Goal: Information Seeking & Learning: Check status

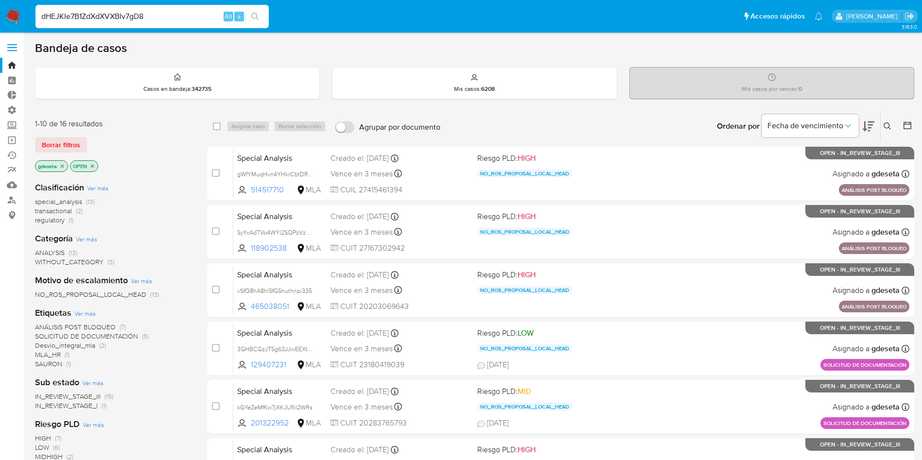
type input "dHEJKIe7B1ZdXdXVXBIv7gD8"
click at [255, 11] on button "search-icon" at bounding box center [255, 17] width 20 height 14
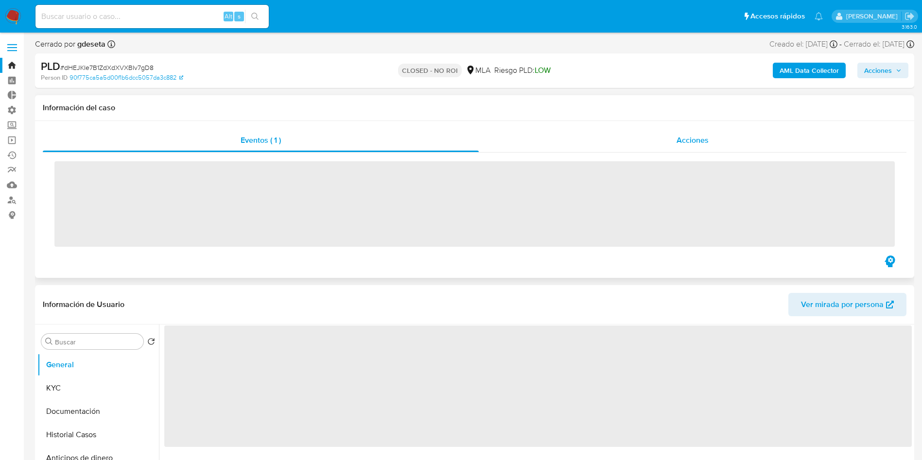
click at [690, 135] on span "Acciones" at bounding box center [692, 140] width 32 height 11
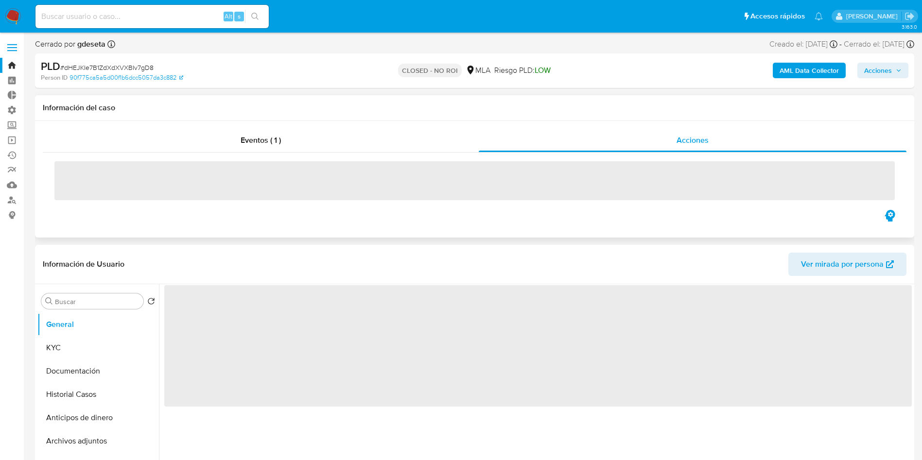
select select "10"
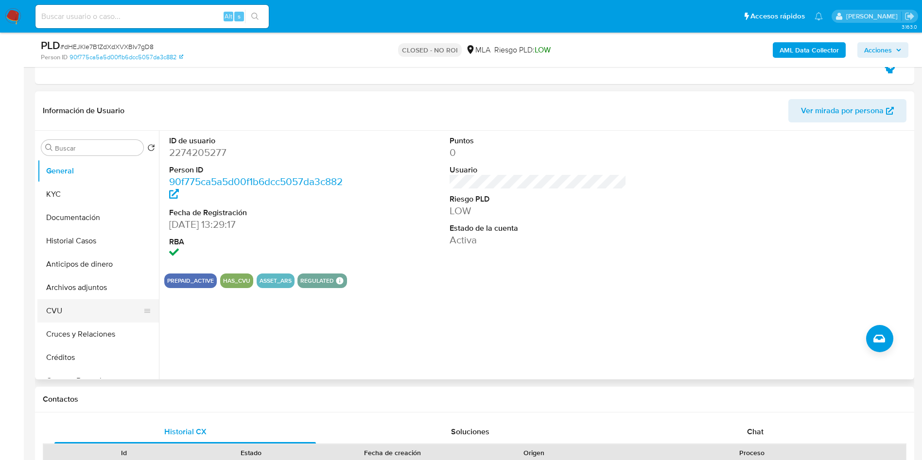
scroll to position [219, 0]
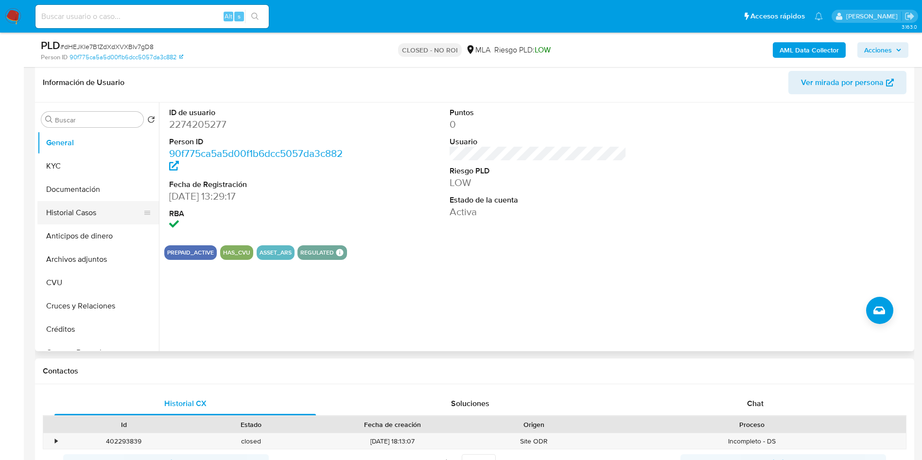
click at [87, 210] on button "Historial Casos" at bounding box center [94, 212] width 114 height 23
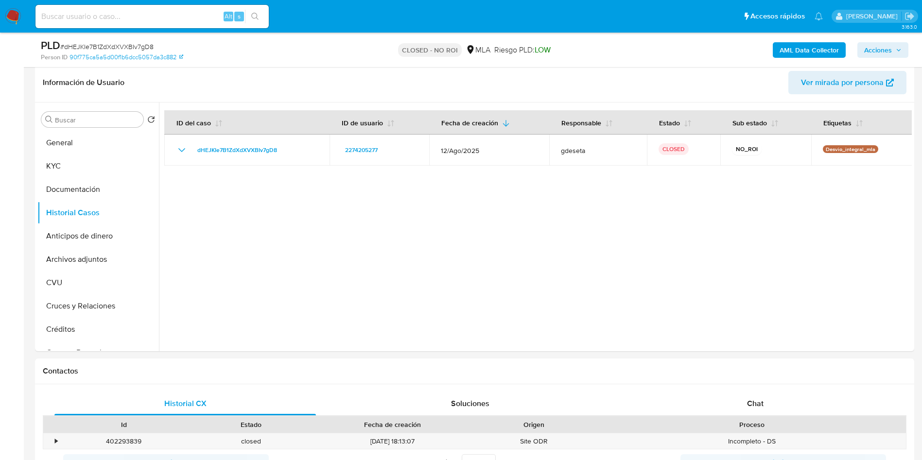
click at [202, 12] on input at bounding box center [151, 16] width 233 height 13
paste input "Cp3PMwkyDUumhrCROVSmbJHz"
type input "Cp3PMwkyDUumhrCROVSmbJHz"
click at [250, 15] on button "search-icon" at bounding box center [255, 17] width 20 height 14
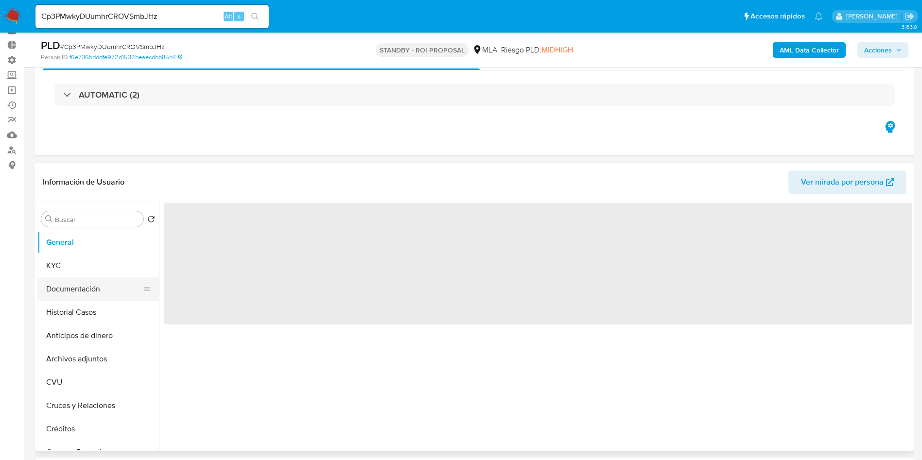
scroll to position [73, 0]
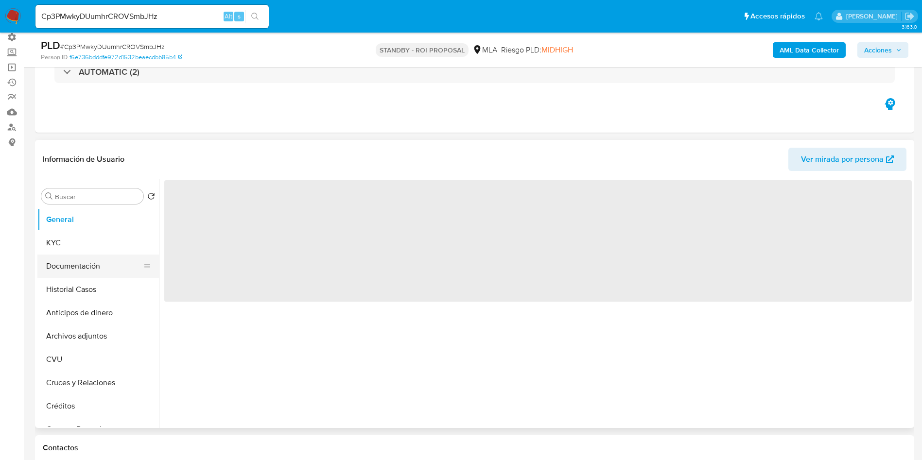
select select "10"
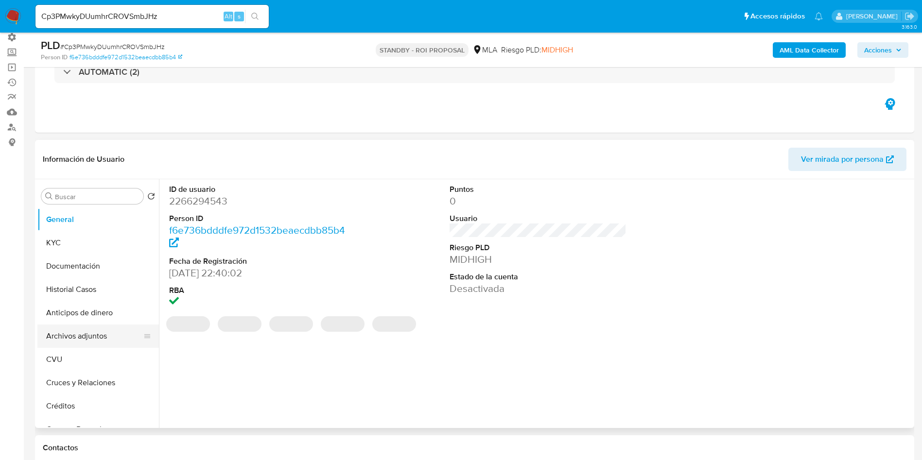
click at [91, 333] on button "Archivos adjuntos" at bounding box center [94, 336] width 114 height 23
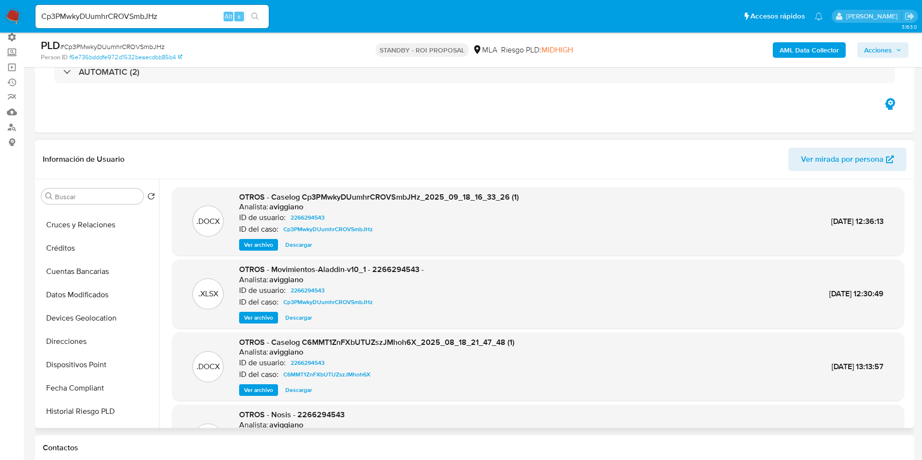
scroll to position [437, 0]
click at [82, 390] on button "Restricciones Nuevo Mundo" at bounding box center [94, 388] width 114 height 23
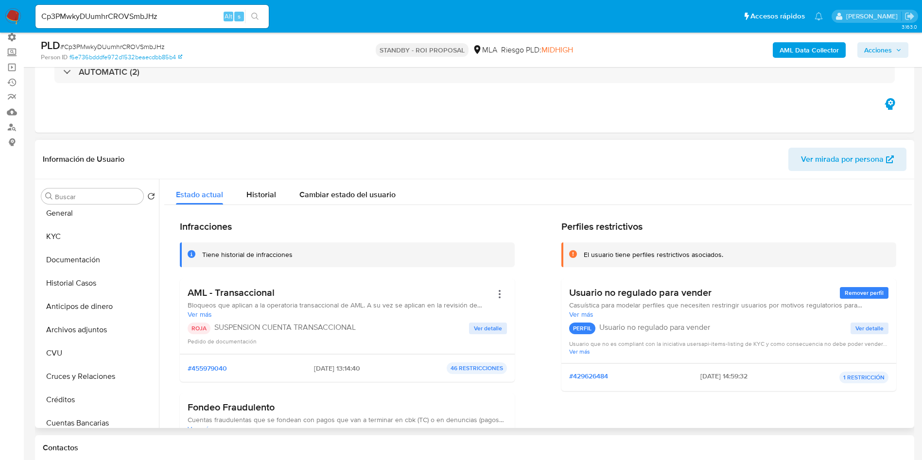
scroll to position [0, 0]
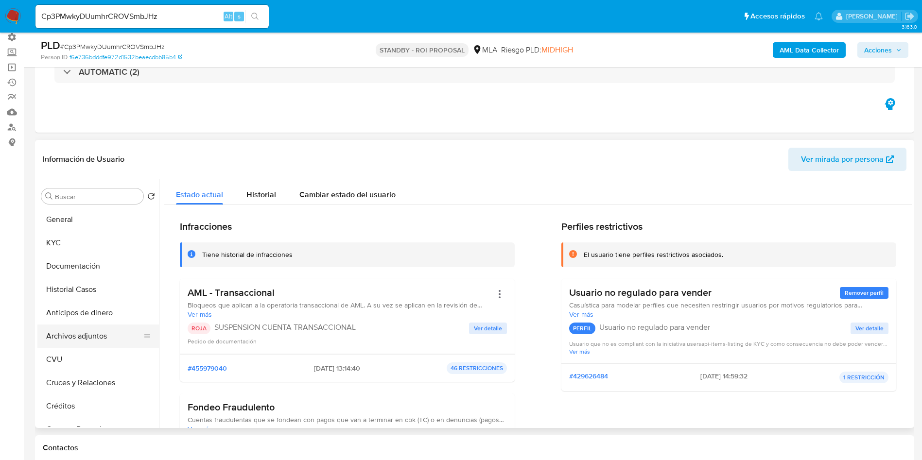
click at [87, 337] on button "Archivos adjuntos" at bounding box center [94, 336] width 114 height 23
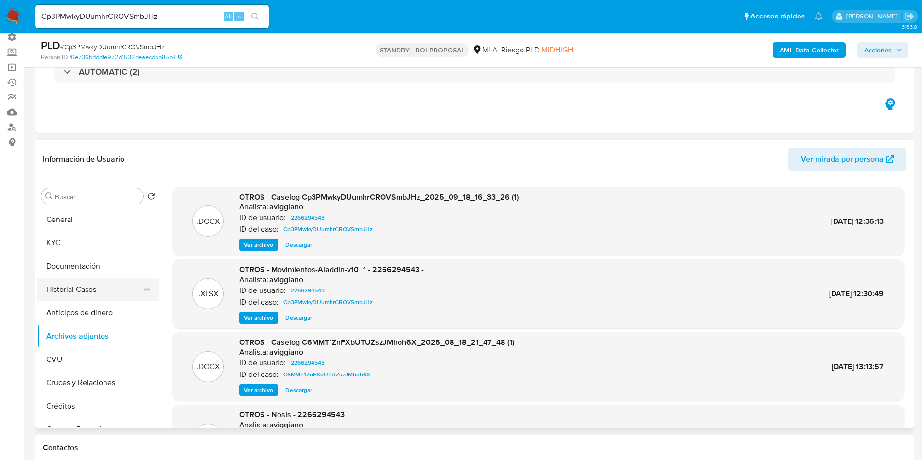
click at [107, 285] on button "Historial Casos" at bounding box center [94, 289] width 114 height 23
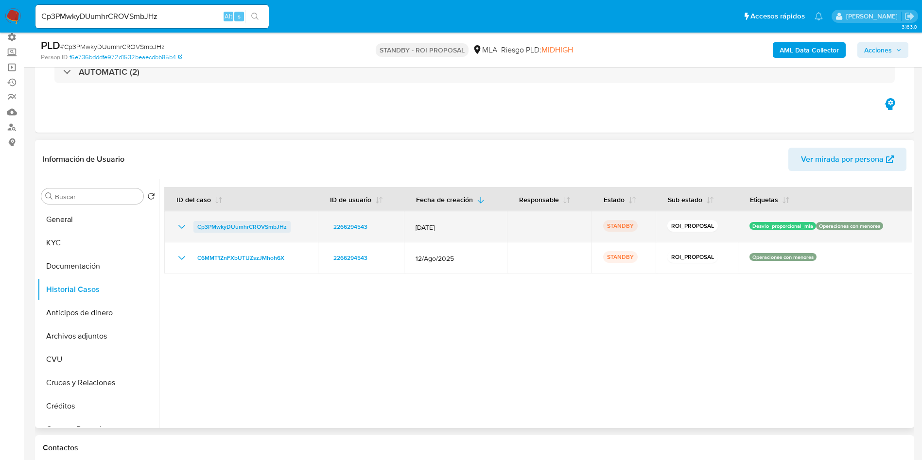
click at [248, 225] on span "Cp3PMwkyDUumhrCROVSmbJHz" at bounding box center [241, 227] width 89 height 12
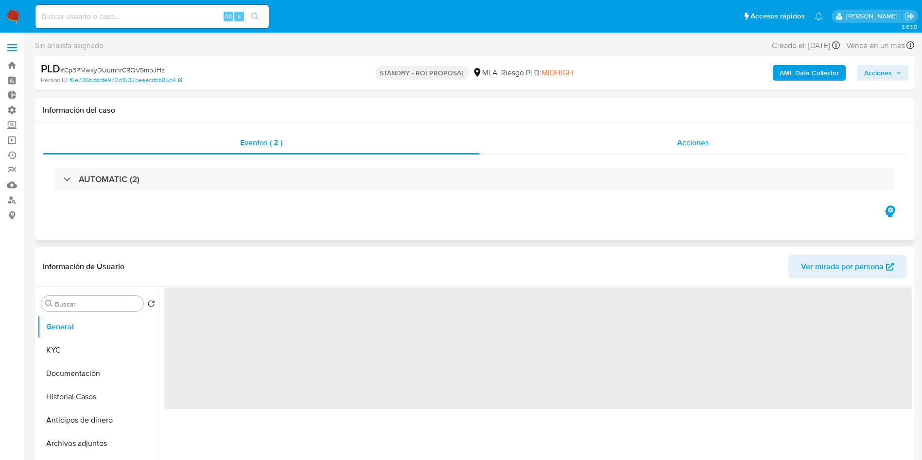
click at [702, 141] on span "Acciones" at bounding box center [693, 142] width 32 height 11
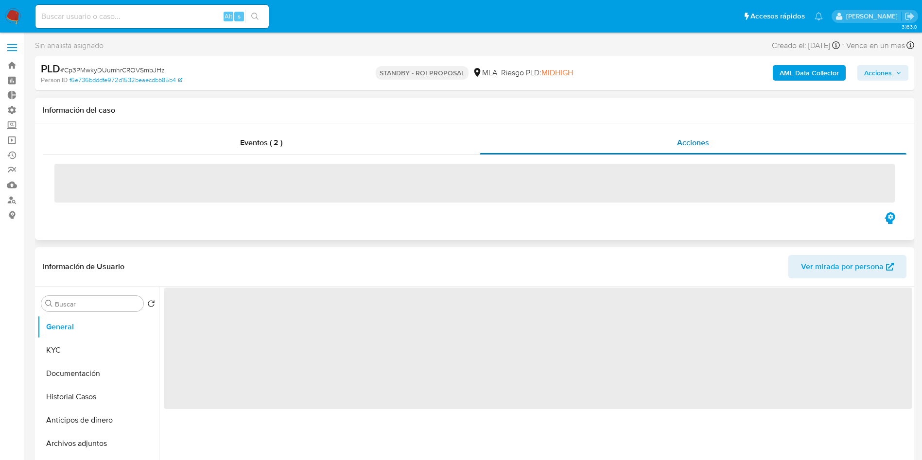
select select "10"
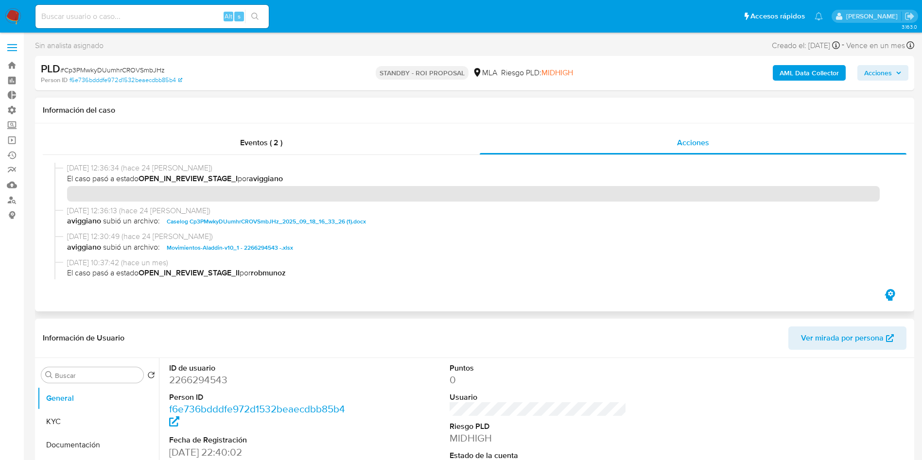
scroll to position [73, 0]
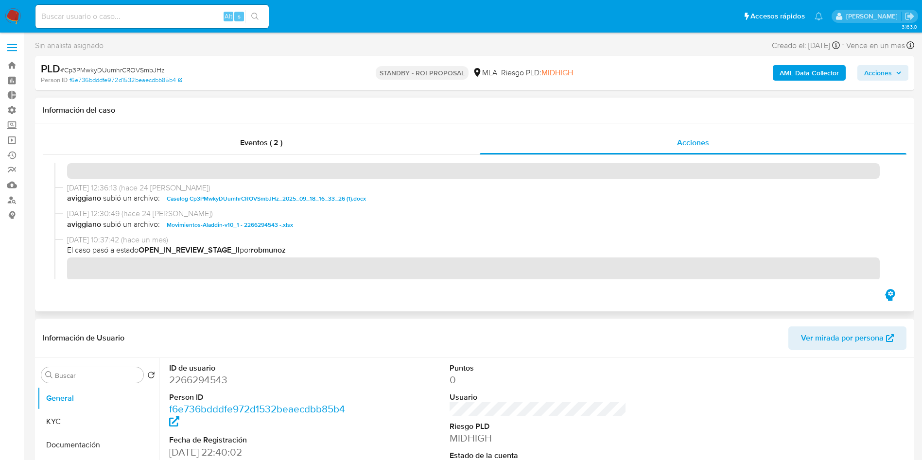
click at [293, 198] on span "Caselog Cp3PMwkyDUumhrCROVSmbJHz_2025_09_18_16_33_26 (1).docx" at bounding box center [266, 199] width 199 height 12
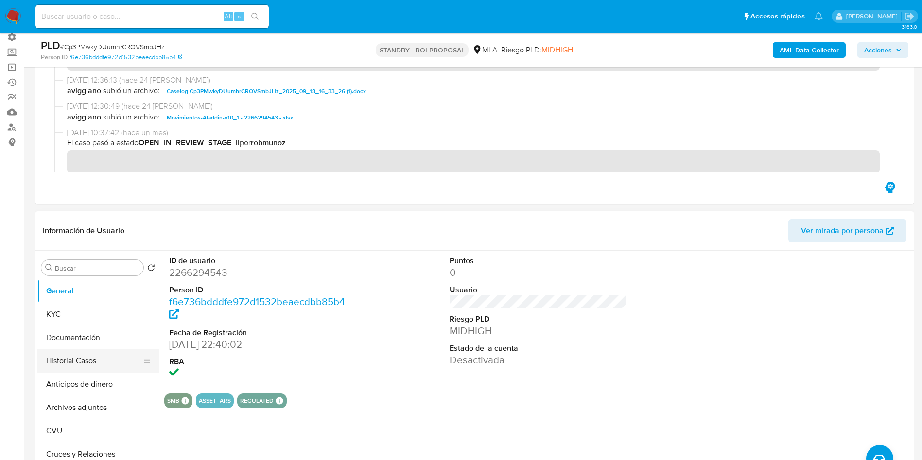
click at [83, 366] on button "Historial Casos" at bounding box center [94, 360] width 114 height 23
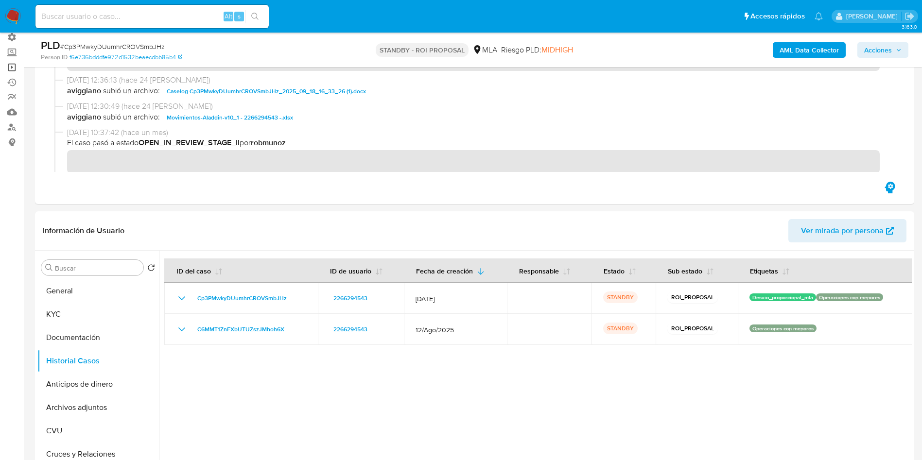
click at [9, 67] on link "Operaciones masivas" at bounding box center [58, 67] width 116 height 15
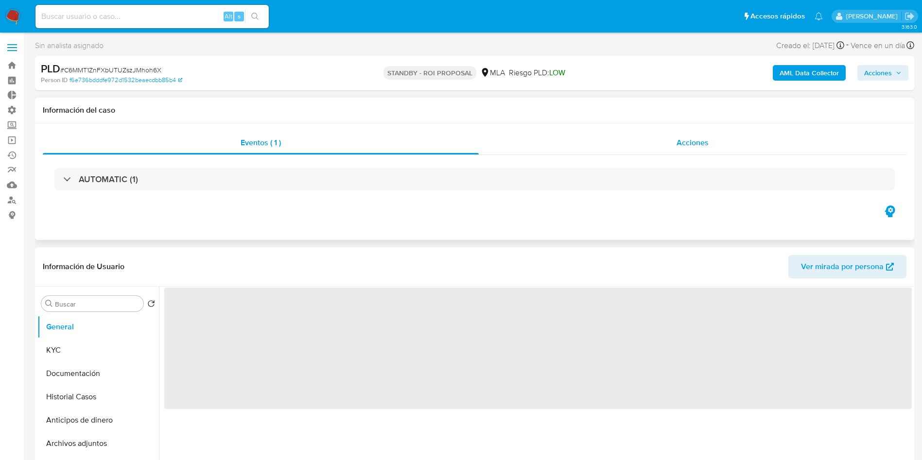
click at [702, 149] on div "Acciones" at bounding box center [693, 142] width 428 height 23
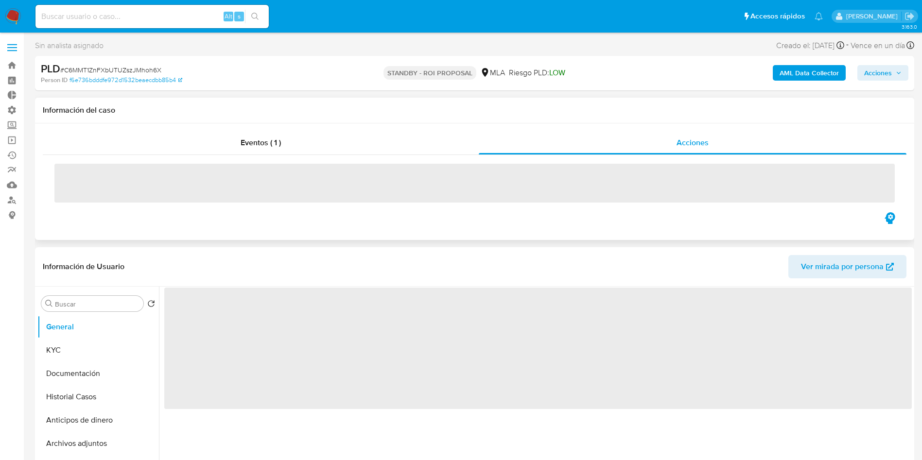
select select "10"
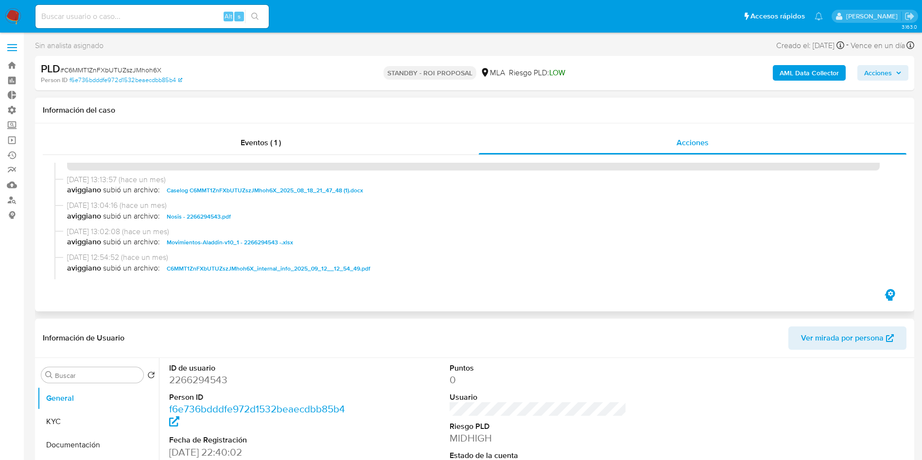
scroll to position [219, 0]
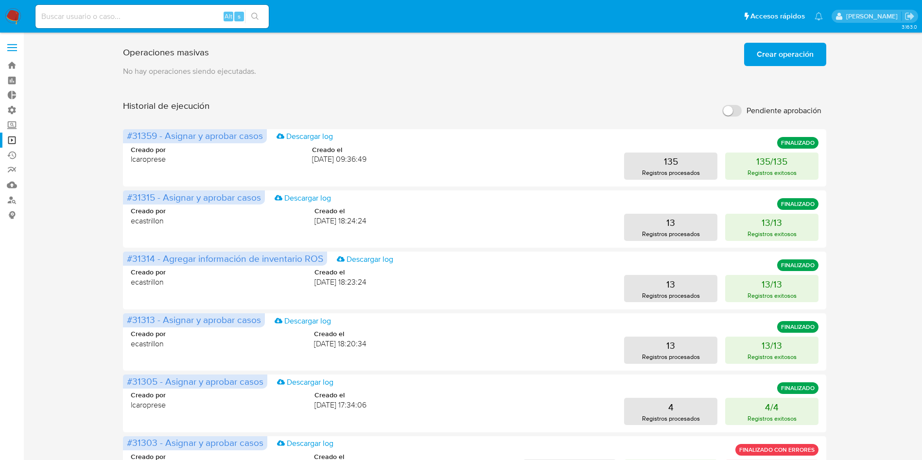
click at [774, 62] on span "Crear operación" at bounding box center [785, 54] width 57 height 21
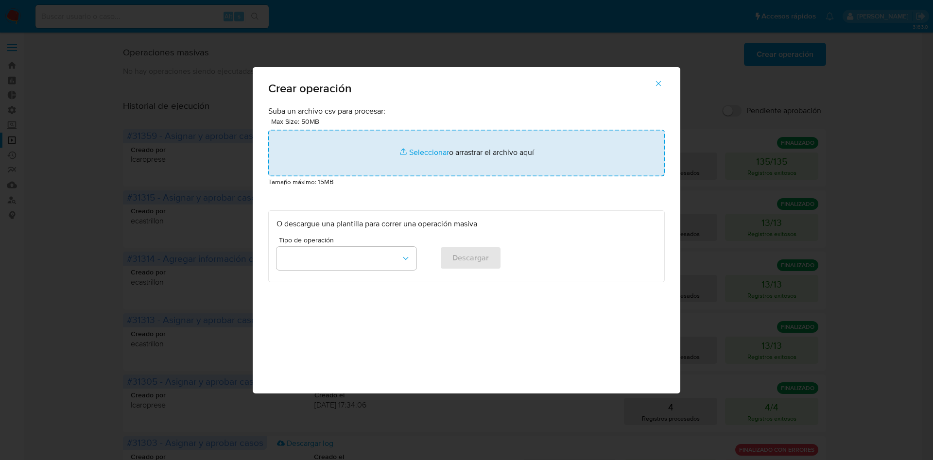
click at [480, 155] on input "file" at bounding box center [466, 153] width 397 height 47
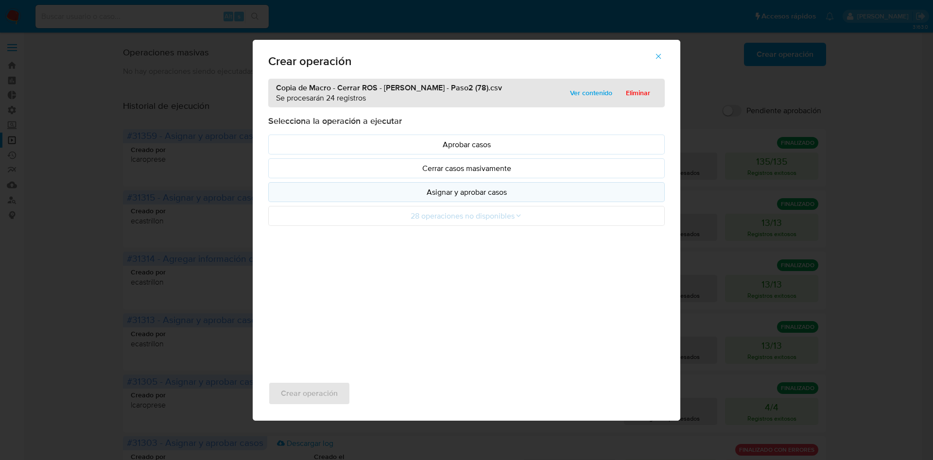
click at [478, 194] on p "Asignar y aprobar casos" at bounding box center [466, 192] width 380 height 11
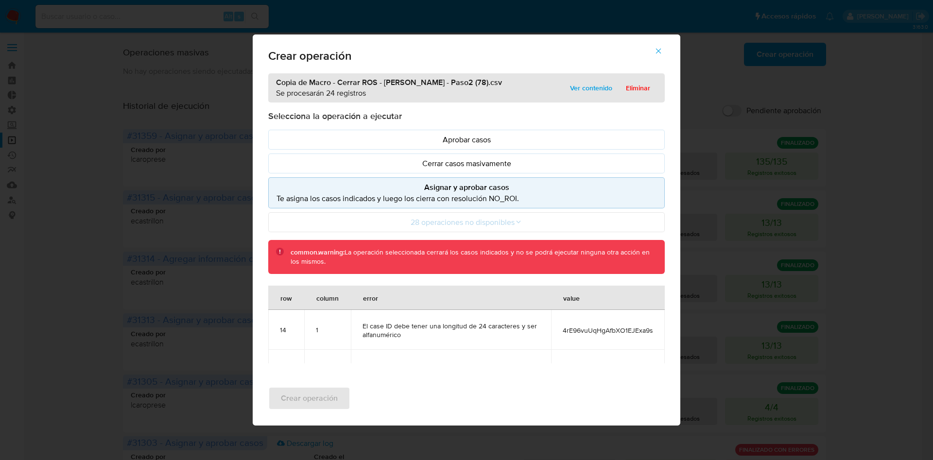
scroll to position [26, 0]
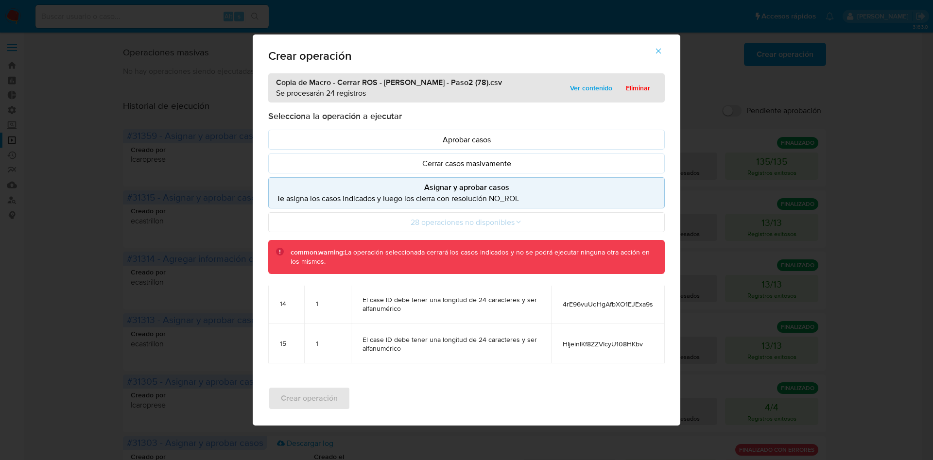
click at [654, 53] on icon "button" at bounding box center [658, 51] width 9 height 9
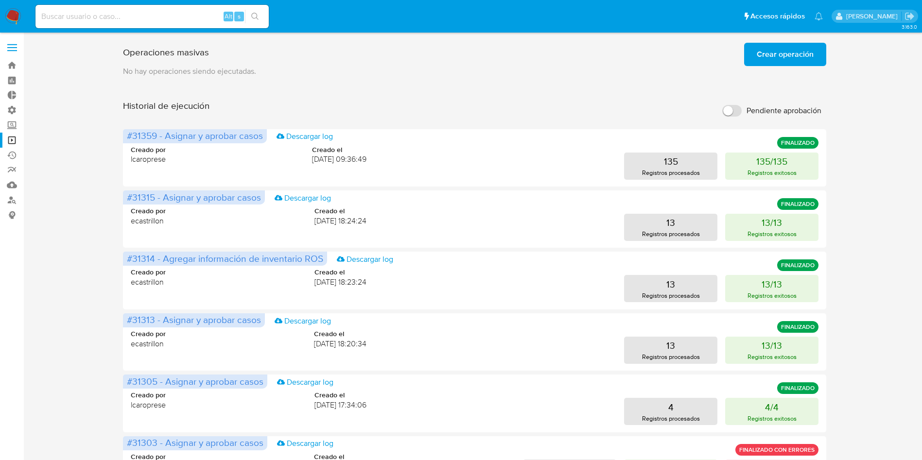
click at [753, 51] on button "Crear operación" at bounding box center [785, 54] width 82 height 23
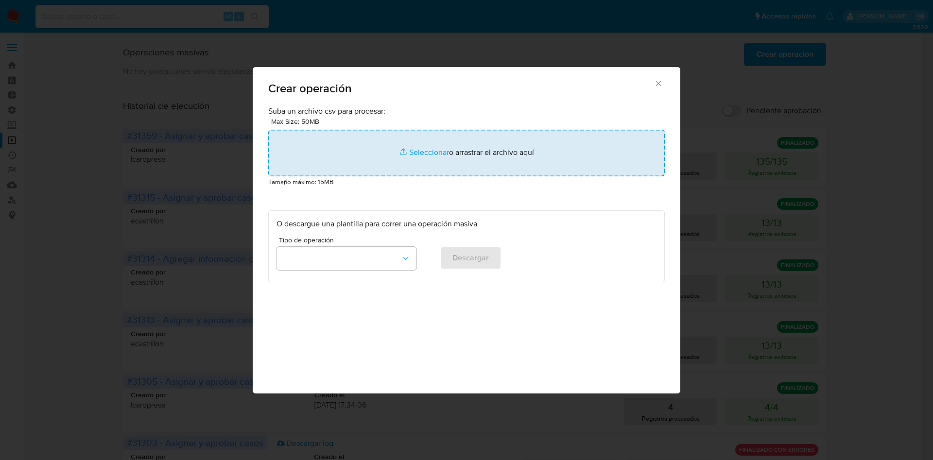
click at [545, 146] on input "file" at bounding box center [466, 153] width 397 height 47
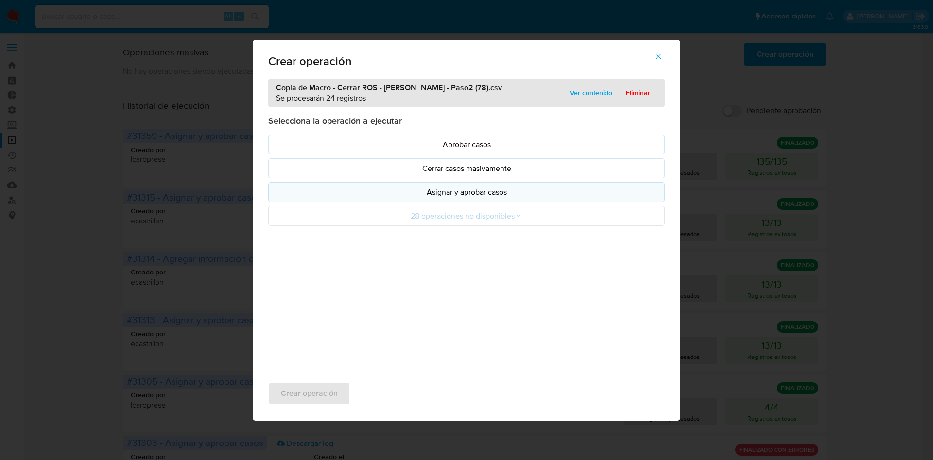
click at [436, 196] on p "Asignar y aprobar casos" at bounding box center [466, 192] width 380 height 11
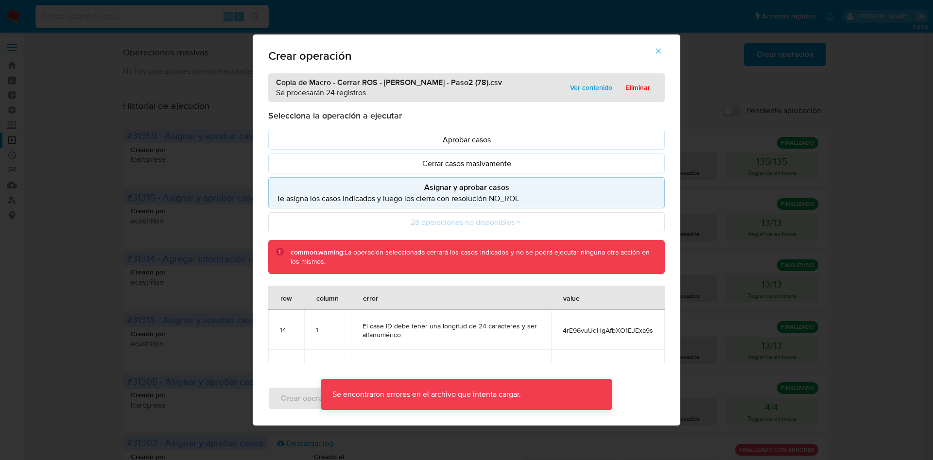
click at [576, 327] on span "4rE96vuUqHgAfbXO1EJExa9s" at bounding box center [608, 330] width 90 height 9
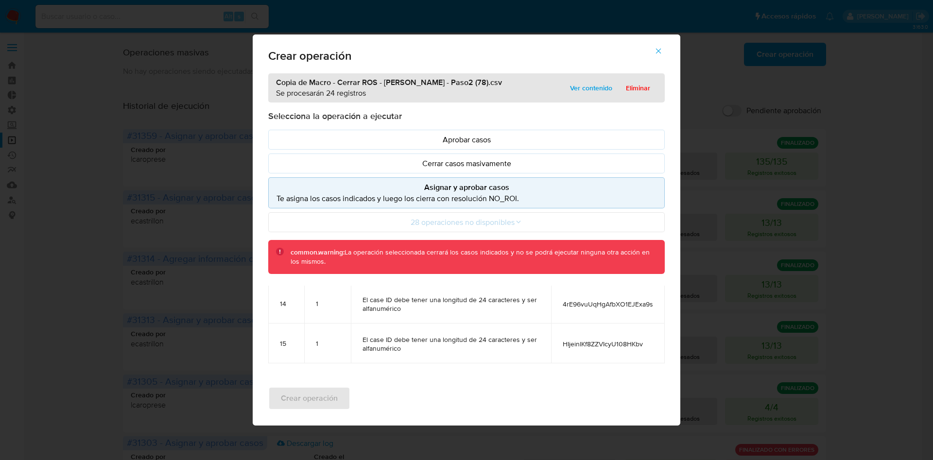
click at [595, 345] on span "HIjeinlKf8ZZVIcyU108HKbv" at bounding box center [608, 344] width 90 height 9
click at [655, 53] on icon "button" at bounding box center [658, 51] width 9 height 9
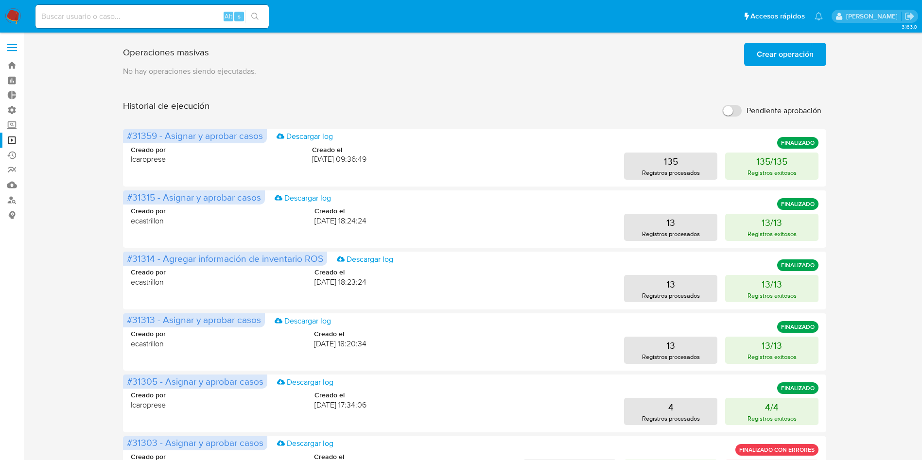
click at [747, 58] on button "Crear operación" at bounding box center [785, 54] width 82 height 23
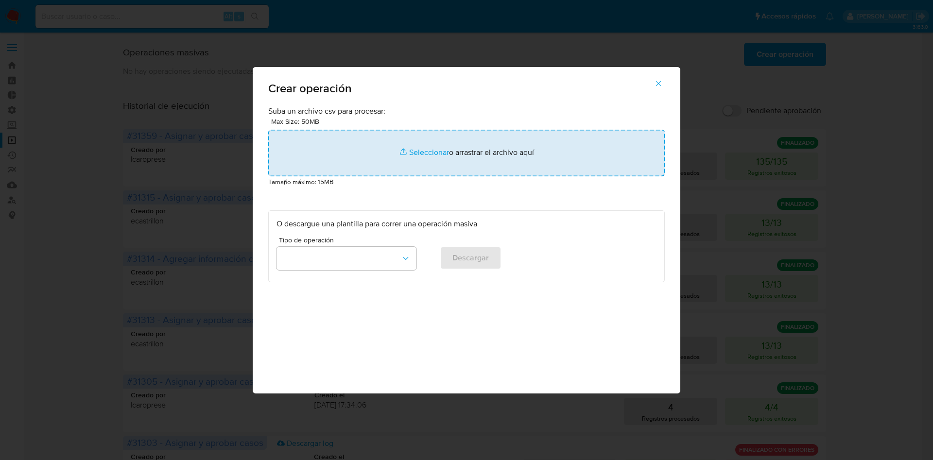
click at [531, 163] on input "file" at bounding box center [466, 153] width 397 height 47
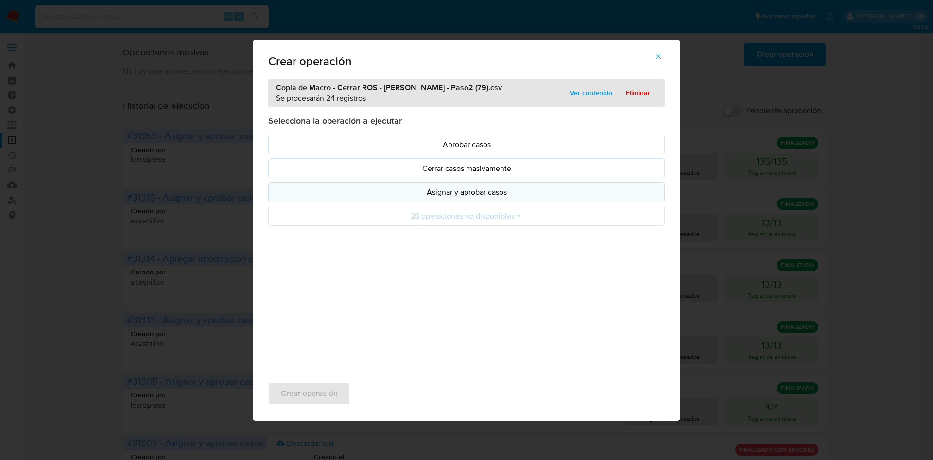
click at [462, 197] on button "Asignar y aprobar casos" at bounding box center [466, 192] width 397 height 20
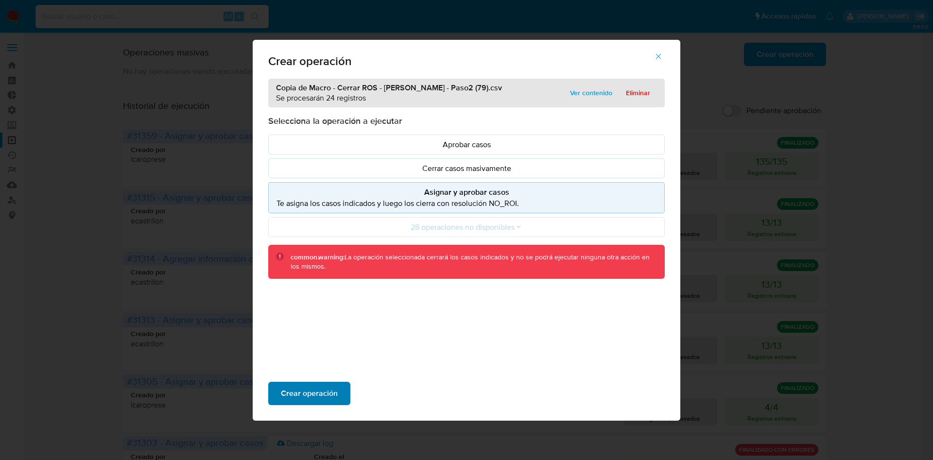
click at [334, 392] on span "Crear operación" at bounding box center [309, 393] width 57 height 21
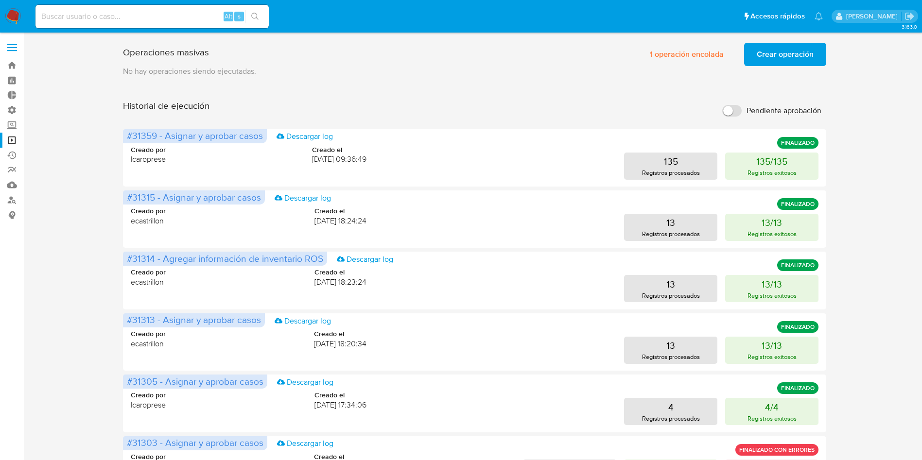
drag, startPoint x: 475, startPoint y: 83, endPoint x: 488, endPoint y: 85, distance: 13.3
click at [475, 83] on div "Operaciones masivas 1 operación encolada Crear operación Sólo puede haber hasta…" at bounding box center [474, 405] width 703 height 732
click at [780, 49] on span "Crear operación" at bounding box center [785, 54] width 57 height 21
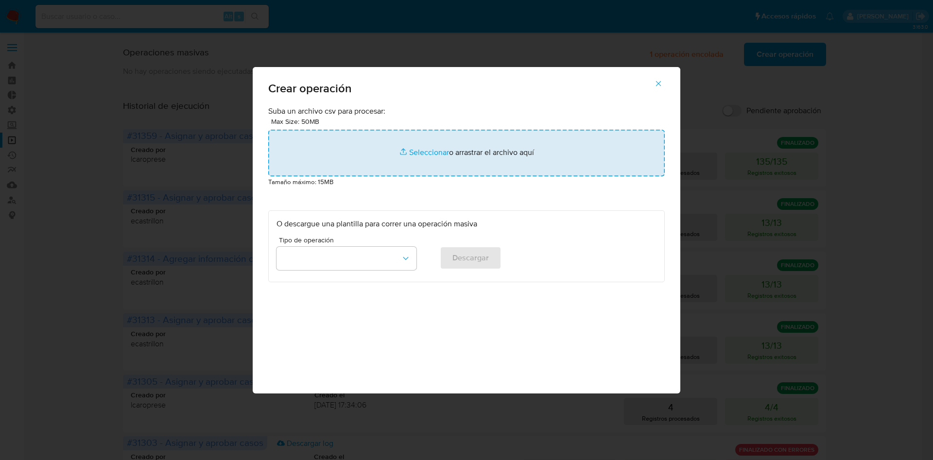
click at [396, 150] on input "file" at bounding box center [466, 153] width 397 height 47
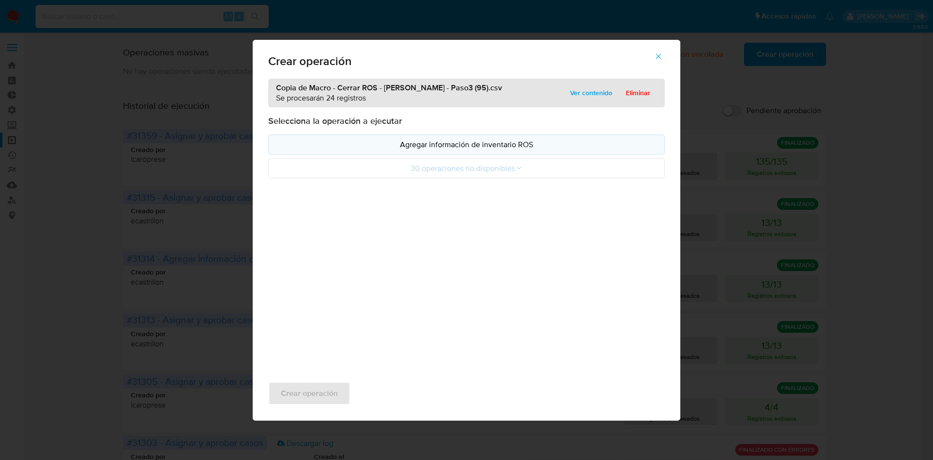
click at [431, 143] on p "Agregar información de inventario ROS" at bounding box center [466, 144] width 380 height 11
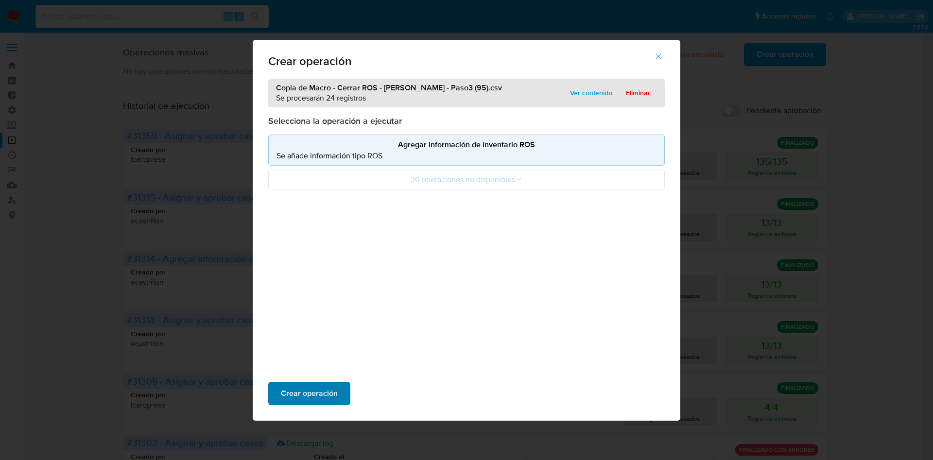
click at [340, 396] on button "Crear operación" at bounding box center [309, 393] width 82 height 23
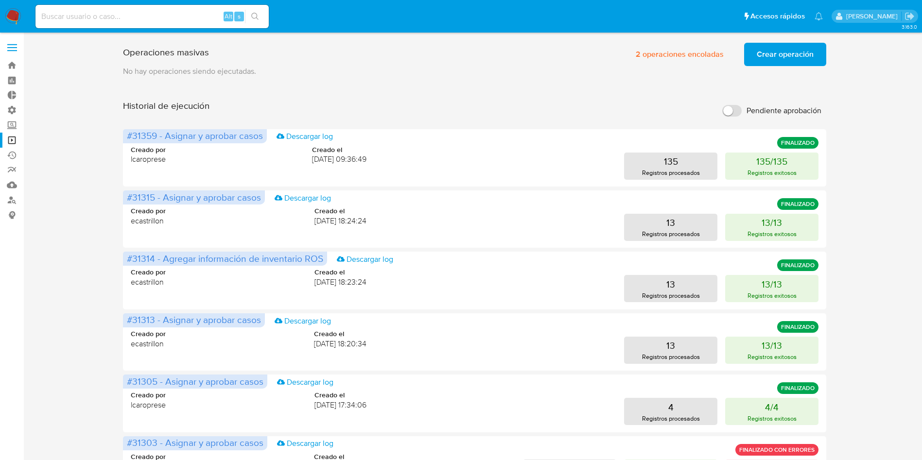
drag, startPoint x: 530, startPoint y: 64, endPoint x: 599, endPoint y: 78, distance: 70.4
click at [530, 64] on div "Operaciones masivas 2 operaciones encoladas Crear operación Sólo puede haber ha…" at bounding box center [474, 52] width 703 height 27
click at [786, 54] on span "Crear operación" at bounding box center [785, 54] width 57 height 21
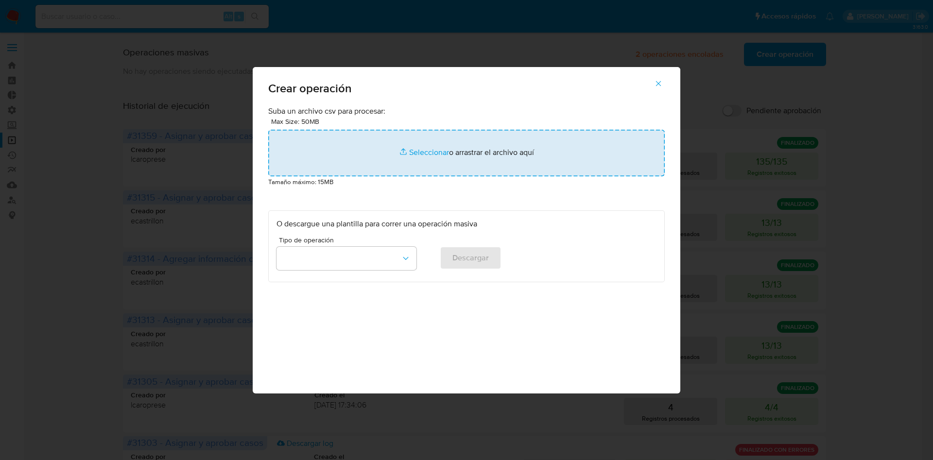
click at [493, 162] on input "file" at bounding box center [466, 153] width 397 height 47
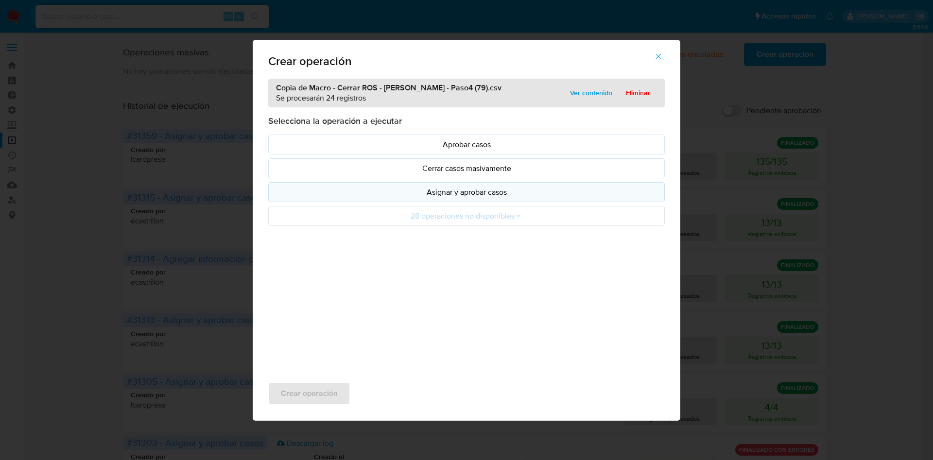
click at [478, 195] on p "Asignar y aprobar casos" at bounding box center [466, 192] width 380 height 11
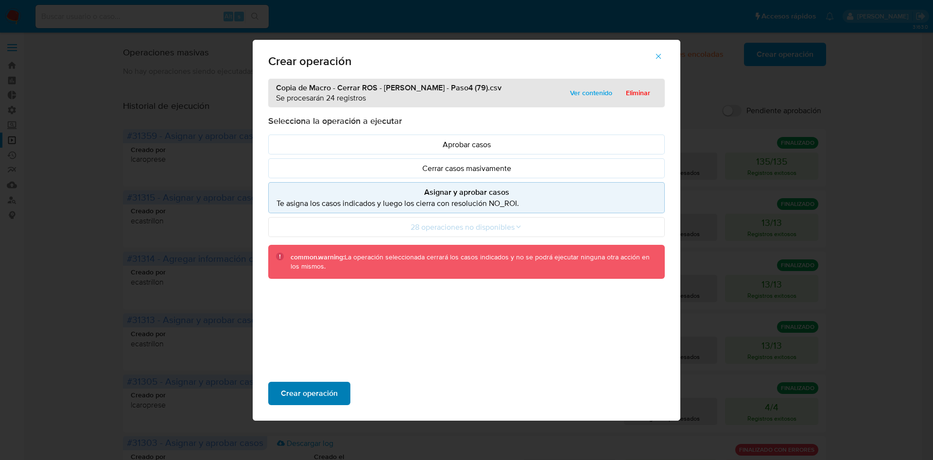
click at [340, 388] on button "Crear operación" at bounding box center [309, 393] width 82 height 23
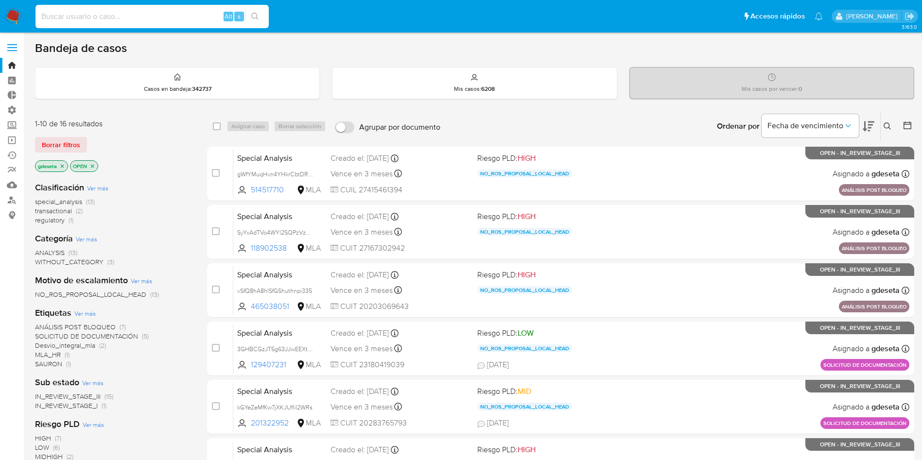
click at [176, 14] on input at bounding box center [151, 16] width 233 height 13
paste input "MqZQfhGqeyGxwJGyGEb4QMSv"
type input "MqZQfhGqeyGxwJGyGEb4QMSv"
click at [262, 15] on button "search-icon" at bounding box center [255, 17] width 20 height 14
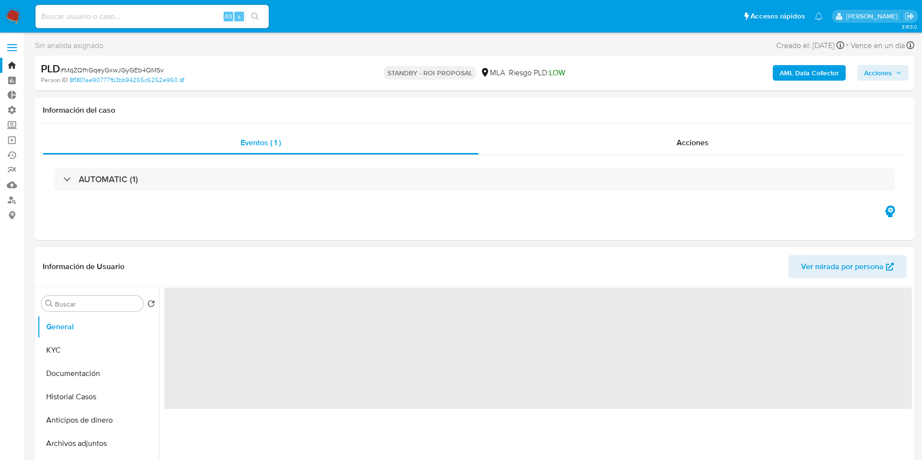
select select "10"
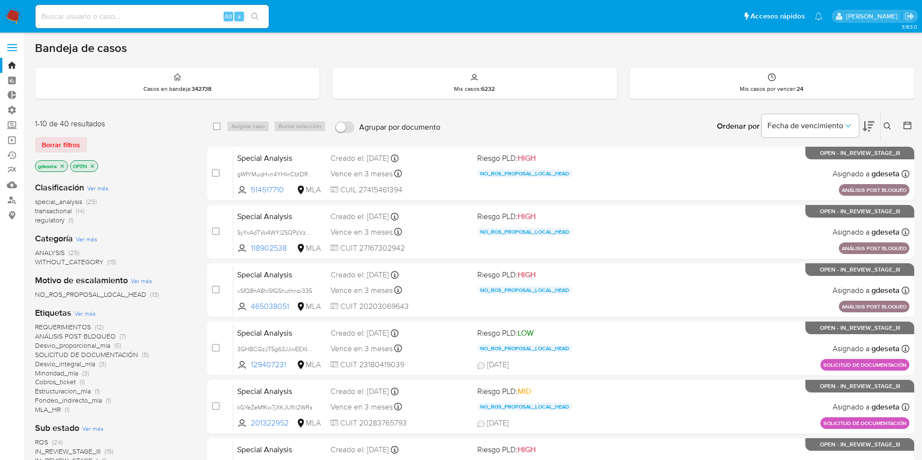
click at [176, 15] on input at bounding box center [151, 16] width 233 height 13
paste input "Zc1RPdLoTZbIDv5fXgfTUKK1"
type input "Zc1RPdLoTZbIDv5fXgfTUKK1"
click at [256, 13] on icon "search-icon" at bounding box center [255, 17] width 8 height 8
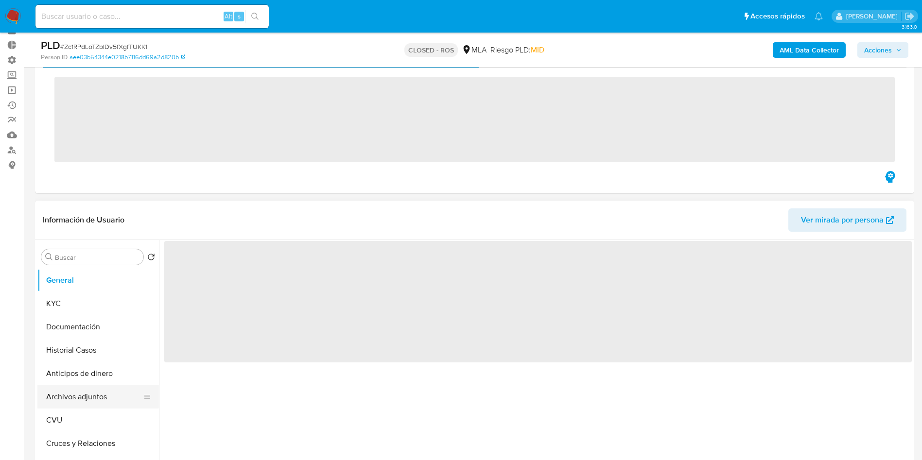
scroll to position [73, 0]
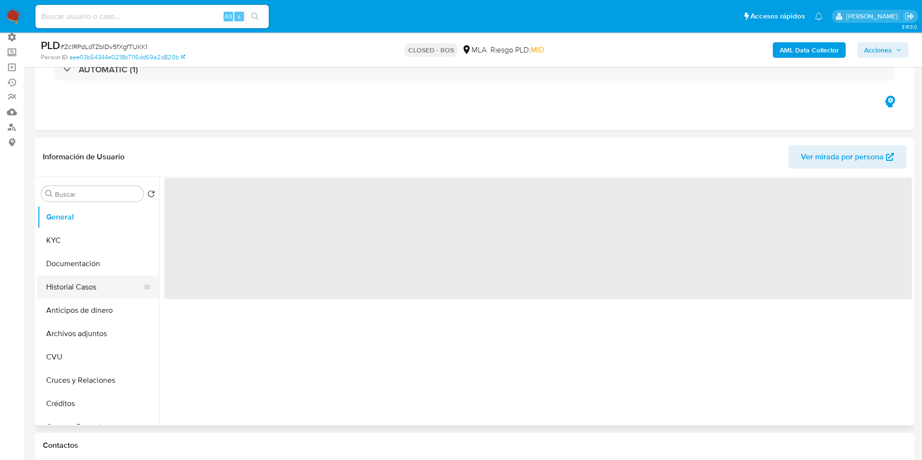
click at [76, 290] on button "Historial Casos" at bounding box center [94, 287] width 114 height 23
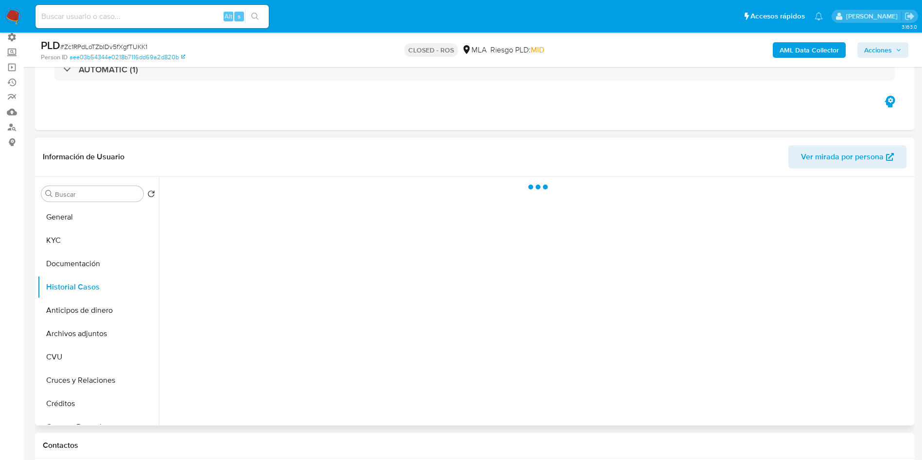
select select "10"
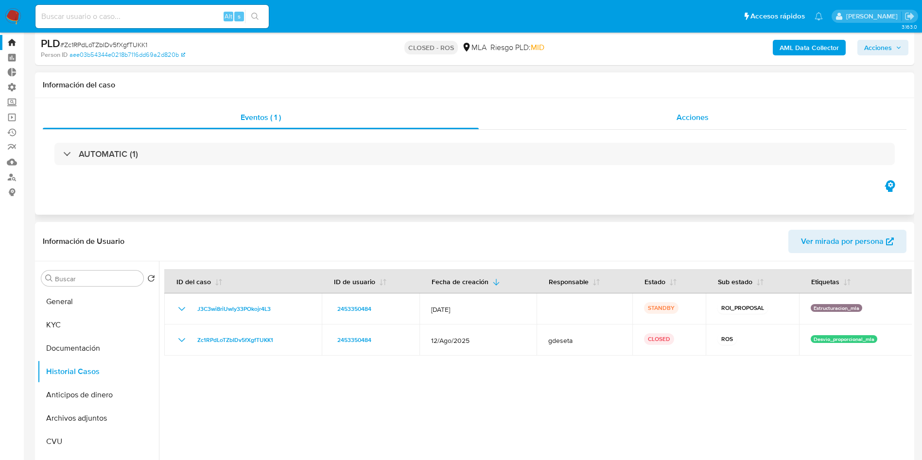
scroll to position [0, 0]
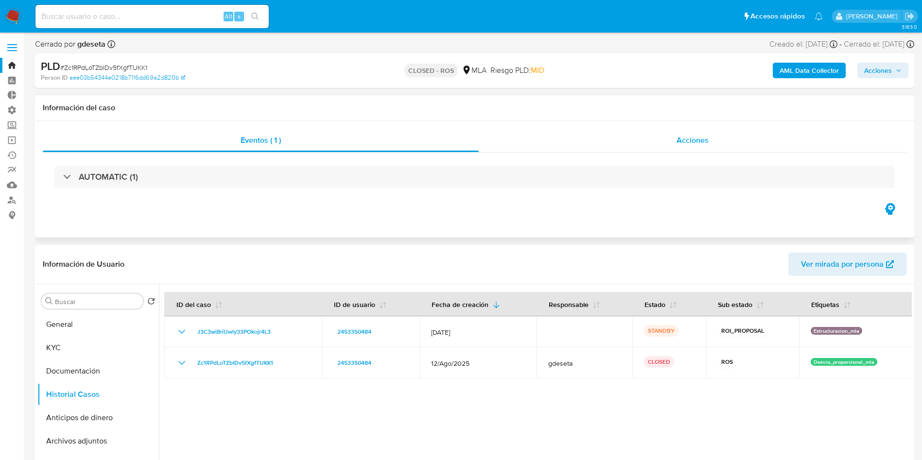
click at [693, 146] on div "Acciones" at bounding box center [693, 140] width 428 height 23
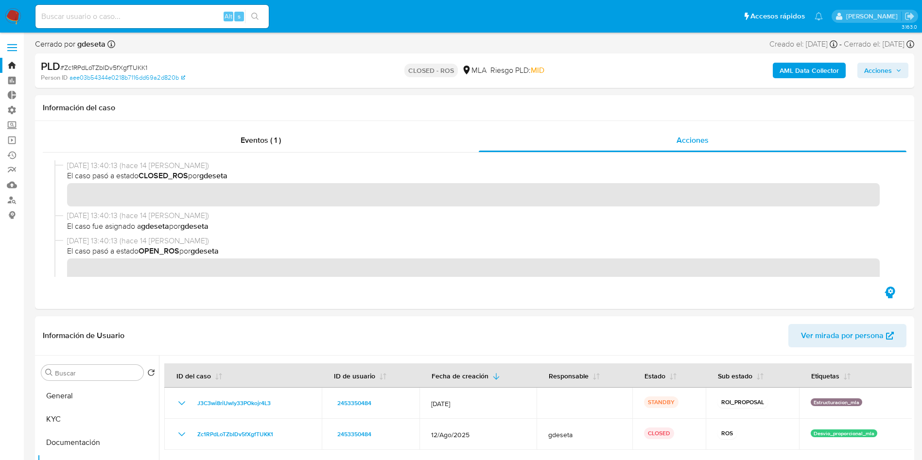
click at [153, 17] on input at bounding box center [151, 16] width 233 height 13
paste input "F9yVDajyqWGDkjkNQV0y8xFn"
type input "F9yVDajyqWGDkjkNQV0y8xFn"
click at [255, 14] on icon "search-icon" at bounding box center [255, 17] width 8 height 8
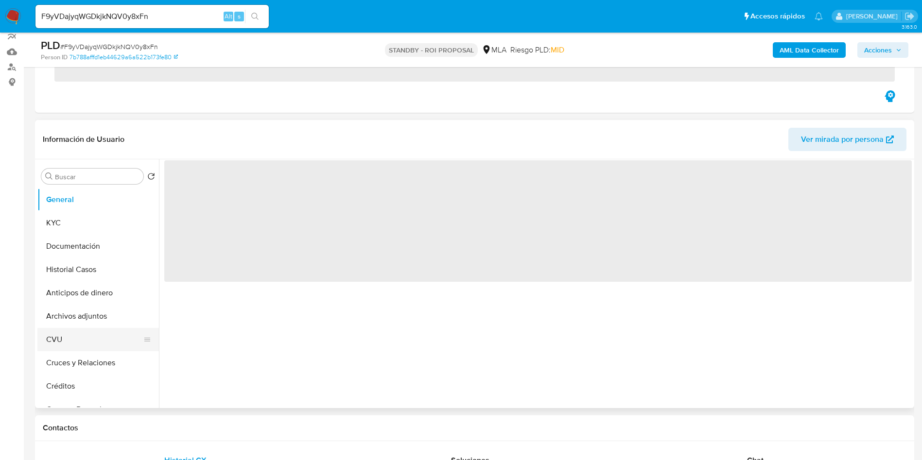
scroll to position [146, 0]
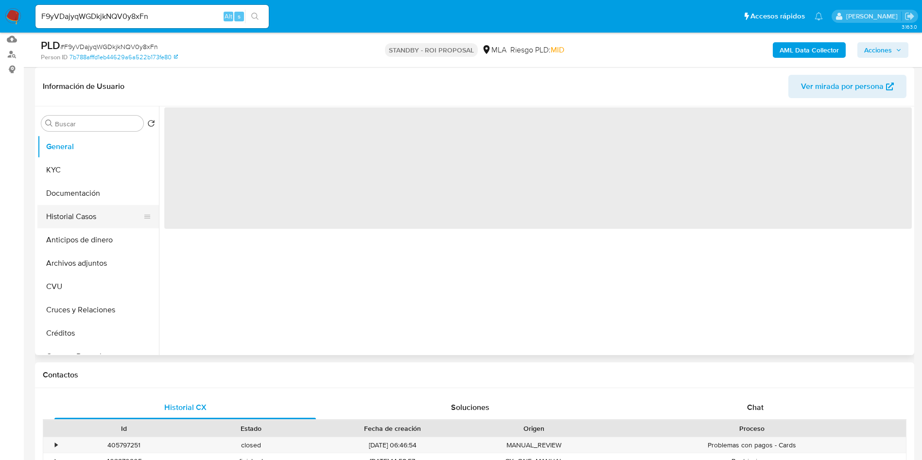
click at [69, 218] on button "Historial Casos" at bounding box center [94, 216] width 114 height 23
select select "10"
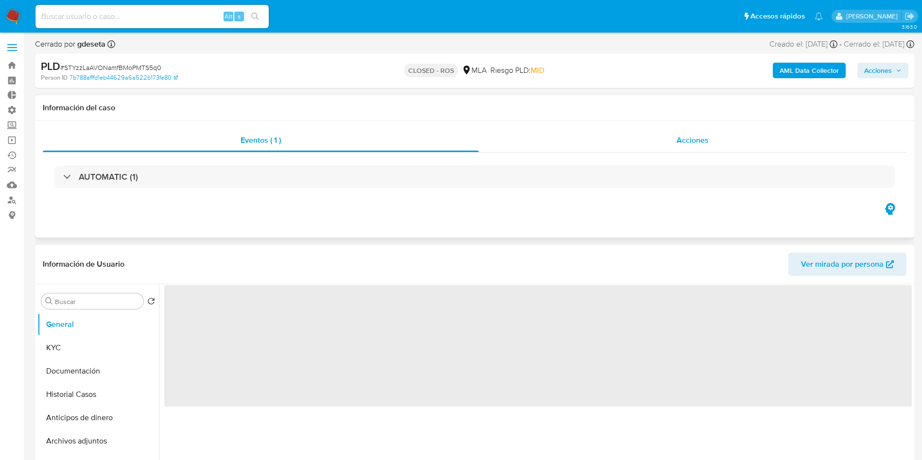
click at [695, 134] on div "Acciones" at bounding box center [693, 140] width 428 height 23
select select "10"
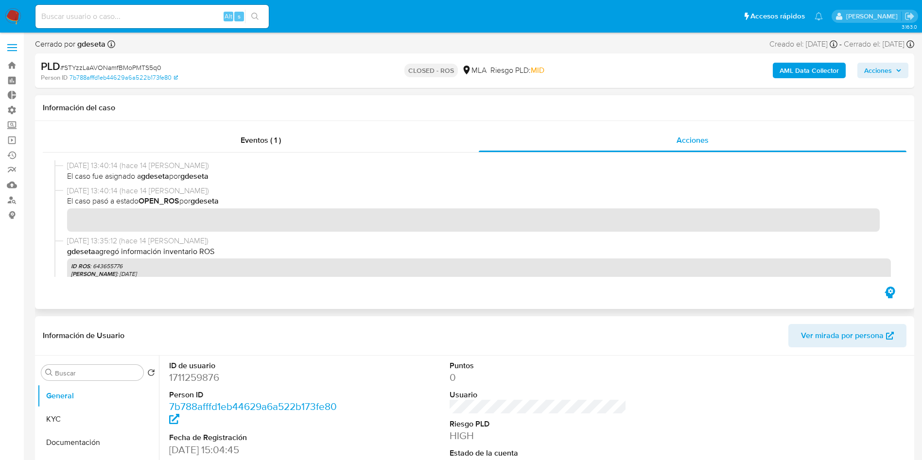
scroll to position [73, 0]
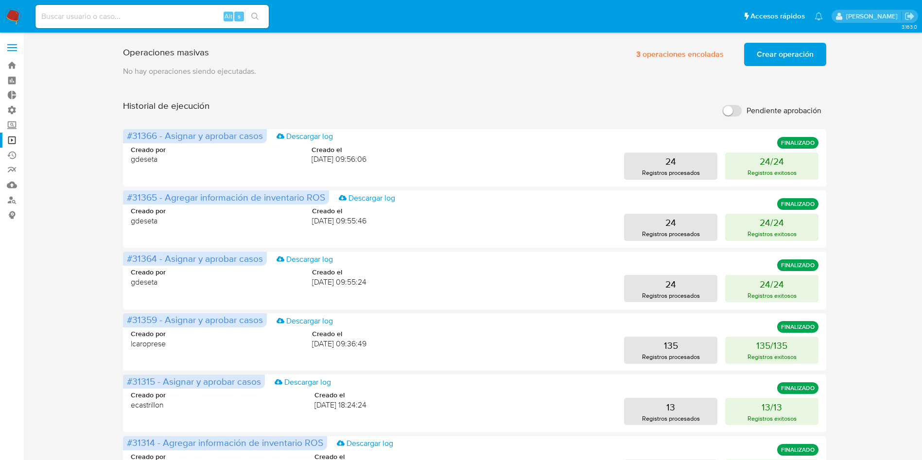
click at [170, 11] on input at bounding box center [151, 16] width 233 height 13
paste input "wgZgur8VAsZFuWIkpjX0VBuw"
type input "wgZgur8VAsZFuWIkpjX0VBuw"
click at [258, 12] on button "search-icon" at bounding box center [255, 17] width 20 height 14
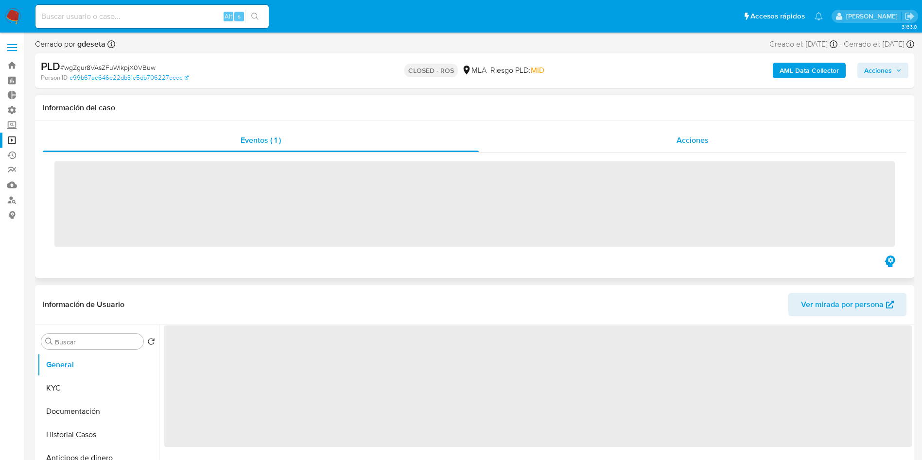
click at [664, 142] on div "Acciones" at bounding box center [693, 140] width 428 height 23
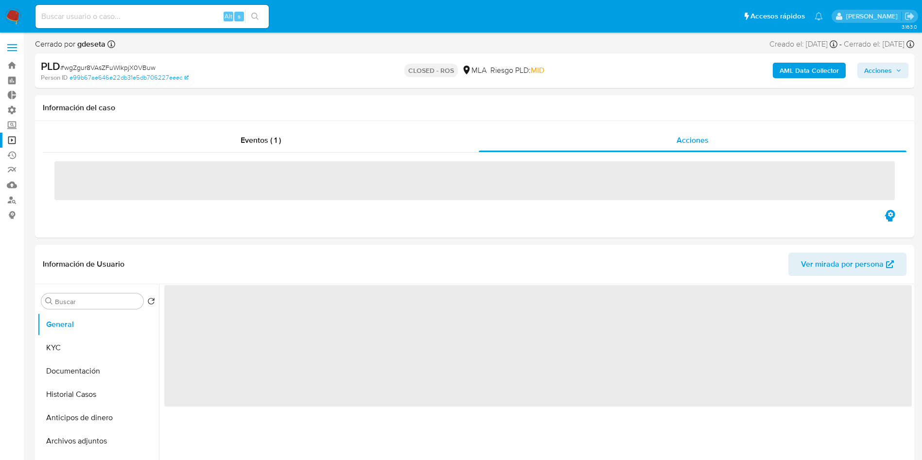
select select "10"
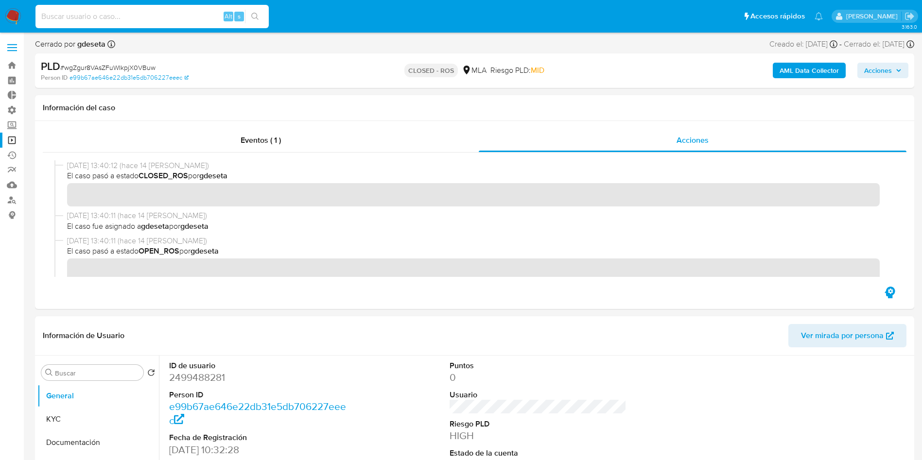
click at [174, 15] on input at bounding box center [151, 16] width 233 height 13
paste input "05rvnEitWri9iED5Qu9Lt65w"
type input "05rvnEitWri9iED5Qu9Lt65w"
click at [251, 20] on button "search-icon" at bounding box center [255, 17] width 20 height 14
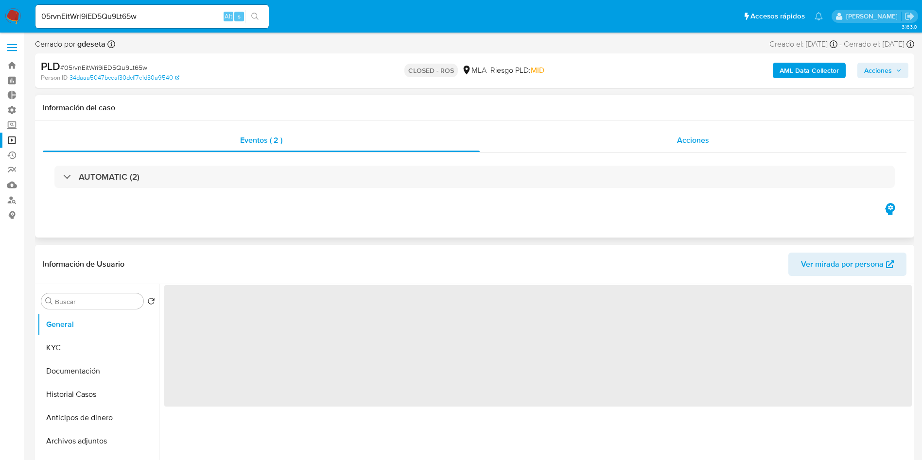
click at [697, 143] on span "Acciones" at bounding box center [693, 140] width 32 height 11
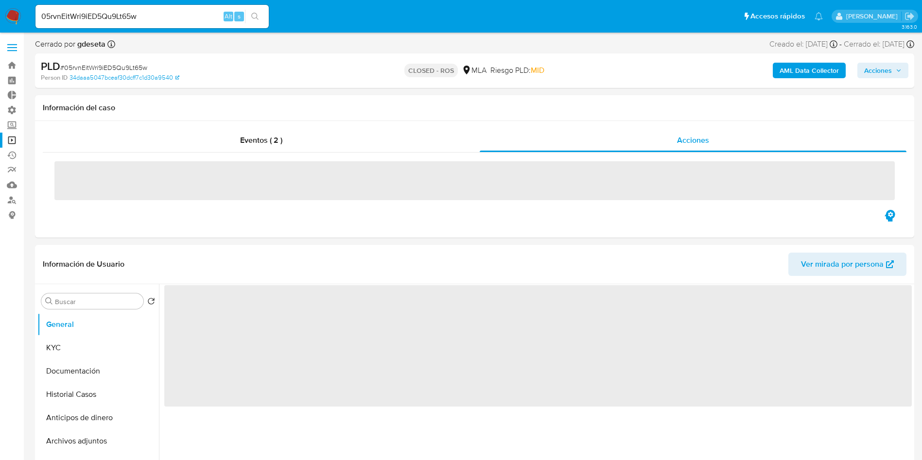
select select "10"
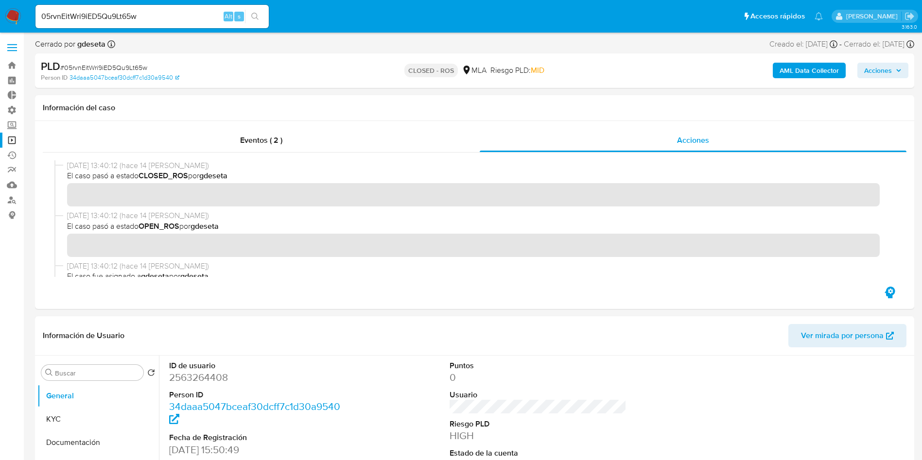
click at [176, 19] on input "05rvnEitWri9iED5Qu9Lt65w" at bounding box center [151, 16] width 233 height 13
paste input "S57x948MAJWFDfMgktImQl0j"
type input "S57x948MAJWFDfMgktImQl0j"
click at [258, 19] on icon "search-icon" at bounding box center [255, 17] width 8 height 8
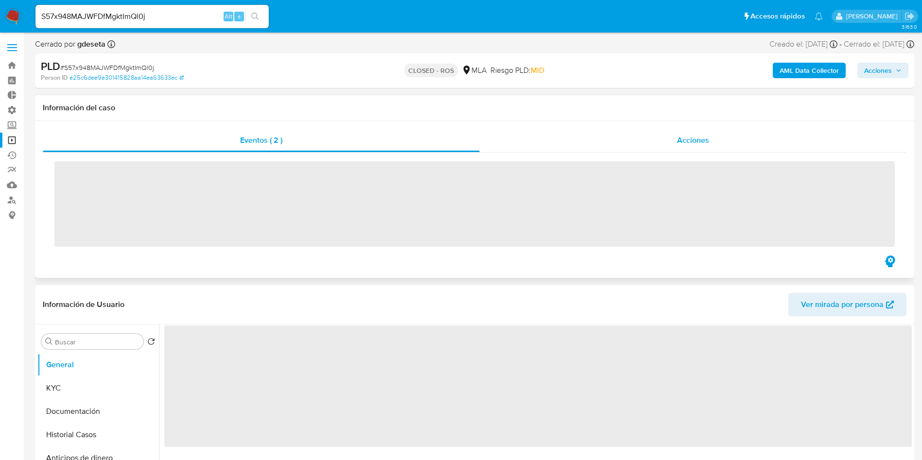
click at [685, 139] on span "Acciones" at bounding box center [693, 140] width 32 height 11
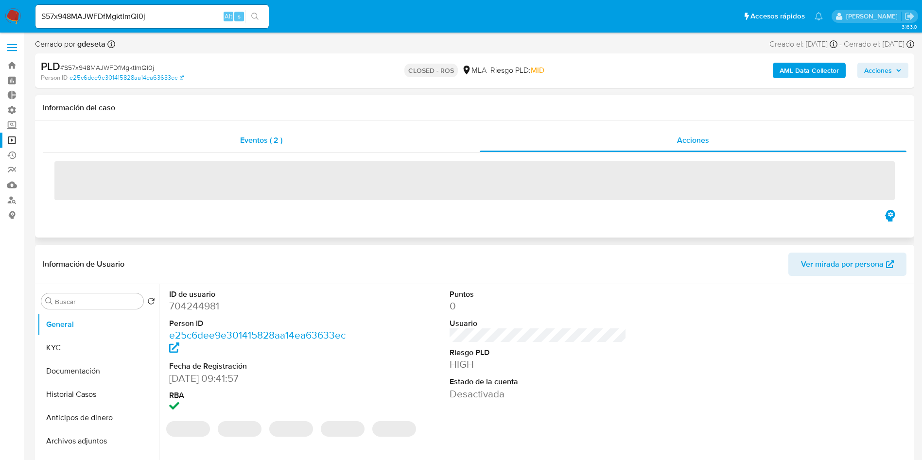
select select "10"
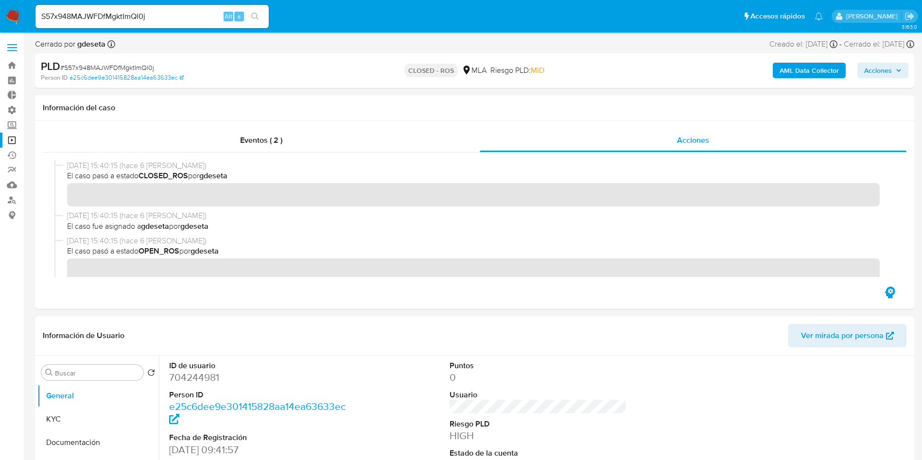
click at [184, 21] on input "S57x948MAJWFDfMgktImQl0j" at bounding box center [151, 16] width 233 height 13
paste input "31kbfdX5SCoyZ0tINEPDrKNC"
type input "31kbfdX5SCoyZ0tINEPDrKNC"
click at [259, 17] on icon "search-icon" at bounding box center [255, 17] width 8 height 8
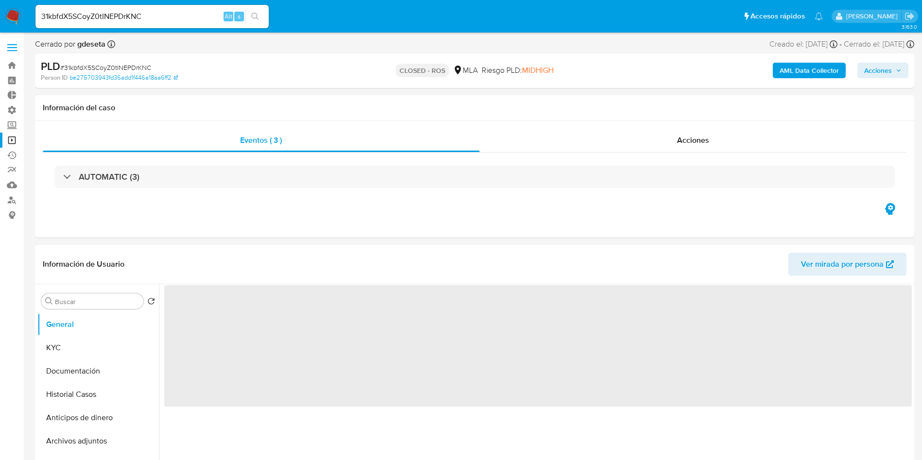
select select "10"
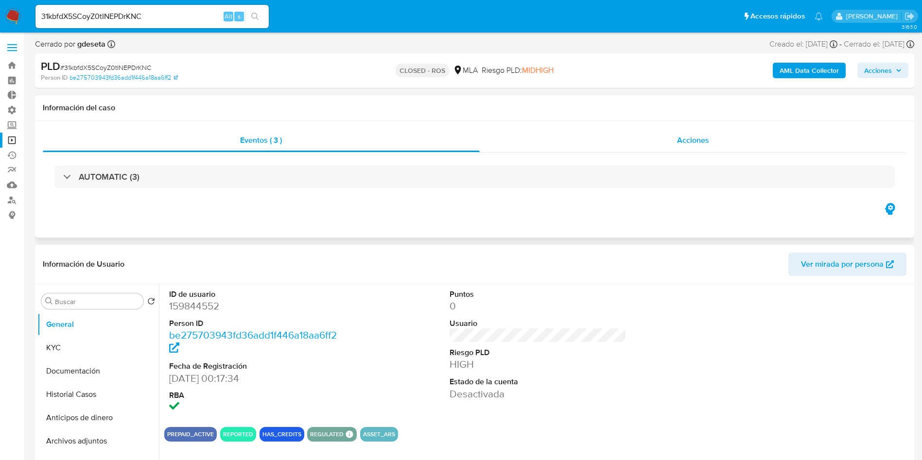
drag, startPoint x: 695, startPoint y: 148, endPoint x: 675, endPoint y: 148, distance: 20.4
click at [695, 148] on div "Acciones" at bounding box center [693, 140] width 427 height 23
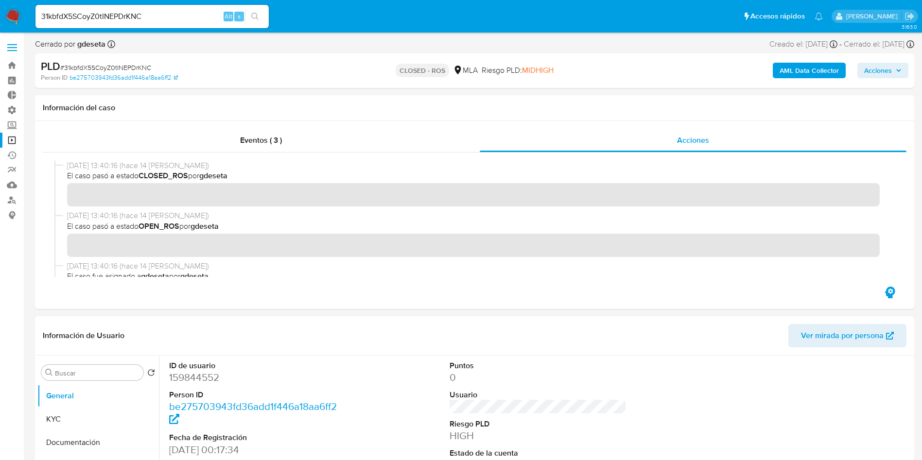
click at [135, 18] on input "31kbfdX5SCoyZ0tINEPDrKNC" at bounding box center [151, 16] width 233 height 13
paste input "GNcDDNCO48RpUmzO1zVwgu6"
type input "3GNcDDNCO48RpUmzO1zVwgu6"
click at [258, 22] on button "search-icon" at bounding box center [255, 17] width 20 height 14
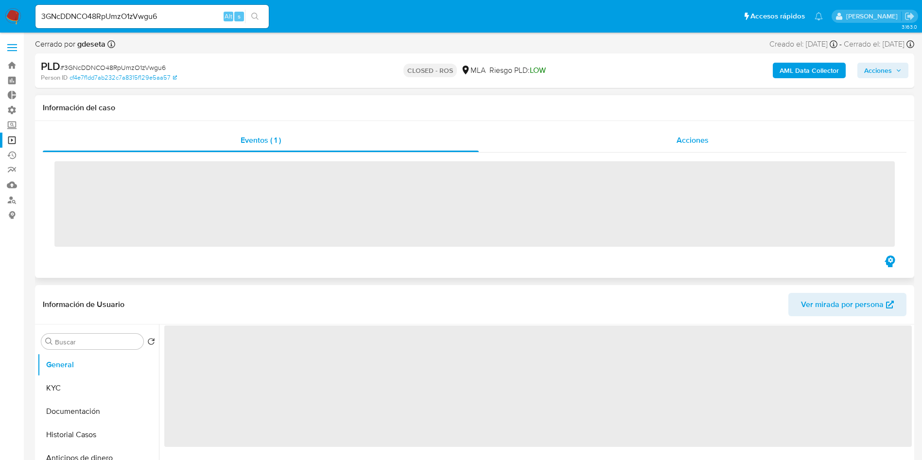
click at [690, 141] on span "Acciones" at bounding box center [692, 140] width 32 height 11
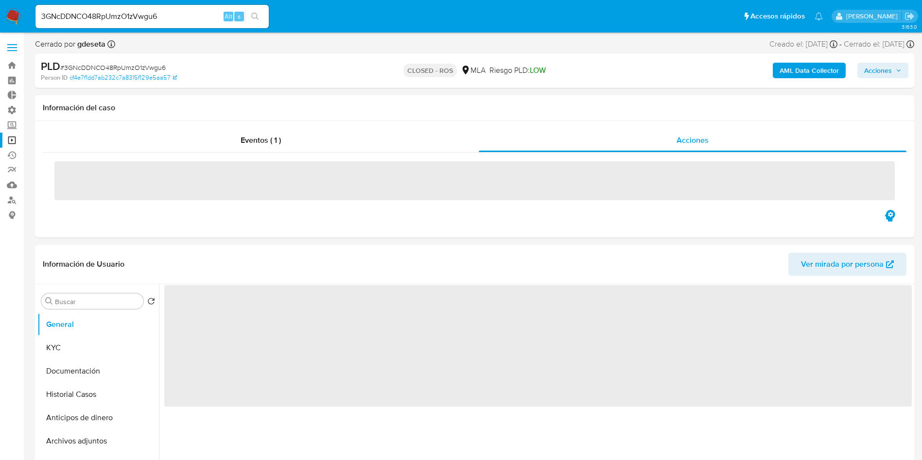
select select "10"
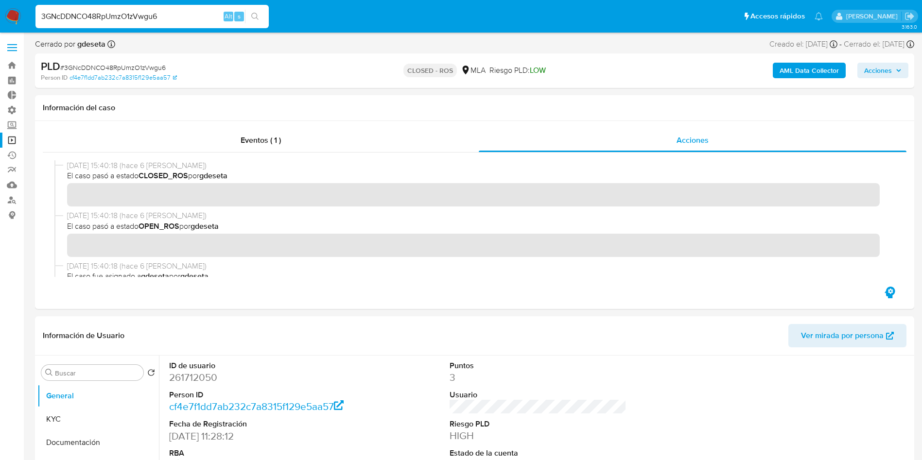
click at [128, 14] on input "3GNcDDNCO48RpUmzO1zVwgu6" at bounding box center [151, 16] width 233 height 13
paste input "x5ypncOO64A44oKzw3SqCRU"
type input "x5ypncOO64A44oKzw3SqCRU6"
click at [260, 16] on button "search-icon" at bounding box center [255, 17] width 20 height 14
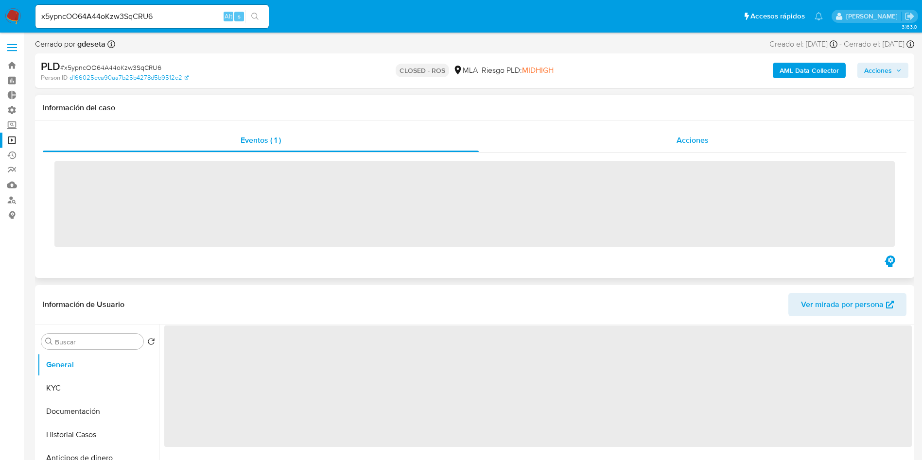
click at [672, 146] on div "Acciones" at bounding box center [693, 140] width 428 height 23
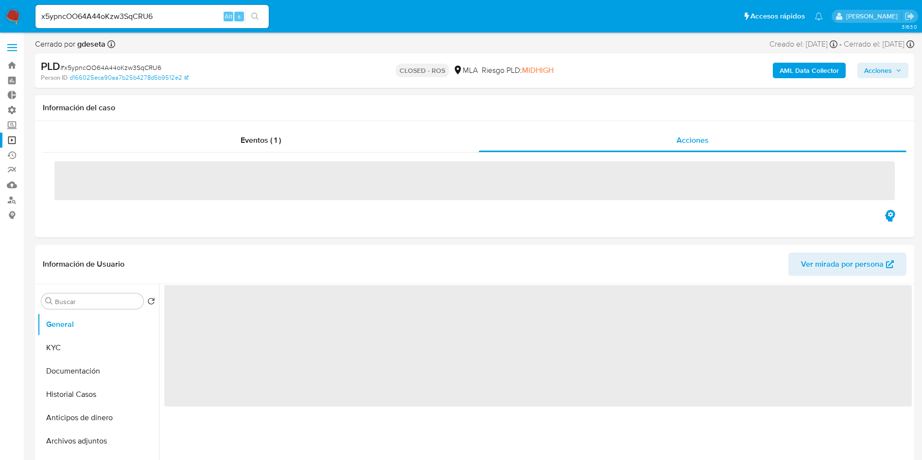
select select "10"
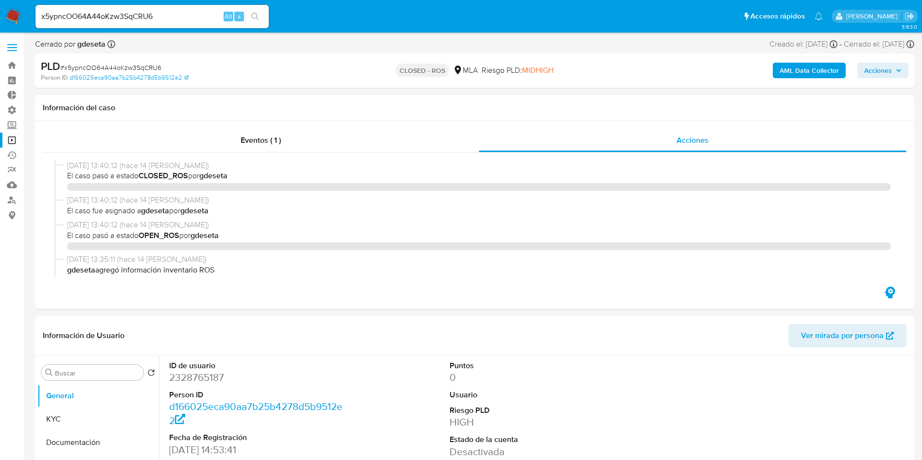
select select "10"
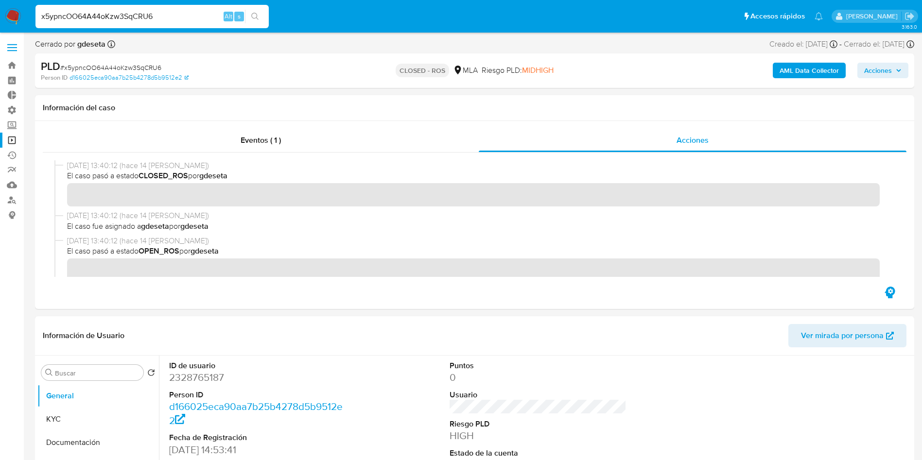
click at [156, 17] on input "x5ypncOO64A44oKzw3SqCRU6" at bounding box center [151, 16] width 233 height 13
click at [156, 16] on input "x5ypncOO64A44oKzw3SqCRU6" at bounding box center [151, 16] width 233 height 13
paste input "jT7VqXWR7BU7L5n3Izww5zHG"
type input "jT7VqXWR7BU7L5n3Izww5zHG"
click at [256, 17] on icon "search-icon" at bounding box center [255, 17] width 8 height 8
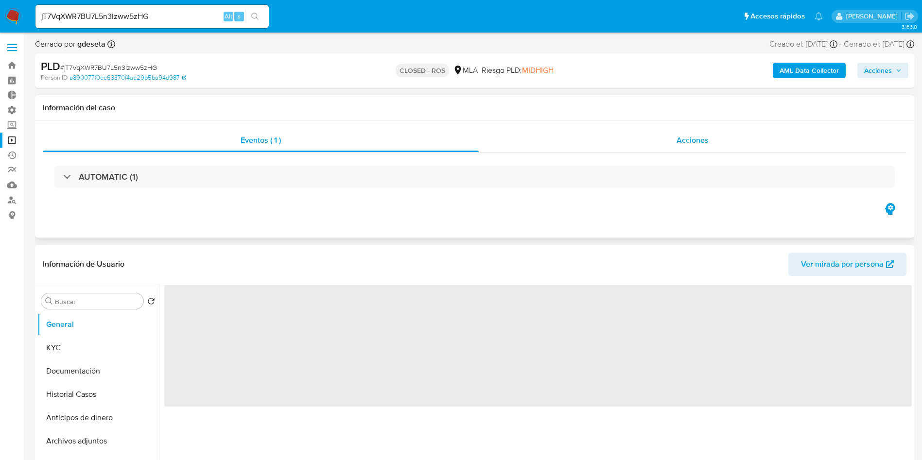
click at [708, 144] on span "Acciones" at bounding box center [692, 140] width 32 height 11
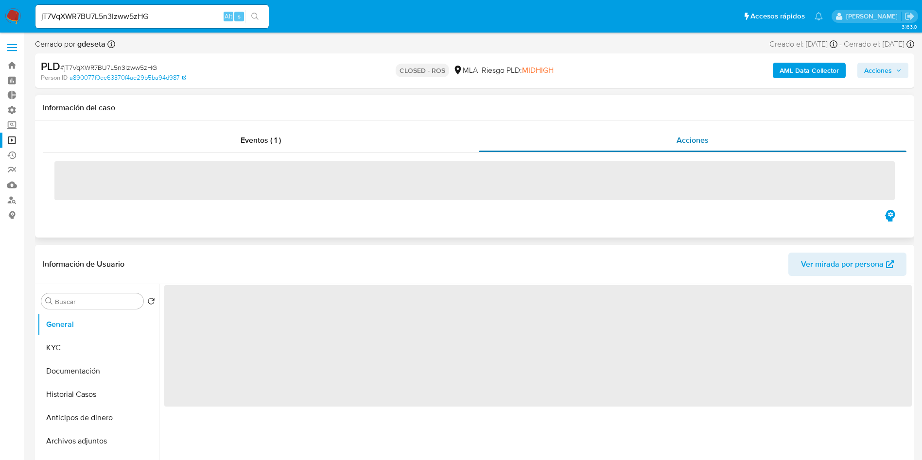
select select "10"
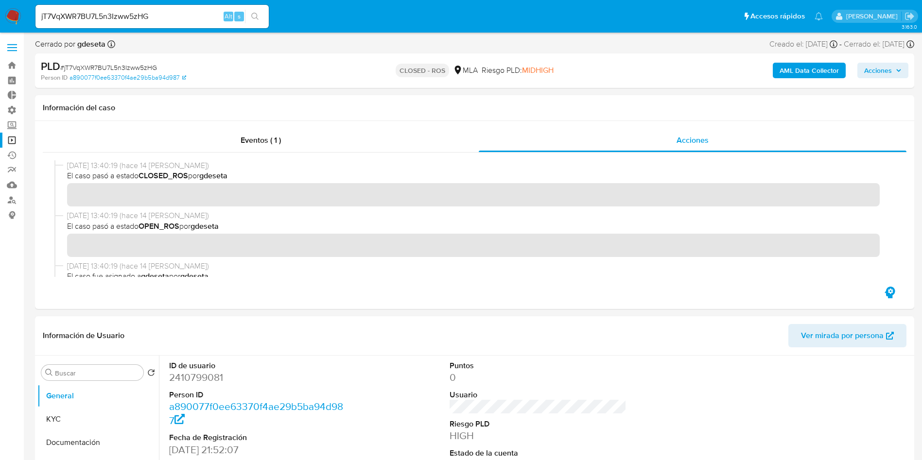
click at [153, 17] on input "jT7VqXWR7BU7L5n3Izww5zHG" at bounding box center [151, 16] width 233 height 13
paste input "Zc1RPdLoTZbIDv5fXgfTUKK1"
type input "Zc1RPdLoTZbIDv5fXgfTUKK1"
click at [258, 17] on icon "search-icon" at bounding box center [255, 17] width 8 height 8
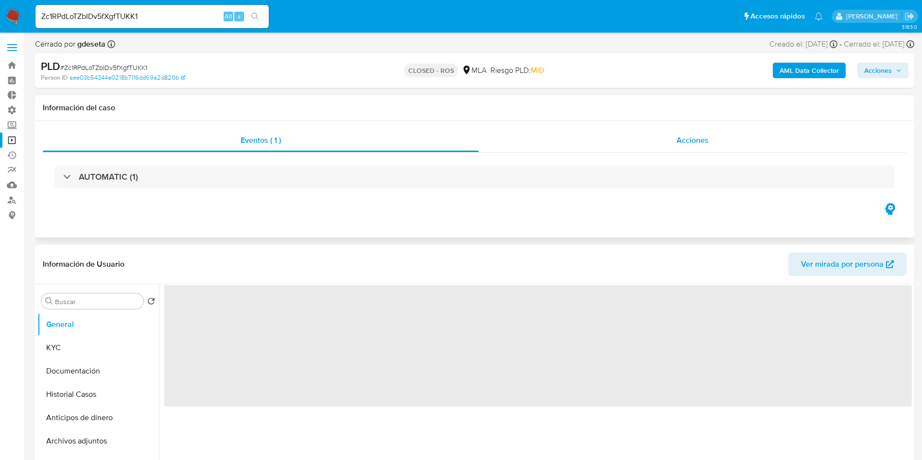
click at [698, 148] on div "Acciones" at bounding box center [693, 140] width 428 height 23
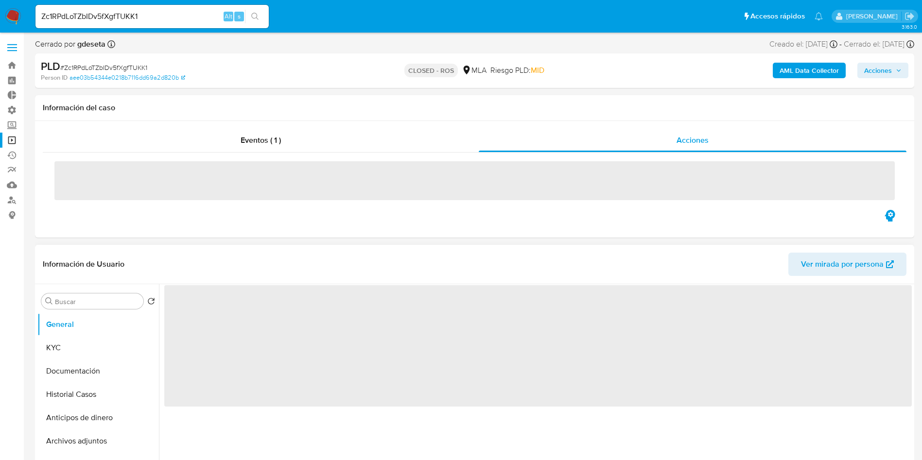
select select "10"
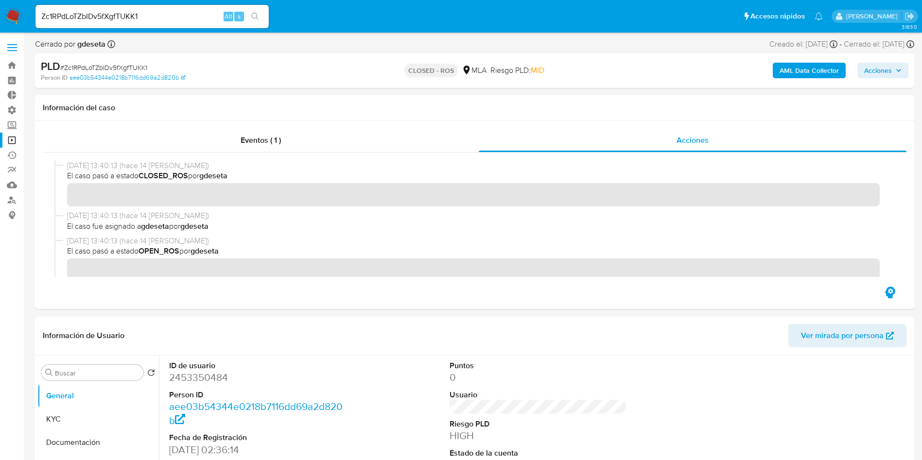
scroll to position [73, 0]
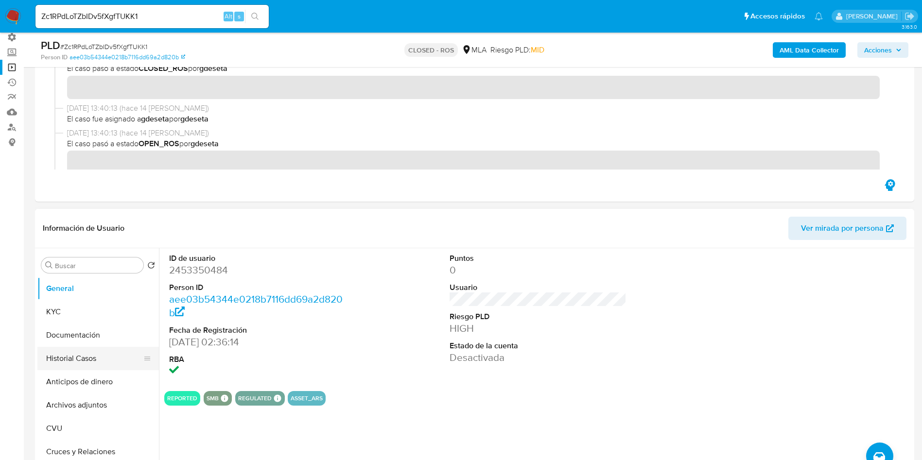
click at [80, 368] on button "Historial Casos" at bounding box center [94, 358] width 114 height 23
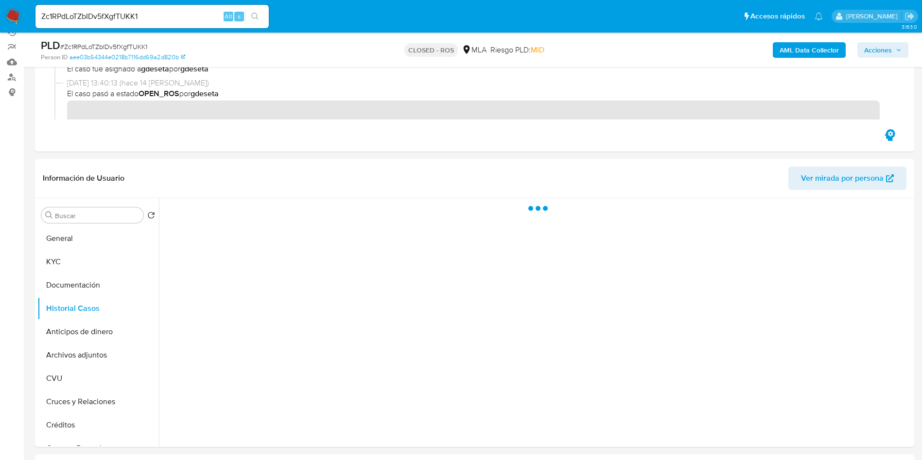
scroll to position [146, 0]
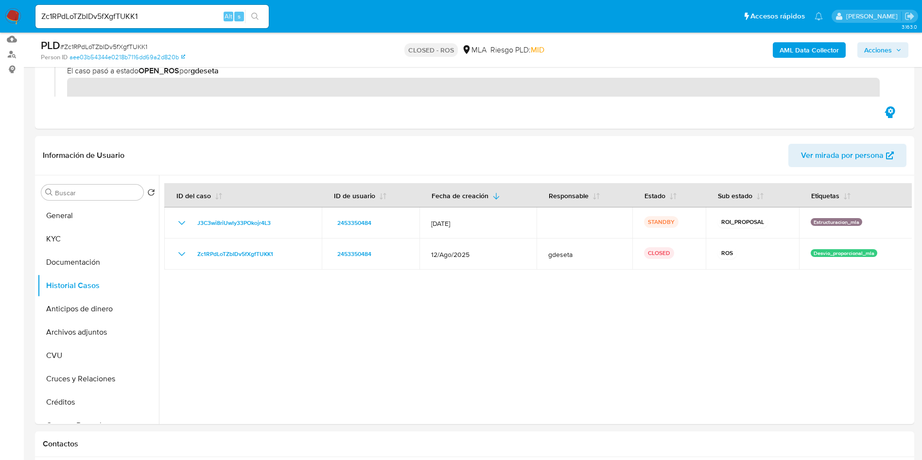
click at [151, 11] on input "Zc1RPdLoTZbIDv5fXgfTUKK1" at bounding box center [151, 16] width 233 height 13
paste input "OKGagPpEVncqAncWzpSax5O7"
click at [268, 17] on input "OKGagPpEVncqAncWzpSax5O7" at bounding box center [151, 16] width 233 height 13
type input "OKGagPpEVncqAncWzpSax5O7"
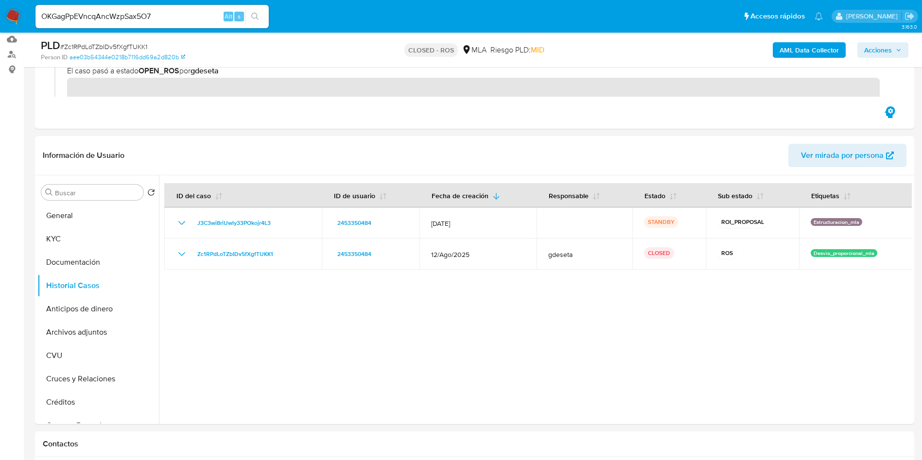
click at [257, 16] on icon "search-icon" at bounding box center [255, 17] width 8 height 8
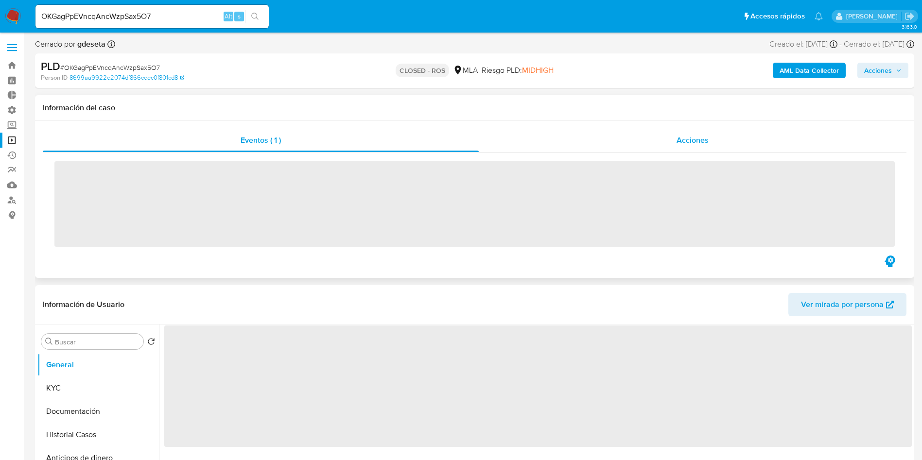
click at [714, 146] on div "Acciones" at bounding box center [693, 140] width 428 height 23
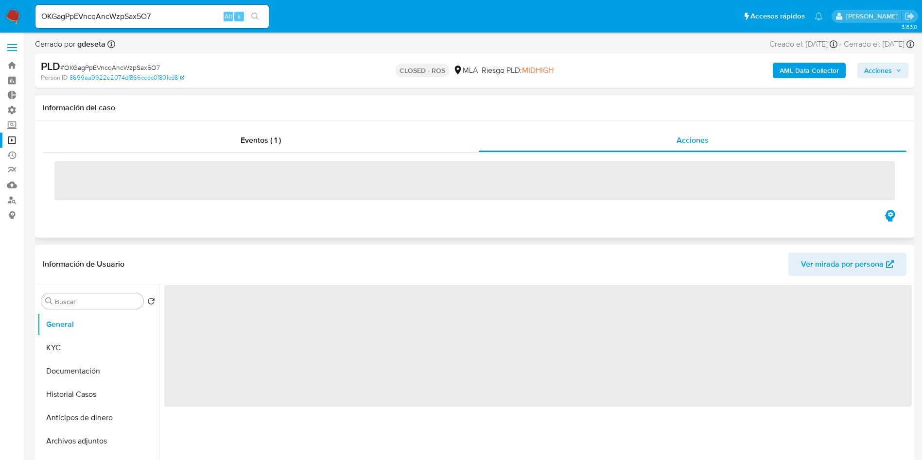
select select "10"
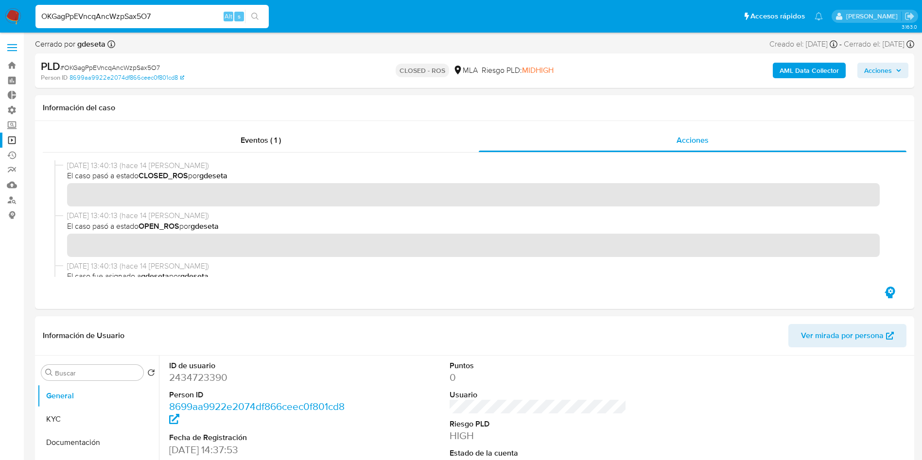
click at [147, 11] on input "OKGagPpEVncqAncWzpSax5O7" at bounding box center [151, 16] width 233 height 13
drag, startPoint x: 147, startPoint y: 11, endPoint x: 175, endPoint y: 14, distance: 28.8
click at [147, 11] on input "OKGagPpEVncqAncWzpSax5O7" at bounding box center [151, 16] width 233 height 13
paste input "BHMZC7EeVAFuKW6F3gcr6Si2"
type input "BHMZC7EeVAFuKW6F3gcr6Si2"
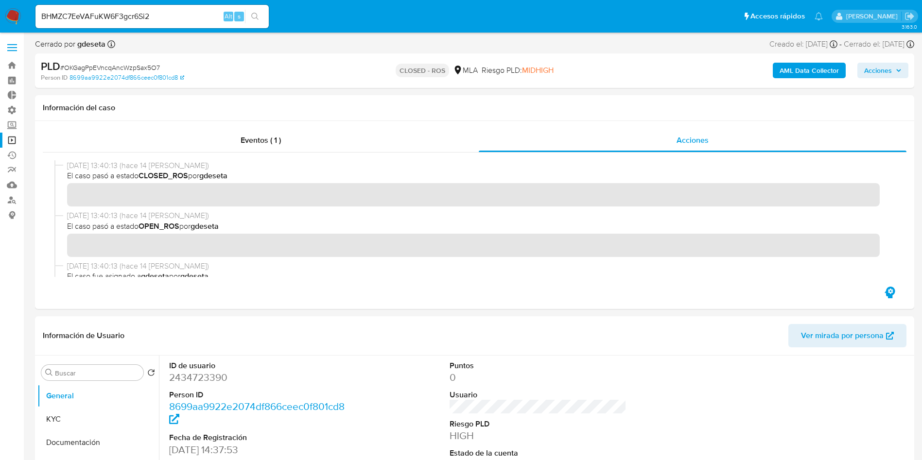
click at [257, 16] on icon "search-icon" at bounding box center [254, 16] width 7 height 7
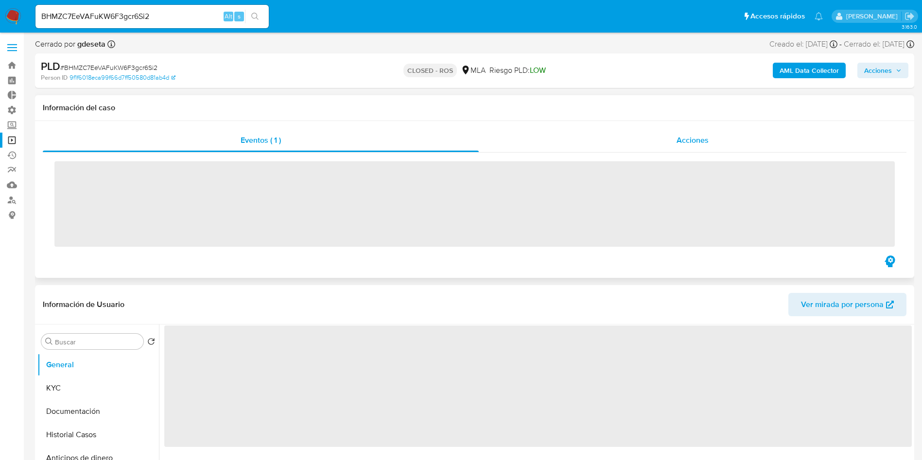
click at [701, 142] on span "Acciones" at bounding box center [692, 140] width 32 height 11
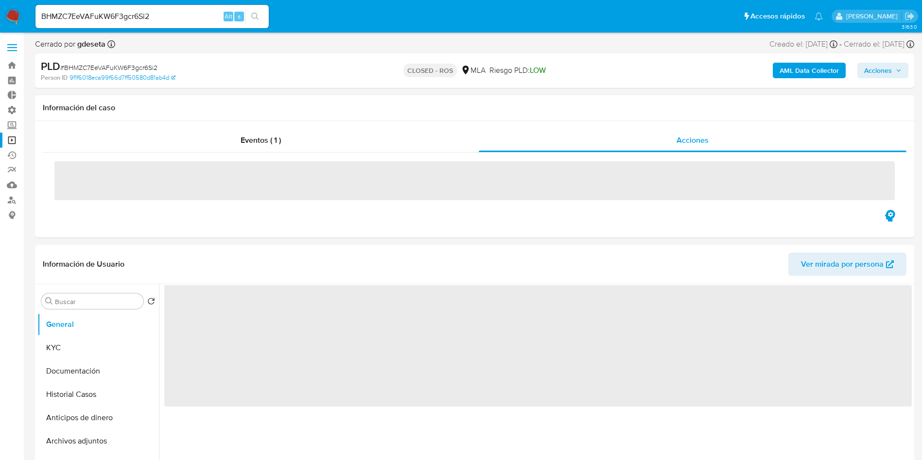
select select "10"
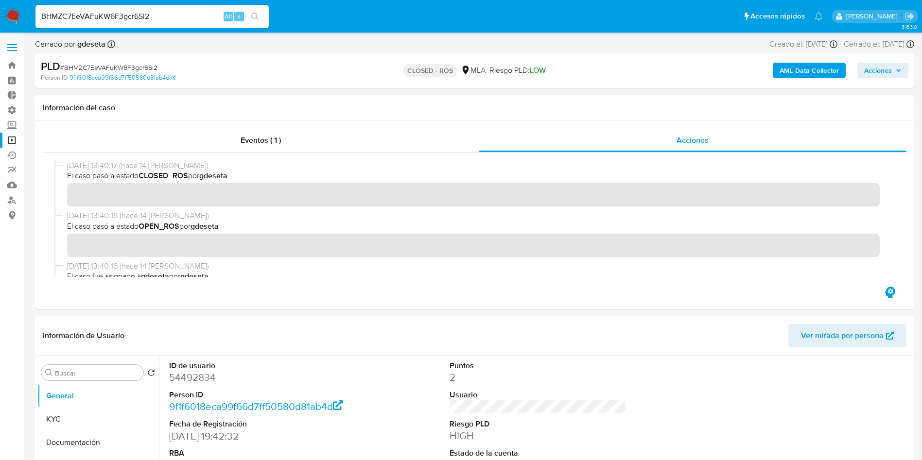
click at [153, 16] on input "BHMZC7EeVAFuKW6F3gcr6Si2" at bounding box center [151, 16] width 233 height 13
paste input "2fzvjBib57kPK2LnICi3Ozg"
type input "2fzvjBib57kPK2LnICi3Ozg2"
click at [257, 17] on icon "search-icon" at bounding box center [254, 16] width 7 height 7
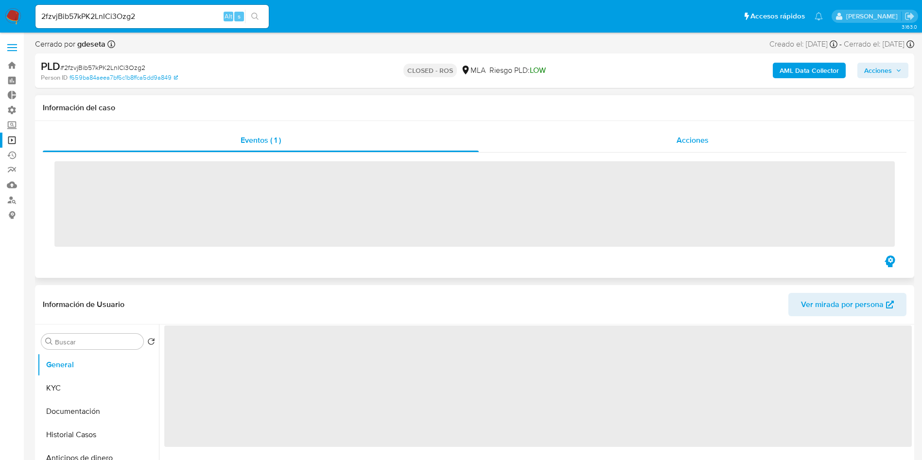
click at [682, 146] on div "Acciones" at bounding box center [693, 140] width 428 height 23
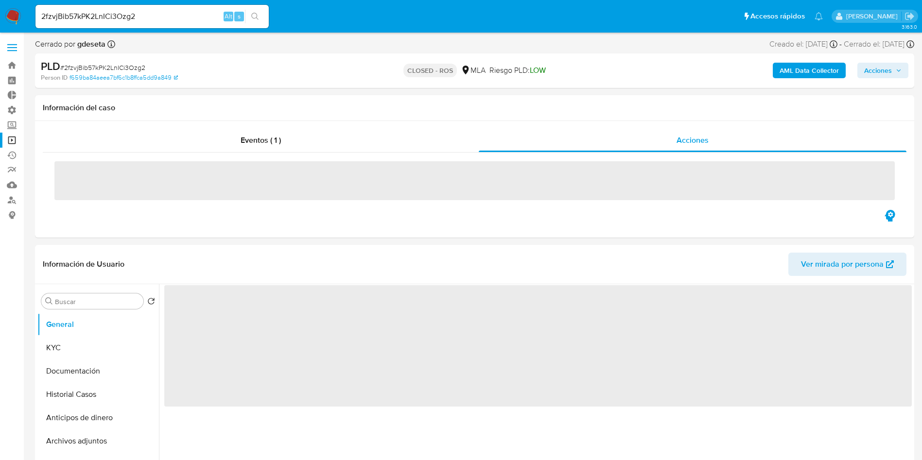
select select "10"
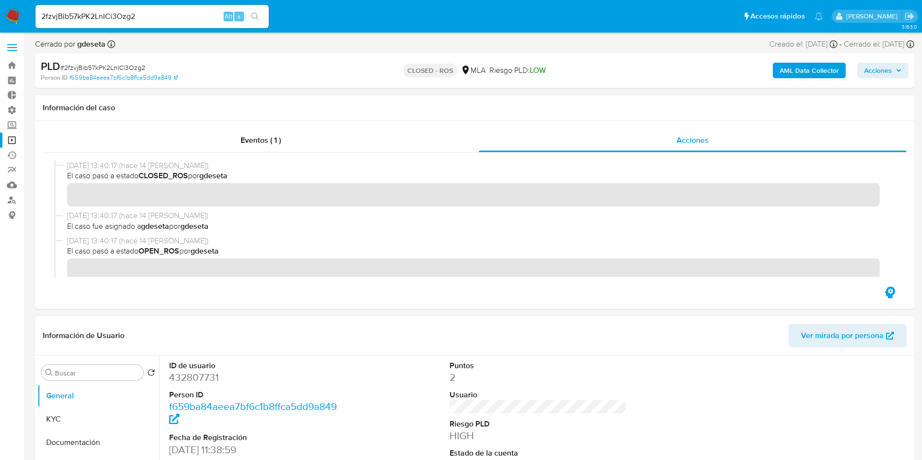
click at [147, 11] on input "2fzvjBib57kPK2LnICi3Ozg2" at bounding box center [151, 16] width 233 height 13
paste input "CyUrM77O92RWe2ZG1EMCjStn"
type input "CyUrM77O92RWe2ZG1EMCjStn"
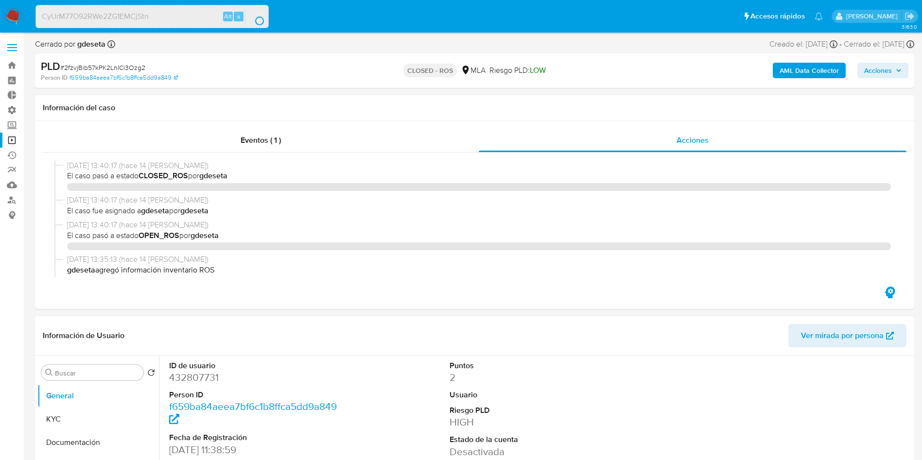
select select "10"
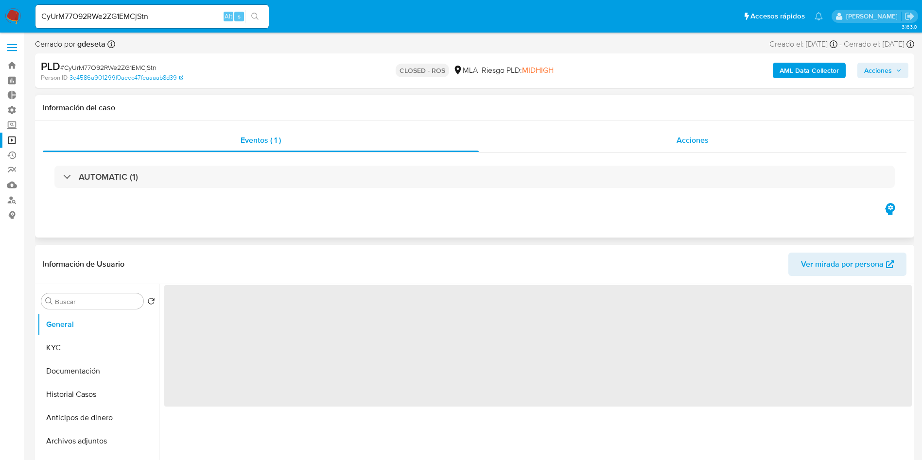
click at [684, 135] on span "Acciones" at bounding box center [692, 140] width 32 height 11
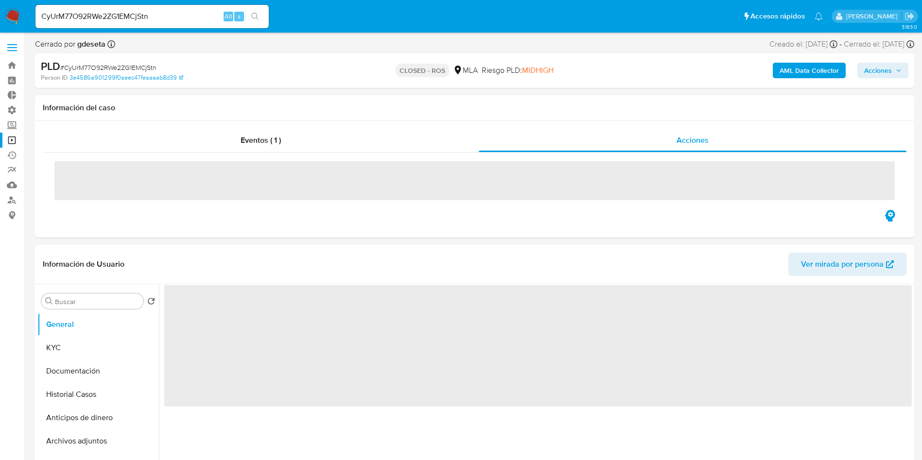
select select "10"
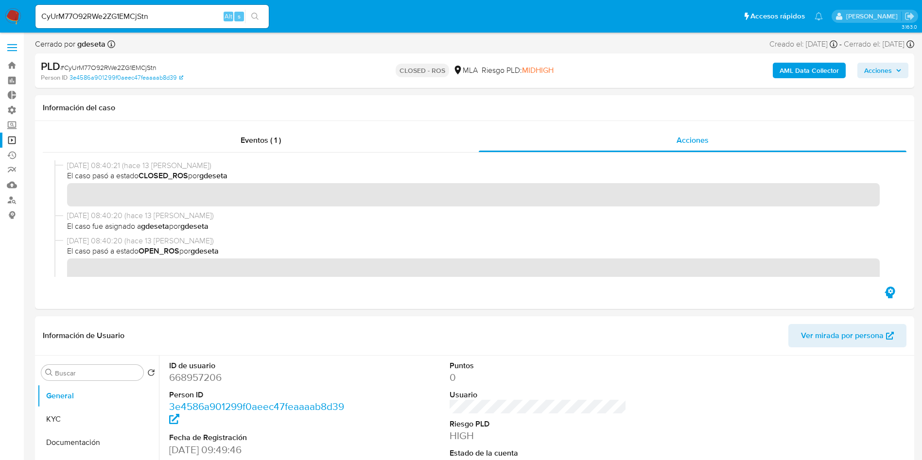
click at [133, 13] on input "CyUrM77O92RWe2ZG1EMCjStn" at bounding box center [151, 16] width 233 height 13
paste input "FLASqygYjL0WEqLir5djS3VO"
type input "FLASqygYjL0WEqLir5djS3VO"
click at [258, 18] on icon "search-icon" at bounding box center [255, 17] width 8 height 8
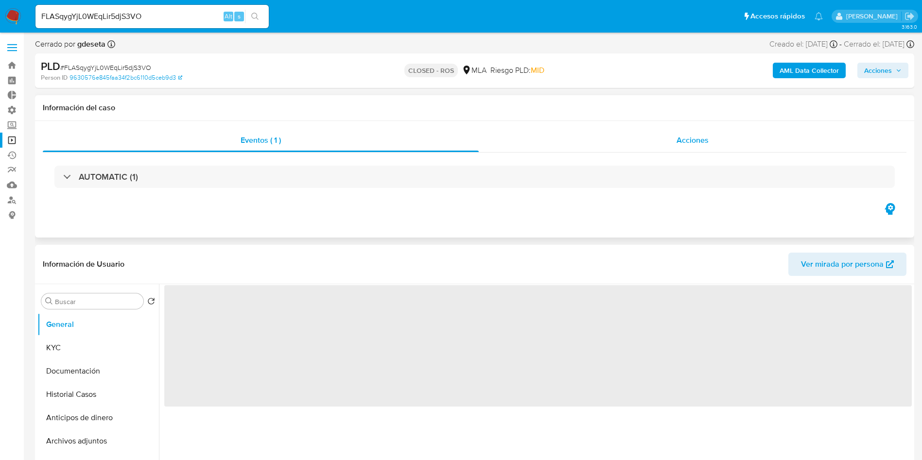
click at [683, 143] on span "Acciones" at bounding box center [692, 140] width 32 height 11
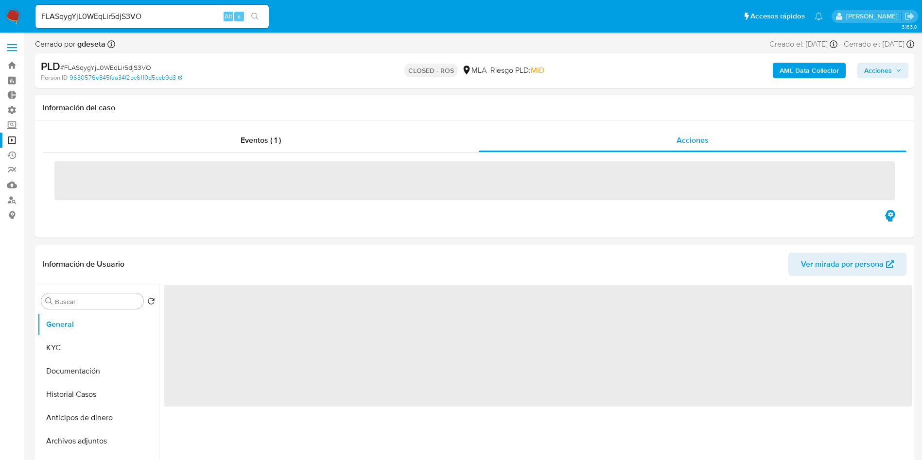
select select "10"
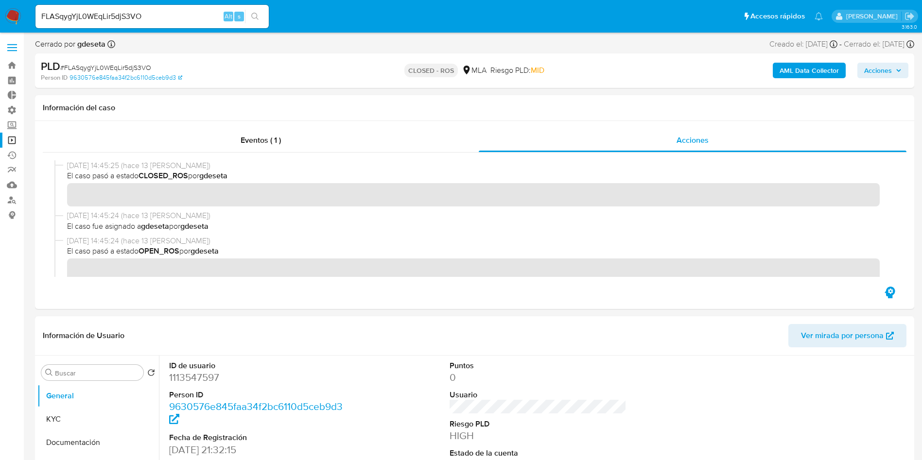
click at [159, 18] on input "FLASqygYjL0WEqLir5djS3VO" at bounding box center [151, 16] width 233 height 13
paste input "uJeYT8oVfTbn73OKLL0gFoN2"
type input "uJeYT8oVfTbn73OKLL0gFoN2"
click at [255, 17] on icon "search-icon" at bounding box center [254, 16] width 7 height 7
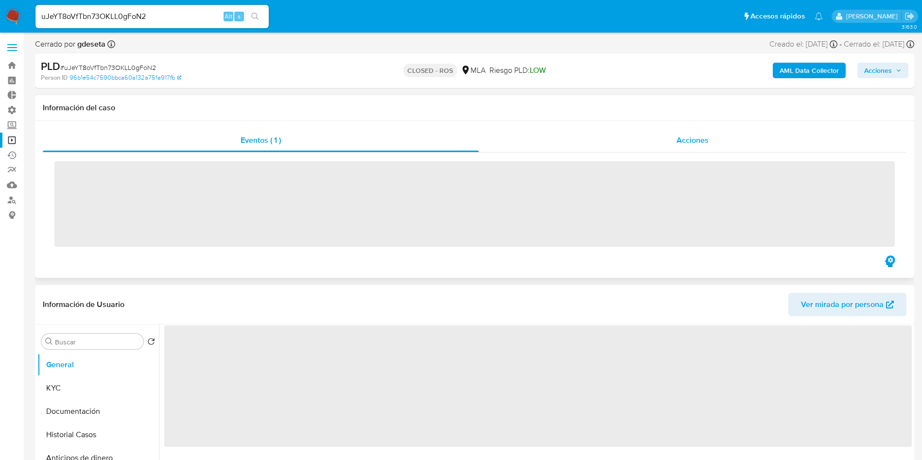
click at [686, 138] on span "Acciones" at bounding box center [692, 140] width 32 height 11
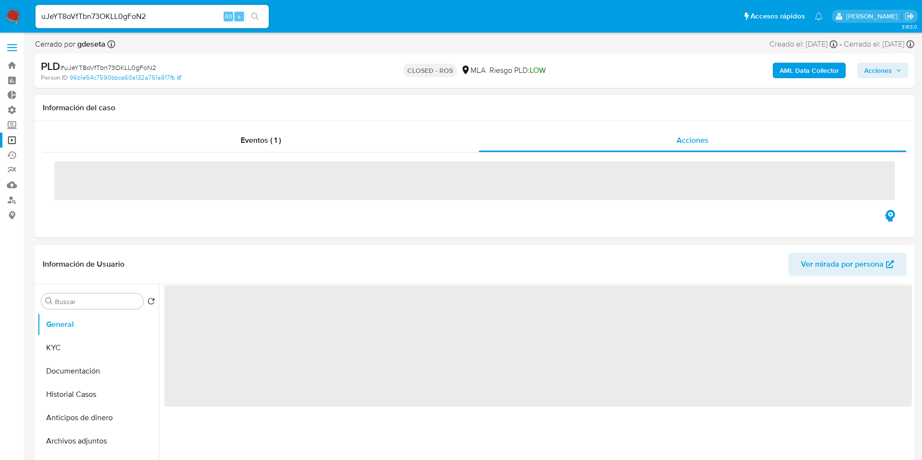
select select "10"
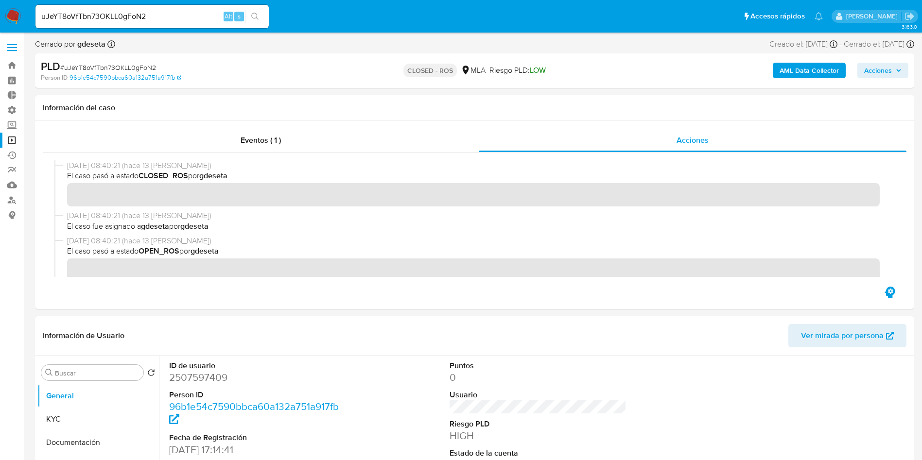
click at [135, 19] on input "uJeYT8oVfTbn73OKLL0gFoN2" at bounding box center [151, 16] width 233 height 13
paste input "kR9eqRSosJmZrYsp1wY0OBm5"
type input "kR9eqRSosJmZrYsp1wY0OBm5"
click at [256, 19] on icon "search-icon" at bounding box center [255, 17] width 8 height 8
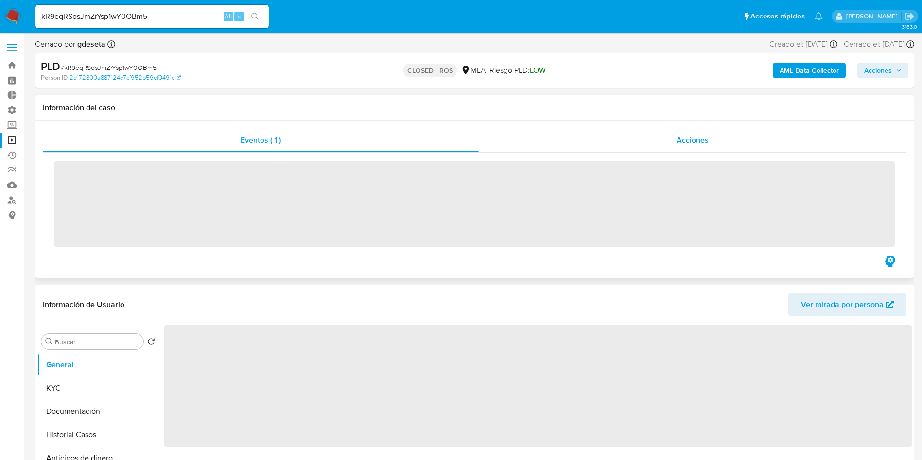
click at [692, 142] on span "Acciones" at bounding box center [692, 140] width 32 height 11
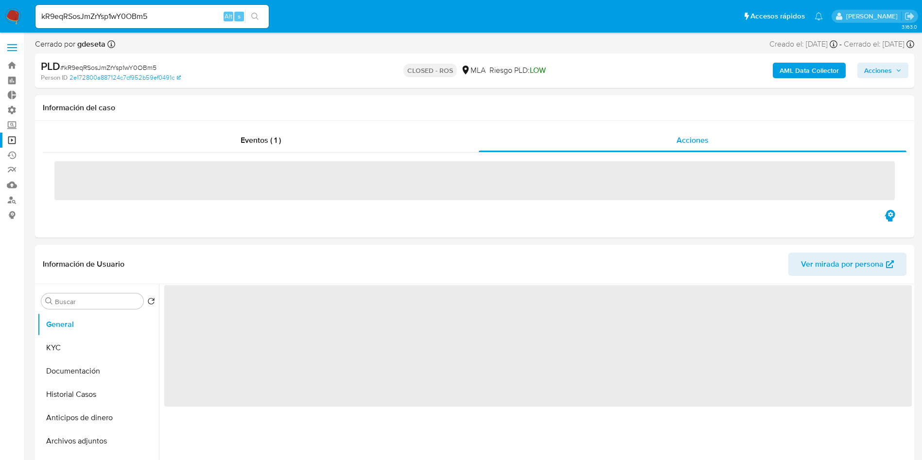
select select "10"
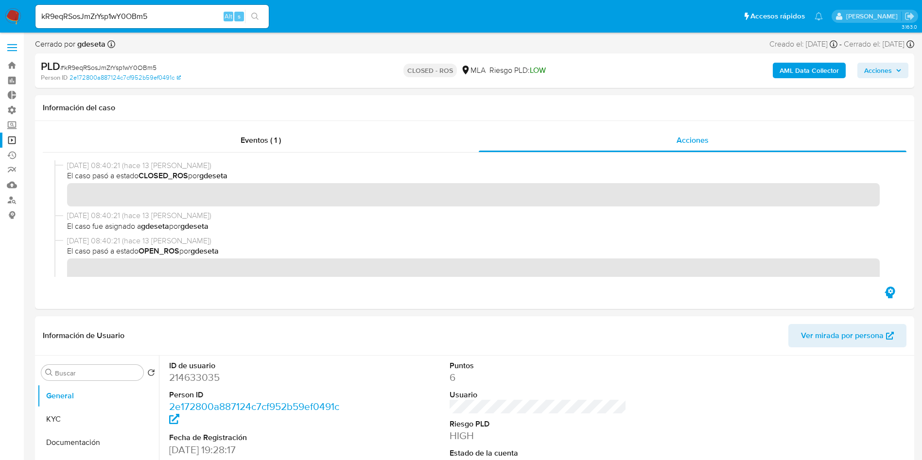
click at [160, 18] on input "kR9eqRSosJmZrYsp1wY0OBm5" at bounding box center [151, 16] width 233 height 13
paste input "6lzk9x0mAZRJZxvcGrtcXy6L"
type input "6lzk9x0mAZRJZxvcGrtcXy6L"
click at [260, 23] on div "6lzk9x0mAZRJZxvcGrtcXy6L Alt s" at bounding box center [151, 16] width 233 height 23
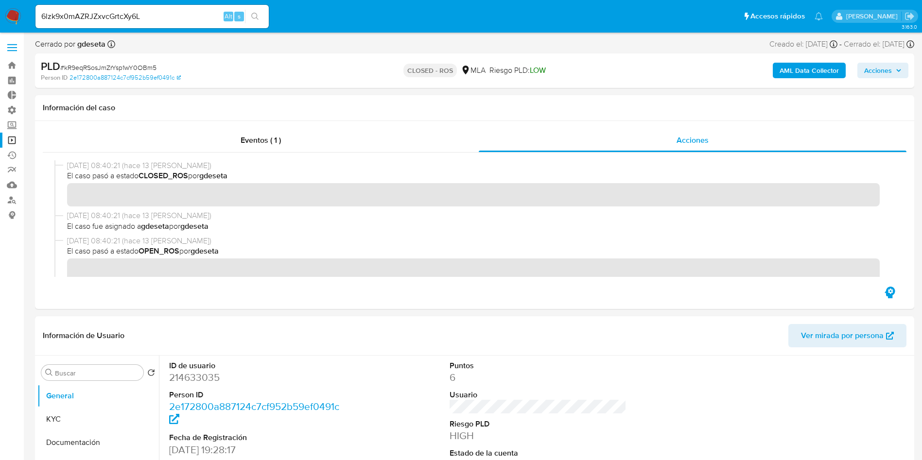
click at [256, 16] on icon "search-icon" at bounding box center [255, 17] width 8 height 8
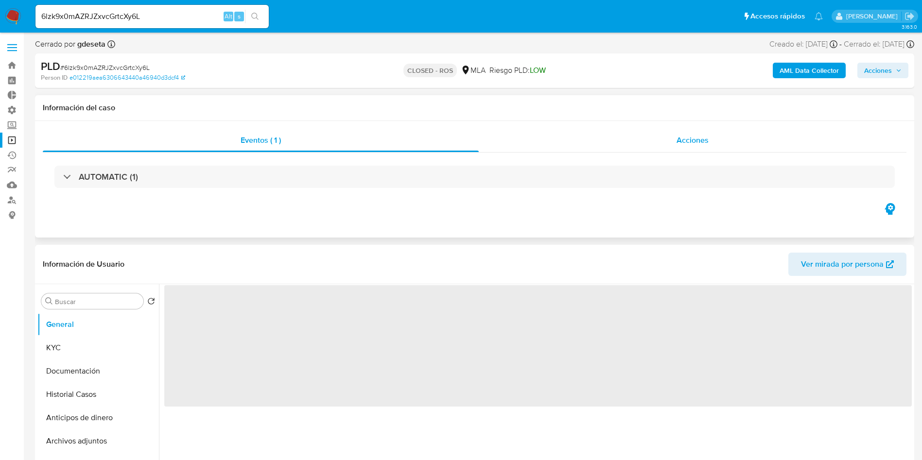
select select "10"
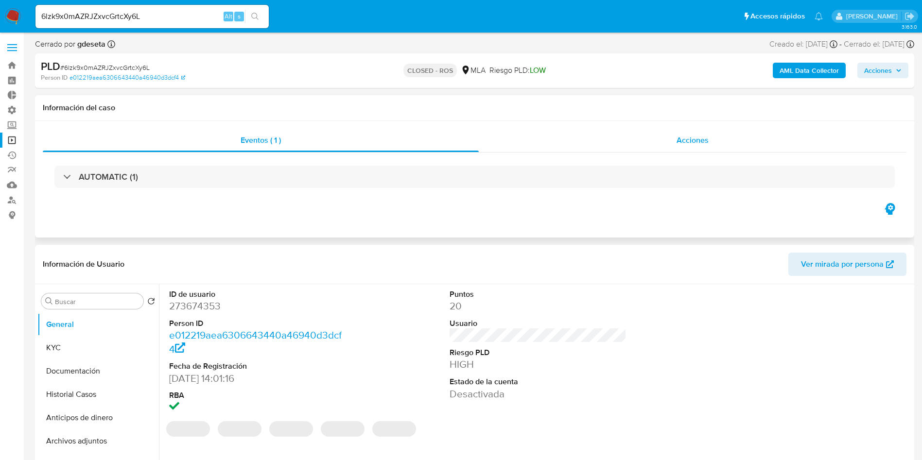
click at [679, 146] on div "Acciones" at bounding box center [693, 140] width 428 height 23
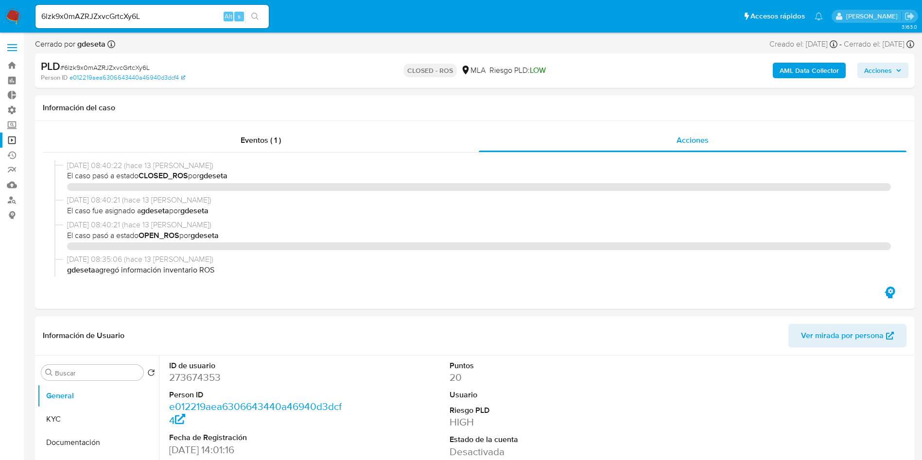
select select "10"
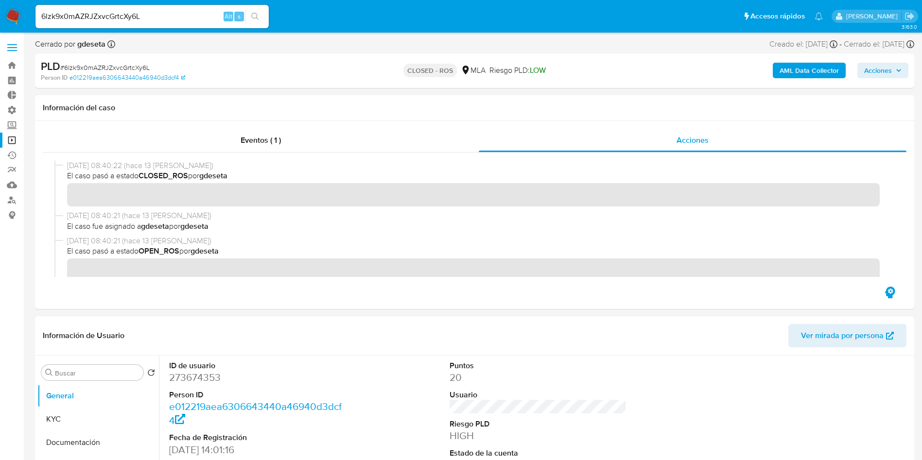
click at [108, 13] on input "6lzk9x0mAZRJZxvcGrtcXy6L" at bounding box center [151, 16] width 233 height 13
drag, startPoint x: 108, startPoint y: 13, endPoint x: 179, endPoint y: 29, distance: 72.6
click at [108, 14] on input "6lzk9x0mAZRJZxvcGrtcXy6L" at bounding box center [151, 16] width 233 height 13
paste input "Xmg3mDv6fTmHM0rfTWofNJMJ"
type input "Xmg3mDv6fTmHM0rfTWofNJMJ"
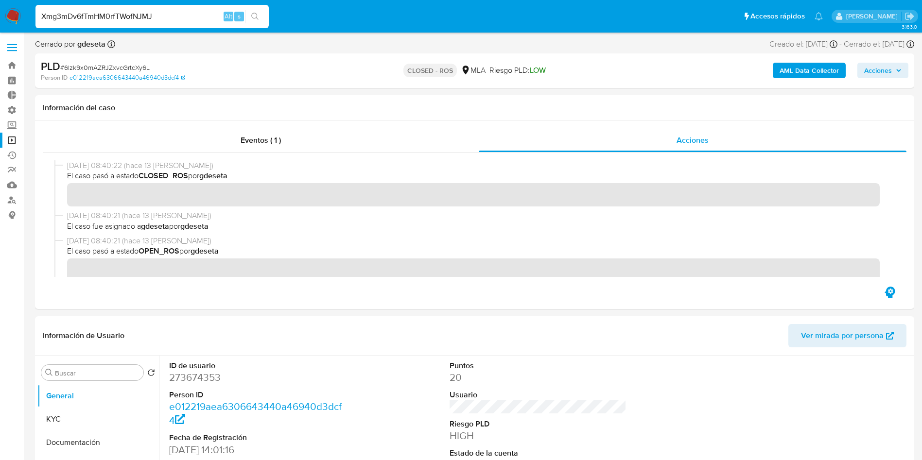
click at [261, 17] on button "search-icon" at bounding box center [255, 17] width 20 height 14
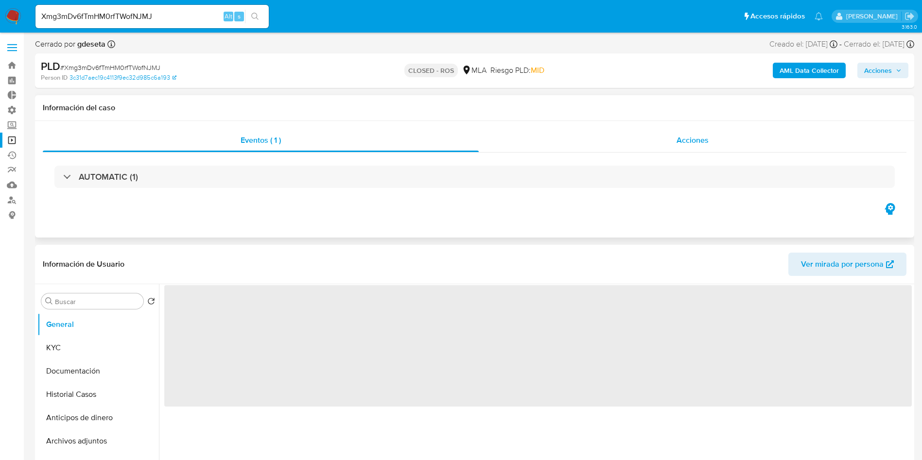
click at [679, 144] on span "Acciones" at bounding box center [692, 140] width 32 height 11
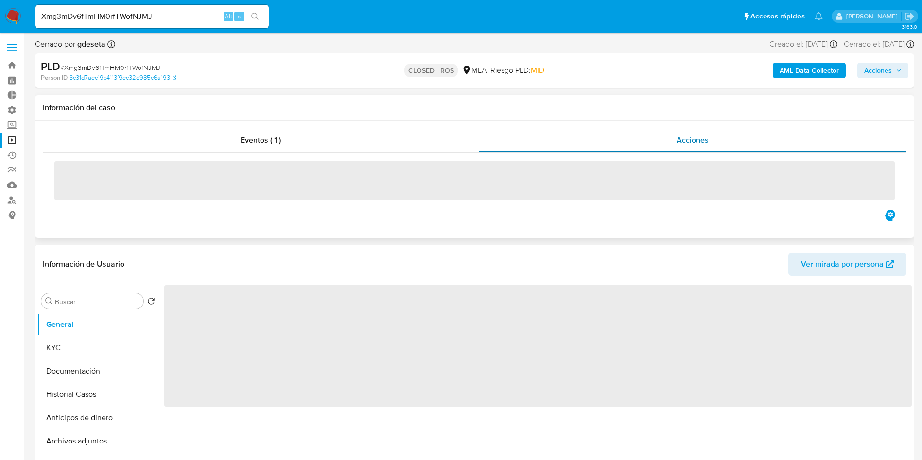
select select "10"
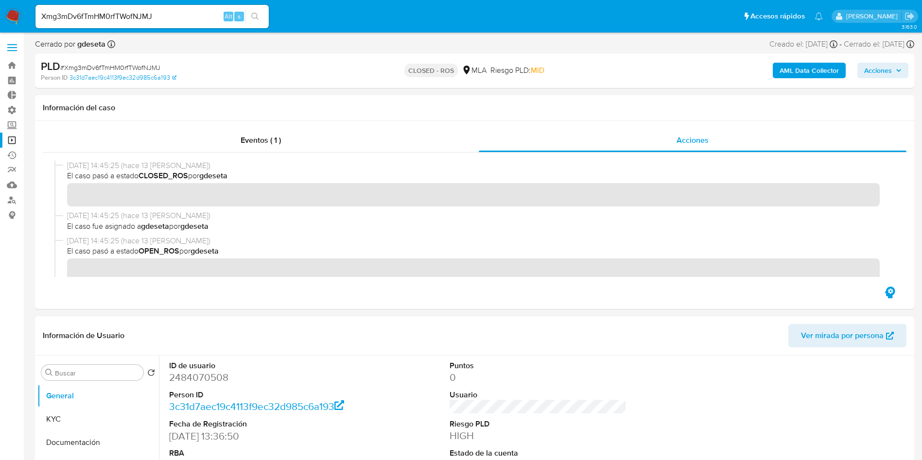
click at [138, 9] on div "Xmg3mDv6fTmHM0rfTWofNJMJ Alt s" at bounding box center [151, 16] width 233 height 23
paste input "4lJWw1CgfB7FYNAV8tpVMVbR"
type input "4lJWw1CgfB7FYNAV8tpVMVbR"
click at [259, 17] on icon "search-icon" at bounding box center [255, 17] width 8 height 8
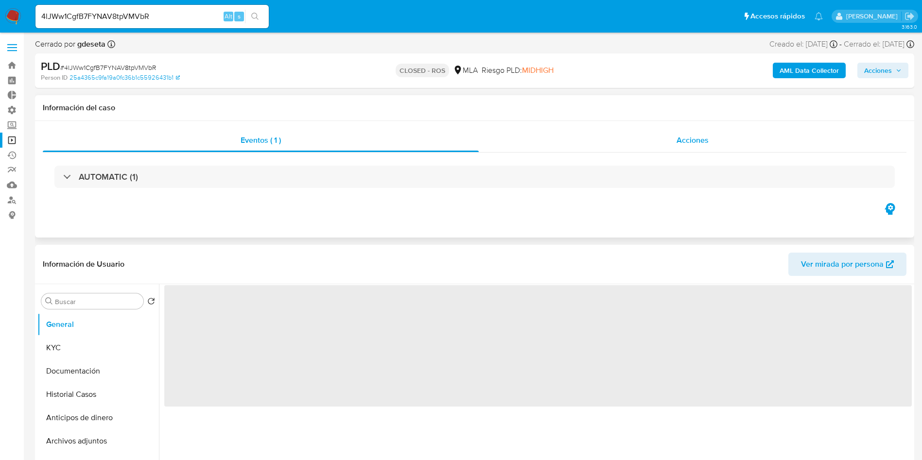
click at [660, 136] on div "Acciones" at bounding box center [693, 140] width 428 height 23
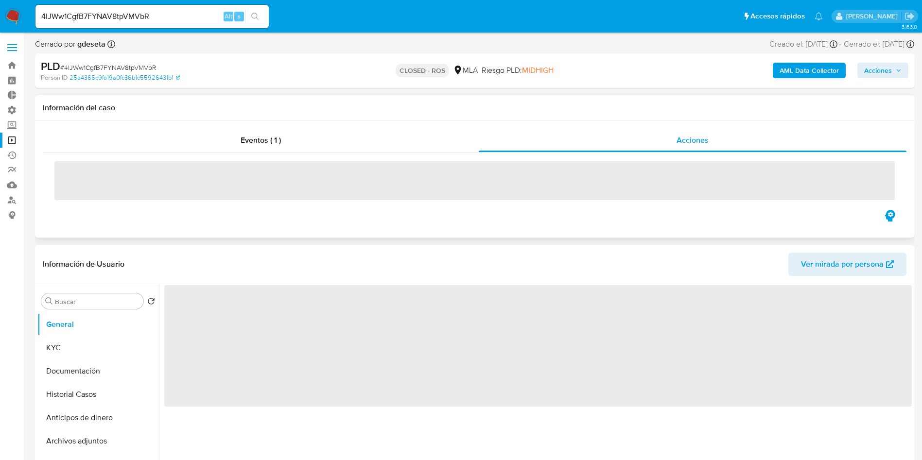
select select "10"
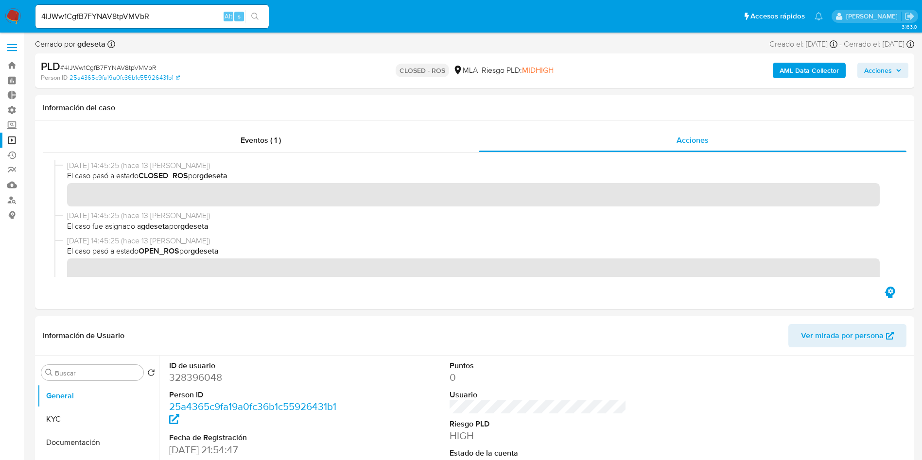
click at [140, 18] on input "4lJWw1CgfB7FYNAV8tpVMVbR" at bounding box center [151, 16] width 233 height 13
paste input "gZW2kTpyi6w7TdESsBFKhSuT"
type input "gZW2kTpyi6w7TdESsBFKhSuT"
click at [256, 17] on icon "search-icon" at bounding box center [255, 17] width 8 height 8
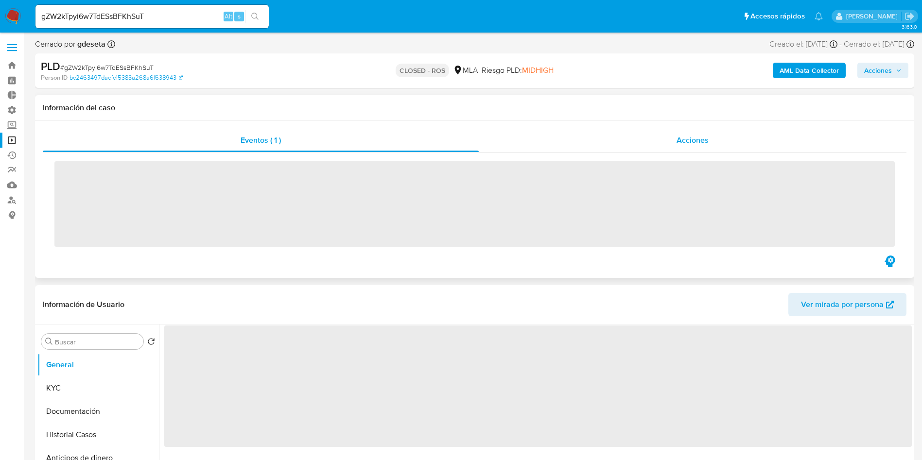
click at [672, 144] on div "Acciones" at bounding box center [693, 140] width 428 height 23
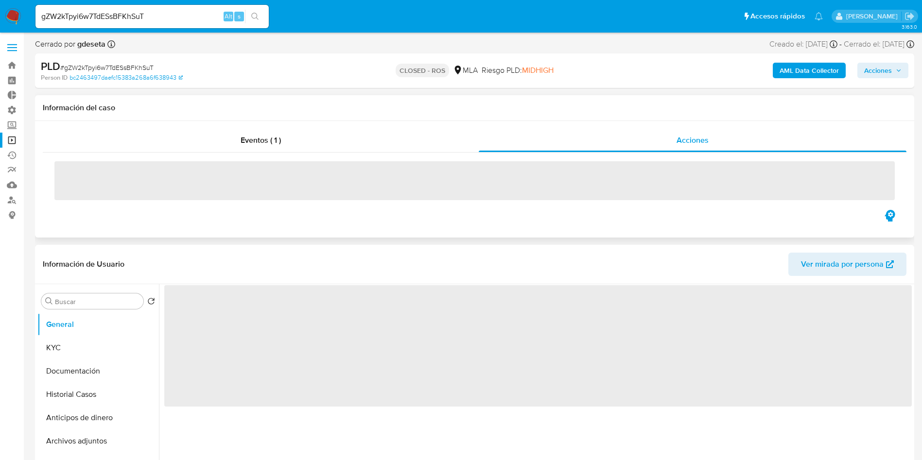
select select "10"
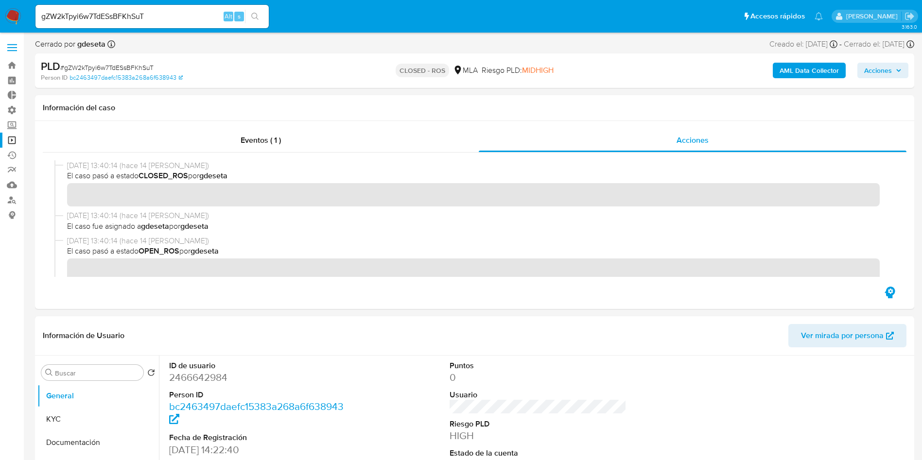
click at [170, 15] on input "gZW2kTpyi6w7TdESsBFKhSuT" at bounding box center [151, 16] width 233 height 13
paste input "e9Ts7WFvnZYUhrQkBJ2QNs7S"
type input "e9Ts7WFvnZYUhrQkBJ2QNs7S"
click at [256, 20] on button "search-icon" at bounding box center [255, 17] width 20 height 14
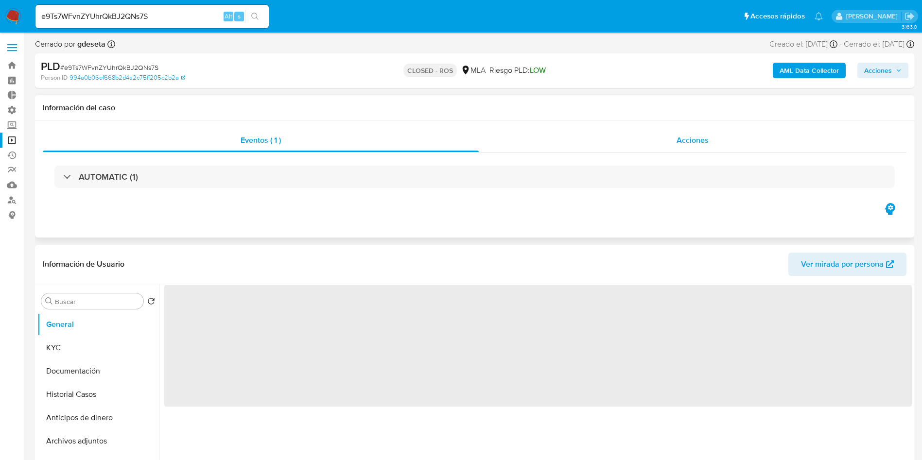
select select "10"
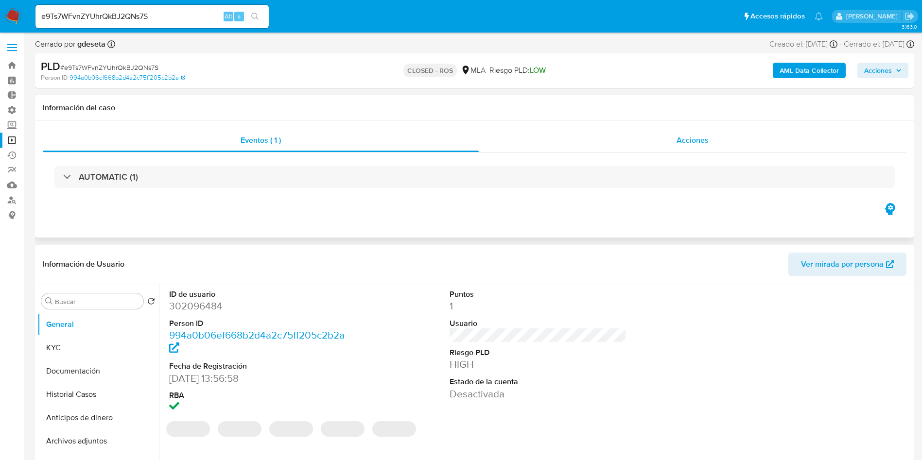
click at [681, 141] on span "Acciones" at bounding box center [692, 140] width 32 height 11
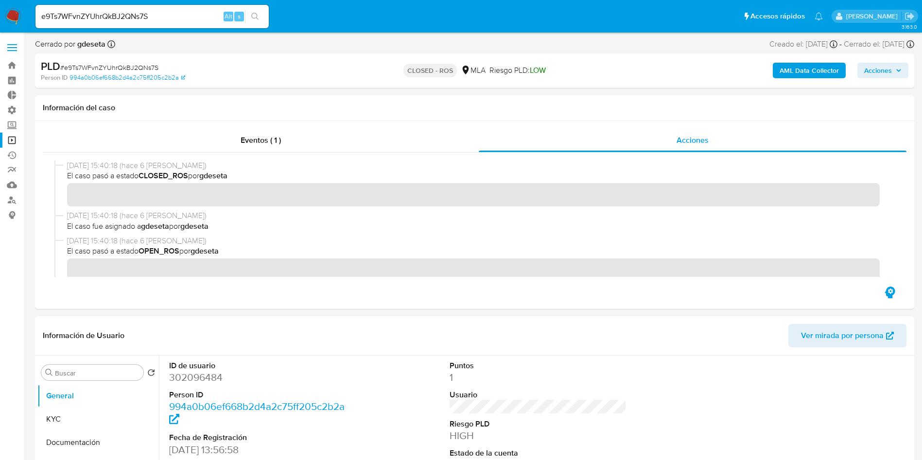
click at [161, 13] on input "e9Ts7WFvnZYUhrQkBJ2QNs7S" at bounding box center [151, 16] width 233 height 13
paste input "85Rszf7ab32nhTgJv234Cdax"
type input "85Rszf7ab32nhTgJv234Cdax"
click at [256, 14] on icon "search-icon" at bounding box center [255, 17] width 8 height 8
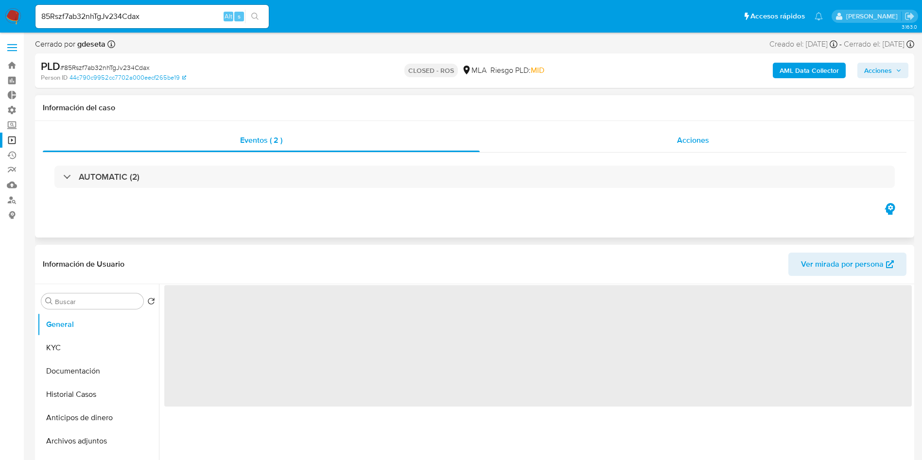
click at [683, 146] on div "Acciones" at bounding box center [693, 140] width 427 height 23
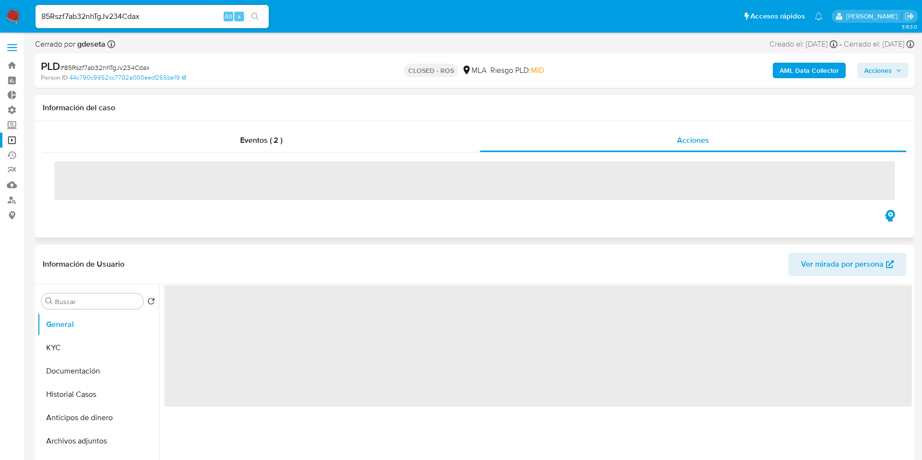
select select "10"
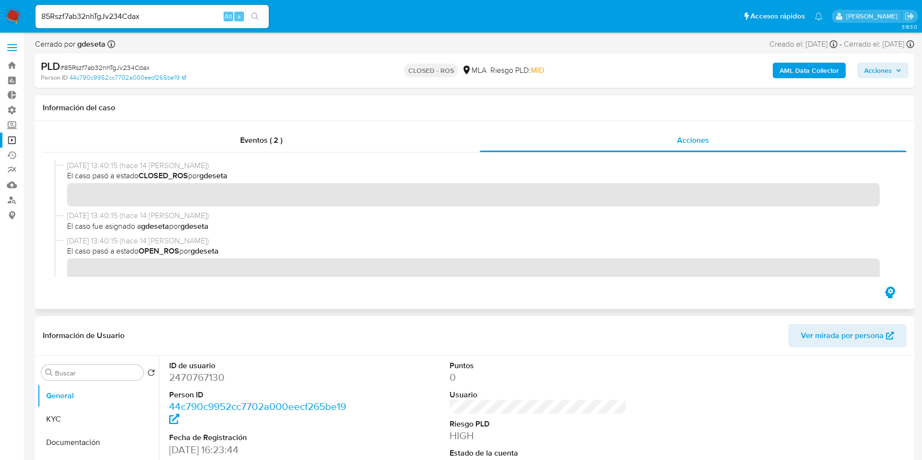
click at [178, 17] on input "85Rszf7ab32nhTgJv234Cdax" at bounding box center [151, 16] width 233 height 13
click at [178, 18] on input "85Rszf7ab32nhTgJv234Cdax" at bounding box center [151, 16] width 233 height 13
paste input "kHnTmicBfJNCSjjc65n2g1Cg"
type input "kHnTmicBfJNCSjjc65n2g1Cg"
click at [259, 16] on icon "search-icon" at bounding box center [255, 17] width 8 height 8
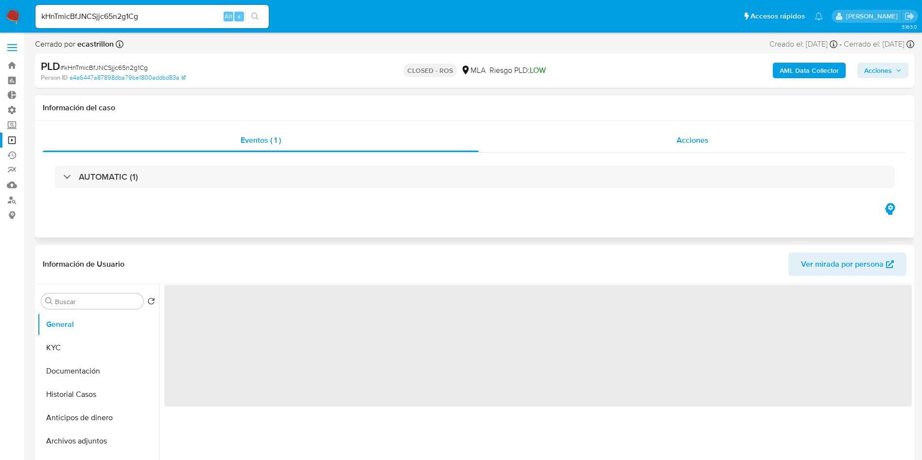
click at [686, 143] on span "Acciones" at bounding box center [692, 140] width 32 height 11
select select "10"
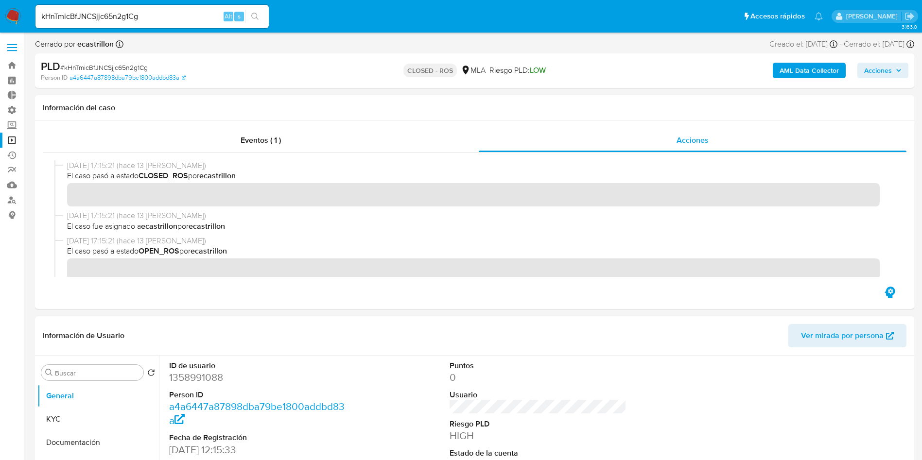
click at [153, 9] on div "kHnTmicBfJNCSjjc65n2g1Cg Alt s" at bounding box center [151, 16] width 233 height 23
click at [147, 16] on input "kHnTmicBfJNCSjjc65n2g1Cg" at bounding box center [151, 16] width 233 height 13
click at [190, 13] on input "kHnTmicBfJNCSjjc65n2g1Cg" at bounding box center [151, 16] width 233 height 13
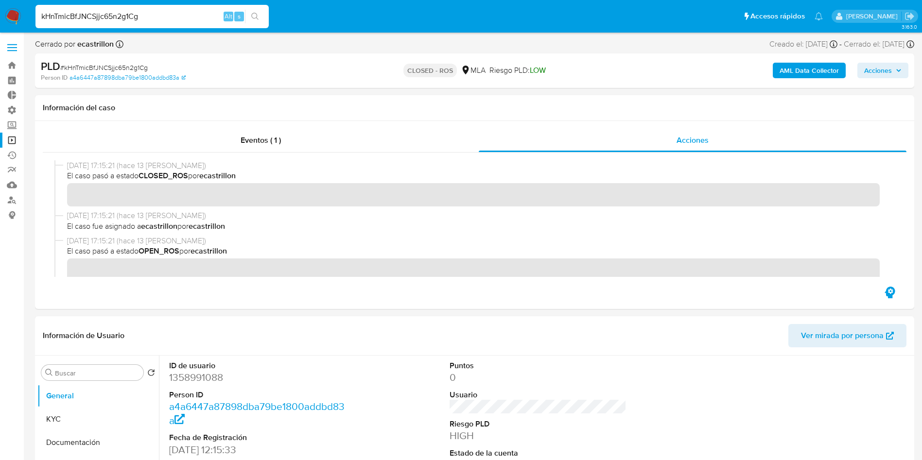
drag, startPoint x: 190, startPoint y: 13, endPoint x: 206, endPoint y: 17, distance: 16.4
click at [190, 14] on input "kHnTmicBfJNCSjjc65n2g1Cg" at bounding box center [151, 16] width 233 height 13
paste input "PM43tXWzAO8iU2LEbxNc71PV"
type input "PM43tXWzAO8iU2LEbxNc71PV"
click at [249, 16] on button "search-icon" at bounding box center [255, 17] width 20 height 14
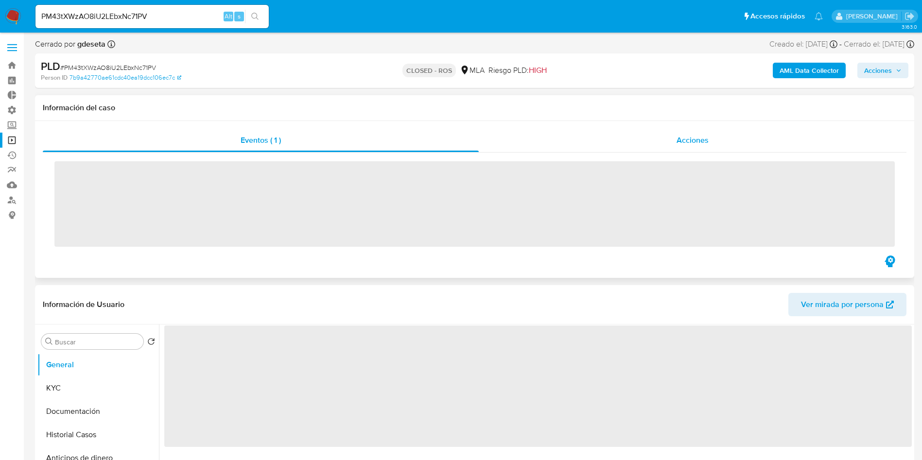
click at [656, 142] on div "Acciones" at bounding box center [693, 140] width 428 height 23
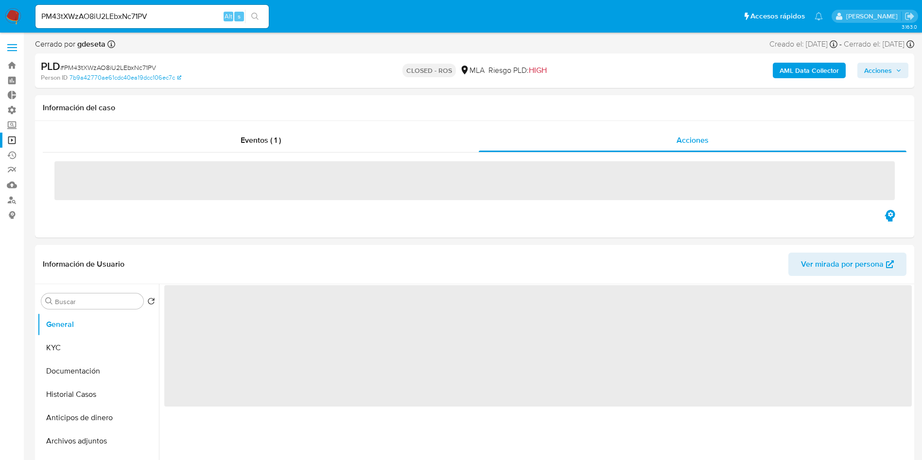
select select "10"
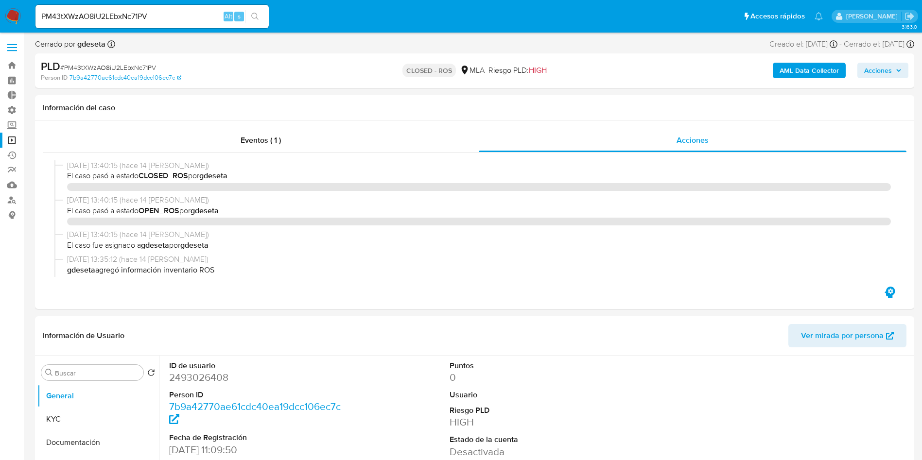
select select "10"
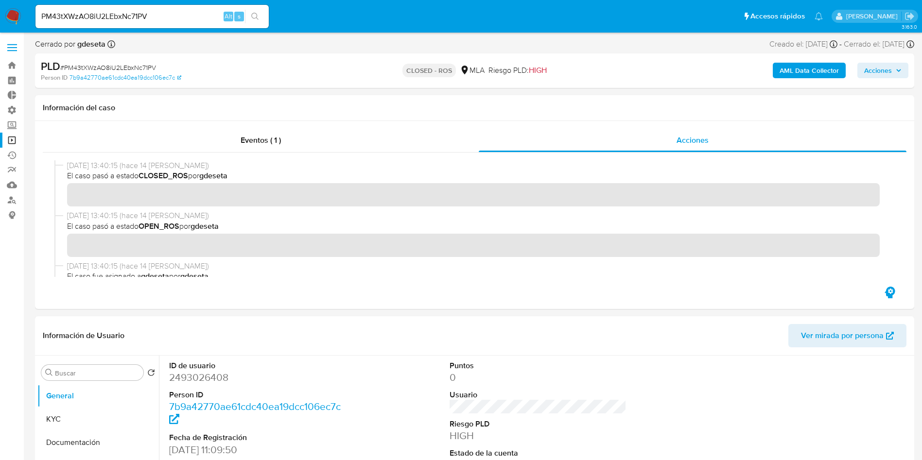
click at [143, 18] on input "PM43tXWzAO8iU2LEbxNc71PV" at bounding box center [151, 16] width 233 height 13
drag, startPoint x: 143, startPoint y: 18, endPoint x: 152, endPoint y: 21, distance: 9.2
click at [143, 17] on input "PM43tXWzAO8iU2LEbxNc71PV" at bounding box center [151, 16] width 233 height 13
paste input "hjkLYDwbjmp20ZjOjs0SQ3lK"
type input "hjkLYDwbjmp20ZjOjs0SQ3lK"
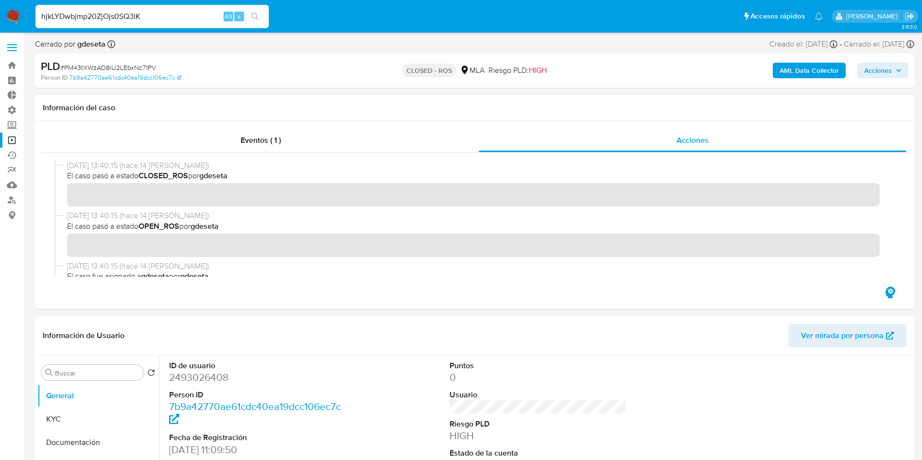
click at [261, 16] on button "search-icon" at bounding box center [255, 17] width 20 height 14
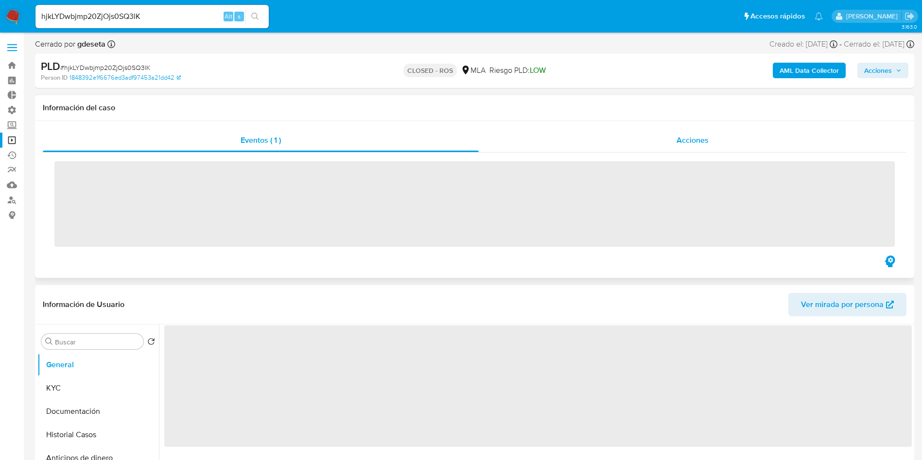
click at [673, 146] on div "Acciones" at bounding box center [693, 140] width 428 height 23
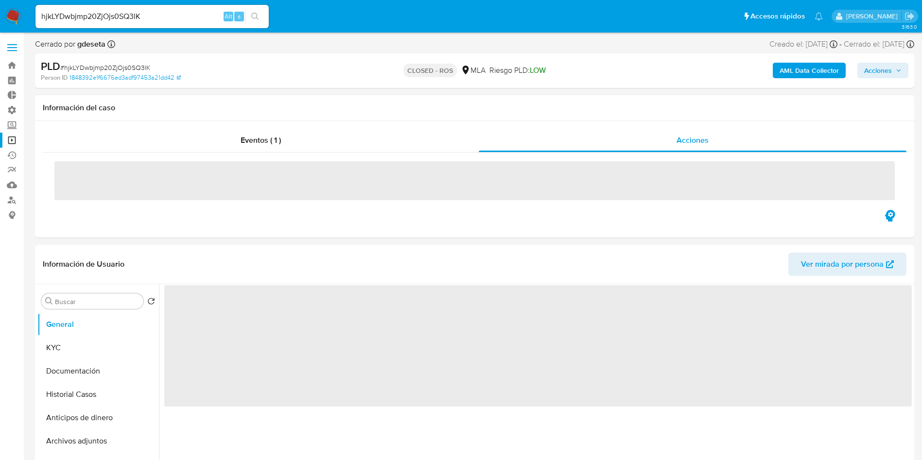
select select "10"
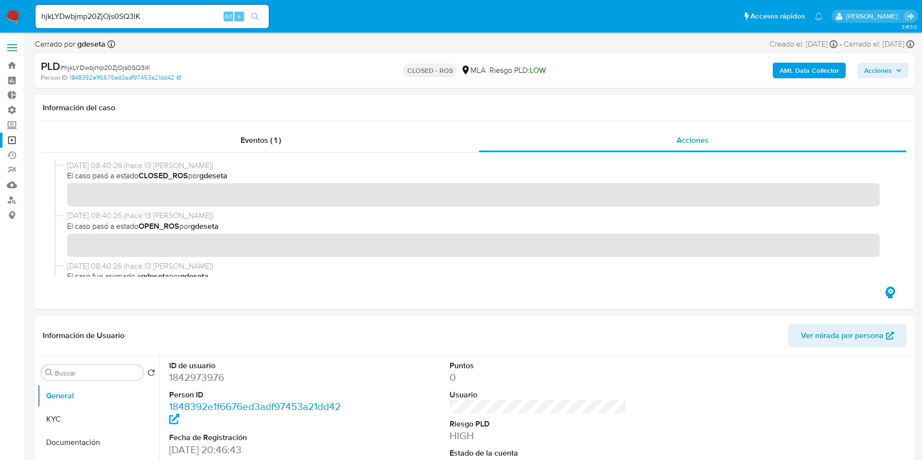
click at [162, 19] on input "hjkLYDwbjmp20ZjOjs0SQ3lK" at bounding box center [151, 16] width 233 height 13
paste input "ss5bSvZcGknyZogd2VR3r7uY"
click at [268, 16] on input "ss5bSvZcGknyZogd2VR3r7uY" at bounding box center [151, 16] width 233 height 13
type input "ss5bSvZcGknyZogd2VR3r7uY"
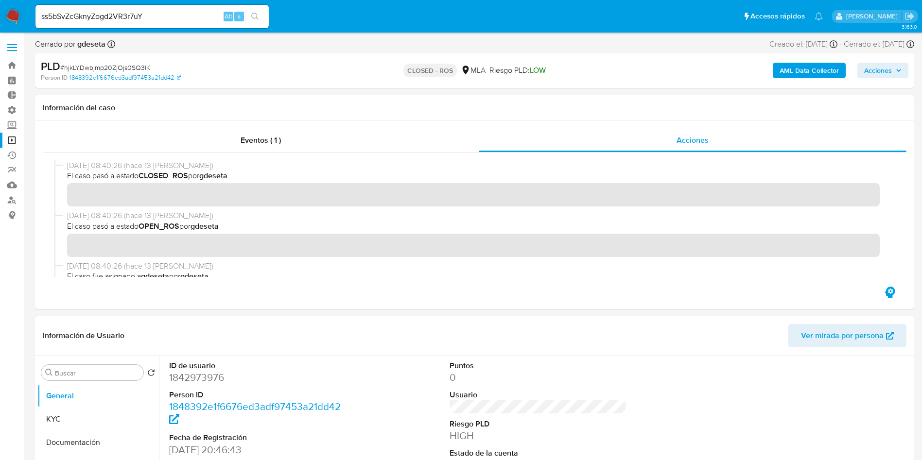
click at [258, 21] on button "search-icon" at bounding box center [255, 17] width 20 height 14
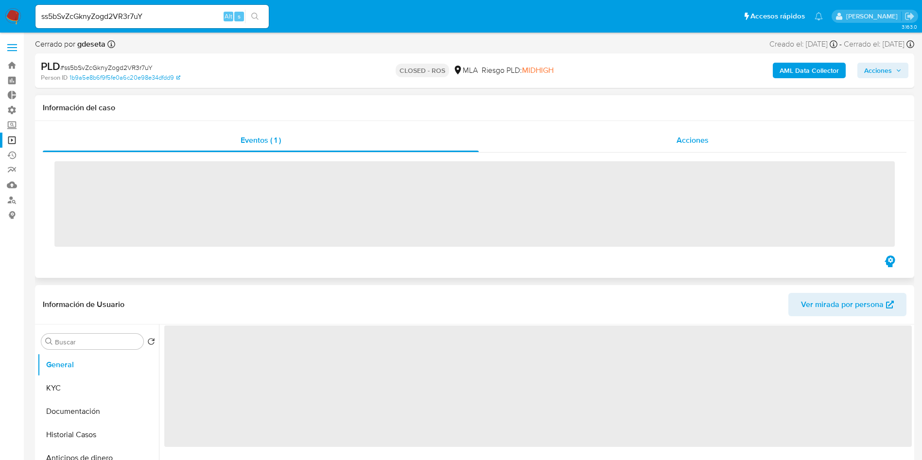
click at [669, 150] on div "Acciones" at bounding box center [693, 140] width 428 height 23
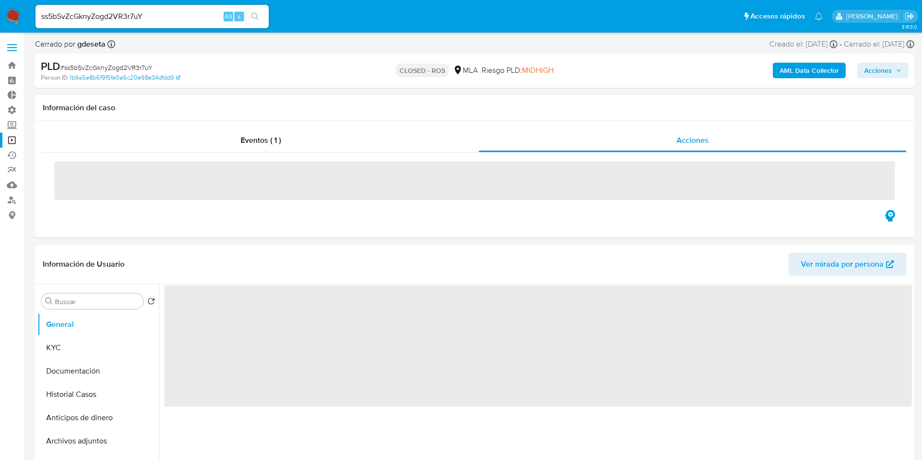
select select "10"
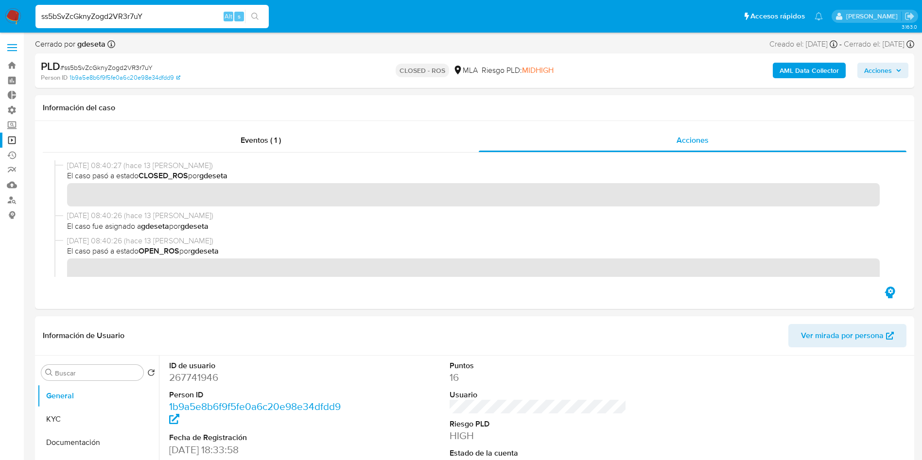
click at [111, 15] on input "ss5bSvZcGknyZogd2VR3r7uY" at bounding box center [151, 16] width 233 height 13
paste input "bWvq9HtbeiMIgjcM6bAyWcgE"
type input "bWvq9HtbeiMIgjcM6bAyWcgE"
click at [253, 17] on icon "search-icon" at bounding box center [255, 17] width 8 height 8
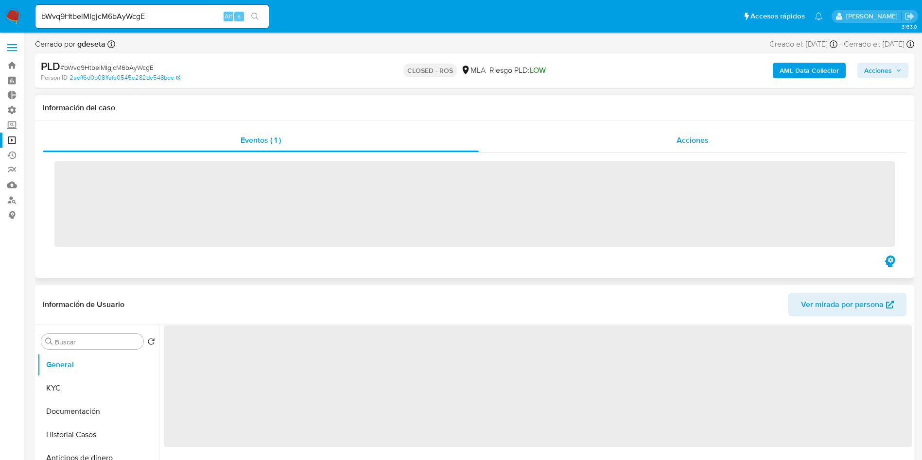
click at [673, 146] on div "Acciones" at bounding box center [693, 140] width 428 height 23
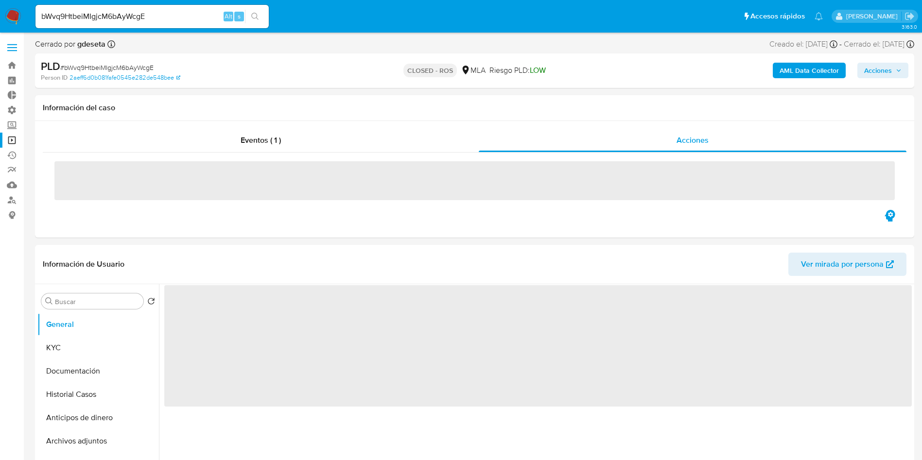
select select "10"
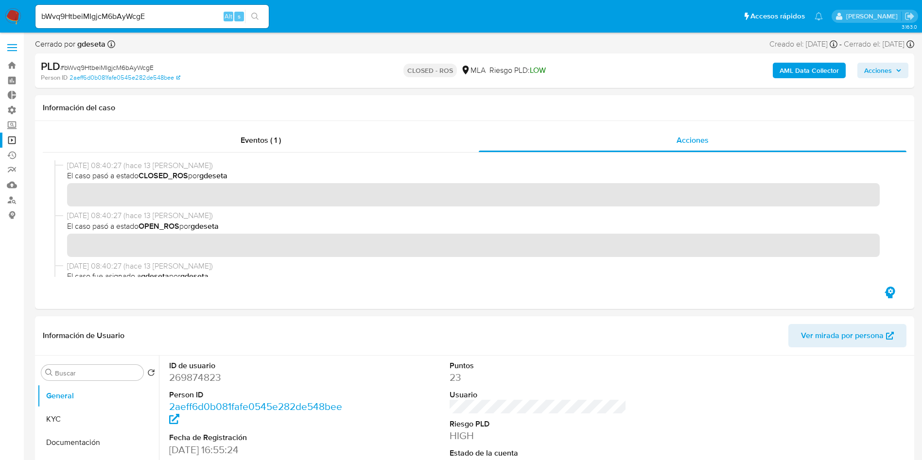
click at [152, 16] on input "bWvq9HtbeiMIgjcM6bAyWcgE" at bounding box center [151, 16] width 233 height 13
paste input "QanPzlIsG9sWERvVgNDhViLo"
type input "QanPzlIsG9sWERvVgNDhViLo"
click at [255, 16] on icon "search-icon" at bounding box center [255, 17] width 8 height 8
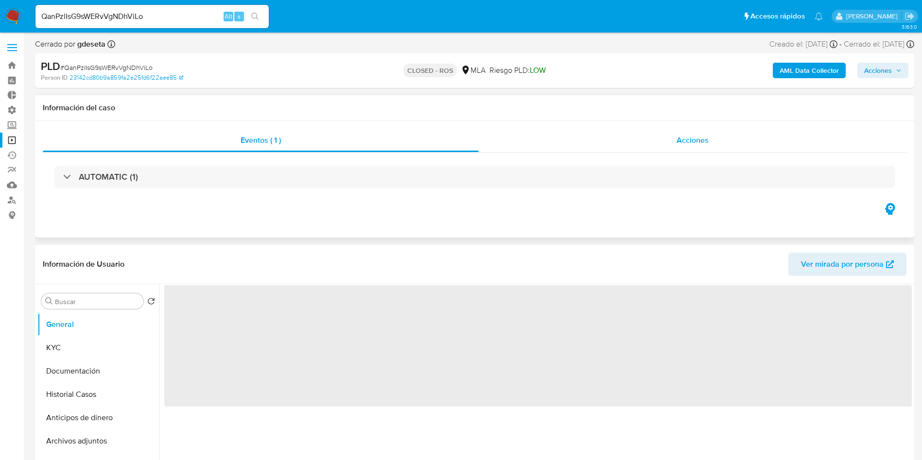
select select "10"
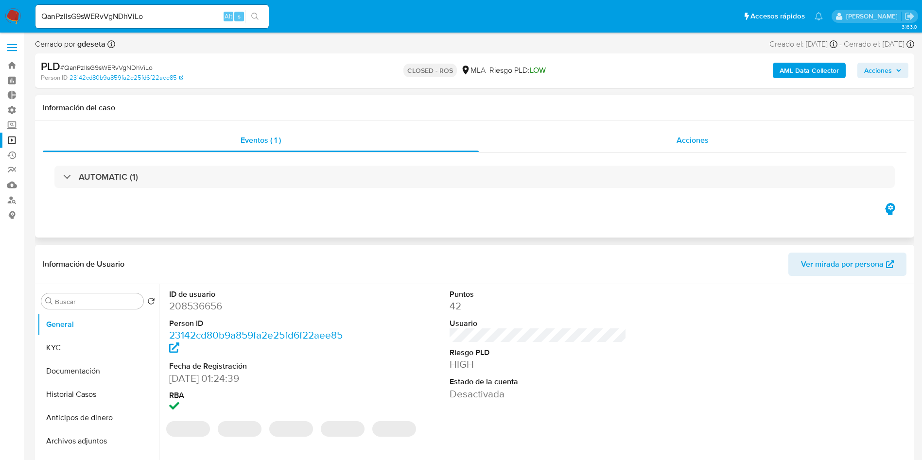
click at [692, 144] on span "Acciones" at bounding box center [692, 140] width 32 height 11
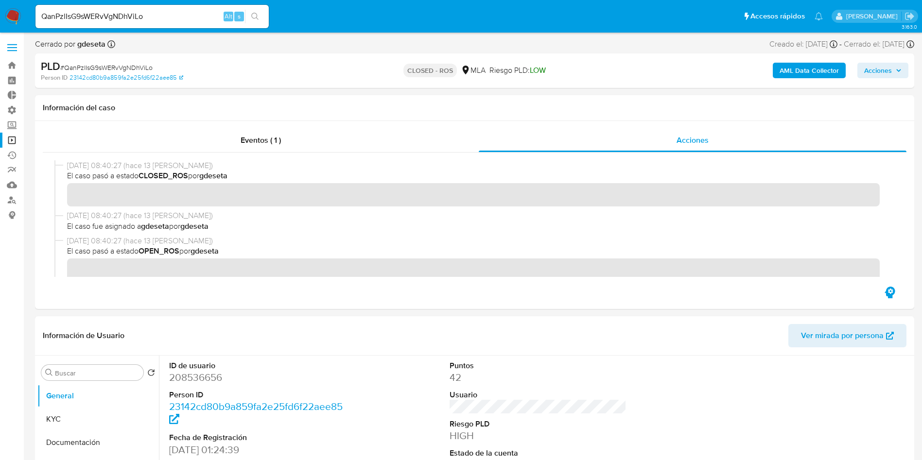
click at [128, 16] on input "QanPzlIsG9sWERvVgNDhViLo" at bounding box center [151, 16] width 233 height 13
paste input "1xqbLz33YoTFjJpM3oRECsgW"
type input "1xqbLz33YoTFjJpM3oRECsgW"
click at [256, 17] on icon "search-icon" at bounding box center [254, 16] width 7 height 7
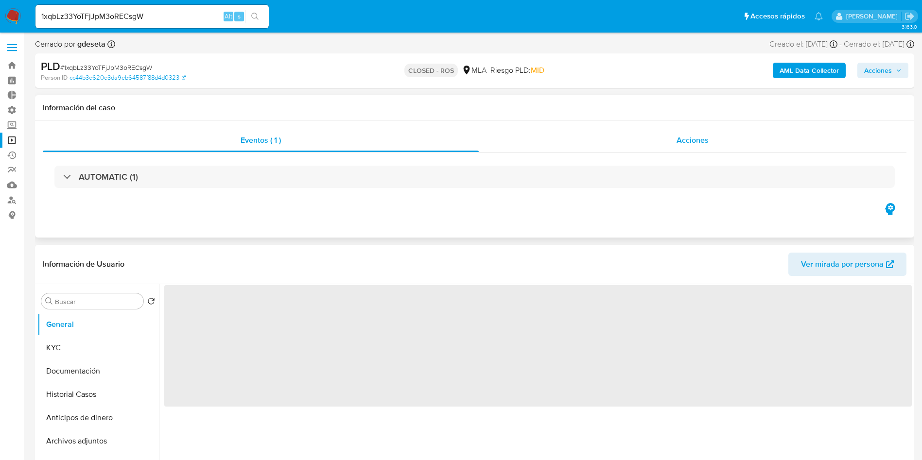
select select "10"
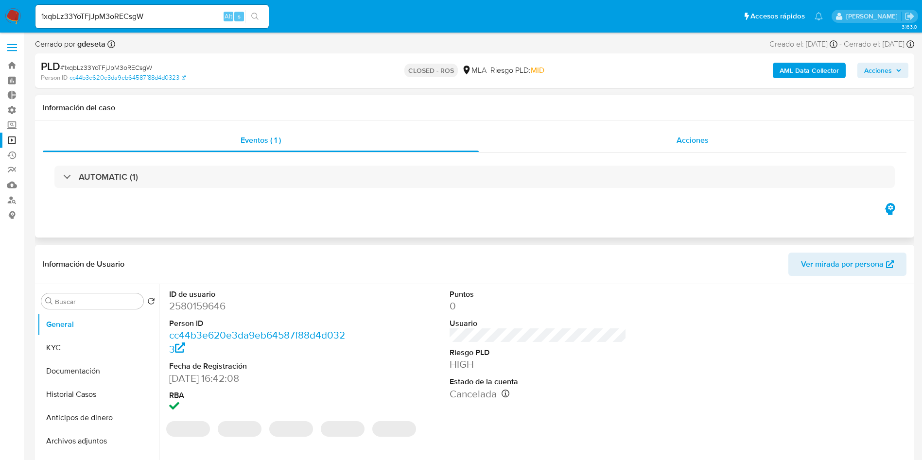
click at [682, 141] on span "Acciones" at bounding box center [692, 140] width 32 height 11
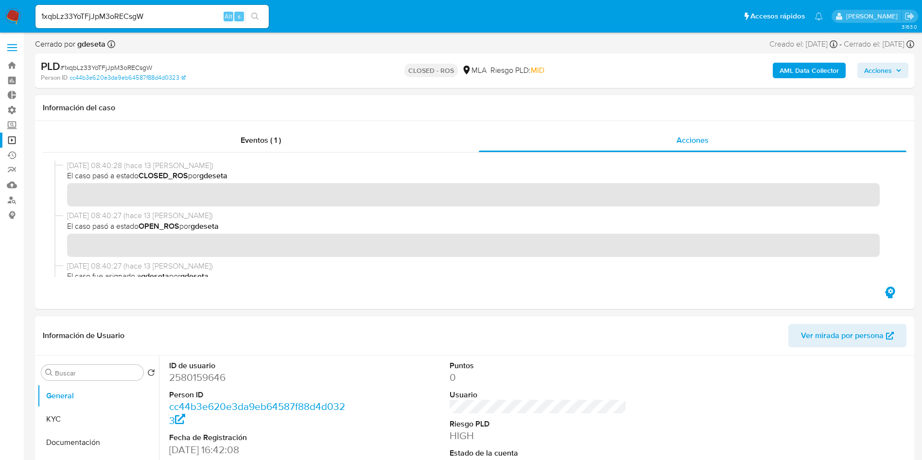
click at [119, 17] on input "1xqbLz33YoTFjJpM3oRECsgW" at bounding box center [151, 16] width 233 height 13
click at [119, 16] on input "1xqbLz33YoTFjJpM3oRECsgW" at bounding box center [151, 16] width 233 height 13
paste input "L7KxtDYhSELrk2IOSP2fXZ6B"
type input "L7KxtDYhSELrk2IOSP2fXZ6B"
click at [258, 18] on icon "search-icon" at bounding box center [254, 16] width 7 height 7
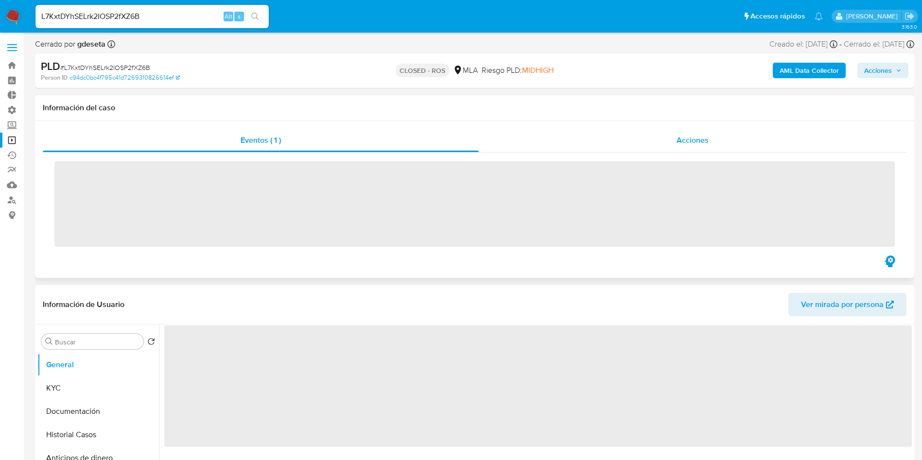
click at [690, 144] on span "Acciones" at bounding box center [692, 140] width 32 height 11
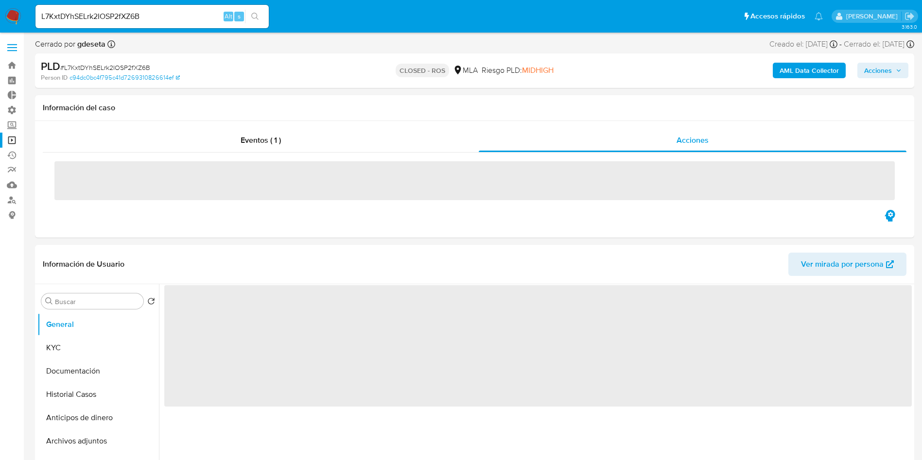
select select "10"
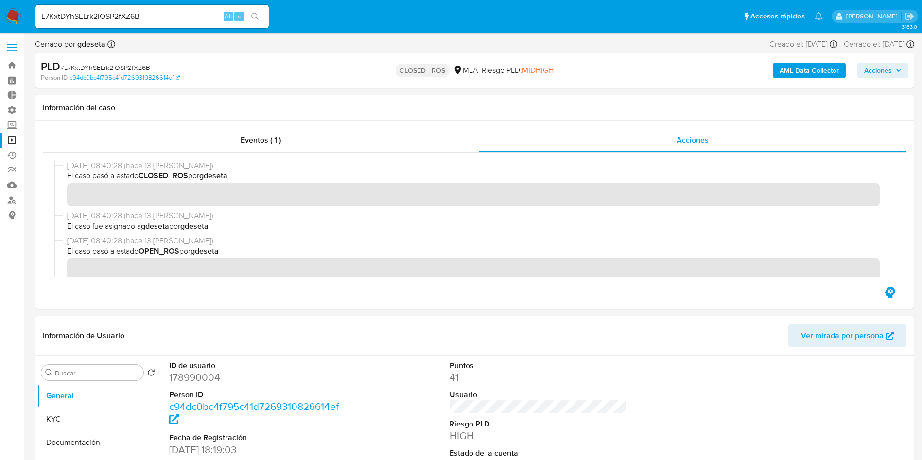
click at [160, 12] on input "L7KxtDYhSELrk2IOSP2fXZ6B" at bounding box center [151, 16] width 233 height 13
drag, startPoint x: 160, startPoint y: 12, endPoint x: 166, endPoint y: 14, distance: 6.5
click at [160, 12] on input "L7KxtDYhSELrk2IOSP2fXZ6B" at bounding box center [151, 16] width 233 height 13
paste input "ysHNV2xT5uhn4TWRnJ0jomWn"
type input "ysHNV2xT5uhn4TWRnJ0jomWn"
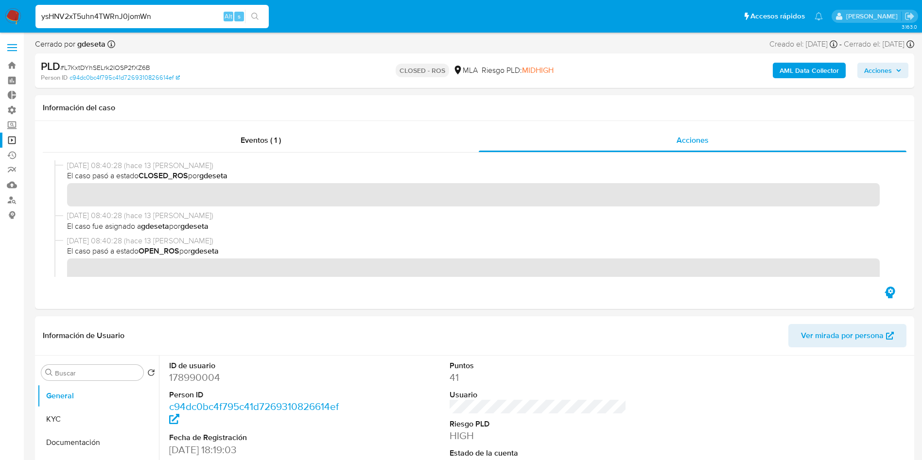
click at [258, 19] on icon "search-icon" at bounding box center [255, 17] width 8 height 8
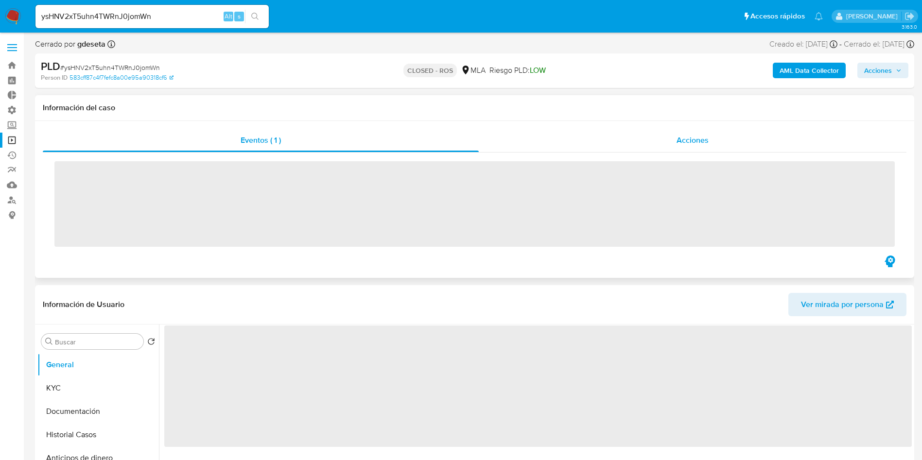
click at [692, 135] on span "Acciones" at bounding box center [692, 140] width 32 height 11
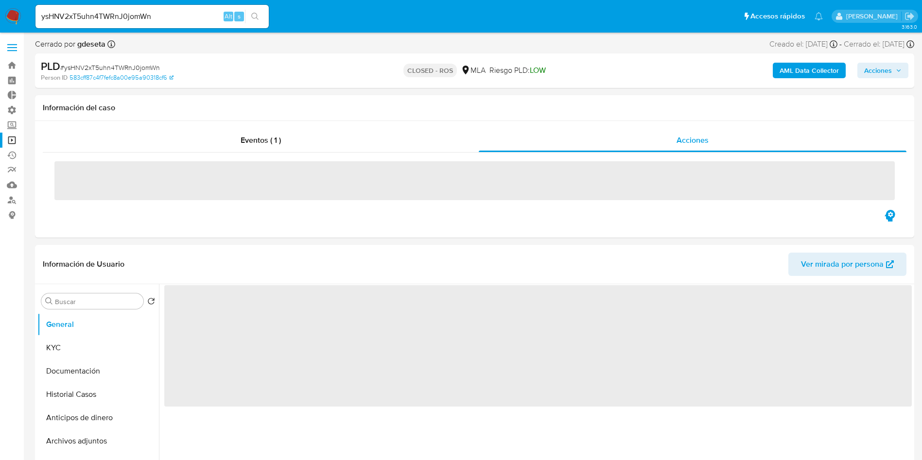
select select "10"
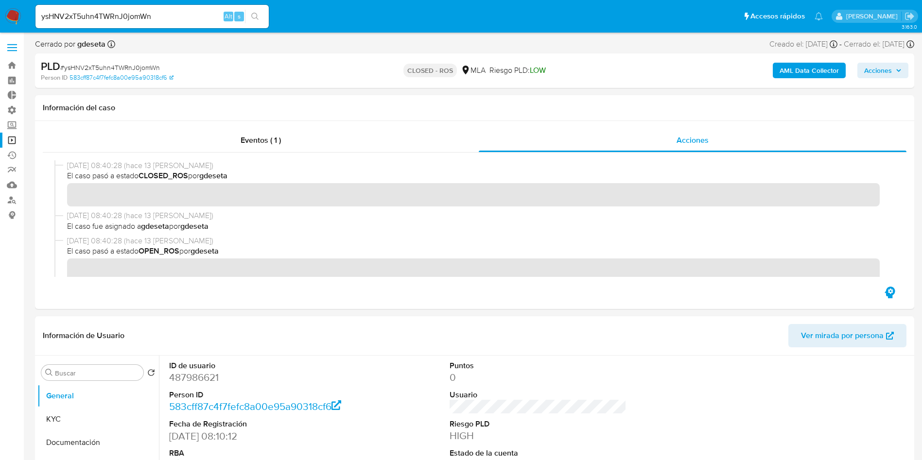
click at [169, 17] on input "ysHNV2xT5uhn4TWRnJ0jomWn" at bounding box center [151, 16] width 233 height 13
paste input "Cm531wdqEKH19QhgIUt6ztb3"
type input "Cm531wdqEKH19QhgIUt6ztb3"
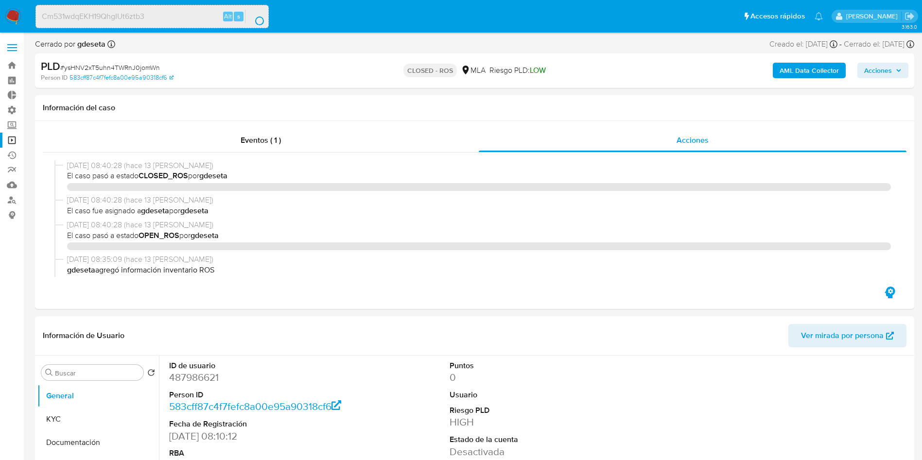
select select "10"
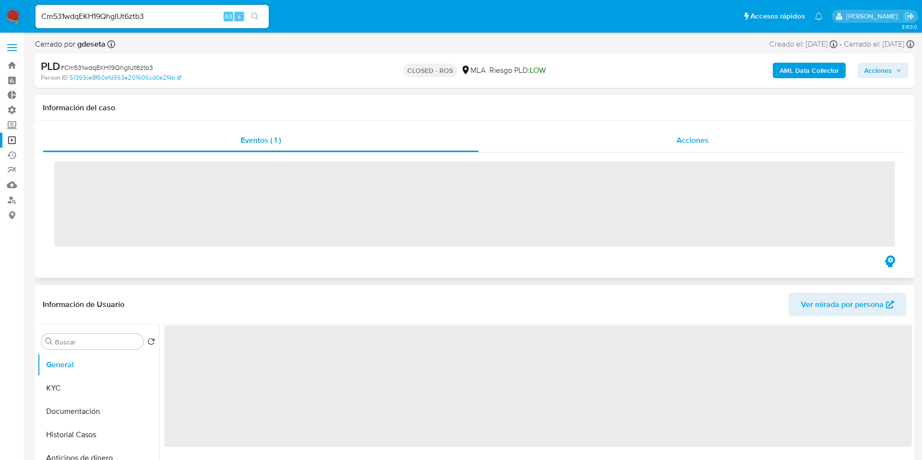
click at [705, 145] on span "Acciones" at bounding box center [692, 140] width 32 height 11
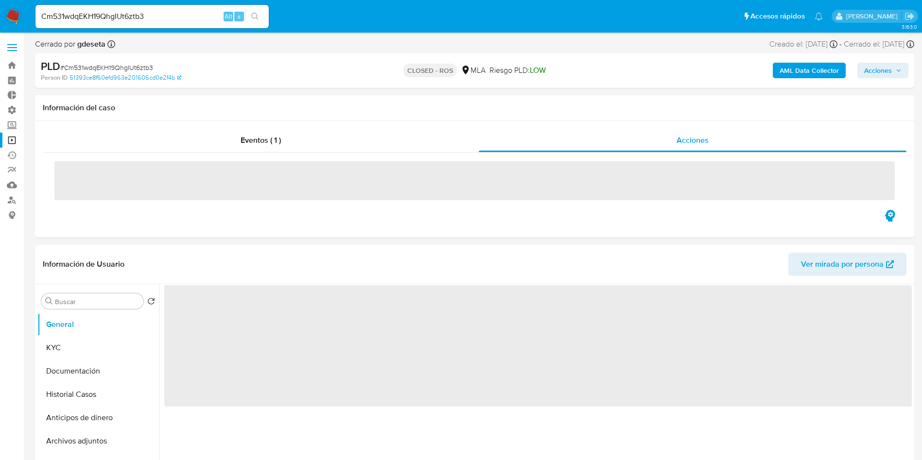
select select "10"
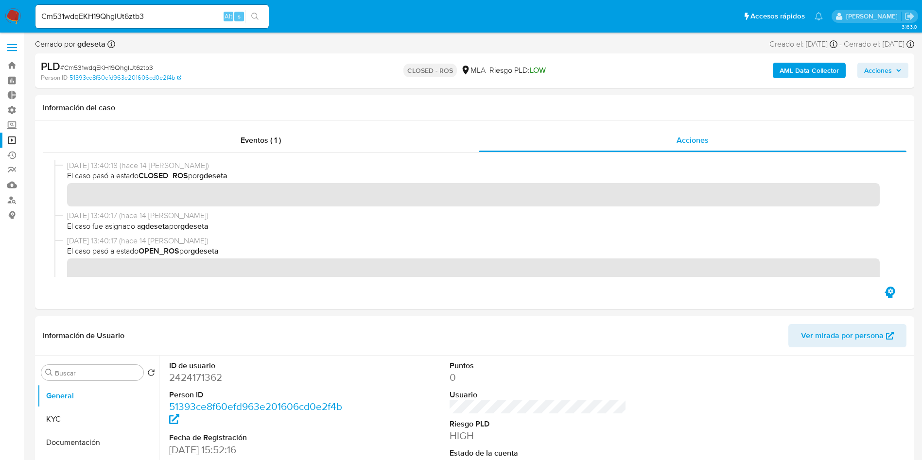
click at [182, 21] on input "Cm531wdqEKH19QhgIUt6ztb3" at bounding box center [151, 16] width 233 height 13
click at [182, 20] on input "Cm531wdqEKH19QhgIUt6ztb3" at bounding box center [151, 16] width 233 height 13
paste input "4wa9PLdWi02Qk2UpomsQhAIH"
type input "4wa9PLdWi02Qk2UpomsQhAIH"
click at [257, 13] on icon "search-icon" at bounding box center [255, 17] width 8 height 8
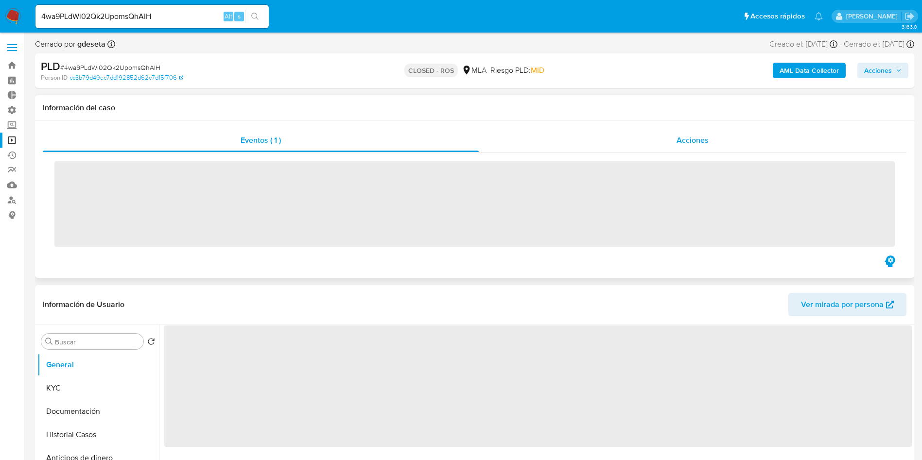
click at [687, 138] on span "Acciones" at bounding box center [692, 140] width 32 height 11
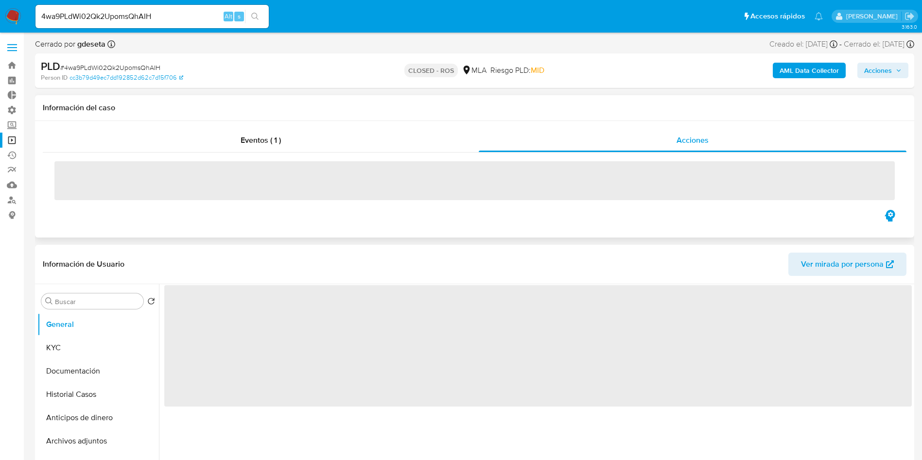
select select "10"
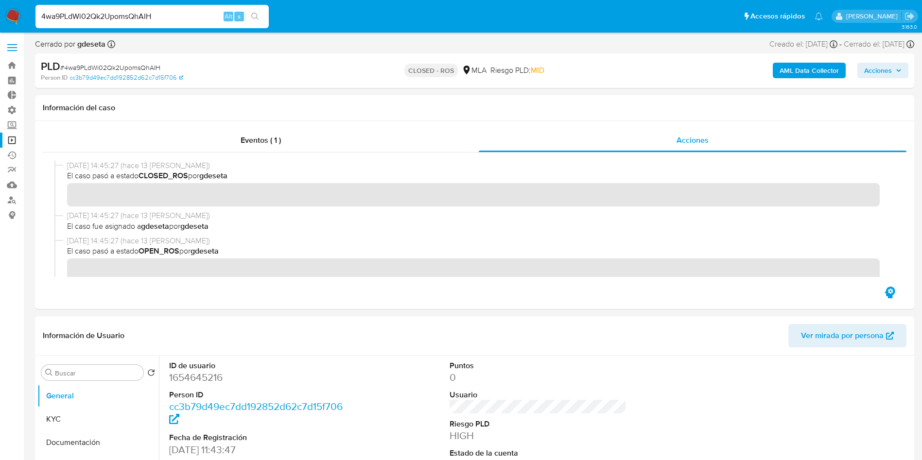
click at [175, 17] on input "4wa9PLdWi02Qk2UpomsQhAIH" at bounding box center [151, 16] width 233 height 13
paste input "Y9zDKwo9VLtaQMYSD8fGmgHW"
type input "Y9zDKwo9VLtaQMYSD8fGmgHW"
click at [254, 19] on button "search-icon" at bounding box center [255, 17] width 20 height 14
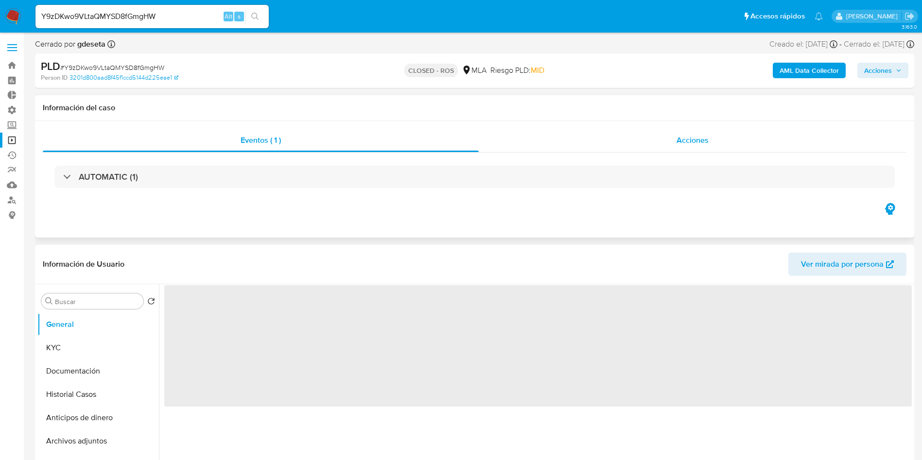
click at [684, 143] on span "Acciones" at bounding box center [692, 140] width 32 height 11
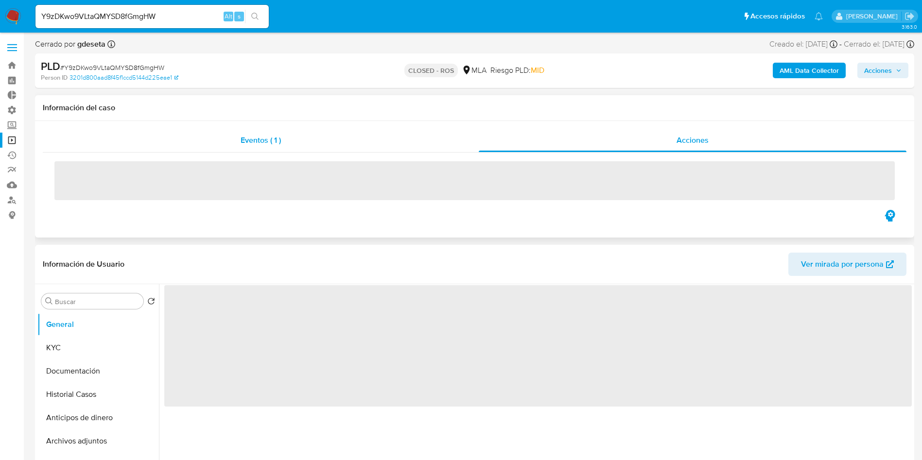
select select "10"
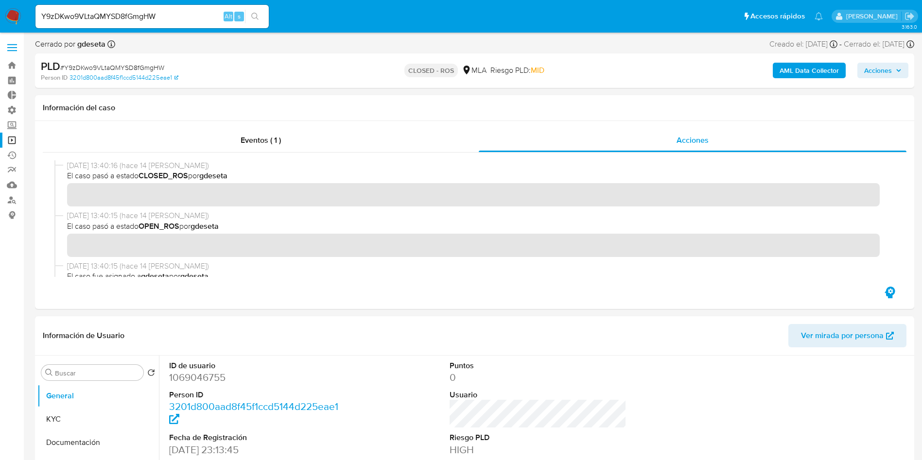
click at [143, 14] on input "Y9zDKwo9VLtaQMYSD8fGmgHW" at bounding box center [151, 16] width 233 height 13
click at [143, 13] on input "Y9zDKwo9VLtaQMYSD8fGmgHW" at bounding box center [151, 16] width 233 height 13
paste input "mk0Jpmr0F0W06GKWzOfQCOOm"
type input "mk0Jpmr0F0W06GKWzOfQCOOm"
click at [261, 17] on button "search-icon" at bounding box center [255, 17] width 20 height 14
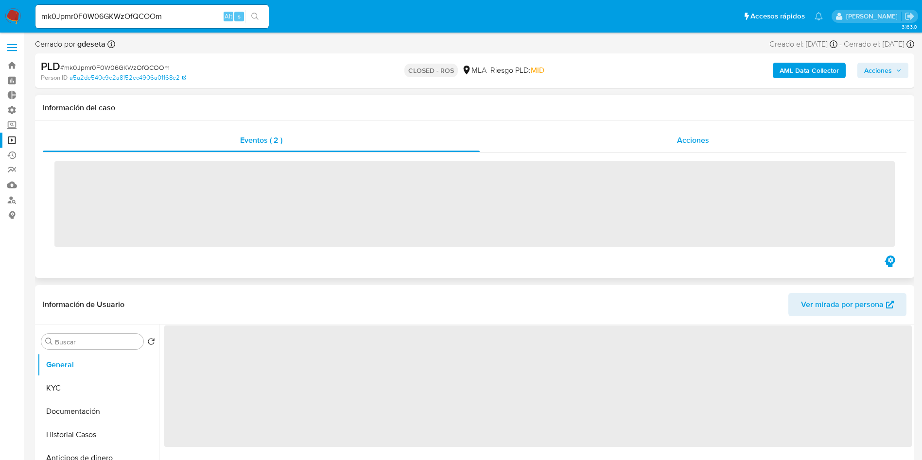
click at [683, 143] on span "Acciones" at bounding box center [693, 140] width 32 height 11
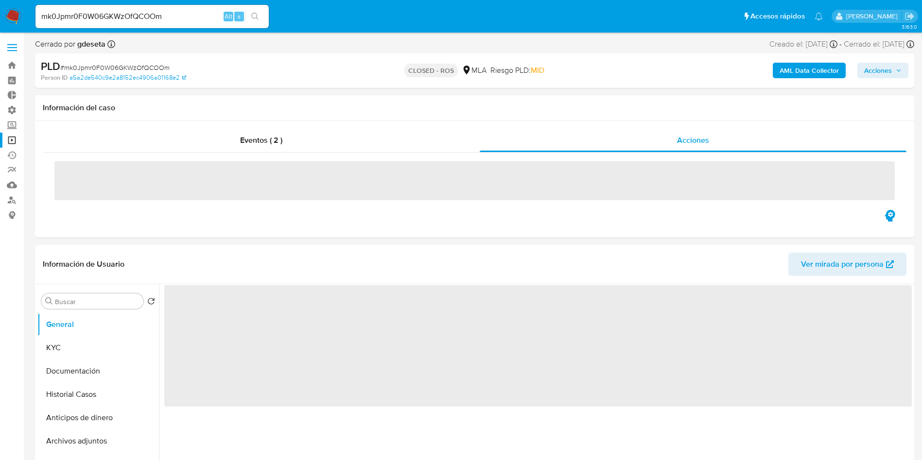
select select "10"
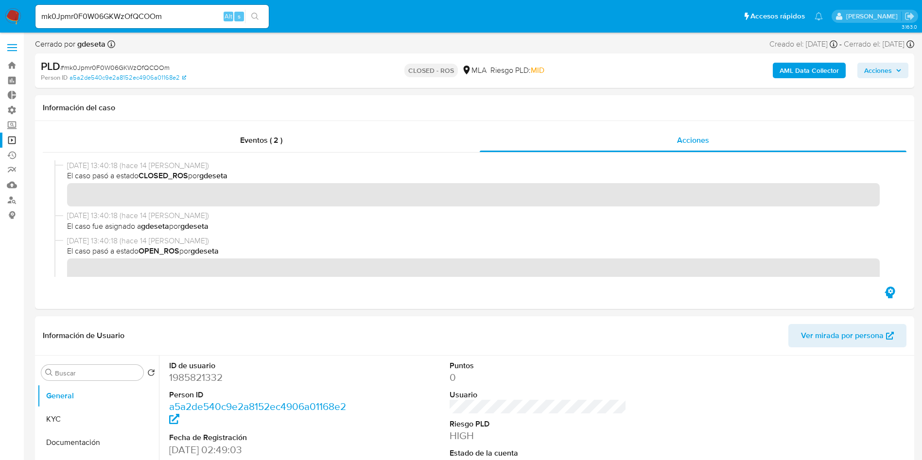
click at [127, 16] on input "mk0Jpmr0F0W06GKWzOfQCOOm" at bounding box center [151, 16] width 233 height 13
paste input "0bFPDHO2aoTjBzWdp8R4TBir"
type input "0bFPDHO2aoTjBzWdp8R4TBir"
click at [249, 15] on button "search-icon" at bounding box center [255, 17] width 20 height 14
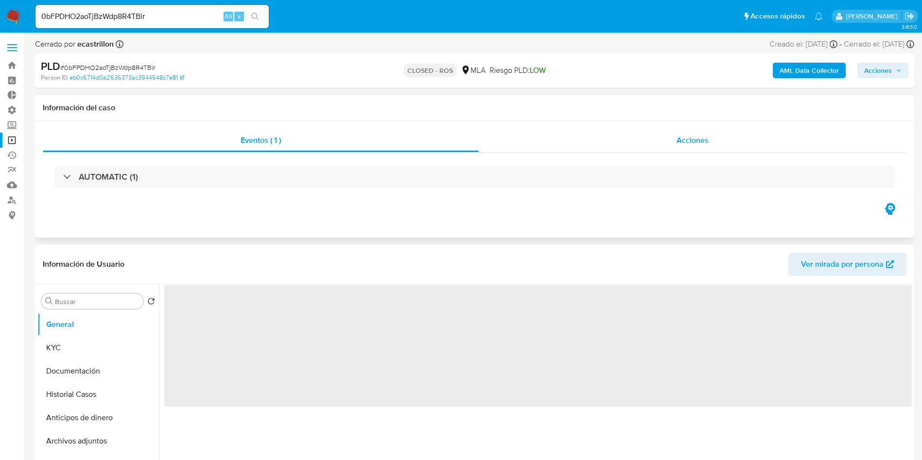
click at [664, 141] on div "Acciones" at bounding box center [693, 140] width 428 height 23
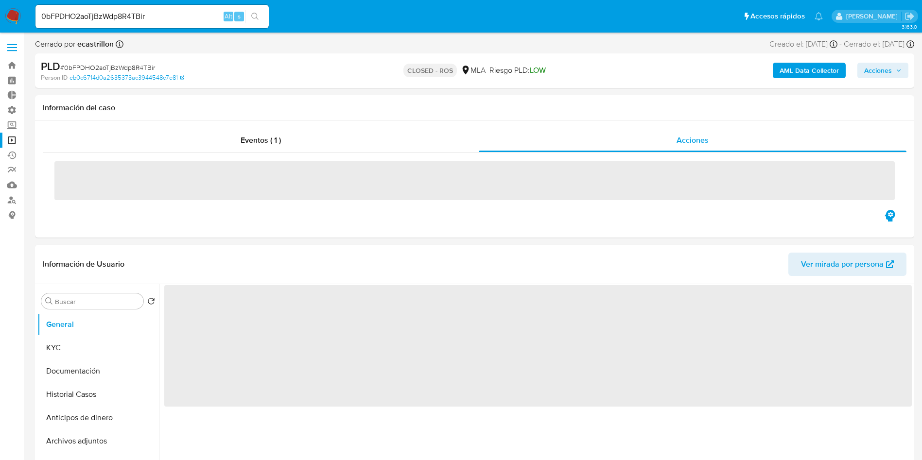
select select "10"
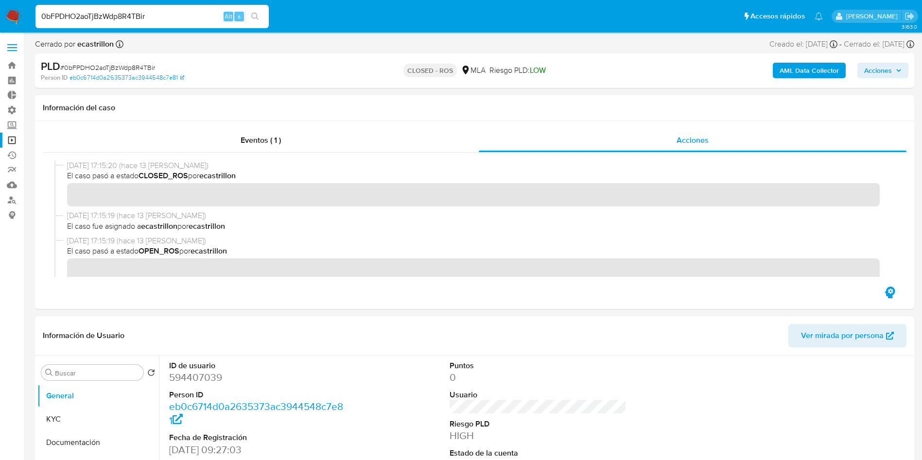
click at [129, 10] on input "0bFPDHO2aoTjBzWdp8R4TBir" at bounding box center [151, 16] width 233 height 13
paste input "Tve6npo63fzYGBCMmxevhou7"
type input "Tve6npo63fzYGBCMmxevhou7"
click at [255, 17] on icon "search-icon" at bounding box center [255, 17] width 8 height 8
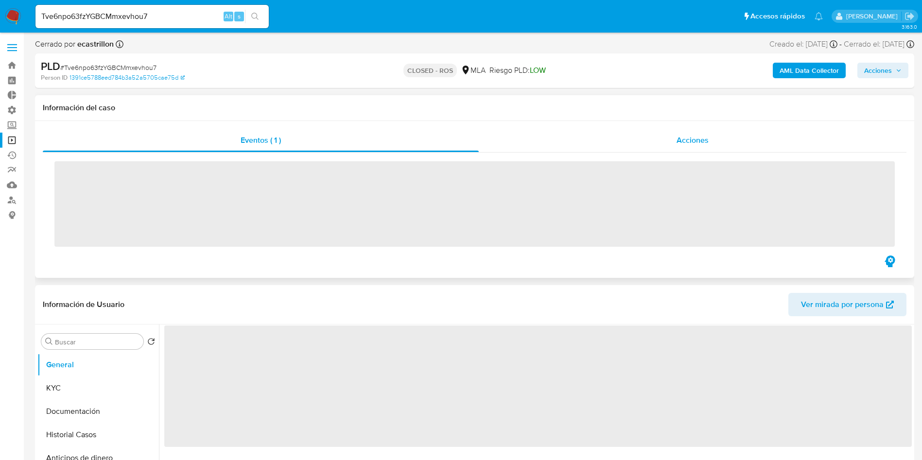
click at [691, 142] on span "Acciones" at bounding box center [692, 140] width 32 height 11
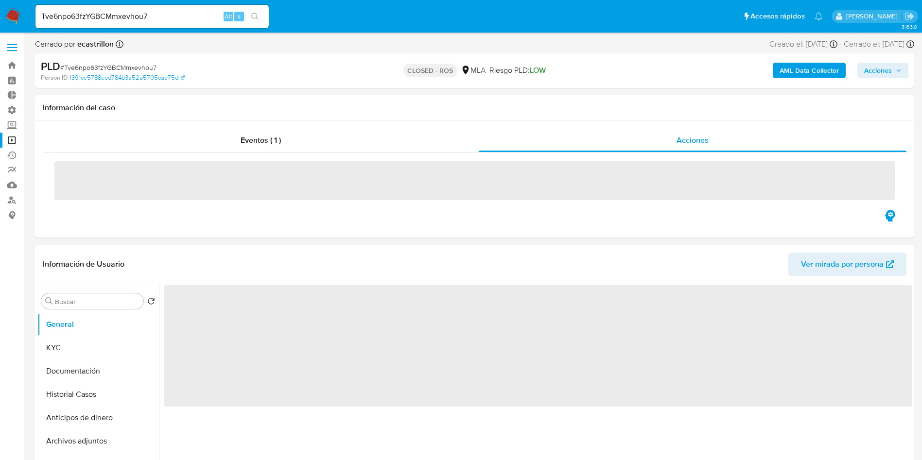
select select "10"
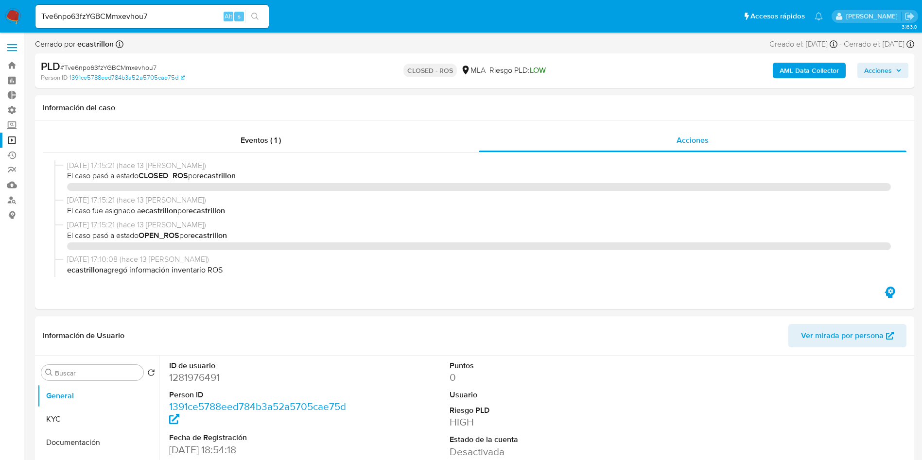
select select "10"
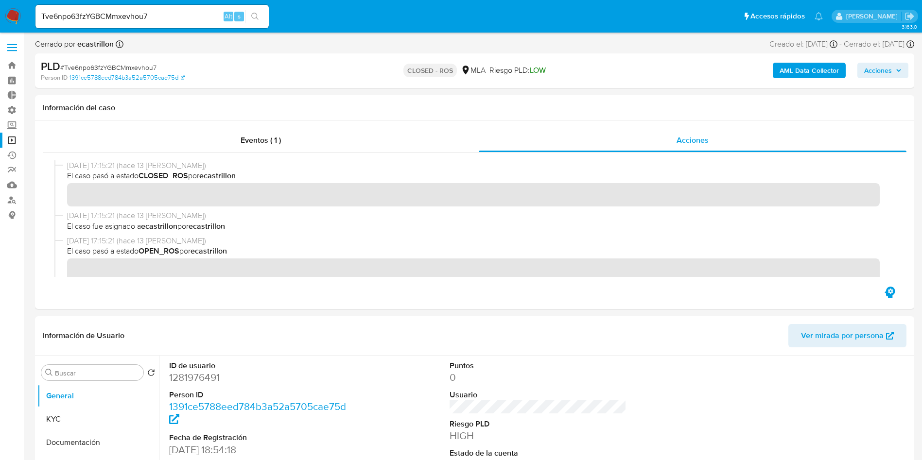
click at [175, 11] on input "Tve6npo63fzYGBCMmxevhou7" at bounding box center [151, 16] width 233 height 13
paste input "cqlrquHxUDKvdJRvZJfpUe0q"
type input "cqlrquHxUDKvdJRvZJfpUe0q"
click at [266, 22] on div "cqlrquHxUDKvdJRvZJfpUe0q Alt s" at bounding box center [151, 16] width 233 height 23
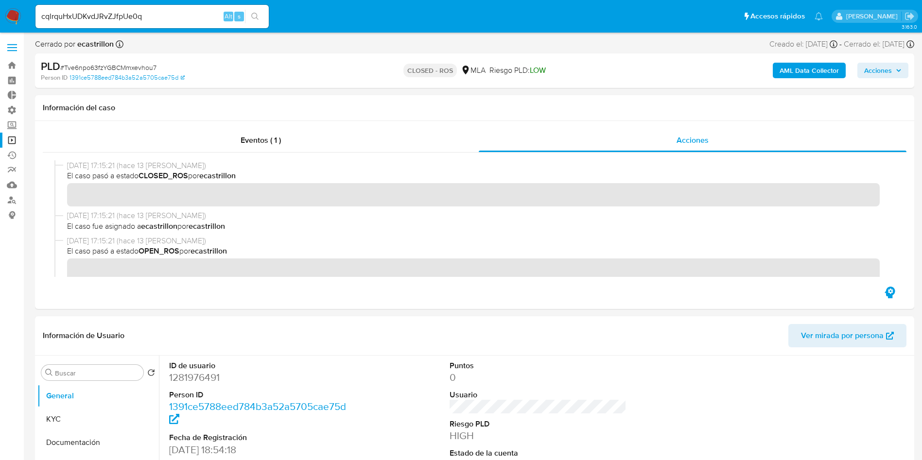
click at [252, 13] on icon "search-icon" at bounding box center [255, 17] width 8 height 8
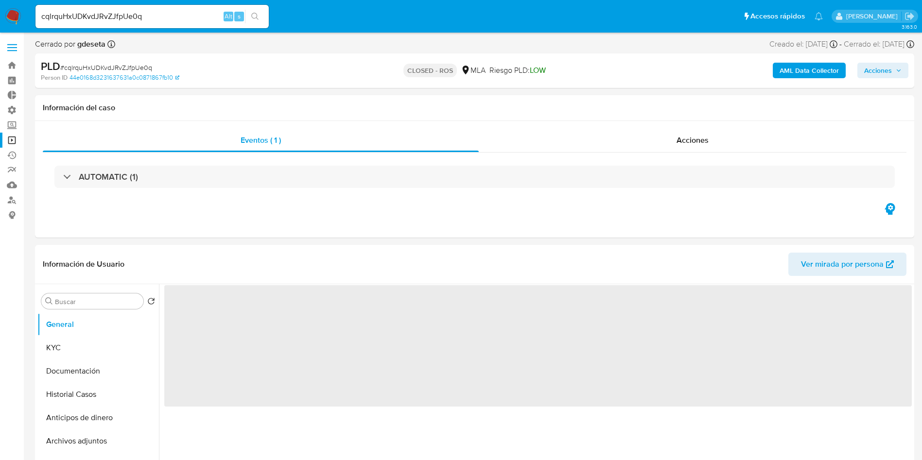
select select "10"
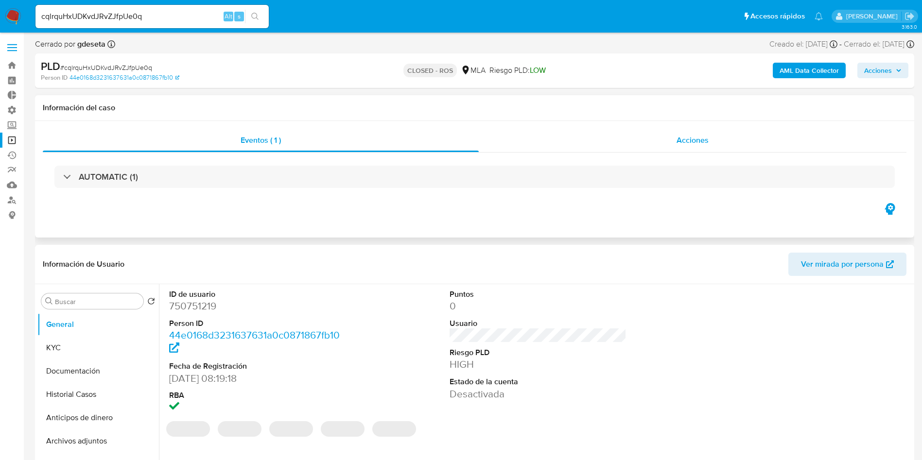
click at [661, 135] on div "Acciones" at bounding box center [693, 140] width 428 height 23
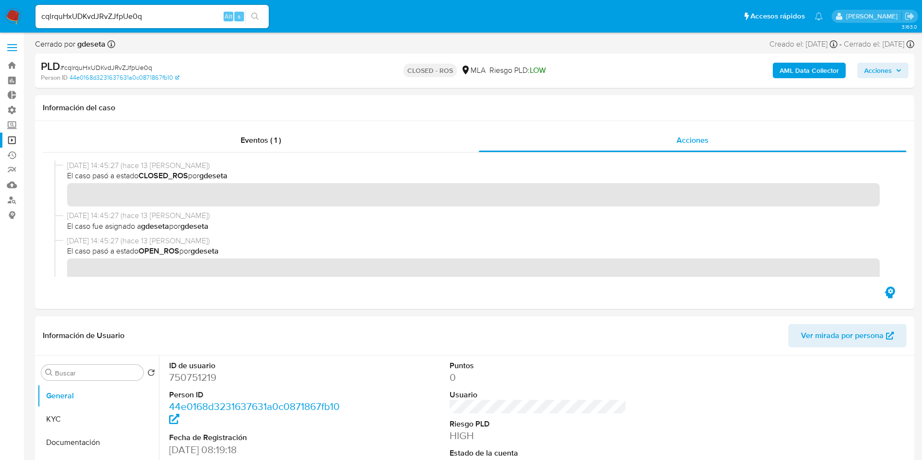
click at [168, 12] on input "cqlrquHxUDKvdJRvZJfpUe0q" at bounding box center [151, 16] width 233 height 13
drag, startPoint x: 168, startPoint y: 12, endPoint x: 186, endPoint y: 15, distance: 18.2
click at [168, 12] on input "cqlrquHxUDKvdJRvZJfpUe0q" at bounding box center [151, 16] width 233 height 13
paste input "L3yaoLprEeXPTISYb7fq7MO0"
type input "L3yaoLprEeXPTISYb7fq7MO0"
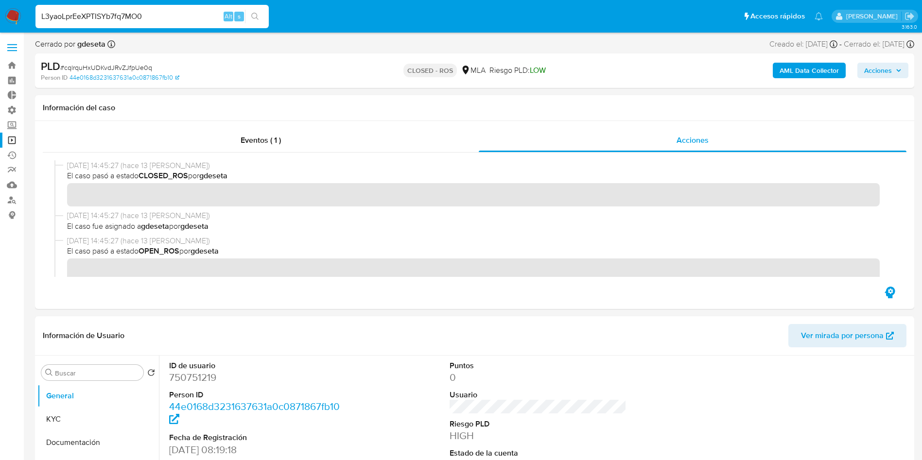
click at [247, 14] on button "search-icon" at bounding box center [255, 17] width 20 height 14
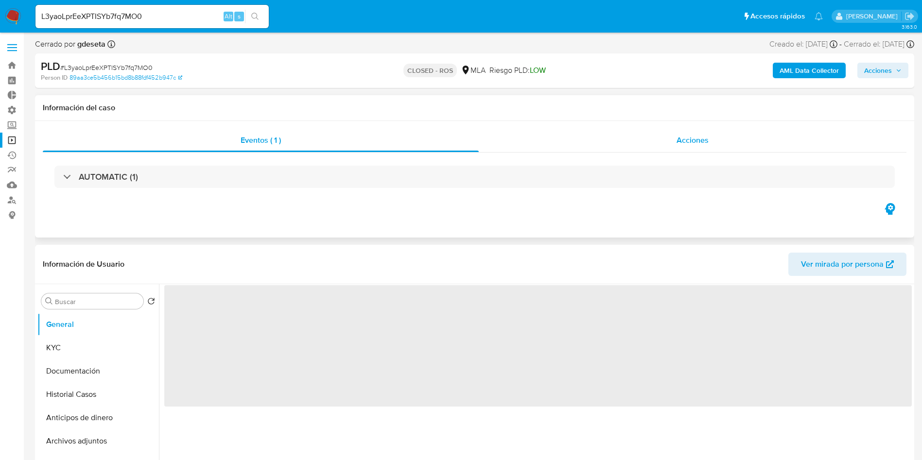
click at [693, 150] on div "Acciones" at bounding box center [693, 140] width 428 height 23
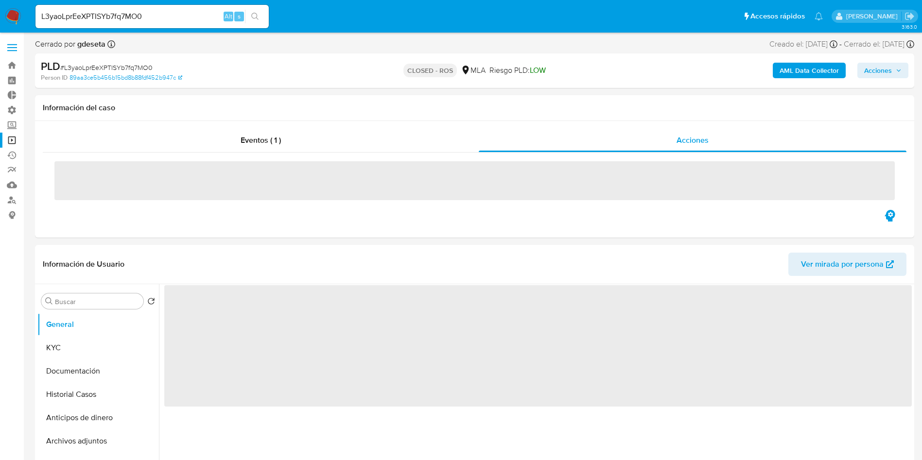
select select "10"
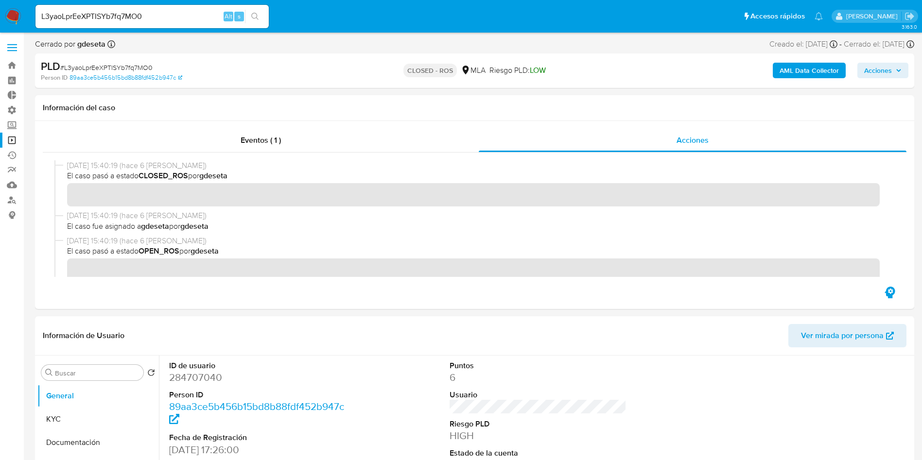
click at [139, 21] on input "L3yaoLprEeXPTISYb7fq7MO0" at bounding box center [151, 16] width 233 height 13
drag, startPoint x: 139, startPoint y: 21, endPoint x: 157, endPoint y: 23, distance: 18.1
click at [139, 21] on input "L3yaoLprEeXPTISYb7fq7MO0" at bounding box center [151, 16] width 233 height 13
paste input "14YIwAwsut3oqyA6ZxYvdtX7"
type input "14YIwAwsut3oqyA6ZxYvdtX7"
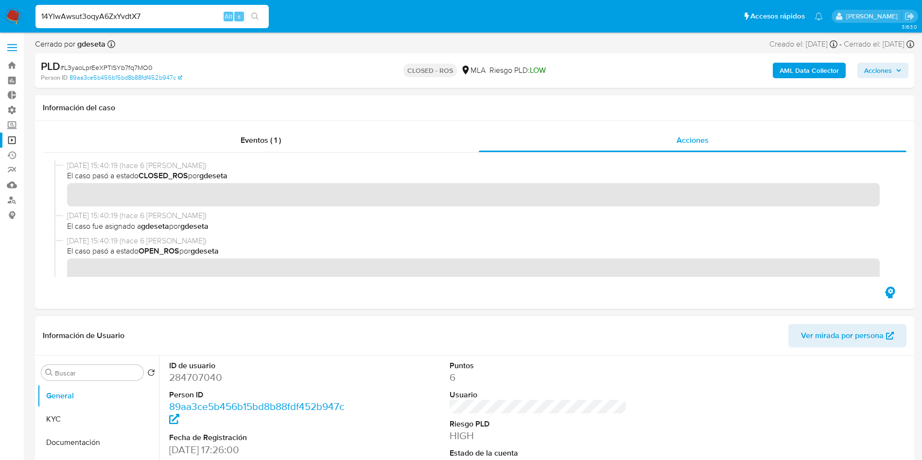
click at [261, 17] on button "search-icon" at bounding box center [255, 17] width 20 height 14
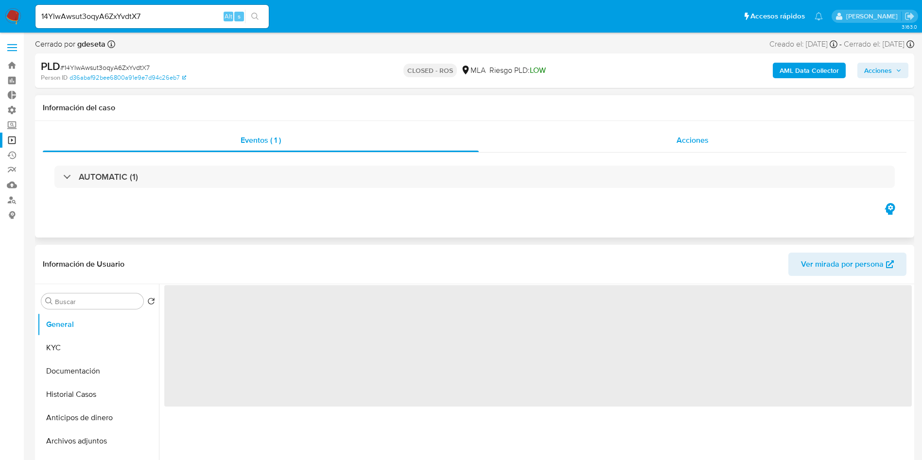
click at [671, 144] on div "Acciones" at bounding box center [693, 140] width 428 height 23
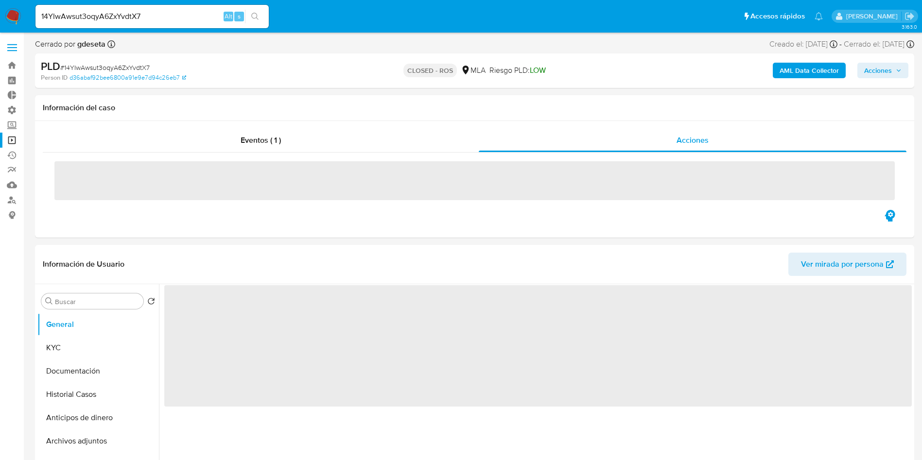
select select "10"
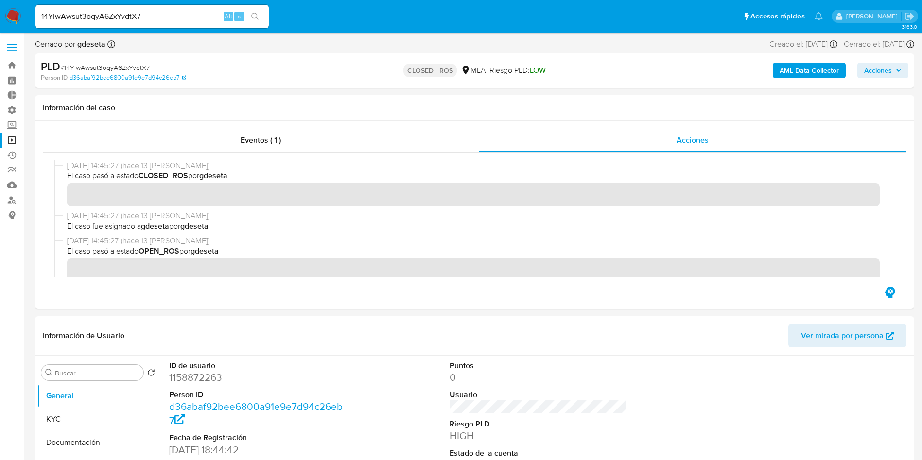
click at [139, 16] on input "14YIwAwsut3oqyA6ZxYvdtX7" at bounding box center [151, 16] width 233 height 13
drag, startPoint x: 139, startPoint y: 16, endPoint x: 147, endPoint y: 18, distance: 8.0
click at [139, 16] on input "14YIwAwsut3oqyA6ZxYvdtX7" at bounding box center [151, 16] width 233 height 13
paste input "jvxl9lbS7eVx9M4sITBAeIrc"
type input "jvxl9lbS7eVx9M4sITBAeIrc"
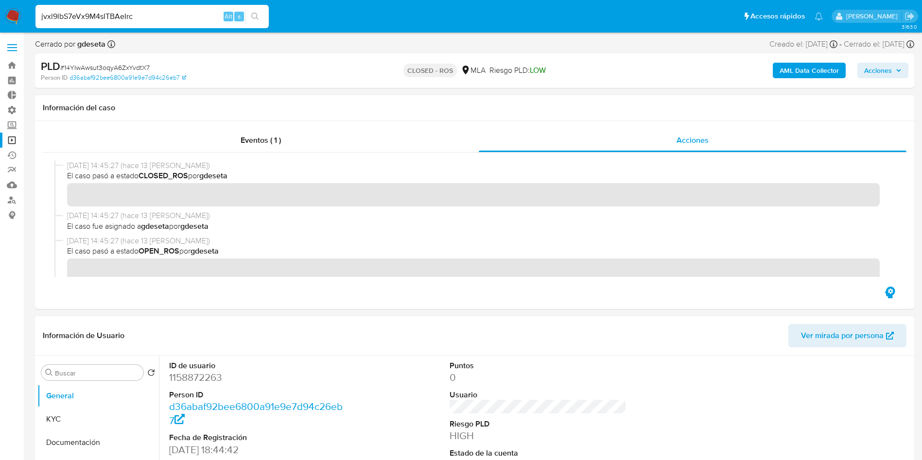
click at [259, 16] on icon "search-icon" at bounding box center [255, 17] width 8 height 8
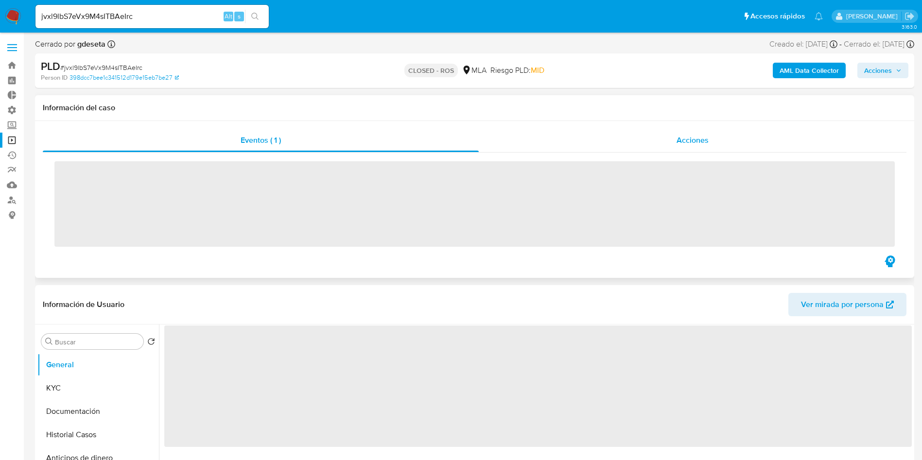
click at [670, 135] on div "Acciones" at bounding box center [693, 140] width 428 height 23
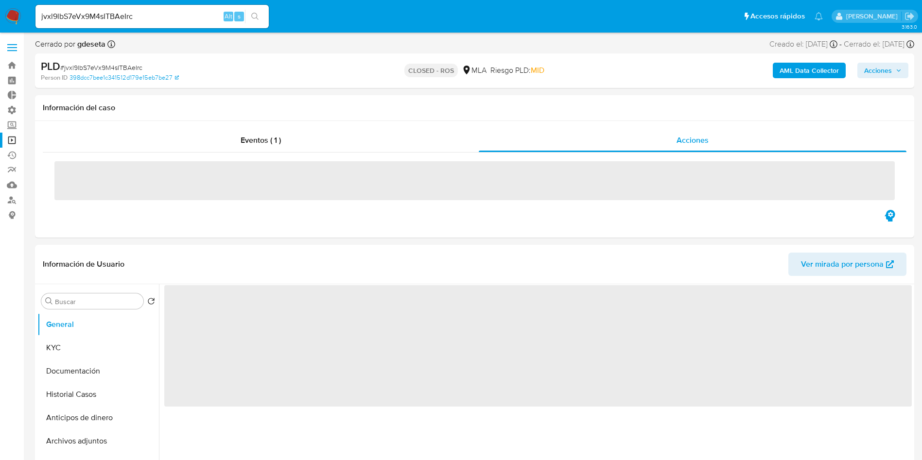
select select "10"
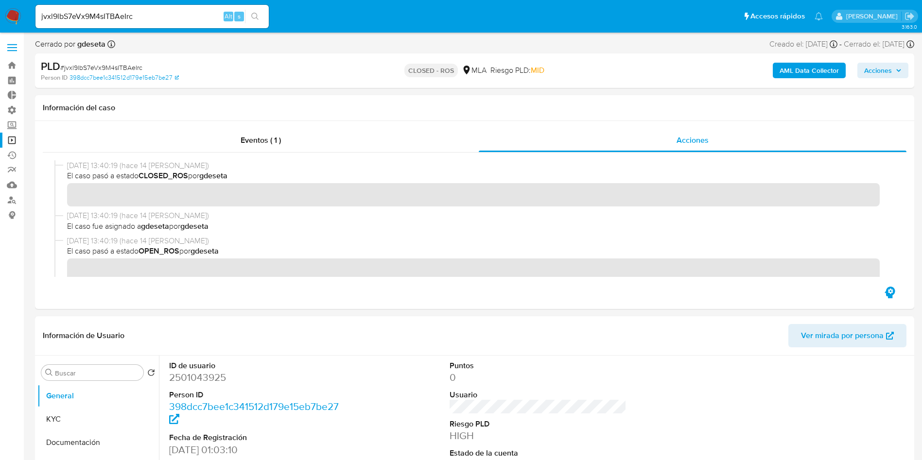
click at [159, 11] on input "jvxl9lbS7eVx9M4sITBAeIrc" at bounding box center [151, 16] width 233 height 13
paste input "15ESKLQuzne653qbqhNkIMhJ"
type input "15ESKLQuzne653qbqhNkIMhJ"
click at [258, 16] on icon "search-icon" at bounding box center [255, 17] width 8 height 8
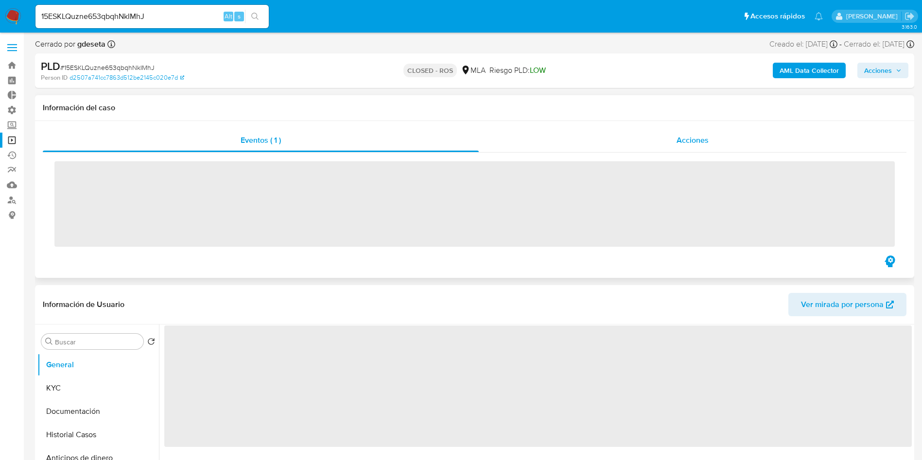
click at [691, 150] on div "Acciones" at bounding box center [693, 140] width 428 height 23
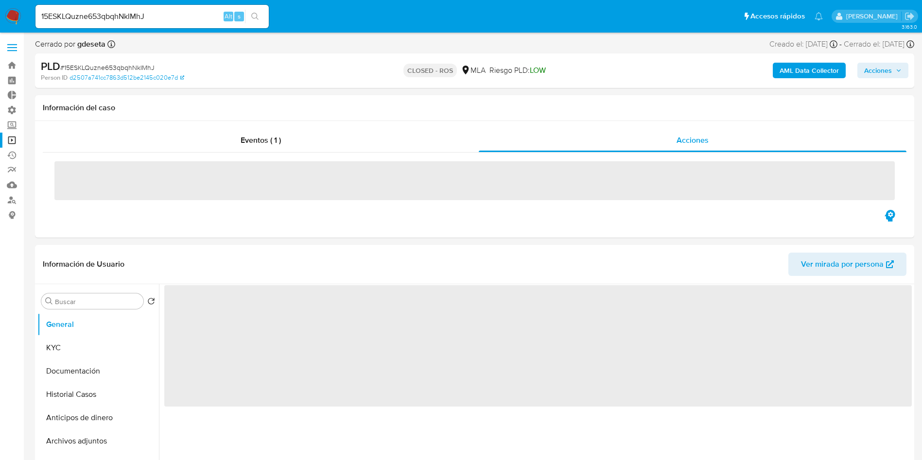
select select "10"
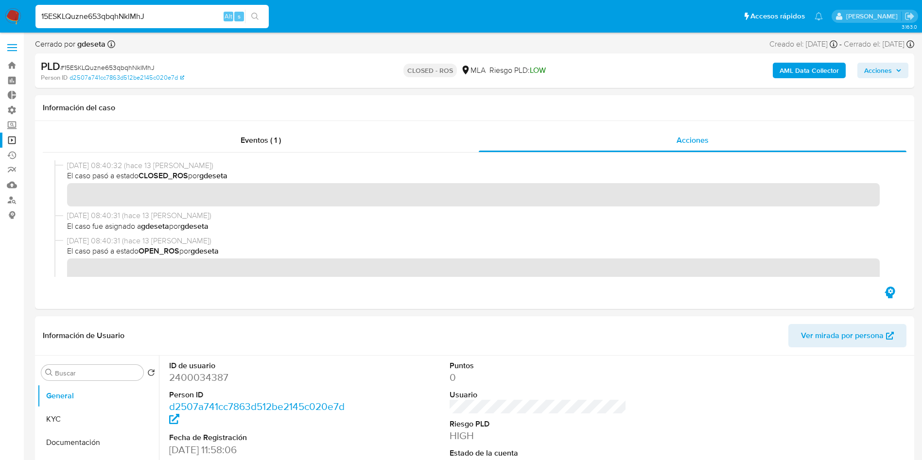
click at [138, 13] on input "15ESKLQuzne653qbqhNkIMhJ" at bounding box center [151, 16] width 233 height 13
paste input "R18sonzkolaYVd8C5jPXFIrH"
type input "R18sonzkolaYVd8C5jPXFIrH"
click at [258, 19] on icon "search-icon" at bounding box center [255, 17] width 8 height 8
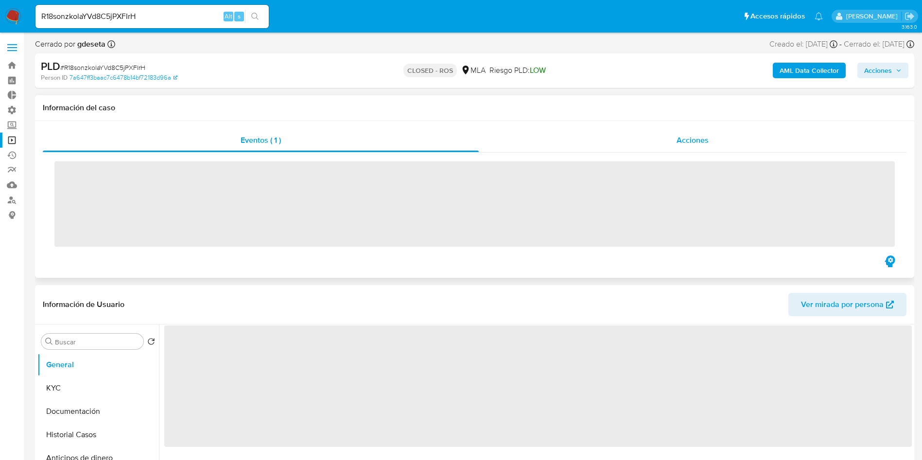
click at [687, 141] on span "Acciones" at bounding box center [692, 140] width 32 height 11
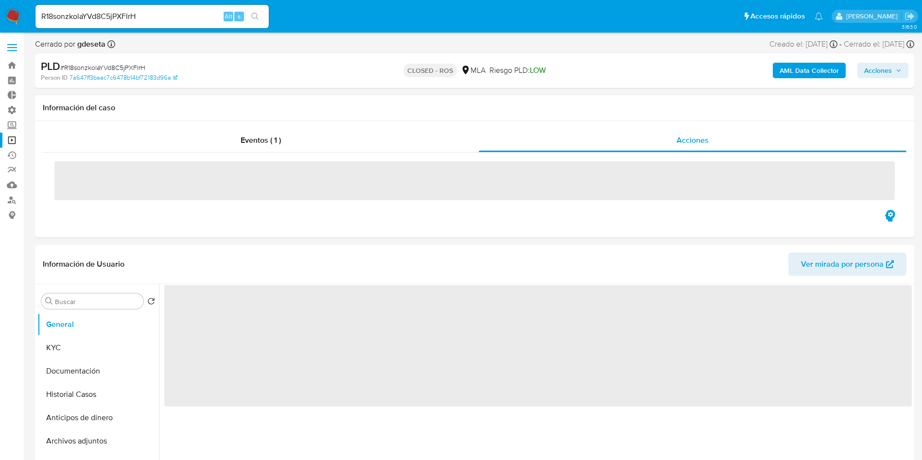
select select "10"
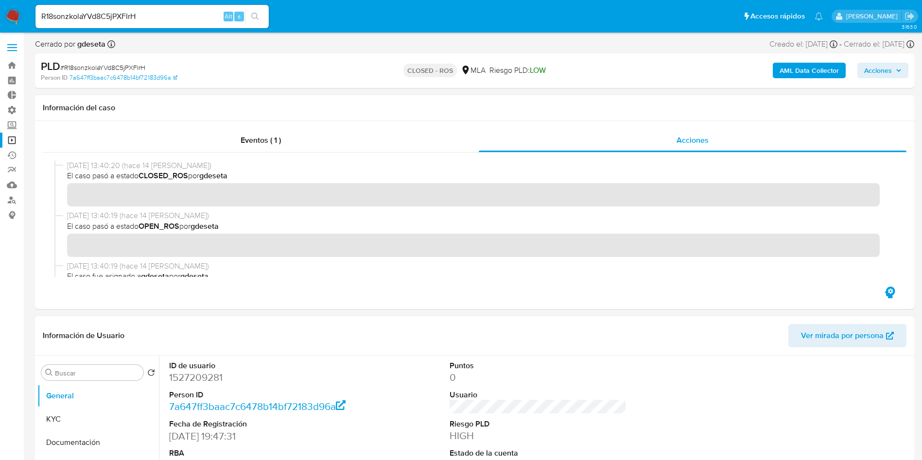
click at [175, 8] on div "R18sonzkolaYVd8C5jPXFIrH Alt s" at bounding box center [151, 16] width 233 height 23
click at [173, 14] on input "R18sonzkolaYVd8C5jPXFIrH" at bounding box center [151, 16] width 233 height 13
paste input "jlxlbRxt8oJNxBGs9ZuSqdCq"
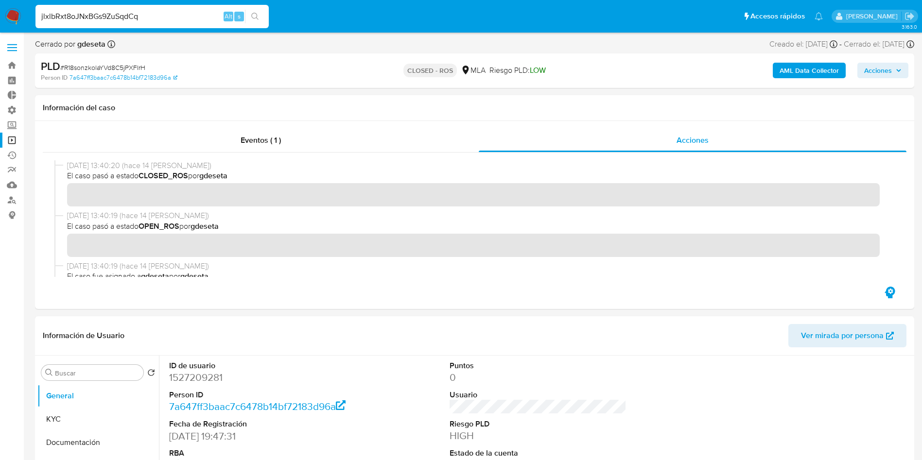
type input "jlxlbRxt8oJNxBGs9ZuSqdCq"
click at [259, 16] on icon "search-icon" at bounding box center [255, 17] width 8 height 8
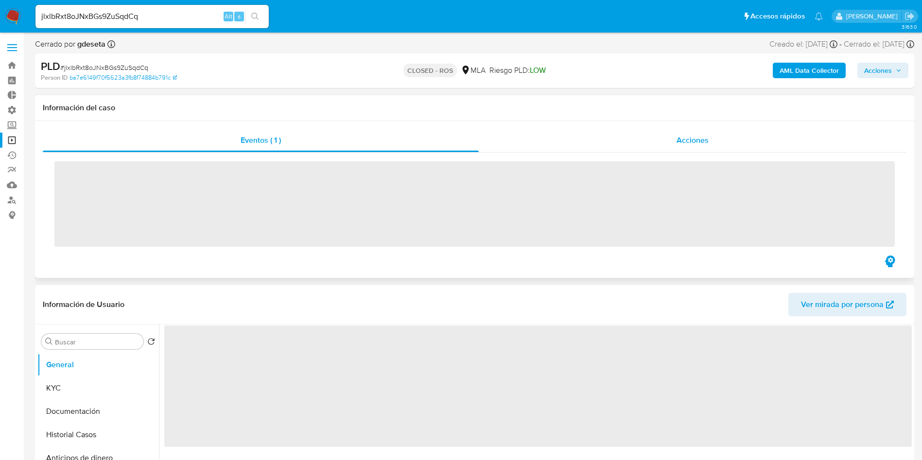
click at [690, 138] on span "Acciones" at bounding box center [692, 140] width 32 height 11
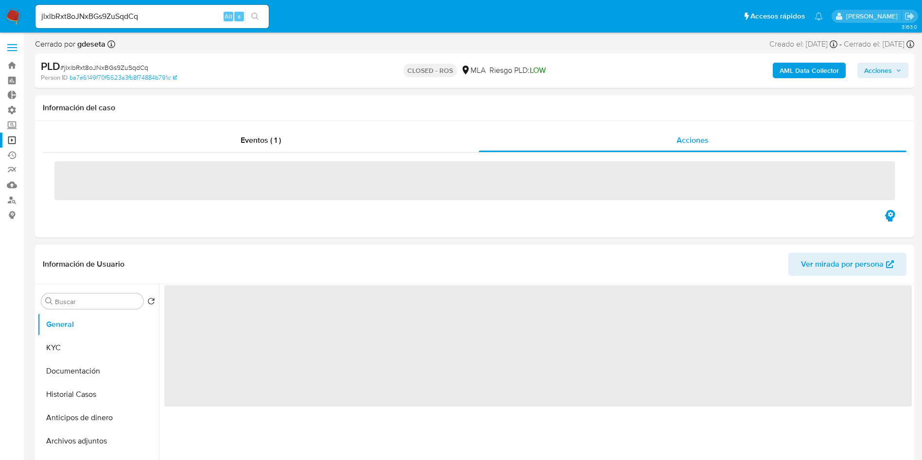
select select "10"
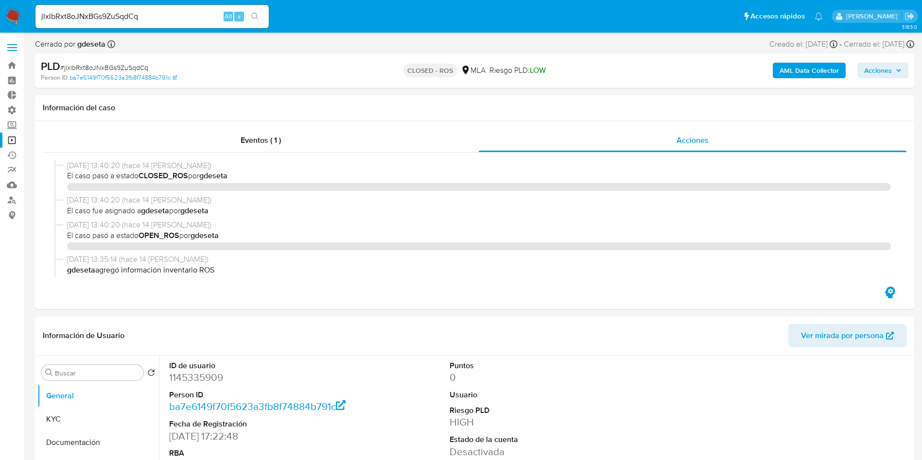
select select "10"
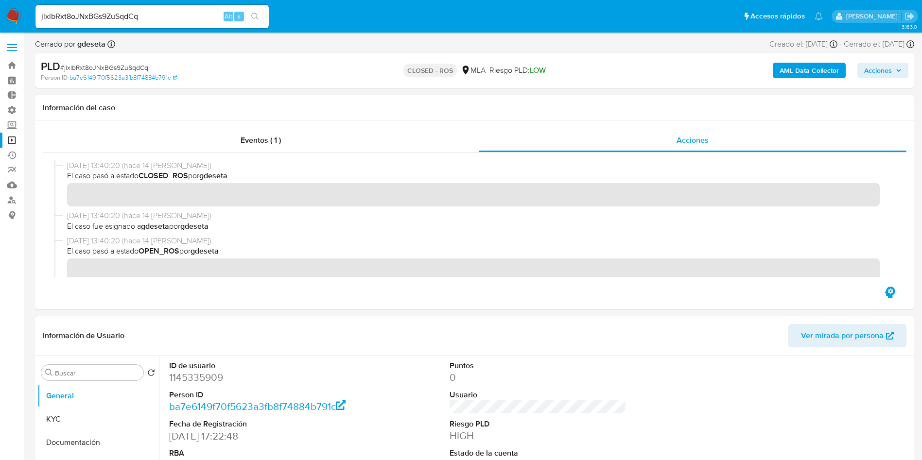
click at [135, 14] on input "jlxlbRxt8oJNxBGs9ZuSqdCq" at bounding box center [151, 16] width 233 height 13
paste input "3rAj7pkbMNySnRbVAgxtfHmE"
type input "3rAj7pkbMNySnRbVAgxtfHmE"
click at [257, 8] on div "3rAj7pkbMNySnRbVAgxtfHmE Alt s" at bounding box center [151, 16] width 233 height 23
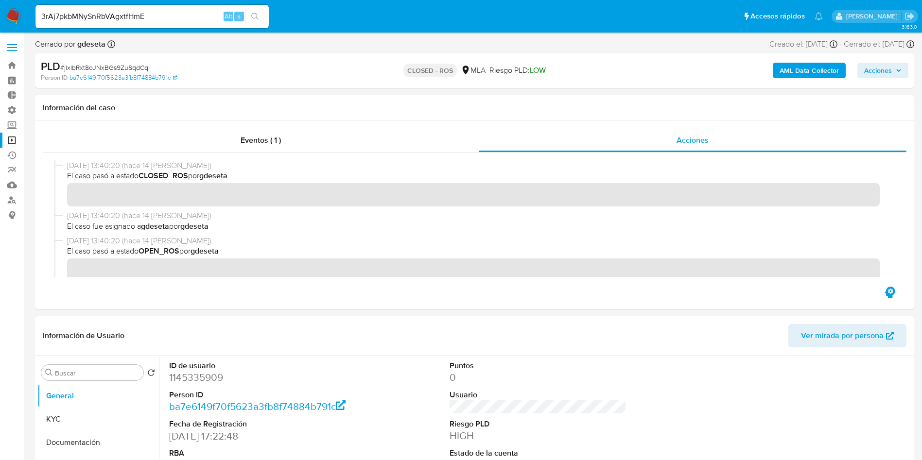
click at [255, 18] on icon "search-icon" at bounding box center [255, 17] width 8 height 8
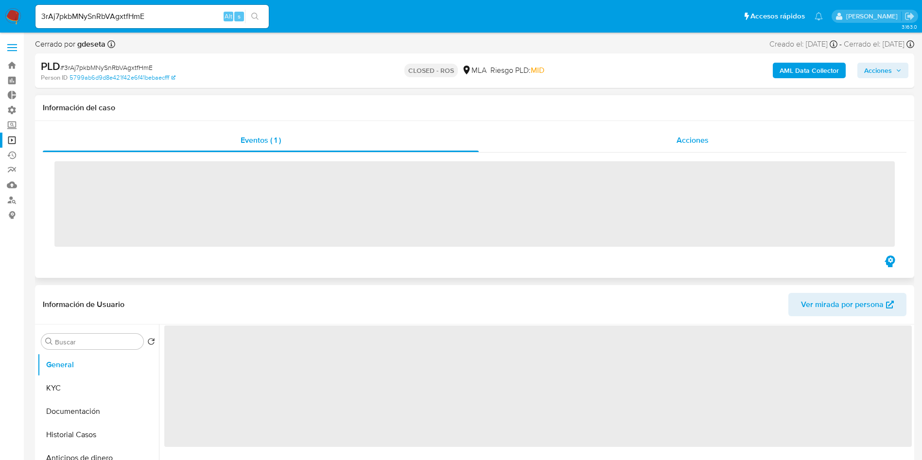
click at [687, 143] on span "Acciones" at bounding box center [692, 140] width 32 height 11
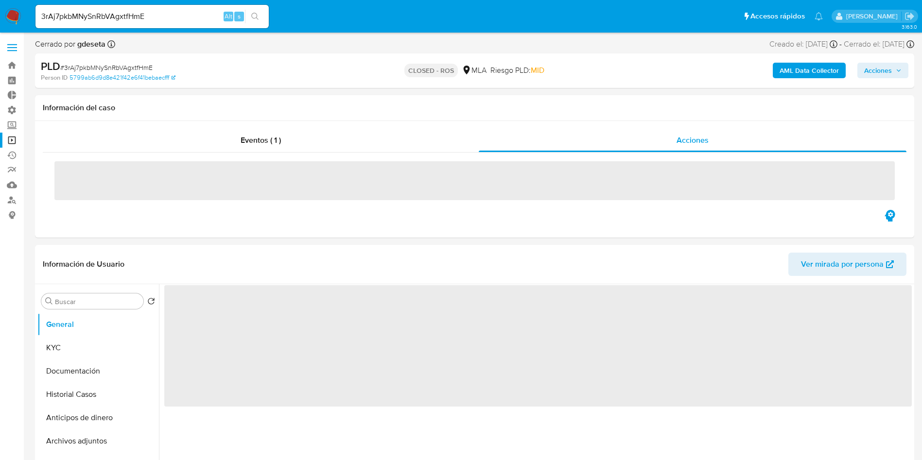
select select "10"
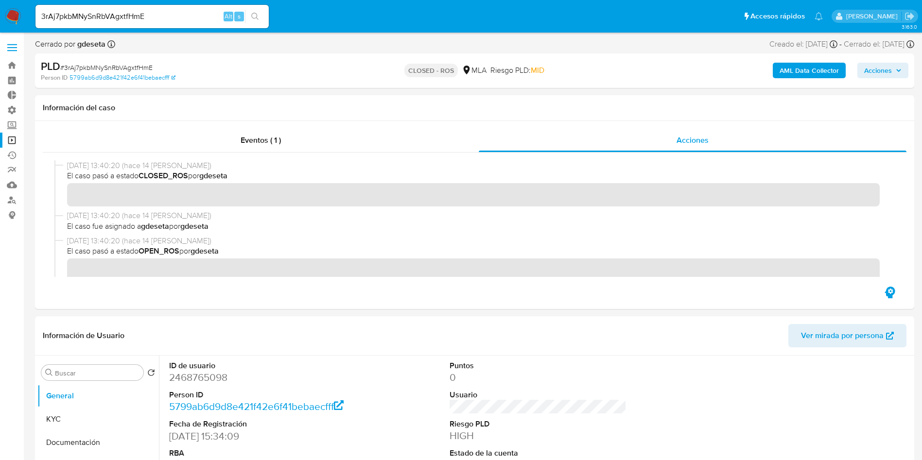
click at [136, 15] on input "3rAj7pkbMNySnRbVAgxtfHmE" at bounding box center [151, 16] width 233 height 13
paste input "NEJVDT7k9BuXvjyH0w05odGm"
type input "NEJVDT7k9BuXvjyH0w05odGm"
click at [262, 15] on button "search-icon" at bounding box center [255, 17] width 20 height 14
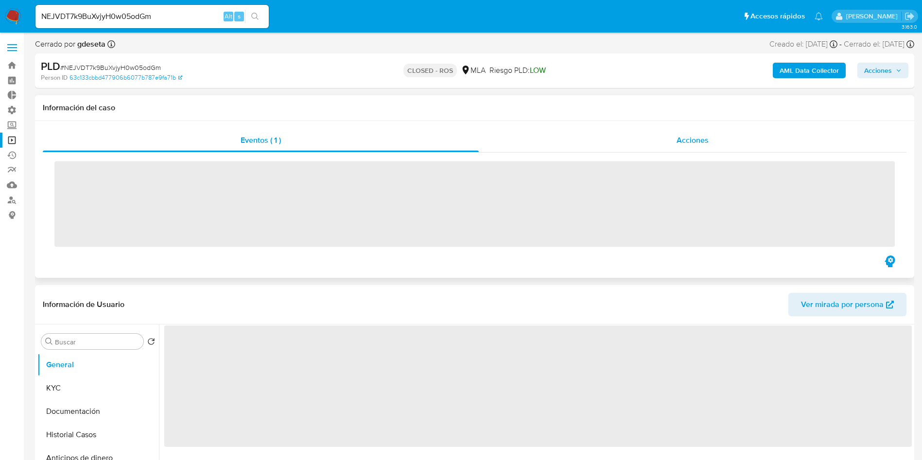
click at [684, 144] on span "Acciones" at bounding box center [692, 140] width 32 height 11
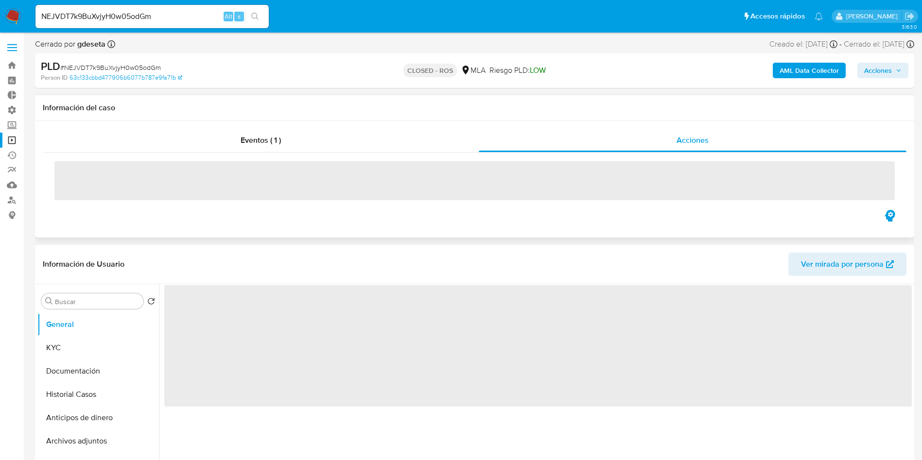
select select "10"
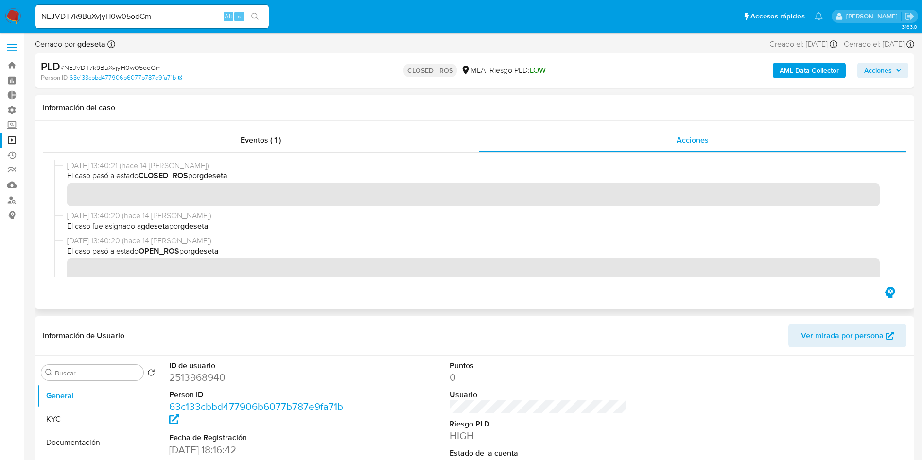
click at [152, 18] on input "NEJVDT7k9BuXvjyH0w05odGm" at bounding box center [151, 16] width 233 height 13
click at [152, 17] on input "NEJVDT7k9BuXvjyH0w05odGm" at bounding box center [151, 16] width 233 height 13
paste input "noW5coqnyvSCe9tP96ssD7Qh"
type input "noW5coqnyvSCe9tP96ssD7Qh"
click at [257, 15] on icon "search-icon" at bounding box center [255, 17] width 8 height 8
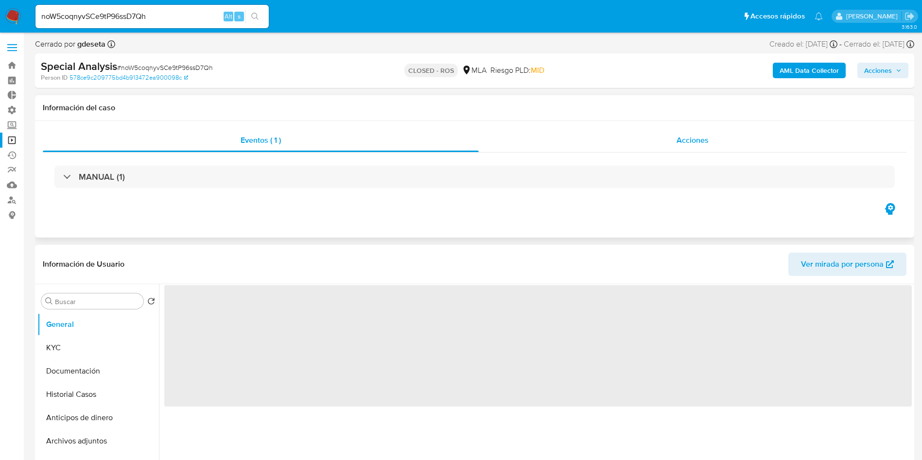
click at [666, 146] on div "Acciones" at bounding box center [693, 140] width 428 height 23
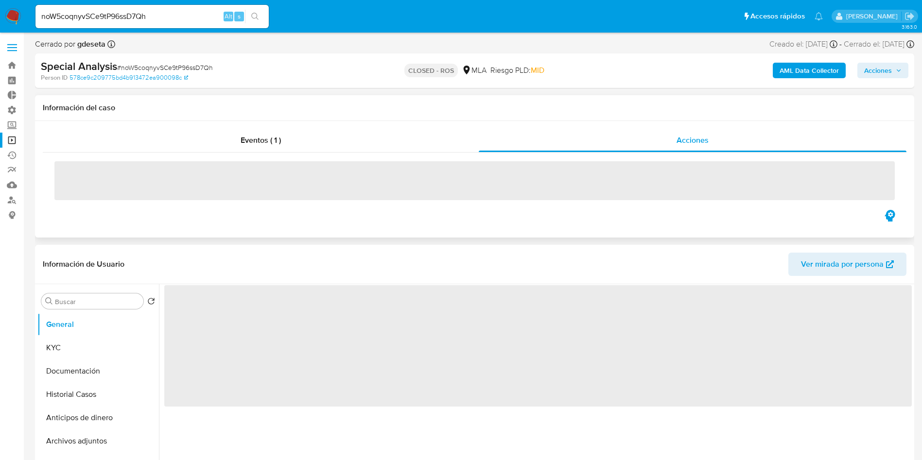
select select "10"
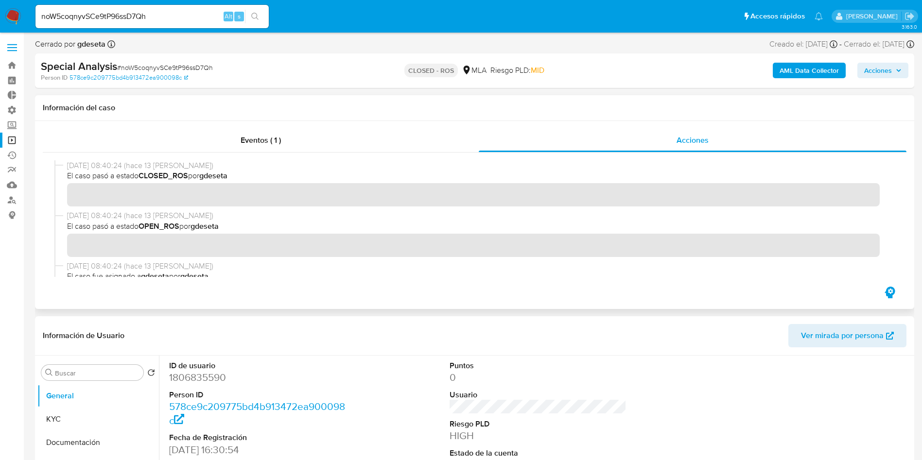
click at [133, 13] on input "noW5coqnyvSCe9tP96ssD7Qh" at bounding box center [151, 16] width 233 height 13
paste input "7cj3baKDHQdcXQ4S2S2EwPkP"
type input "7cj3baKDHQdcXQ4S2S2EwPkP"
click at [260, 16] on button "search-icon" at bounding box center [255, 17] width 20 height 14
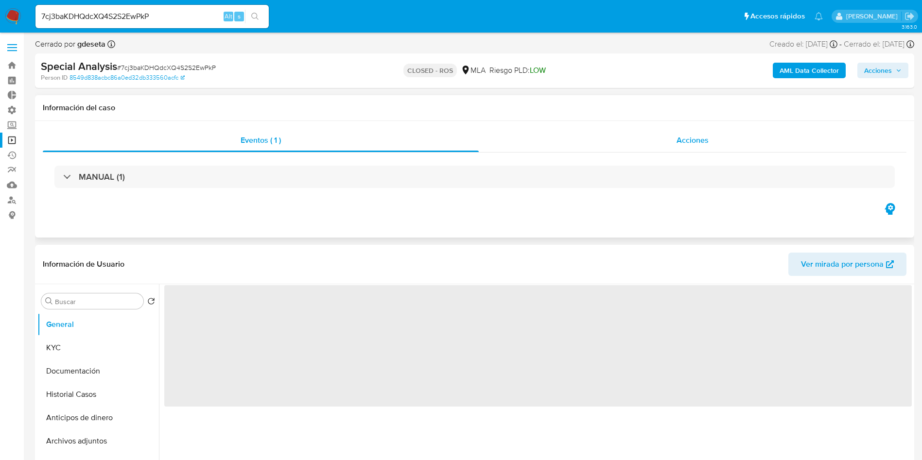
click at [633, 146] on div "Acciones" at bounding box center [693, 140] width 428 height 23
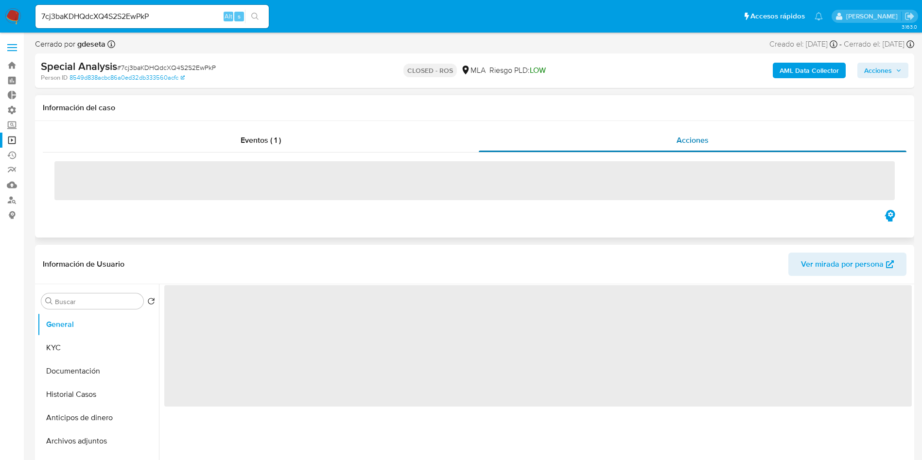
select select "10"
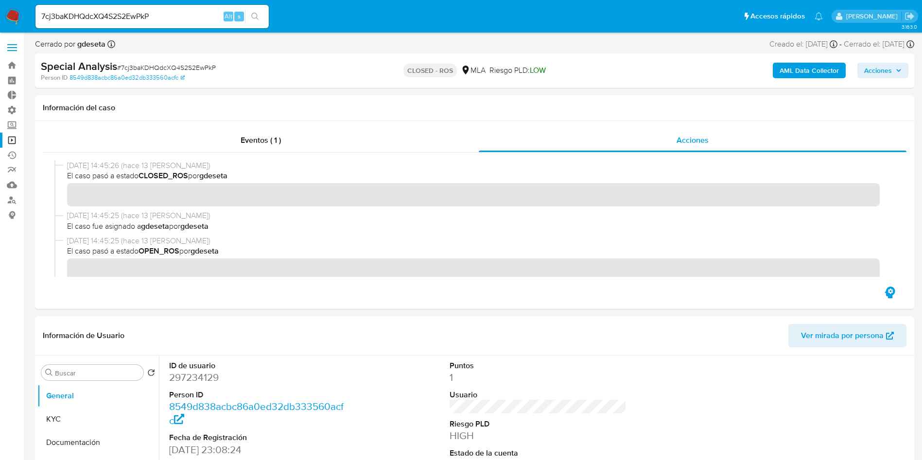
click at [129, 18] on input "7cj3baKDHQdcXQ4S2S2EwPkP" at bounding box center [151, 16] width 233 height 13
paste input "TPmHZyTNsOeRRphKhkO9kqnV"
type input "TPmHZyTNsOeRRphKhkO9kqnV"
click at [258, 17] on icon "search-icon" at bounding box center [255, 17] width 8 height 8
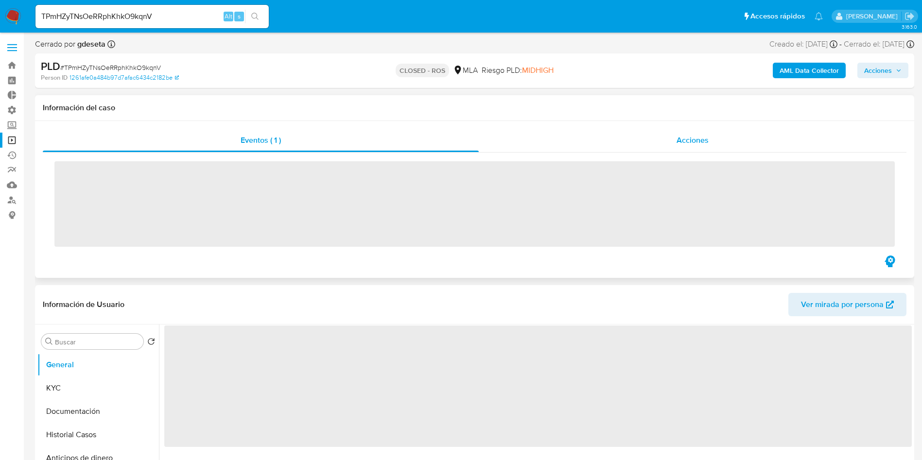
click at [660, 146] on div "Acciones" at bounding box center [693, 140] width 428 height 23
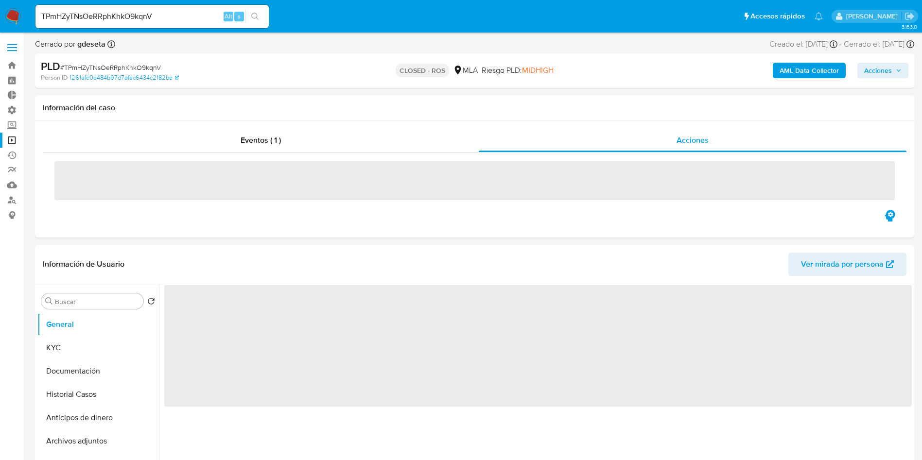
select select "10"
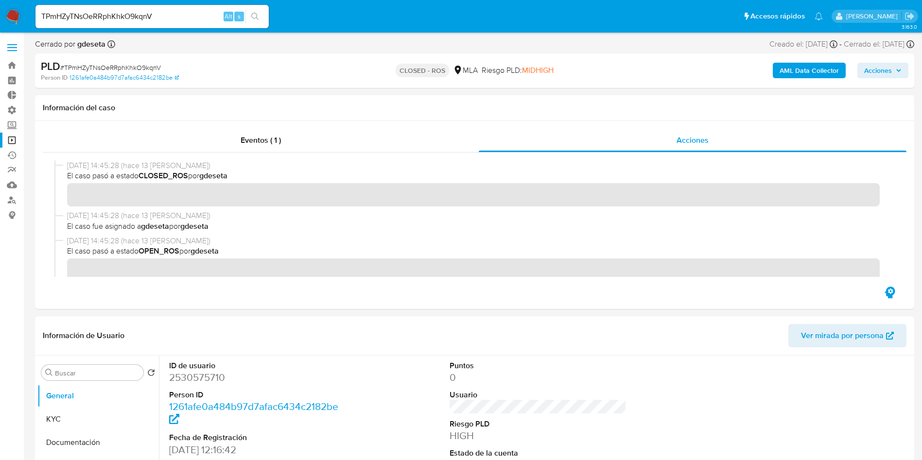
click at [158, 11] on input "TPmHZyTNsOeRRphKhkO9kqnV" at bounding box center [151, 16] width 233 height 13
paste input "Z2bu88p6S3Doore3RHij5FdS"
type input "Z2bu88p6S3Doore3RHij5FdS"
click at [259, 16] on icon "search-icon" at bounding box center [255, 17] width 8 height 8
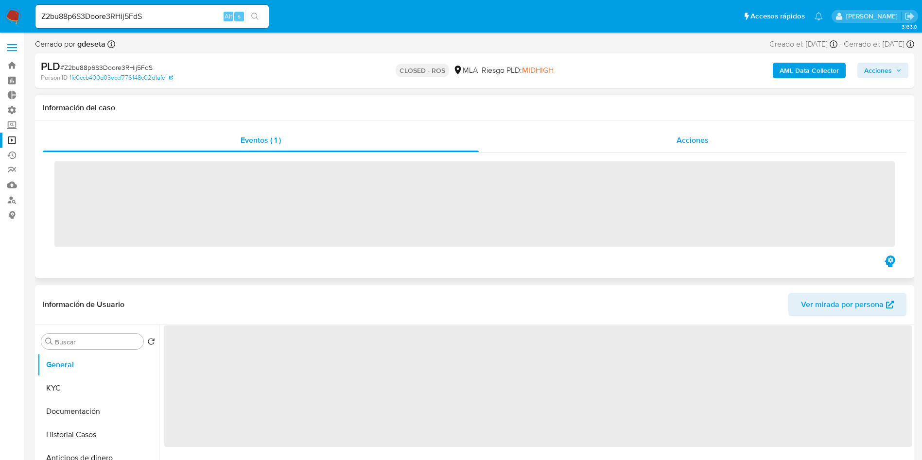
click at [654, 143] on div "Acciones" at bounding box center [693, 140] width 428 height 23
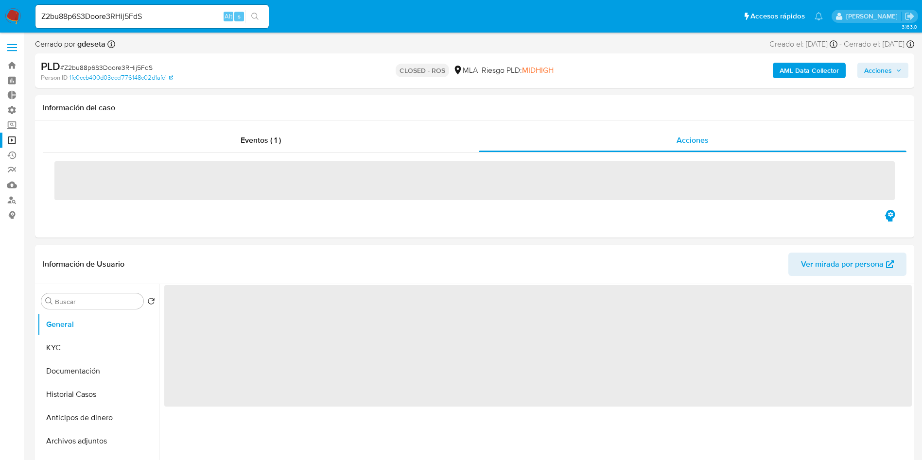
select select "10"
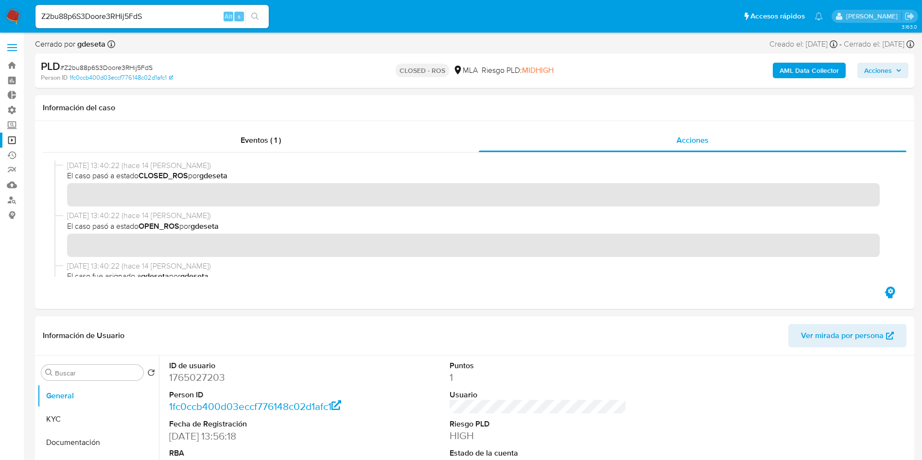
click at [114, 16] on input "Z2bu88p6S3Doore3RHij5FdS" at bounding box center [151, 16] width 233 height 13
paste input "flGJuZqInNpr6nIeN7D7Nrm3"
type input "flGJuZqInNpr6nIeN7D7Nrm3"
click at [258, 17] on icon "search-icon" at bounding box center [255, 17] width 8 height 8
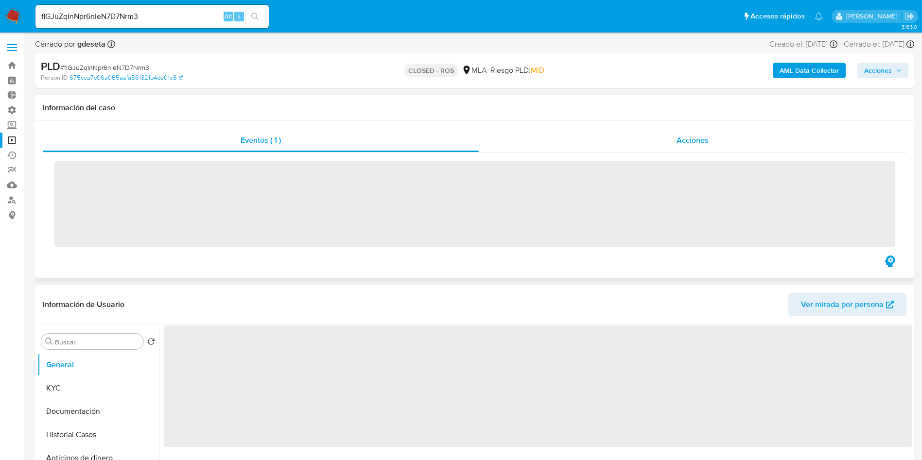
click at [659, 150] on div "Acciones" at bounding box center [693, 140] width 428 height 23
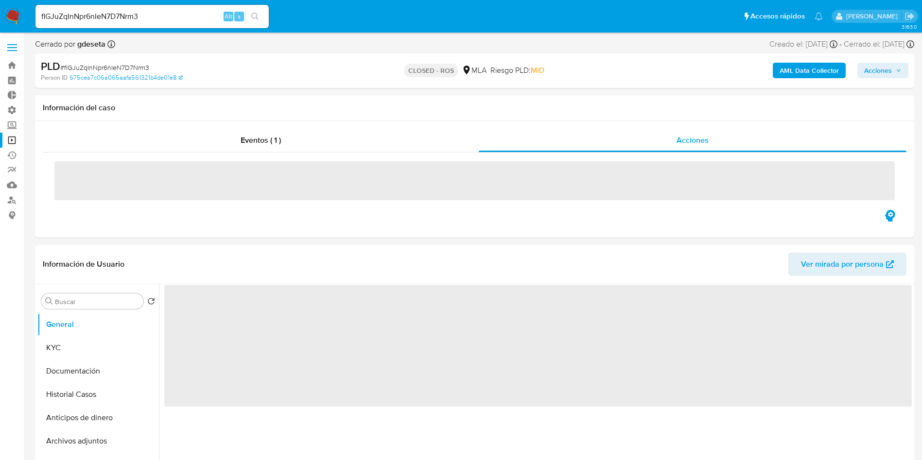
select select "10"
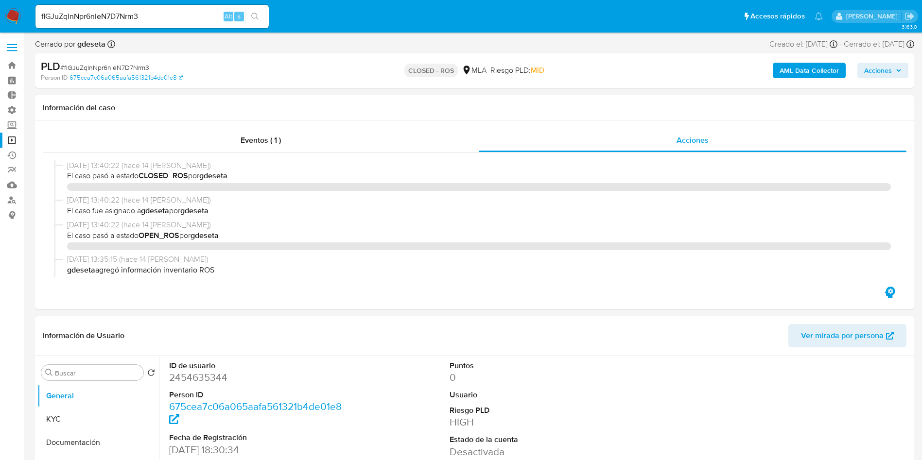
select select "10"
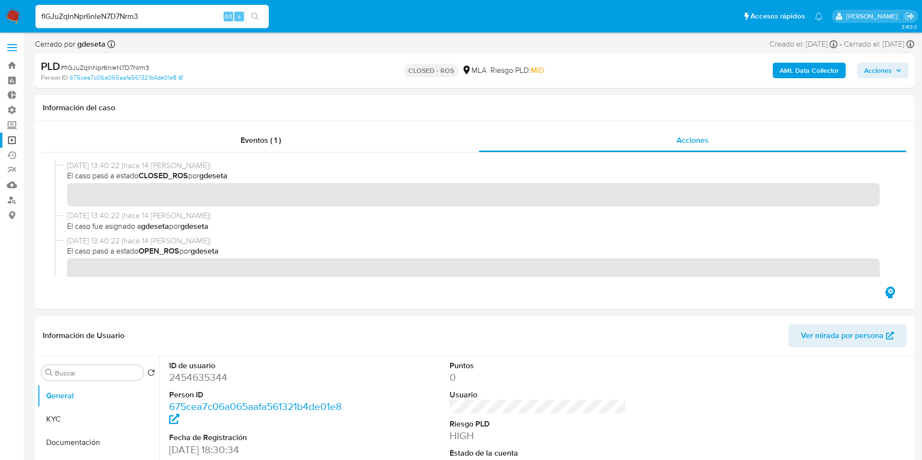
click at [155, 15] on input "flGJuZqInNpr6nIeN7D7Nrm3" at bounding box center [151, 16] width 233 height 13
drag, startPoint x: 155, startPoint y: 15, endPoint x: 170, endPoint y: 17, distance: 14.2
click at [155, 14] on input "flGJuZqInNpr6nIeN7D7Nrm3" at bounding box center [151, 16] width 233 height 13
paste input "iK6RNr5RiJWxRt4ed4PS1vMF"
type input "iK6RNr5RiJWxRt4ed4PS1vMF"
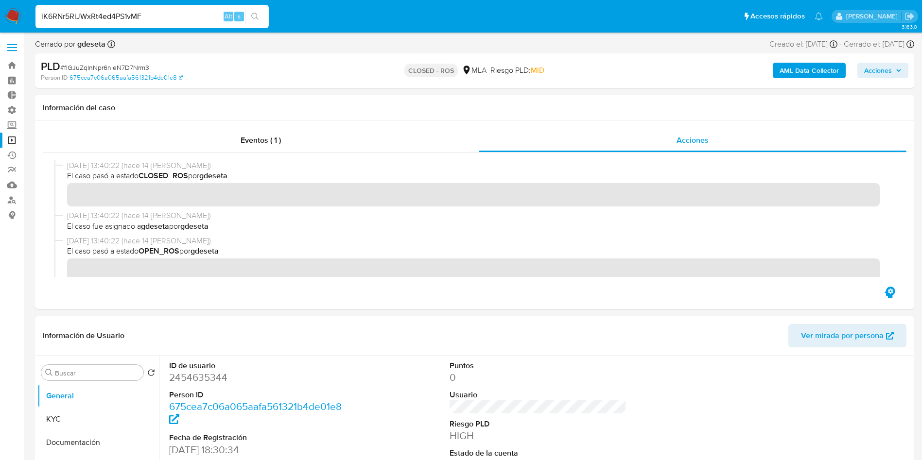
click at [258, 18] on icon "search-icon" at bounding box center [255, 17] width 8 height 8
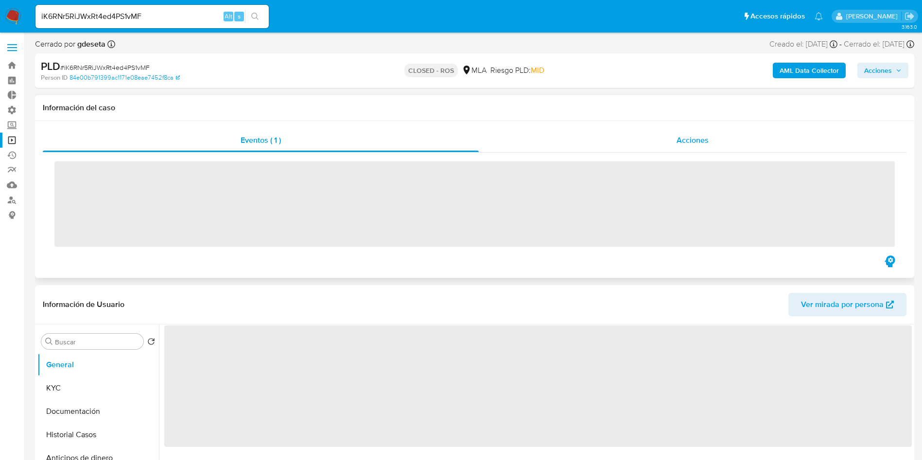
click at [711, 143] on div "Acciones" at bounding box center [693, 140] width 428 height 23
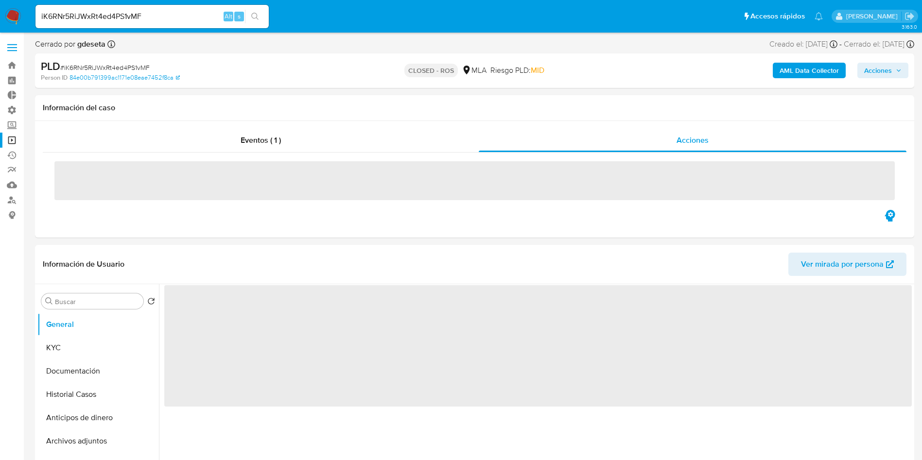
select select "10"
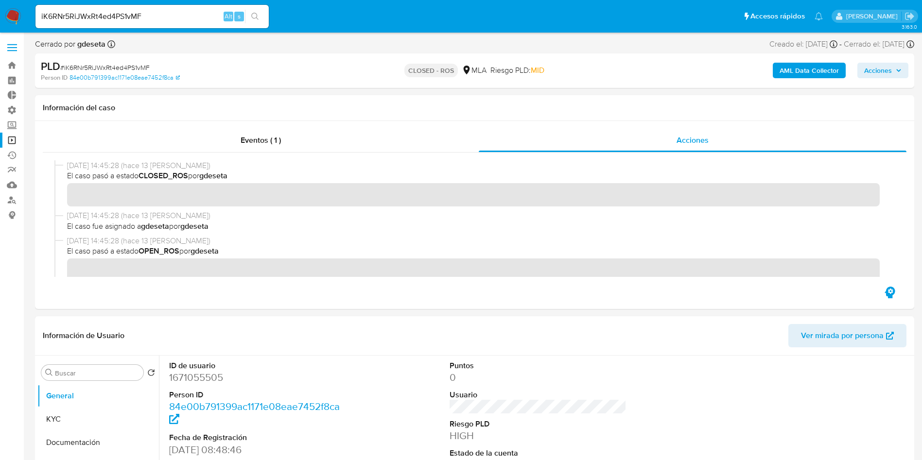
click at [130, 17] on input "iK6RNr5RiJWxRt4ed4PS1vMF" at bounding box center [151, 16] width 233 height 13
paste input "ZVOl3SAEoXclKHhzmUnK8nrC"
type input "ZVOl3SAEoXclKHhzmUnK8nrC"
click at [262, 20] on button "search-icon" at bounding box center [255, 17] width 20 height 14
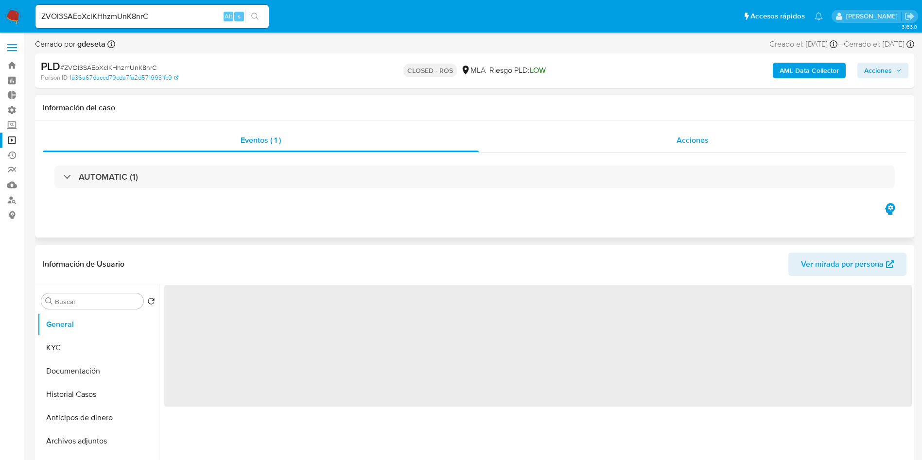
click at [645, 139] on div "Acciones" at bounding box center [693, 140] width 428 height 23
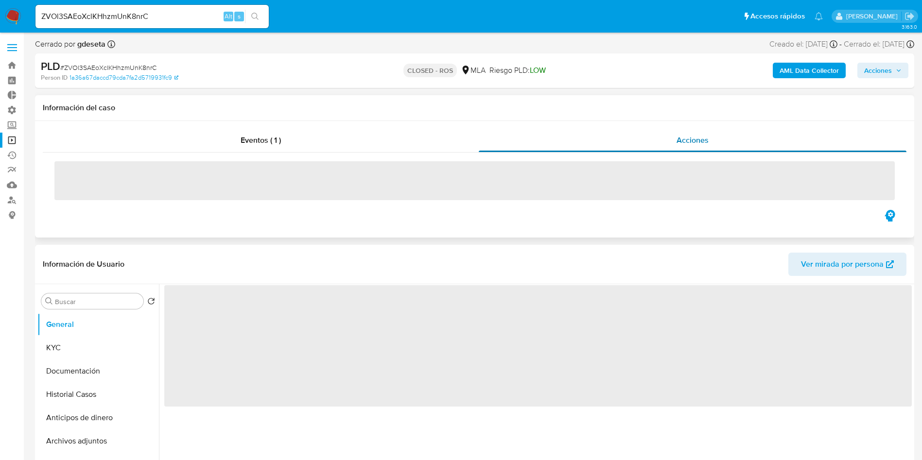
select select "10"
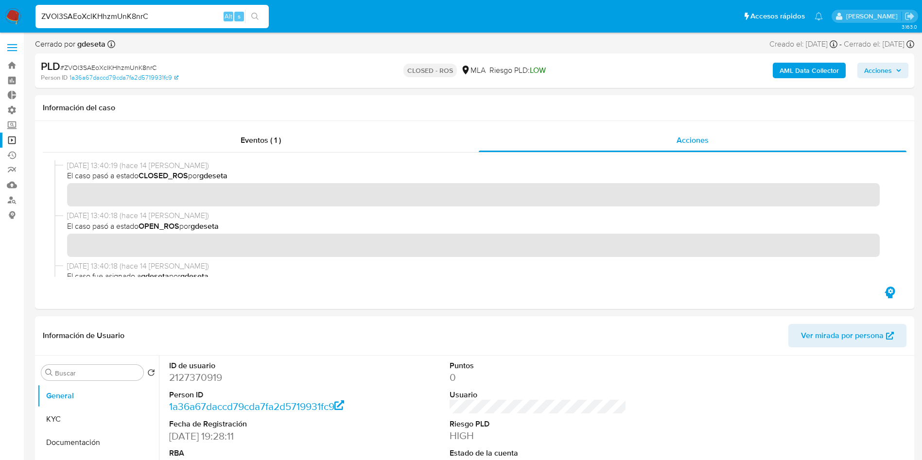
click at [143, 16] on input "ZVOl3SAEoXclKHhzmUnK8nrC" at bounding box center [151, 16] width 233 height 13
paste input "g8jbP90Nhob14BiXJOgGXgw"
type input "Zg8jbP90Nhob14BiXJOgGXgw"
click at [259, 19] on button "search-icon" at bounding box center [255, 17] width 20 height 14
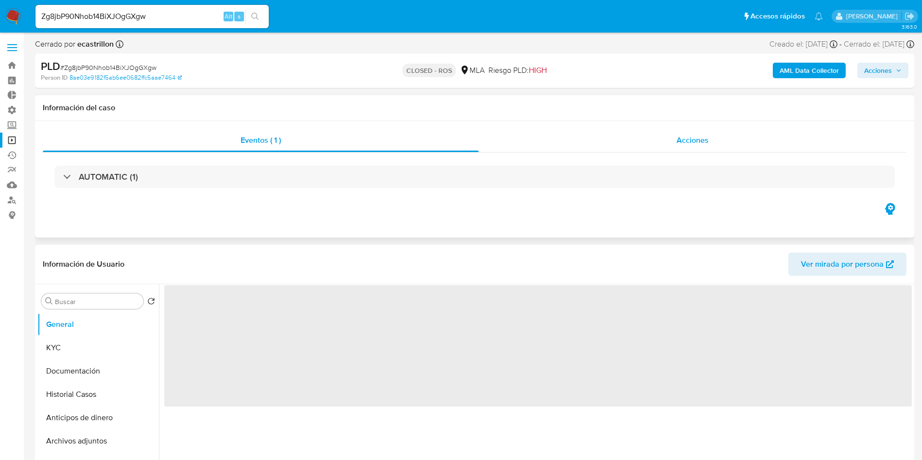
click at [690, 142] on span "Acciones" at bounding box center [692, 140] width 32 height 11
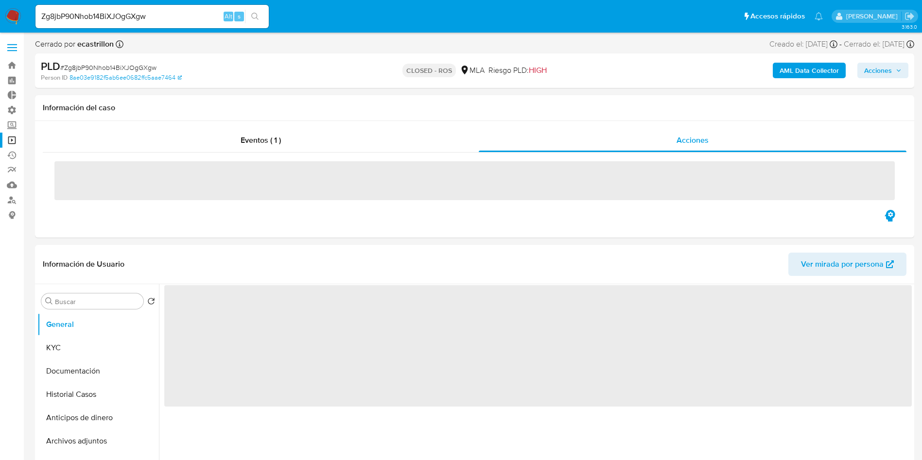
select select "10"
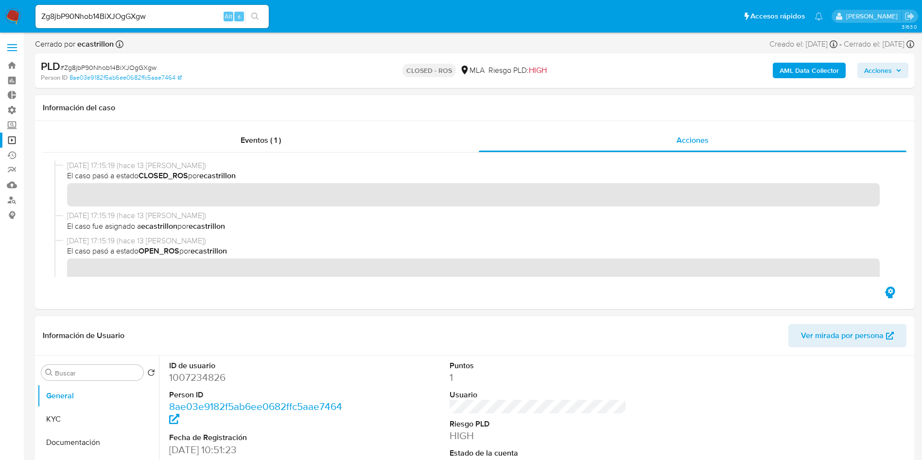
click at [200, 18] on input "Zg8jbP90Nhob14BiXJOgGXgw" at bounding box center [151, 16] width 233 height 13
paste input "4YpRrYTCqVHg8c2qPIf7K7zI"
type input "4YpRrYTCqVHg8c2qPIf7K7zI"
click at [260, 16] on button "search-icon" at bounding box center [255, 17] width 20 height 14
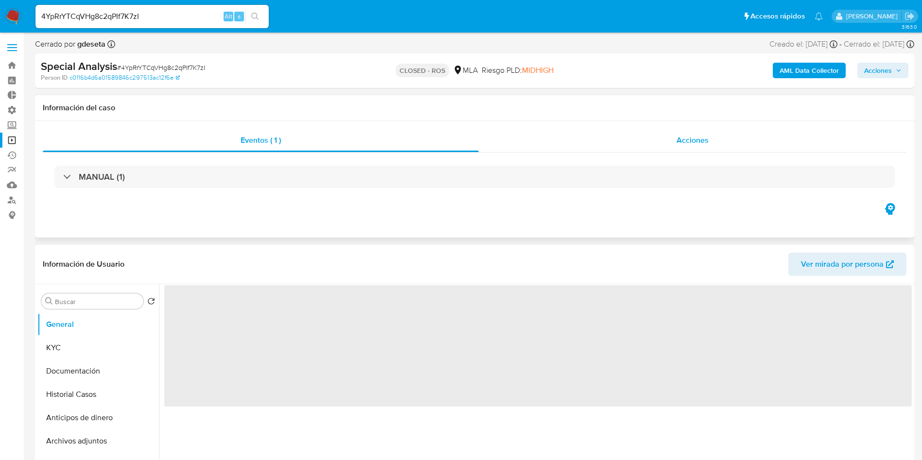
select select "10"
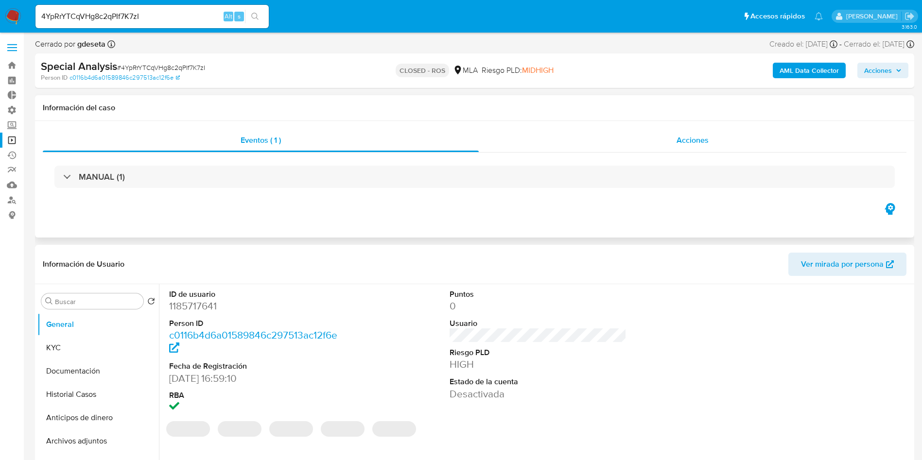
click at [681, 134] on div "Acciones" at bounding box center [693, 140] width 428 height 23
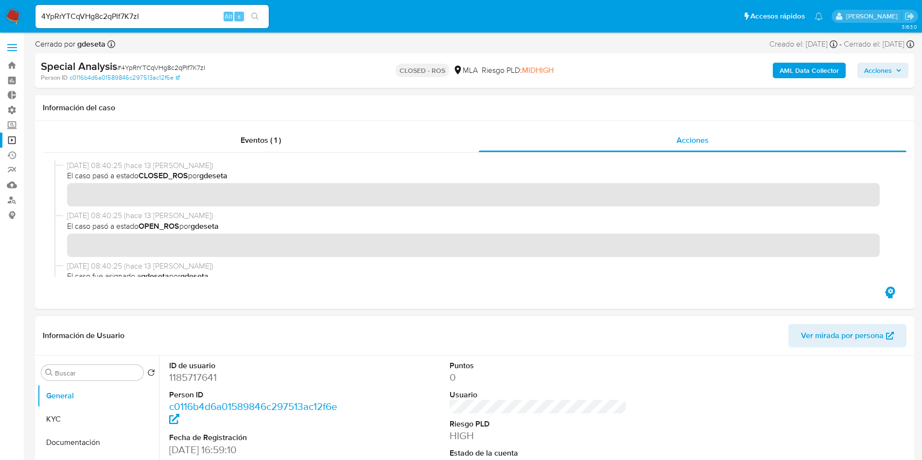
click at [132, 17] on input "4YpRrYTCqVHg8c2qPIf7K7zI" at bounding box center [151, 16] width 233 height 13
paste input "7Bx06TvtZowrWPfTtmoXv69m"
type input "7Bx06TvtZowrWPfTtmoXv69m"
click at [260, 14] on button "search-icon" at bounding box center [255, 17] width 20 height 14
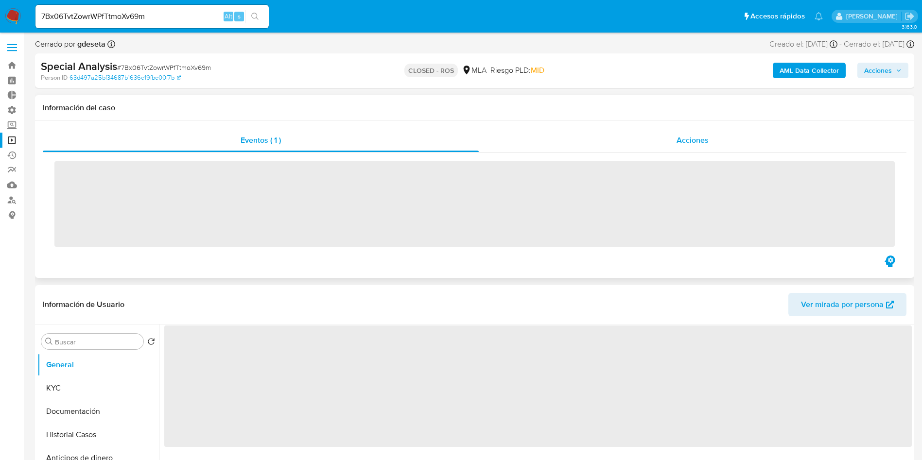
click at [682, 132] on div "Acciones" at bounding box center [693, 140] width 428 height 23
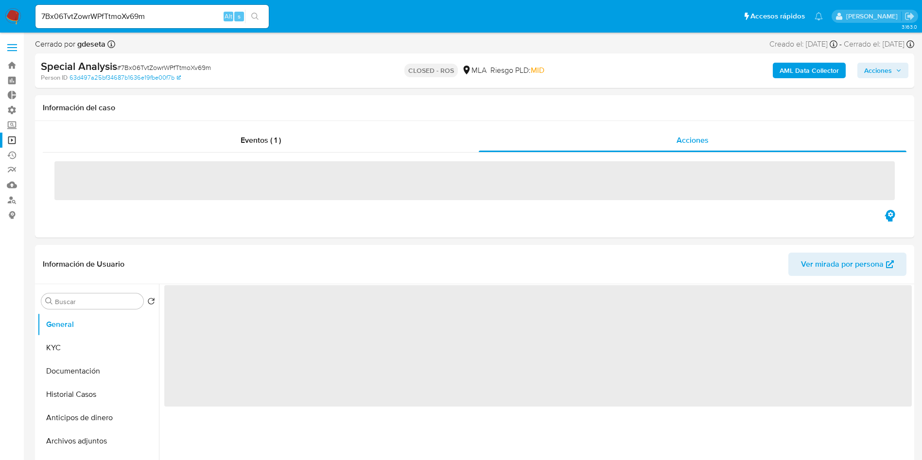
select select "10"
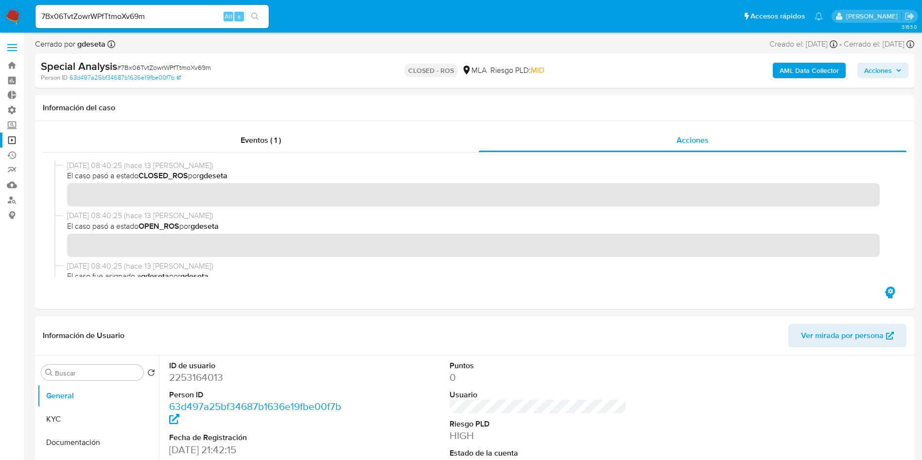
click at [128, 17] on input "7Bx06TvtZowrWPfTtmoXv69m" at bounding box center [151, 16] width 233 height 13
paste input "tM3tbS5F3AoaKIhn7x7mWcM8"
type input "tM3tbS5F3AoaKIhn7x7mWcM8"
click at [254, 11] on button "search-icon" at bounding box center [255, 17] width 20 height 14
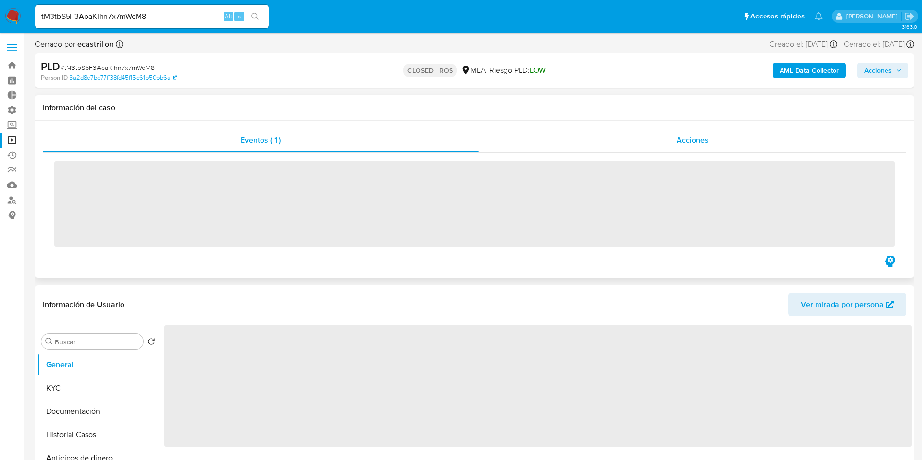
click at [699, 138] on span "Acciones" at bounding box center [692, 140] width 32 height 11
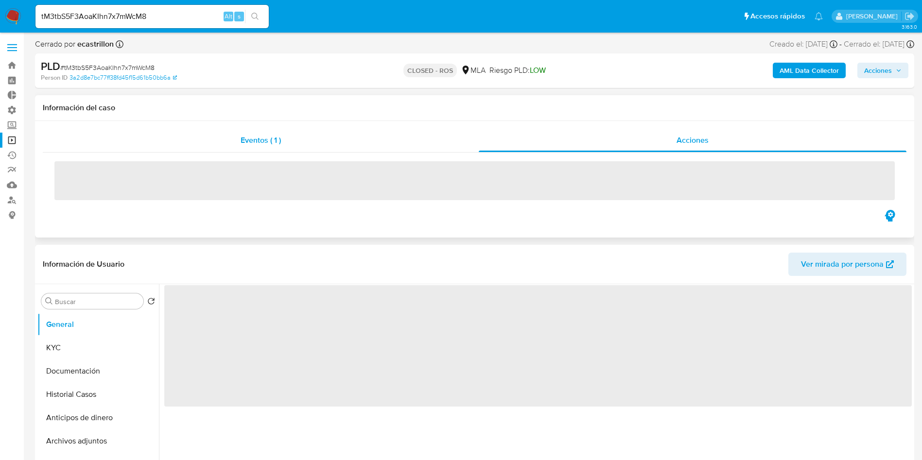
select select "10"
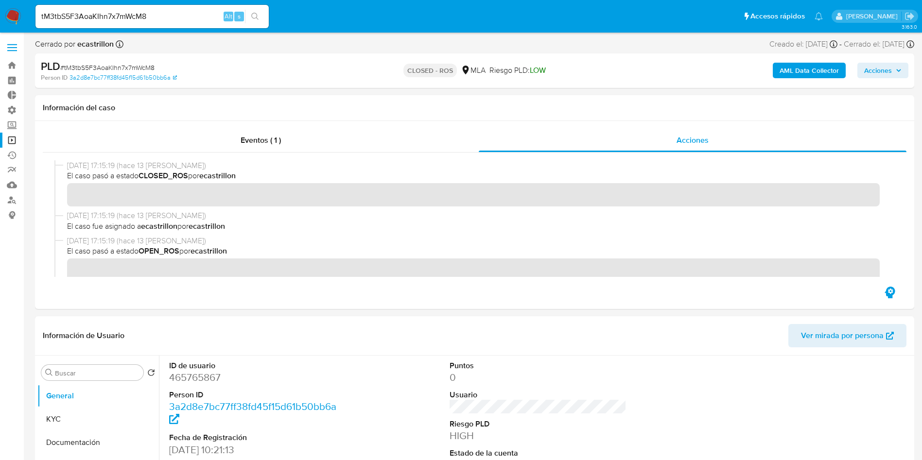
click at [171, 15] on input "tM3tbS5F3AoaKIhn7x7mWcM8" at bounding box center [151, 16] width 233 height 13
paste input "iHcgh7XHMhqPDA6vz3mp3A70"
type input "iHcgh7XHMhqPDA6vz3mp3A70"
click at [257, 19] on icon "search-icon" at bounding box center [255, 17] width 8 height 8
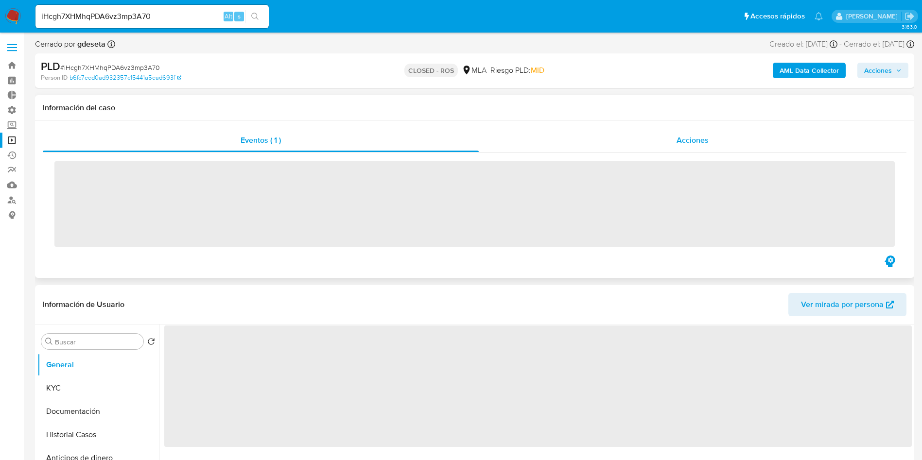
click at [699, 142] on span "Acciones" at bounding box center [692, 140] width 32 height 11
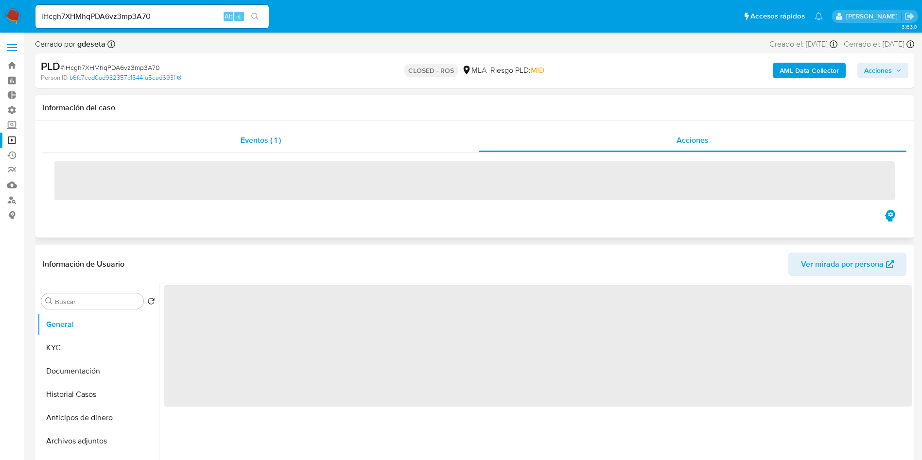
select select "10"
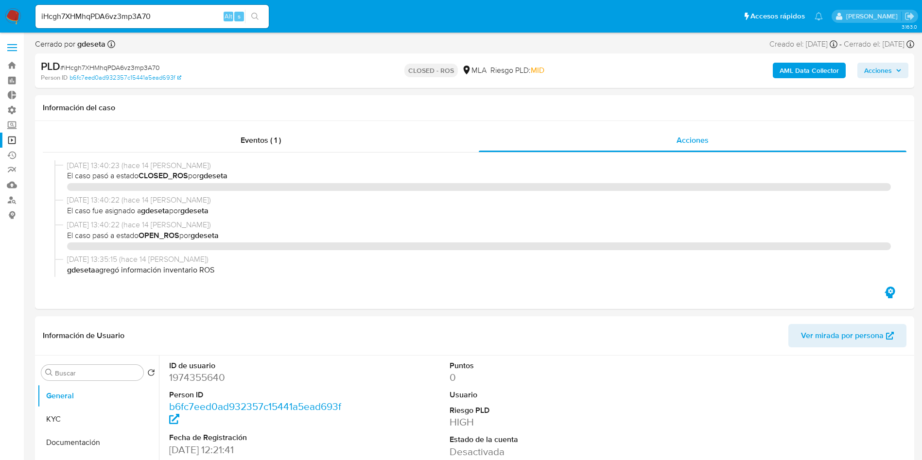
select select "10"
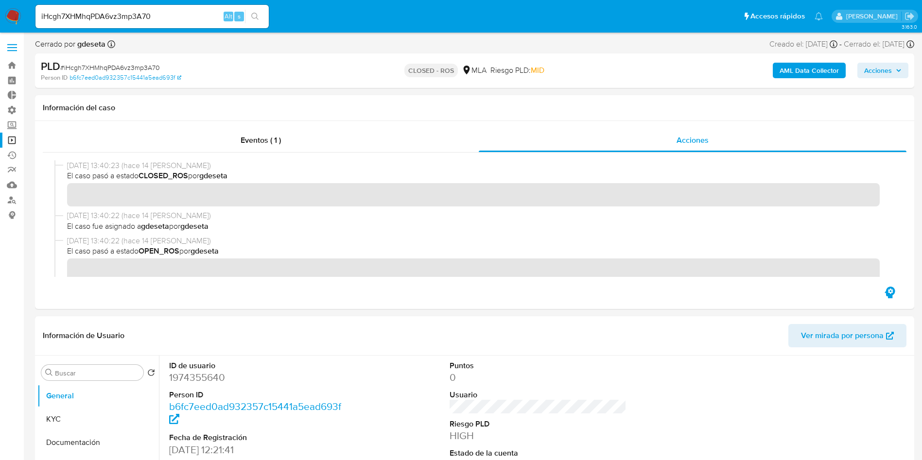
click at [151, 17] on input "iHcgh7XHMhqPDA6vz3mp3A70" at bounding box center [151, 16] width 233 height 13
paste input "mjIhhZI3XuYrevZx7rTbCnlI"
type input "mjIhhZI3XuYrevZx7rTbCnlI"
click at [260, 13] on button "search-icon" at bounding box center [255, 17] width 20 height 14
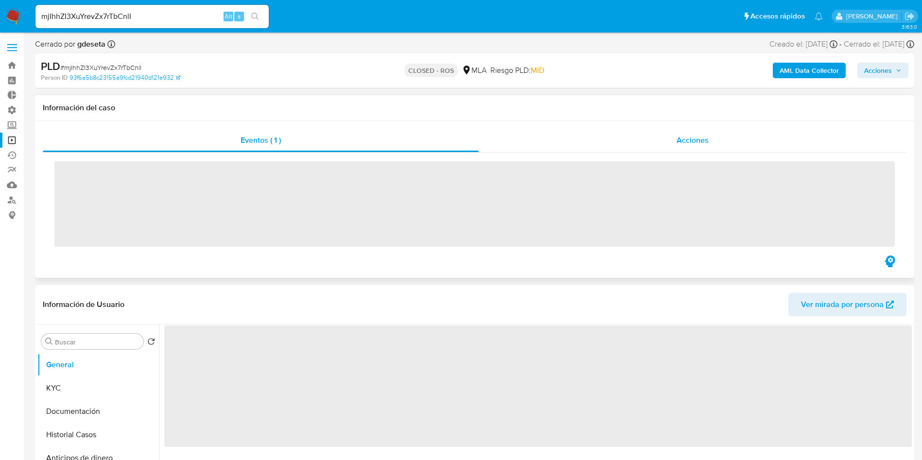
click at [691, 140] on span "Acciones" at bounding box center [692, 140] width 32 height 11
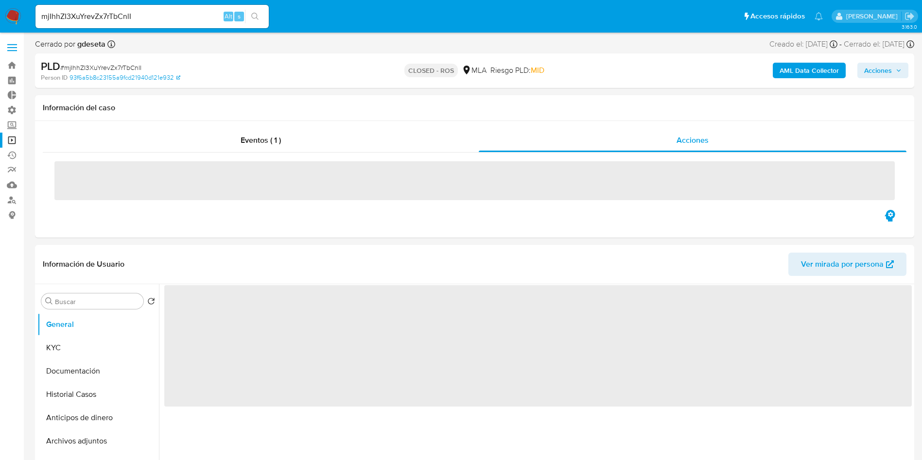
select select "10"
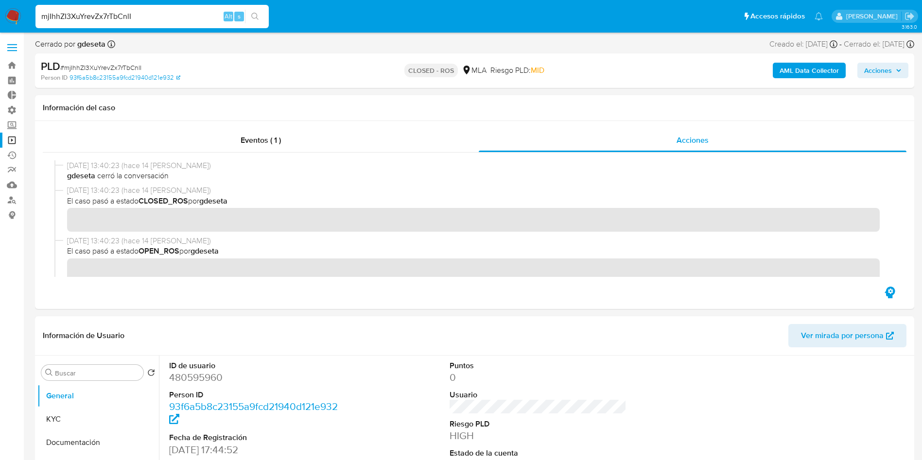
click at [130, 22] on input "mjIhhZI3XuYrevZx7rTbCnlI" at bounding box center [151, 16] width 233 height 13
click at [130, 17] on input "mjIhhZI3XuYrevZx7rTbCnlI" at bounding box center [151, 16] width 233 height 13
drag, startPoint x: 130, startPoint y: 17, endPoint x: 251, endPoint y: 21, distance: 120.6
click at [130, 17] on input "mjIhhZI3XuYrevZx7rTbCnlI" at bounding box center [151, 16] width 233 height 13
paste input "PK2Ej2W4vVUcusz5MEnRGqqB"
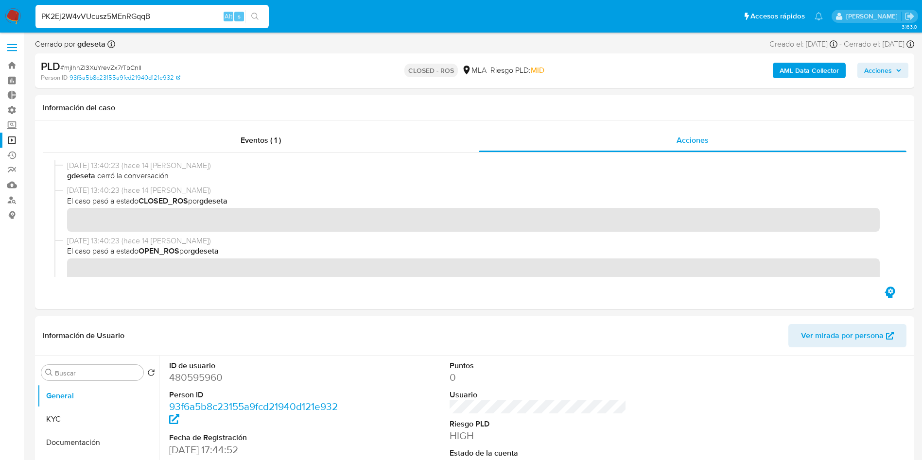
type input "PK2Ej2W4vVUcusz5MEnRGqqB"
click at [262, 15] on button "search-icon" at bounding box center [255, 17] width 20 height 14
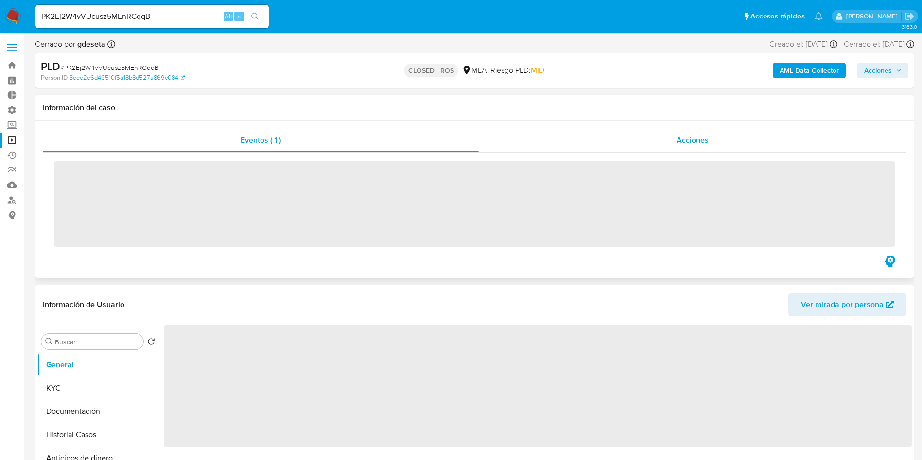
click at [681, 141] on span "Acciones" at bounding box center [692, 140] width 32 height 11
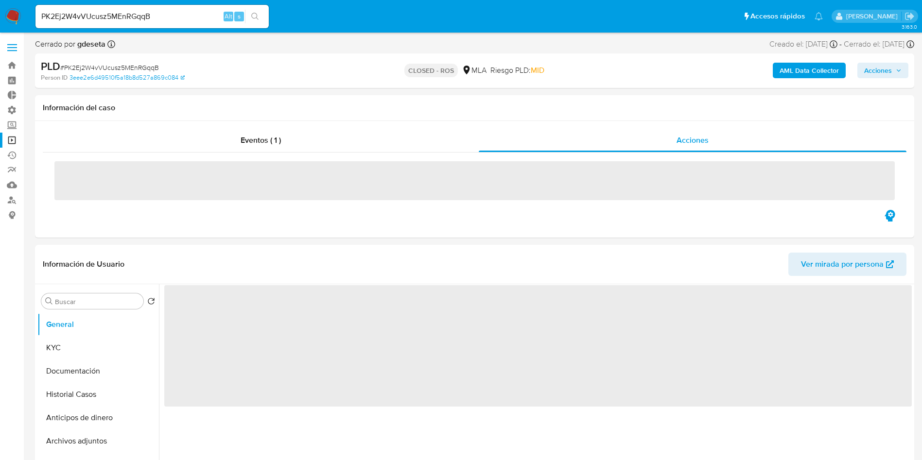
select select "10"
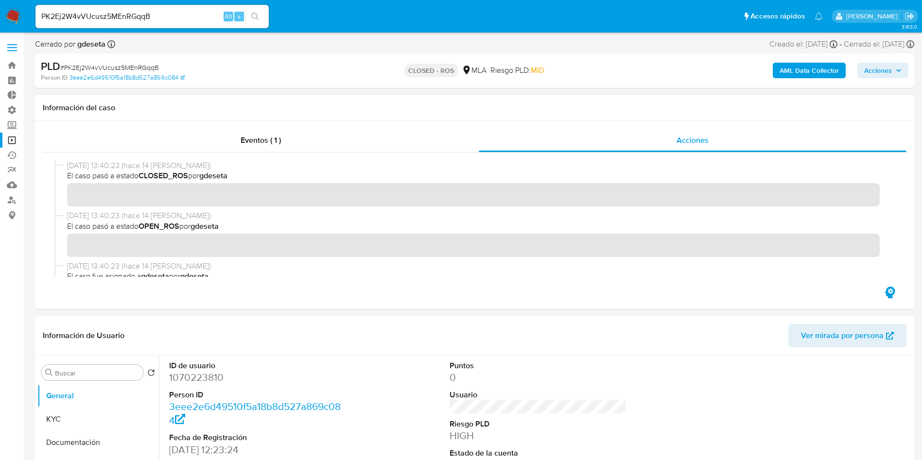
click at [138, 16] on input "PK2Ej2W4vVUcusz5MEnRGqqB" at bounding box center [151, 16] width 233 height 13
paste input "H54plFcM5ItFurY0yiKyAaqn"
type input "H54plFcM5ItFurY0yiKyAaqn"
click at [262, 11] on button "search-icon" at bounding box center [255, 17] width 20 height 14
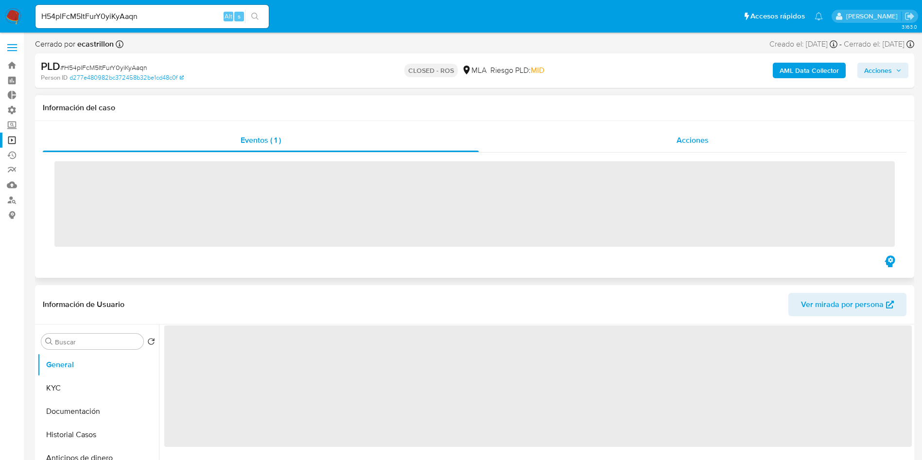
click at [690, 145] on div "Acciones" at bounding box center [693, 140] width 428 height 23
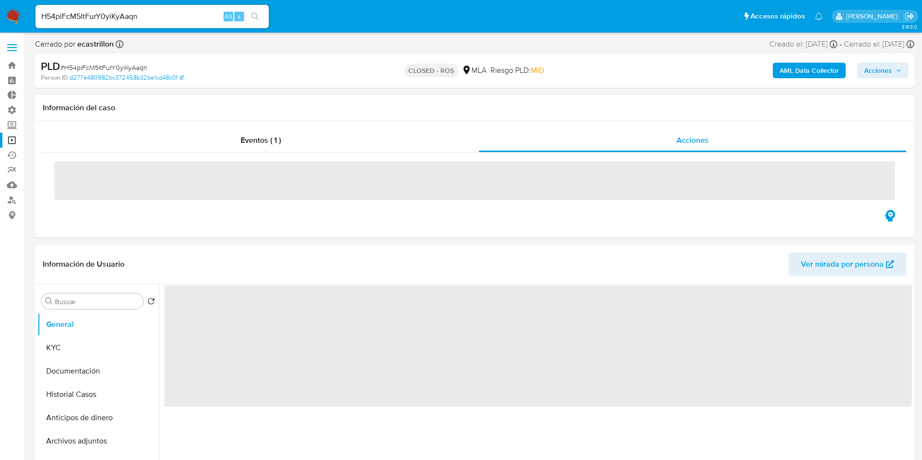
select select "10"
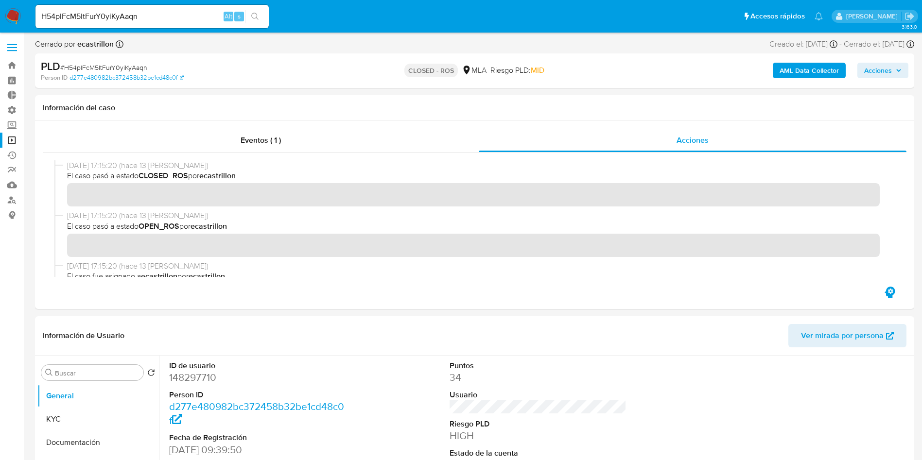
click at [109, 16] on input "H54plFcM5ItFurY0yiKyAaqn" at bounding box center [151, 16] width 233 height 13
paste input "0I7LQkGQ6AzDE4JqF17QzGd5"
type input "0I7LQkGQ6AzDE4JqF17QzGd5"
click at [255, 16] on icon "search-icon" at bounding box center [255, 17] width 8 height 8
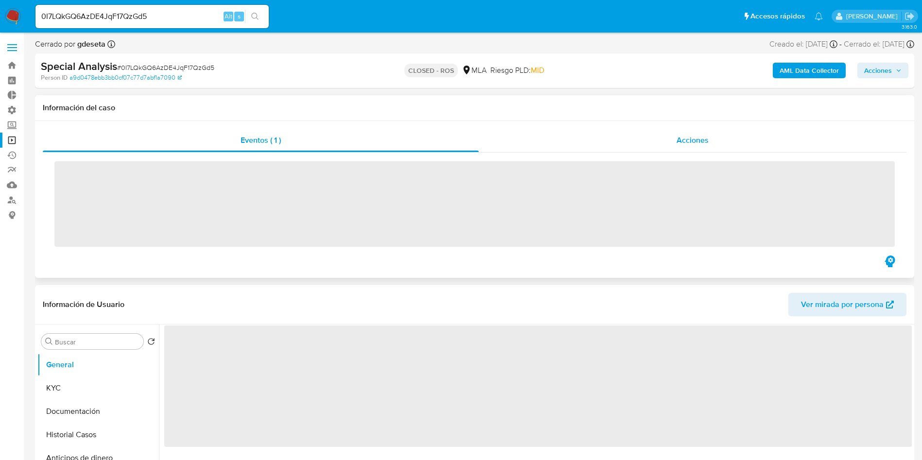
click at [683, 142] on span "Acciones" at bounding box center [692, 140] width 32 height 11
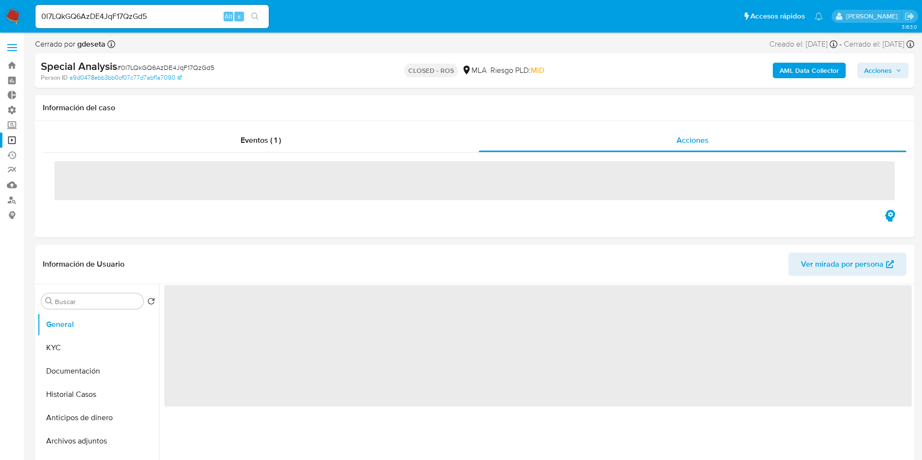
select select "10"
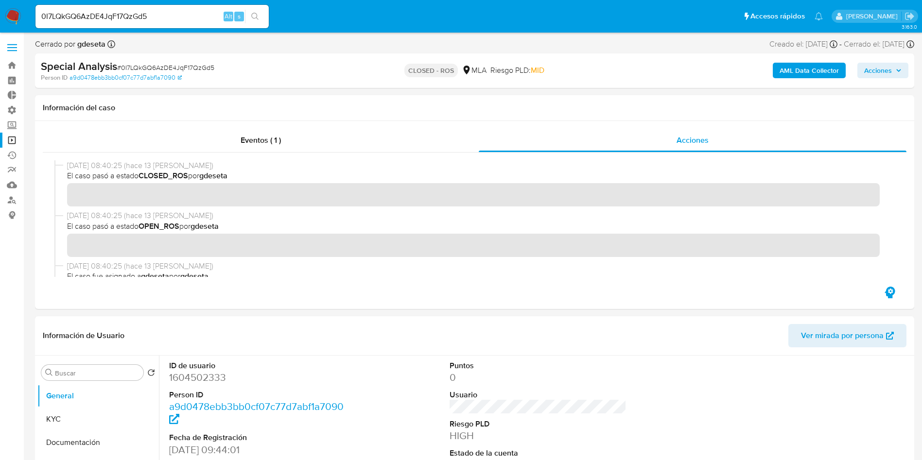
click at [121, 11] on input "0I7LQkGQ6AzDE4JqF17QzGd5" at bounding box center [151, 16] width 233 height 13
paste input "BteKQLrn1kxrJbAxXAg2R2DD"
type input "BteKQLrn1kxrJbAxXAg2R2DD"
click at [261, 16] on button "search-icon" at bounding box center [255, 17] width 20 height 14
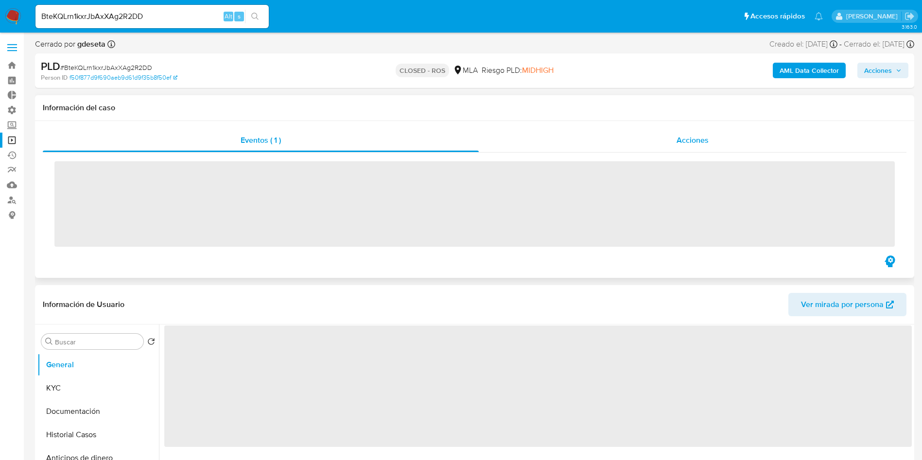
click at [677, 135] on span "Acciones" at bounding box center [692, 140] width 32 height 11
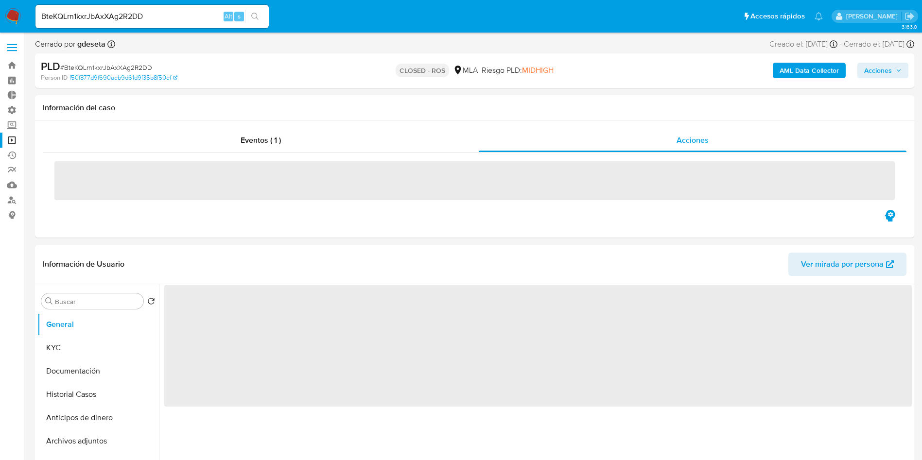
select select "10"
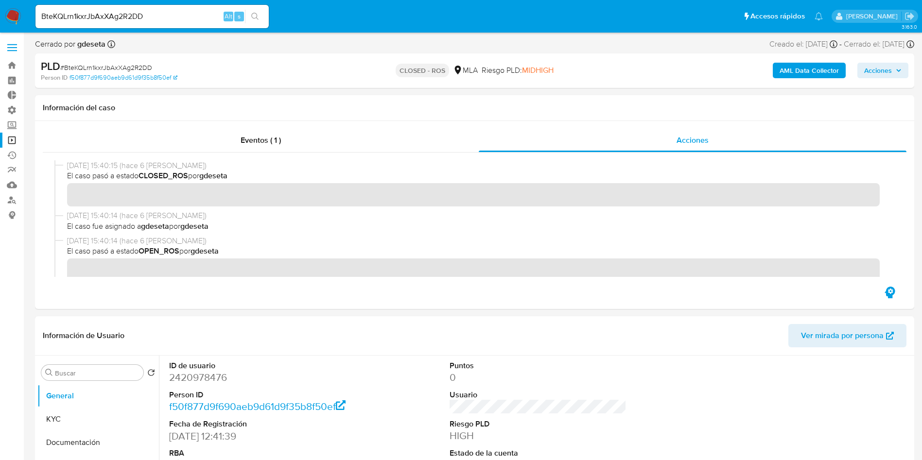
click at [188, 13] on input "BteKQLrn1kxrJbAxXAg2R2DD" at bounding box center [151, 16] width 233 height 13
paste input "fXb5LP2MACKDfy24j9deHlCm"
type input "fXb5LP2MACKDfy24j9deHlCm"
click at [259, 13] on icon "search-icon" at bounding box center [255, 17] width 8 height 8
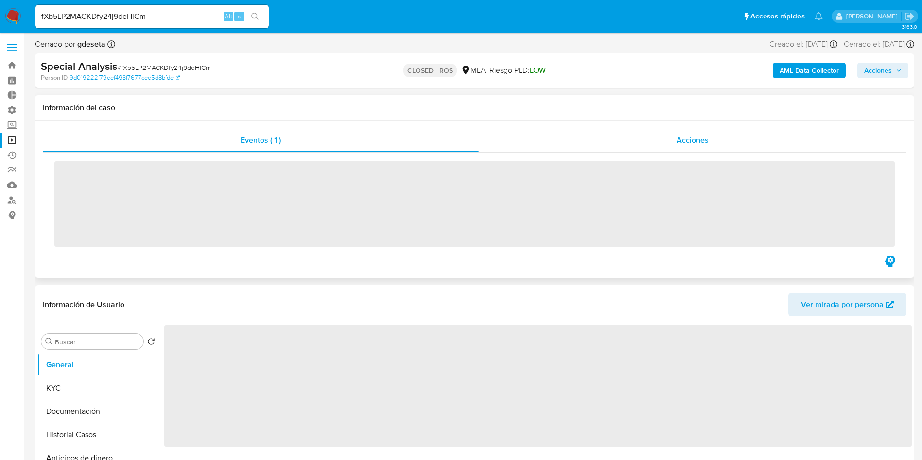
click at [695, 140] on span "Acciones" at bounding box center [692, 140] width 32 height 11
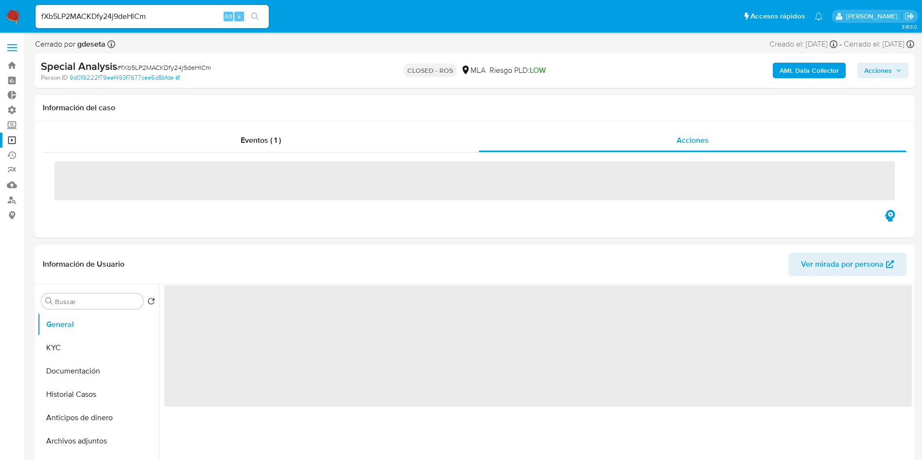
select select "10"
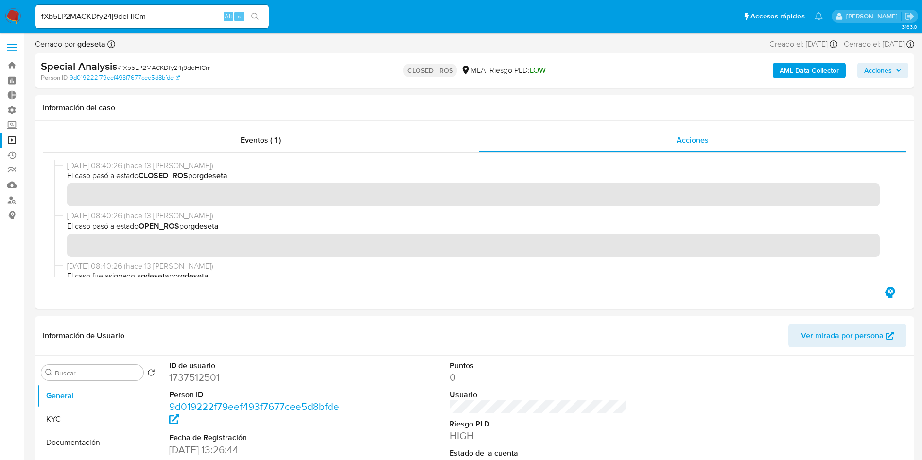
click at [113, 12] on input "fXb5LP2MACKDfy24j9deHlCm" at bounding box center [151, 16] width 233 height 13
paste input "cf9msws6LXAV1pKm7Nce50FN"
type input "cf9msws6LXAV1pKm7Nce50FN"
click at [255, 11] on button "search-icon" at bounding box center [255, 17] width 20 height 14
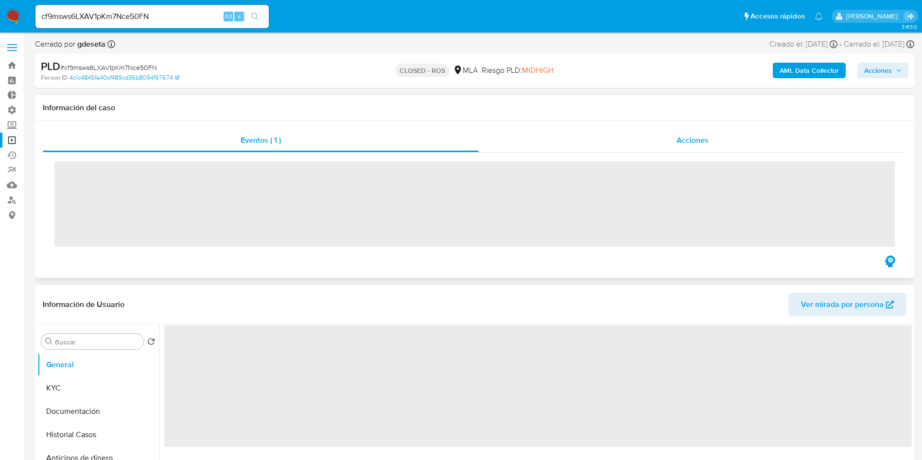
click at [670, 146] on div "Acciones" at bounding box center [693, 140] width 428 height 23
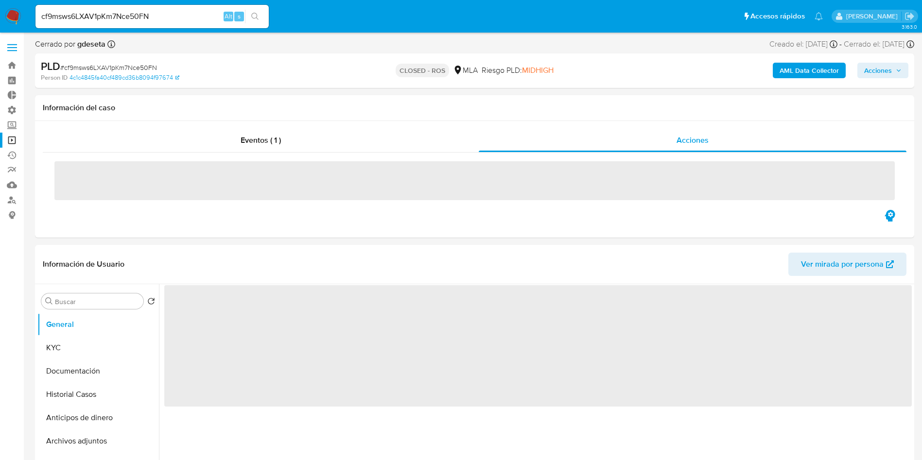
select select "10"
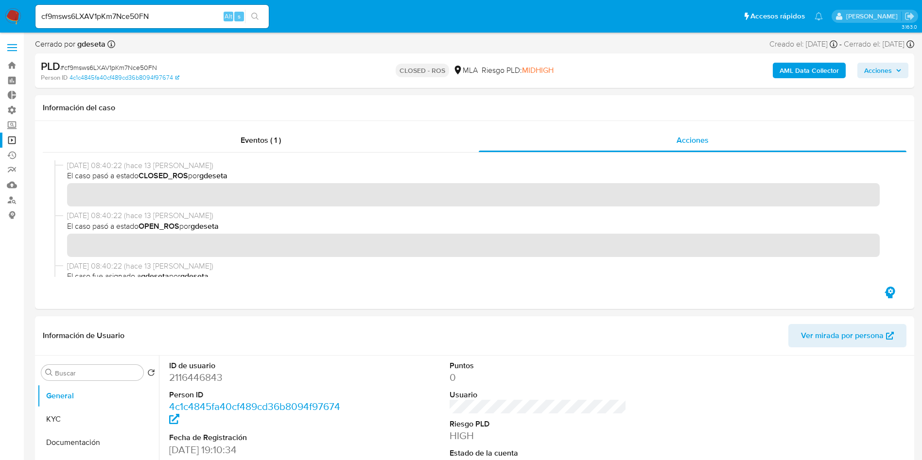
click at [134, 13] on input "cf9msws6LXAV1pKm7Nce50FN" at bounding box center [151, 16] width 233 height 13
paste input "wz8FyDXxZc6bTiN4nkD85O0i"
type input "wz8FyDXxZc6bTiN4nkD85O0i"
click at [253, 17] on icon "search-icon" at bounding box center [255, 17] width 8 height 8
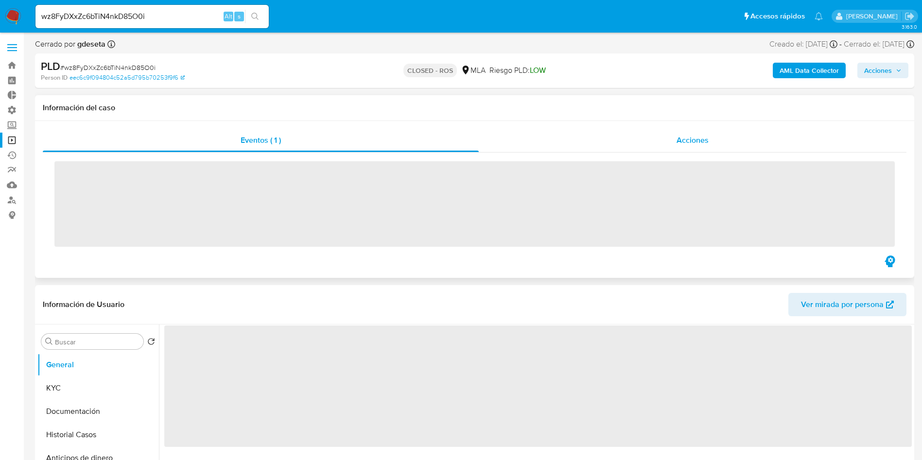
click at [672, 141] on div "Acciones" at bounding box center [693, 140] width 428 height 23
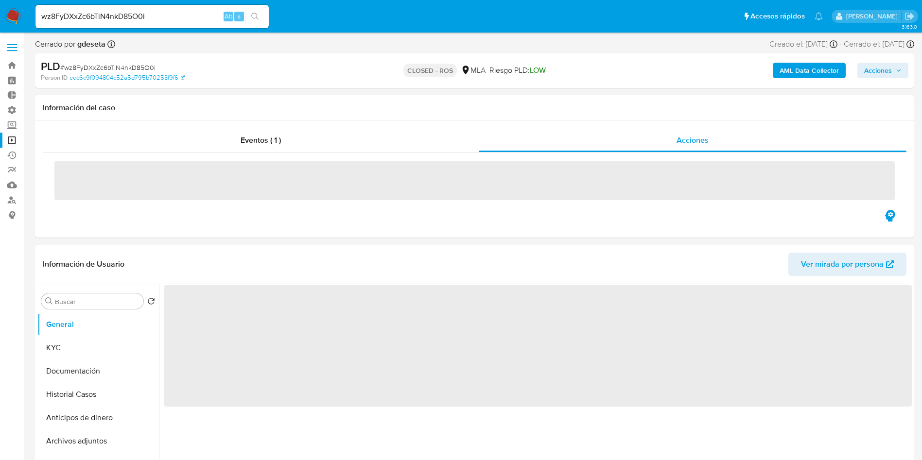
select select "10"
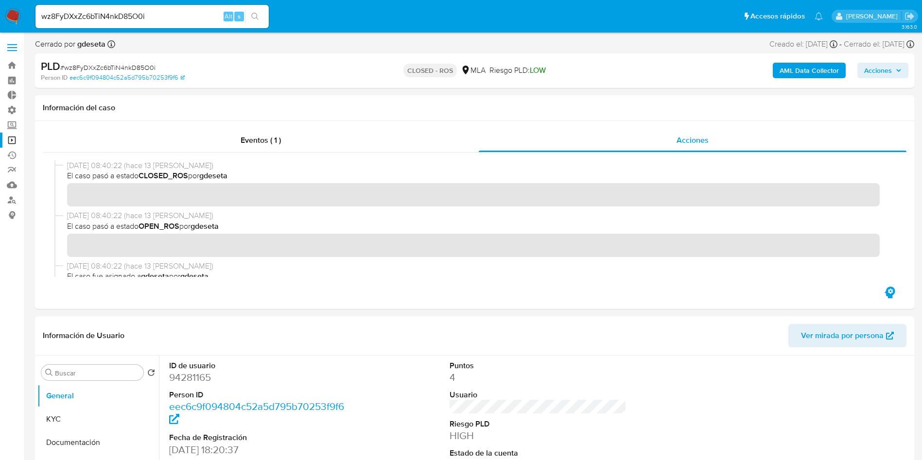
click at [103, 12] on input "wz8FyDXxZc6bTiN4nkD85O0i" at bounding box center [151, 16] width 233 height 13
paste input "idEzJhvr6xab07M3VBRMSa8f"
type input "idEzJhvr6xab07M3VBRMSa8f"
click at [259, 16] on button "search-icon" at bounding box center [255, 17] width 20 height 14
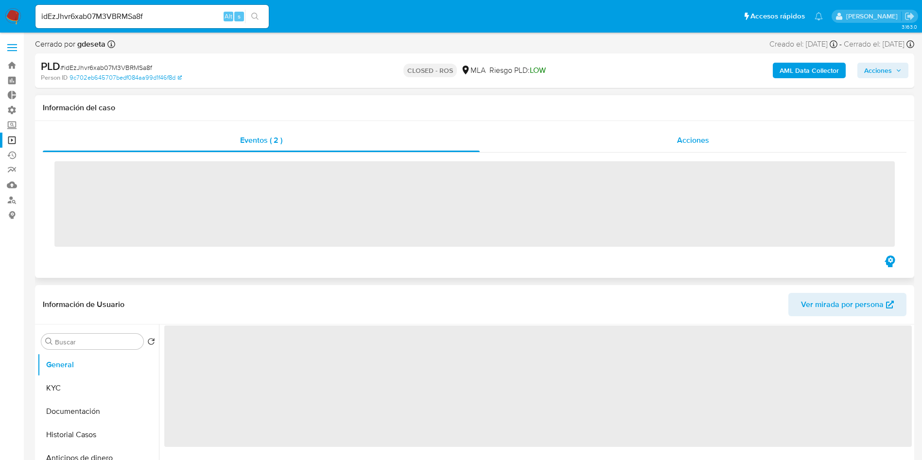
click at [675, 141] on div "Acciones" at bounding box center [693, 140] width 427 height 23
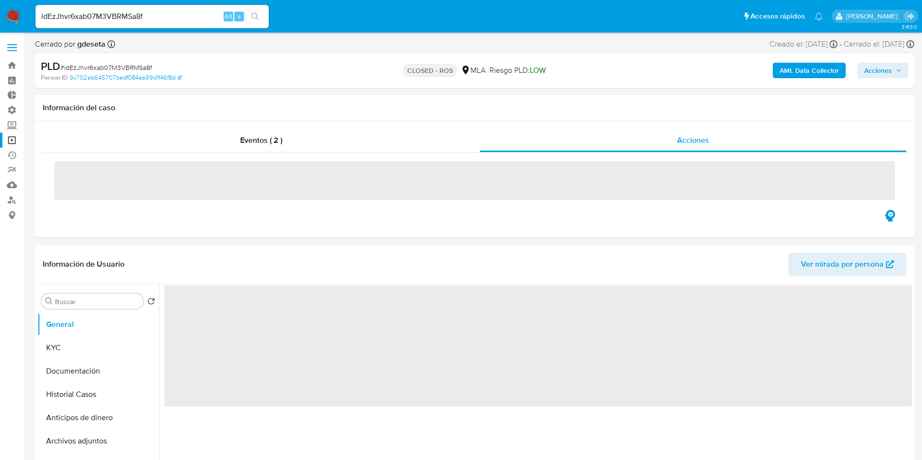
select select "10"
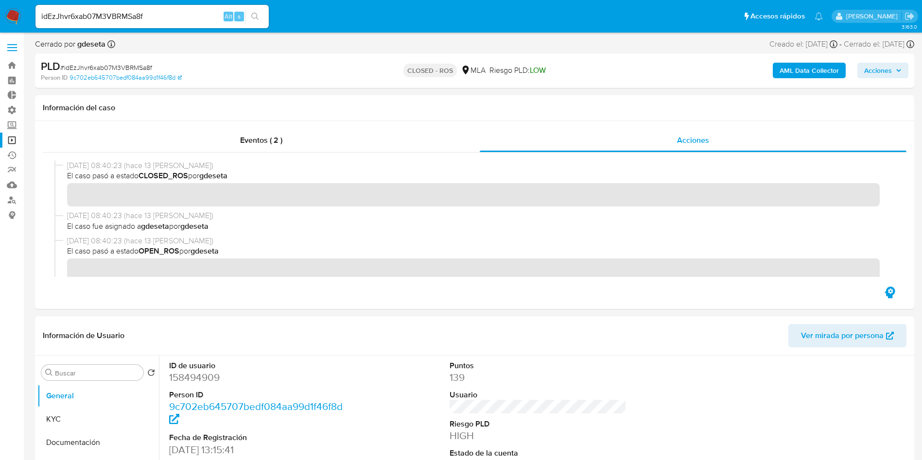
click at [133, 10] on input "idEzJhvr6xab07M3VBRMSa8f" at bounding box center [151, 16] width 233 height 13
paste input "ueLQuqdEJeTTebvWdgGsBqWr"
type input "ueLQuqdEJeTTebvWdgGsBqWr"
click at [259, 17] on icon "search-icon" at bounding box center [255, 17] width 8 height 8
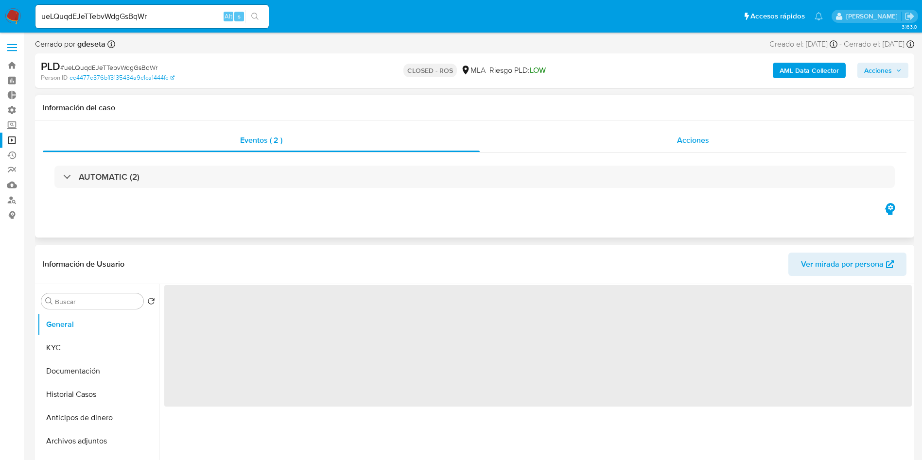
click at [669, 132] on div "Acciones" at bounding box center [693, 140] width 427 height 23
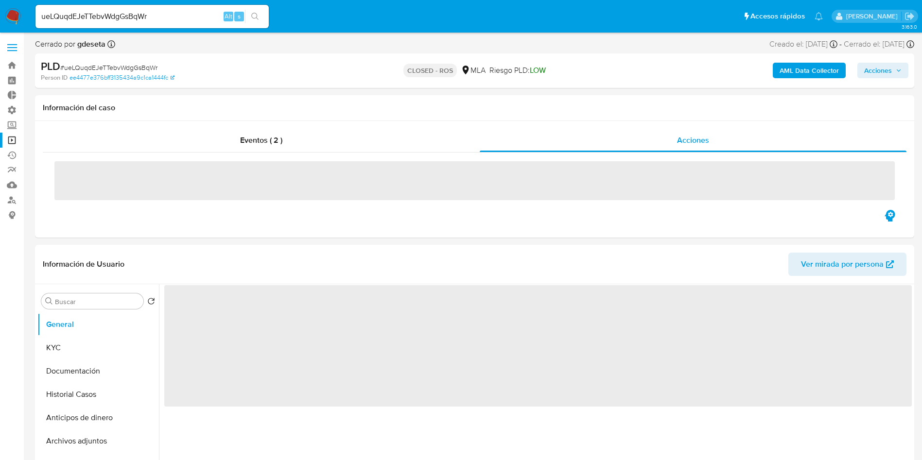
select select "10"
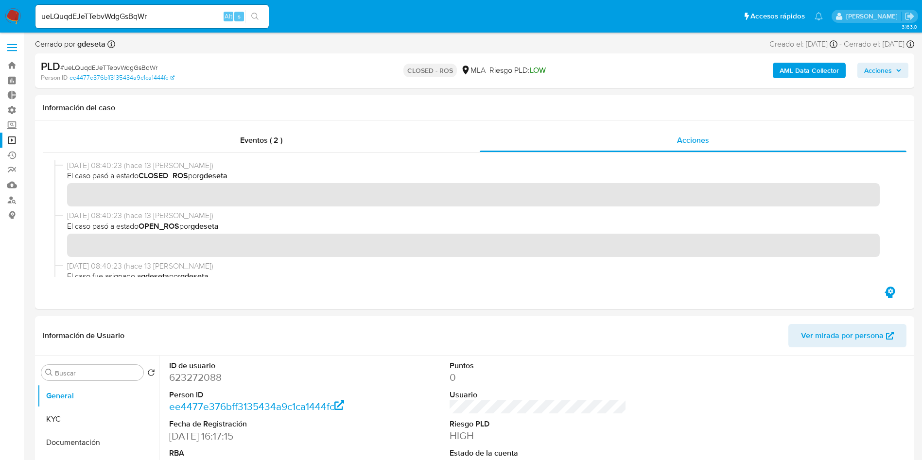
click at [158, 14] on input "ueLQuqdEJeTTebvWdgGsBqWr" at bounding box center [151, 16] width 233 height 13
drag, startPoint x: 158, startPoint y: 14, endPoint x: 205, endPoint y: 19, distance: 46.5
click at [158, 13] on input "ueLQuqdEJeTTebvWdgGsBqWr" at bounding box center [151, 16] width 233 height 13
paste input "Vv0SCS5dgQKlbZtHhw7HZQDU"
click at [268, 17] on input "Vv0SCS5dgQKlbZtHhw7HZQDU" at bounding box center [151, 16] width 233 height 13
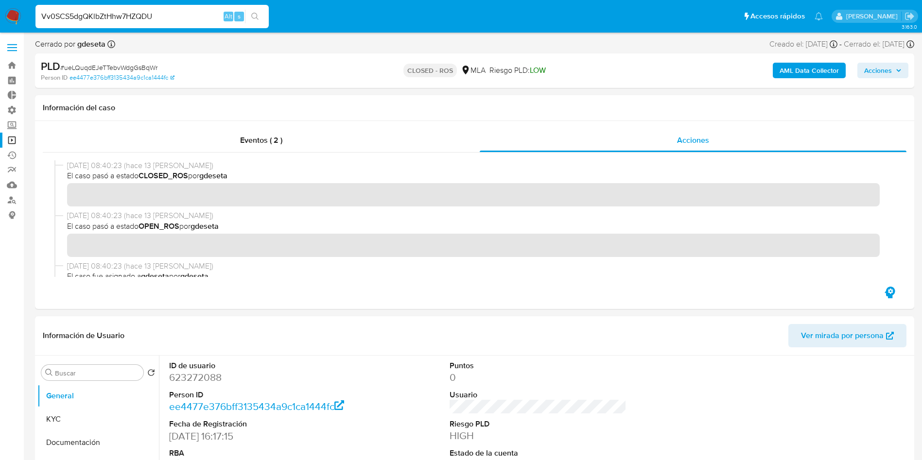
type input "Vv0SCS5dgQKlbZtHhw7HZQDU"
click at [255, 15] on icon "search-icon" at bounding box center [255, 17] width 8 height 8
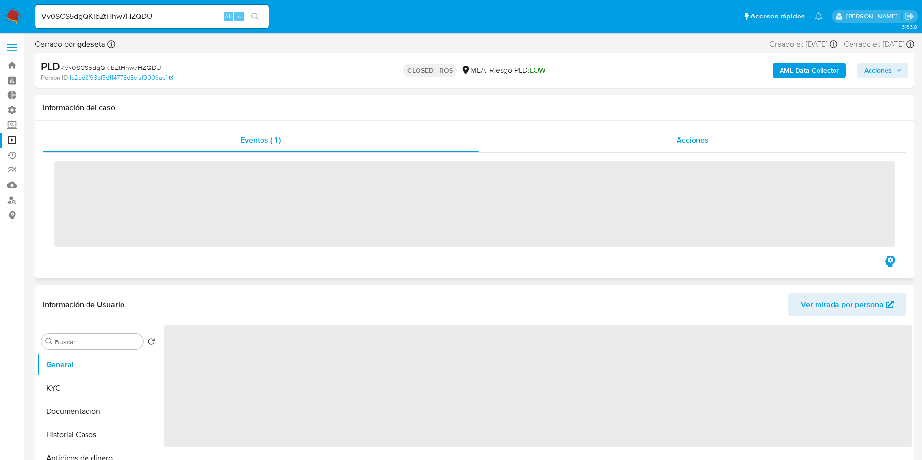
click at [684, 142] on span "Acciones" at bounding box center [692, 140] width 32 height 11
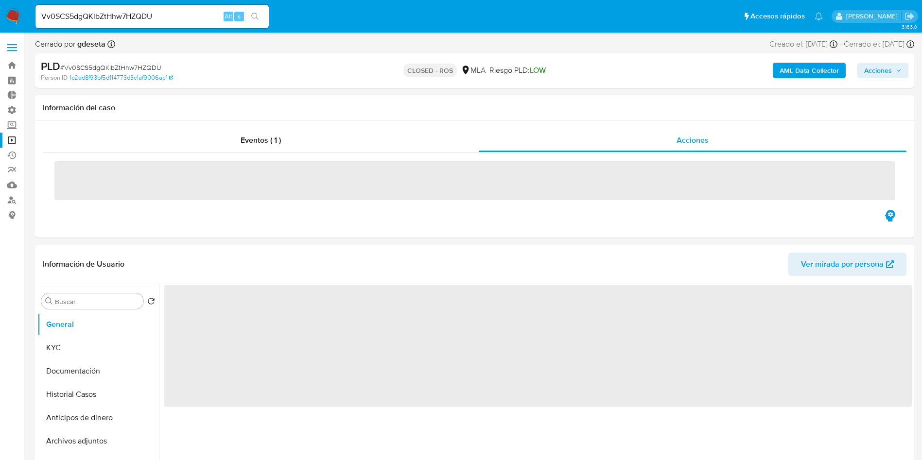
select select "10"
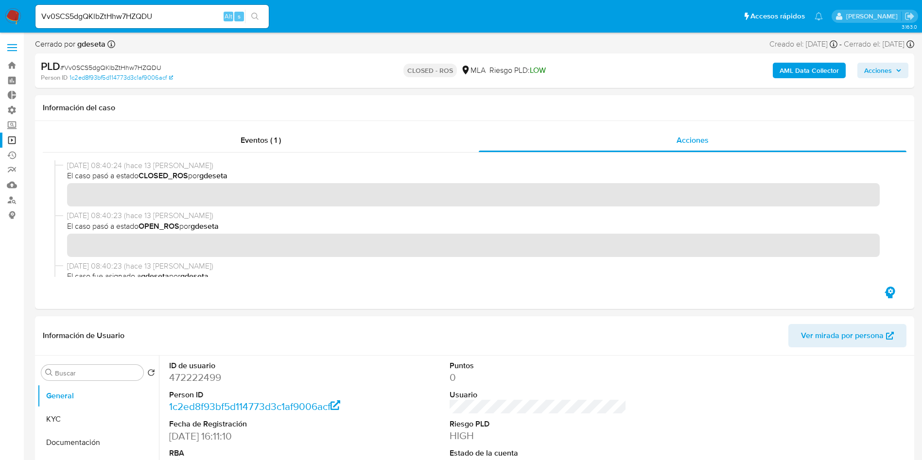
click at [152, 20] on input "Vv0SCS5dgQKlbZtHhw7HZQDU" at bounding box center [151, 16] width 233 height 13
drag, startPoint x: 152, startPoint y: 20, endPoint x: 176, endPoint y: 22, distance: 24.9
click at [152, 19] on input "Vv0SCS5dgQKlbZtHhw7HZQDU" at bounding box center [151, 16] width 233 height 13
paste input "ZvGFWFT2GLKnLprwMsLGCu9L"
type input "ZvGFWFT2GLKnLprwMsLGCu9L"
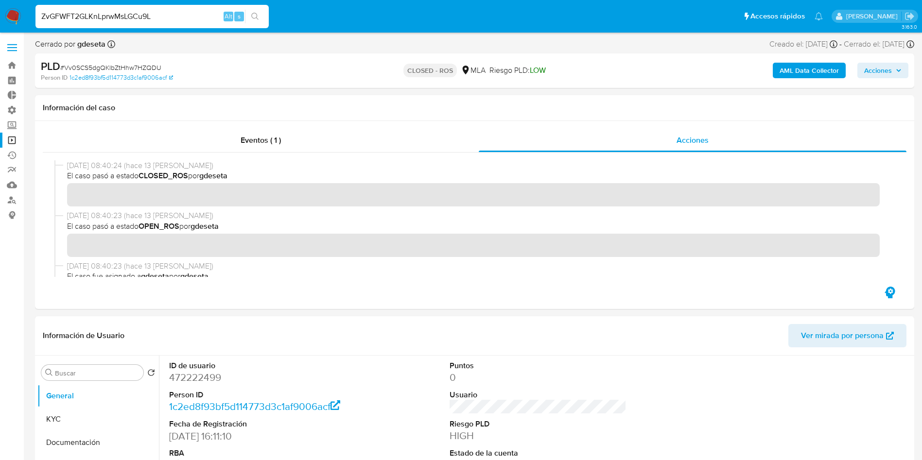
click at [263, 17] on button "search-icon" at bounding box center [255, 17] width 20 height 14
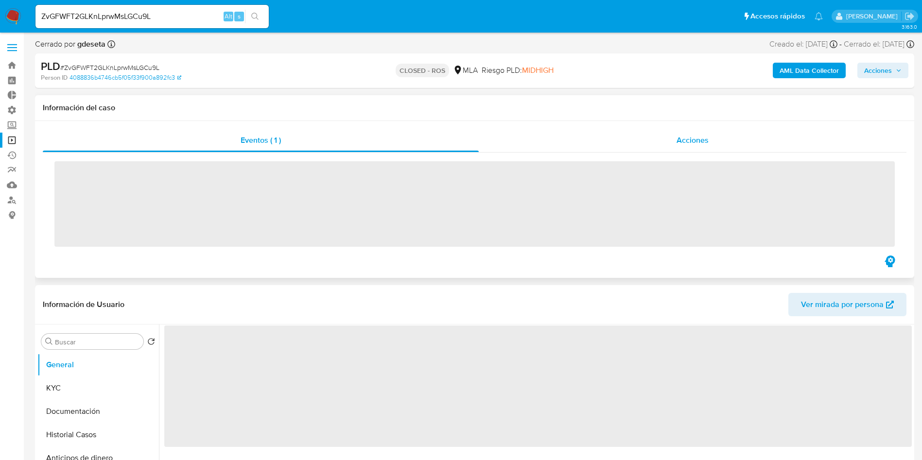
click at [657, 144] on div "Acciones" at bounding box center [693, 140] width 428 height 23
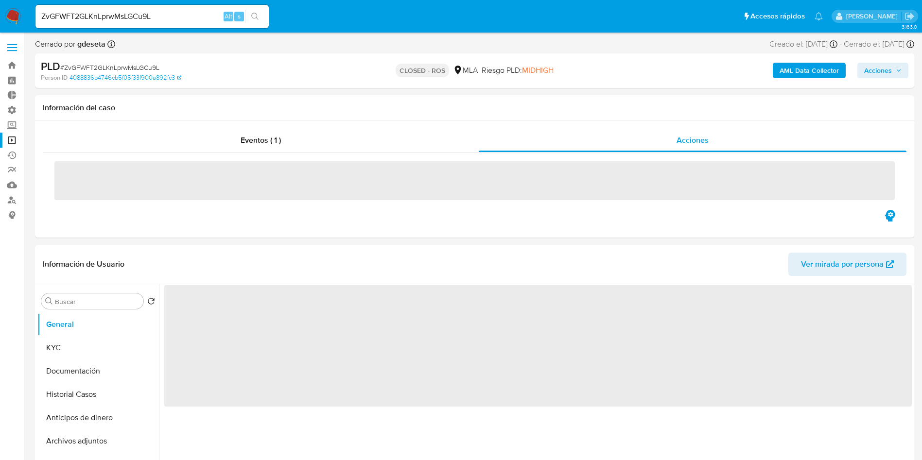
select select "10"
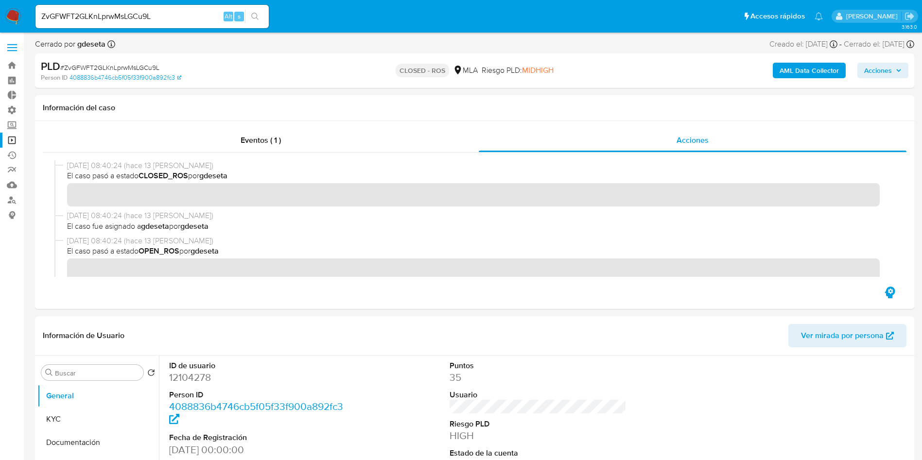
click at [166, 11] on input "ZvGFWFT2GLKnLprwMsLGCu9L" at bounding box center [151, 16] width 233 height 13
drag, startPoint x: 166, startPoint y: 12, endPoint x: 205, endPoint y: 18, distance: 39.4
click at [166, 11] on input "ZvGFWFT2GLKnLprwMsLGCu9L" at bounding box center [151, 16] width 233 height 13
paste input "M0BV7xcWRTr9qYb2ymw9zsmn"
type input "M0BV7xcWRTr9qYb2ymw9zsmn"
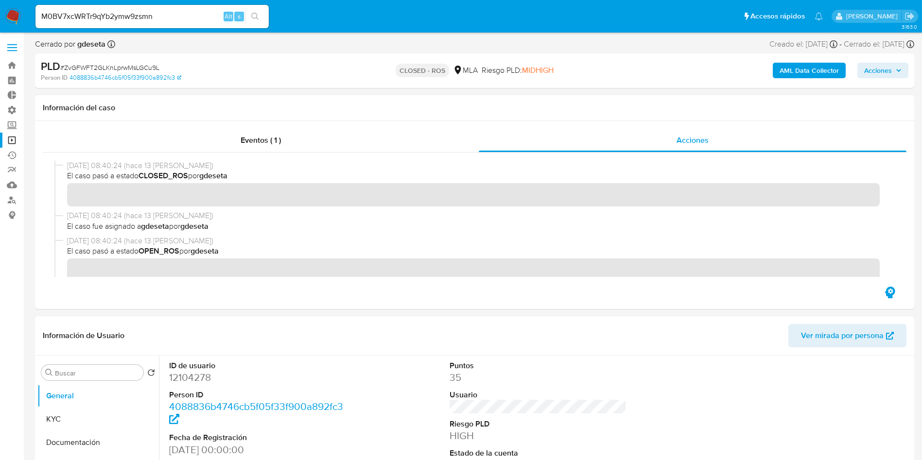
click at [253, 18] on icon "search-icon" at bounding box center [255, 17] width 8 height 8
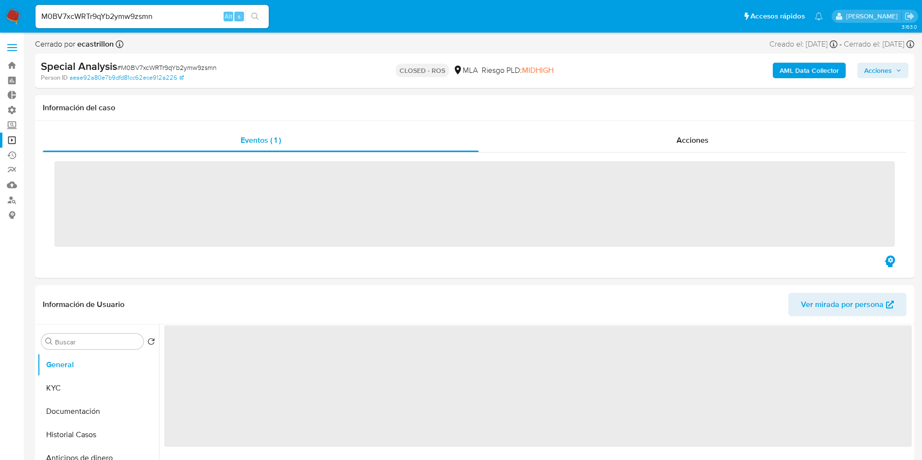
click at [665, 137] on div "Acciones" at bounding box center [693, 140] width 428 height 23
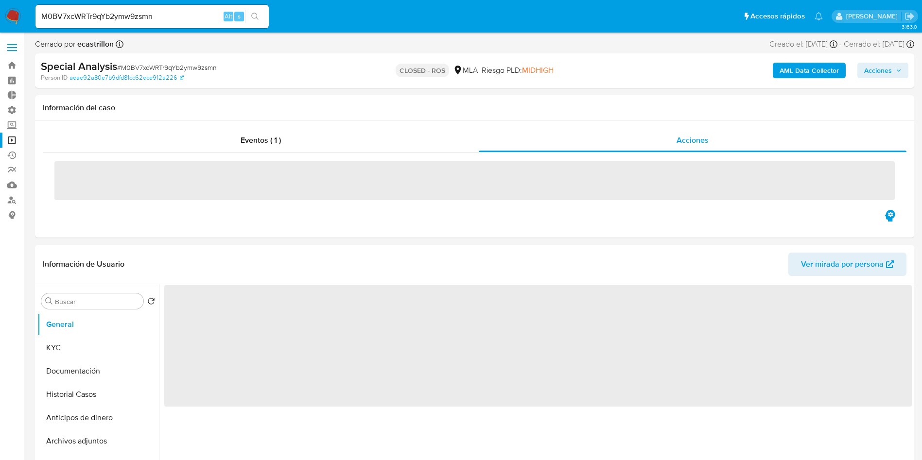
select select "10"
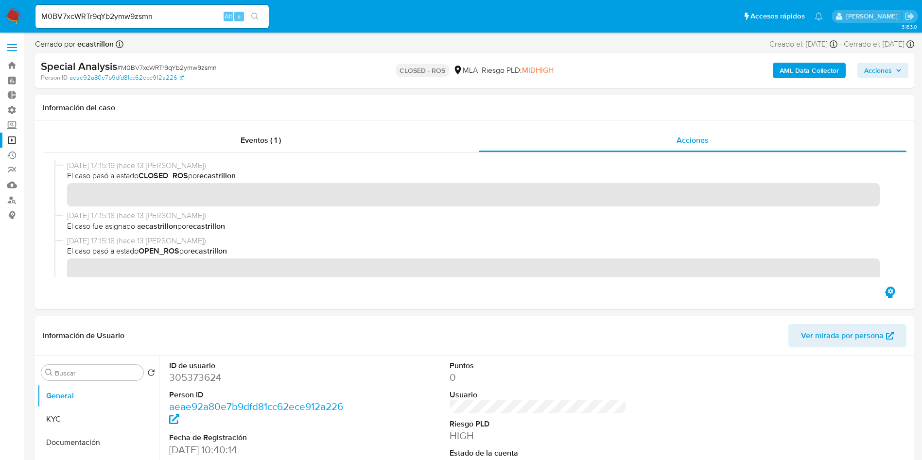
click at [145, 14] on input "M0BV7xcWRTr9qYb2ymw9zsmn" at bounding box center [151, 16] width 233 height 13
drag, startPoint x: 145, startPoint y: 14, endPoint x: 212, endPoint y: 31, distance: 69.2
click at [145, 14] on input "M0BV7xcWRTr9qYb2ymw9zsmn" at bounding box center [151, 16] width 233 height 13
paste input "kHbvJ7ofplsxgEN3wJRxRt0Q"
type input "kHbvJ7ofplsxgEN3wJRxRt0Q"
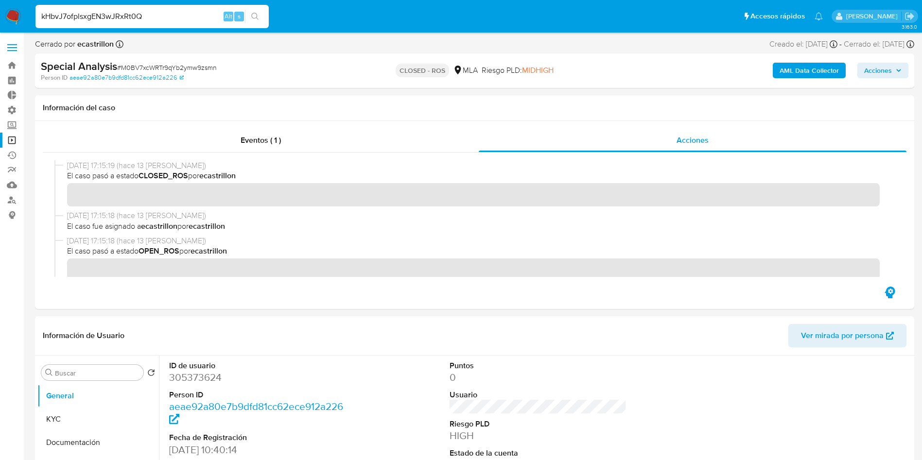
click at [262, 16] on button "search-icon" at bounding box center [255, 17] width 20 height 14
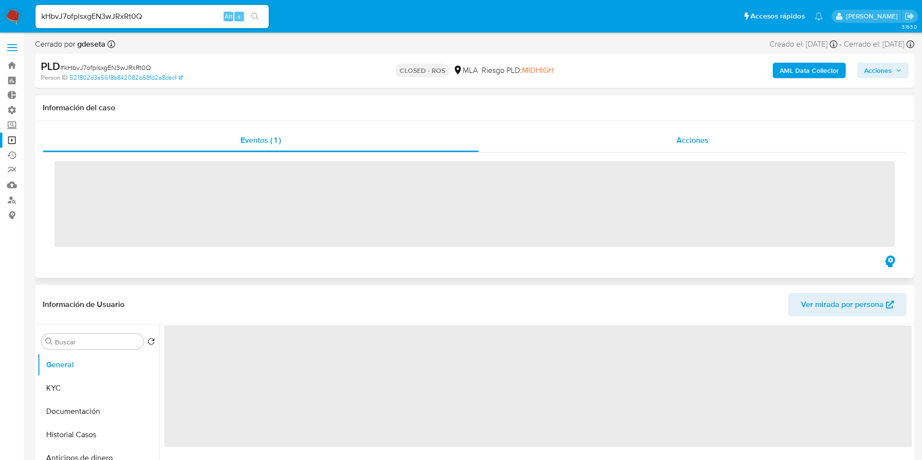
click at [672, 143] on div "Acciones" at bounding box center [693, 140] width 428 height 23
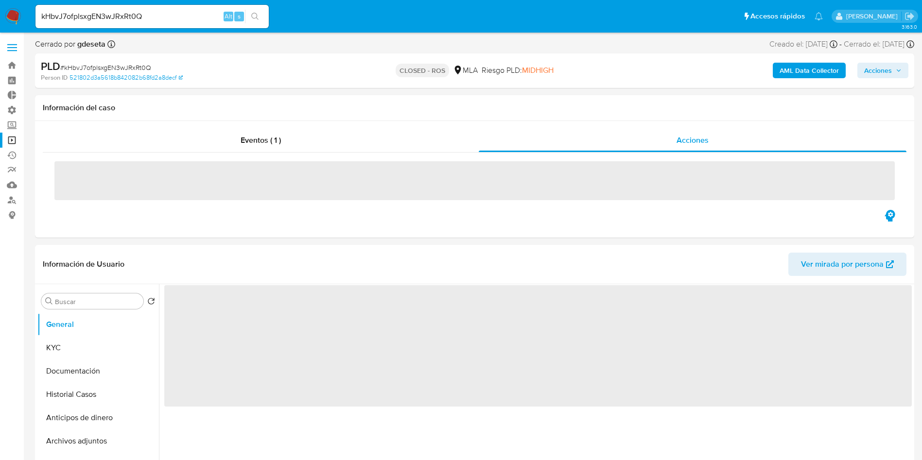
select select "10"
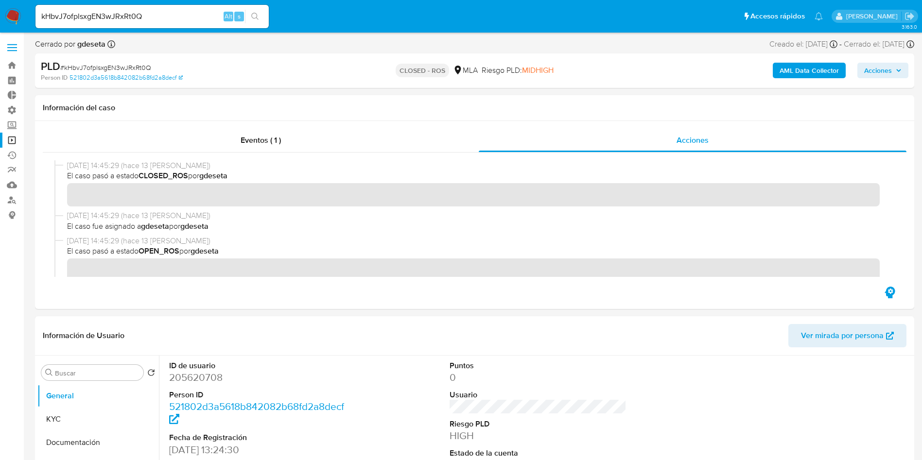
click at [149, 15] on input "kHbvJ7ofplsxgEN3wJRxRt0Q" at bounding box center [151, 16] width 233 height 13
drag, startPoint x: 149, startPoint y: 15, endPoint x: 201, endPoint y: 22, distance: 52.5
click at [149, 15] on input "kHbvJ7ofplsxgEN3wJRxRt0Q" at bounding box center [151, 16] width 233 height 13
paste input "N9KFZkcHbjC2xIDEfIwf0Fs"
type input "N9KFZkcHbjC2xIDEfIwf0FsQ"
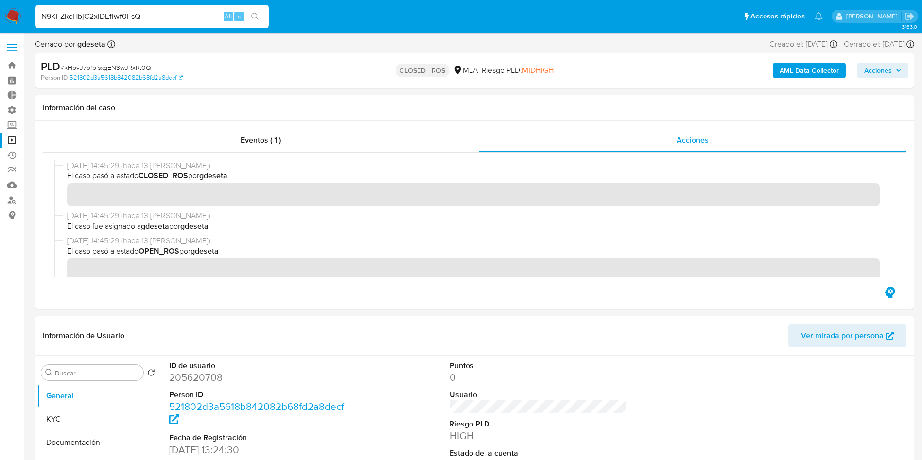
click at [261, 15] on button "search-icon" at bounding box center [255, 17] width 20 height 14
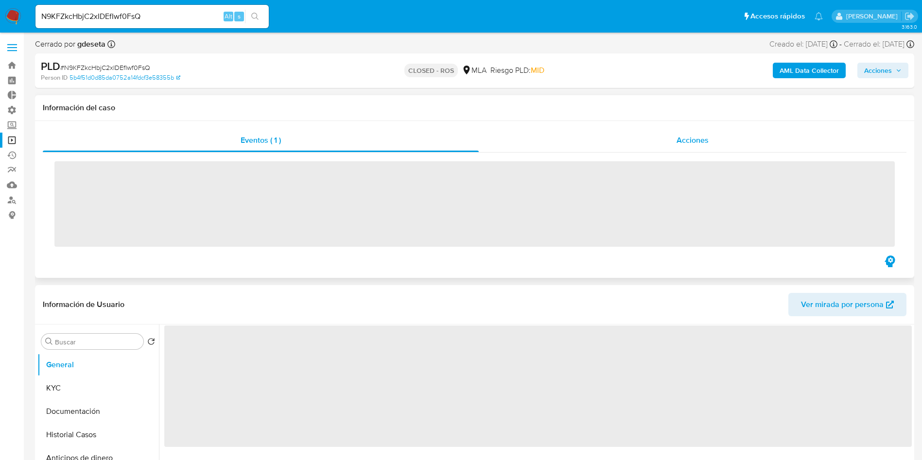
click at [703, 143] on span "Acciones" at bounding box center [692, 140] width 32 height 11
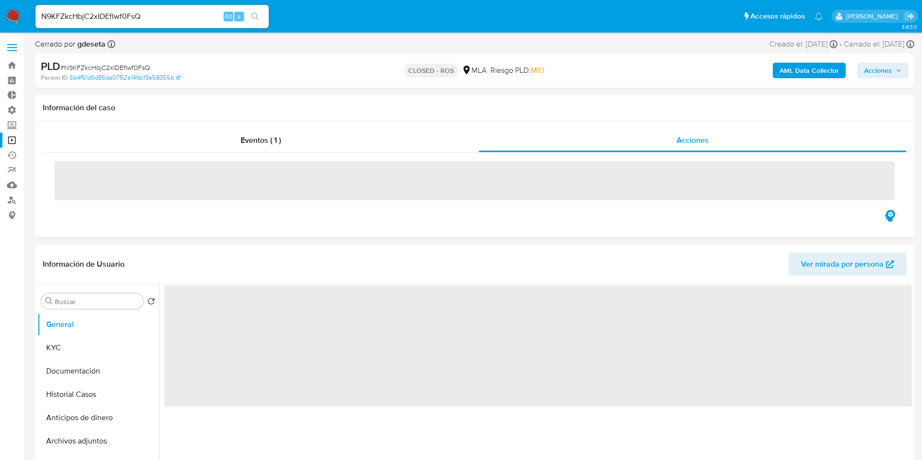
select select "10"
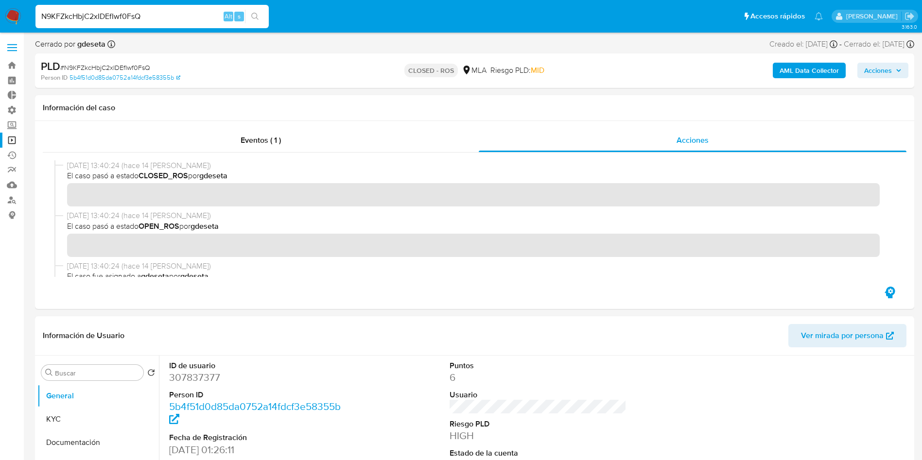
click at [159, 16] on input "N9KFZkcHbjC2xIDEfIwf0FsQ" at bounding box center [151, 16] width 233 height 13
paste input "Q9ilyJuCsaoAJ4VOF2SP9CvE"
type input "Q9ilyJuCsaoAJ4VOF2SP9CvE"
click at [253, 16] on icon "search-icon" at bounding box center [255, 17] width 8 height 8
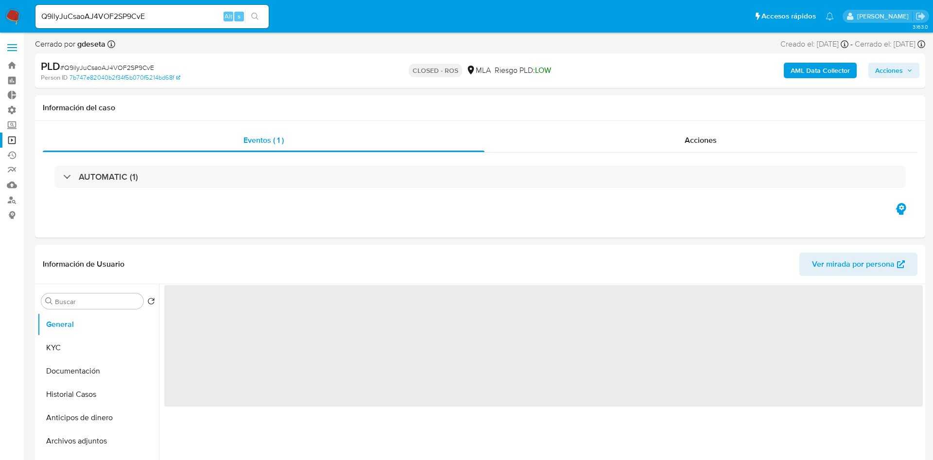
select select "10"
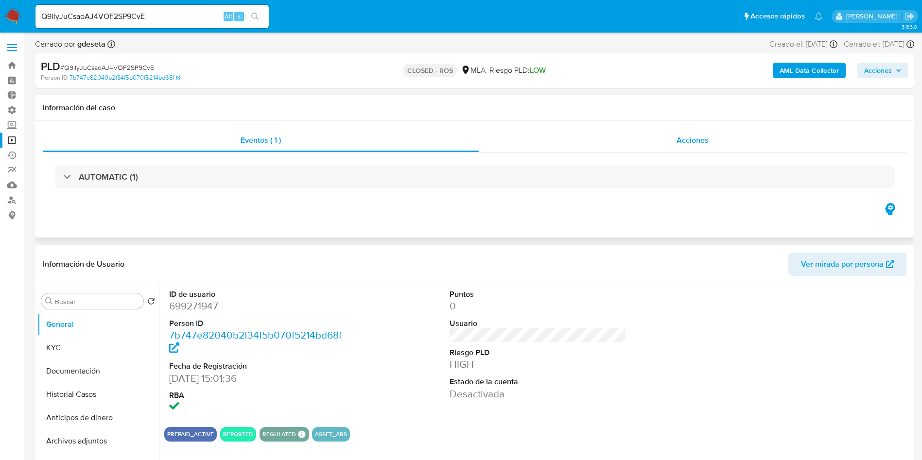
click at [693, 144] on span "Acciones" at bounding box center [692, 140] width 32 height 11
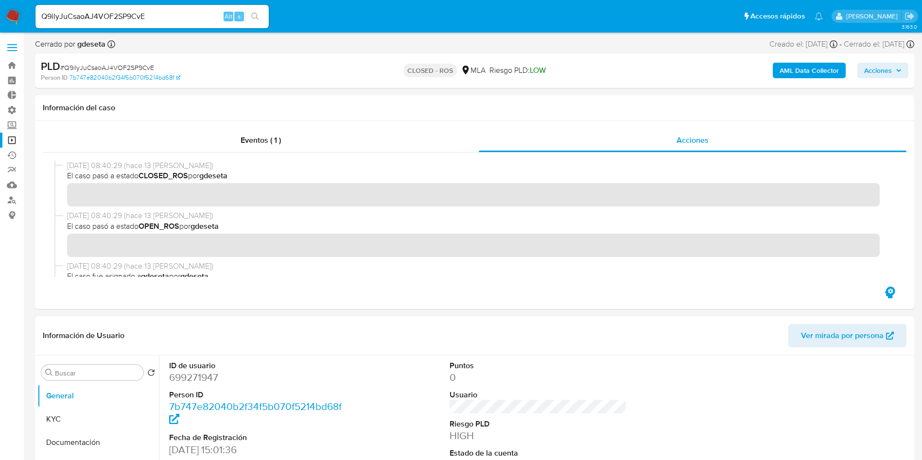
click at [131, 11] on input "Q9ilyJuCsaoAJ4VOF2SP9CvE" at bounding box center [151, 16] width 233 height 13
paste input "xsXouR4ATRaPs415FYGV13ZB"
type input "xsXouR4ATRaPs415FYGV13ZB"
click at [259, 13] on button "search-icon" at bounding box center [255, 17] width 20 height 14
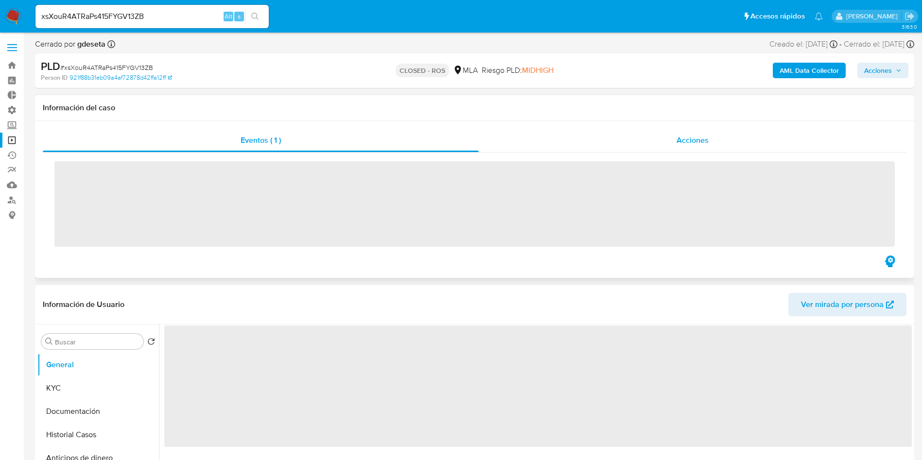
click at [688, 142] on span "Acciones" at bounding box center [692, 140] width 32 height 11
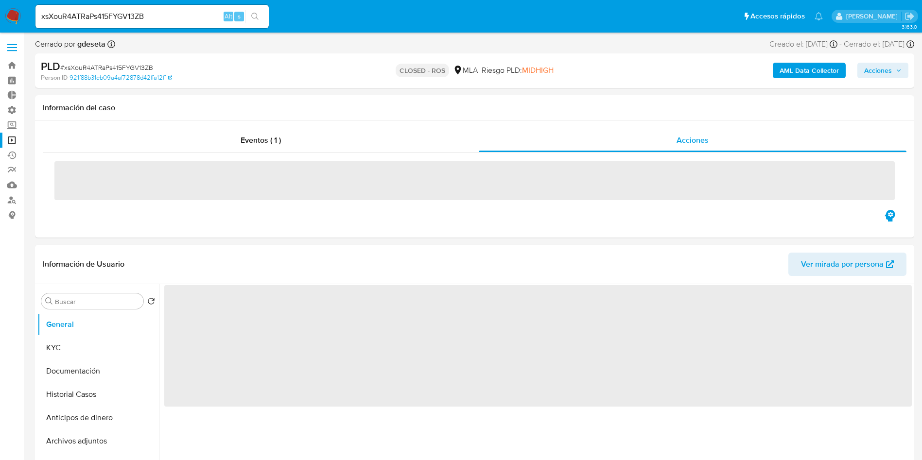
select select "10"
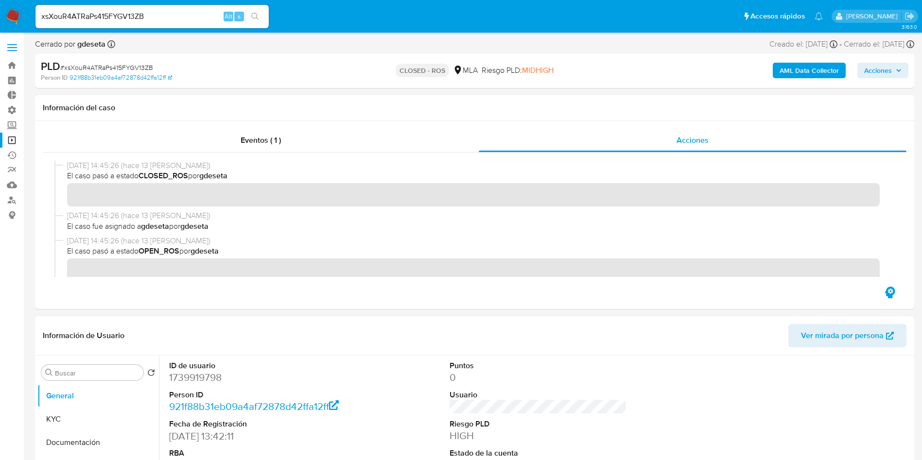
click at [129, 12] on input "xsXouR4ATRaPs415FYGV13ZB" at bounding box center [151, 16] width 233 height 13
paste input "tQAdWUONQXHaUB6clBTIsSs1"
type input "tQAdWUONQXHaUB6clBTIsSs1"
click at [259, 13] on icon "search-icon" at bounding box center [255, 17] width 8 height 8
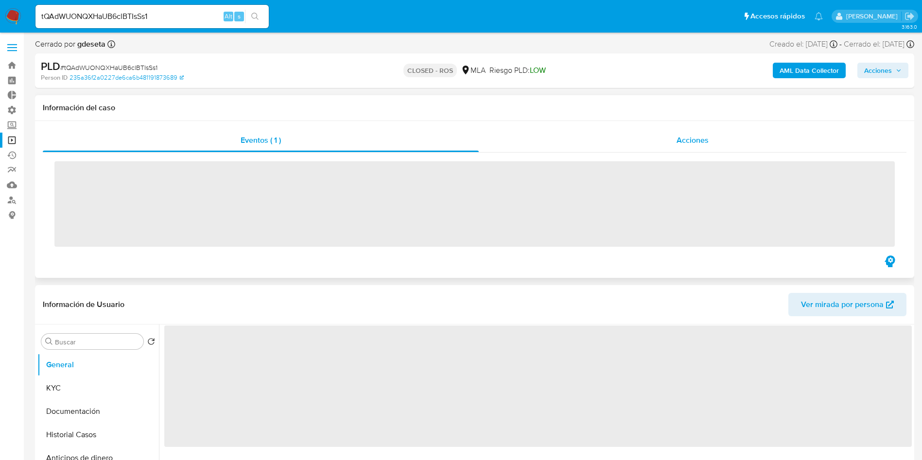
click at [686, 137] on span "Acciones" at bounding box center [692, 140] width 32 height 11
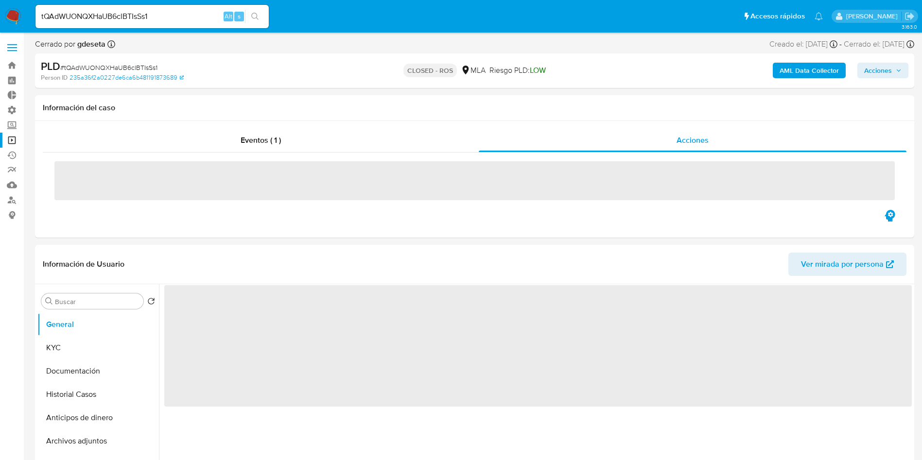
select select "10"
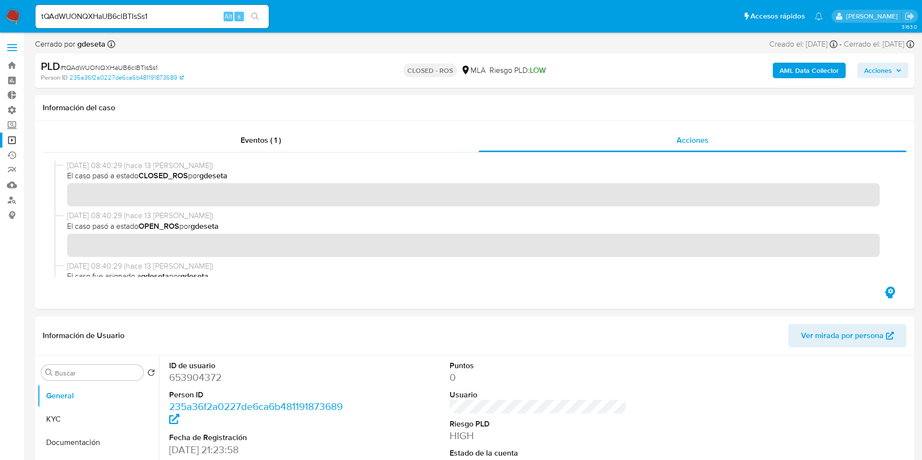
click at [127, 20] on input "tQAdWUONQXHaUB6clBTIsSs1" at bounding box center [151, 16] width 233 height 13
paste input "4Jp0U9nyEtfwMd0zIZX2Qqwf"
type input "4Jp0U9nyEtfwMd0zIZX2Qqwf"
click at [261, 13] on button "search-icon" at bounding box center [255, 17] width 20 height 14
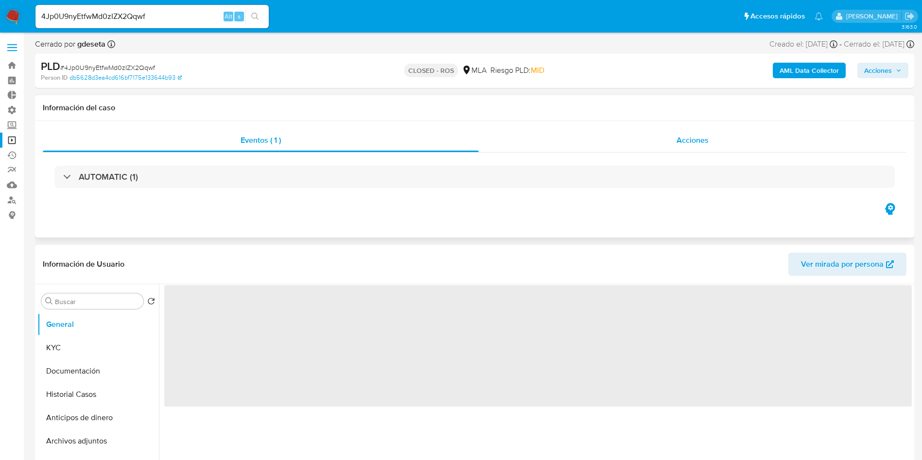
click at [697, 147] on div "Acciones" at bounding box center [693, 140] width 428 height 23
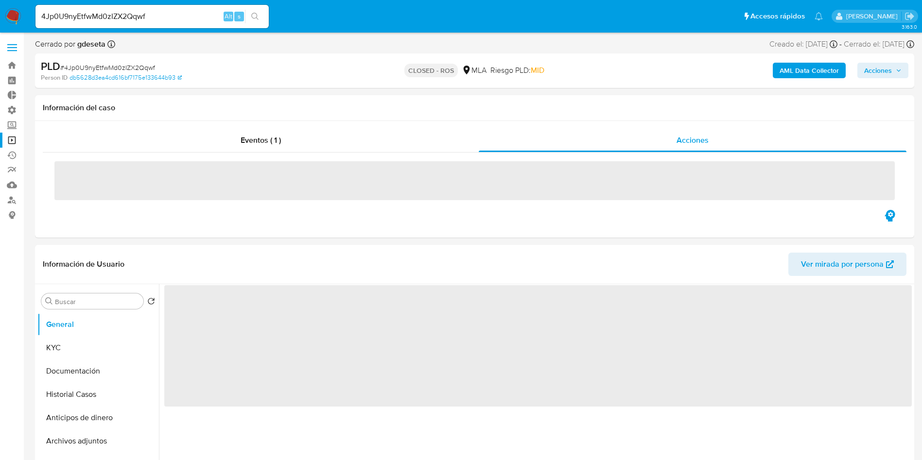
select select "10"
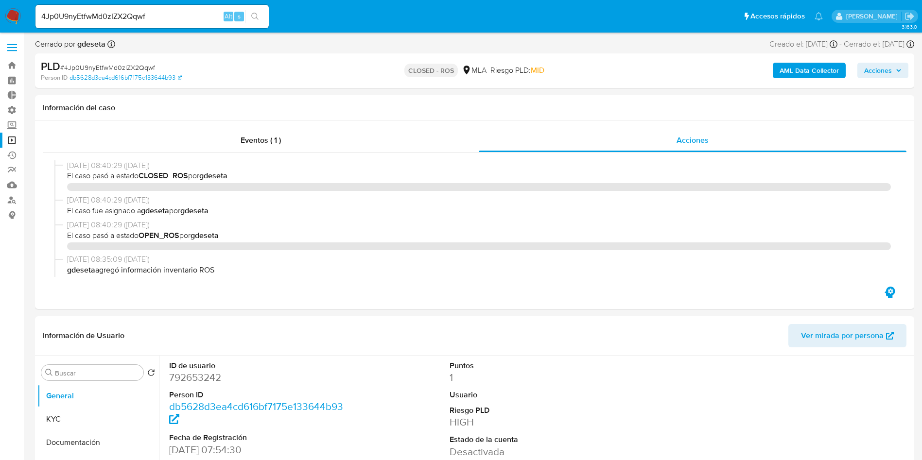
select select "10"
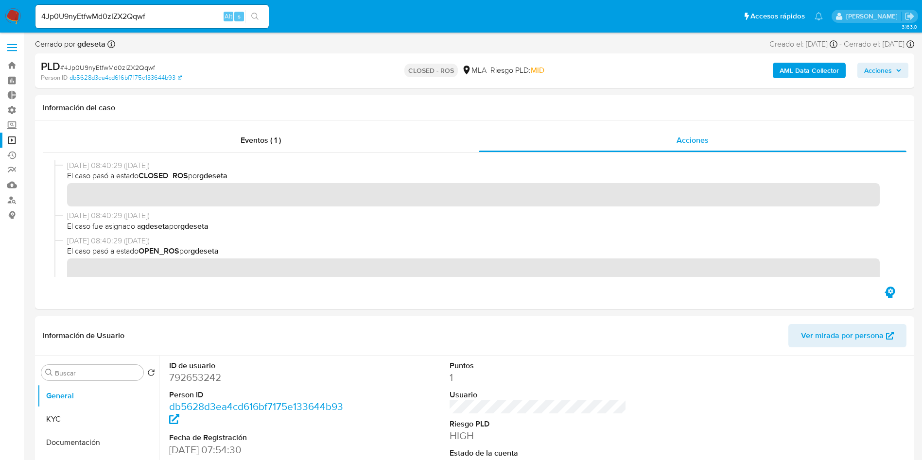
click at [173, 15] on input "4Jp0U9nyEtfwMd0zIZX2Qqwf" at bounding box center [151, 16] width 233 height 13
paste input "j3KlkxpJRVtjceCr0chEeu5n"
type input "j3KlkxpJRVtjceCr0chEeu5n"
click at [256, 15] on icon "search-icon" at bounding box center [255, 17] width 8 height 8
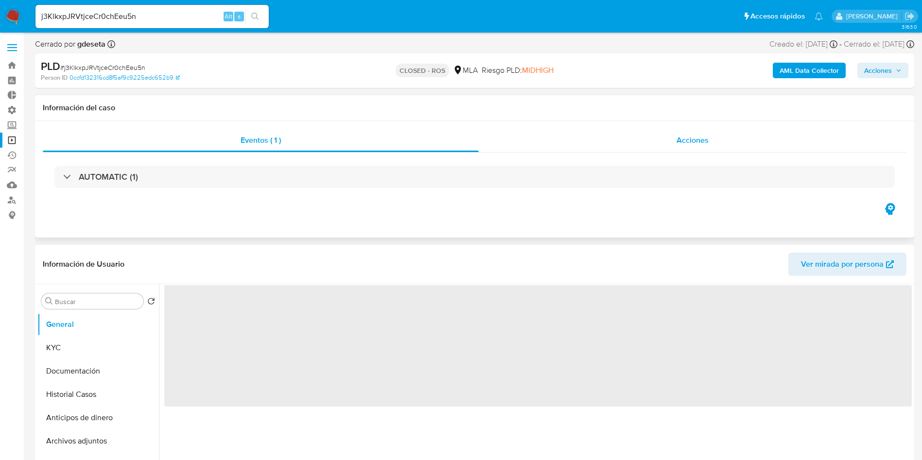
click at [683, 136] on span "Acciones" at bounding box center [692, 140] width 32 height 11
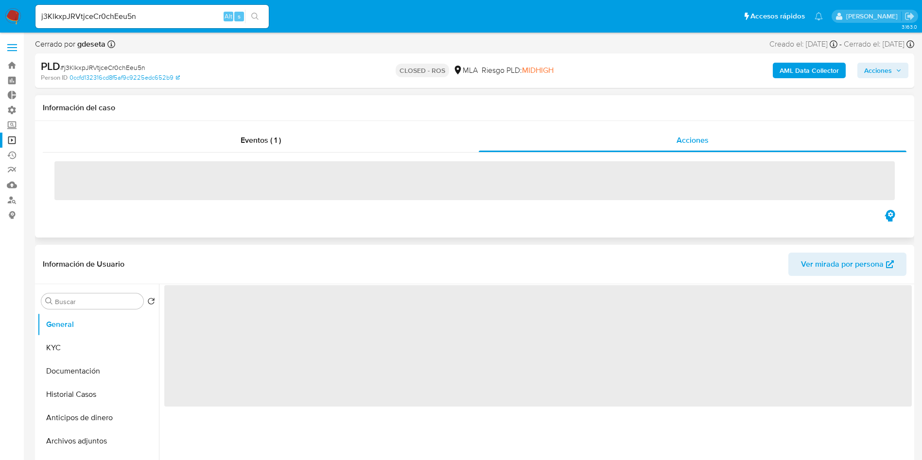
select select "10"
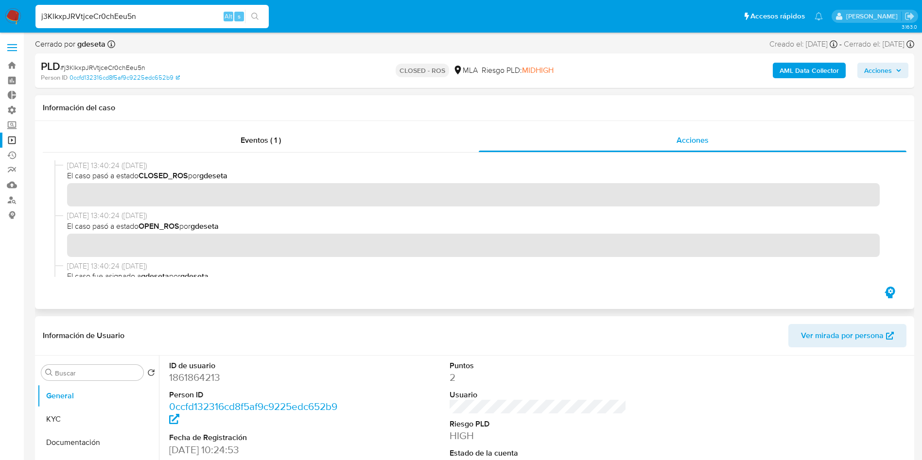
click at [144, 16] on input "j3KlkxpJRVtjceCr0chEeu5n" at bounding box center [151, 16] width 233 height 13
paste input "uSeBPVvcM8jZUjEcK2WZSsMb"
type input "uSeBPVvcM8jZUjEcK2WZSsMb"
click at [258, 17] on icon "search-icon" at bounding box center [255, 17] width 8 height 8
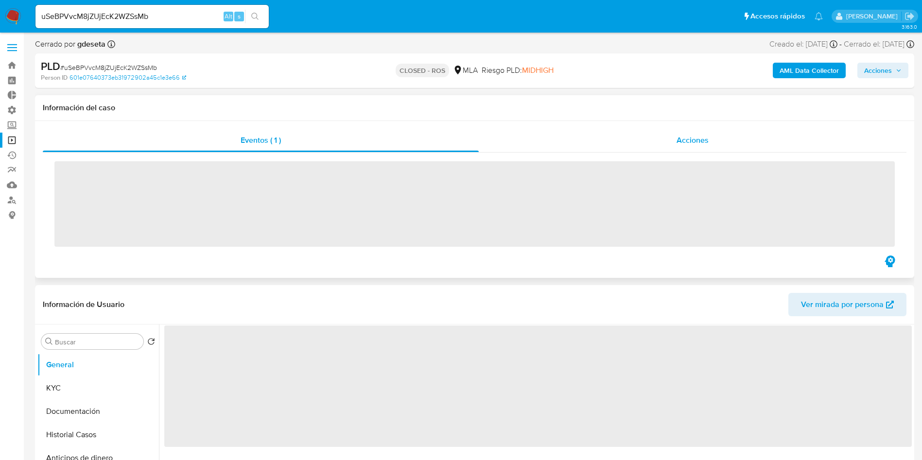
click at [687, 142] on span "Acciones" at bounding box center [692, 140] width 32 height 11
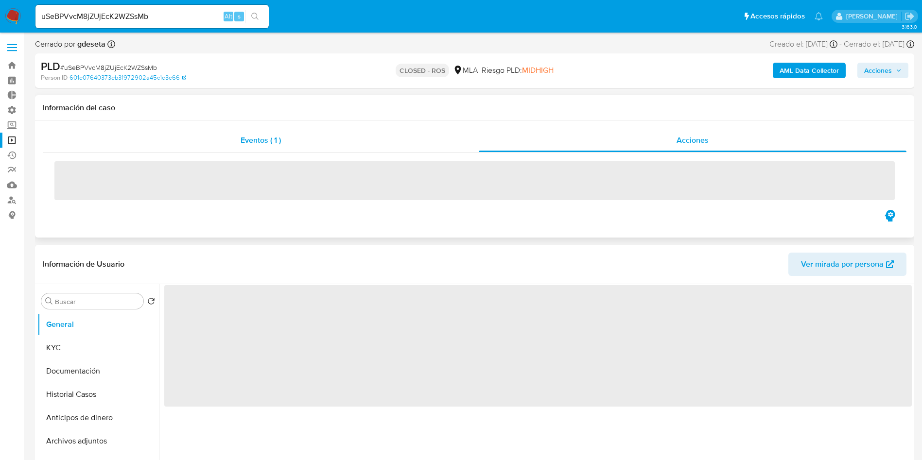
select select "10"
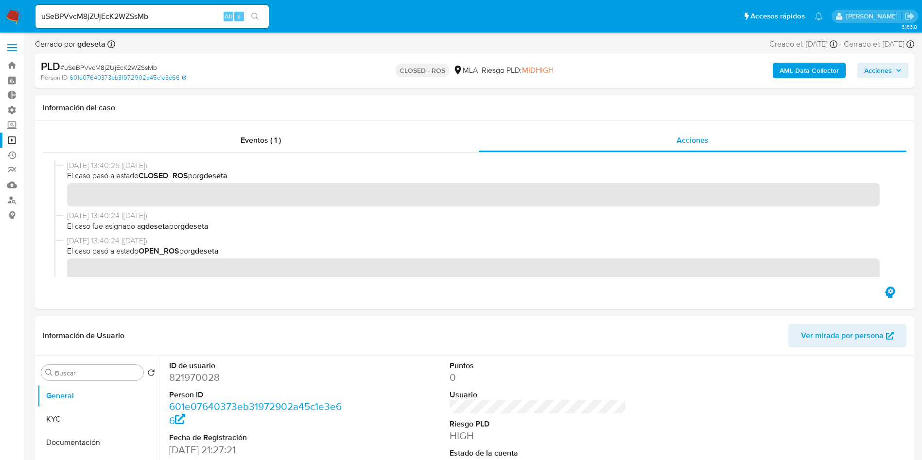
click at [160, 15] on input "uSeBPVvcM8jZUjEcK2WZSsMb" at bounding box center [151, 16] width 233 height 13
drag, startPoint x: 160, startPoint y: 15, endPoint x: 179, endPoint y: 19, distance: 19.6
click at [160, 15] on input "uSeBPVvcM8jZUjEcK2WZSsMb" at bounding box center [151, 16] width 233 height 13
paste input "DL4qyx9sORlH0ZpqifbB4N04"
type input "DL4qyx9sORlH0ZpqifbB4N04"
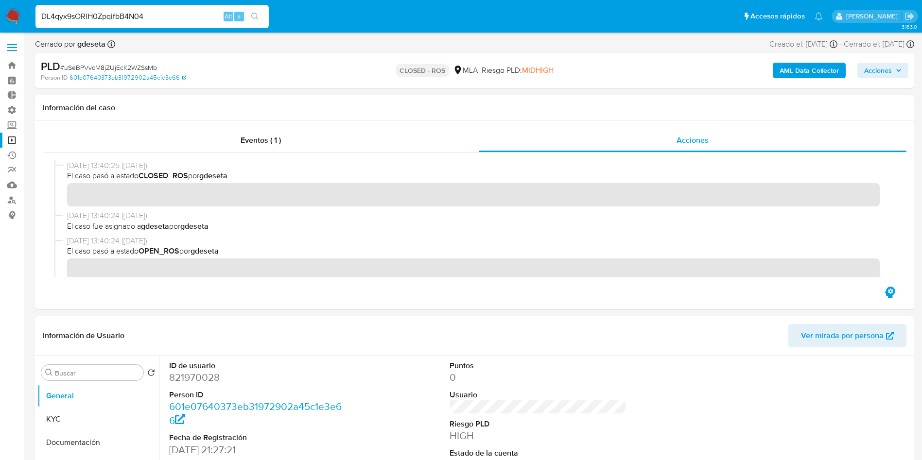
click at [256, 16] on icon "search-icon" at bounding box center [255, 17] width 8 height 8
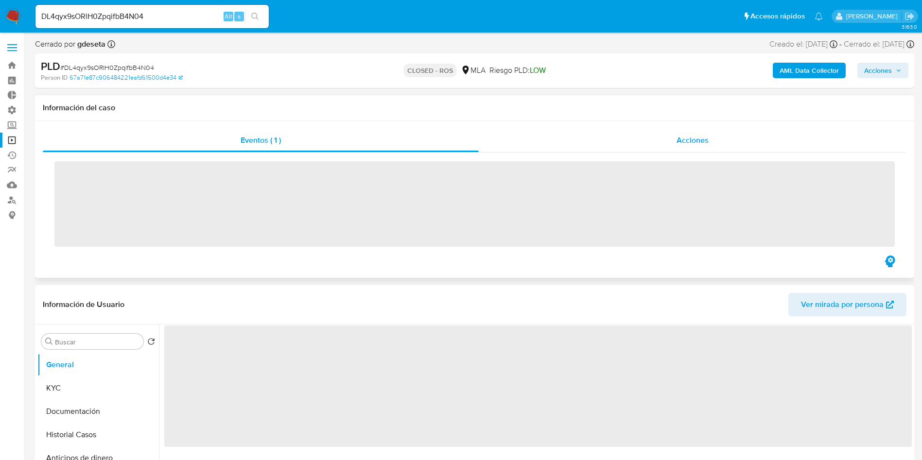
click at [688, 144] on span "Acciones" at bounding box center [692, 140] width 32 height 11
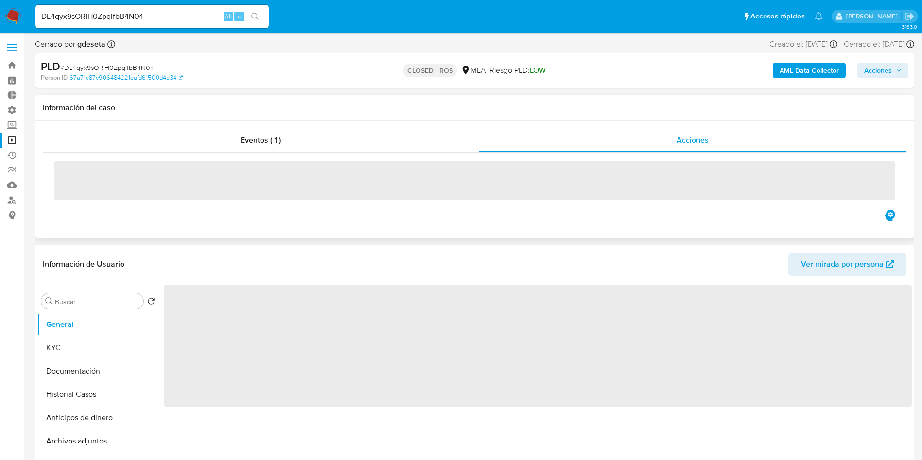
select select "10"
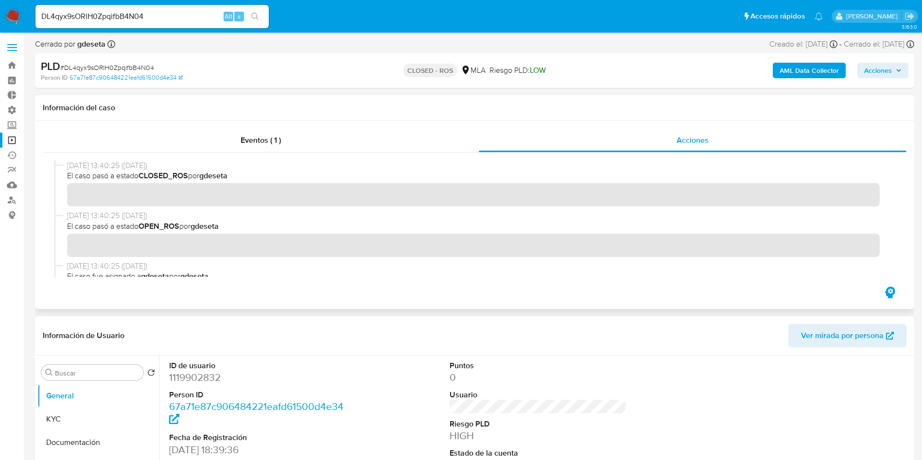
click at [135, 19] on input "DL4qyx9sORlH0ZpqifbB4N04" at bounding box center [151, 16] width 233 height 13
drag, startPoint x: 135, startPoint y: 19, endPoint x: 147, endPoint y: 21, distance: 12.3
click at [135, 18] on input "DL4qyx9sORlH0ZpqifbB4N04" at bounding box center [151, 16] width 233 height 13
paste input "b4MGdbGTQ7sPZJKw9FvdvM52"
type input "b4MGdbGTQ7sPZJKw9FvdvM52"
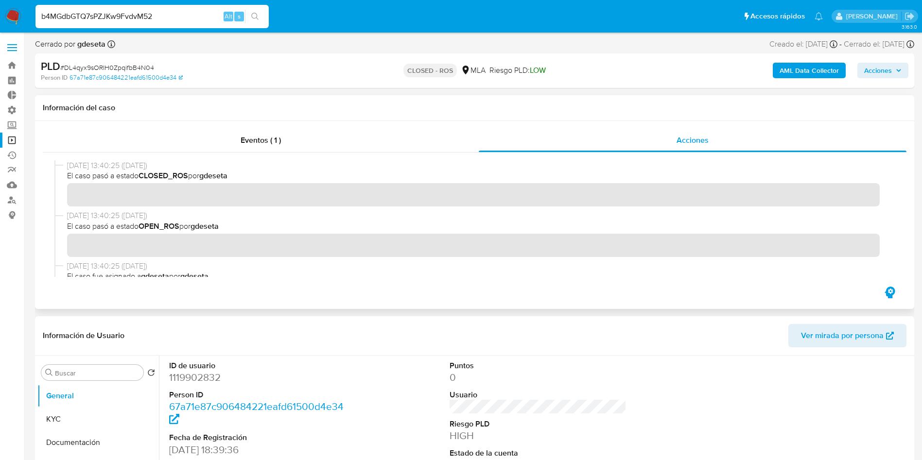
click at [257, 20] on button "search-icon" at bounding box center [255, 17] width 20 height 14
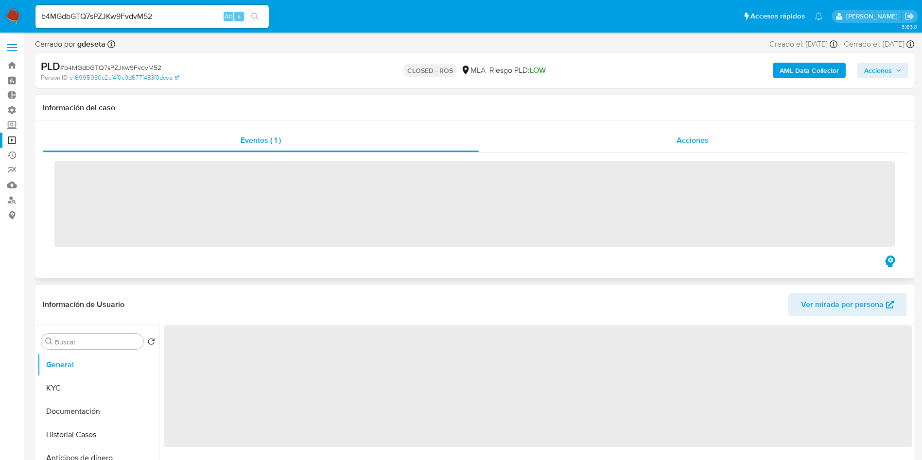
click at [666, 141] on div "Acciones" at bounding box center [693, 140] width 428 height 23
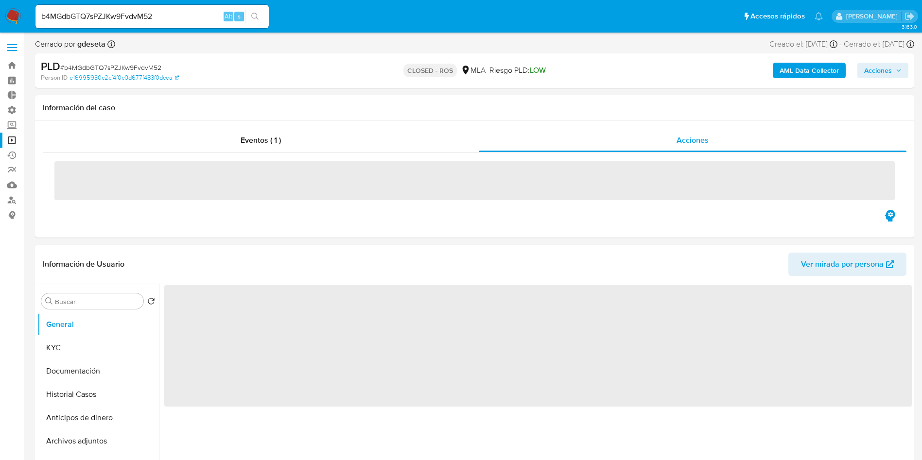
select select "10"
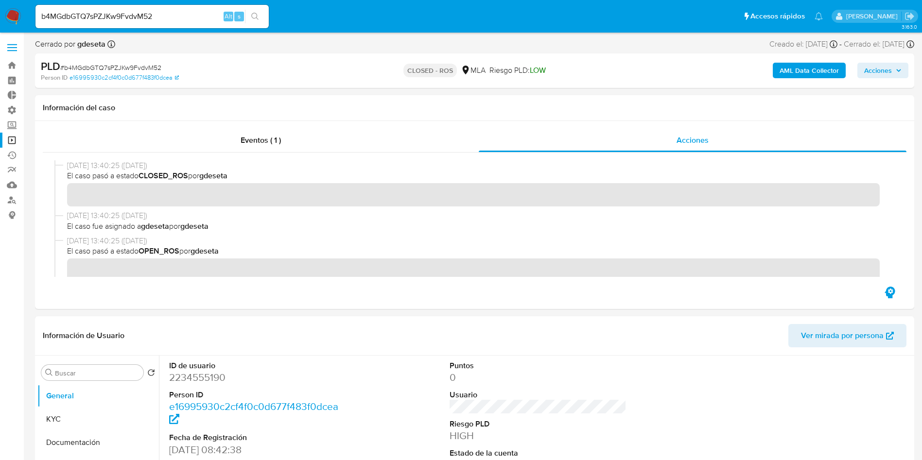
click at [125, 17] on input "b4MGdbGTQ7sPZJKw9FvdvM52" at bounding box center [151, 16] width 233 height 13
paste input "xa9l3YG9jtgi556BHTmXsI0I"
type input "xa9l3YG9jtgi556BHTmXsI0I"
click at [259, 17] on button "search-icon" at bounding box center [255, 17] width 20 height 14
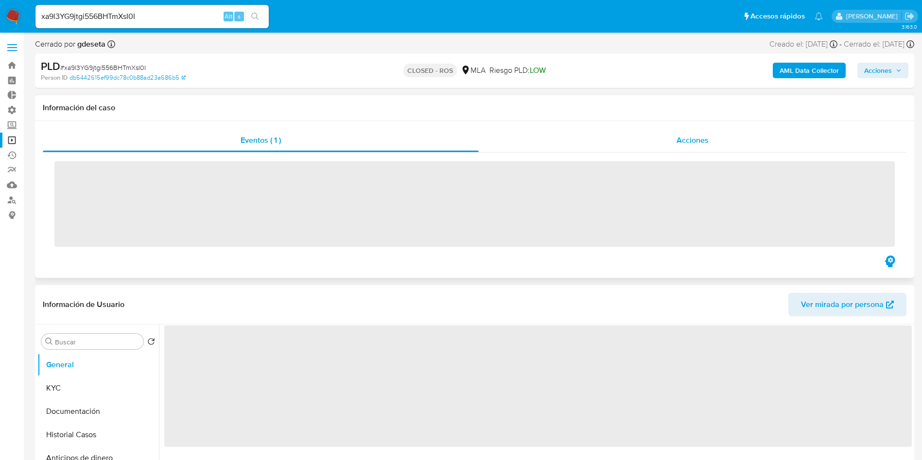
click at [681, 134] on div "Acciones" at bounding box center [693, 140] width 428 height 23
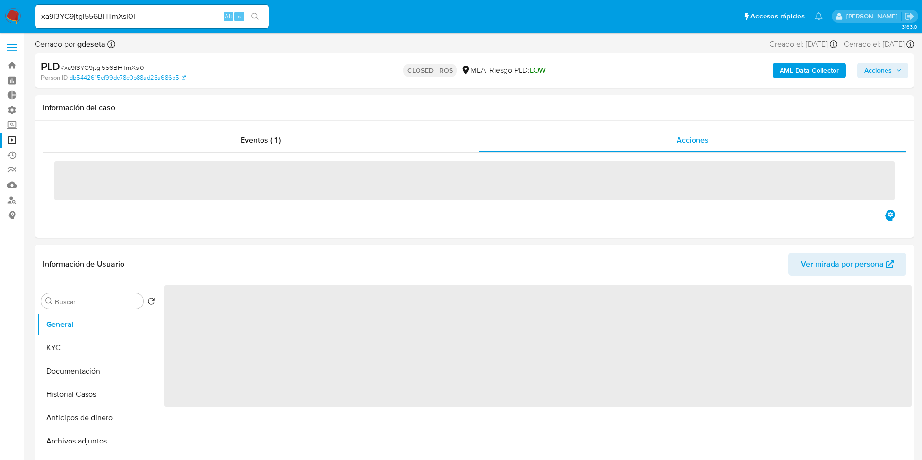
select select "10"
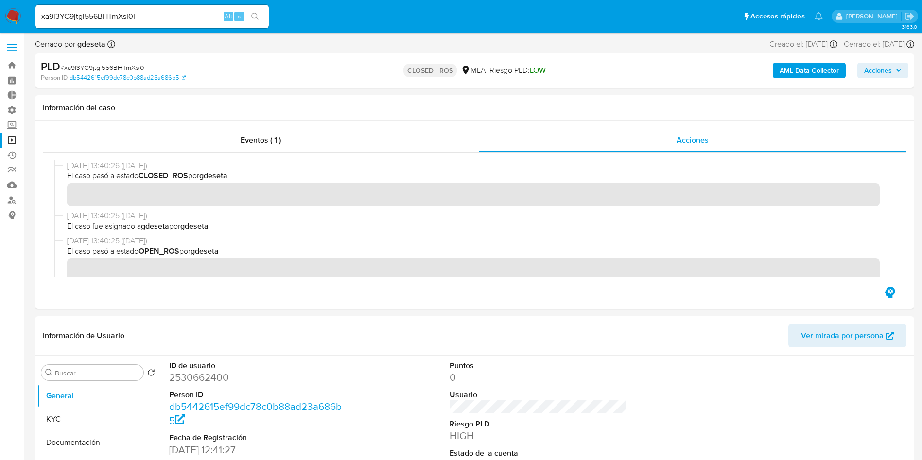
click at [136, 12] on input "xa9l3YG9jtgi556BHTmXsI0I" at bounding box center [151, 16] width 233 height 13
paste input "9cObxncam7B4Y0ixkzIJYAdx"
type input "9cObxncam7B4Y0ixkzIJYAdx"
click at [264, 17] on button "search-icon" at bounding box center [255, 17] width 20 height 14
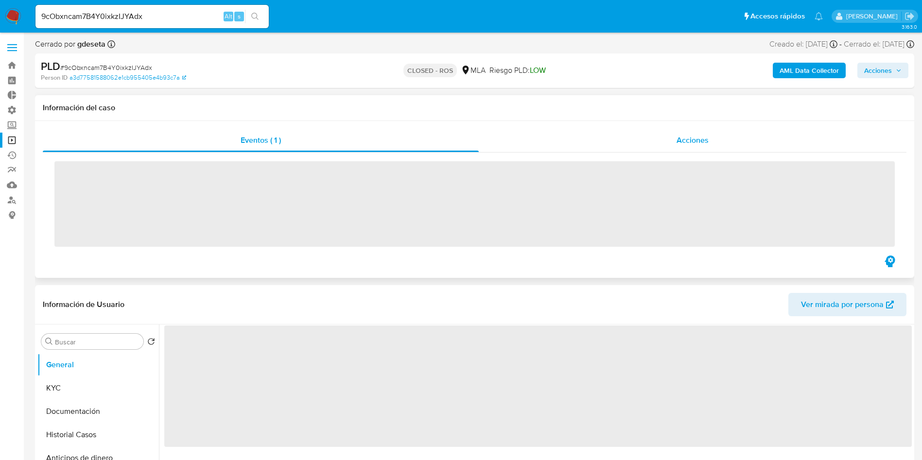
click at [684, 140] on span "Acciones" at bounding box center [692, 140] width 32 height 11
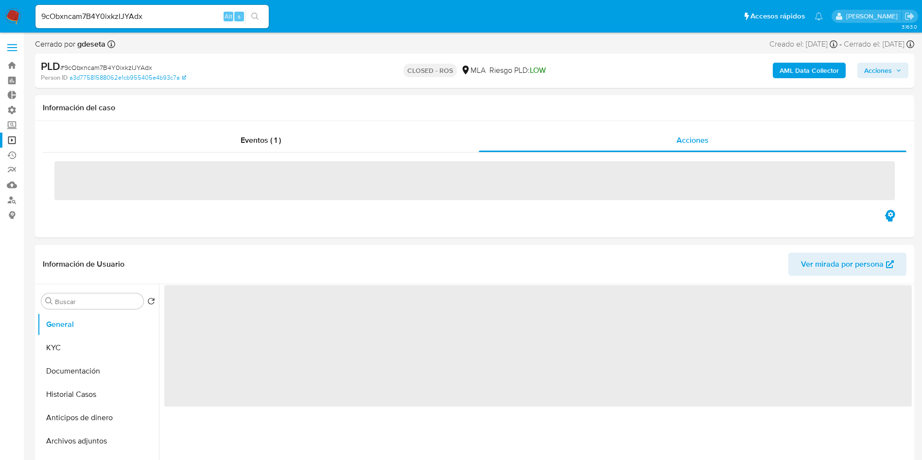
select select "10"
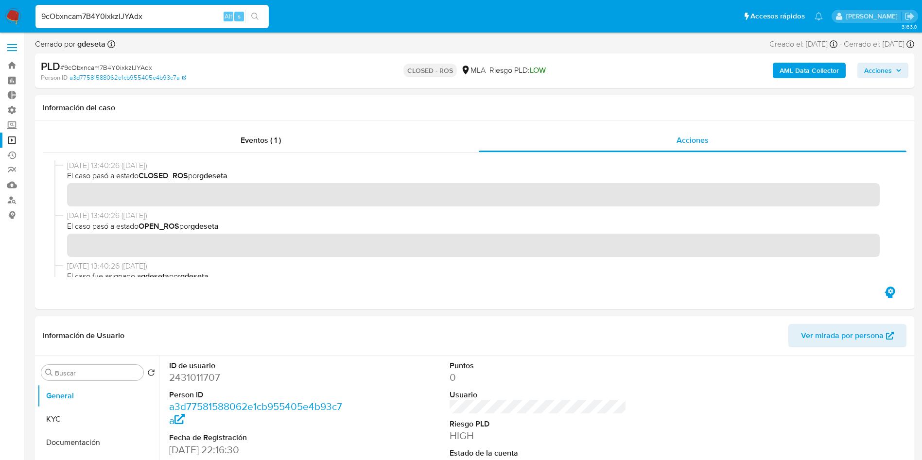
click at [154, 10] on input "9cObxncam7B4Y0ixkzIJYAdx" at bounding box center [151, 16] width 233 height 13
paste input "MhjsWXxZZt0VSOIOAYcK3I0W"
type input "MhjsWXxZZt0VSOIOAYcK3I0W"
click at [256, 17] on icon "search-icon" at bounding box center [255, 17] width 8 height 8
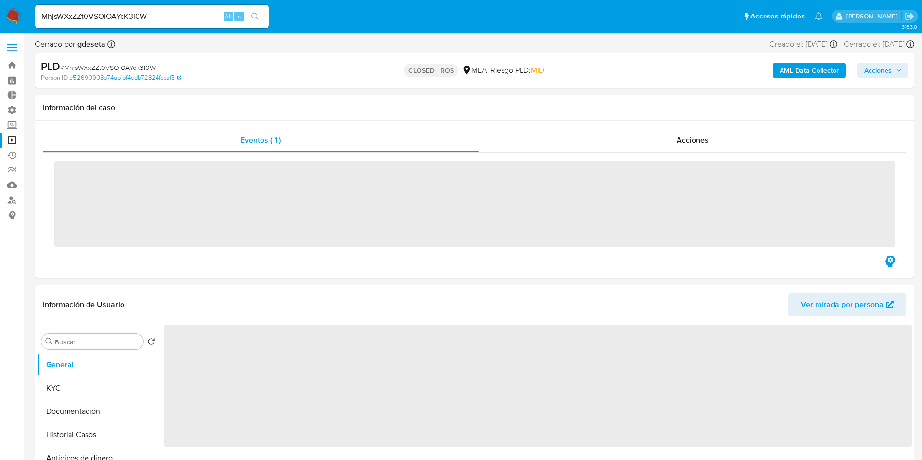
click at [681, 148] on div "Acciones" at bounding box center [693, 140] width 428 height 23
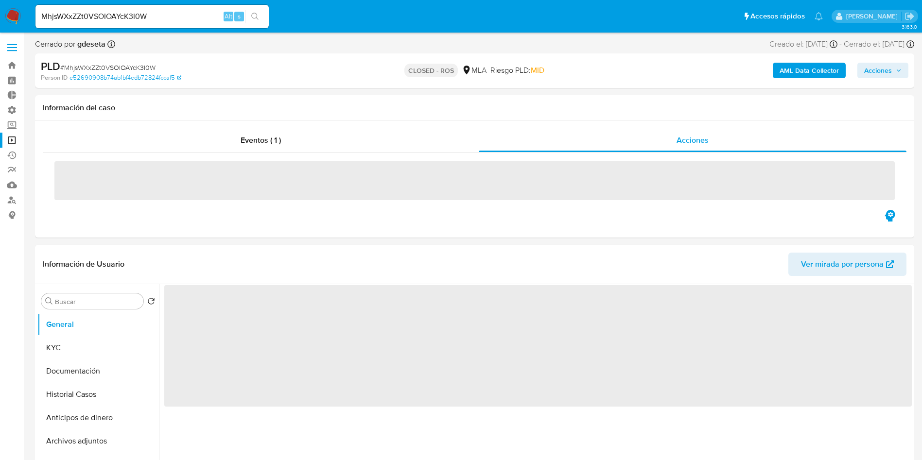
select select "10"
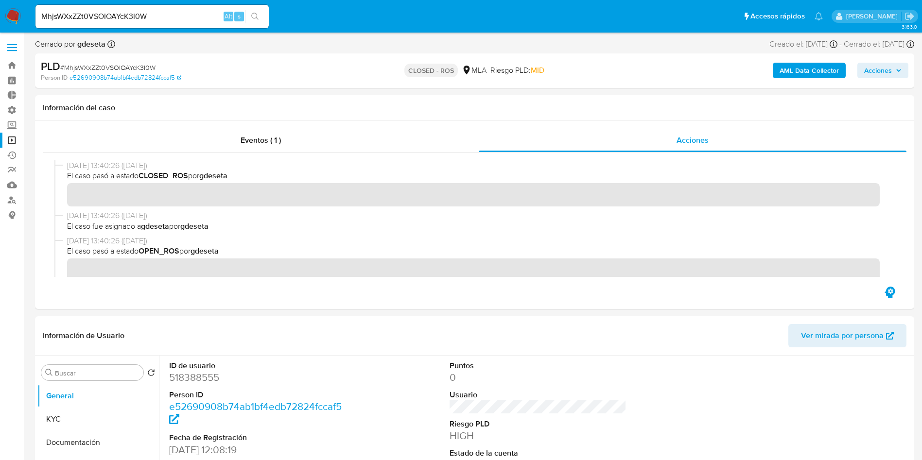
click at [142, 21] on input "MhjsWXxZZt0VSOIOAYcK3I0W" at bounding box center [151, 16] width 233 height 13
click at [142, 14] on input "MhjsWXxZZt0VSOIOAYcK3I0W" at bounding box center [151, 16] width 233 height 13
paste input "EyiPNSs06v1eC8bc8klLswL9"
type input "EyiPNSs06v1eC8bc8klLswL9"
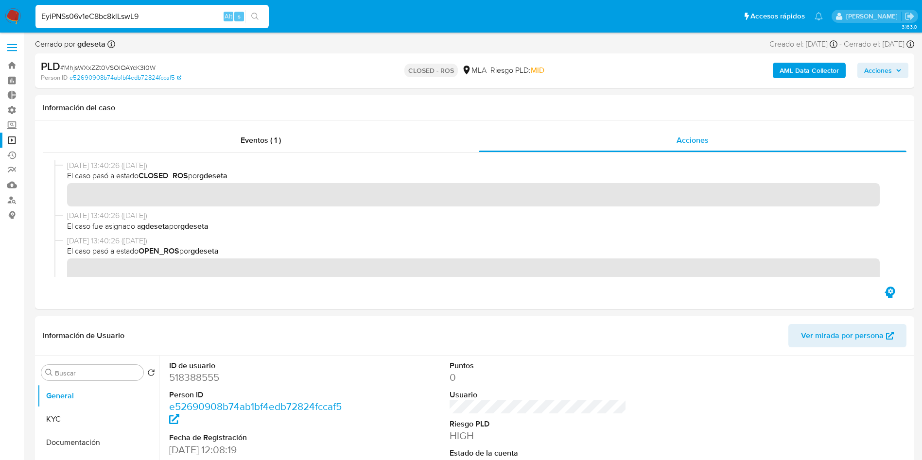
click at [257, 21] on button "search-icon" at bounding box center [255, 17] width 20 height 14
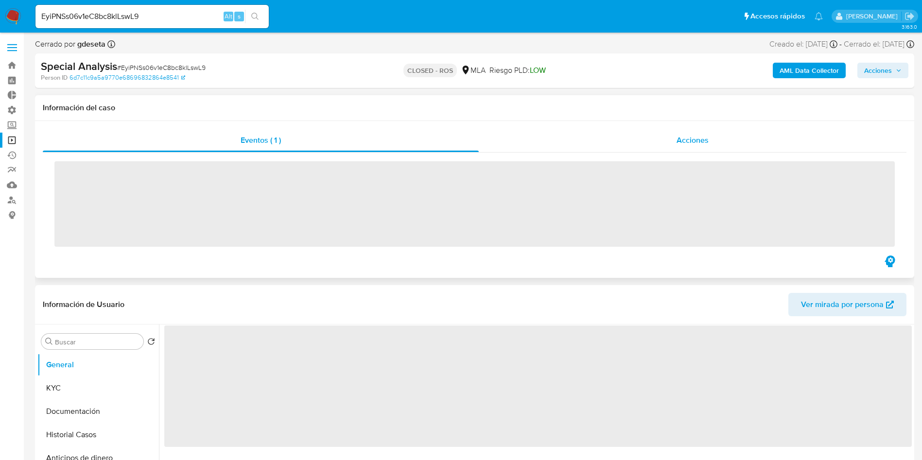
click at [665, 145] on div "Acciones" at bounding box center [693, 140] width 428 height 23
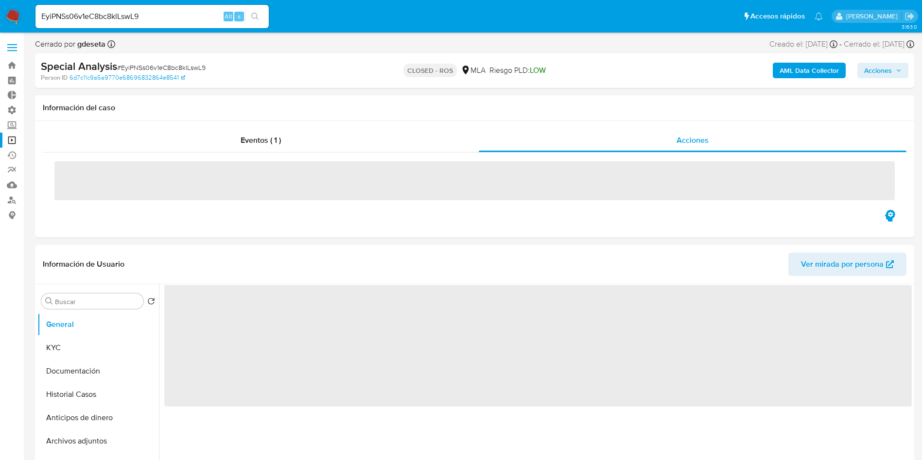
select select "10"
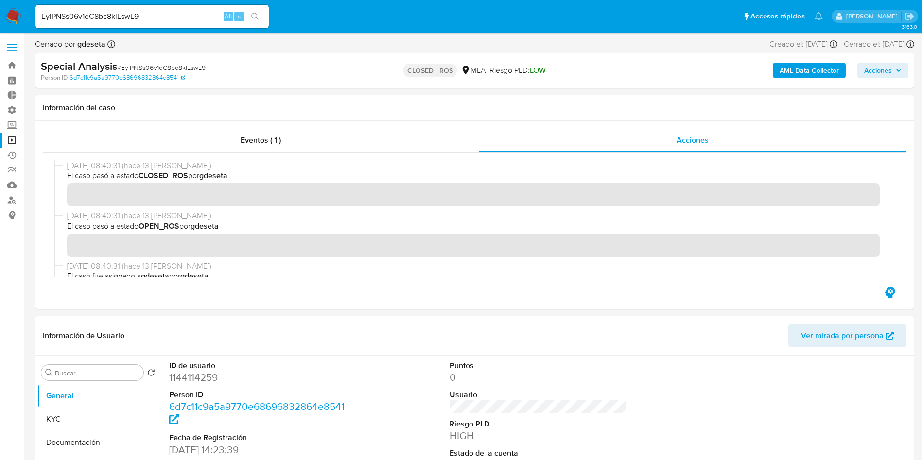
click at [119, 14] on input "EyiPNSs06v1eC8bc8klLswL9" at bounding box center [151, 16] width 233 height 13
paste input "SilLykHb9d3BS5GVSkdwfEFp"
type input "SilLykHb9d3BS5GVSkdwfEFp"
click at [255, 16] on icon "search-icon" at bounding box center [255, 17] width 8 height 8
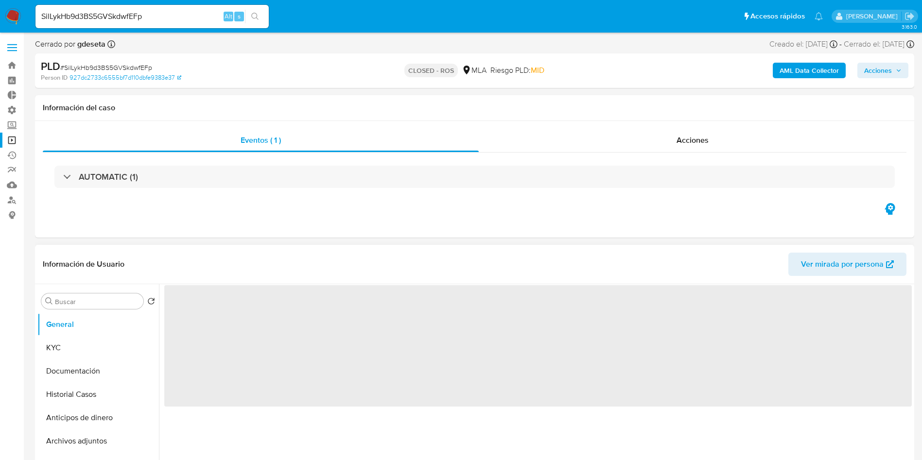
select select "10"
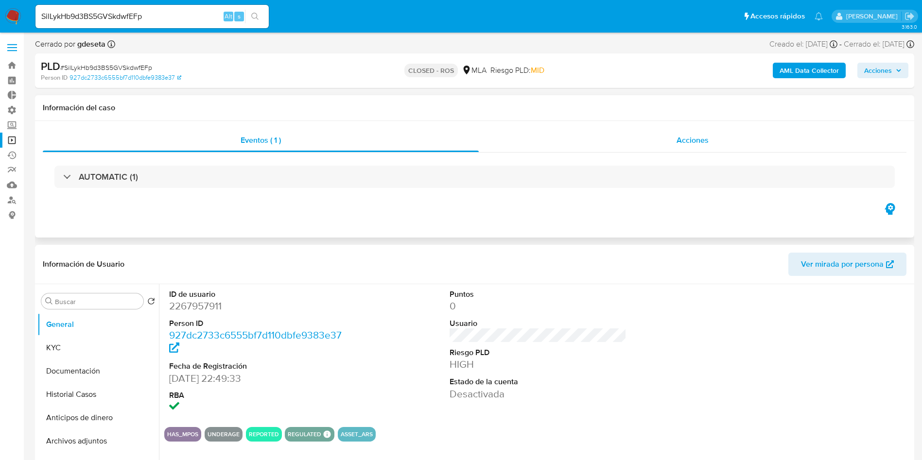
click at [695, 137] on span "Acciones" at bounding box center [692, 140] width 32 height 11
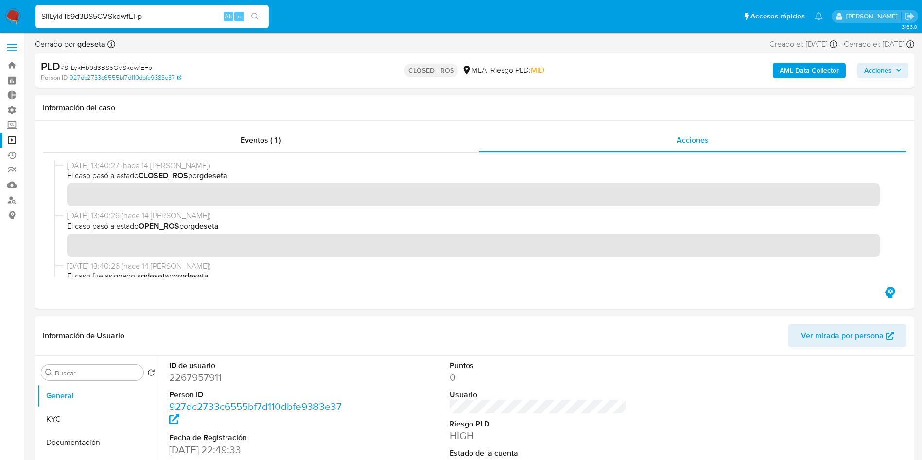
click at [124, 20] on input "SilLykHb9d3BS5GVSkdwfEFp" at bounding box center [151, 16] width 233 height 13
paste input "VHcxdWVZrl1YbaaqChz4q4YD"
type input "VHcxdWVZrl1YbaaqChz4q4YD"
click at [254, 19] on icon "search-icon" at bounding box center [255, 17] width 8 height 8
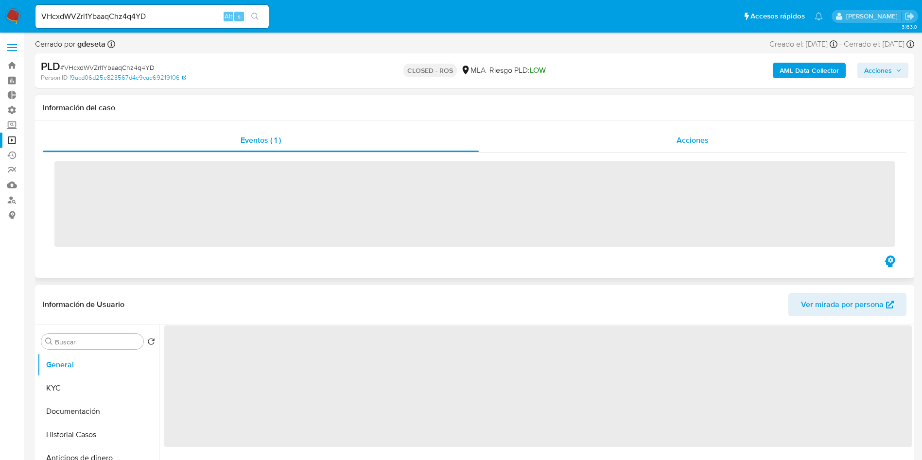
click at [665, 131] on div "Acciones" at bounding box center [693, 140] width 428 height 23
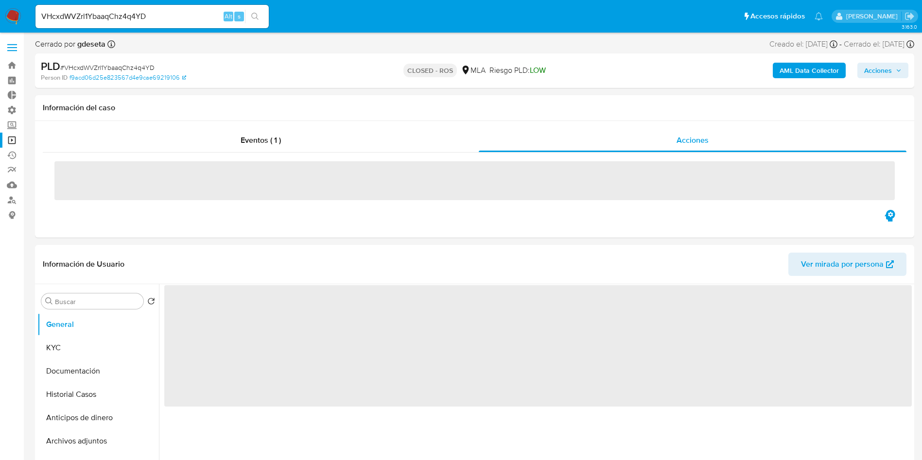
select select "10"
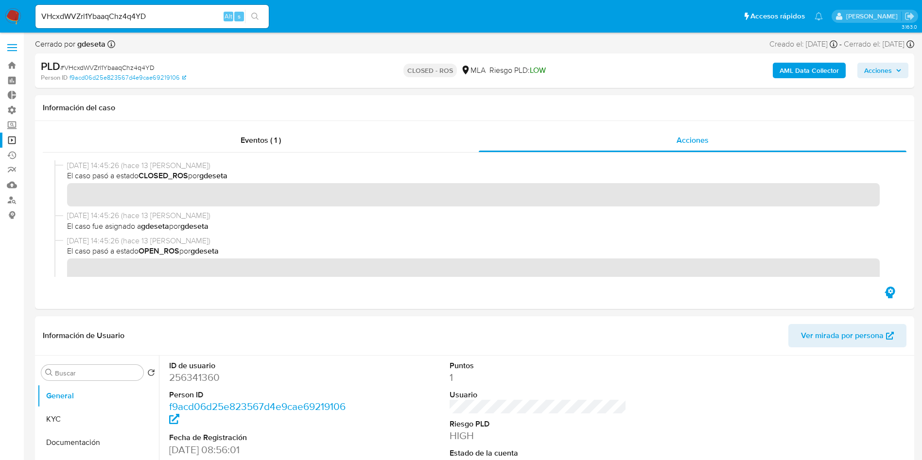
click at [169, 20] on input "VHcxdWVZrl1YbaaqChz4q4YD" at bounding box center [151, 16] width 233 height 13
paste input "hF1JgmGknFNpzRcykYl5u5RE"
type input "hF1JgmGknFNpzRcykYl5u5RE"
click at [253, 14] on icon "search-icon" at bounding box center [255, 17] width 8 height 8
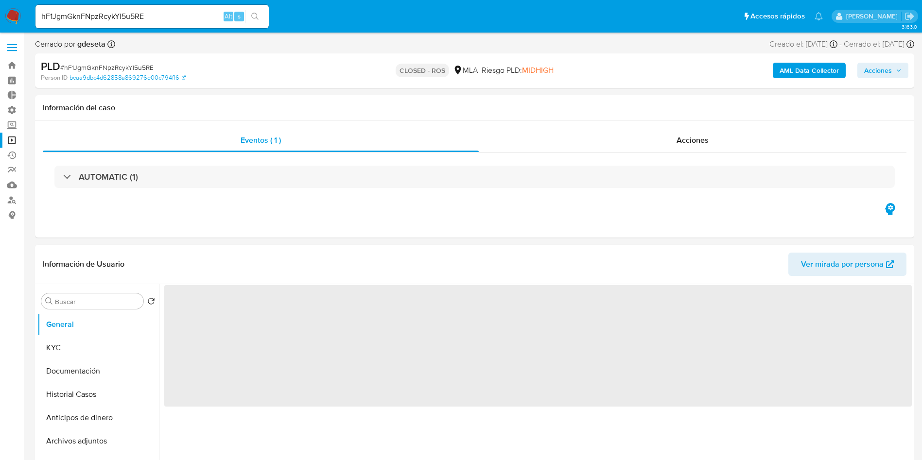
select select "10"
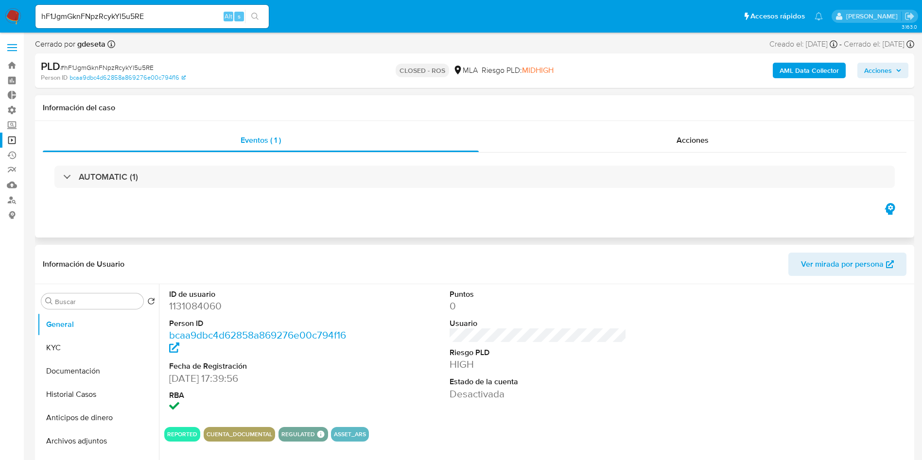
click at [639, 124] on div "Eventos ( 1 ) Acciones AUTOMATIC (1)" at bounding box center [474, 179] width 879 height 117
click at [661, 144] on div "Acciones" at bounding box center [693, 140] width 428 height 23
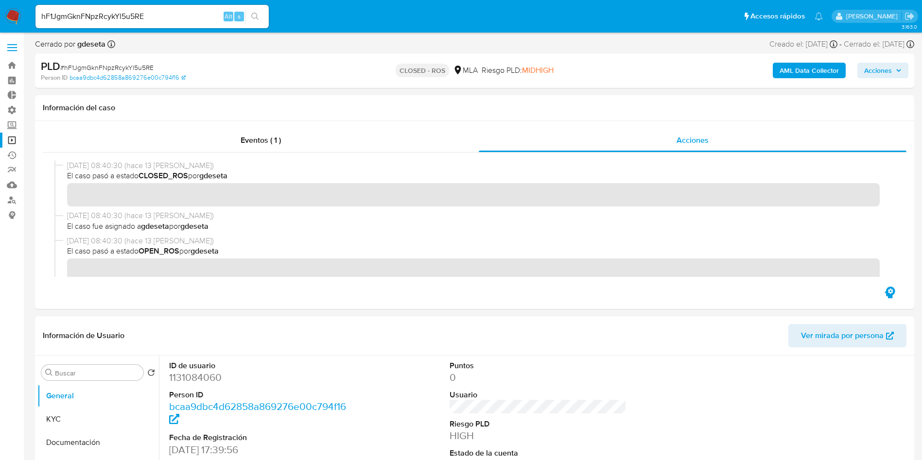
click at [164, 14] on input "hF1JgmGknFNpzRcykYl5u5RE" at bounding box center [151, 16] width 233 height 13
drag, startPoint x: 164, startPoint y: 14, endPoint x: 170, endPoint y: 15, distance: 6.0
click at [164, 13] on input "hF1JgmGknFNpzRcykYl5u5RE" at bounding box center [151, 16] width 233 height 13
paste input "oISpG0O4FUvzCXSMqij72c0I"
type input "oISpG0O4FUvzCXSMqij72c0I"
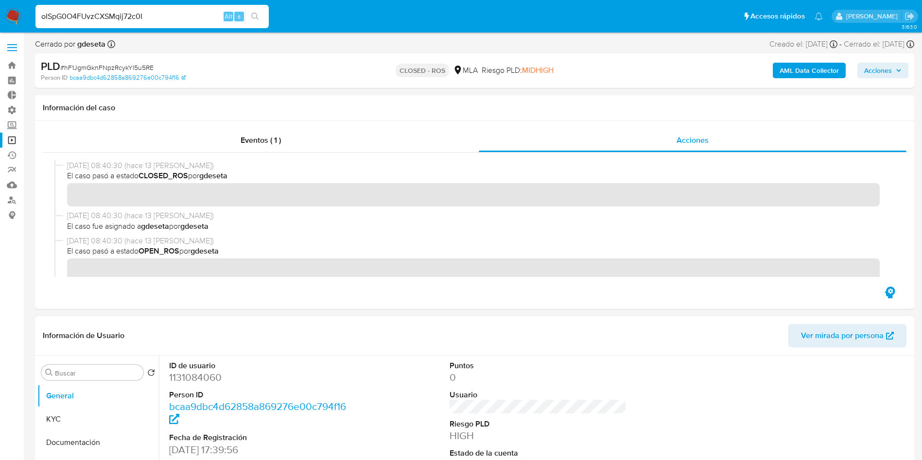
click at [256, 14] on icon "search-icon" at bounding box center [255, 17] width 8 height 8
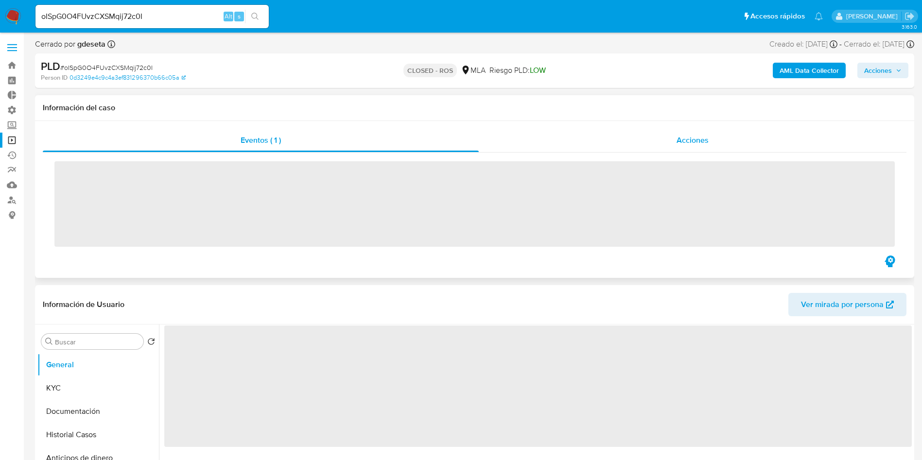
drag, startPoint x: 677, startPoint y: 126, endPoint x: 688, endPoint y: 130, distance: 11.6
click at [688, 130] on div "Acciones" at bounding box center [693, 140] width 428 height 23
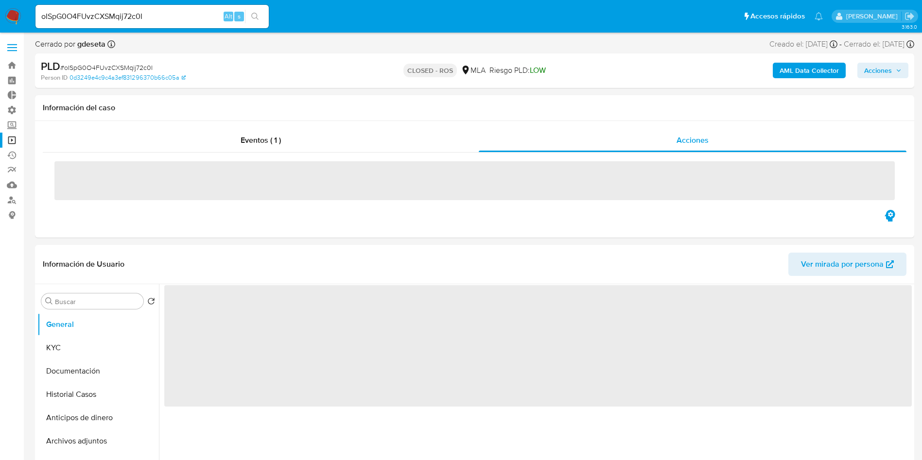
select select "10"
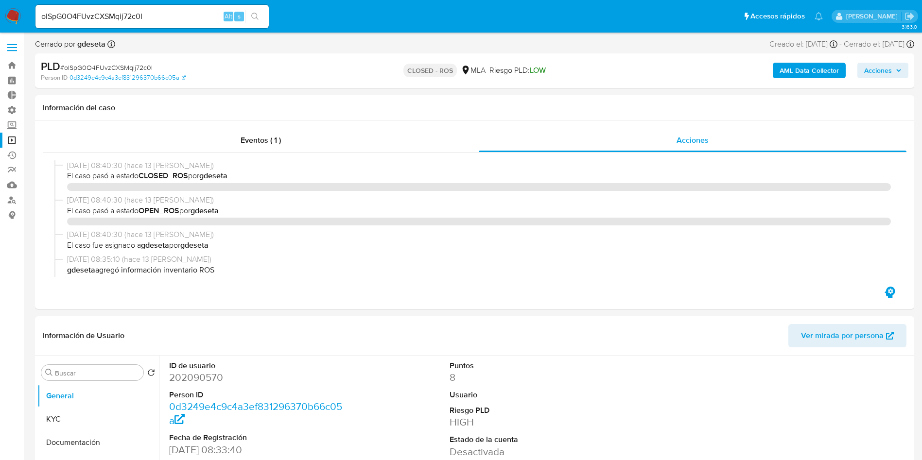
select select "10"
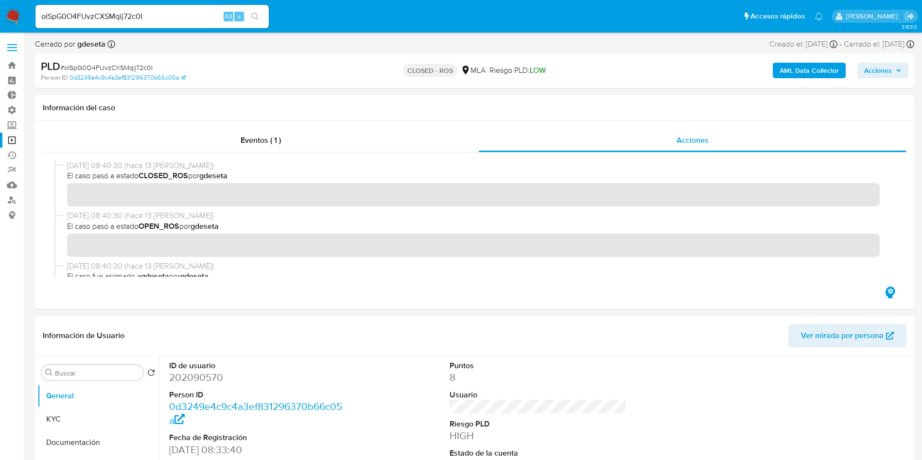
click at [147, 24] on div "oISpG0O4FUvzCXSMqij72c0I Alt s" at bounding box center [151, 16] width 233 height 23
click at [149, 13] on input "oISpG0O4FUvzCXSMqij72c0I" at bounding box center [151, 16] width 233 height 13
click at [257, 16] on icon "search-icon" at bounding box center [255, 17] width 8 height 8
click at [185, 15] on input "oISpG0O4FUvzCXSMqij72c0I" at bounding box center [151, 16] width 233 height 13
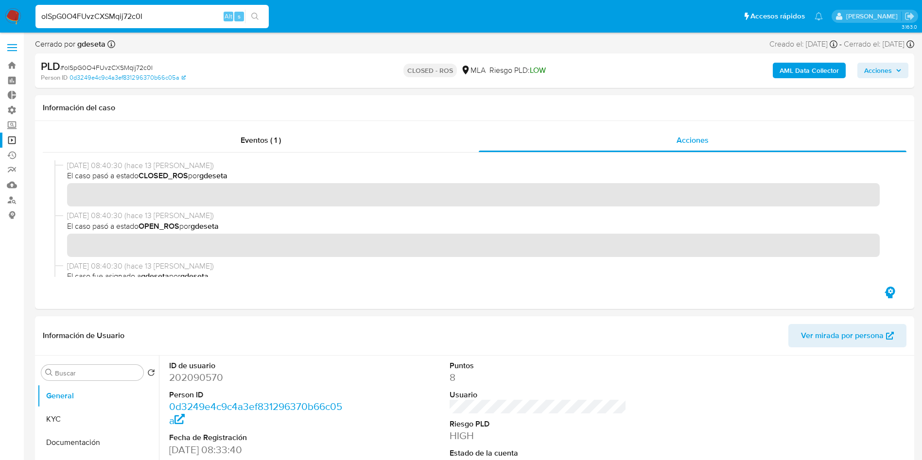
click at [185, 14] on input "oISpG0O4FUvzCXSMqij72c0I" at bounding box center [151, 16] width 233 height 13
paste input "UymltsGu8R6IXWroxCJPcz7n"
type input "UymltsGu8R6IXWroxCJPcz7n"
click at [261, 22] on button "search-icon" at bounding box center [255, 17] width 20 height 14
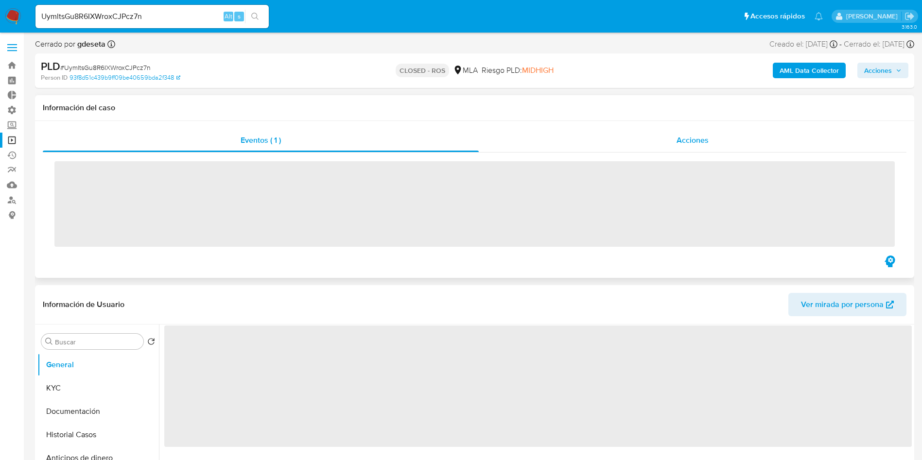
click at [657, 141] on div "Acciones" at bounding box center [693, 140] width 428 height 23
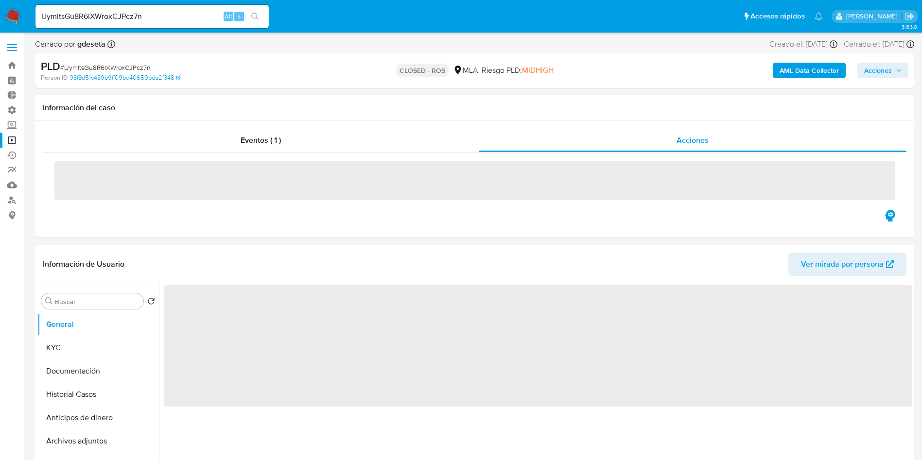
select select "10"
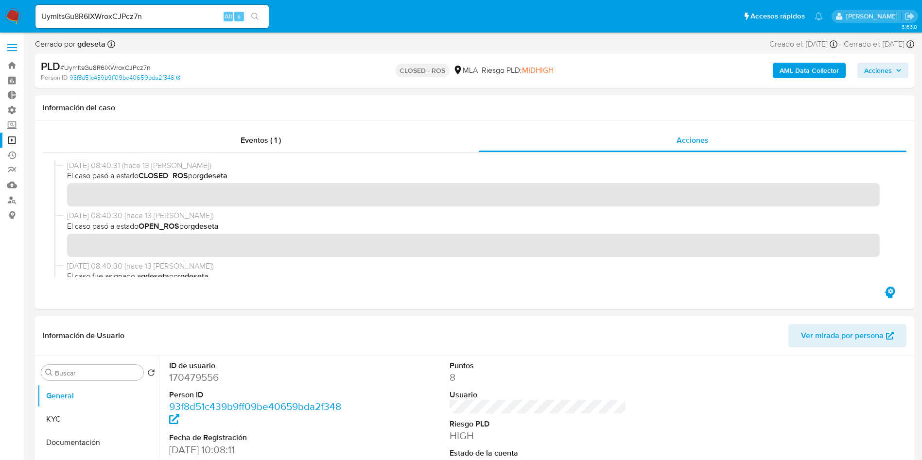
click at [151, 17] on input "UymltsGu8R6IXWroxCJPcz7n" at bounding box center [151, 16] width 233 height 13
paste input "7UDBJN9AKReJFuFoHnupDAkt"
type input "7UDBJN9AKReJFuFoHnupDAkt"
click at [257, 20] on button "search-icon" at bounding box center [255, 17] width 20 height 14
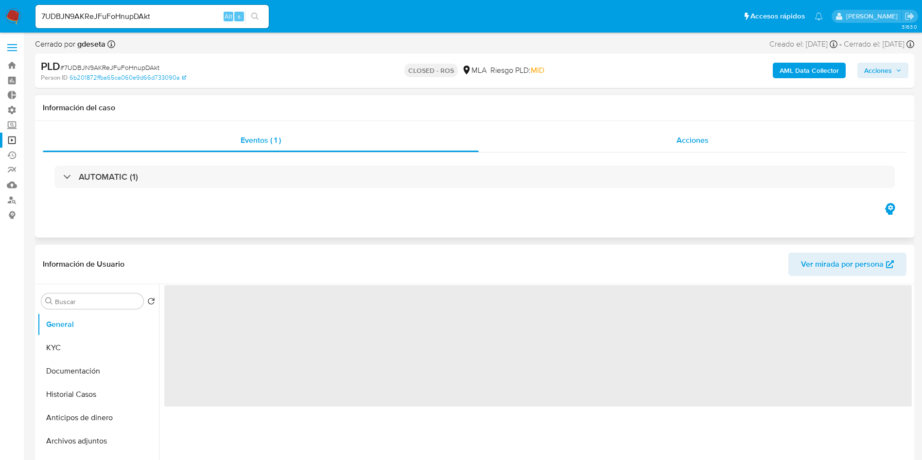
click at [693, 147] on div "Acciones" at bounding box center [693, 140] width 428 height 23
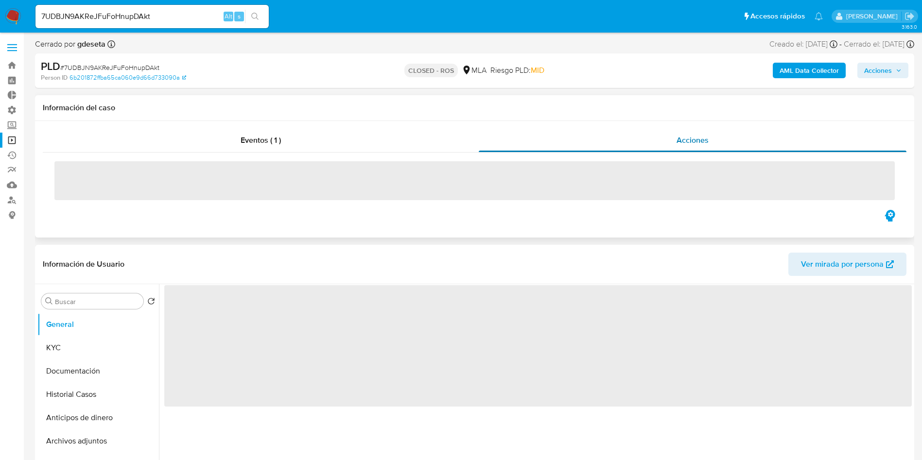
select select "10"
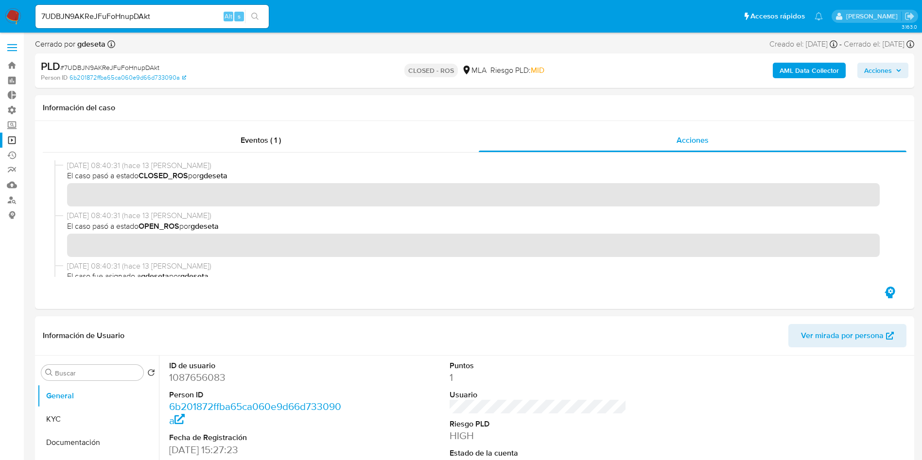
click at [161, 18] on input "7UDBJN9AKReJFuFoHnupDAkt" at bounding box center [151, 16] width 233 height 13
click at [161, 17] on input "7UDBJN9AKReJFuFoHnupDAkt" at bounding box center [151, 16] width 233 height 13
paste input "mByV3NegXhwcGzuKqQtJHb3R"
click at [266, 18] on input "mByV3NegXhwcGzuKqQtJHb3R" at bounding box center [151, 16] width 233 height 13
type input "mByV3NegXhwcGzuKqQtJHb3R"
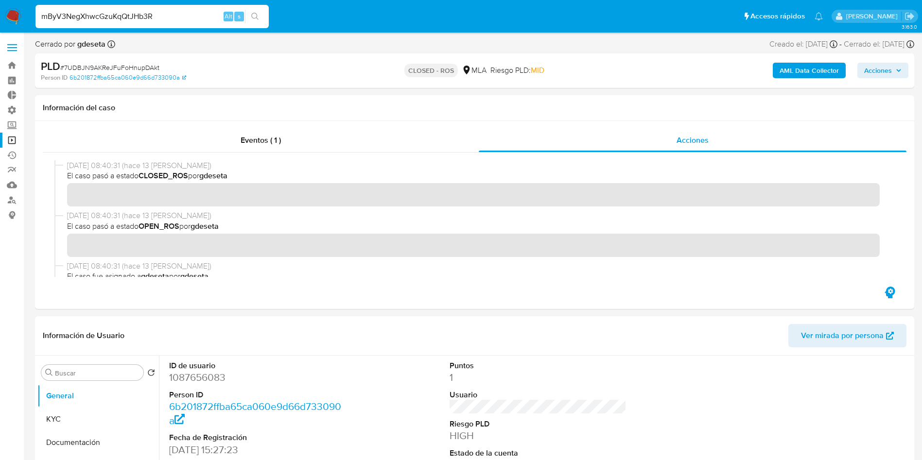
click at [255, 18] on icon "search-icon" at bounding box center [255, 17] width 8 height 8
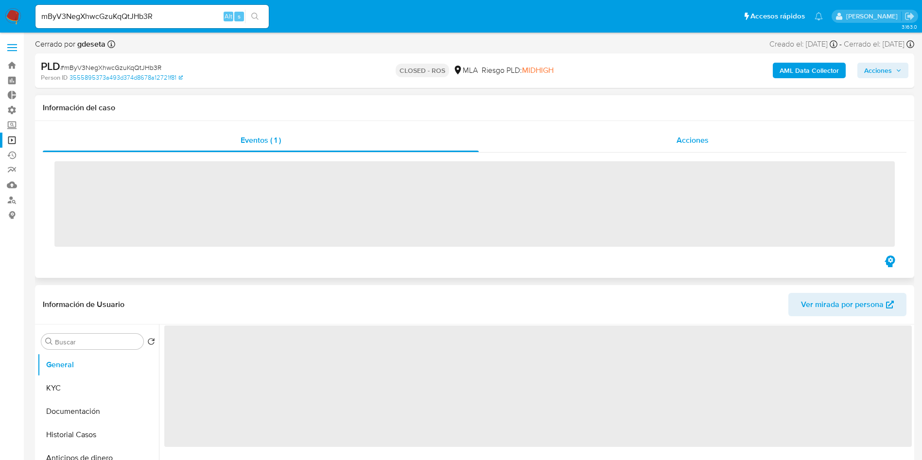
click at [684, 143] on span "Acciones" at bounding box center [692, 140] width 32 height 11
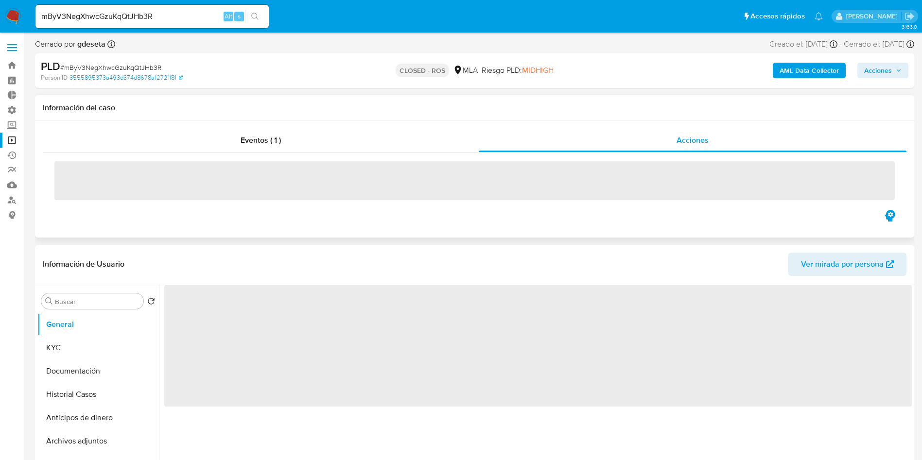
select select "10"
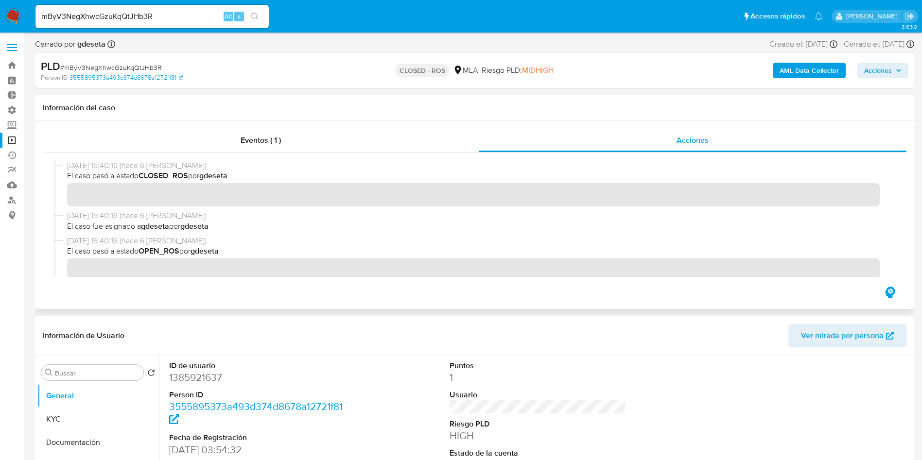
click at [145, 18] on input "mByV3NegXhwcGzuKqQtJHb3R" at bounding box center [151, 16] width 233 height 13
paste input "JWgaQlp3h8B09rRt6QkPeq3T"
type input "JWgaQlp3h8B09rRt6QkPeq3T"
click at [261, 15] on button "search-icon" at bounding box center [255, 17] width 20 height 14
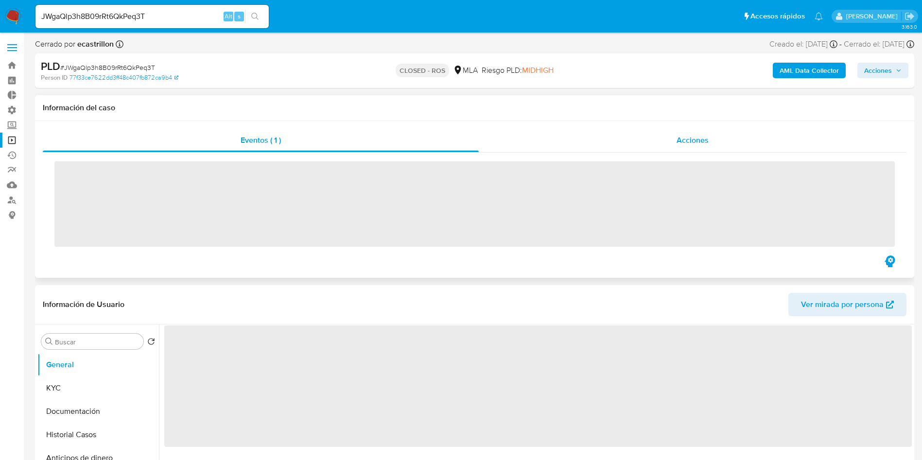
click at [639, 147] on div "Acciones" at bounding box center [693, 140] width 428 height 23
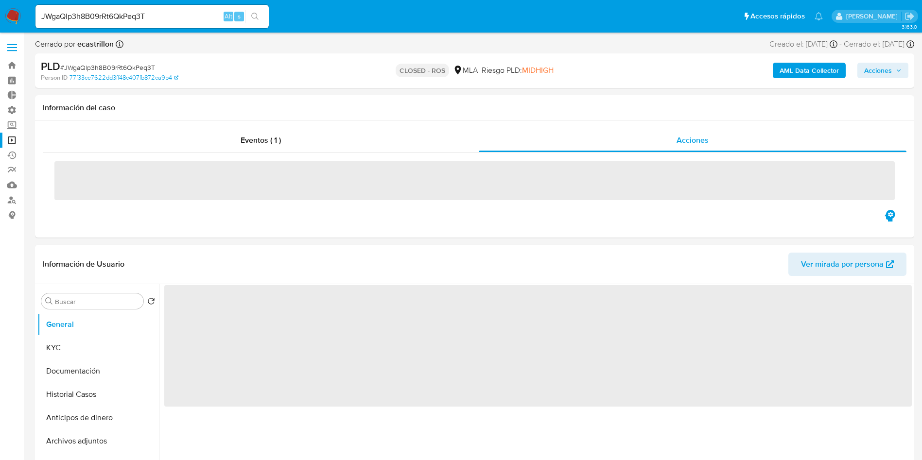
select select "10"
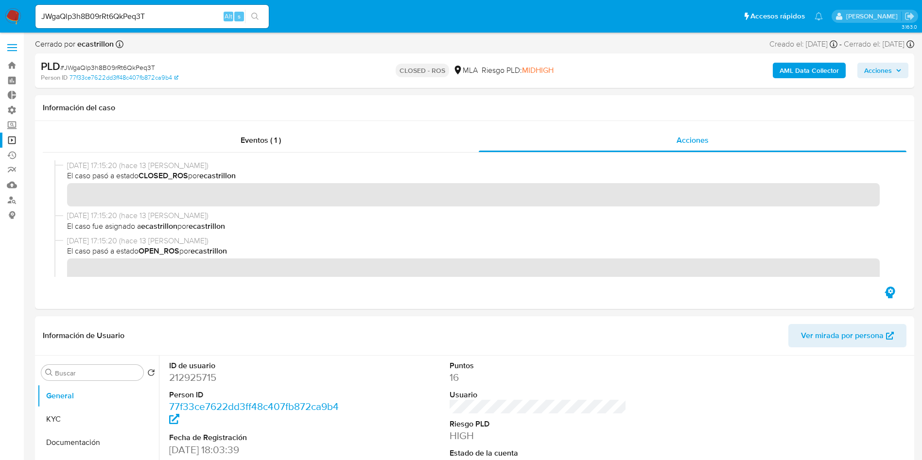
click at [141, 17] on input "JWgaQlp3h8B09rRt6QkPeq3T" at bounding box center [151, 16] width 233 height 13
paste input "g7bnuNRpScb2lfSdHNgXqzSj"
type input "g7bnuNRpScb2lfSdHNgXqzSj"
click at [260, 17] on button "search-icon" at bounding box center [255, 17] width 20 height 14
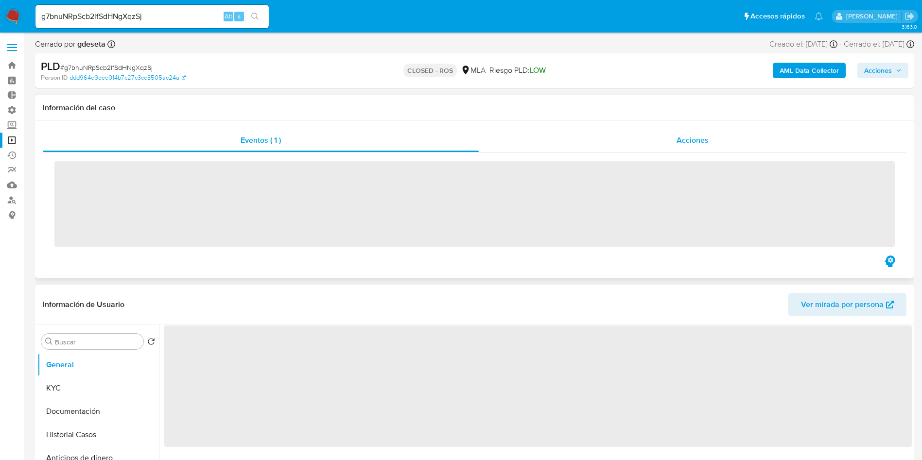
click at [665, 149] on div "Acciones" at bounding box center [693, 140] width 428 height 23
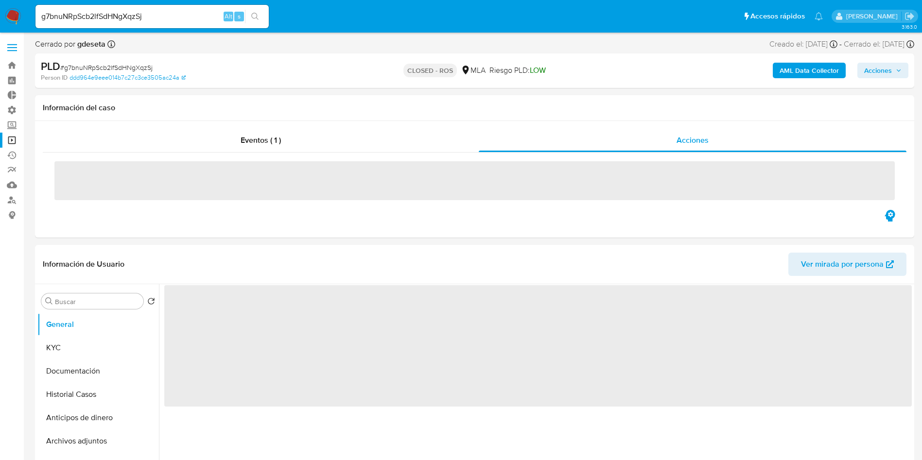
select select "10"
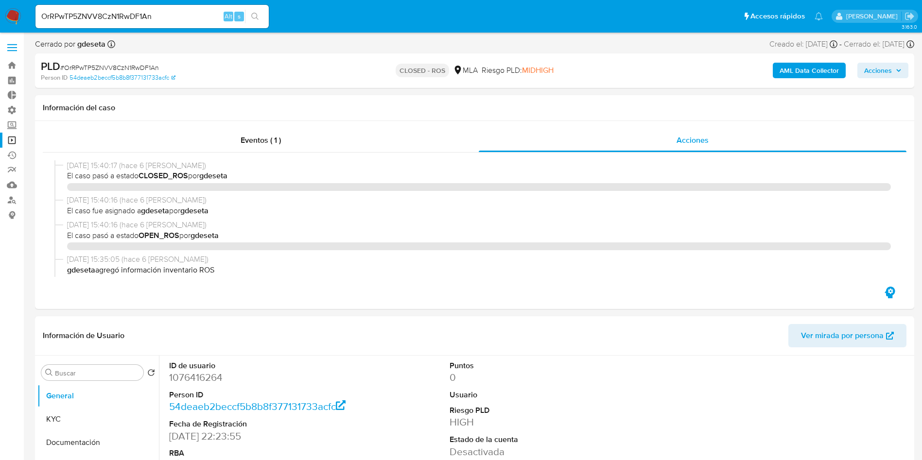
select select "10"
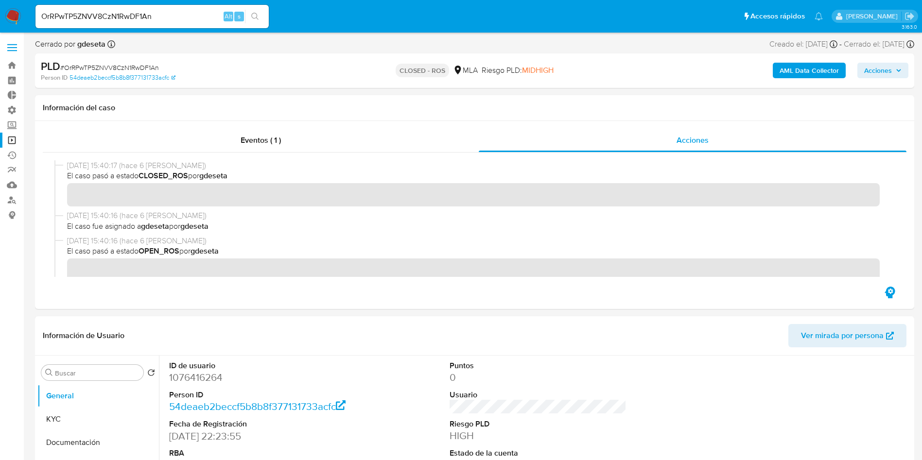
click at [146, 20] on input "OrRPwTP5ZNVV8CzN1RwDF1An" at bounding box center [151, 16] width 233 height 13
paste input "eb2guyNTBgNqiw1GrCxb0SC0"
type input "eb2guyNTBgNqiw1GrCxb0SC0"
click at [250, 18] on button "search-icon" at bounding box center [255, 17] width 20 height 14
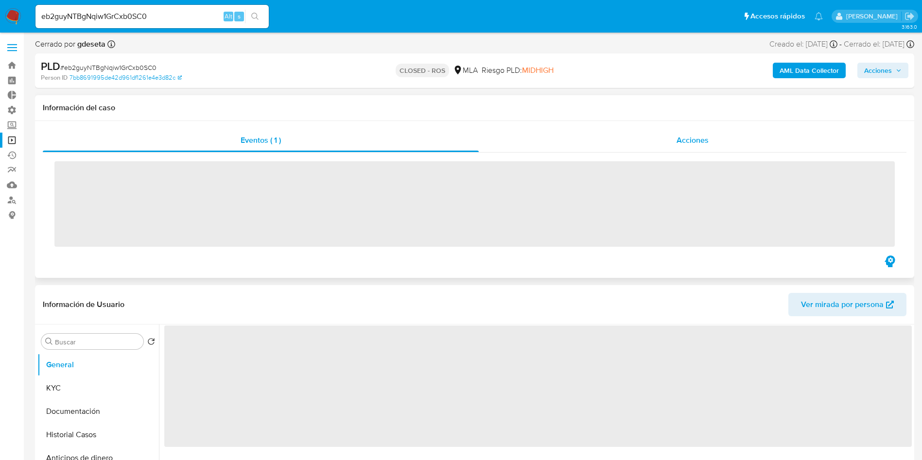
click at [686, 148] on div "Acciones" at bounding box center [693, 140] width 428 height 23
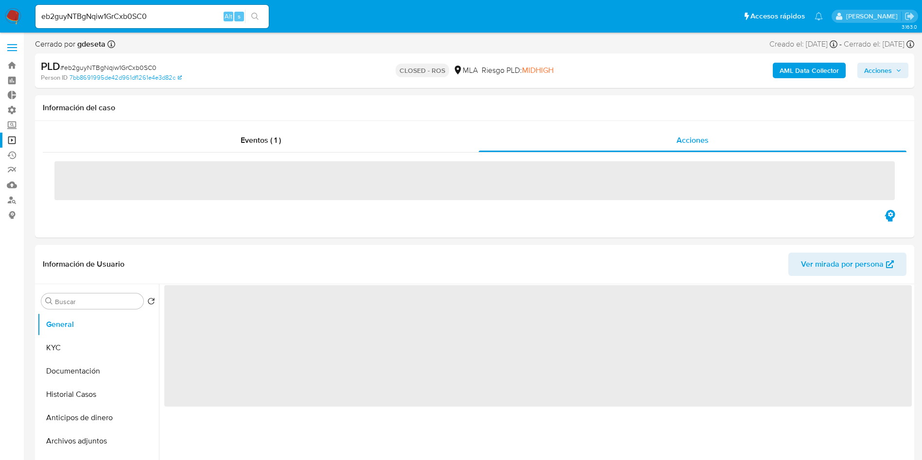
select select "10"
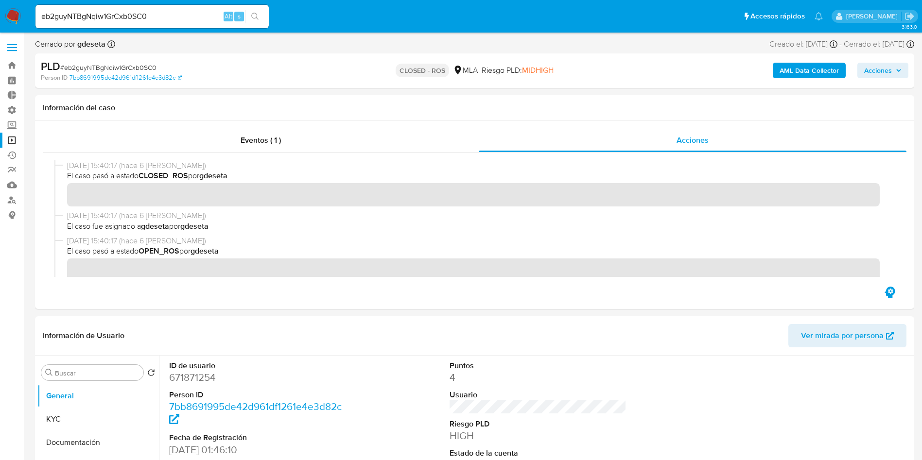
click at [134, 14] on input "eb2guyNTBgNqiw1GrCxb0SC0" at bounding box center [151, 16] width 233 height 13
paste input "A4nHd7QvUQaIb2xHazYGRAuR"
type input "A4nHd7QvUQaIb2xHazYGRAuR"
click at [257, 16] on icon "search-icon" at bounding box center [254, 16] width 7 height 7
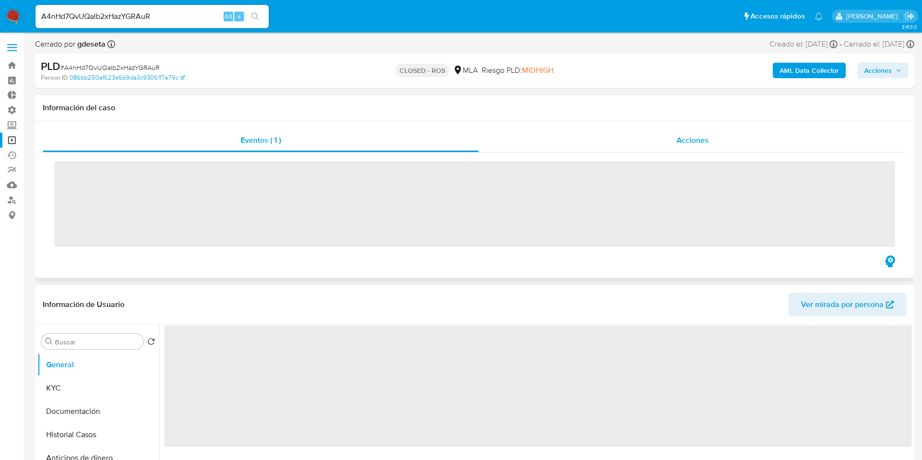
click at [653, 141] on div "Acciones" at bounding box center [693, 140] width 428 height 23
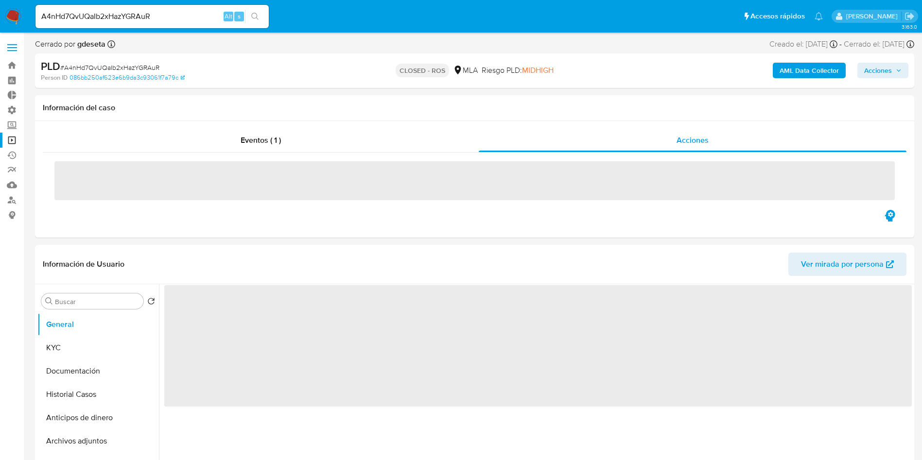
select select "10"
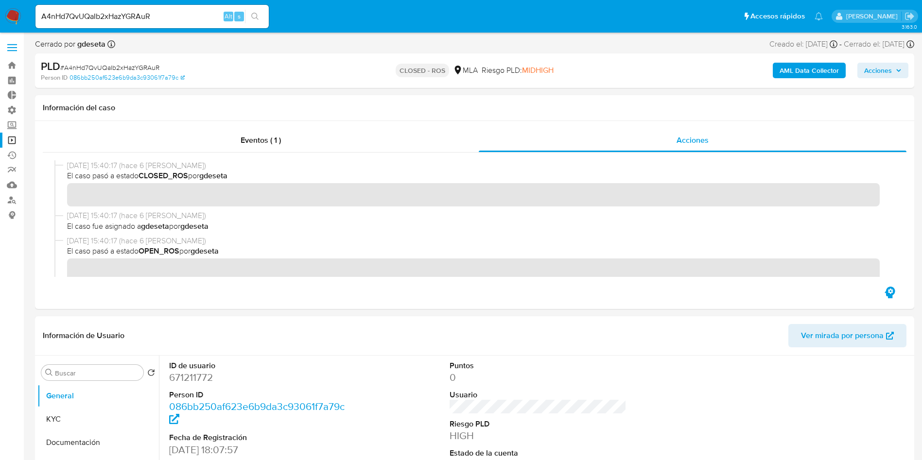
click at [178, 5] on div "A4nHd7QvUQaIb2xHazYGRAuR Alt s" at bounding box center [151, 16] width 233 height 23
click at [174, 18] on input "A4nHd7QvUQaIb2xHazYGRAuR" at bounding box center [151, 16] width 233 height 13
click at [174, 17] on input "A4nHd7QvUQaIb2xHazYGRAuR" at bounding box center [151, 16] width 233 height 13
paste input "736At6tNDtiS7mpgEHQjly0U"
type input "736At6tNDtiS7mpgEHQjly0U"
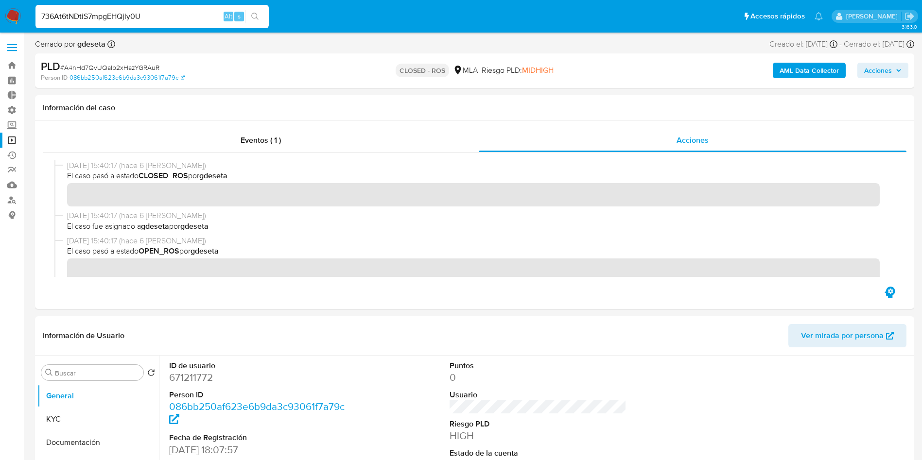
click at [251, 18] on icon "search-icon" at bounding box center [255, 17] width 8 height 8
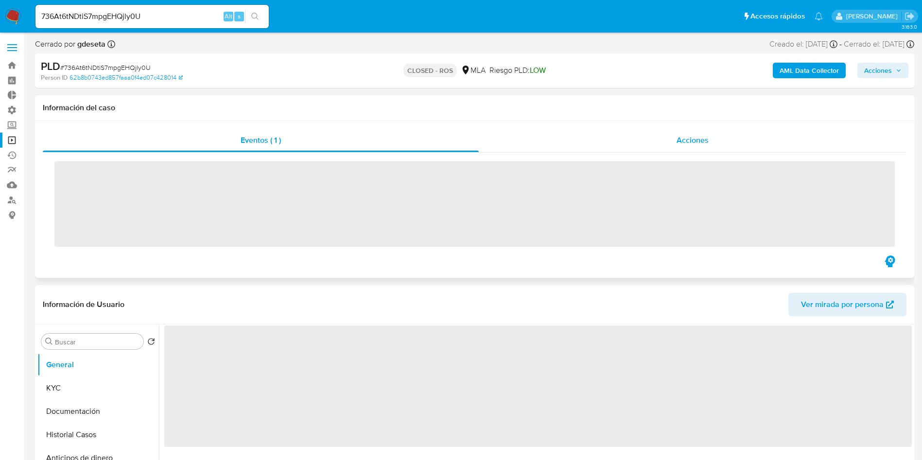
click at [648, 135] on div "Acciones" at bounding box center [693, 140] width 428 height 23
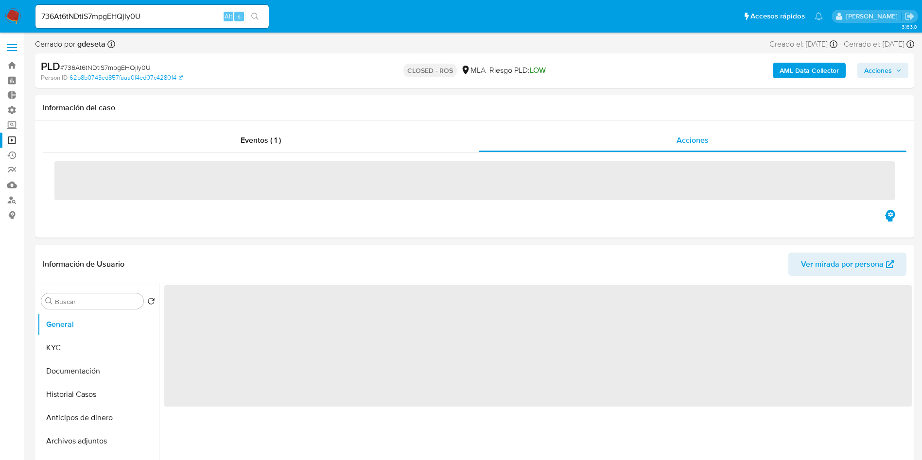
select select "10"
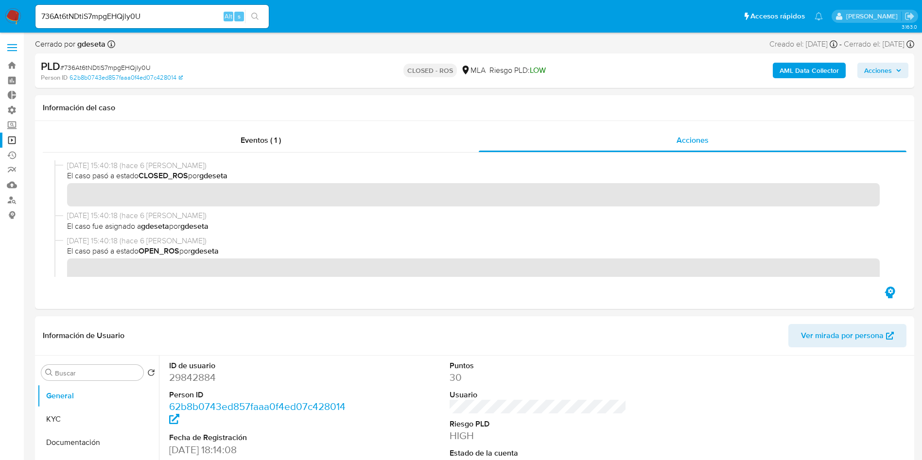
click at [127, 10] on input "736At6tNDtiS7mpgEHQjly0U" at bounding box center [151, 16] width 233 height 13
paste input "bx8anWqcmY2GXa19SmrnKRPs"
type input "bx8anWqcmY2GXa19SmrnKRPs"
click at [253, 17] on icon "search-icon" at bounding box center [255, 17] width 8 height 8
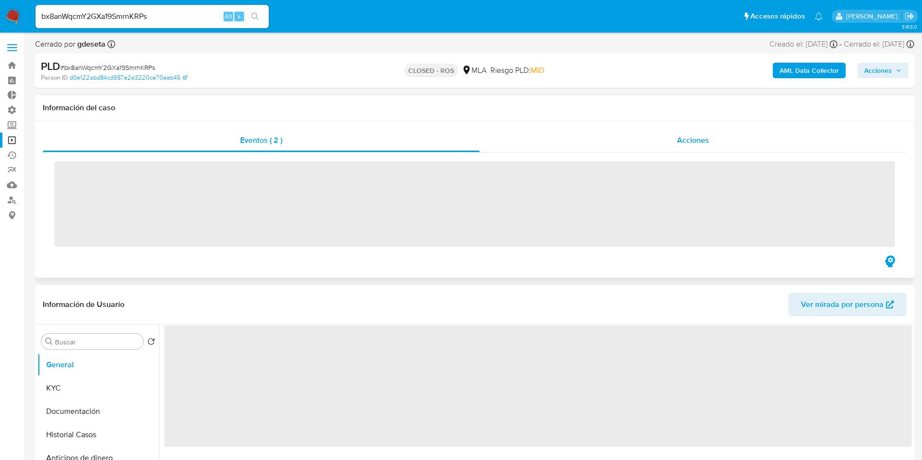
click at [619, 145] on div "Acciones" at bounding box center [693, 140] width 427 height 23
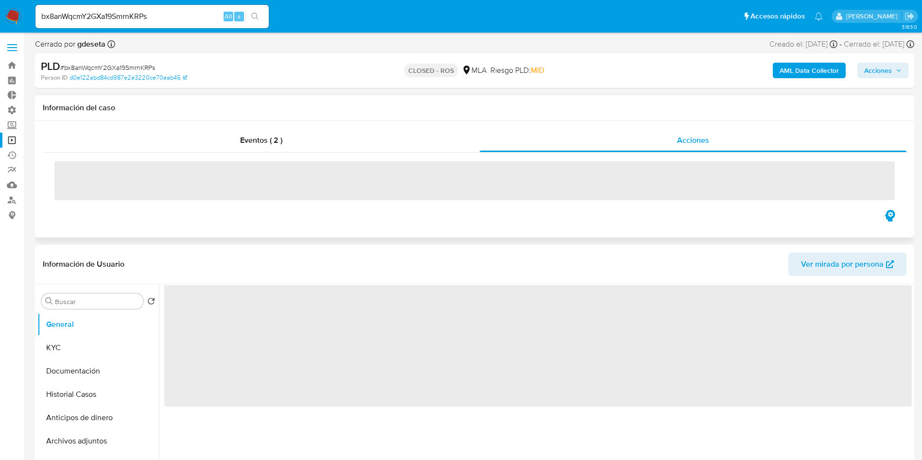
select select "10"
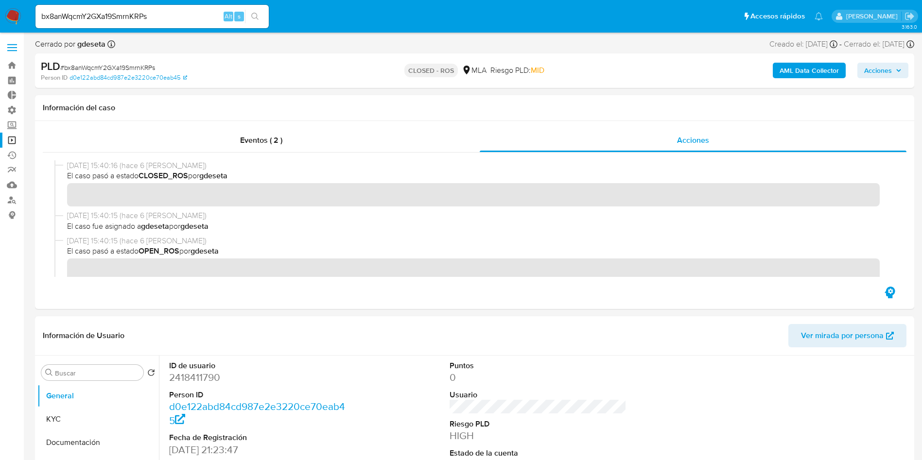
click at [144, 12] on input "bx8anWqcmY2GXa19SmrnKRPs" at bounding box center [151, 16] width 233 height 13
drag, startPoint x: 144, startPoint y: 12, endPoint x: 170, endPoint y: 14, distance: 25.8
click at [144, 11] on input "bx8anWqcmY2GXa19SmrnKRPs" at bounding box center [151, 16] width 233 height 13
paste input "RBISq2Tc9vsp8GJl3onimhfp"
type input "RBISq2Tc9vsp8GJl3onimhfp"
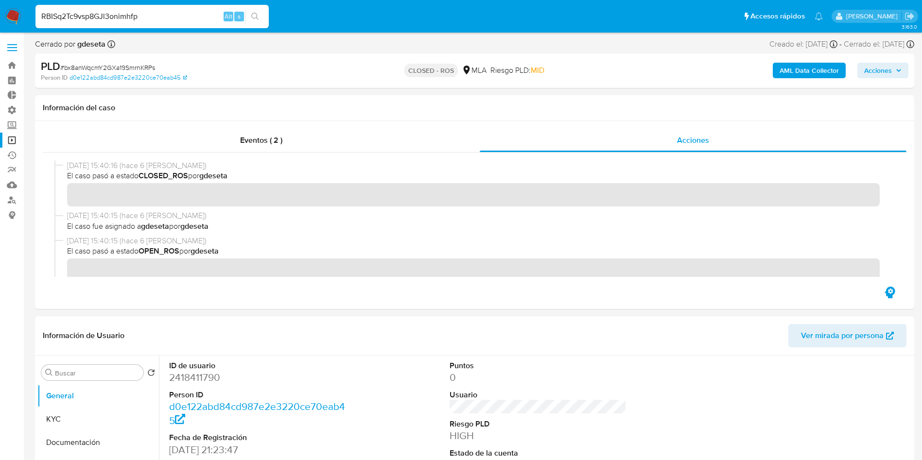
click at [258, 13] on icon "search-icon" at bounding box center [255, 17] width 8 height 8
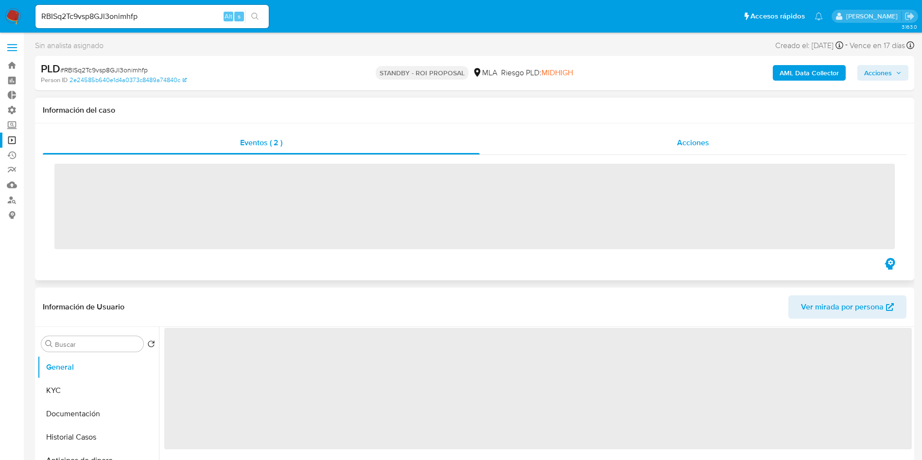
click at [665, 136] on div "Acciones" at bounding box center [693, 142] width 427 height 23
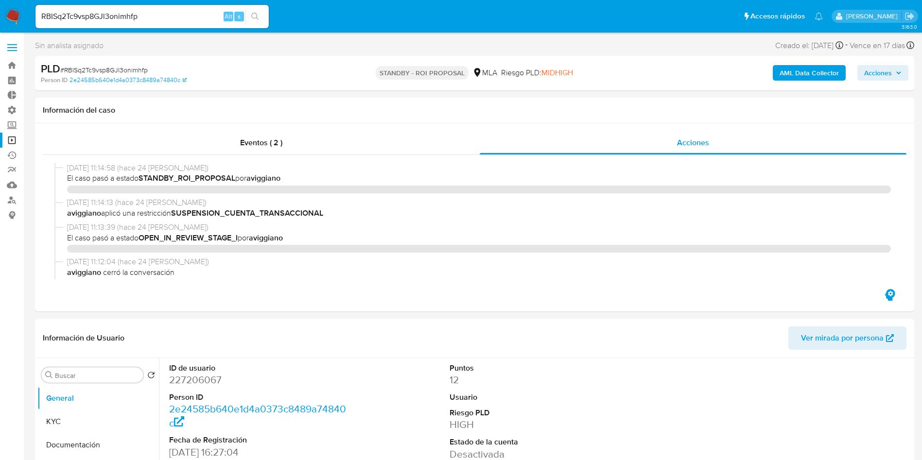
select select "10"
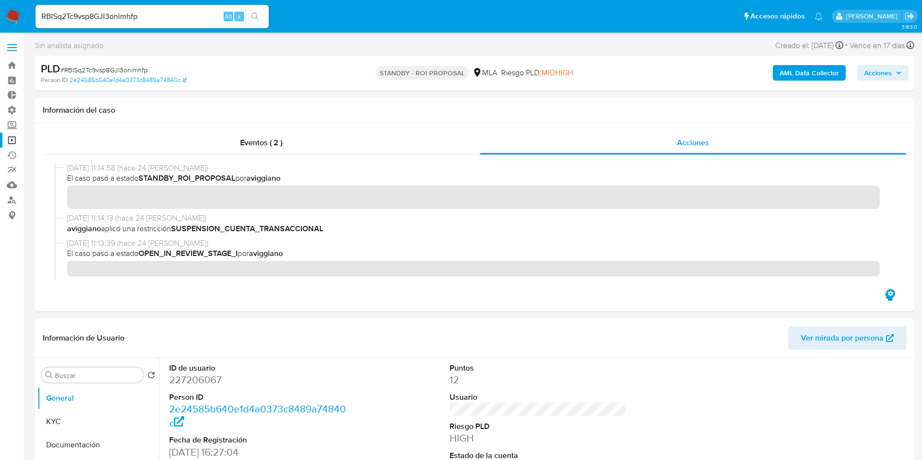
click at [152, 20] on input "RBISq2Tc9vsp8GJl3onimhfp" at bounding box center [151, 16] width 233 height 13
drag, startPoint x: 152, startPoint y: 19, endPoint x: 174, endPoint y: 20, distance: 21.9
click at [152, 19] on input "RBISq2Tc9vsp8GJl3onimhfp" at bounding box center [151, 16] width 233 height 13
paste input "nP9spZY78AwNgEAqQzPGdViV"
type input "nP9spZY78AwNgEAqQzPGdViV"
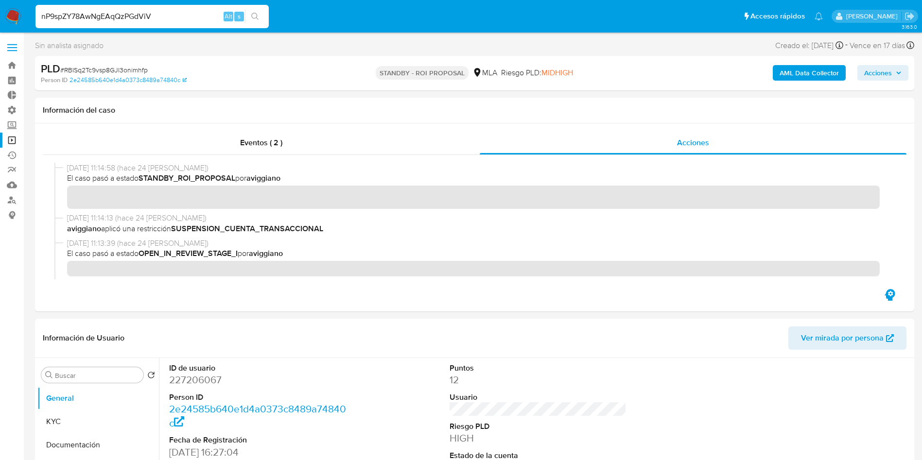
click at [256, 17] on icon "search-icon" at bounding box center [255, 17] width 8 height 8
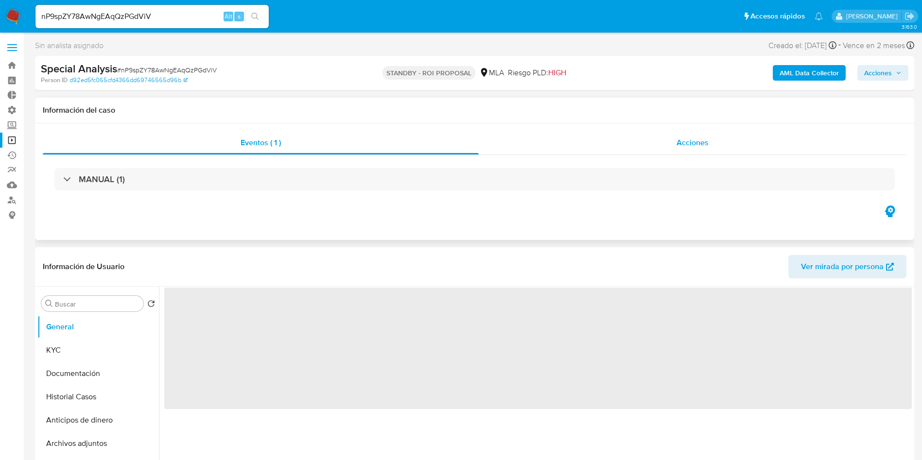
click at [657, 134] on div "Acciones" at bounding box center [693, 142] width 428 height 23
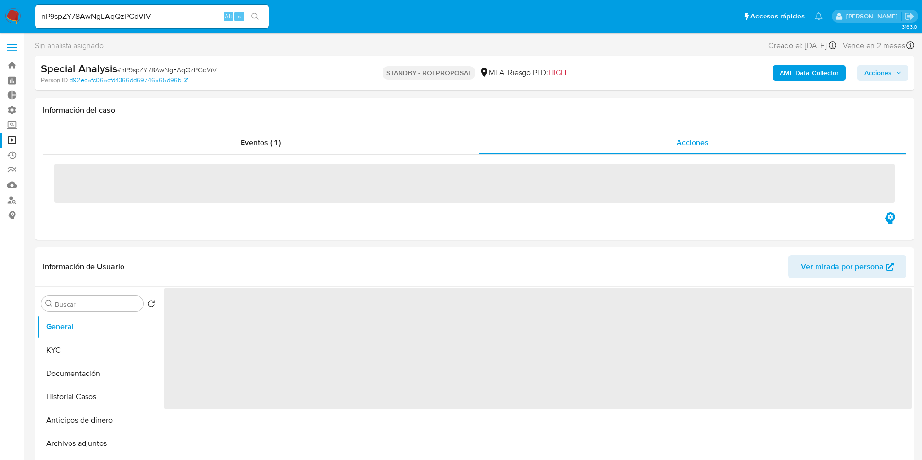
select select "10"
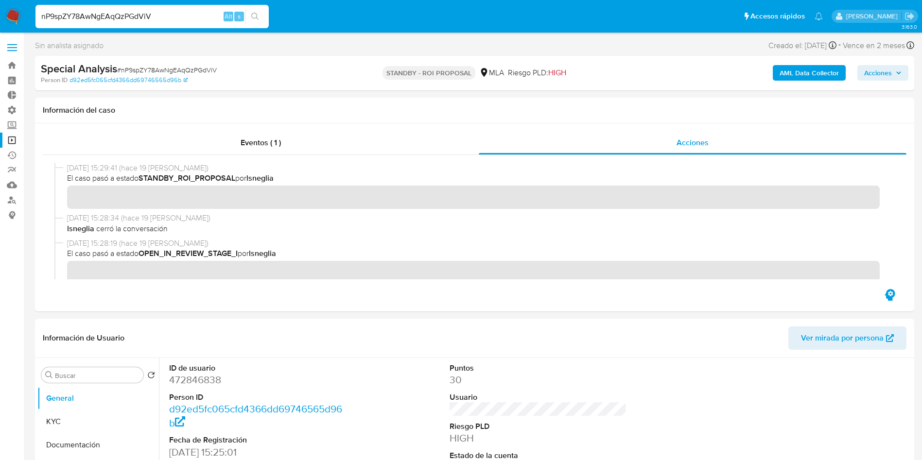
click at [117, 13] on input "nP9spZY78AwNgEAqQzPGdViV" at bounding box center [151, 16] width 233 height 13
paste input "gcSkF7niLeUH393cbDl51JnN"
type input "gcSkF7niLeUH393cbDl51JnN"
click at [254, 14] on icon "search-icon" at bounding box center [255, 17] width 8 height 8
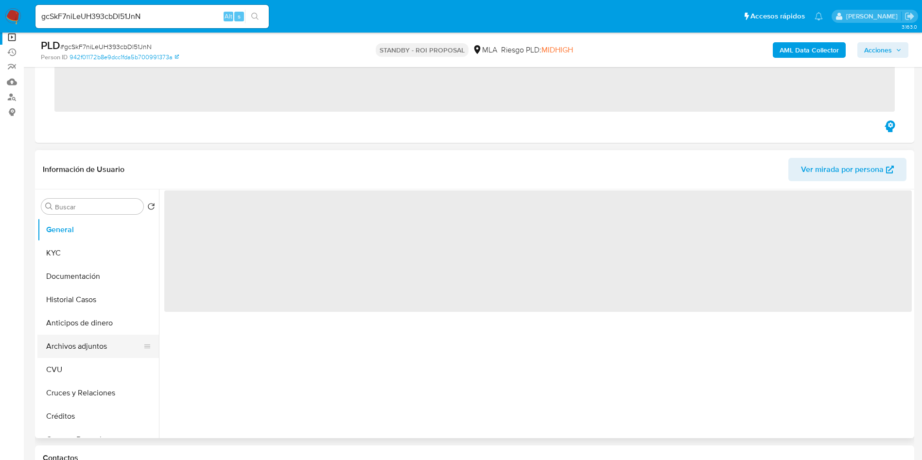
scroll to position [146, 0]
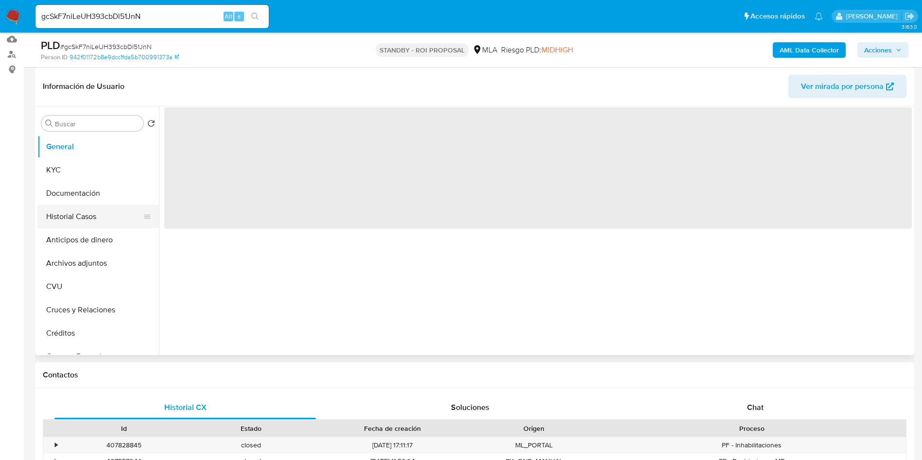
click at [59, 221] on button "Historial Casos" at bounding box center [94, 216] width 114 height 23
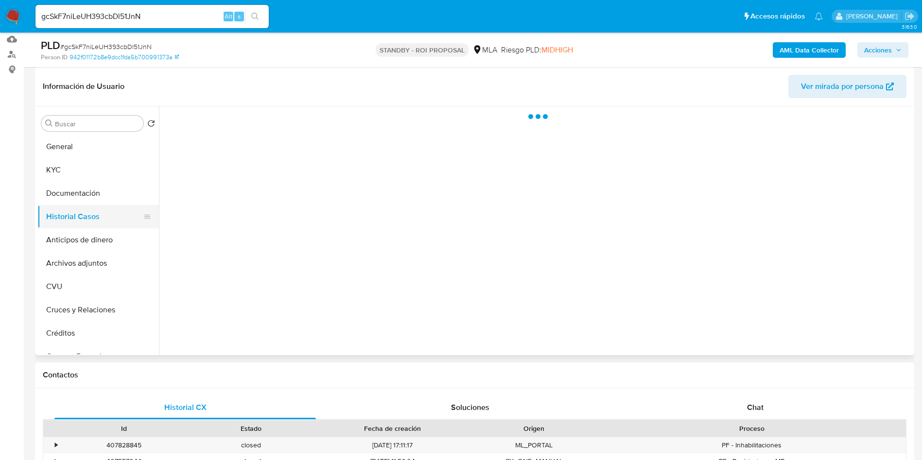
select select "10"
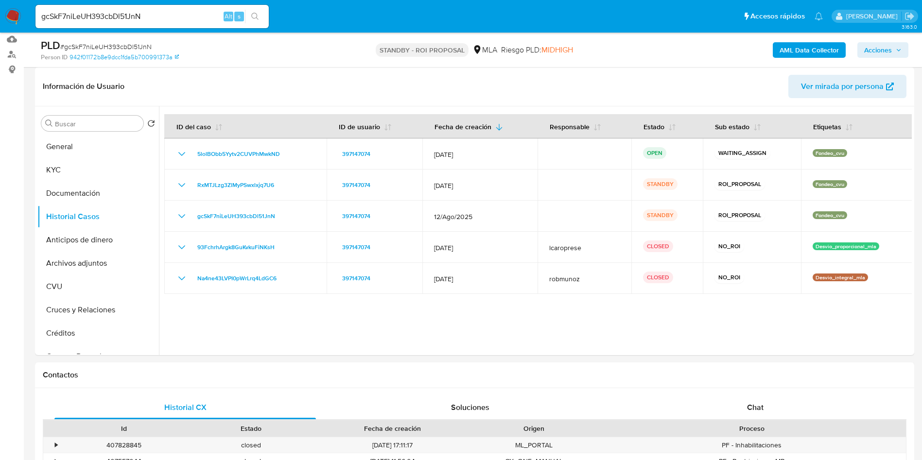
click at [133, 11] on input "gcSkF7niLeUH393cbDl51JnN" at bounding box center [151, 16] width 233 height 13
paste input "Zc1RPdLoTZbIDv5fXgfTUKK1"
type input "Zc1RPdLoTZbIDv5fXgfTUKK1"
click at [257, 15] on icon "search-icon" at bounding box center [255, 17] width 8 height 8
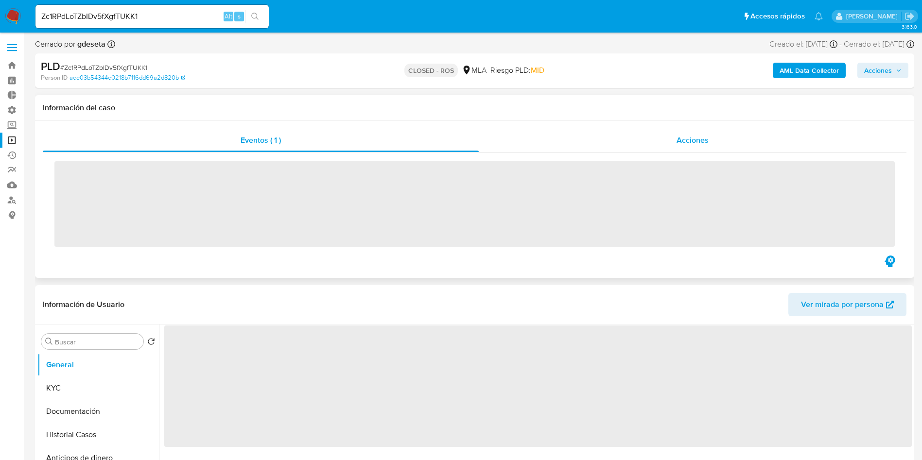
click at [629, 134] on div "Acciones" at bounding box center [693, 140] width 428 height 23
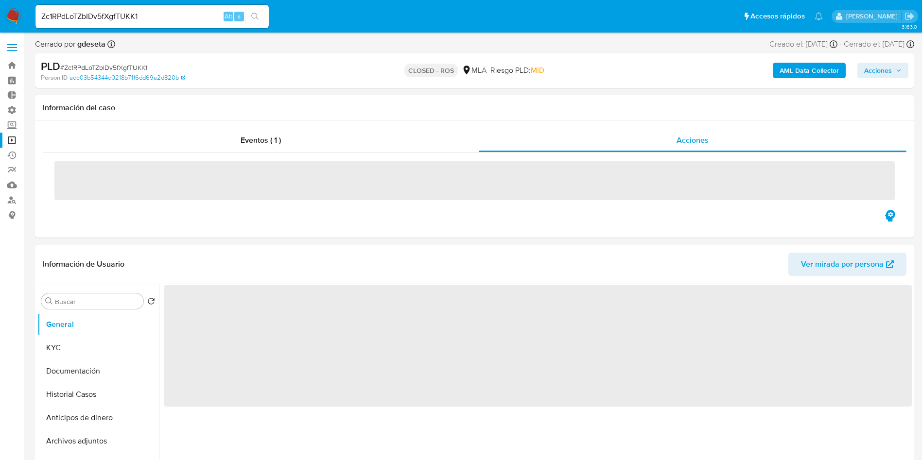
select select "10"
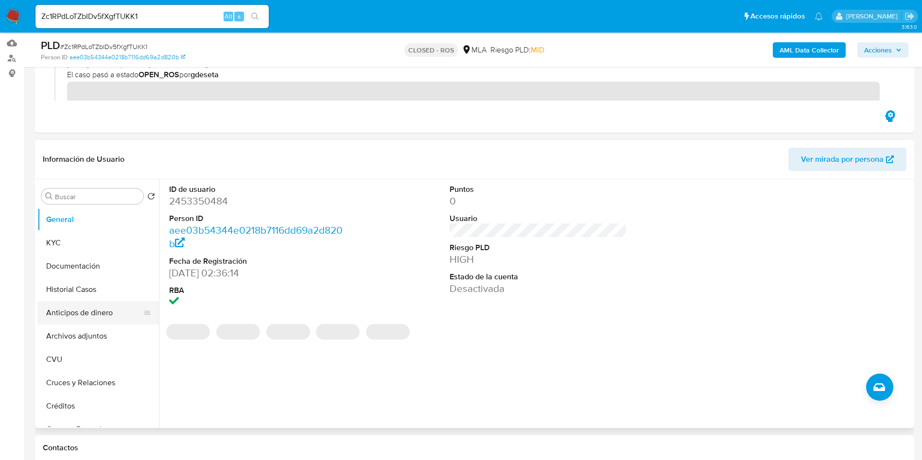
scroll to position [146, 0]
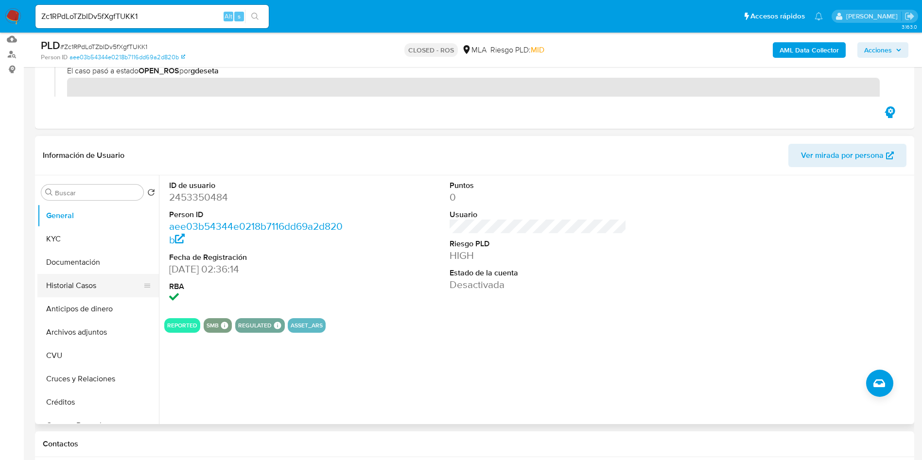
click at [63, 292] on button "Historial Casos" at bounding box center [94, 285] width 114 height 23
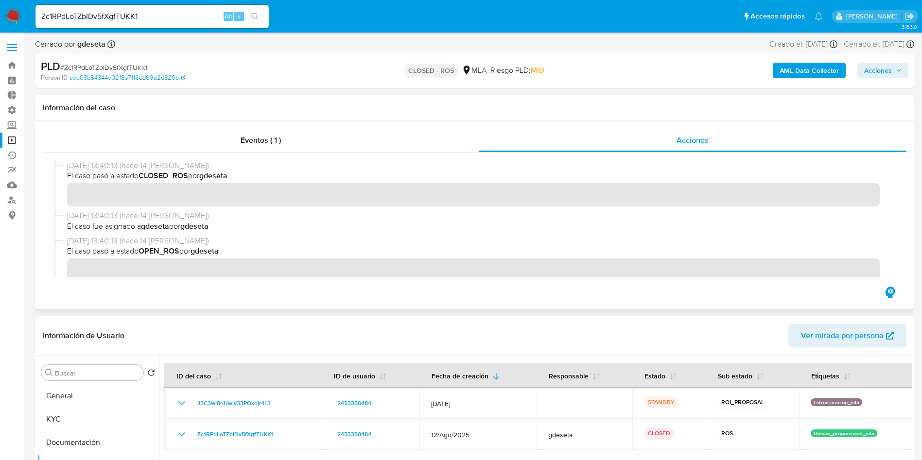
scroll to position [73, 0]
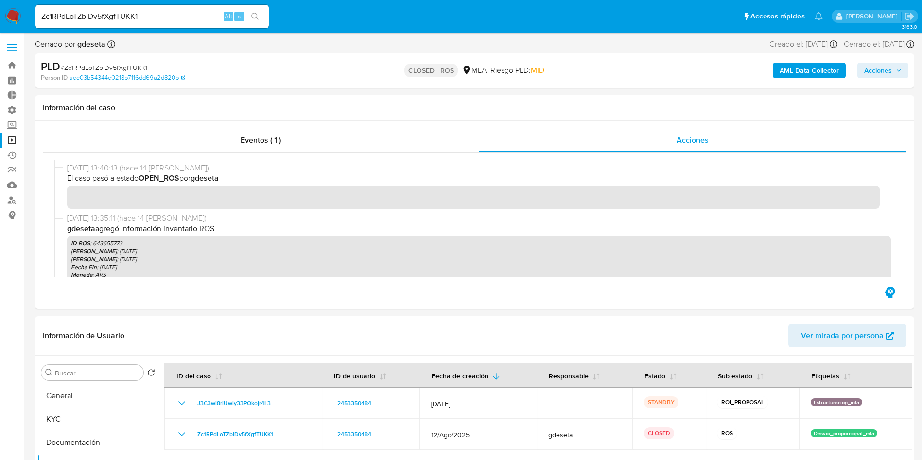
click at [138, 16] on input "Zc1RPdLoTZbIDv5fXgfTUKK1" at bounding box center [151, 16] width 233 height 13
drag, startPoint x: 138, startPoint y: 16, endPoint x: 180, endPoint y: 15, distance: 42.3
click at [138, 15] on input "Zc1RPdLoTZbIDv5fXgfTUKK1" at bounding box center [151, 16] width 233 height 13
paste input "kmFA4NlMQ9ObQRBqDyIfIUbD"
click at [267, 16] on input "kmFA4NlMQ9ObQRBqDyIfIUbD" at bounding box center [151, 16] width 233 height 13
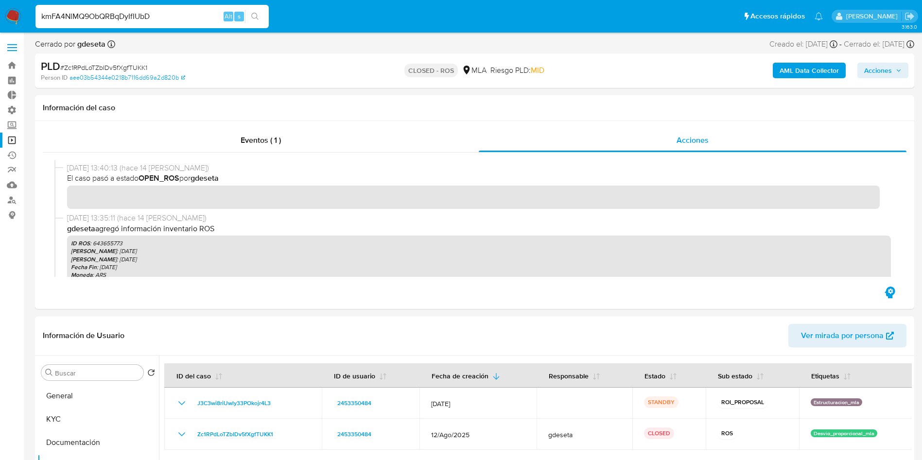
type input "kmFA4NlMQ9ObQRBqDyIfIUbD"
click at [251, 16] on icon "search-icon" at bounding box center [255, 17] width 8 height 8
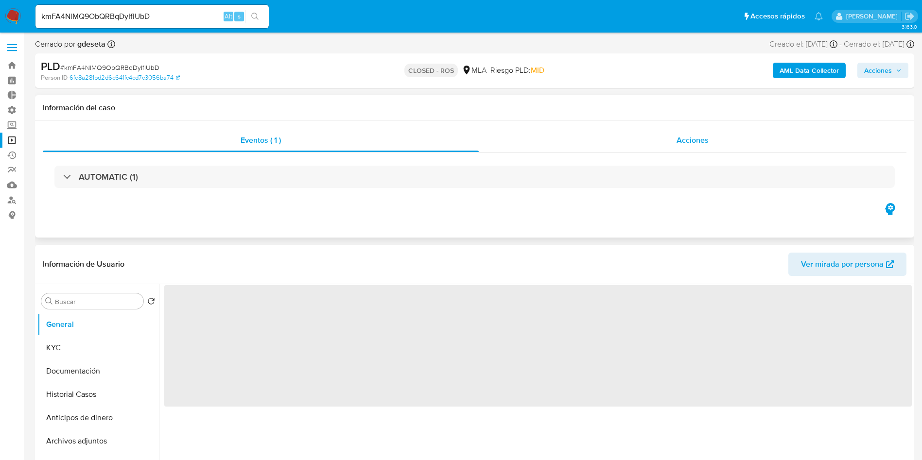
click at [683, 142] on span "Acciones" at bounding box center [692, 140] width 32 height 11
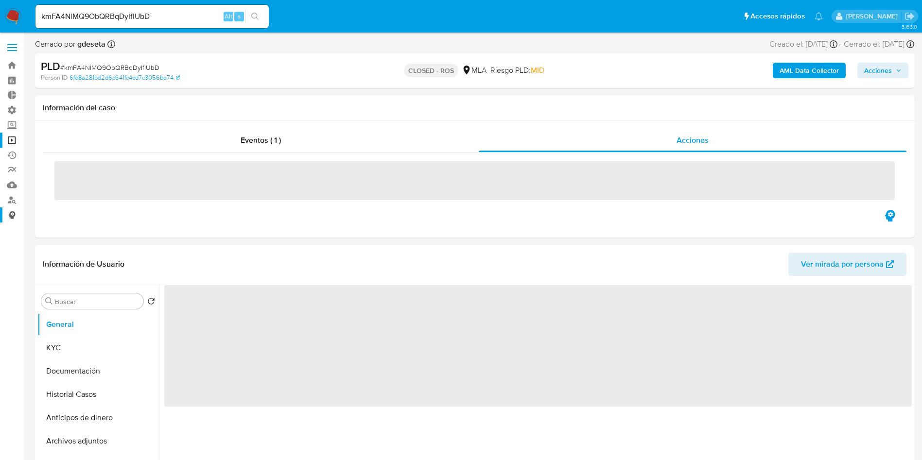
select select "10"
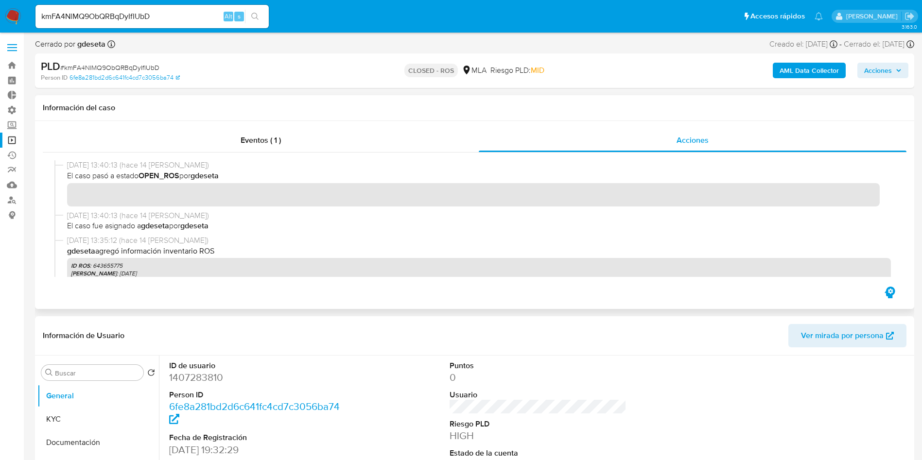
scroll to position [73, 0]
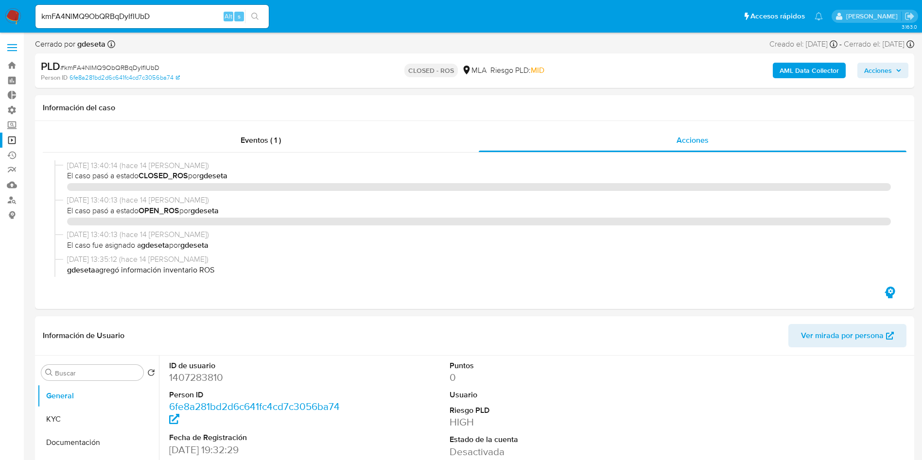
select select "10"
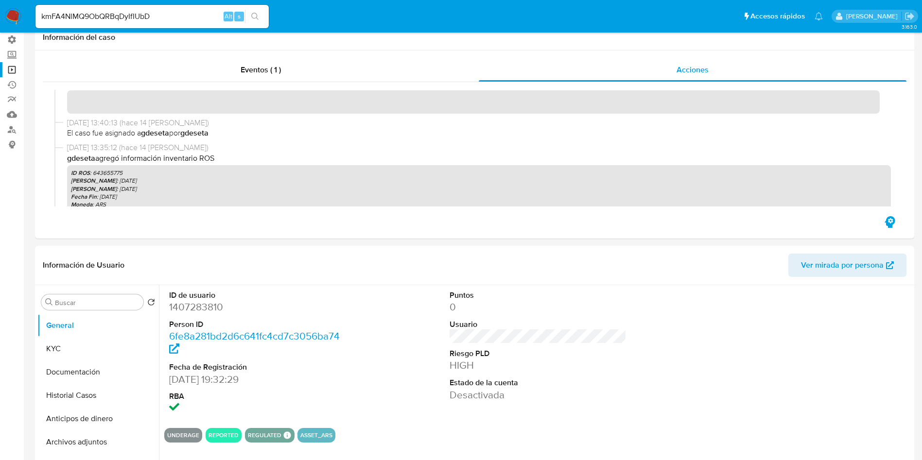
scroll to position [146, 0]
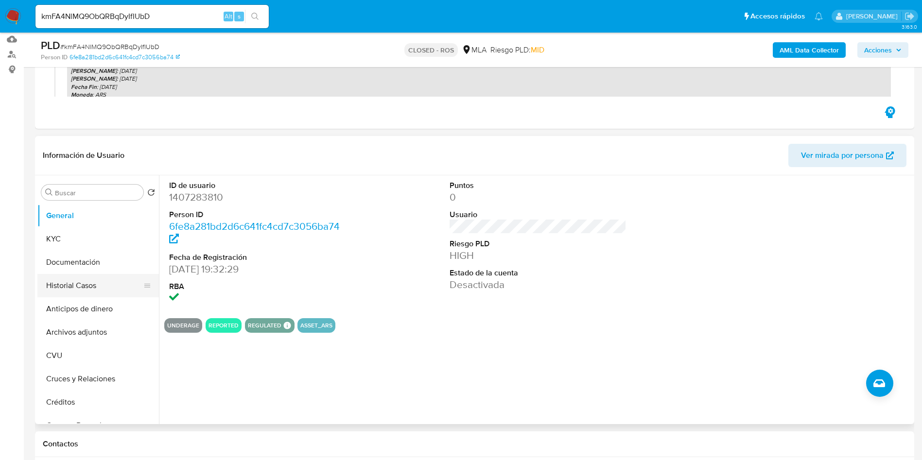
click at [61, 285] on button "Historial Casos" at bounding box center [94, 285] width 114 height 23
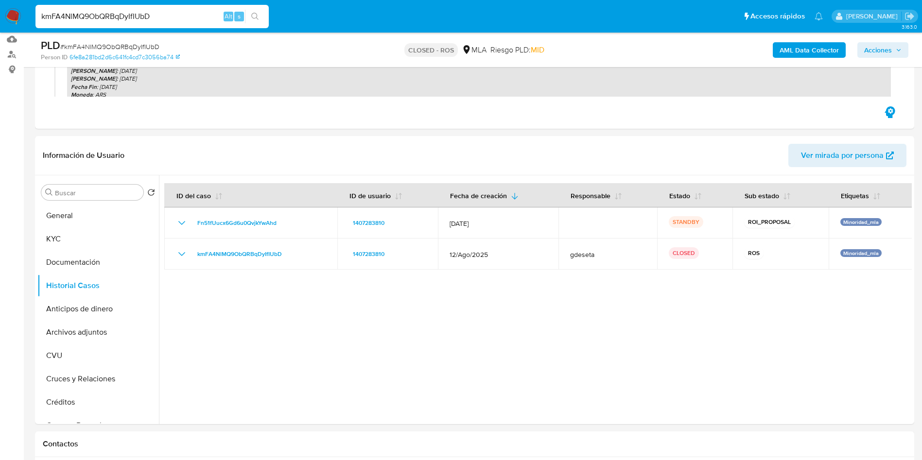
click at [140, 14] on input "kmFA4NlMQ9ObQRBqDyIfIUbD" at bounding box center [151, 16] width 233 height 13
drag, startPoint x: 140, startPoint y: 14, endPoint x: 169, endPoint y: 13, distance: 28.7
click at [140, 13] on input "kmFA4NlMQ9ObQRBqDyIfIUbD" at bounding box center [151, 16] width 233 height 13
paste input "STYzzLaAVONamfBMoPMTS5q0"
type input "STYzzLaAVONamfBMoPMTS5q0"
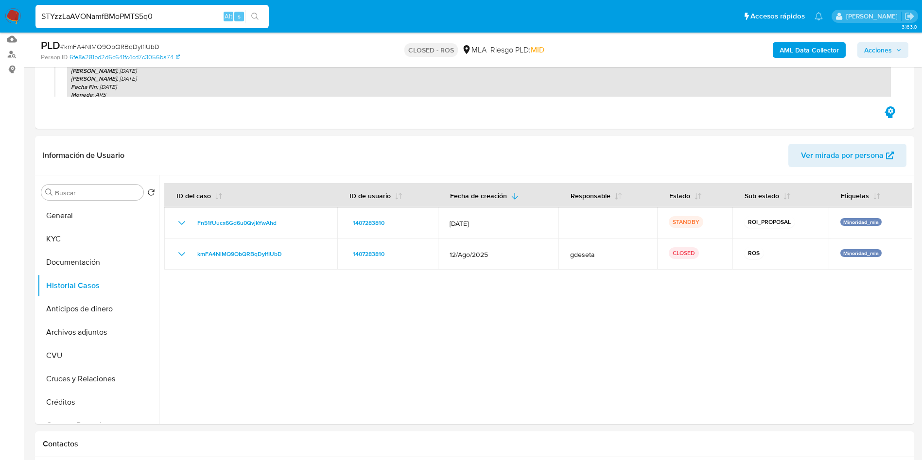
click at [250, 14] on button "search-icon" at bounding box center [255, 17] width 20 height 14
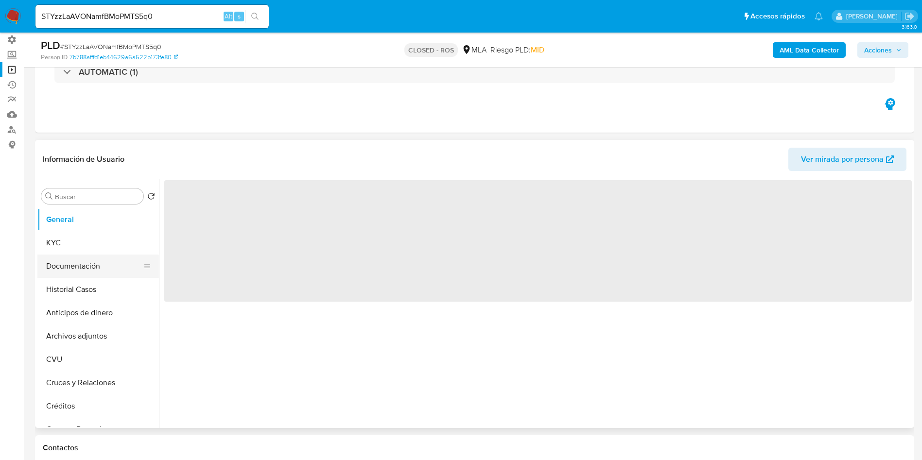
scroll to position [73, 0]
select select "10"
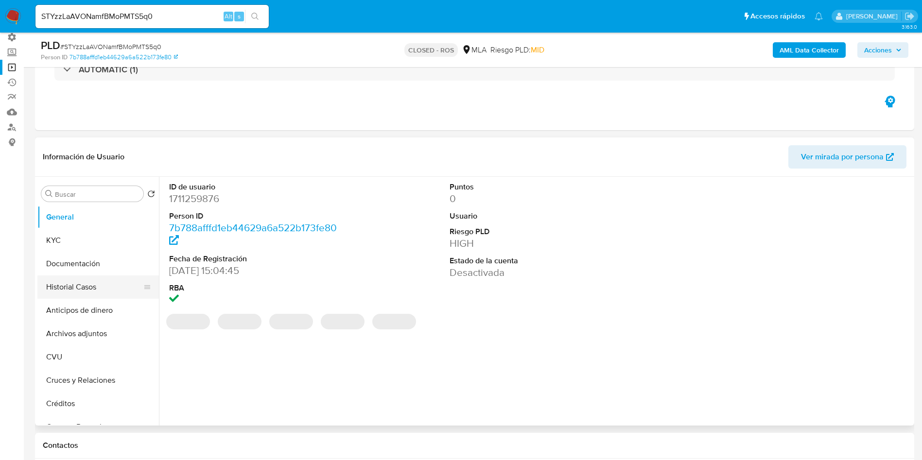
click at [56, 283] on button "Historial Casos" at bounding box center [94, 287] width 114 height 23
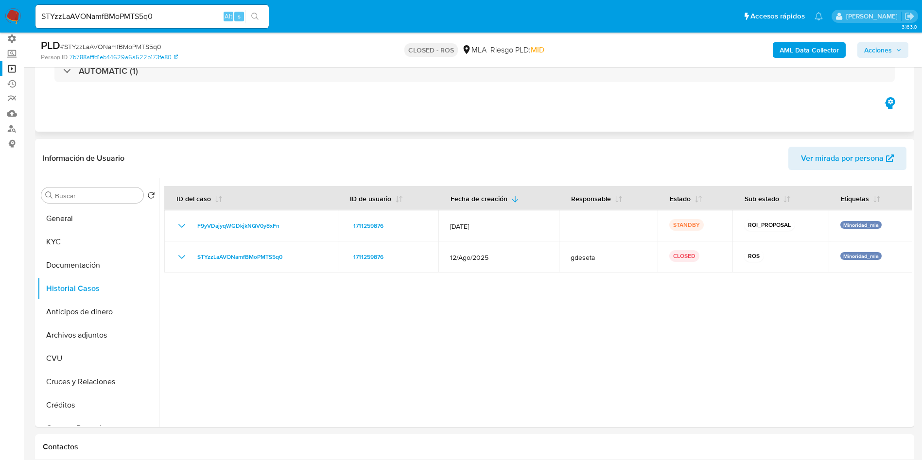
scroll to position [0, 0]
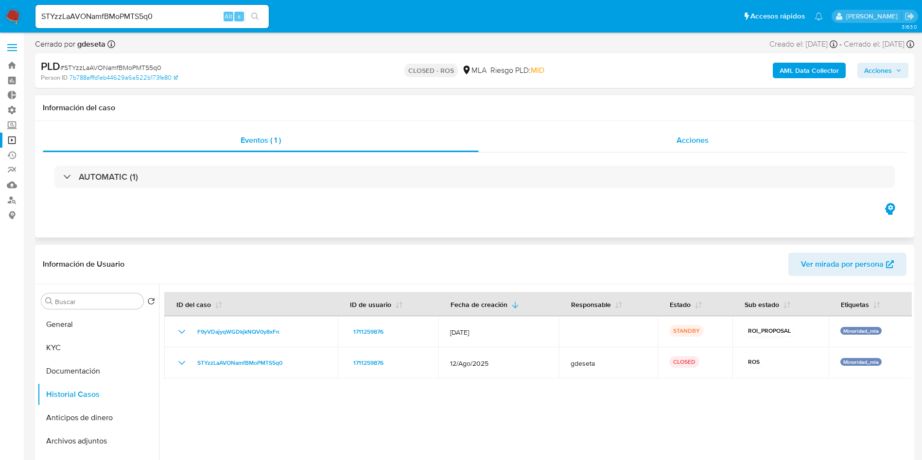
click at [682, 147] on div "Acciones" at bounding box center [693, 140] width 428 height 23
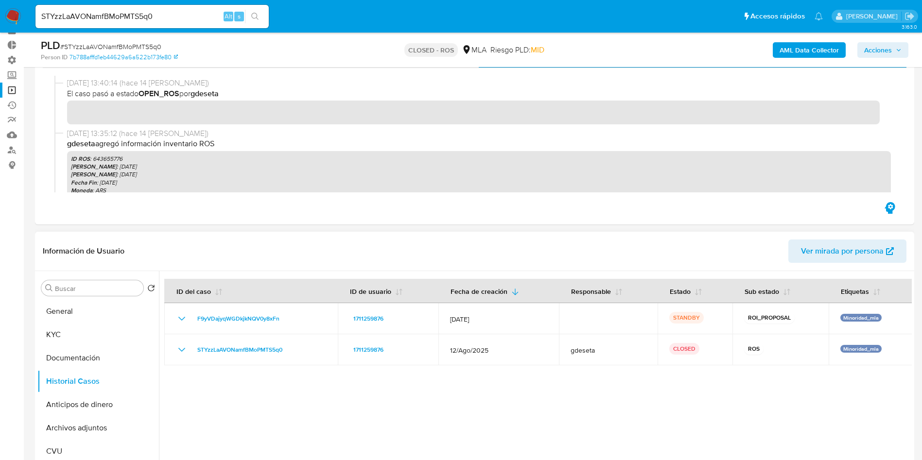
scroll to position [73, 0]
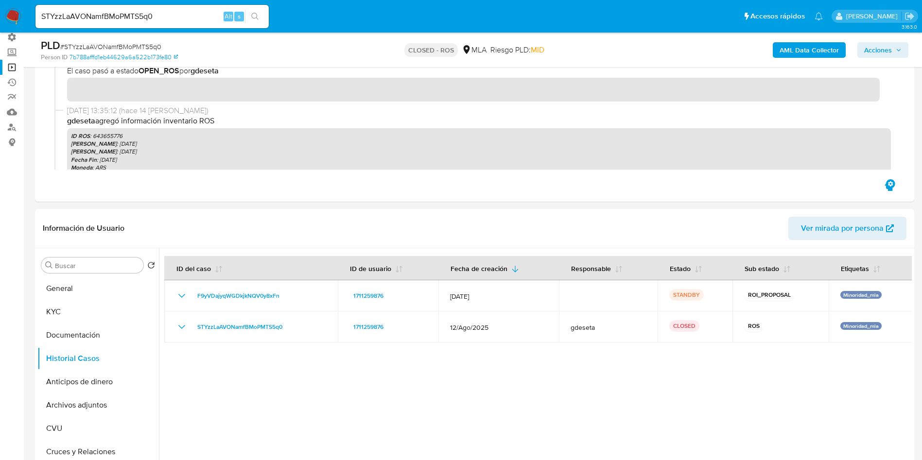
click at [163, 14] on input "STYzzLaAVONamfBMoPMTS5q0" at bounding box center [151, 16] width 233 height 13
paste input "jKVhWMuqbYgiEGtEHPRbiJ4u"
type input "jKVhWMuqbYgiEGtEHPRbiJ4u"
click at [255, 20] on button "search-icon" at bounding box center [255, 17] width 20 height 14
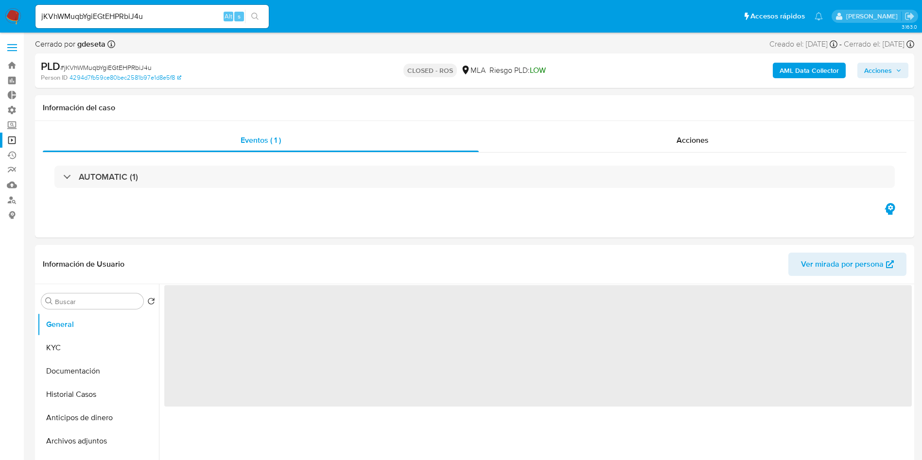
select select "10"
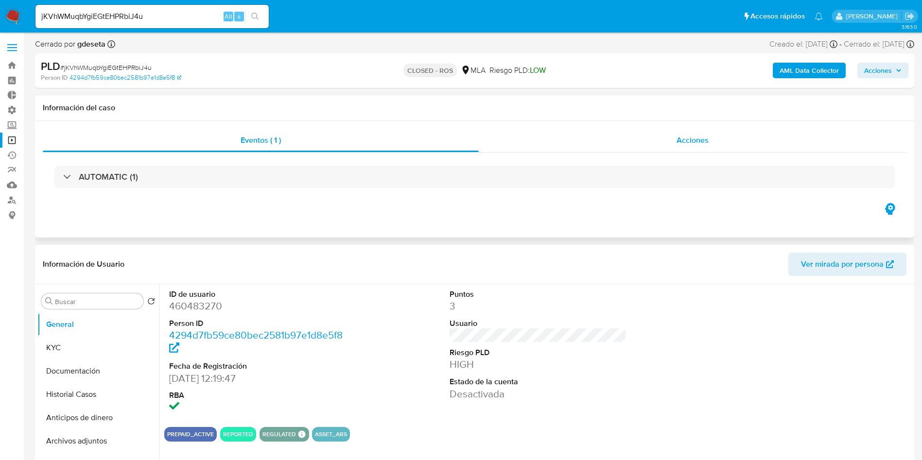
click at [703, 133] on div "Acciones" at bounding box center [693, 140] width 428 height 23
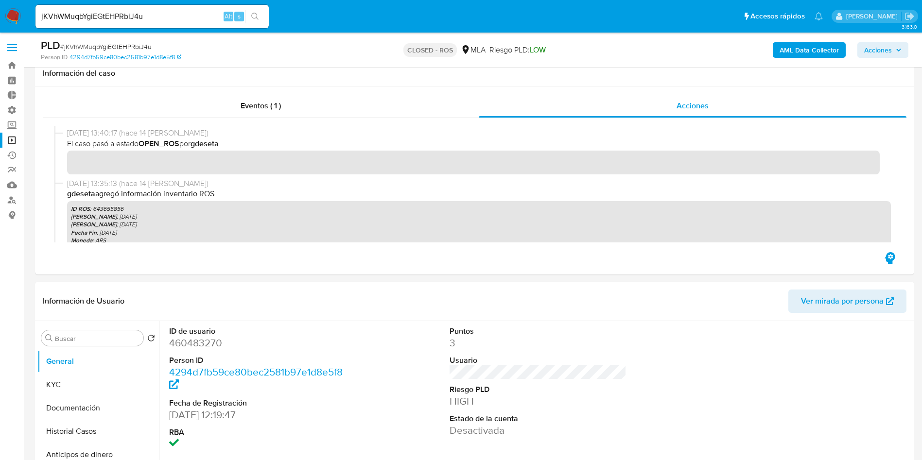
scroll to position [73, 0]
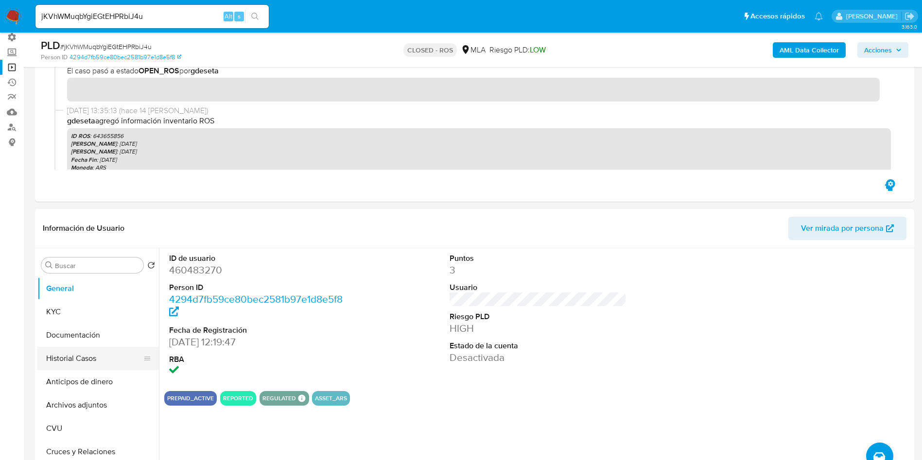
click at [111, 361] on button "Historial Casos" at bounding box center [94, 358] width 114 height 23
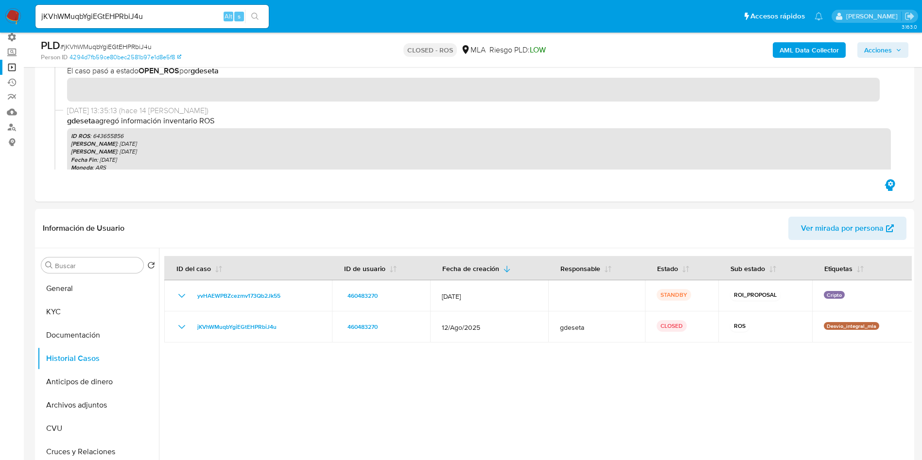
click at [159, 19] on input "jKVhWMuqbYgiEGtEHPRbiJ4u" at bounding box center [151, 16] width 233 height 13
paste input "2lR8xGOnZa4SGDRBv4L8Wuwa"
type input "2lR8xGOnZa4SGDRBv4L8Wuwa"
click at [259, 12] on button "search-icon" at bounding box center [255, 17] width 20 height 14
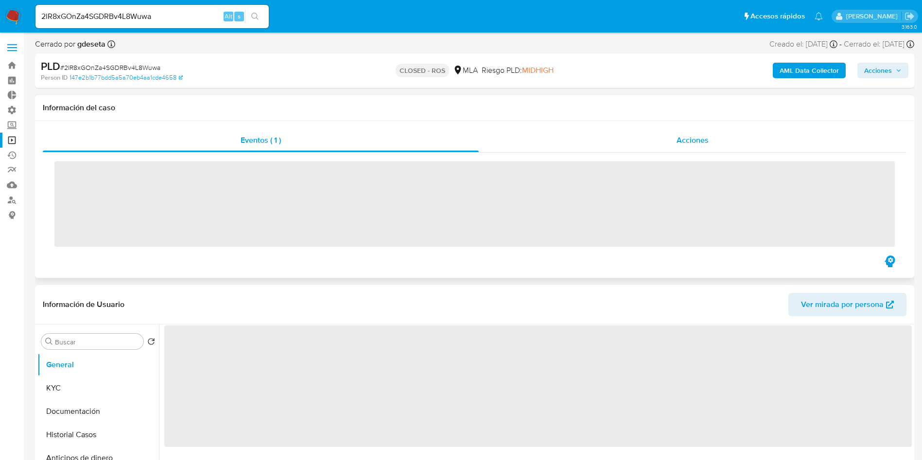
click at [653, 138] on div "Acciones" at bounding box center [693, 140] width 428 height 23
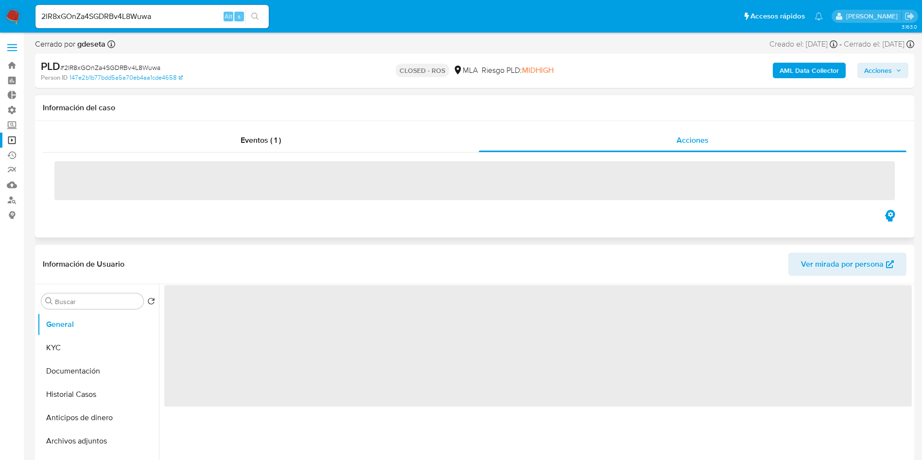
select select "10"
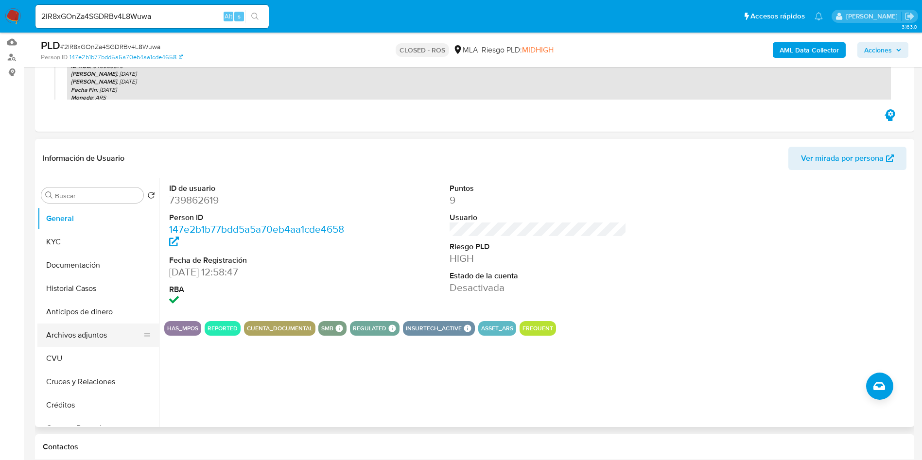
scroll to position [146, 0]
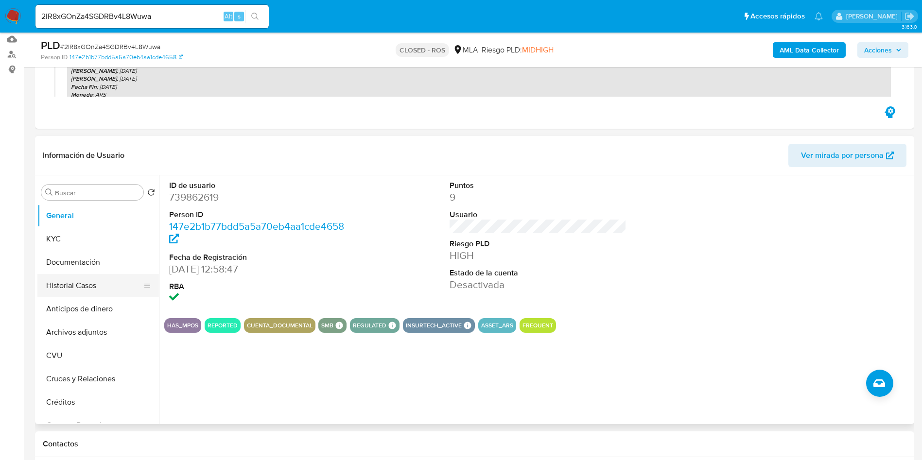
click at [75, 283] on button "Historial Casos" at bounding box center [94, 285] width 114 height 23
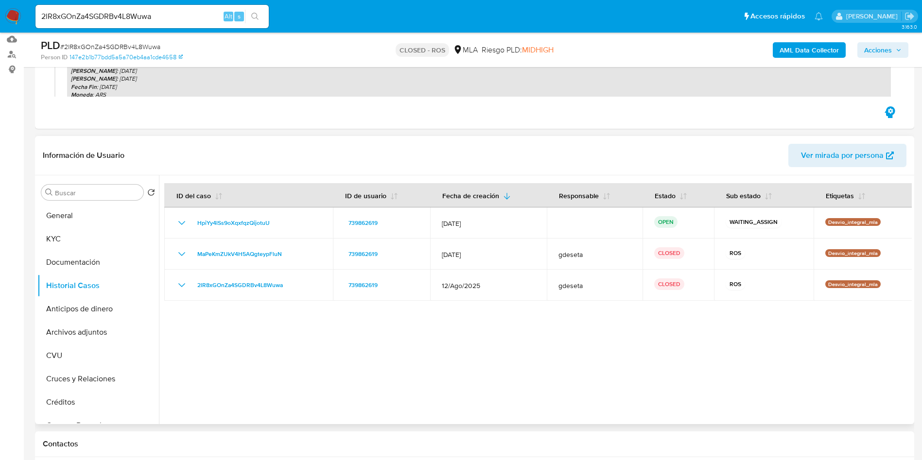
scroll to position [73, 0]
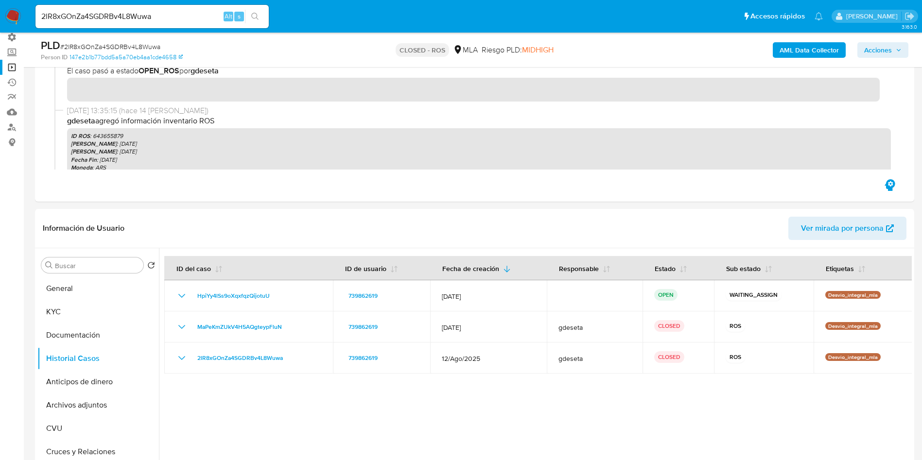
click at [137, 43] on span "# 2lR8xGOnZa4SGDRBv4L8Wuwa" at bounding box center [110, 47] width 100 height 10
click at [137, 42] on span "# 2lR8xGOnZa4SGDRBv4L8Wuwa" at bounding box center [110, 47] width 100 height 10
copy span "2lR8xGOnZa4SGDRBv4L8Wuwa"
click at [142, 13] on input "2lR8xGOnZa4SGDRBv4L8Wuwa" at bounding box center [151, 16] width 233 height 13
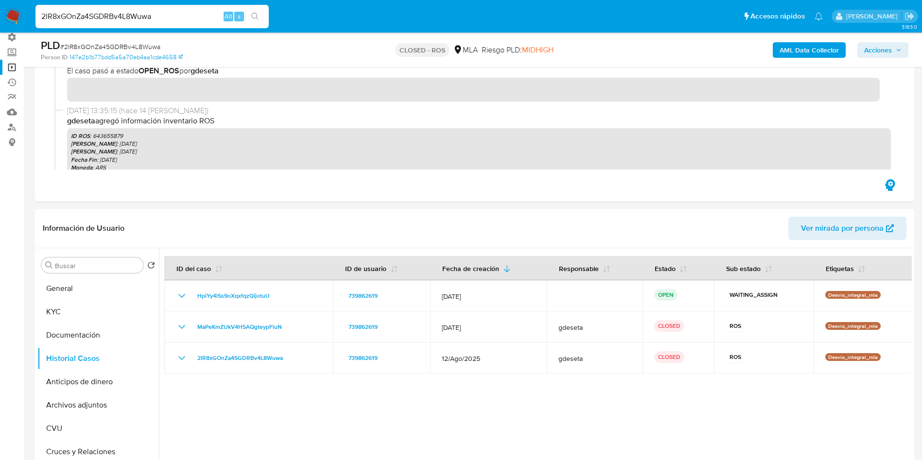
paste input "WosSq2j6lNhFOQL4j2IwW3iH"
type input "WosSq2j6lNhFOQL4j2IwW3iH"
click at [262, 15] on button "search-icon" at bounding box center [255, 17] width 20 height 14
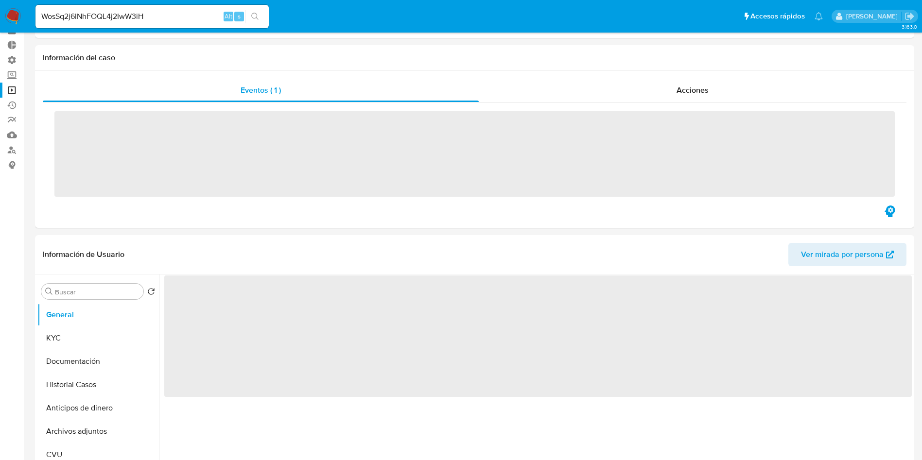
scroll to position [73, 0]
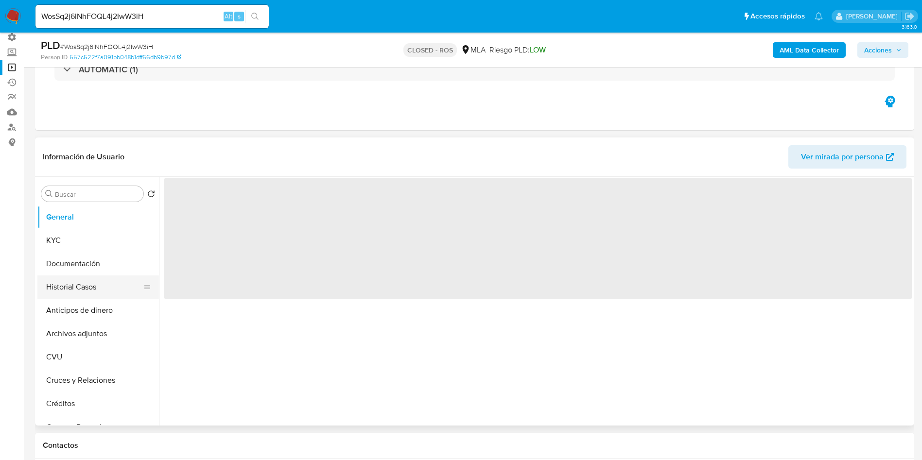
select select "10"
click at [74, 290] on button "Historial Casos" at bounding box center [94, 287] width 114 height 23
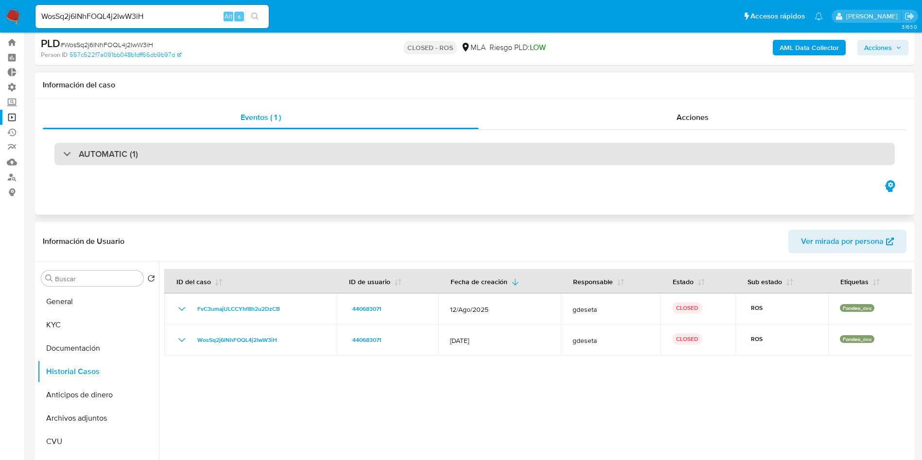
scroll to position [0, 0]
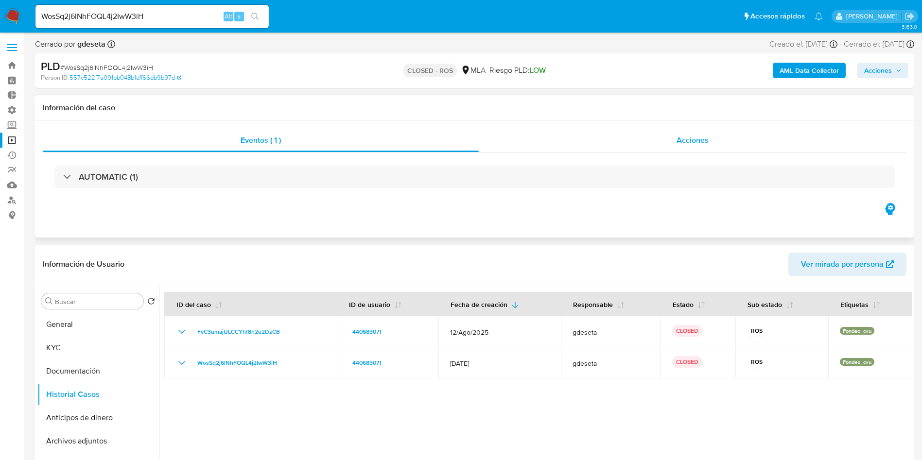
click at [670, 147] on div "Acciones" at bounding box center [693, 140] width 428 height 23
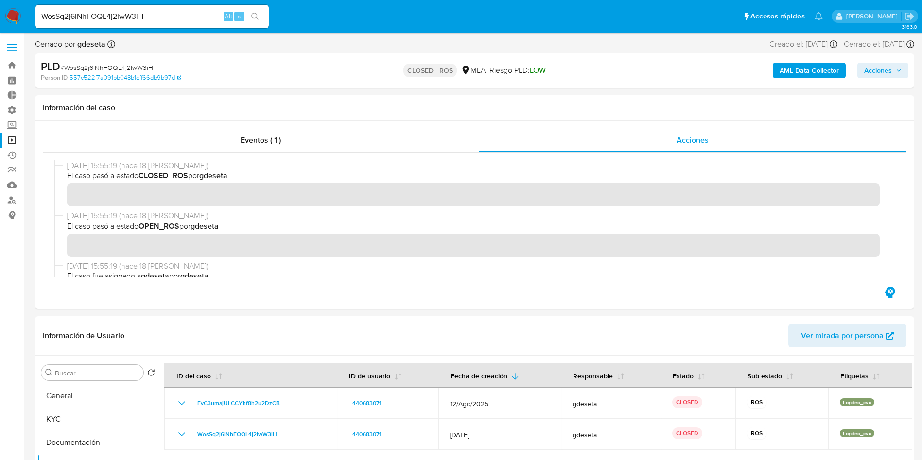
scroll to position [73, 0]
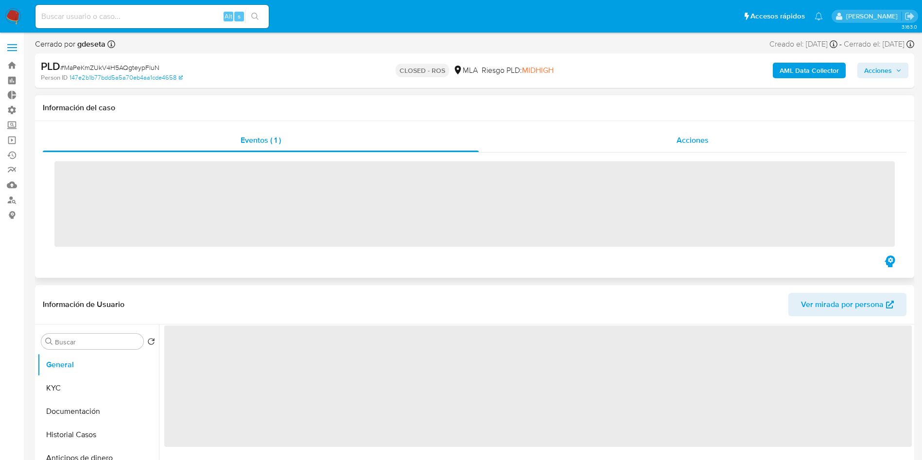
click at [695, 133] on div "Acciones" at bounding box center [693, 140] width 428 height 23
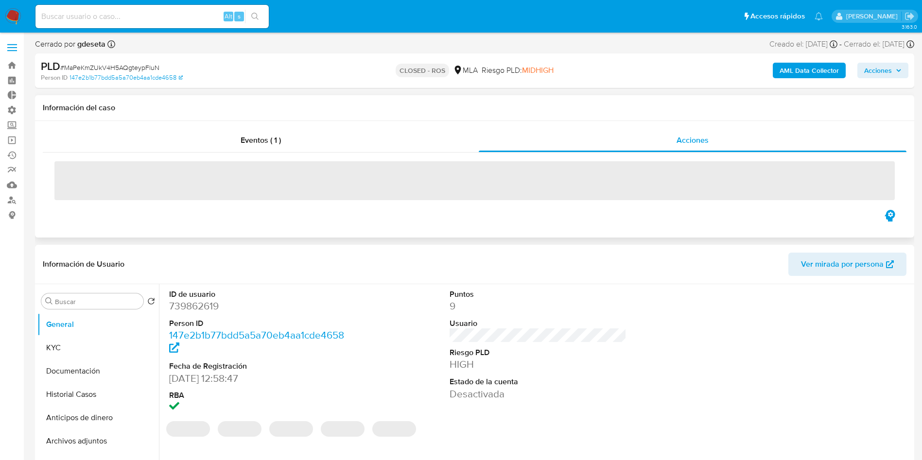
select select "10"
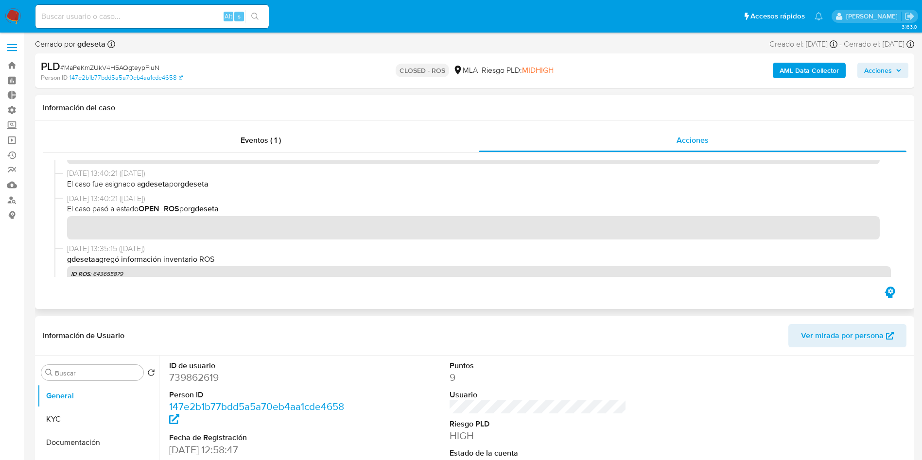
scroll to position [73, 0]
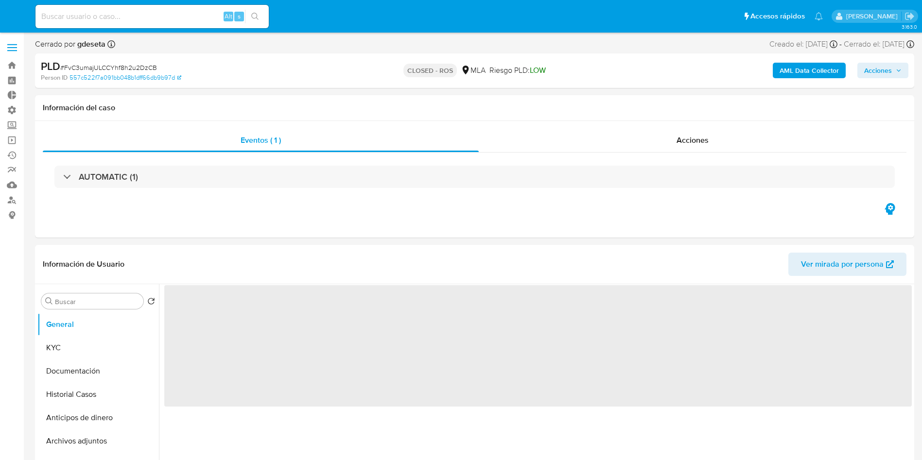
select select "10"
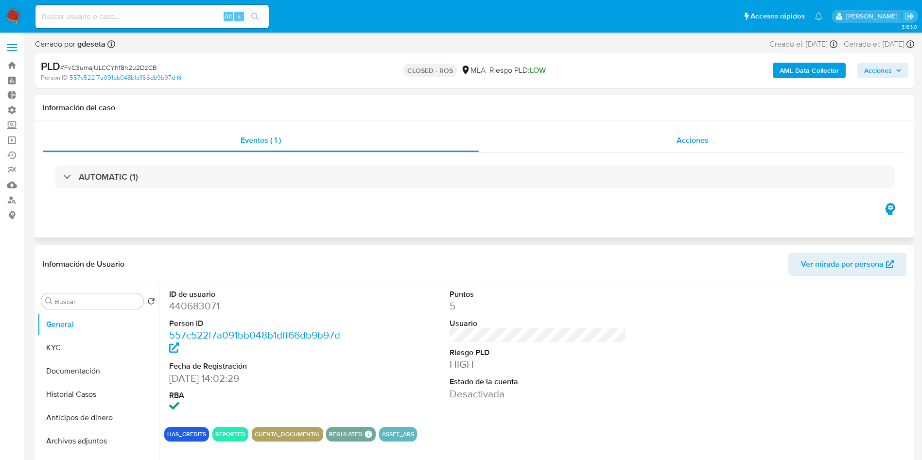
click at [697, 138] on span "Acciones" at bounding box center [692, 140] width 32 height 11
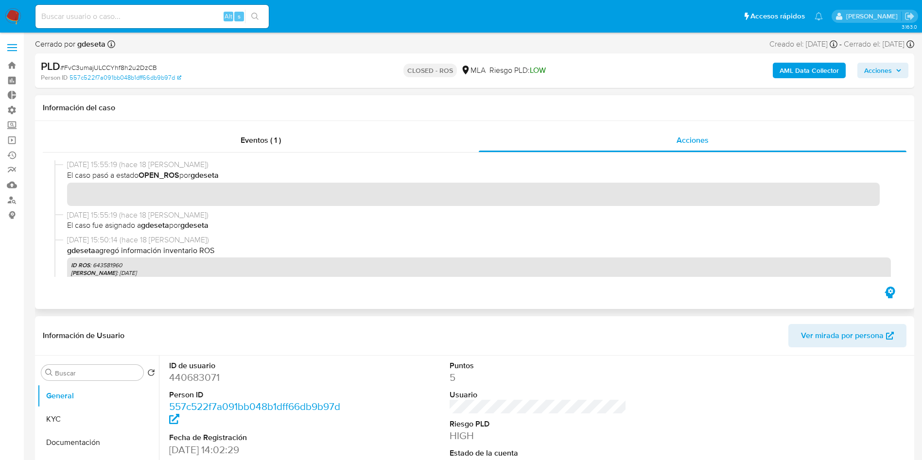
scroll to position [73, 0]
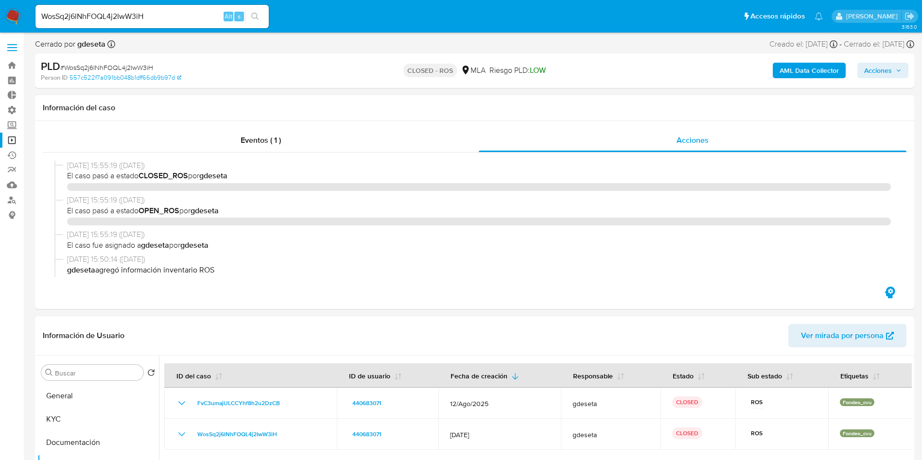
select select "10"
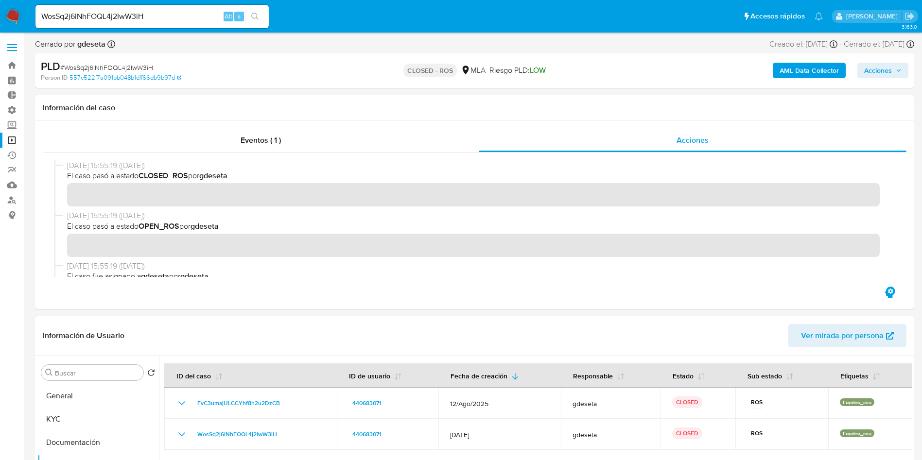
scroll to position [73, 0]
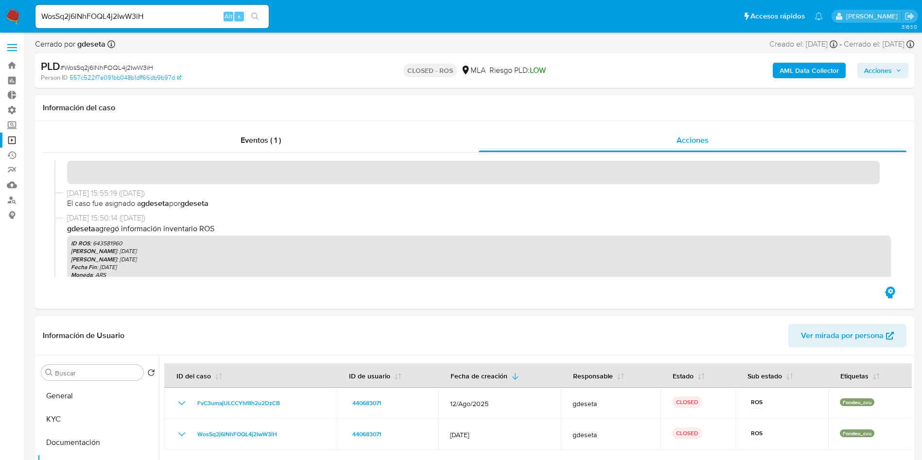
click at [137, 19] on input "WosSq2j6lNhFOQL4j2IwW3iH" at bounding box center [151, 16] width 233 height 13
paste input "yB1L72hVb1D7Ljdp90AFq6FO"
type input "yB1L72hVb1D7Ljdp90AFq6FO"
click at [259, 16] on button "search-icon" at bounding box center [255, 17] width 20 height 14
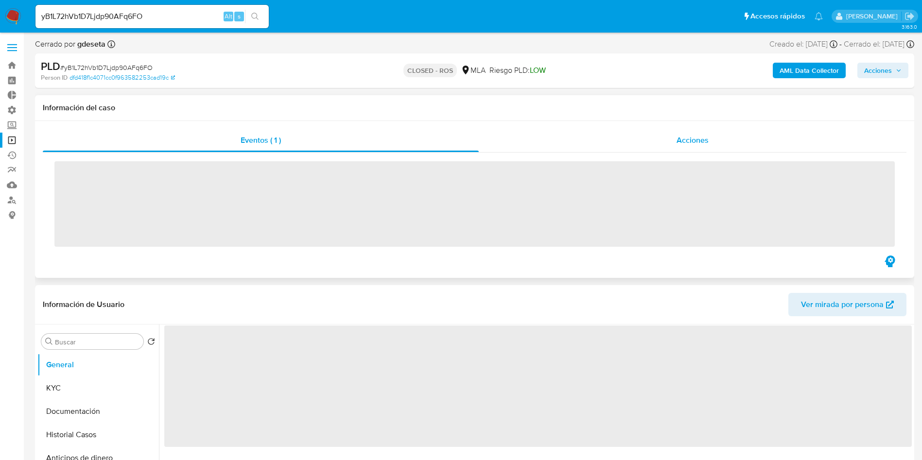
click at [692, 141] on span "Acciones" at bounding box center [692, 140] width 32 height 11
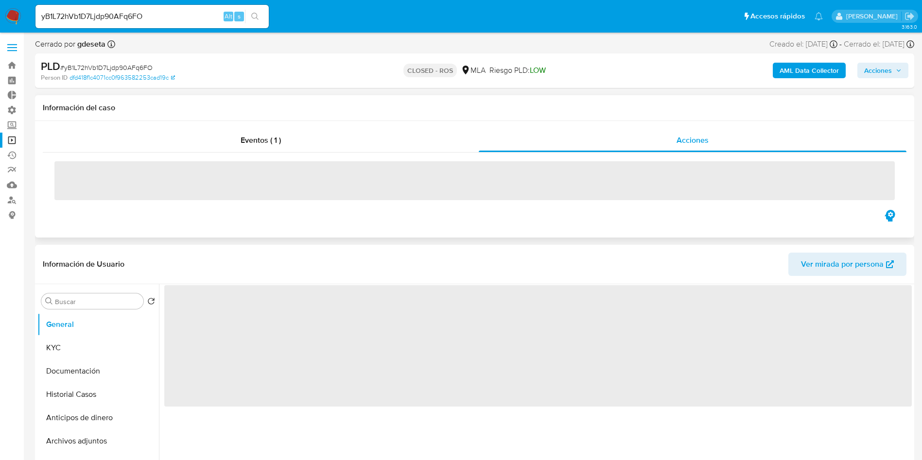
select select "10"
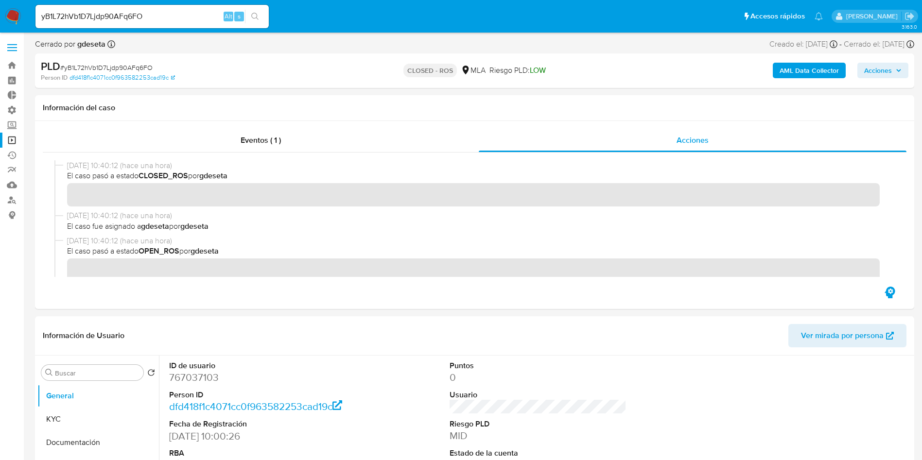
click at [204, 13] on input "yB1L72hVb1D7Ljdp90AFq6FO" at bounding box center [151, 16] width 233 height 13
paste input "HIjeinlKf8ZZVIcyU108HKbv"
type input "HIjeinlKf8ZZVIcyU108HKbv"
click at [256, 17] on icon "search-icon" at bounding box center [255, 17] width 8 height 8
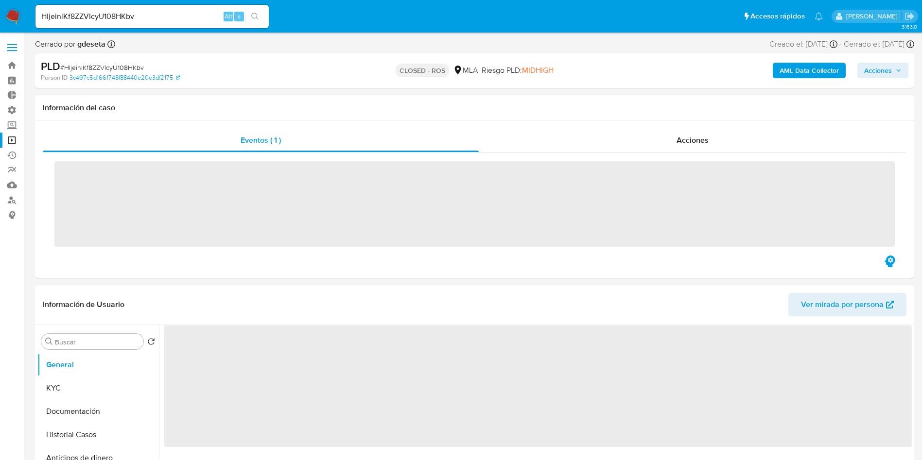
click at [664, 153] on div "‌" at bounding box center [474, 203] width 863 height 101
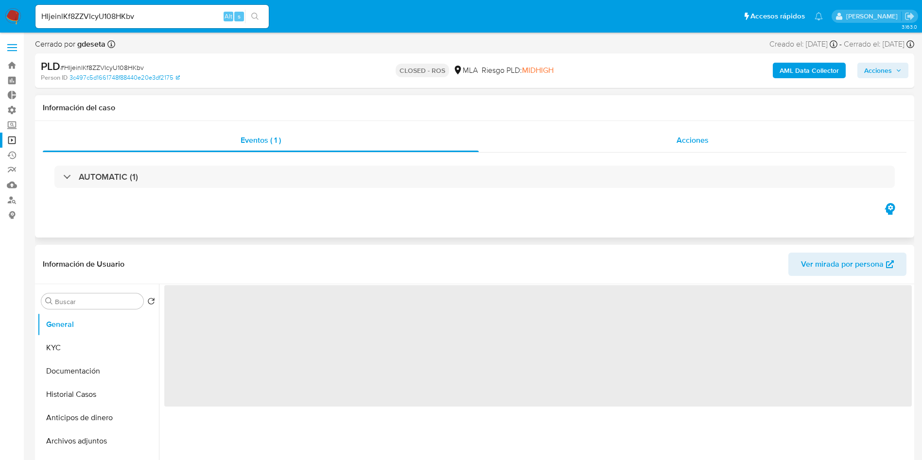
click at [682, 139] on span "Acciones" at bounding box center [692, 140] width 32 height 11
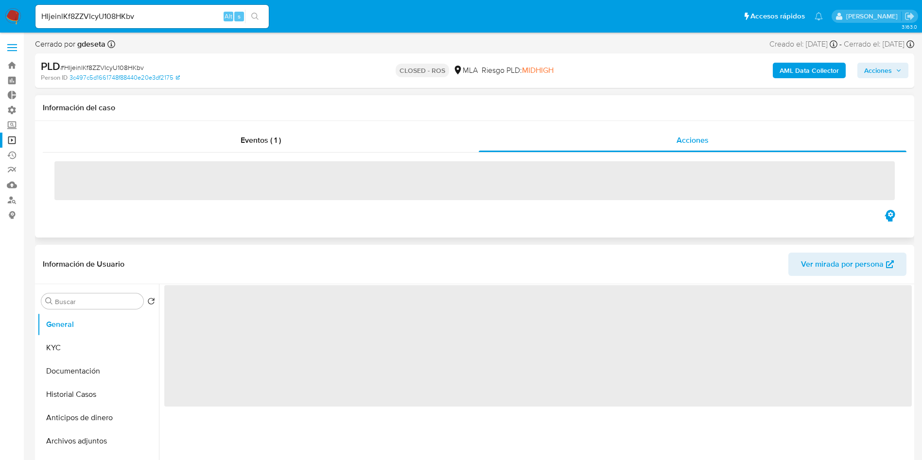
select select "10"
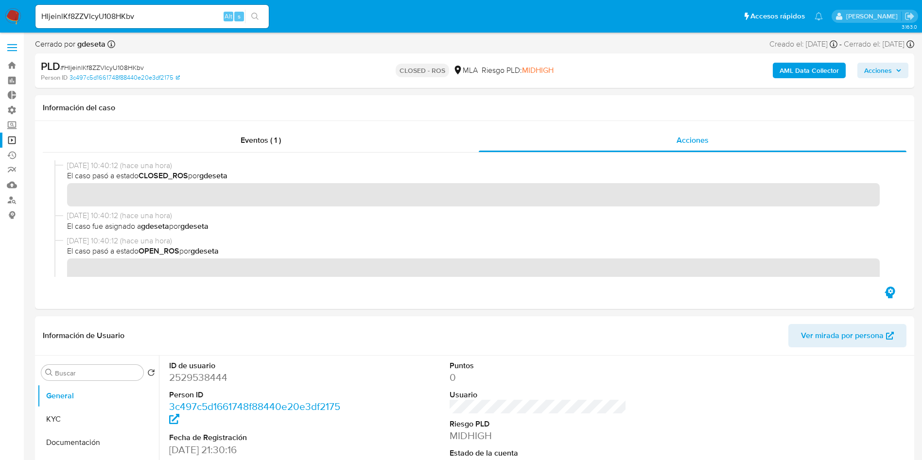
click at [176, 13] on input "HIjeinlKf8ZZVIcyU108HKbv" at bounding box center [151, 16] width 233 height 13
paste input "bA4DIvQU1uuUK2ahhKFAJCpy"
click at [183, 20] on input "HIjeinlKf8ZZVIcyU108HKbvbA4DIvQU1uuUK2ahhKFAJCpy" at bounding box center [151, 16] width 233 height 13
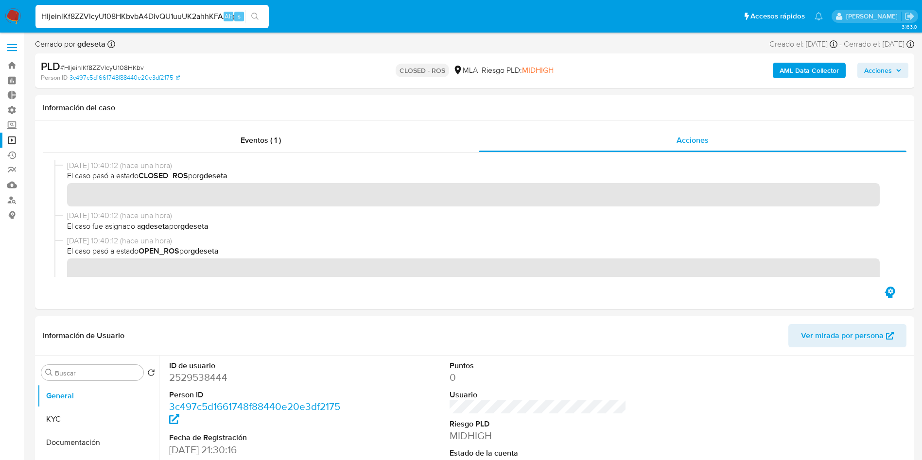
paste input
type input "bA4DIvQU1uuUK2ahhKFAJCpy"
click at [256, 17] on icon "search-icon" at bounding box center [254, 16] width 7 height 7
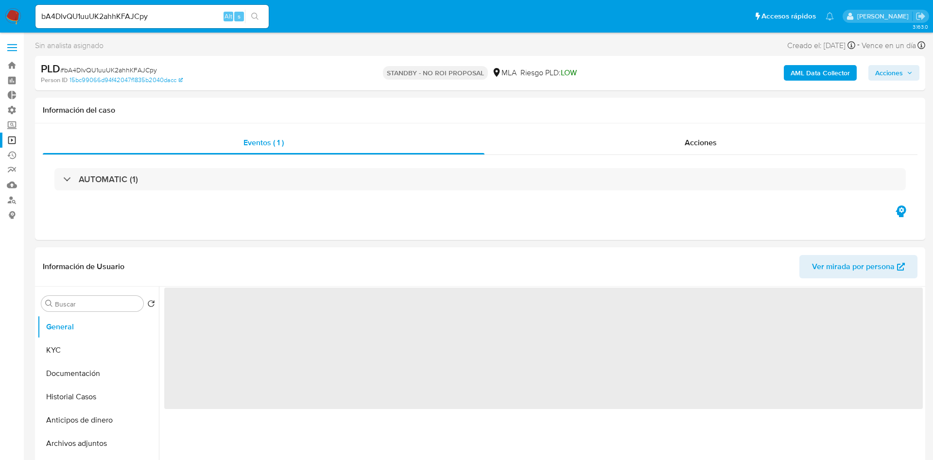
select select "10"
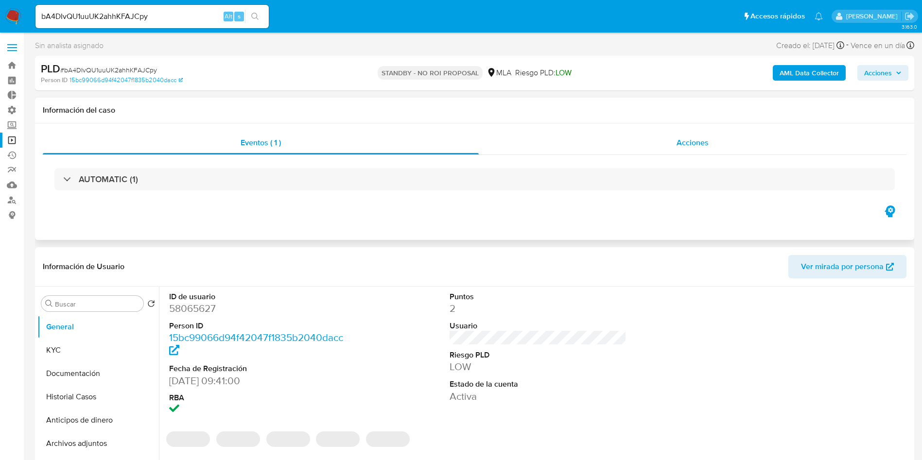
click at [649, 152] on div "Acciones" at bounding box center [693, 142] width 428 height 23
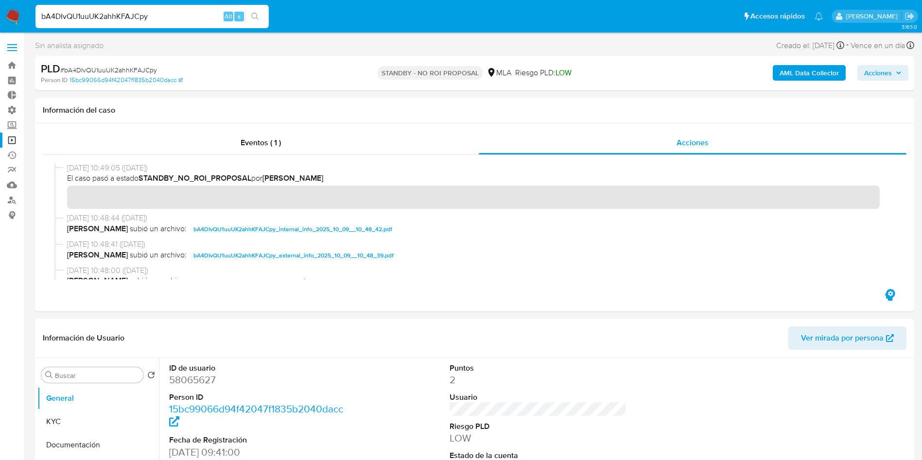
click at [138, 19] on input "bA4DIvQU1uuUK2ahhKFAJCpy" at bounding box center [151, 16] width 233 height 13
paste input "11UV64wXkmifmnpFboNqsV1Q"
type input "11UV64wXkmifmnpFboNqsV1Q"
click at [255, 22] on button "search-icon" at bounding box center [255, 17] width 20 height 14
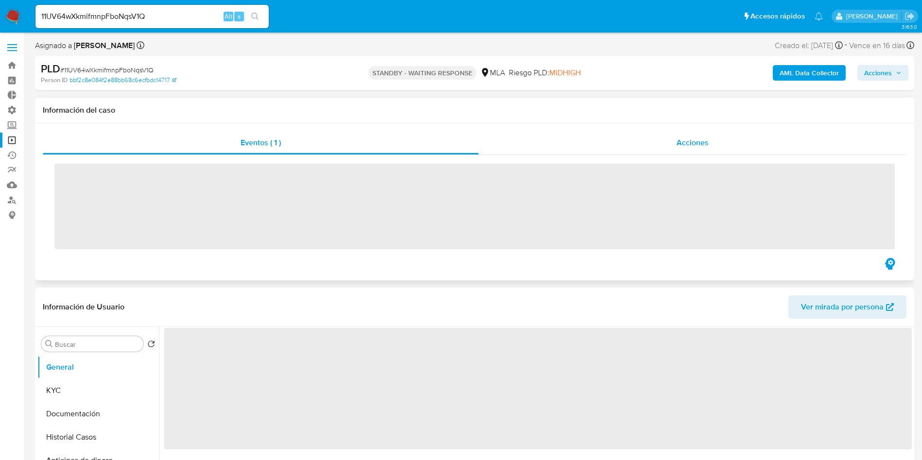
click at [717, 136] on div "Acciones" at bounding box center [693, 142] width 428 height 23
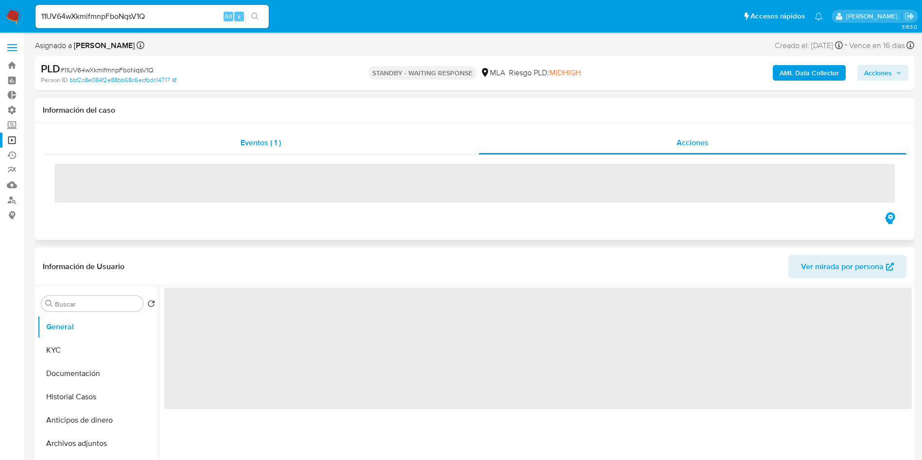
select select "10"
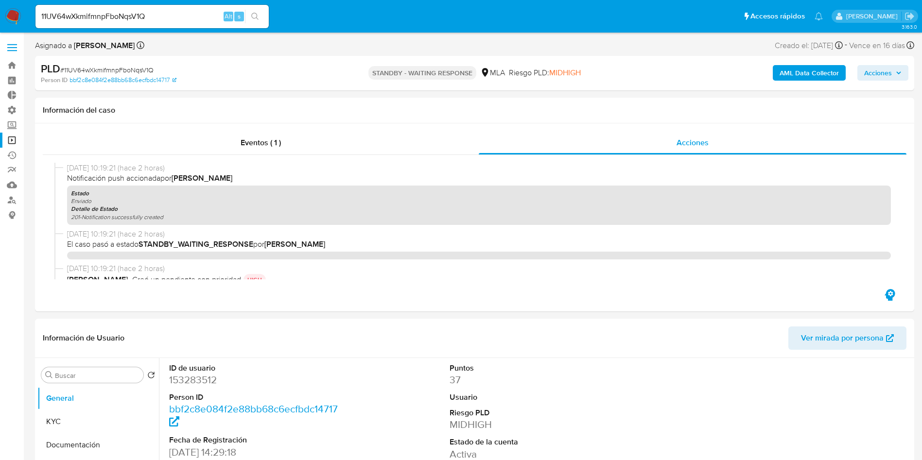
select select "10"
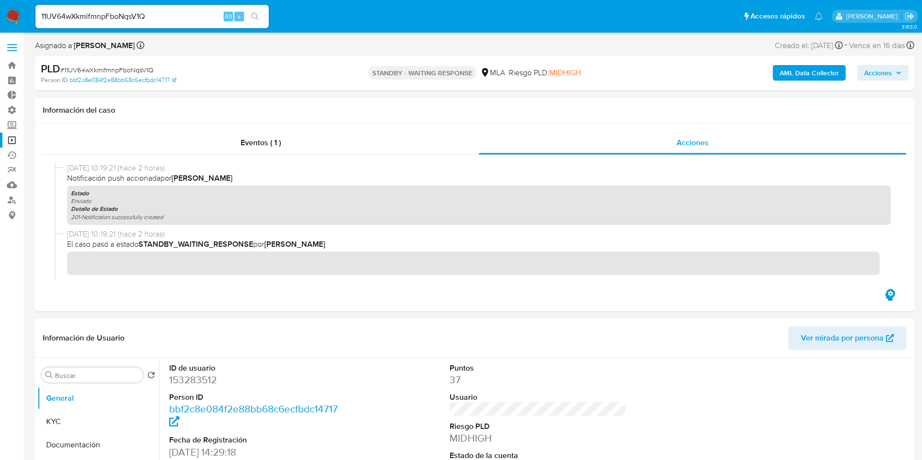
click at [147, 16] on input "11UV64wXkmifmnpFboNqsV1Q" at bounding box center [151, 16] width 233 height 13
drag, startPoint x: 147, startPoint y: 16, endPoint x: 152, endPoint y: 17, distance: 5.0
click at [147, 16] on input "11UV64wXkmifmnpFboNqsV1Q" at bounding box center [151, 16] width 233 height 13
paste input "XyCqAlaK0fI4WjR0exNmTT35"
click at [127, 24] on div "11UV64wXkmifmnpFboNqsV1QXyCqAlaK0fI4WjR0exNmTT35 Alt s" at bounding box center [151, 16] width 233 height 23
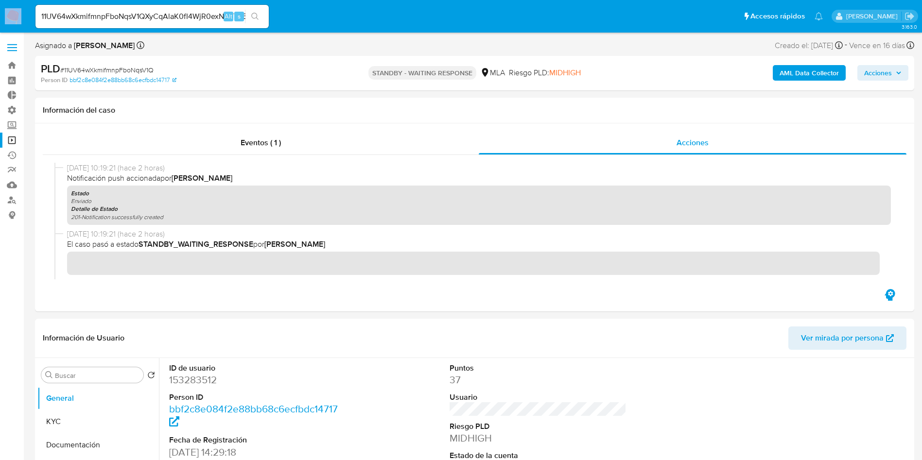
click at [127, 23] on div "11UV64wXkmifmnpFboNqsV1QXyCqAlaK0fI4WjR0exNmTT35 Alt s" at bounding box center [151, 16] width 233 height 23
click at [132, 16] on input "11UV64wXkmifmnpFboNqsV1QXyCqAlaK0fI4WjR0exNmTT35" at bounding box center [151, 16] width 233 height 13
paste input
type input "XyCqAlaK0fI4WjR0exNmTT35"
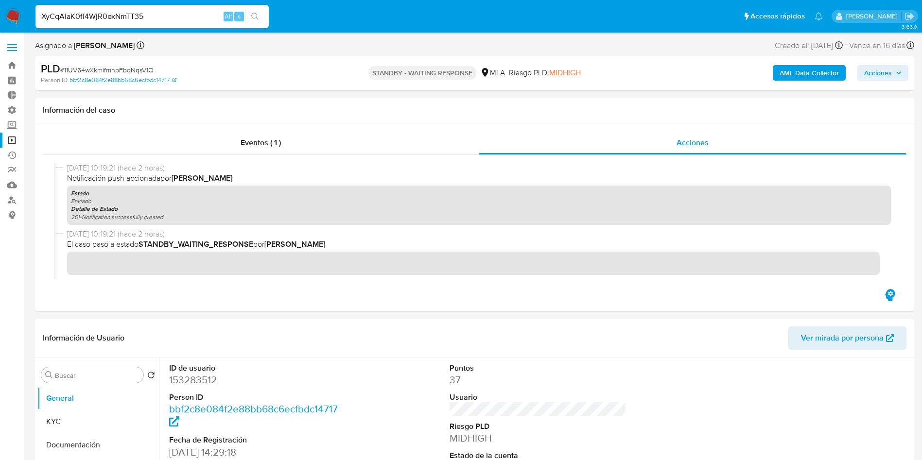
click at [260, 16] on button "search-icon" at bounding box center [255, 17] width 20 height 14
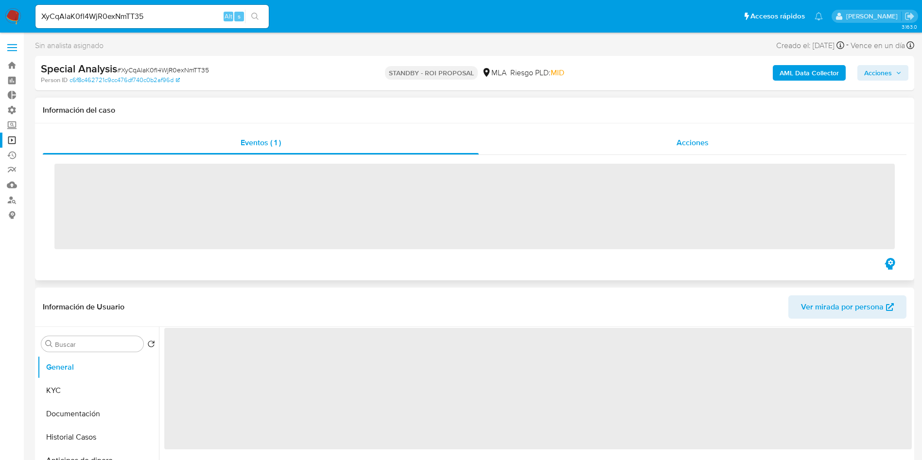
click at [694, 150] on div "Acciones" at bounding box center [693, 142] width 428 height 23
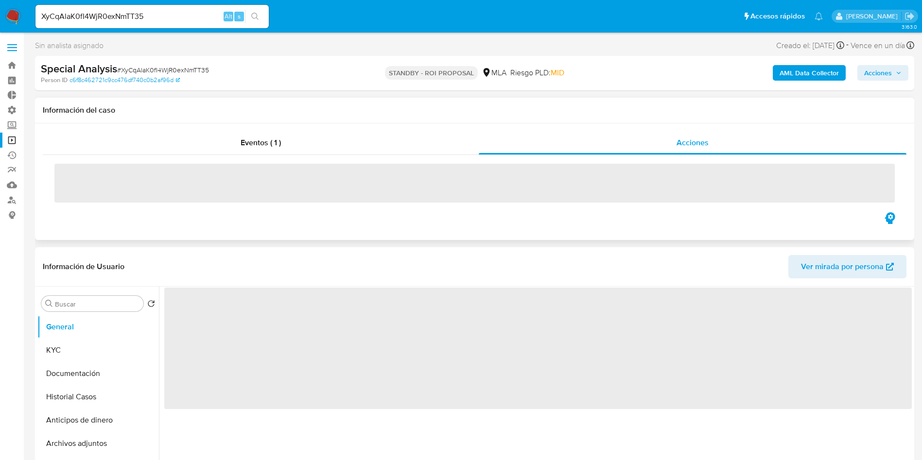
select select "10"
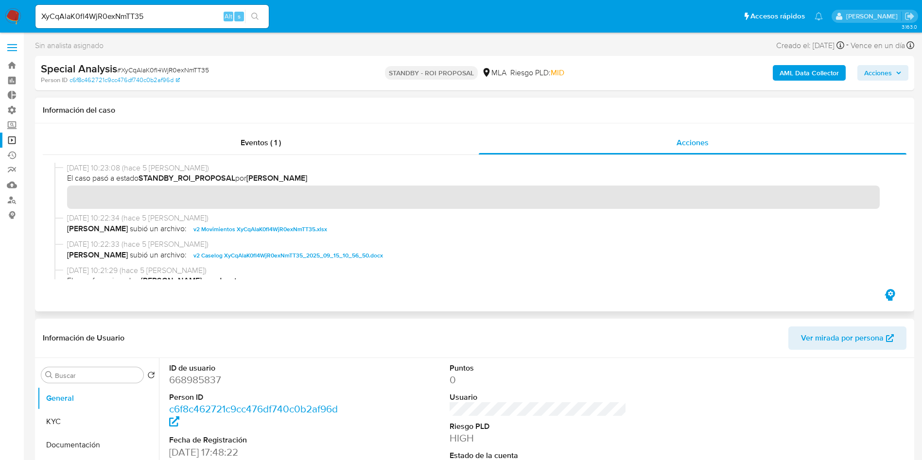
click at [125, 16] on input "XyCqAlaK0fI4WjR0exNmTT35" at bounding box center [151, 16] width 233 height 13
paste input "YGjsCDy21KaOsrHFa4B0Ug7c"
type input "YGjsCDy21KaOsrHFa4B0Ug7c"
click at [254, 16] on icon "search-icon" at bounding box center [255, 17] width 8 height 8
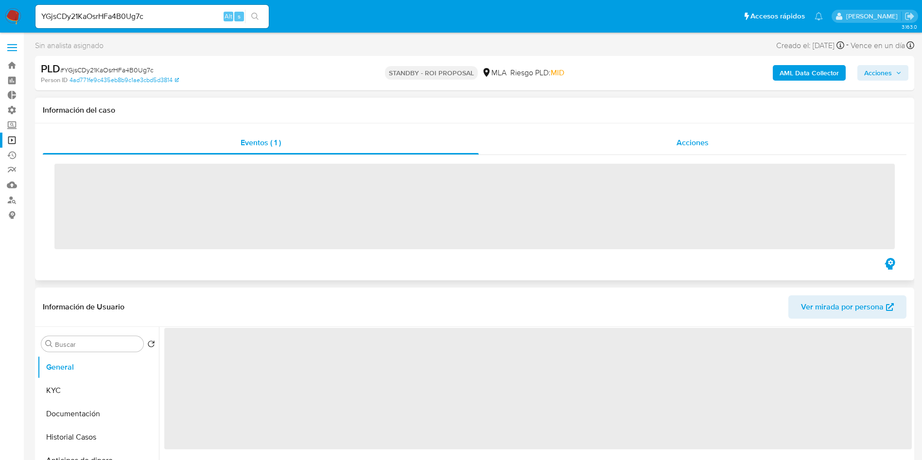
click at [690, 148] on div "Acciones" at bounding box center [693, 142] width 428 height 23
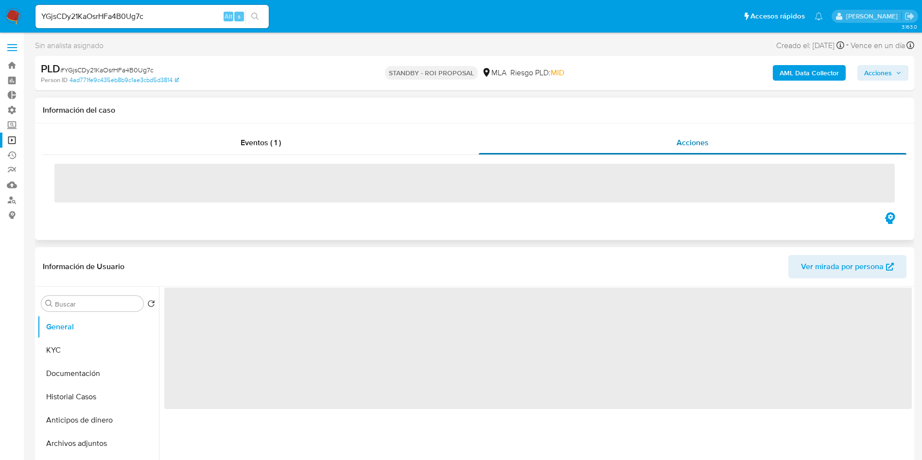
select select "10"
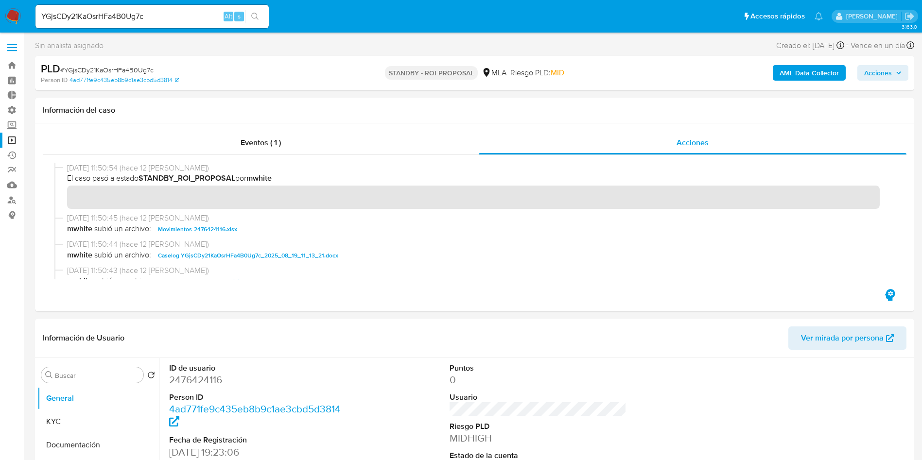
click at [123, 15] on input "YGjsCDy21KaOsrHFa4B0Ug7c" at bounding box center [151, 16] width 233 height 13
paste input "y351bCFYh6QNs7LBAiyzSbnw"
type input "y351bCFYh6QNs7LBAiyzSbnw"
click at [260, 11] on button "search-icon" at bounding box center [255, 17] width 20 height 14
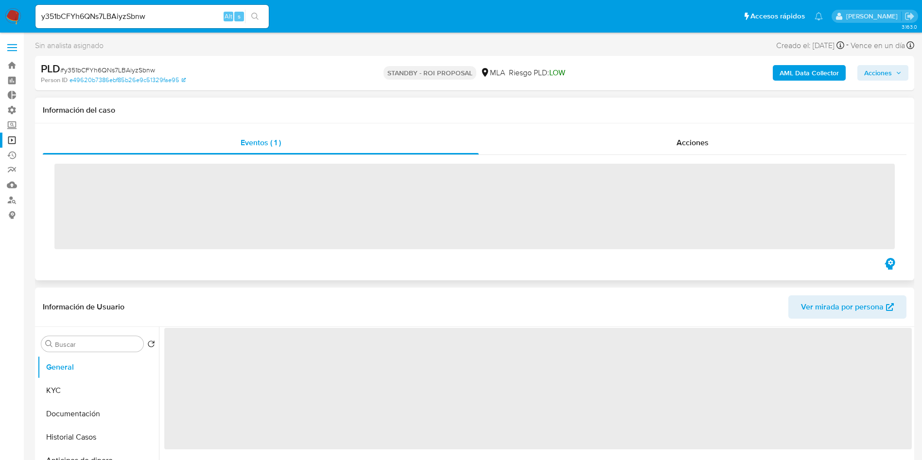
click at [726, 122] on div "Información del caso" at bounding box center [474, 111] width 879 height 26
click at [703, 138] on span "Acciones" at bounding box center [692, 142] width 32 height 11
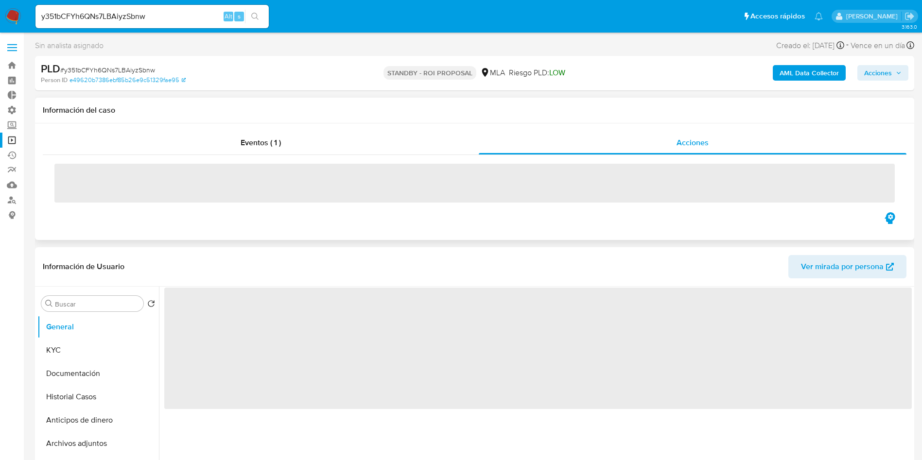
select select "10"
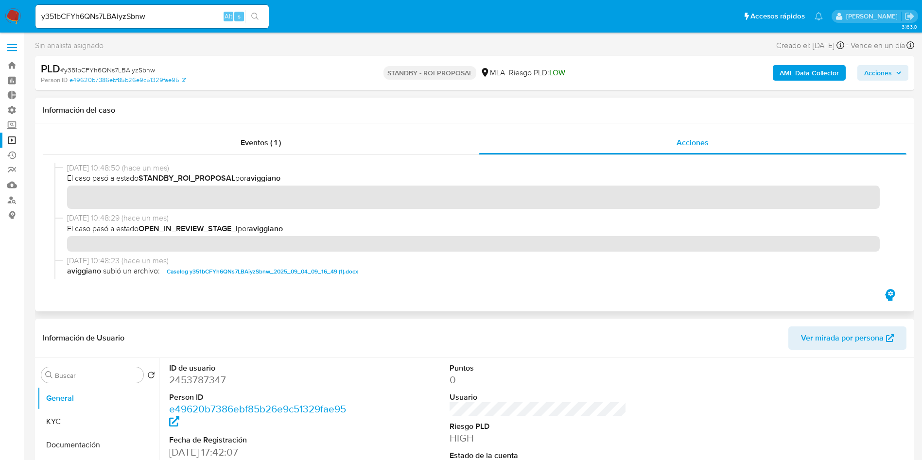
click at [121, 14] on input "y351bCFYh6QNs7LBAiyzSbnw" at bounding box center [151, 16] width 233 height 13
drag, startPoint x: 121, startPoint y: 14, endPoint x: 142, endPoint y: 17, distance: 22.1
click at [121, 13] on input "y351bCFYh6QNs7LBAiyzSbnw" at bounding box center [151, 16] width 233 height 13
paste input "S7ActroDbQ9Smk849q9yc3I0"
type input "S7ActroDbQ9Smk849q9yc3I0"
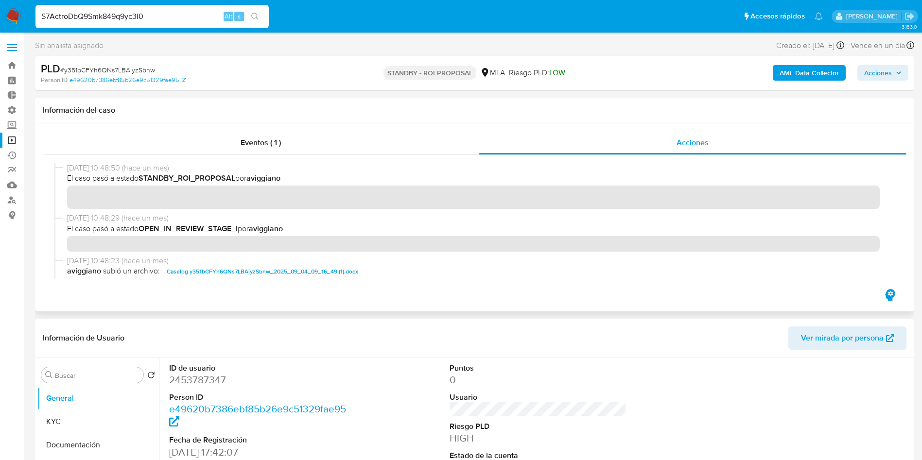
click at [254, 13] on icon "search-icon" at bounding box center [255, 17] width 8 height 8
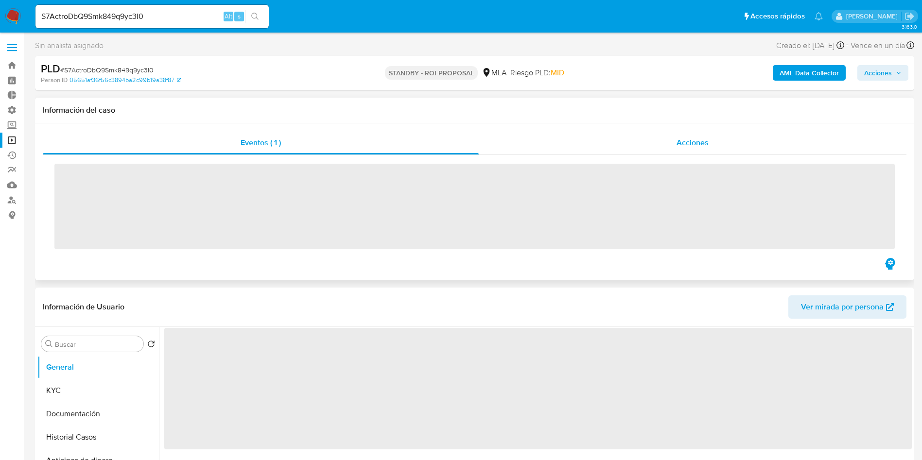
click at [700, 139] on span "Acciones" at bounding box center [692, 142] width 32 height 11
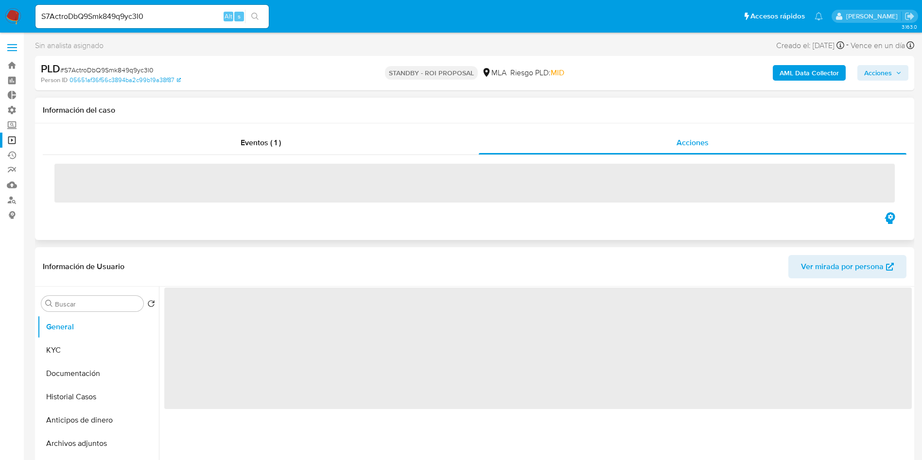
select select "10"
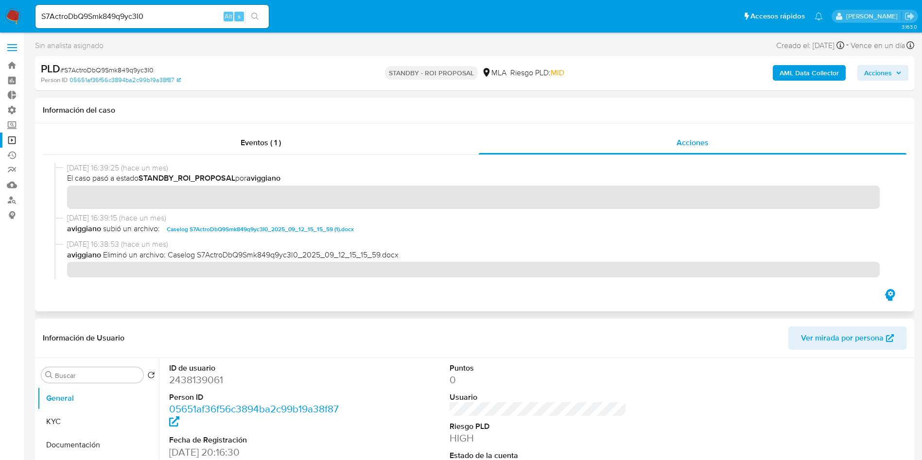
click at [128, 20] on input "S7ActroDbQ9Smk849q9yc3I0" at bounding box center [151, 16] width 233 height 13
click at [128, 19] on input "S7ActroDbQ9Smk849q9yc3I0" at bounding box center [151, 16] width 233 height 13
paste input "7cuoFzu28yAivuKOzGy30TaC"
type input "7cuoFzu28yAivuKOzGy30TaC"
click at [259, 16] on button "search-icon" at bounding box center [255, 17] width 20 height 14
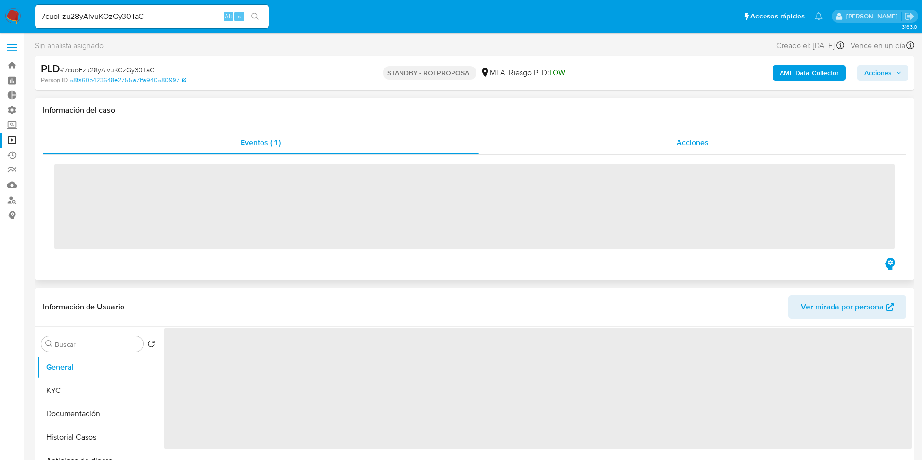
click at [701, 133] on div "Acciones" at bounding box center [693, 142] width 428 height 23
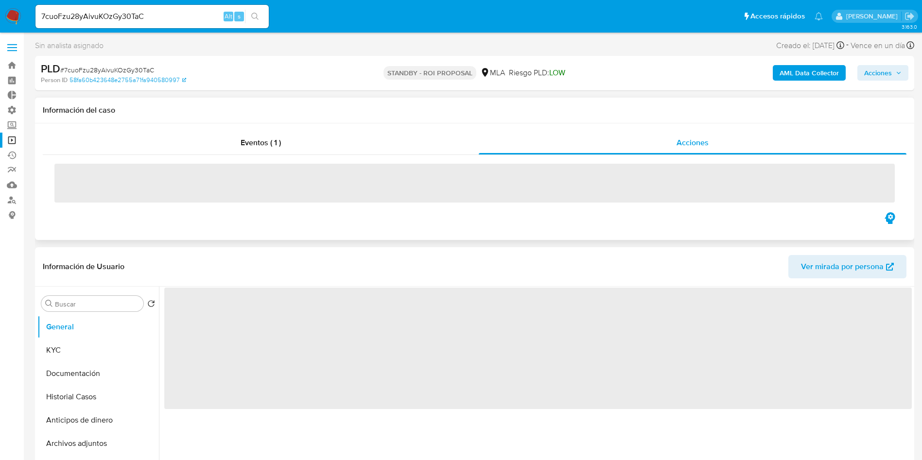
select select "10"
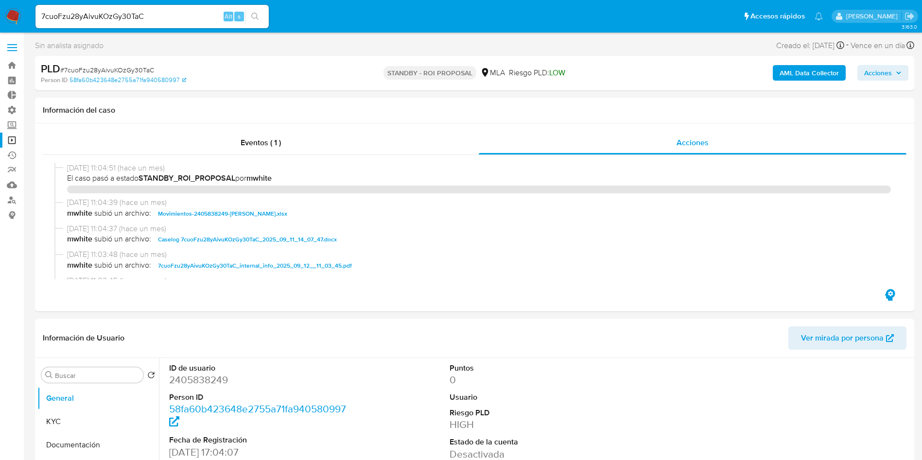
select select "10"
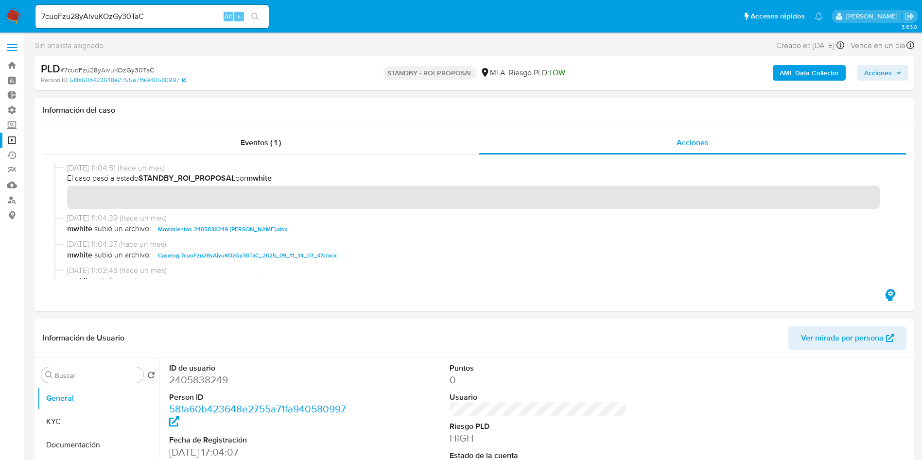
click at [122, 16] on input "7cuoFzu28yAivuKOzGy30TaC" at bounding box center [151, 16] width 233 height 13
paste input "SbVDb9tKK3l7icp2yN21bRsg"
type input "SbVDb9tKK3l7icp2yN21bRsg"
click at [258, 13] on icon "search-icon" at bounding box center [255, 17] width 8 height 8
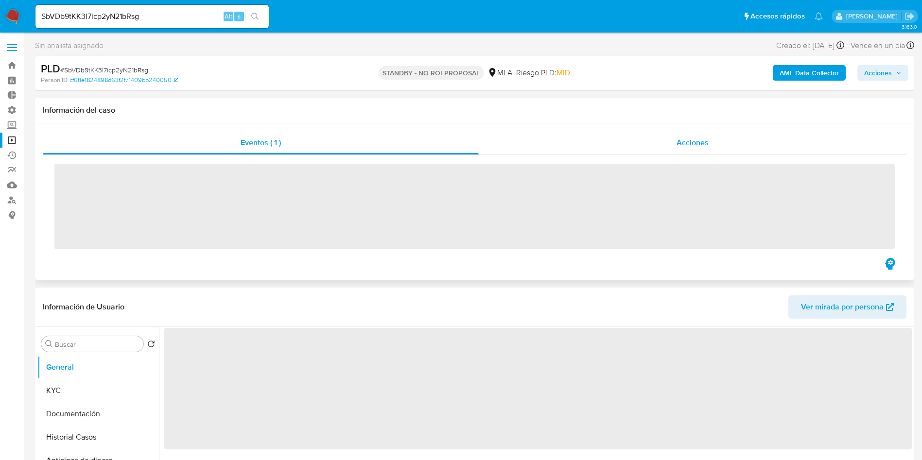
click at [702, 147] on span "Acciones" at bounding box center [692, 142] width 32 height 11
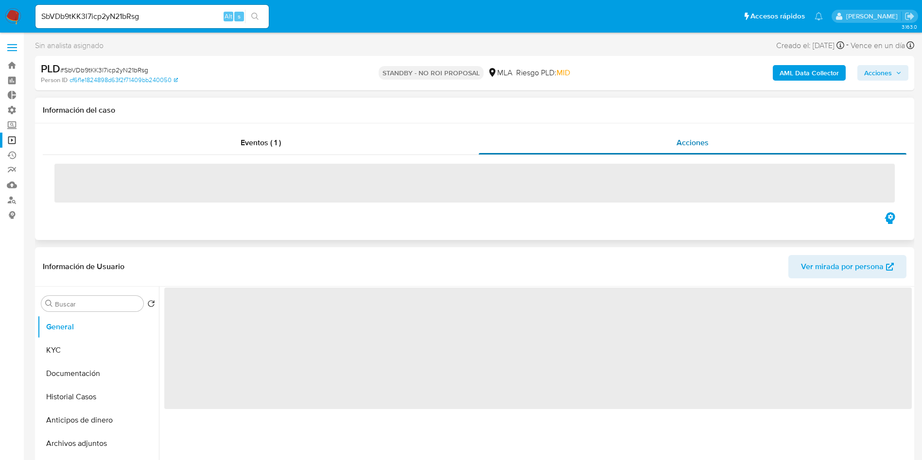
select select "10"
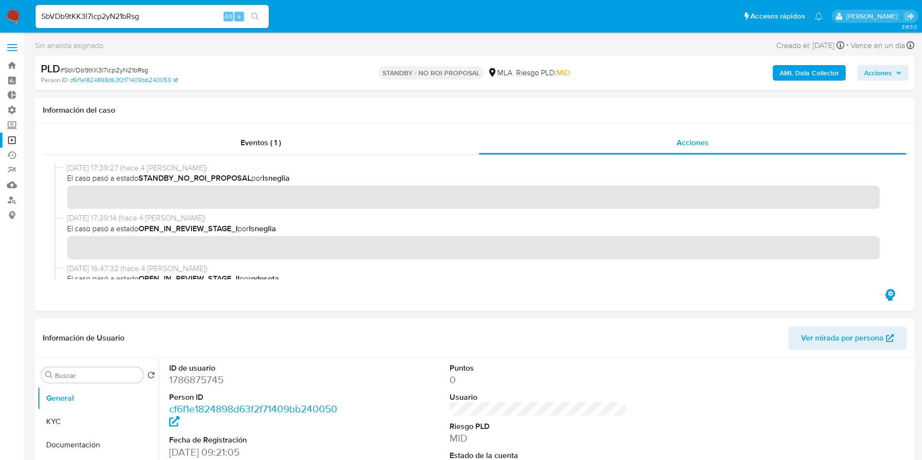
click at [190, 15] on input "SbVDb9tKK3l7icp2yN21bRsg" at bounding box center [151, 16] width 233 height 13
click at [136, 14] on input "SbVDb9tKK3l7icp2yN21bRsg" at bounding box center [151, 16] width 233 height 13
drag, startPoint x: 136, startPoint y: 14, endPoint x: 144, endPoint y: 17, distance: 8.8
click at [136, 13] on input "SbVDb9tKK3l7icp2yN21bRsg" at bounding box center [151, 16] width 233 height 13
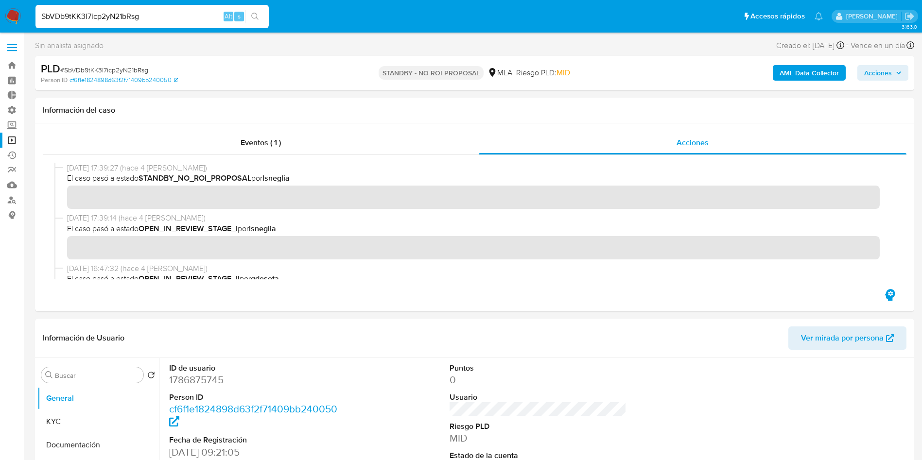
paste input "Kf0p6Ca4dxdzlNRPgYILaTUD"
type input "Kf0p6Ca4dxdzlNRPgYILaTUD"
click at [260, 16] on button "search-icon" at bounding box center [255, 17] width 20 height 14
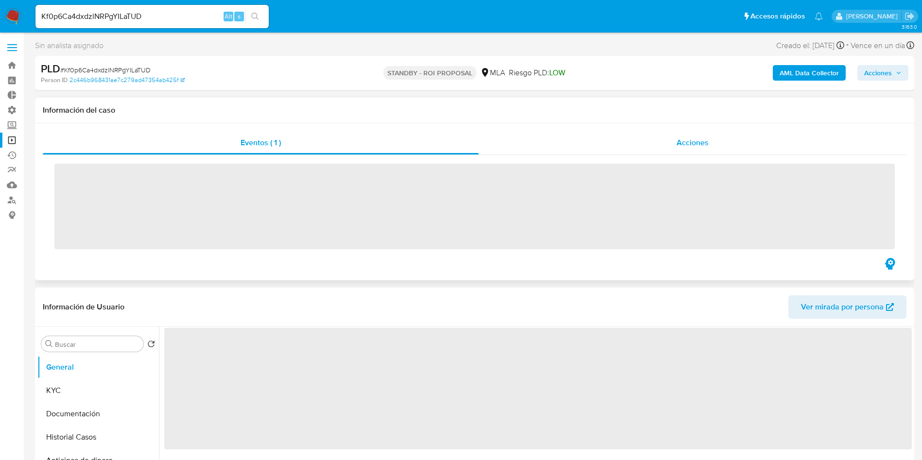
click at [699, 142] on span "Acciones" at bounding box center [692, 142] width 32 height 11
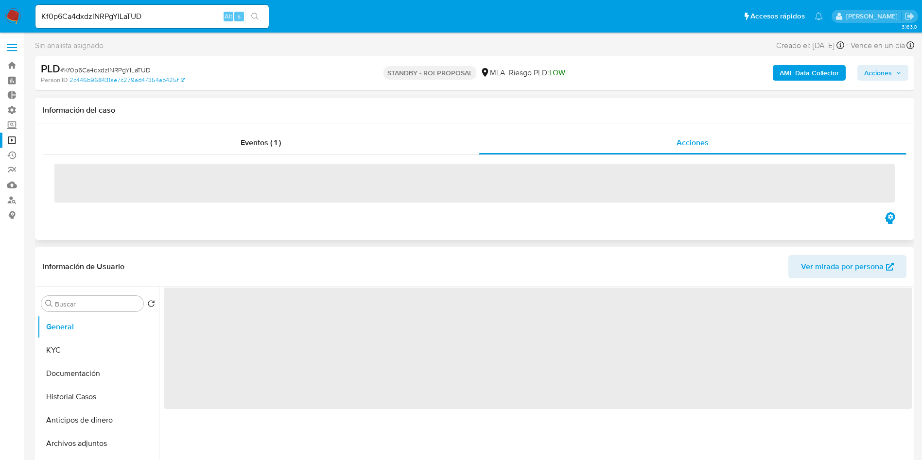
select select "10"
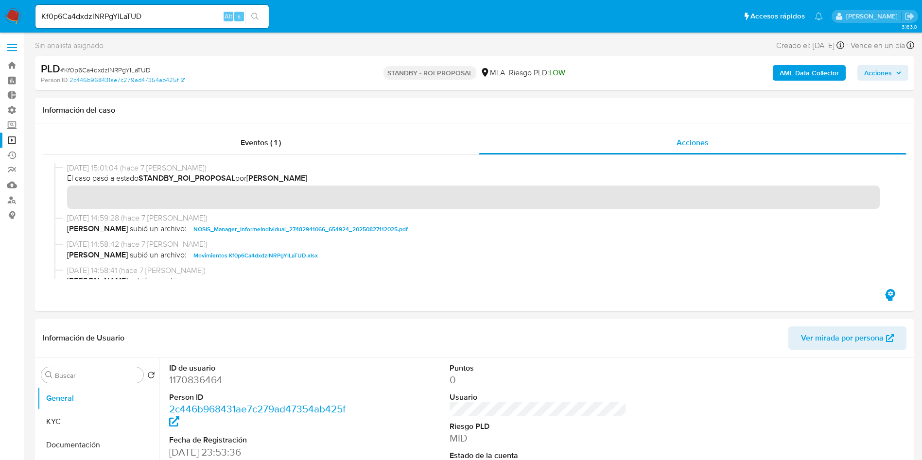
click at [119, 17] on input "Kf0p6Ca4dxdzlNRPgYILaTUD" at bounding box center [151, 16] width 233 height 13
drag, startPoint x: 119, startPoint y: 17, endPoint x: 133, endPoint y: 18, distance: 14.2
click at [119, 17] on input "Kf0p6Ca4dxdzlNRPgYILaTUD" at bounding box center [151, 16] width 233 height 13
paste input "C6MMT1ZnFXbUTUZszJMhoh6X"
type input "C6MMT1ZnFXbUTUZszJMhoh6X"
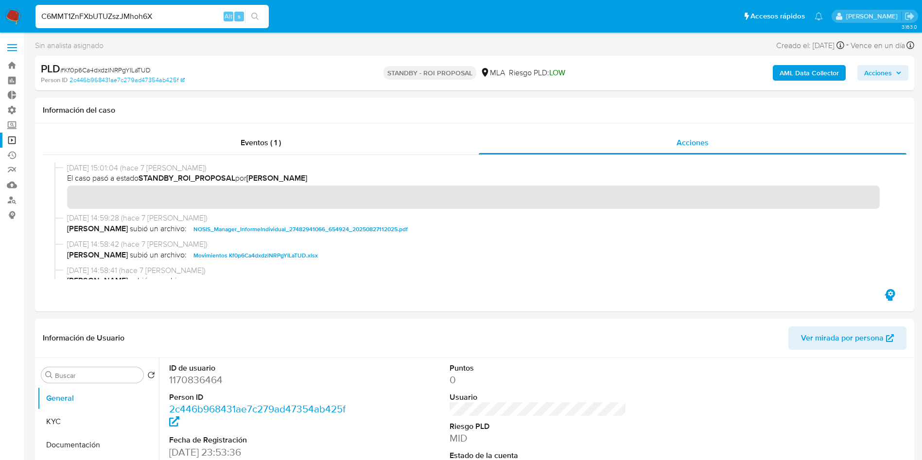
click at [259, 10] on button "search-icon" at bounding box center [255, 17] width 20 height 14
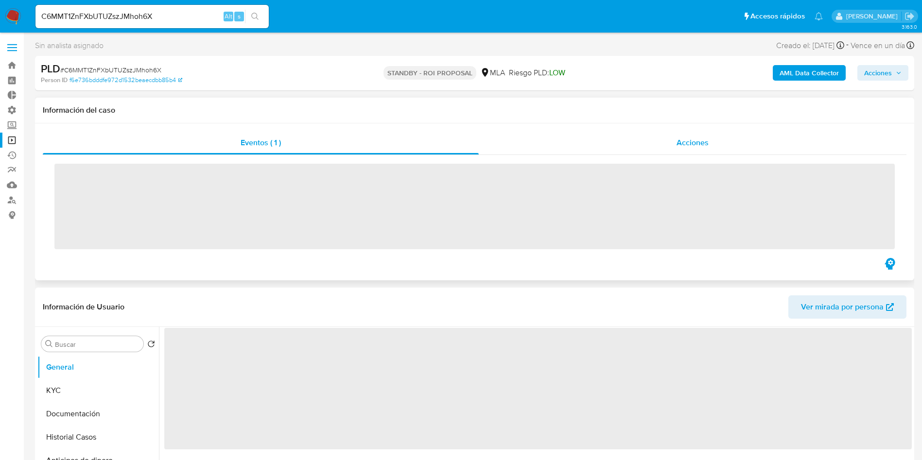
click at [726, 135] on div "Acciones" at bounding box center [693, 142] width 428 height 23
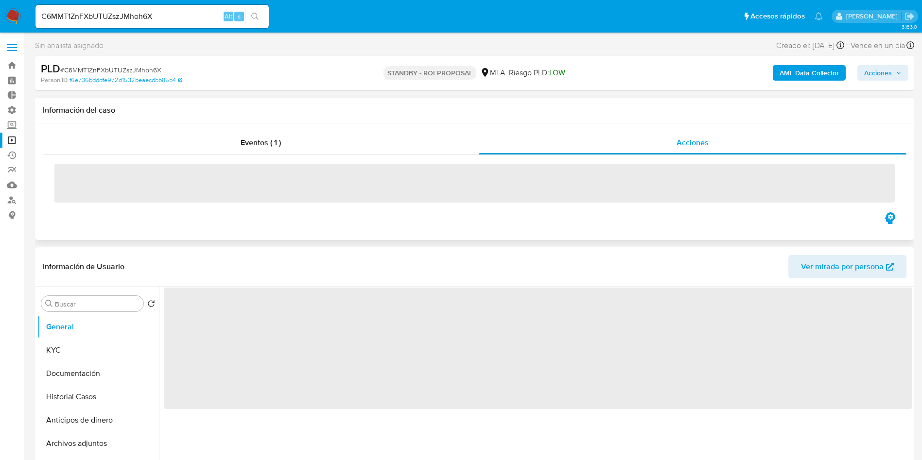
select select "10"
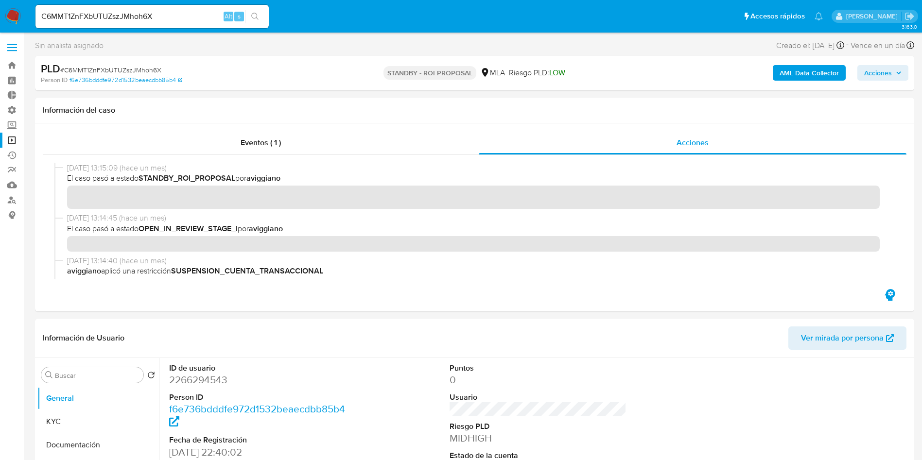
click at [118, 22] on input "C6MMT1ZnFXbUTUZszJMhoh6X" at bounding box center [151, 16] width 233 height 13
click at [114, 15] on input "C6MMT1ZnFXbUTUZszJMhoh6X" at bounding box center [151, 16] width 233 height 13
paste input "3oQPnUAEwzcJL4bU06XzUon6"
type input "3oQPnUAEwzcJL4bU06XzUon6"
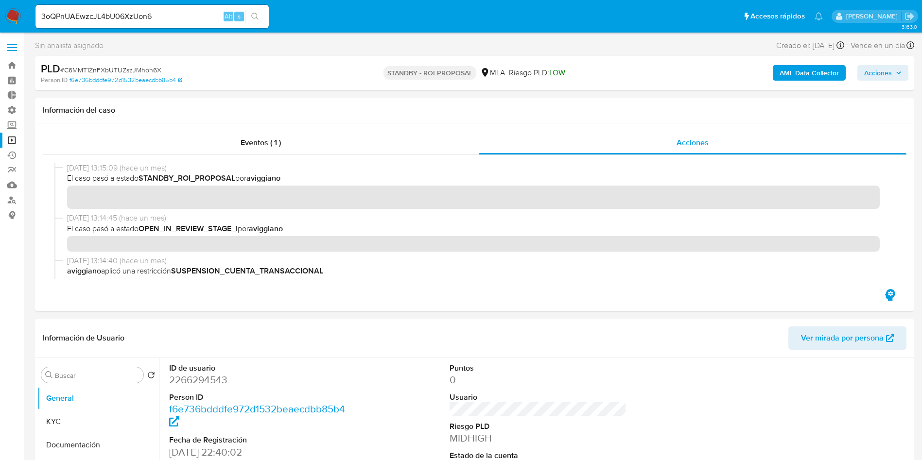
click at [252, 22] on button "search-icon" at bounding box center [255, 17] width 20 height 14
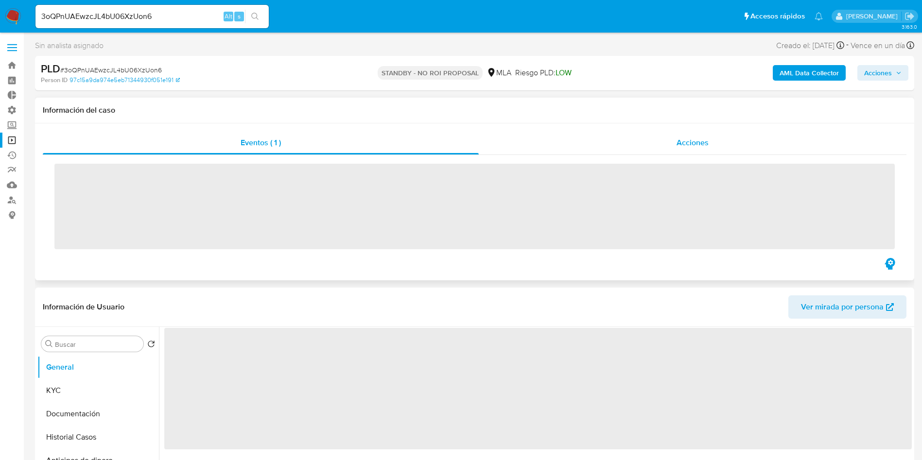
click at [704, 131] on div "Acciones" at bounding box center [693, 142] width 428 height 23
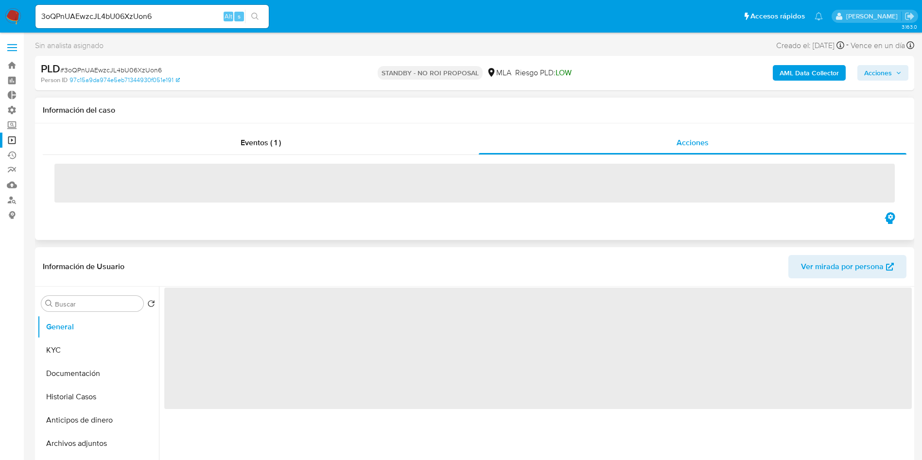
select select "10"
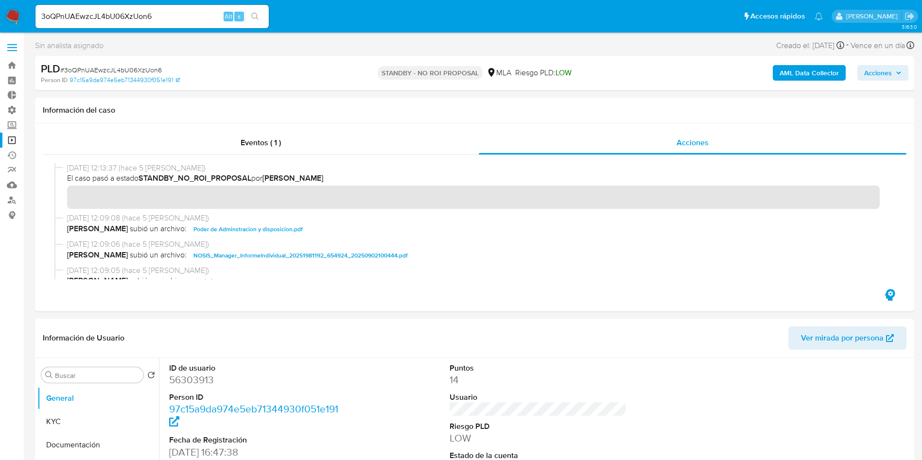
click at [111, 14] on input "3oQPnUAEwzcJL4bU06XzUon6" at bounding box center [151, 16] width 233 height 13
click at [111, 13] on input "3oQPnUAEwzcJL4bU06XzUon6" at bounding box center [151, 16] width 233 height 13
paste input "yJzNUuN9byszxt65pDYeIBae"
type input "yJzNUuN9byszxt65pDYeIBae"
click at [261, 15] on button "search-icon" at bounding box center [255, 17] width 20 height 14
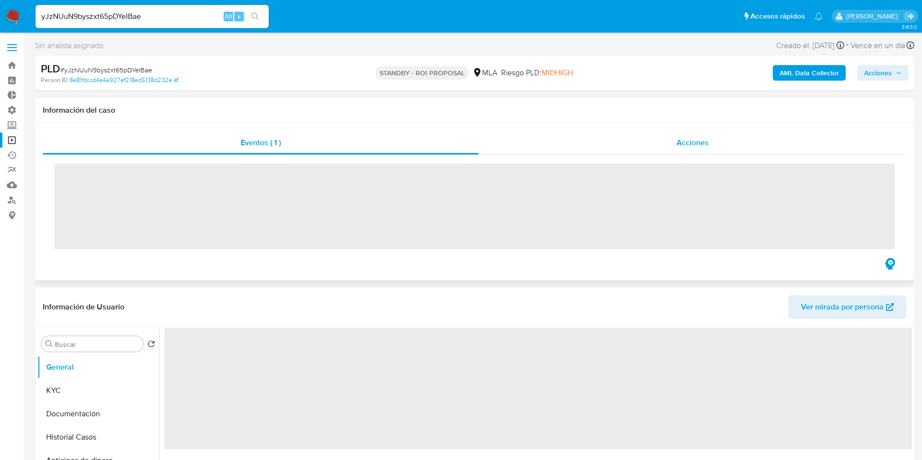
click at [664, 139] on div "Acciones" at bounding box center [693, 142] width 428 height 23
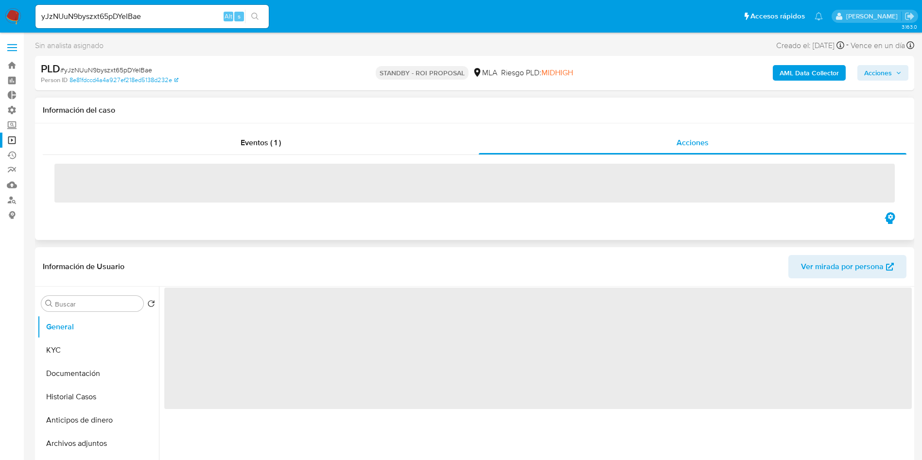
select select "10"
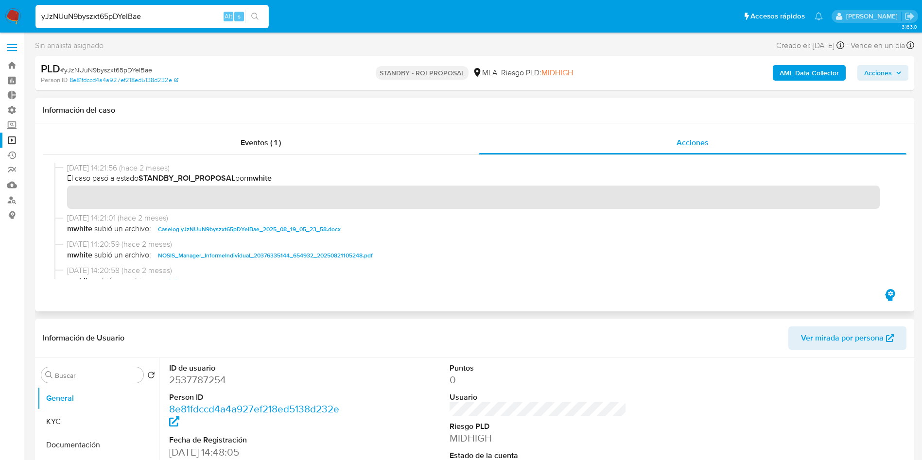
click at [93, 21] on input "yJzNUuN9byszxt65pDYeIBae" at bounding box center [151, 16] width 233 height 13
paste input "bA4DIvQU1uuUK2ahhKFAJCpy"
type input "bA4DIvQU1uuUK2ahhKFAJCpy"
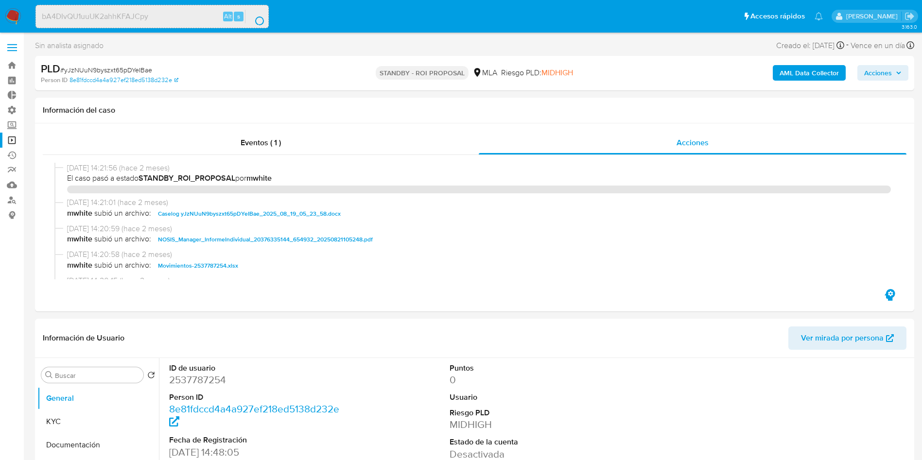
select select "10"
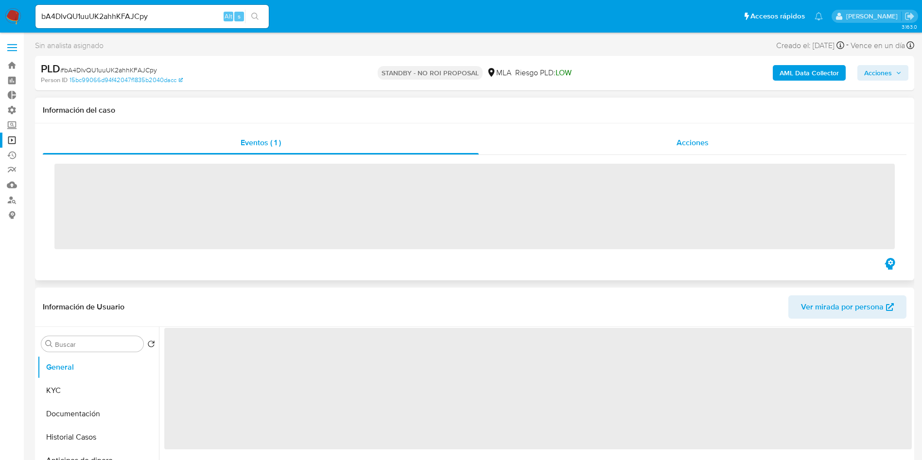
click at [702, 142] on span "Acciones" at bounding box center [692, 142] width 32 height 11
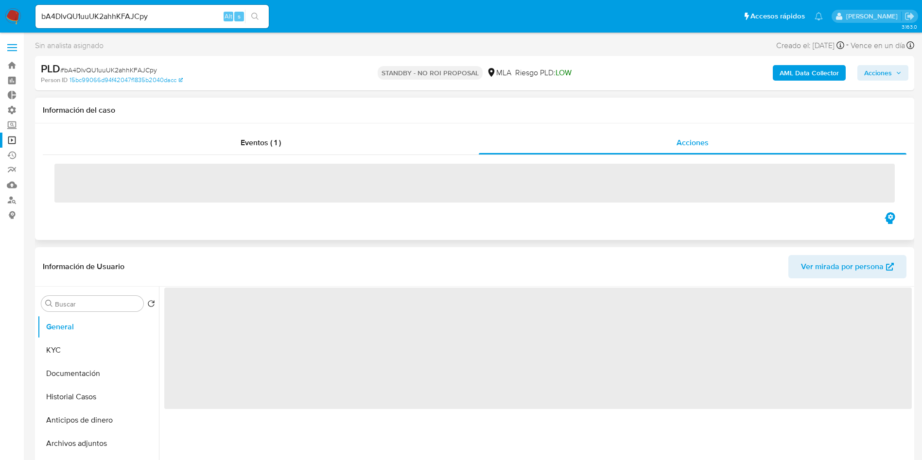
select select "10"
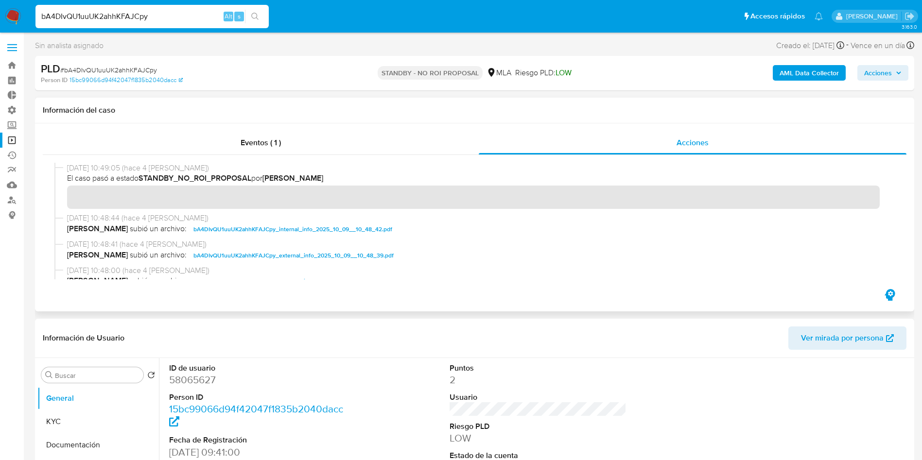
click at [133, 11] on input "bA4DIvQU1uuUK2ahhKFAJCpy" at bounding box center [151, 16] width 233 height 13
paste input "p1qZovVEPl2JYYHJdtxvAqL7"
type input "p1qZovVEPl2JYYHJdtxvAqL7"
click at [260, 16] on button "search-icon" at bounding box center [255, 17] width 20 height 14
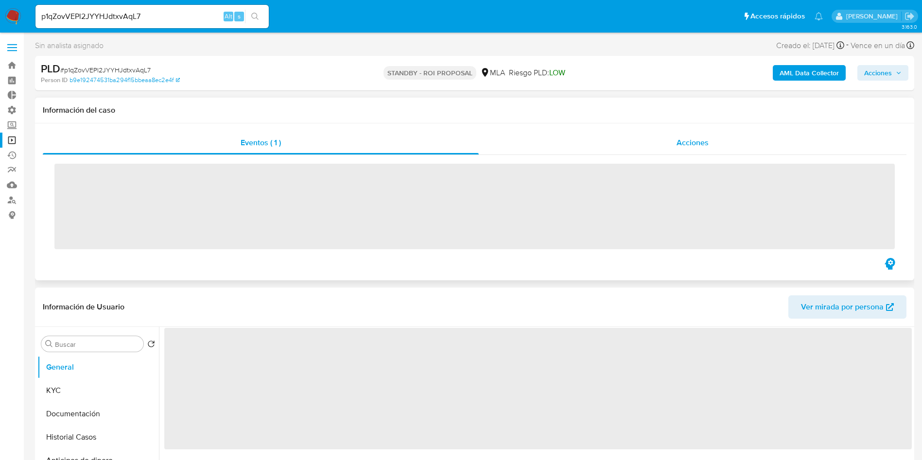
click at [696, 145] on span "Acciones" at bounding box center [692, 142] width 32 height 11
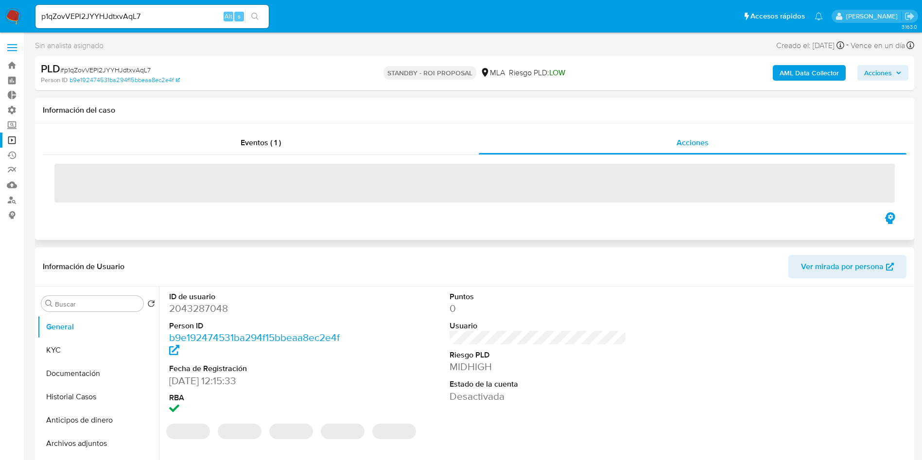
select select "10"
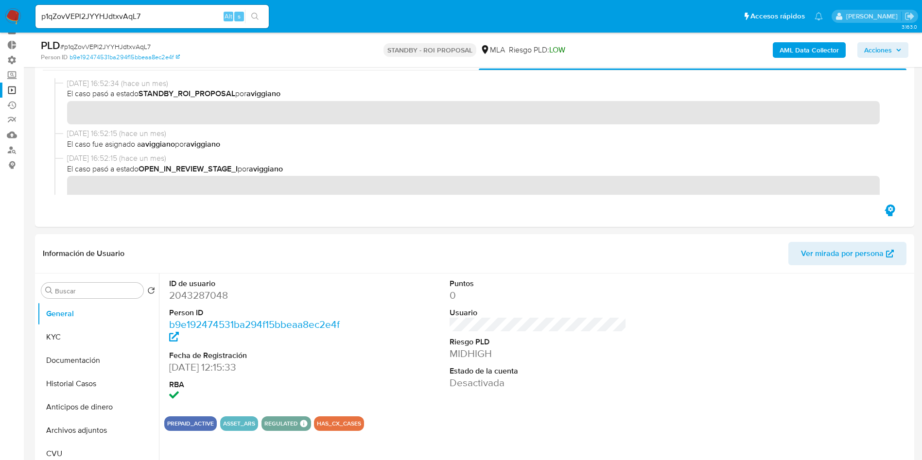
scroll to position [73, 0]
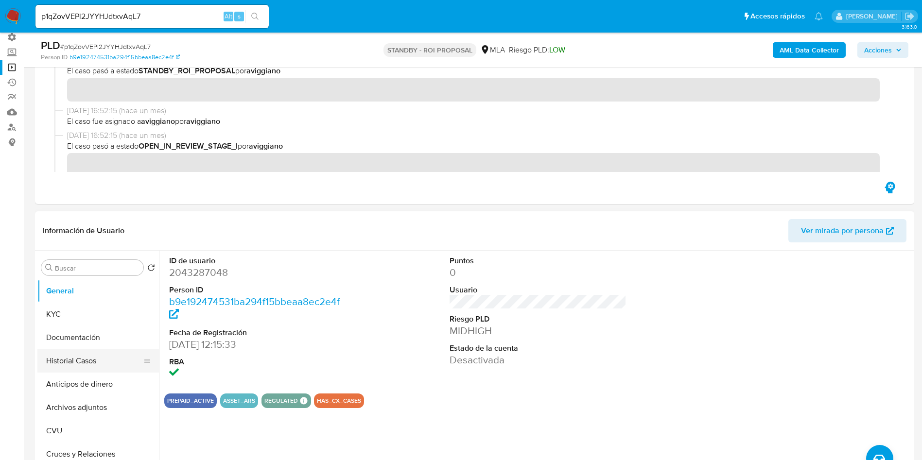
click at [81, 364] on button "Historial Casos" at bounding box center [94, 360] width 114 height 23
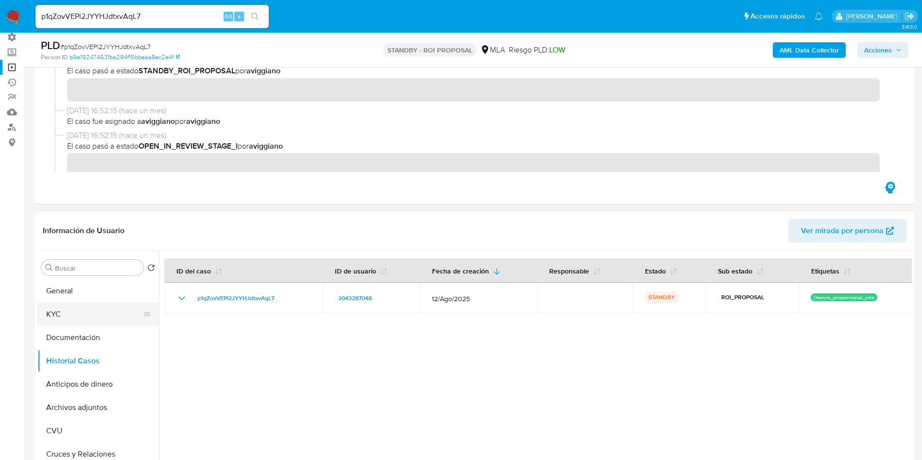
click at [93, 314] on button "KYC" at bounding box center [94, 314] width 114 height 23
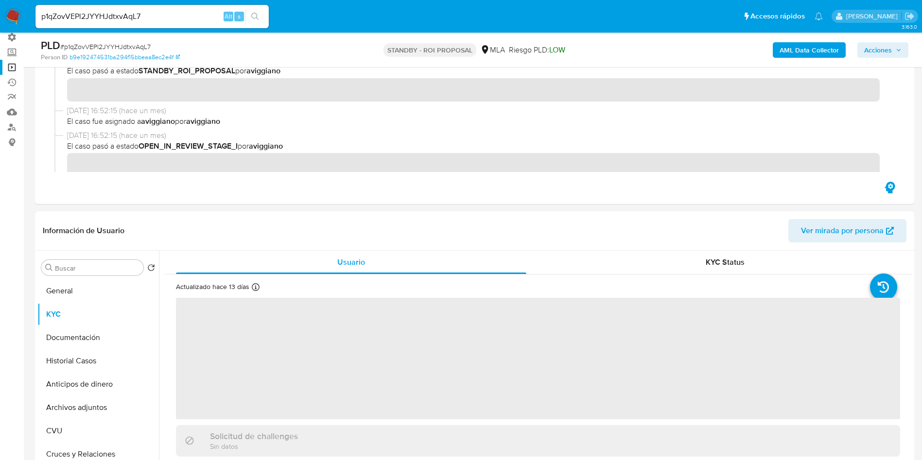
scroll to position [146, 0]
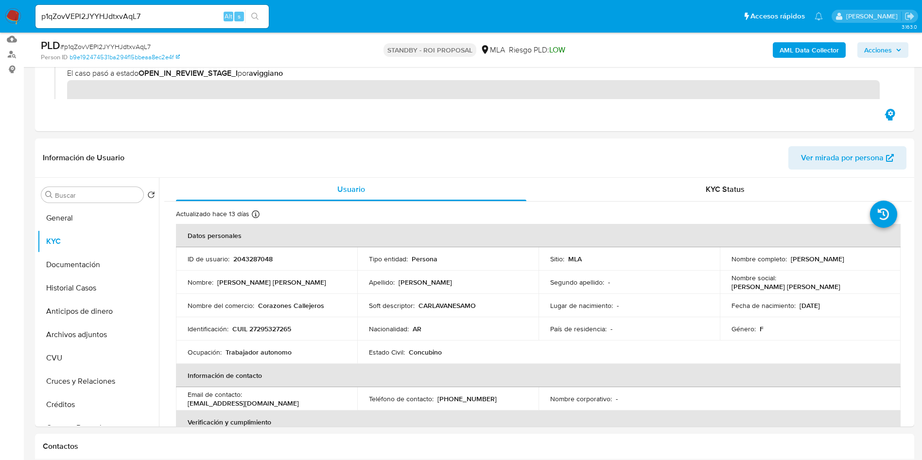
click at [143, 12] on input "p1qZovVEPl2JYYHJdtxvAqL7" at bounding box center [151, 16] width 233 height 13
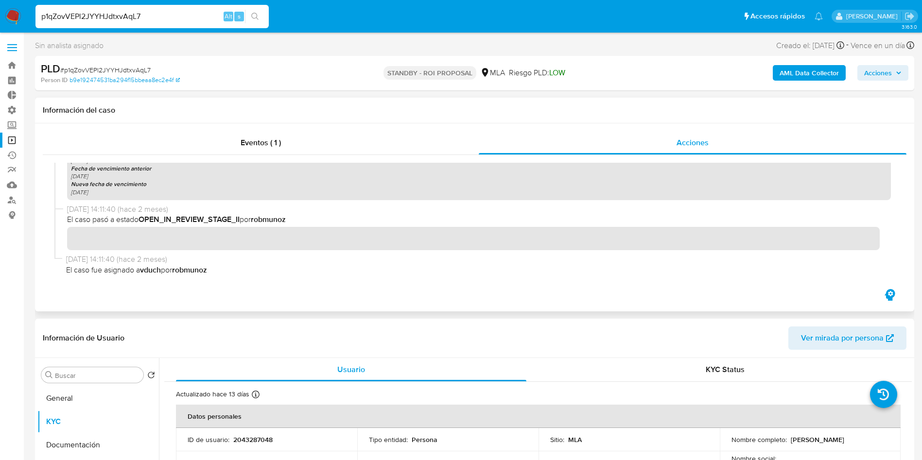
scroll to position [73, 0]
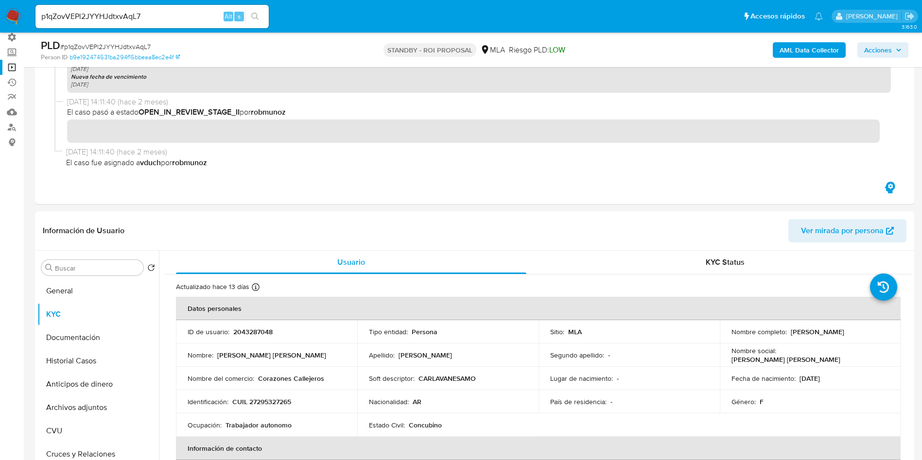
click at [11, 67] on link "Operaciones masivas" at bounding box center [58, 67] width 116 height 15
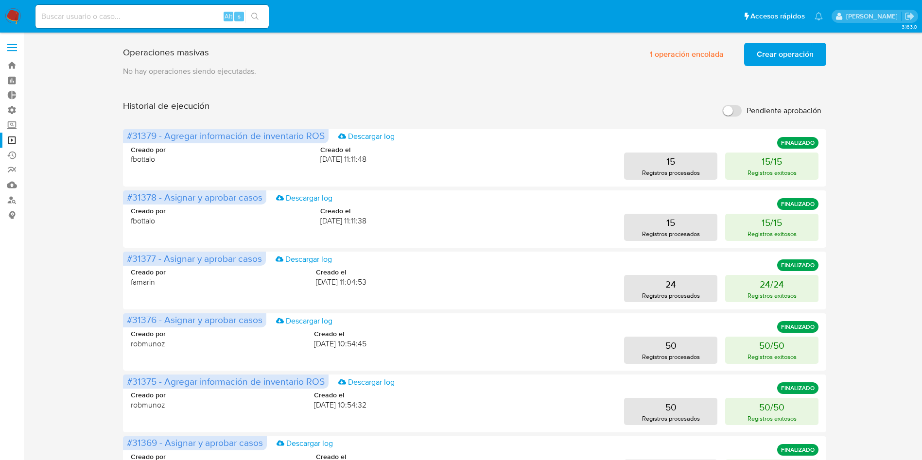
click at [762, 54] on span "Crear operación" at bounding box center [785, 54] width 57 height 21
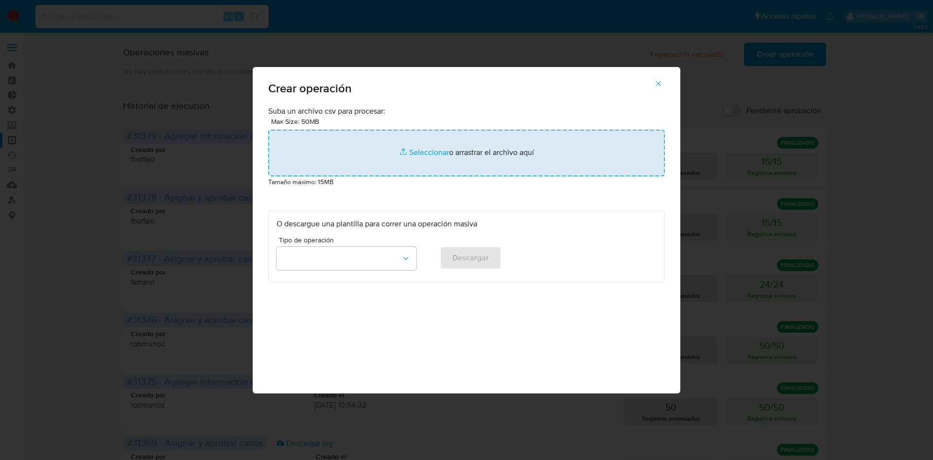
click at [498, 147] on input "file" at bounding box center [466, 153] width 397 height 47
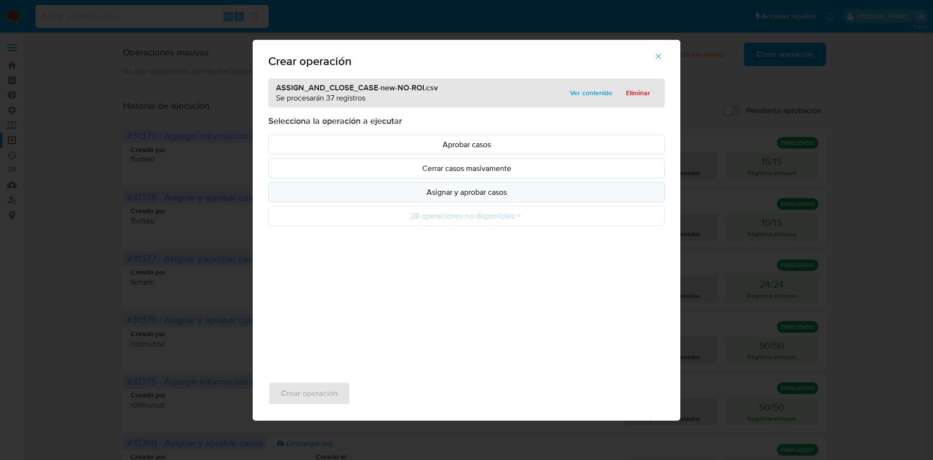
click at [513, 198] on button "Asignar y aprobar casos" at bounding box center [466, 192] width 397 height 20
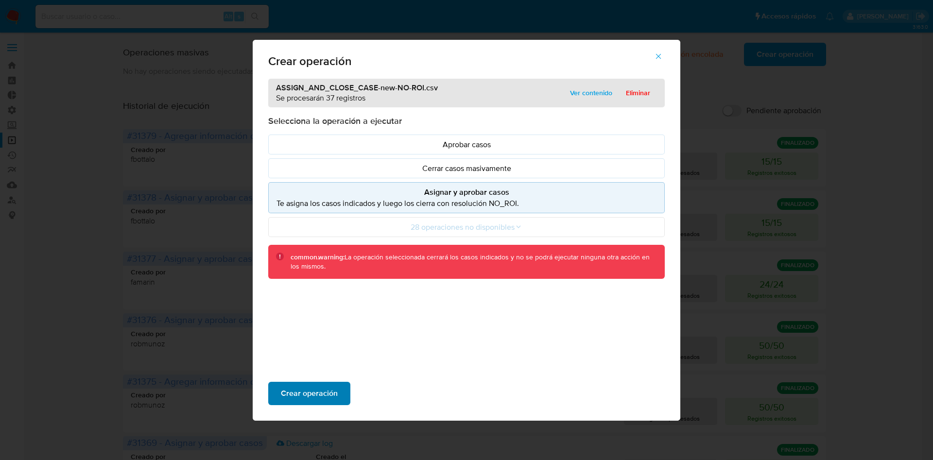
click at [338, 392] on button "Crear operación" at bounding box center [309, 393] width 82 height 23
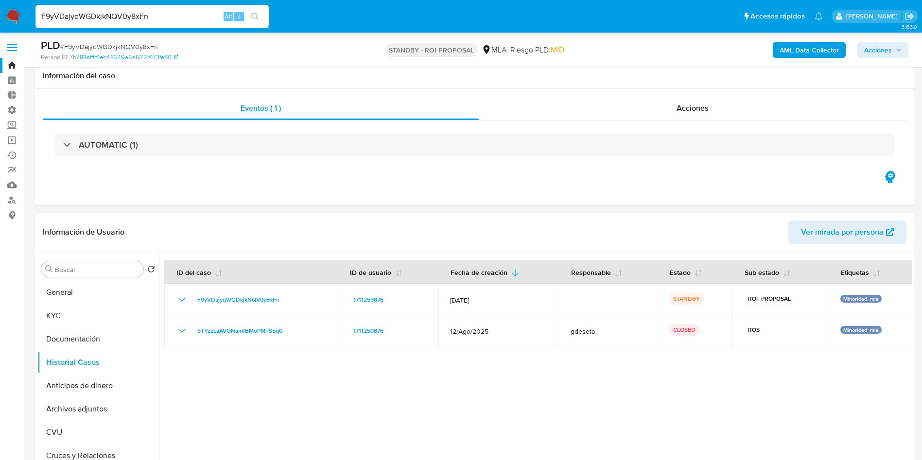
select select "10"
click at [191, 18] on input "F9yVDajyqWGDkjkNQV0y8xFn" at bounding box center [151, 16] width 233 height 13
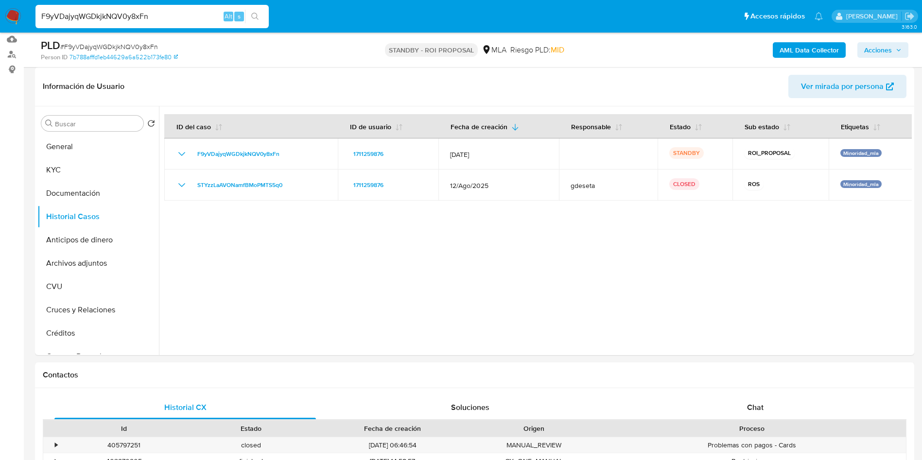
click at [192, 19] on input "F9yVDajyqWGDkjkNQV0y8xFn" at bounding box center [151, 16] width 233 height 13
type input "YQ0V2Xj1SKceUCMU9K2taFIW"
click at [258, 18] on icon "search-icon" at bounding box center [255, 17] width 8 height 8
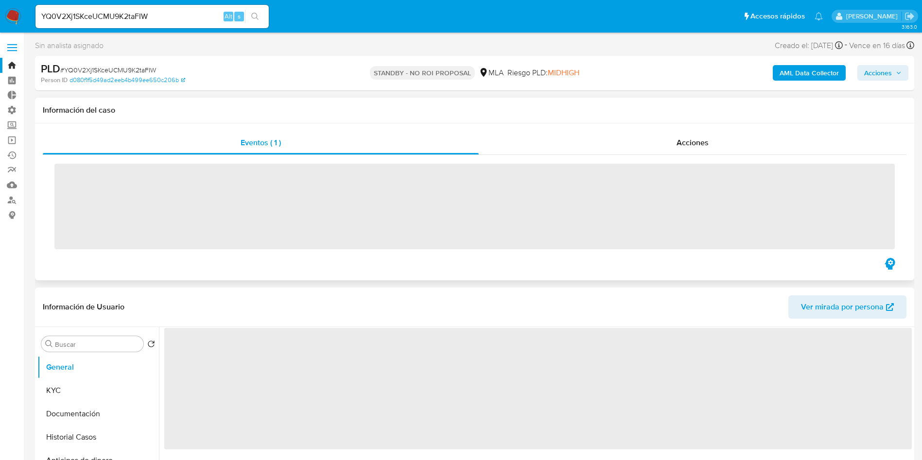
click at [724, 128] on div "Eventos ( 1 ) Acciones ‌" at bounding box center [474, 201] width 879 height 157
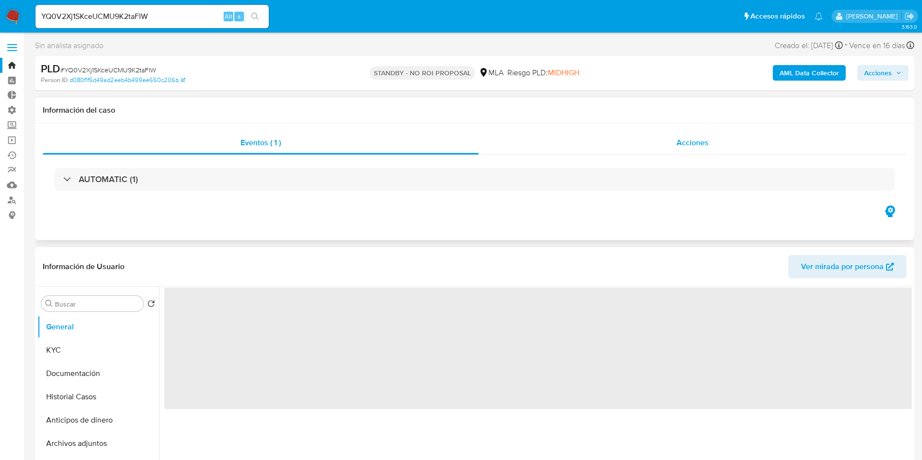
click at [702, 147] on span "Acciones" at bounding box center [692, 142] width 32 height 11
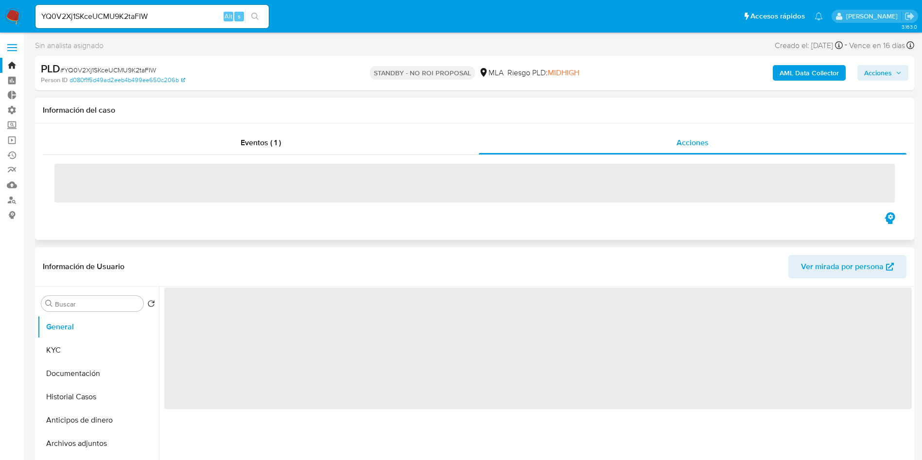
select select "10"
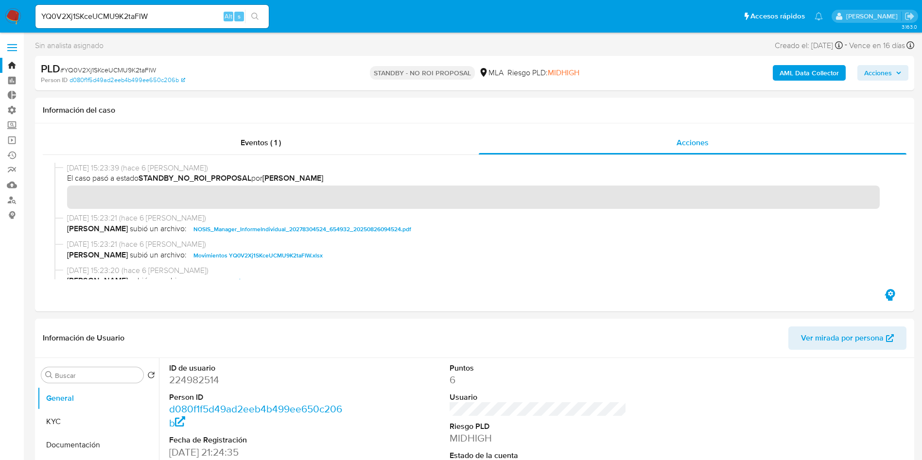
click at [173, 19] on input "YQ0V2Xj1SKceUCMU9K2taFIW" at bounding box center [151, 16] width 233 height 13
paste input "maB9FYGBGkPq7vCay6iIvHsA"
type input "maB9FYGBGkPq7vCay6iIvHsA"
click at [261, 17] on button "search-icon" at bounding box center [255, 17] width 20 height 14
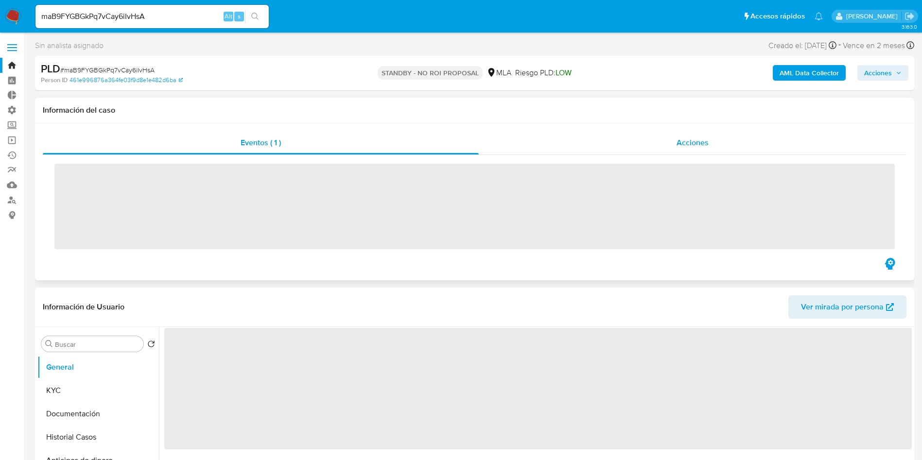
click at [689, 146] on span "Acciones" at bounding box center [692, 142] width 32 height 11
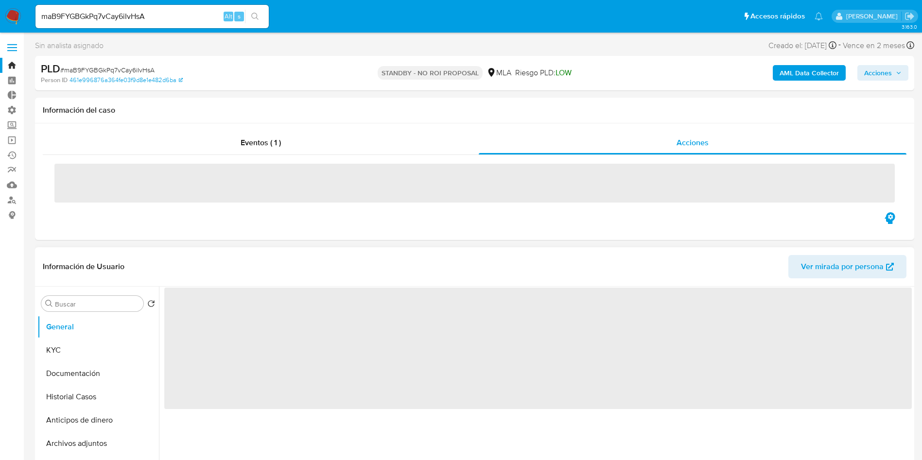
select select "10"
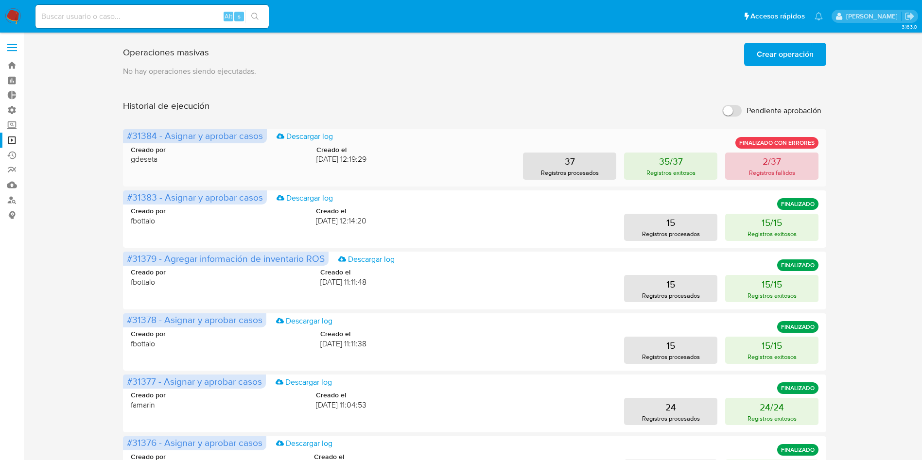
click at [759, 162] on button "2/37 Registros fallidos" at bounding box center [771, 166] width 93 height 27
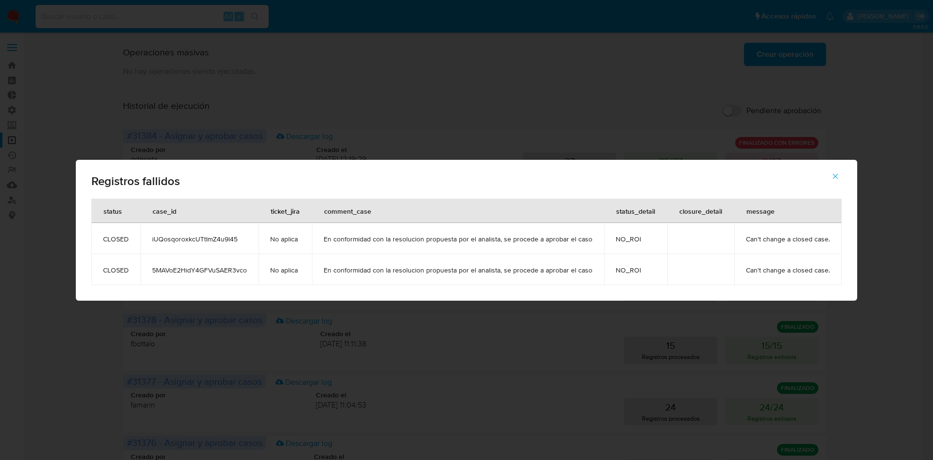
click at [212, 238] on span "iUQosqoroxkcUTtImZ4u9l45" at bounding box center [199, 239] width 95 height 9
click at [834, 178] on icon "button" at bounding box center [835, 176] width 9 height 9
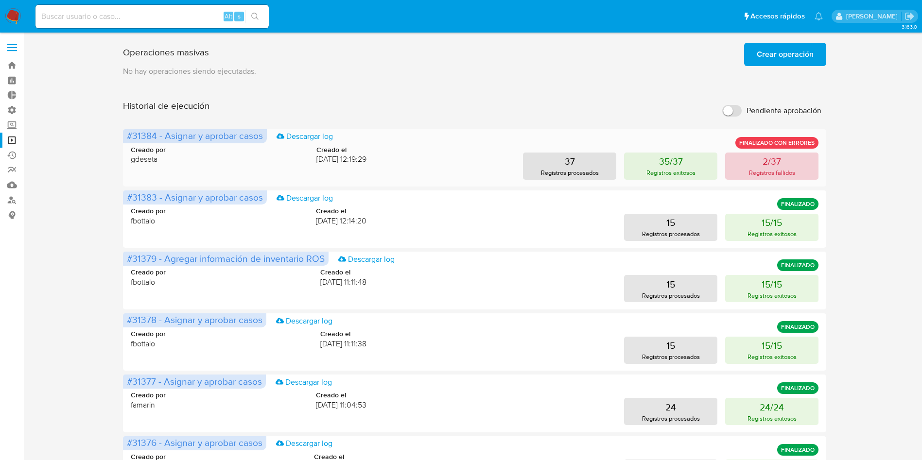
click at [767, 169] on p "Registros fallidos" at bounding box center [772, 172] width 46 height 9
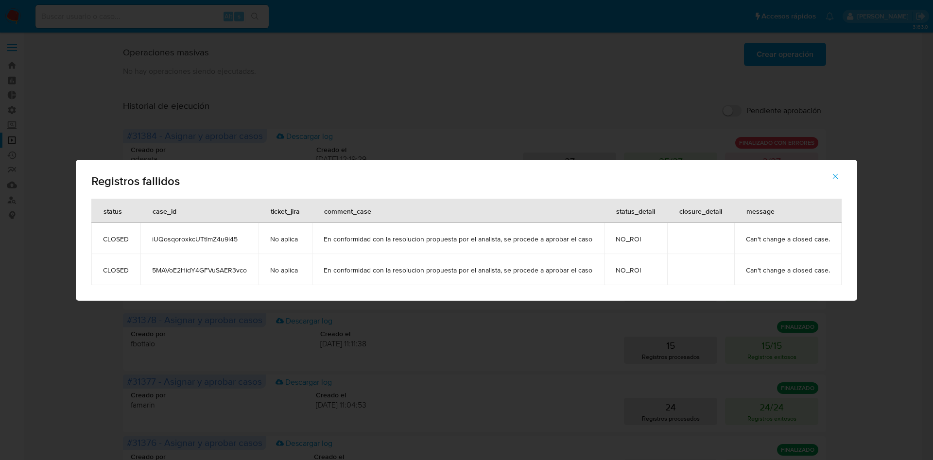
click at [205, 248] on td "iUQosqoroxkcUTtImZ4u9l45" at bounding box center [199, 238] width 118 height 31
click at [205, 234] on td "iUQosqoroxkcUTtImZ4u9l45" at bounding box center [199, 238] width 118 height 31
click at [222, 267] on span "5MAVoE2HidY4GFVuSAER3vco" at bounding box center [199, 270] width 95 height 9
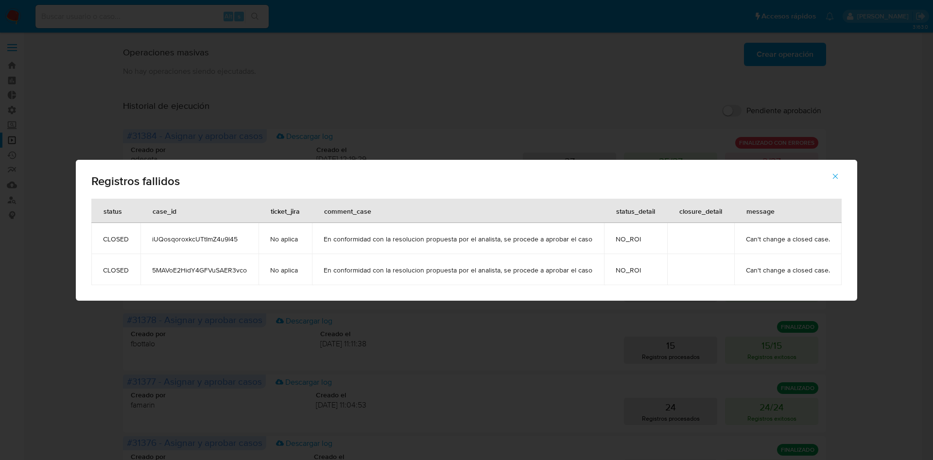
click at [834, 175] on icon "button" at bounding box center [835, 176] width 9 height 9
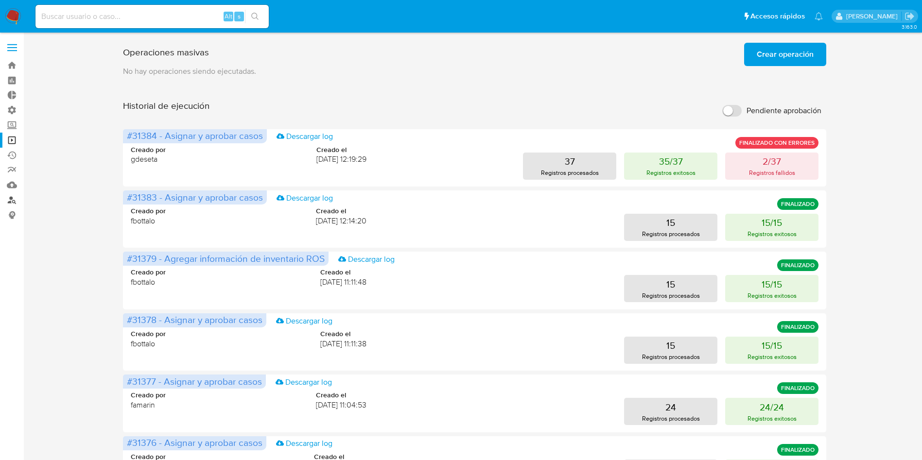
click at [12, 201] on link "Buscador de personas" at bounding box center [58, 199] width 116 height 15
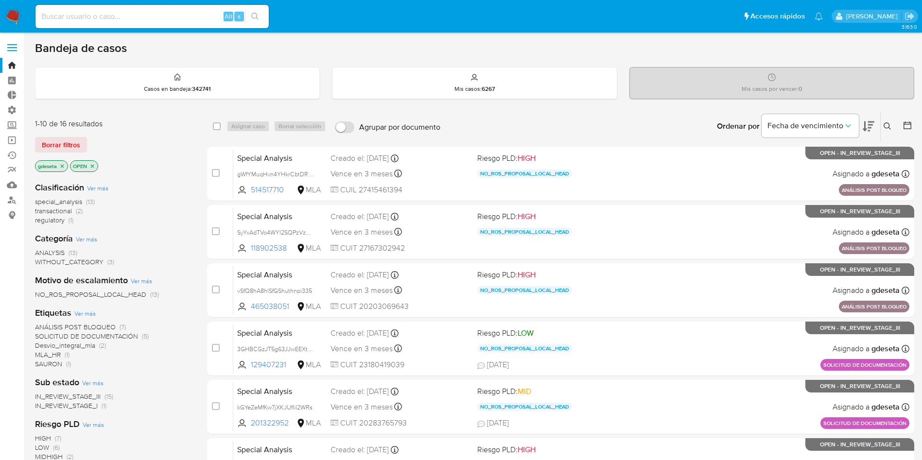
click at [196, 19] on input at bounding box center [151, 16] width 233 height 13
paste input "iUQosqoroxkcUTtImZ4u9l45"
type input "iUQosqoroxkcUTtImZ4u9l45"
click at [254, 17] on icon "search-icon" at bounding box center [255, 17] width 8 height 8
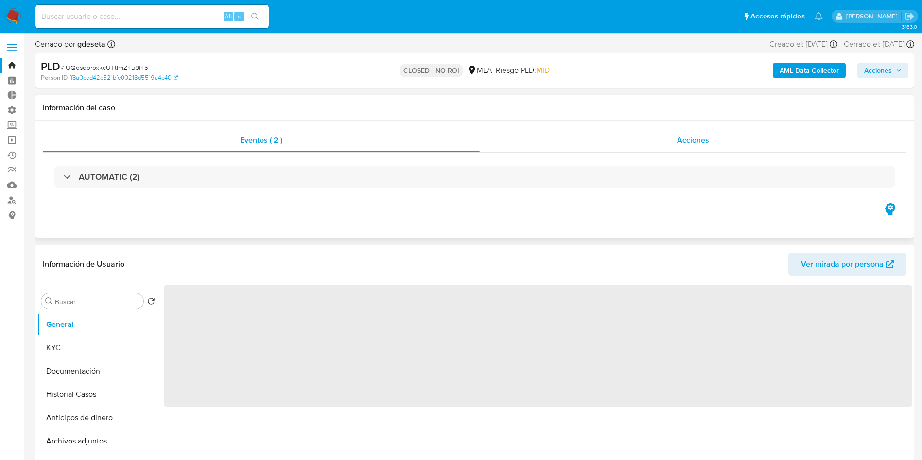
click at [687, 143] on span "Acciones" at bounding box center [693, 140] width 32 height 11
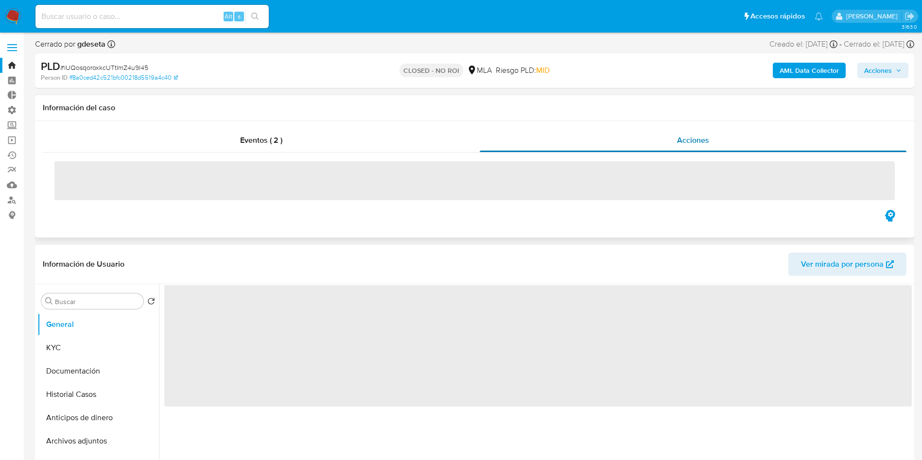
select select "10"
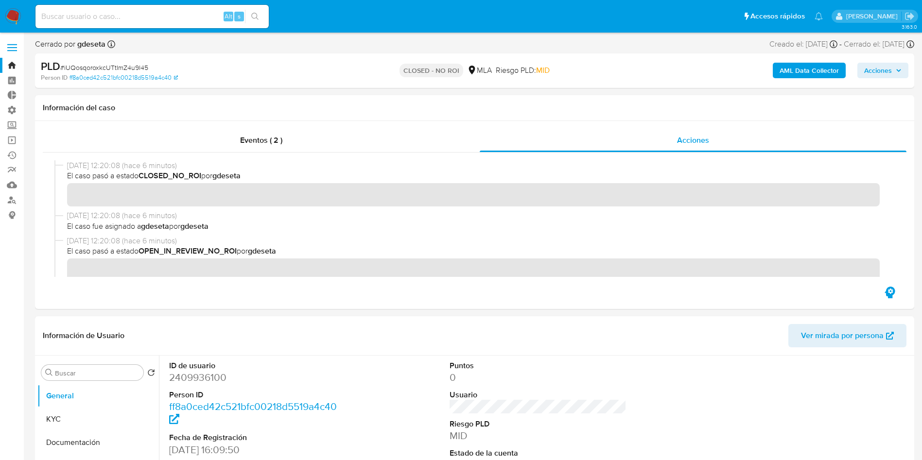
click at [195, 20] on input at bounding box center [151, 16] width 233 height 13
paste input "5MAVoE2HidY4GFVuSAER3vco"
type input "5MAVoE2HidY4GFVuSAER3vco"
click at [252, 18] on icon "search-icon" at bounding box center [255, 17] width 8 height 8
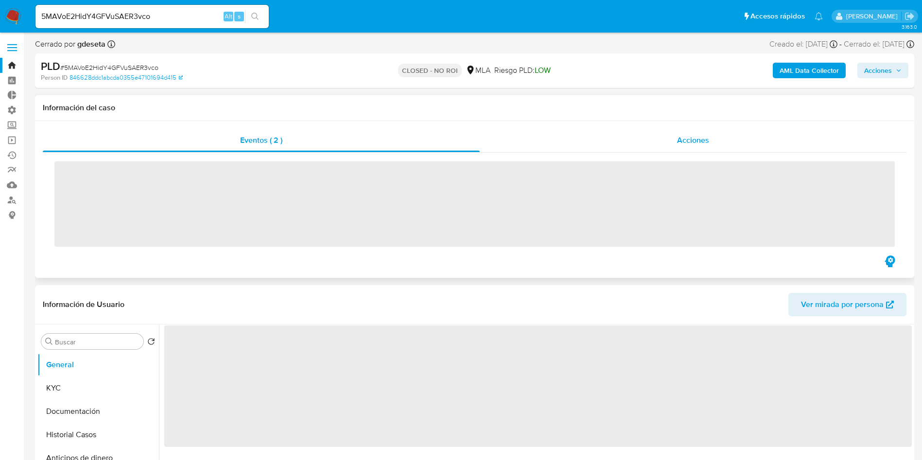
click at [654, 138] on div "Acciones" at bounding box center [693, 140] width 427 height 23
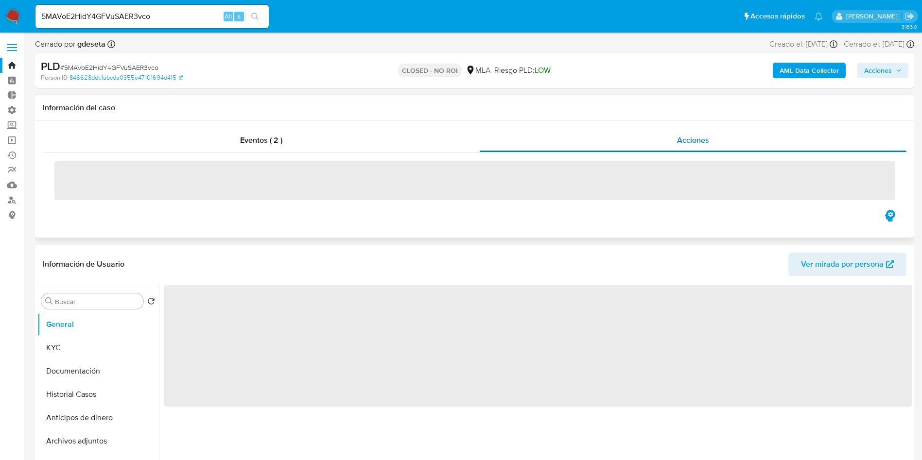
select select "10"
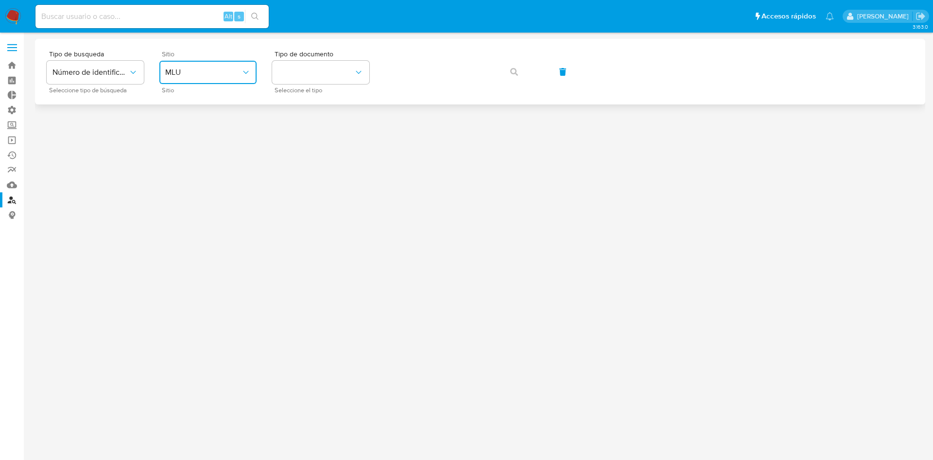
click at [209, 79] on button "MLU" at bounding box center [207, 72] width 97 height 23
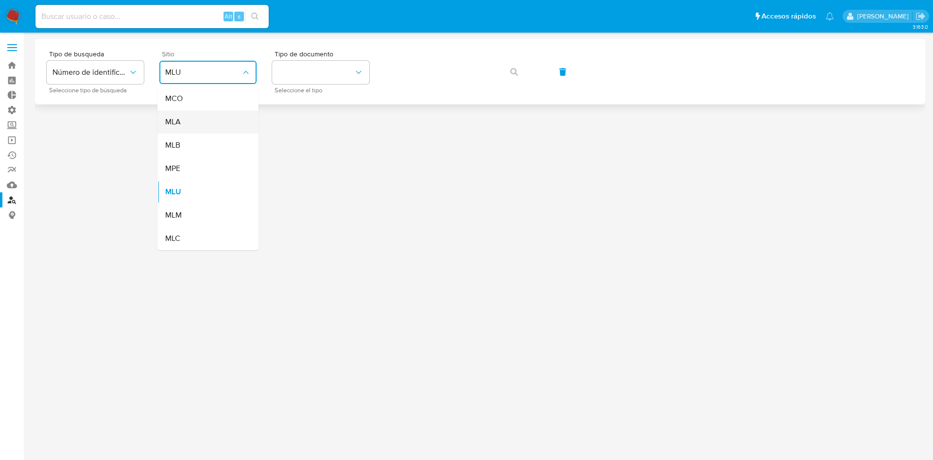
click at [197, 125] on div "MLA" at bounding box center [205, 121] width 80 height 23
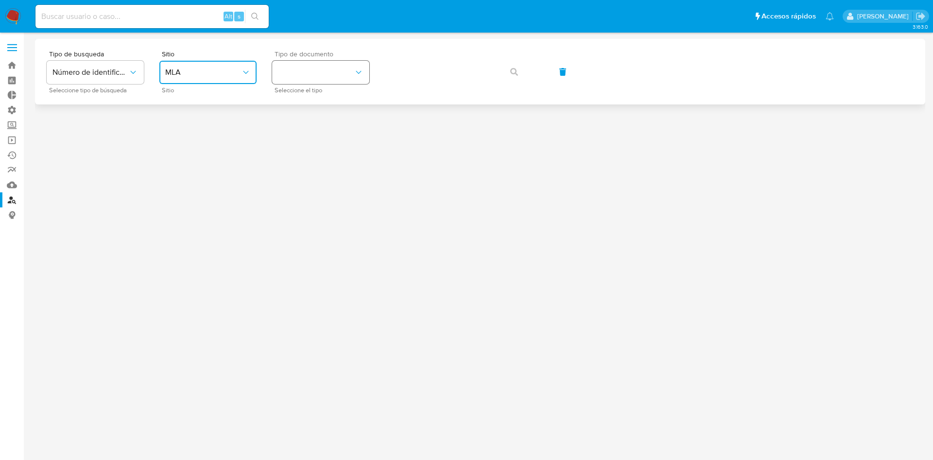
click at [290, 74] on button "identificationType" at bounding box center [320, 72] width 97 height 23
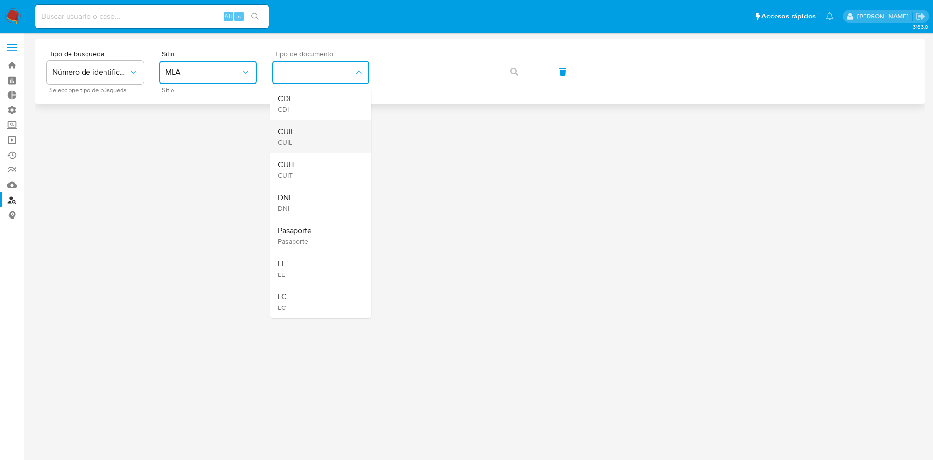
click at [302, 135] on div "CUIL CUIL" at bounding box center [318, 136] width 80 height 33
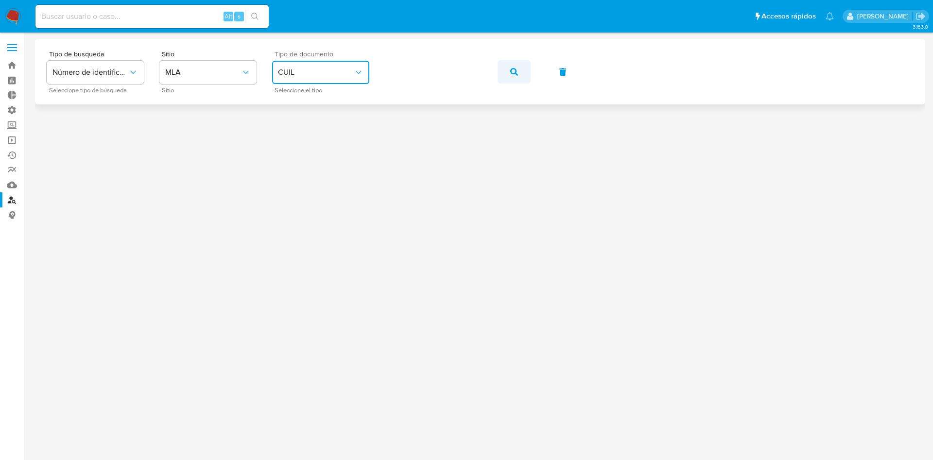
click at [514, 76] on span "button" at bounding box center [514, 71] width 8 height 21
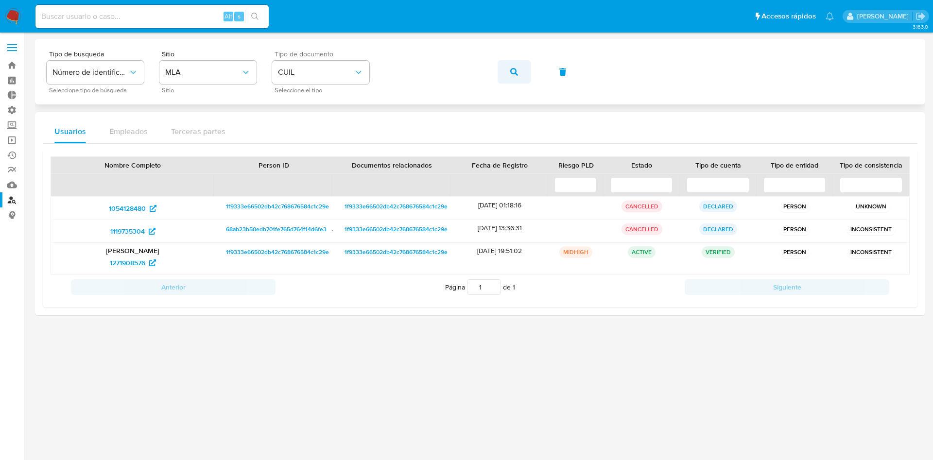
click at [514, 75] on span "button" at bounding box center [514, 71] width 8 height 21
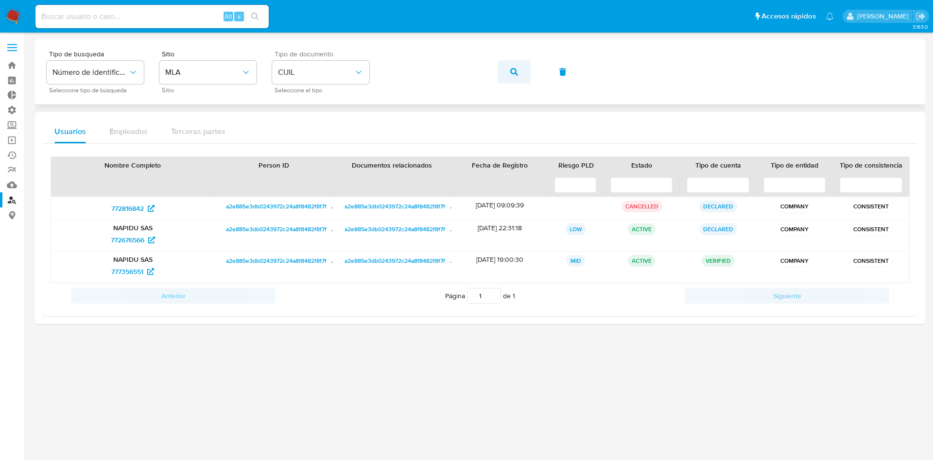
click at [517, 71] on icon "button" at bounding box center [514, 72] width 8 height 8
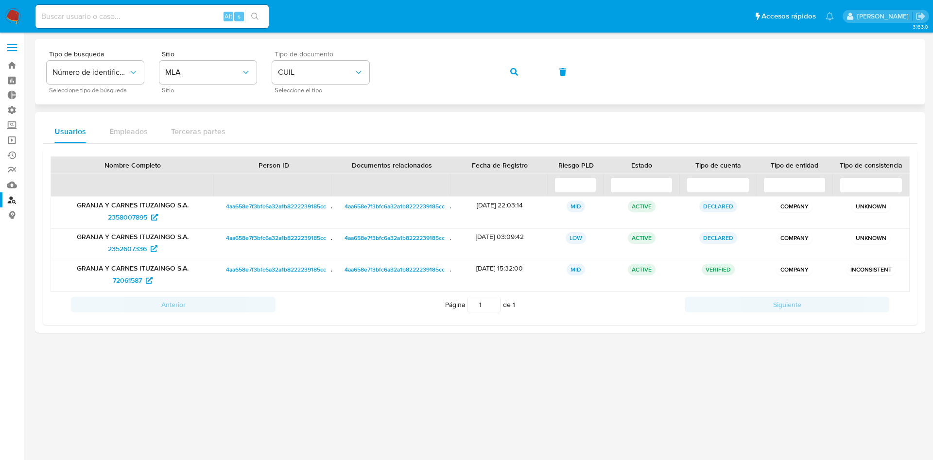
click at [525, 65] on button "button" at bounding box center [514, 71] width 33 height 23
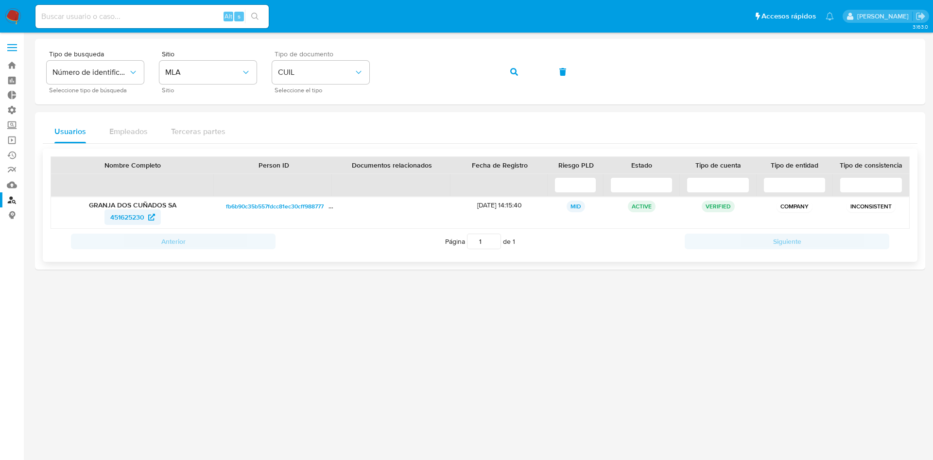
click at [135, 217] on span "451625230" at bounding box center [127, 217] width 34 height 16
click at [510, 69] on icon "button" at bounding box center [514, 72] width 8 height 8
click at [501, 70] on button "button" at bounding box center [514, 71] width 33 height 23
click at [115, 219] on span "25412823" at bounding box center [128, 217] width 30 height 16
click at [121, 72] on span "Número de identificación" at bounding box center [90, 73] width 76 height 10
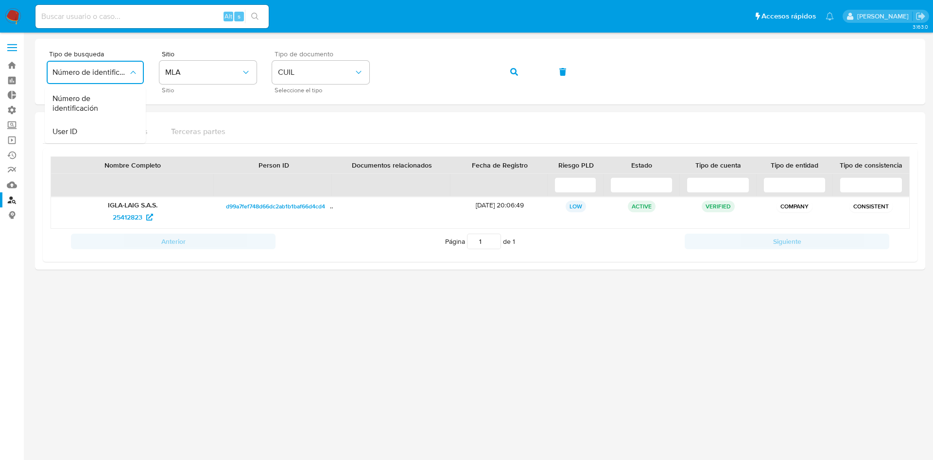
click at [286, 105] on div "Tipo de busqueda Número de identificación Número de identificación User ID Sele…" at bounding box center [480, 154] width 890 height 231
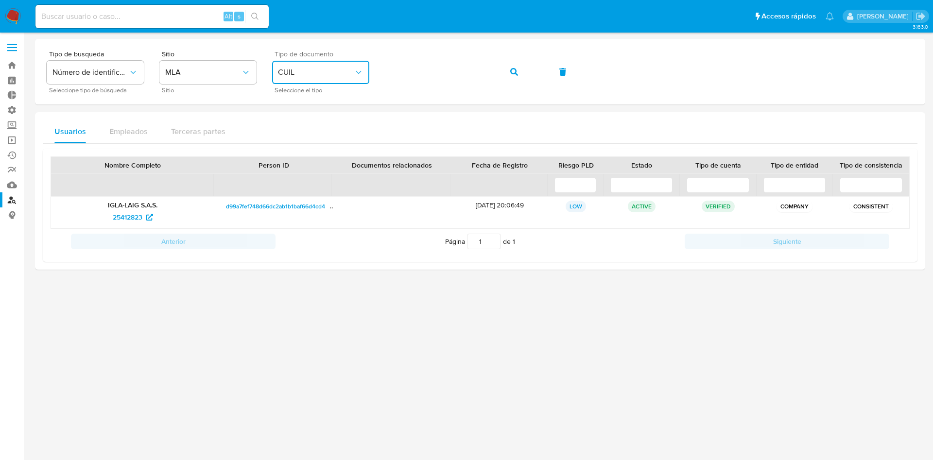
click at [312, 75] on span "CUIL" at bounding box center [316, 73] width 76 height 10
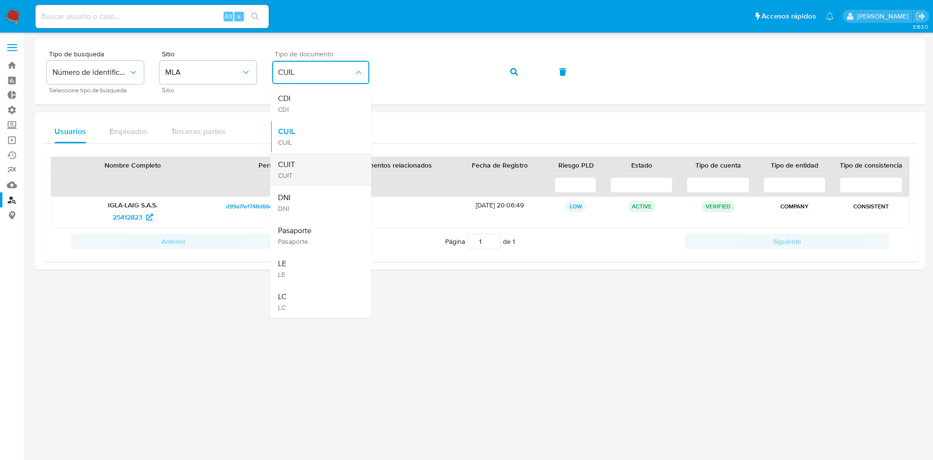
click at [305, 167] on div "CUIT CUIT" at bounding box center [318, 169] width 80 height 33
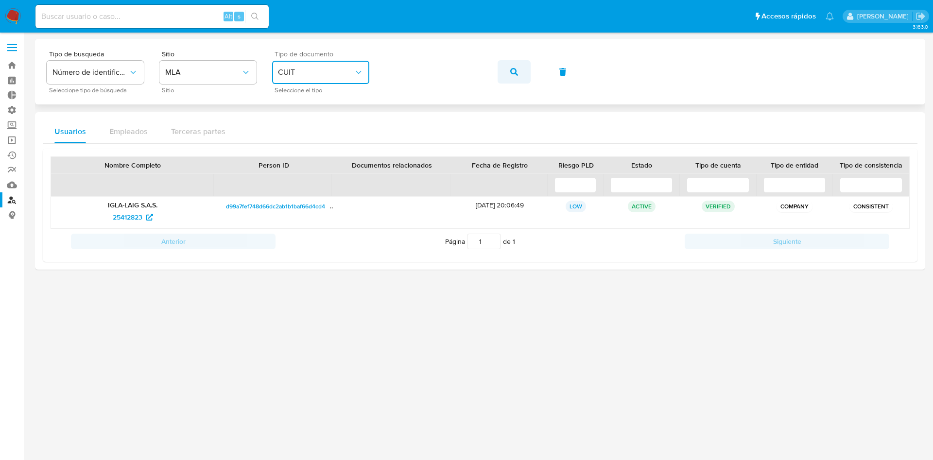
click at [523, 74] on button "button" at bounding box center [514, 71] width 33 height 23
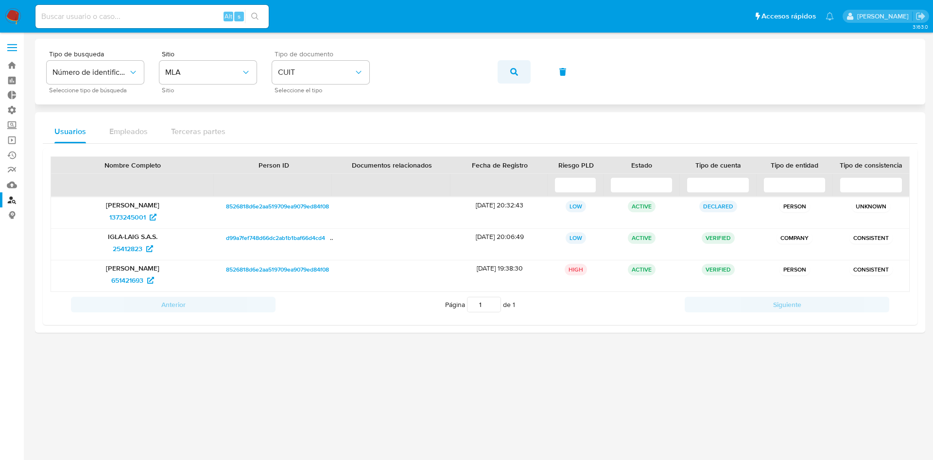
click at [519, 72] on button "button" at bounding box center [514, 71] width 33 height 23
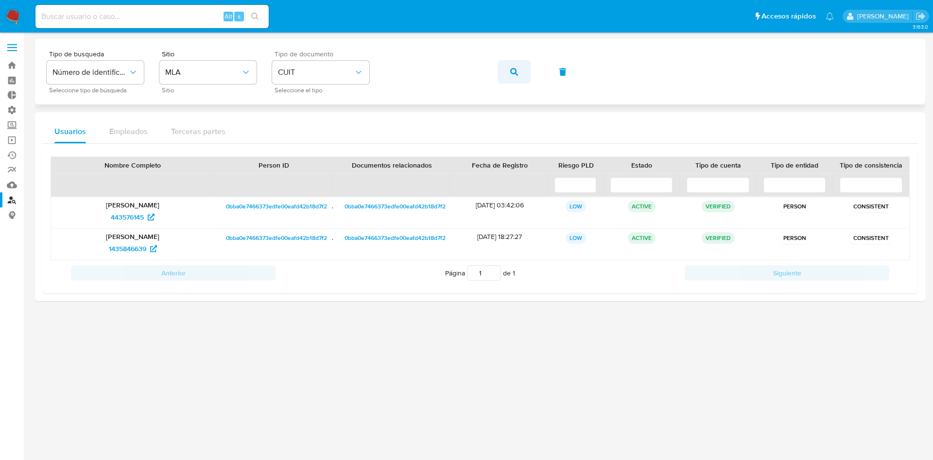
click at [514, 75] on span "button" at bounding box center [514, 71] width 8 height 21
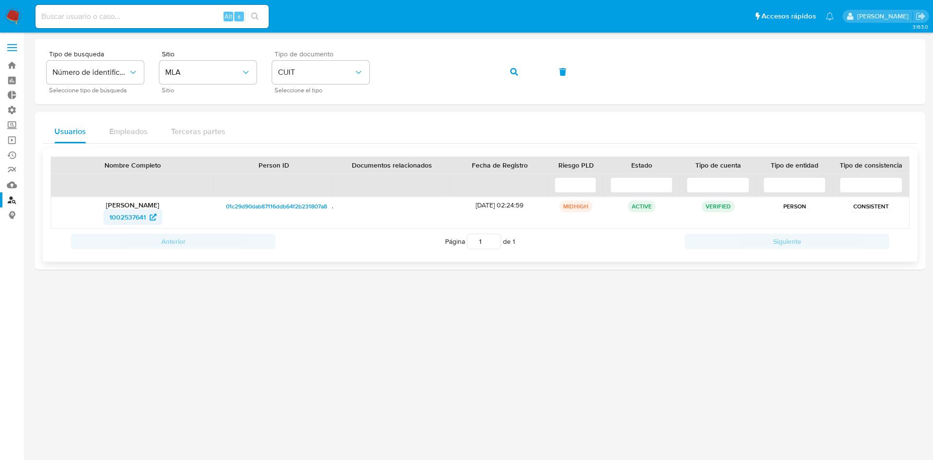
click at [128, 218] on span "1002537641" at bounding box center [127, 217] width 36 height 16
click at [504, 70] on button "button" at bounding box center [514, 71] width 33 height 23
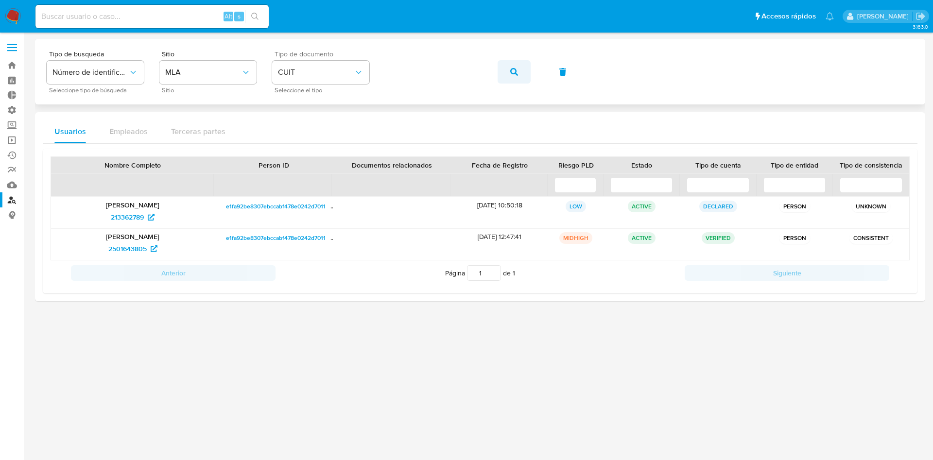
click at [510, 73] on icon "button" at bounding box center [514, 72] width 8 height 8
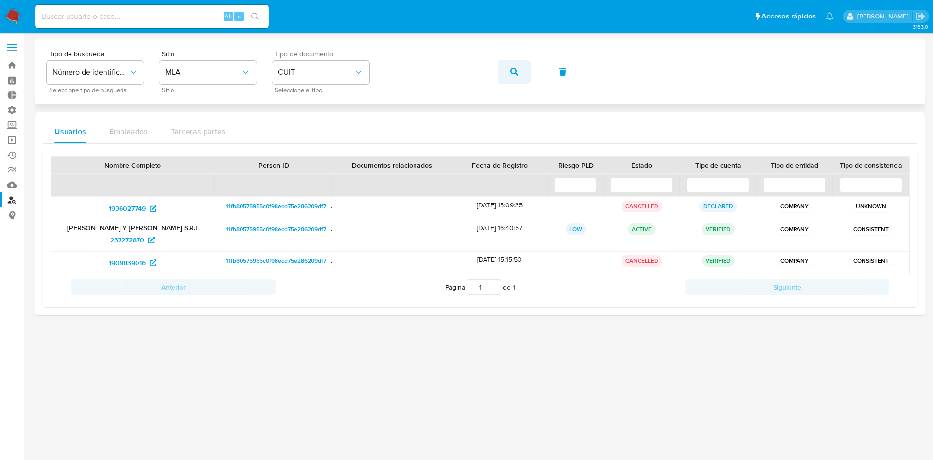
click at [524, 62] on button "button" at bounding box center [514, 71] width 33 height 23
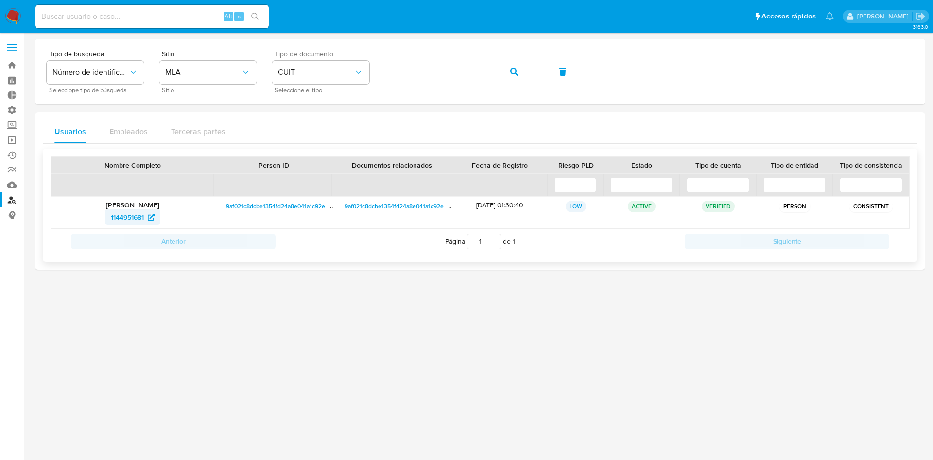
click at [122, 221] on span "1144951681" at bounding box center [127, 217] width 33 height 16
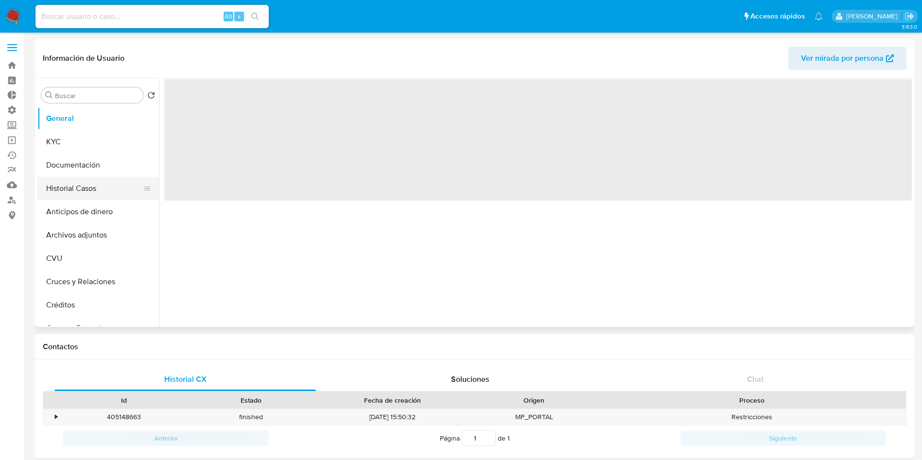
click at [64, 187] on button "Historial Casos" at bounding box center [94, 188] width 114 height 23
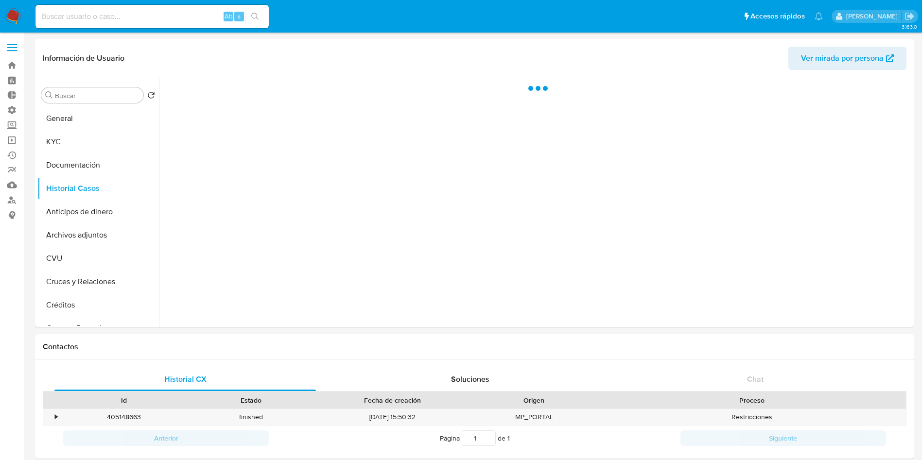
select select "10"
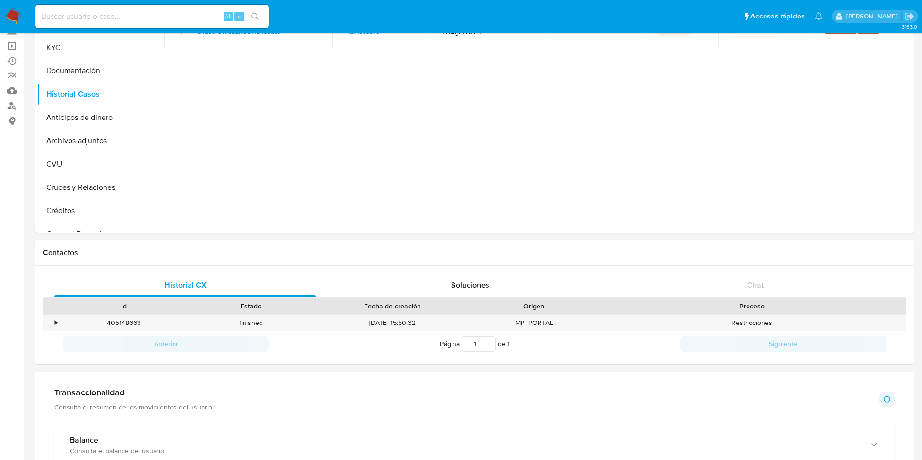
scroll to position [15, 0]
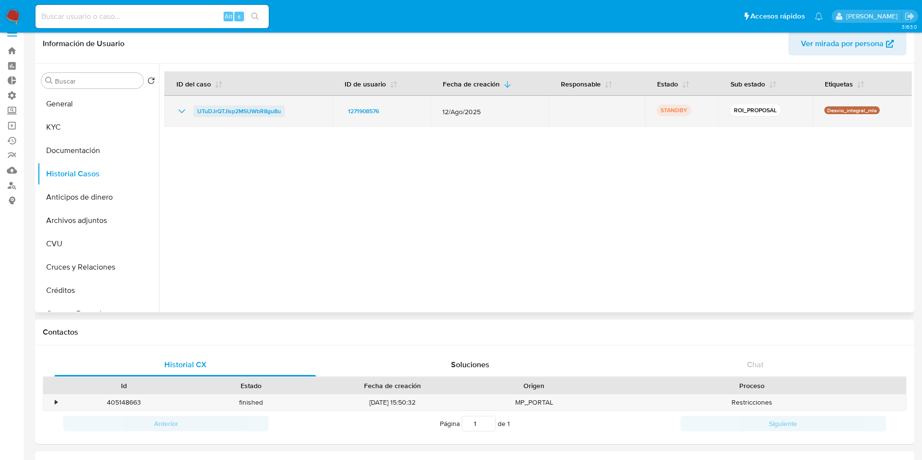
drag, startPoint x: 307, startPoint y: 109, endPoint x: 194, endPoint y: 113, distance: 112.3
click at [194, 113] on div "UTuDJrQTJIsp2MSUWbR8gu8u" at bounding box center [248, 111] width 145 height 12
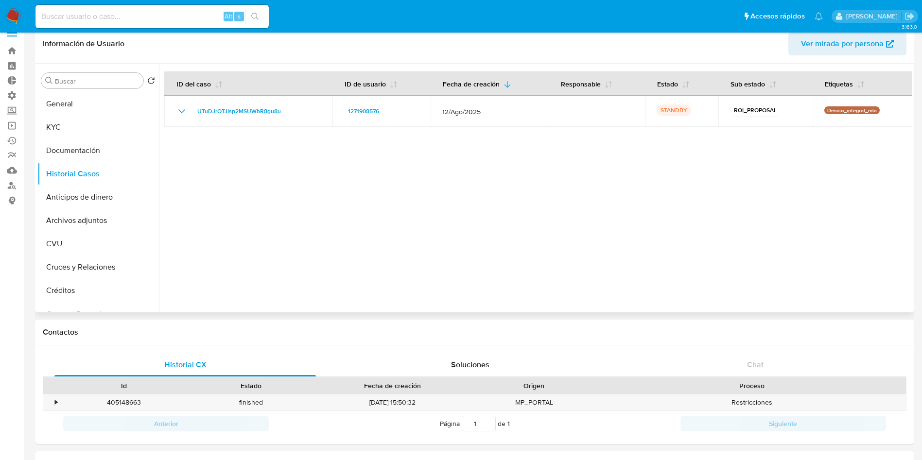
scroll to position [437, 0]
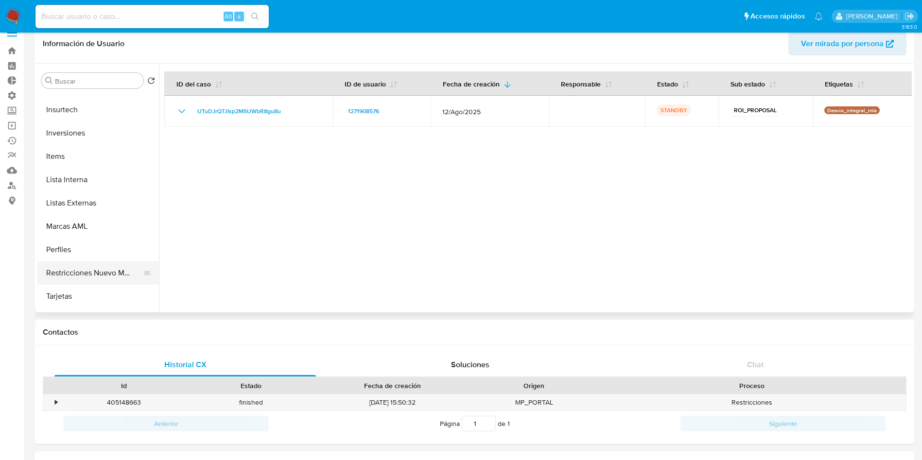
click at [117, 268] on button "Restricciones Nuevo Mundo" at bounding box center [94, 272] width 114 height 23
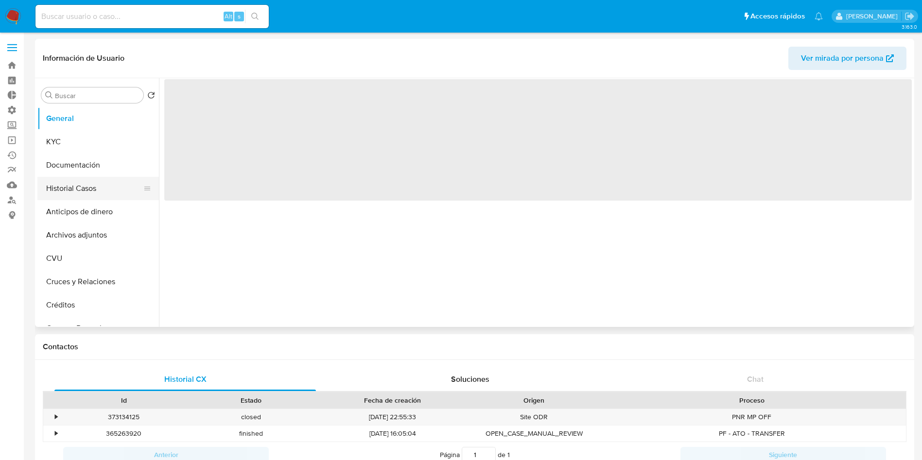
click at [89, 193] on button "Historial Casos" at bounding box center [94, 188] width 114 height 23
select select "10"
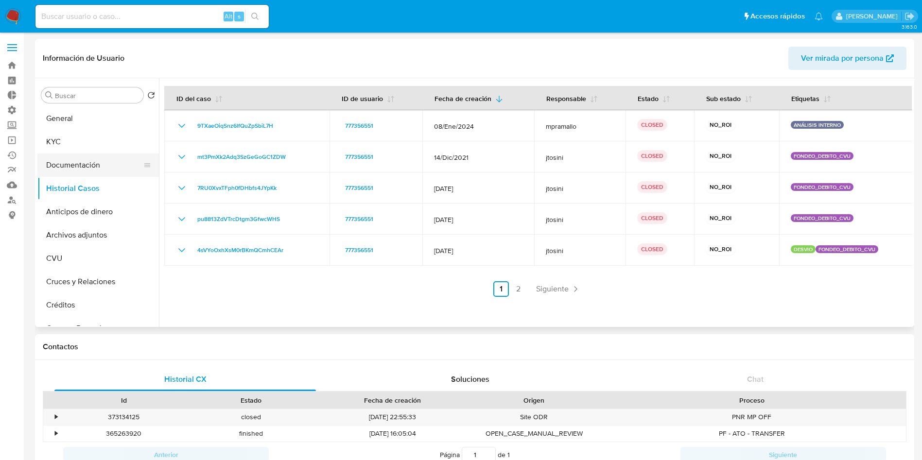
click at [86, 161] on button "Documentación" at bounding box center [94, 165] width 114 height 23
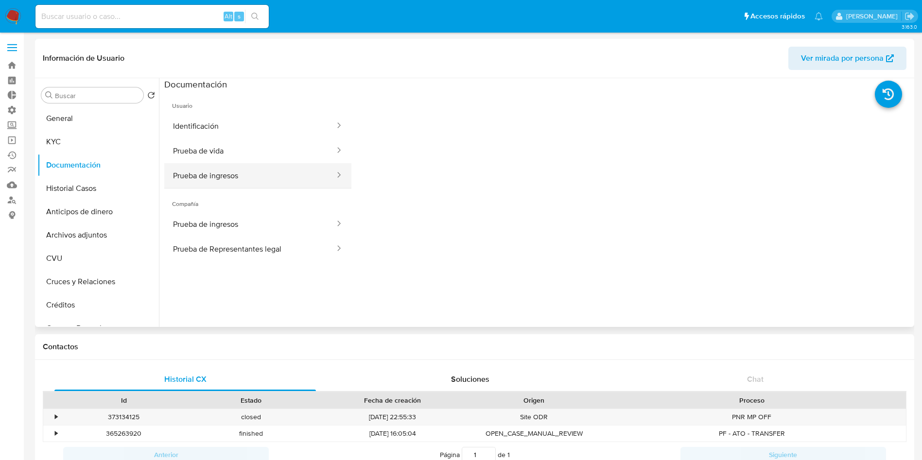
click at [205, 175] on button "Prueba de ingresos" at bounding box center [250, 175] width 172 height 25
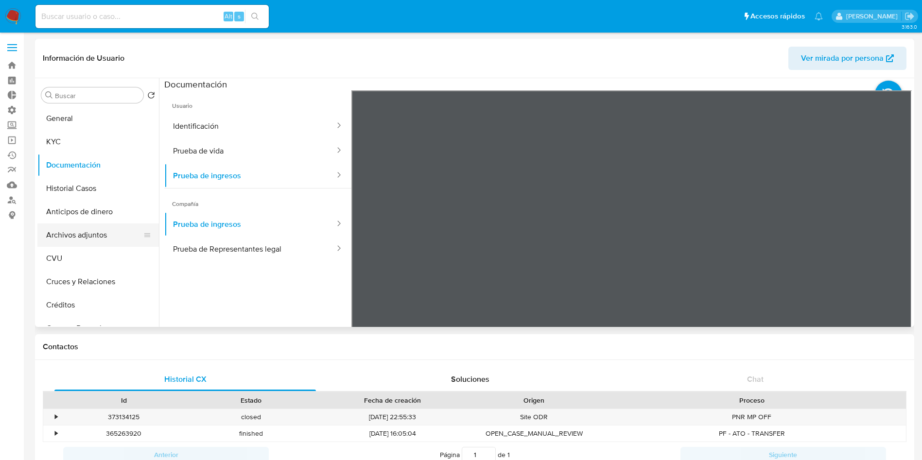
click at [65, 236] on button "Archivos adjuntos" at bounding box center [94, 235] width 114 height 23
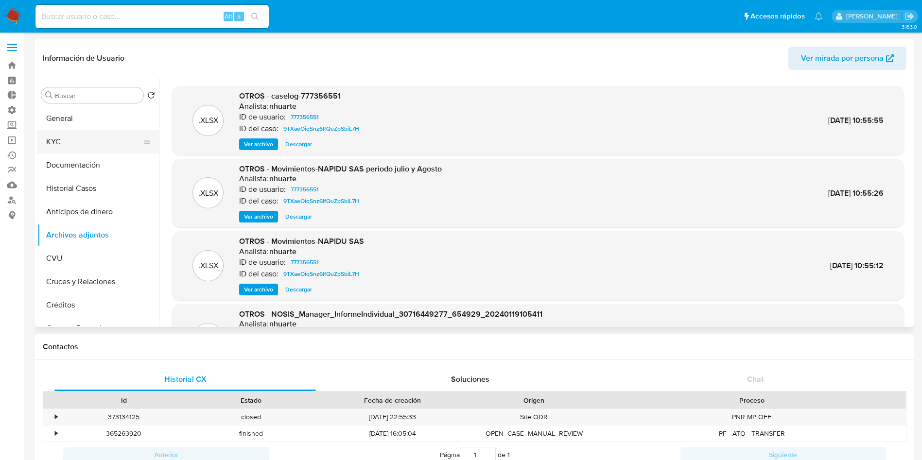
click at [75, 147] on button "KYC" at bounding box center [94, 141] width 114 height 23
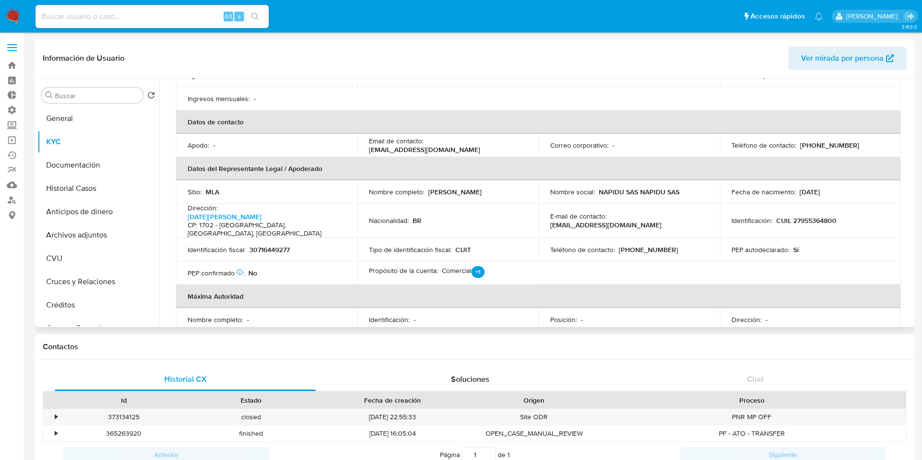
scroll to position [219, 0]
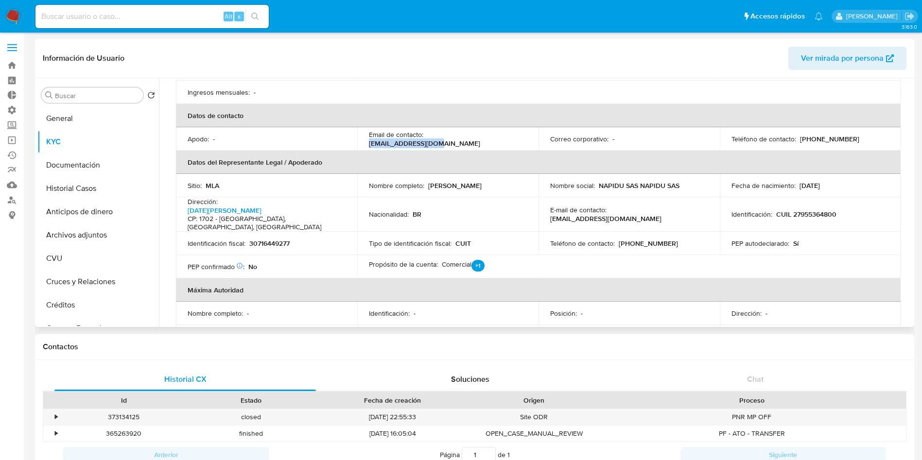
drag, startPoint x: 505, startPoint y: 128, endPoint x: 426, endPoint y: 130, distance: 79.2
click at [426, 130] on div "Email de contacto : napidusas@gmail.com" at bounding box center [448, 138] width 158 height 17
copy p "napidusas@gmail.com"
click at [803, 210] on p "CUIL 27955364800" at bounding box center [806, 214] width 60 height 9
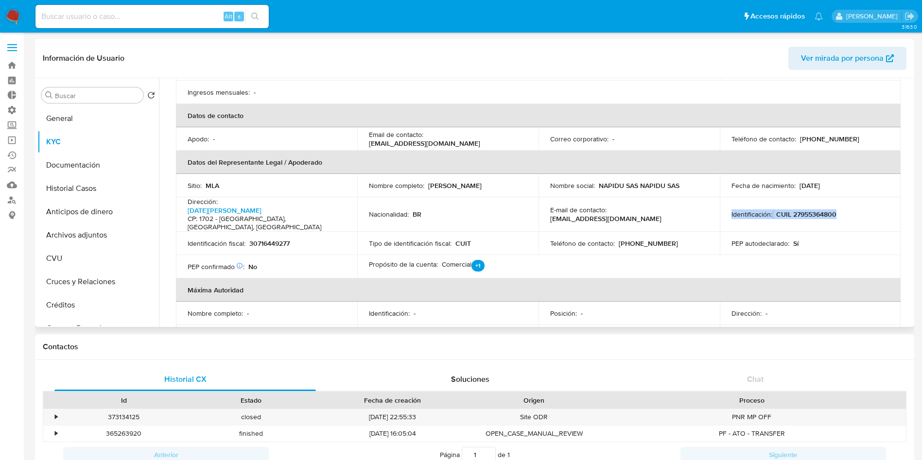
click at [803, 210] on p "CUIL 27955364800" at bounding box center [806, 214] width 60 height 9
click at [782, 232] on td "PEP autodeclarado : Sí" at bounding box center [810, 243] width 181 height 23
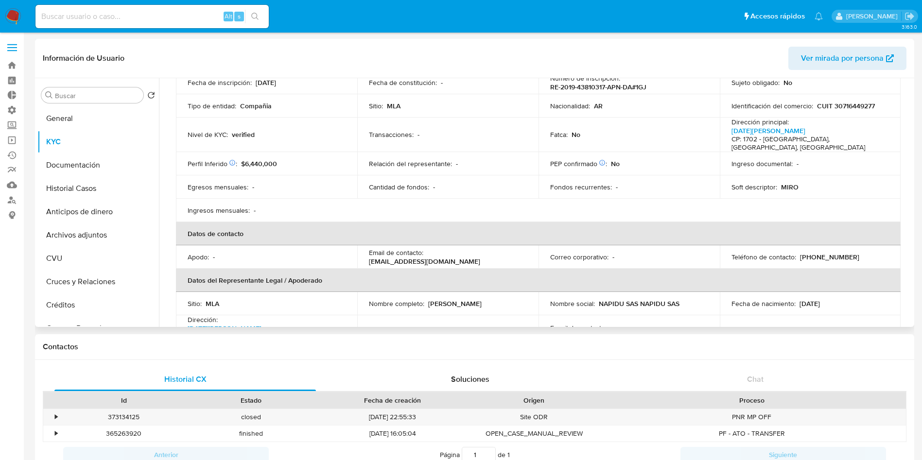
scroll to position [0, 0]
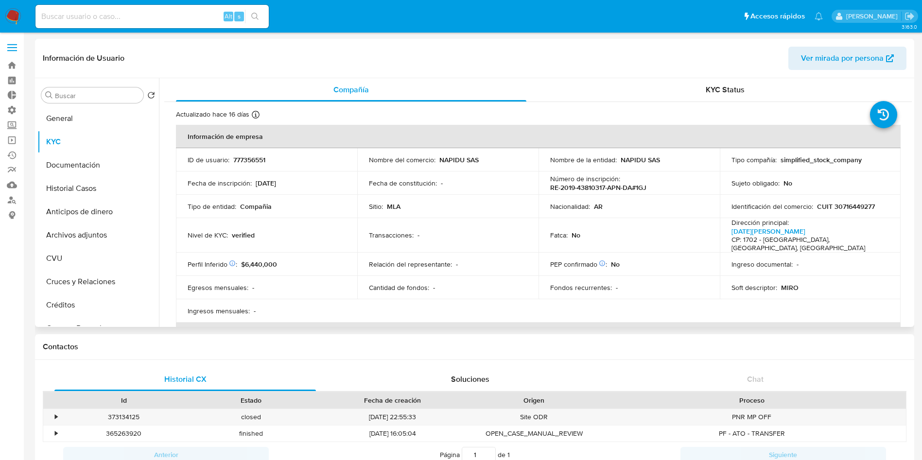
click at [845, 207] on p "CUIT 30716449277" at bounding box center [846, 206] width 58 height 9
copy p "30716449277"
click at [104, 19] on input at bounding box center [151, 16] width 233 height 13
paste input "MX9m7hFlSggrVC5pRSM4CMMd"
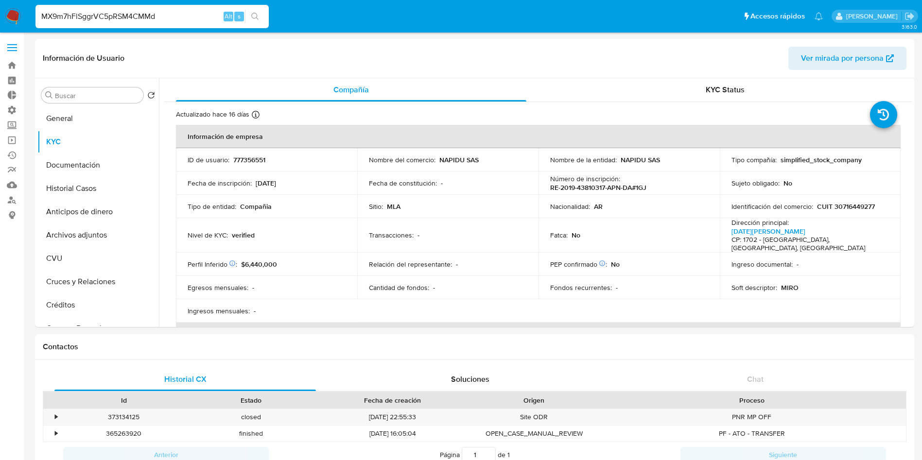
type input "MX9m7hFlSggrVC5pRSM4CMMd"
click at [263, 17] on button "search-icon" at bounding box center [255, 17] width 20 height 14
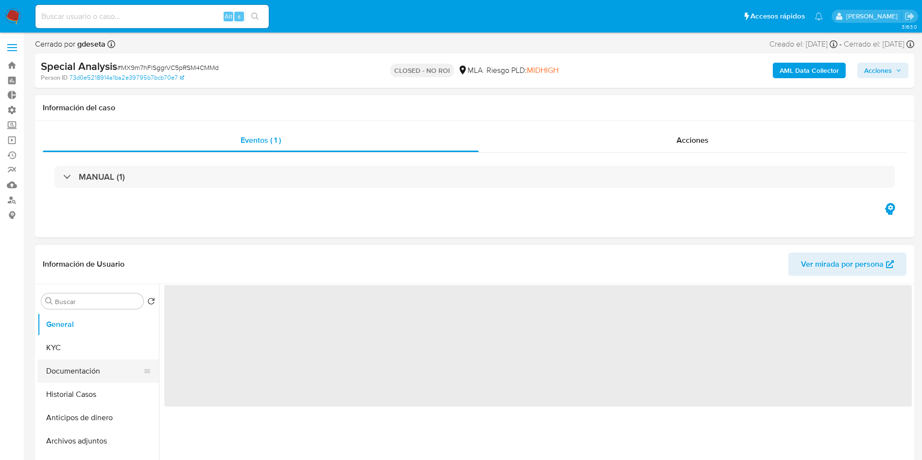
select select "10"
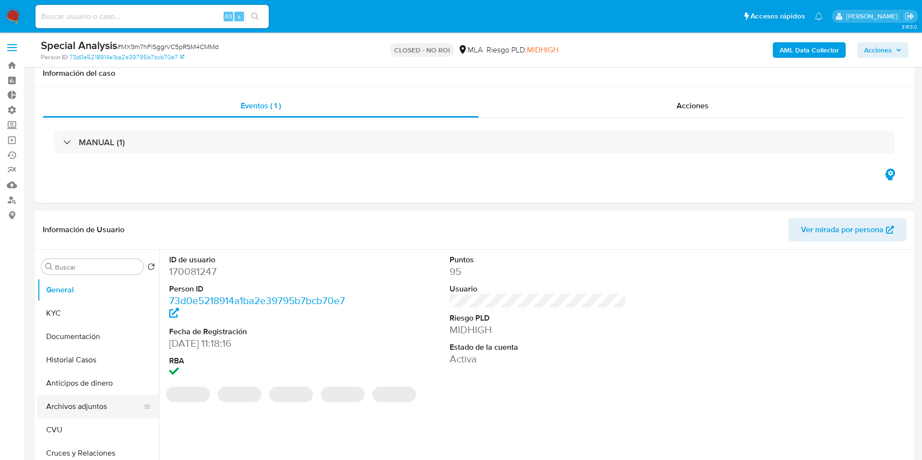
scroll to position [73, 0]
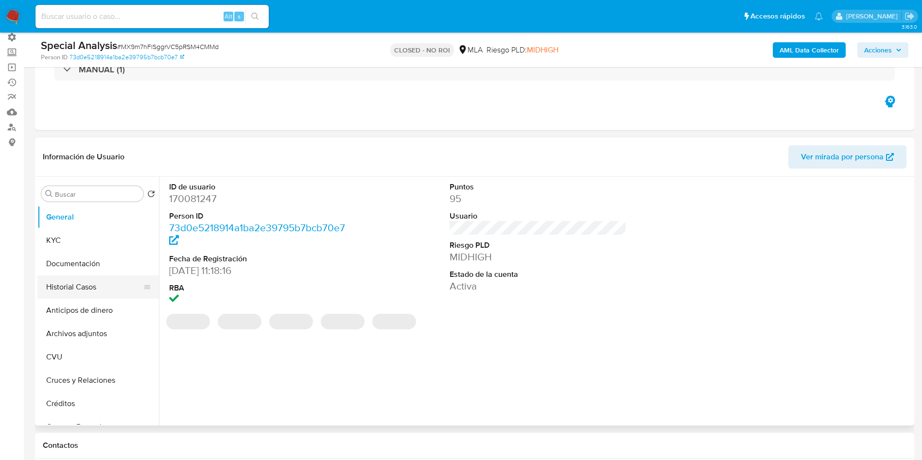
click at [80, 285] on button "Historial Casos" at bounding box center [94, 287] width 114 height 23
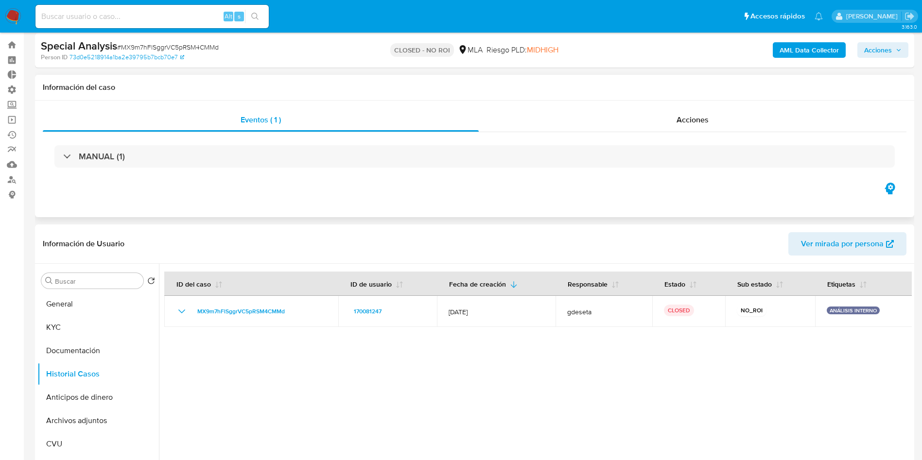
scroll to position [0, 0]
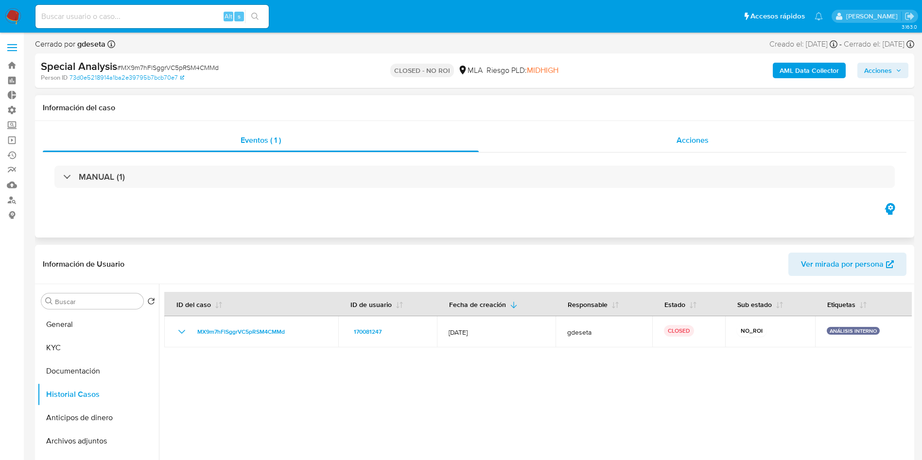
click at [682, 142] on span "Acciones" at bounding box center [692, 140] width 32 height 11
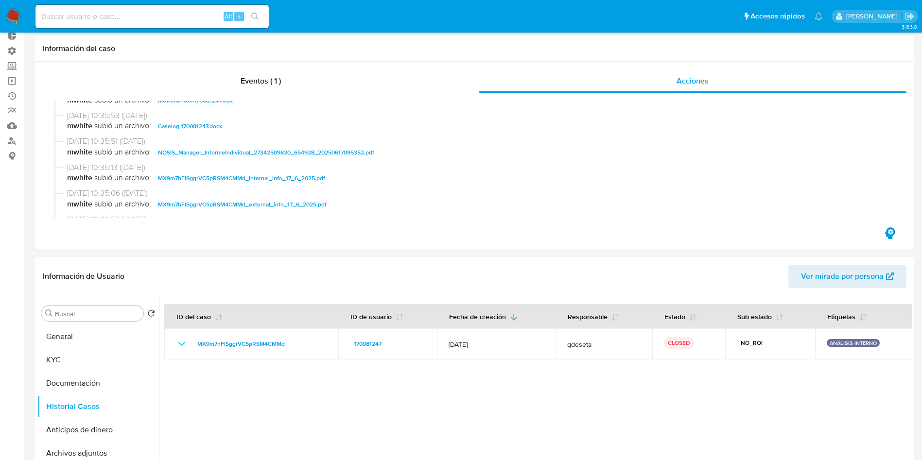
scroll to position [73, 0]
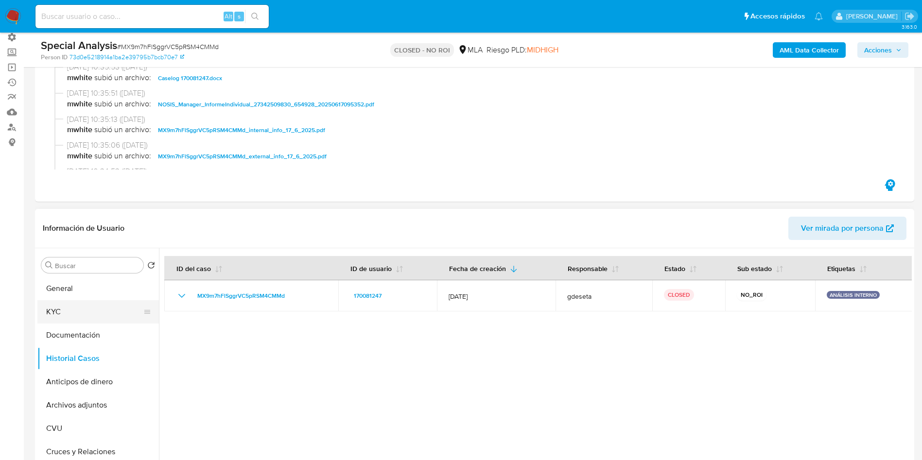
click at [91, 304] on button "KYC" at bounding box center [94, 311] width 114 height 23
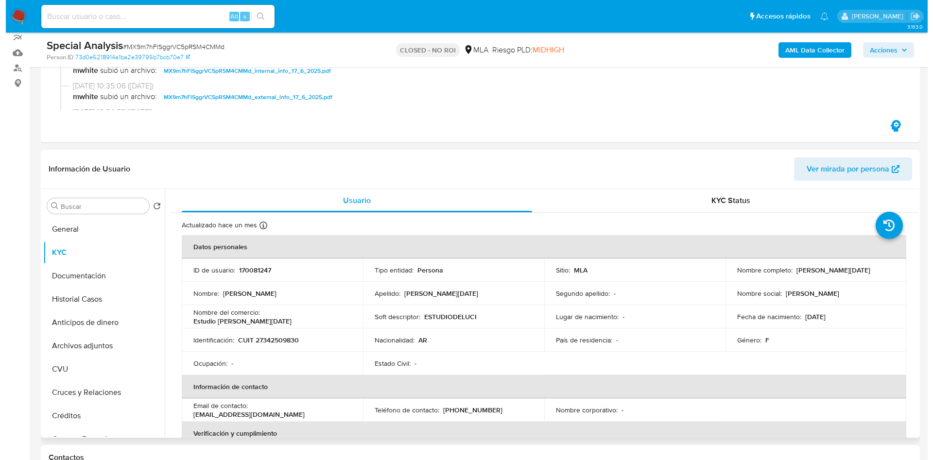
scroll to position [146, 0]
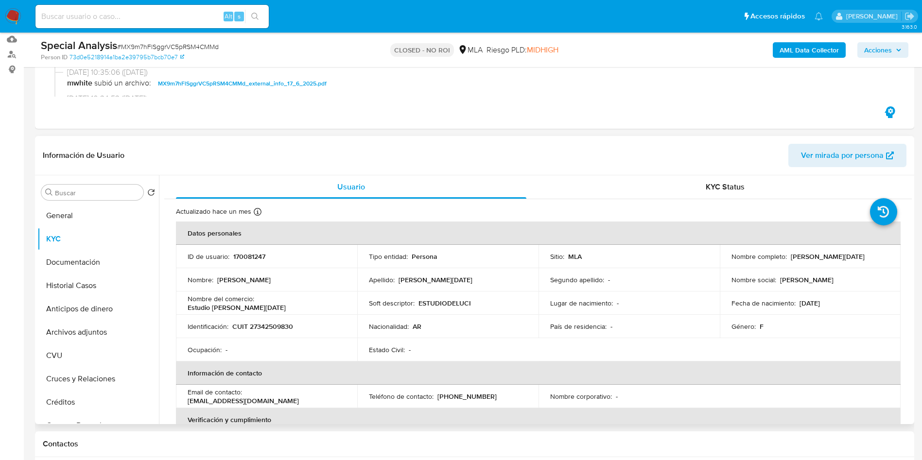
click at [280, 327] on p "CUIT 27342509830" at bounding box center [262, 326] width 61 height 9
copy p "27342509830"
click at [93, 270] on button "Documentación" at bounding box center [94, 262] width 114 height 23
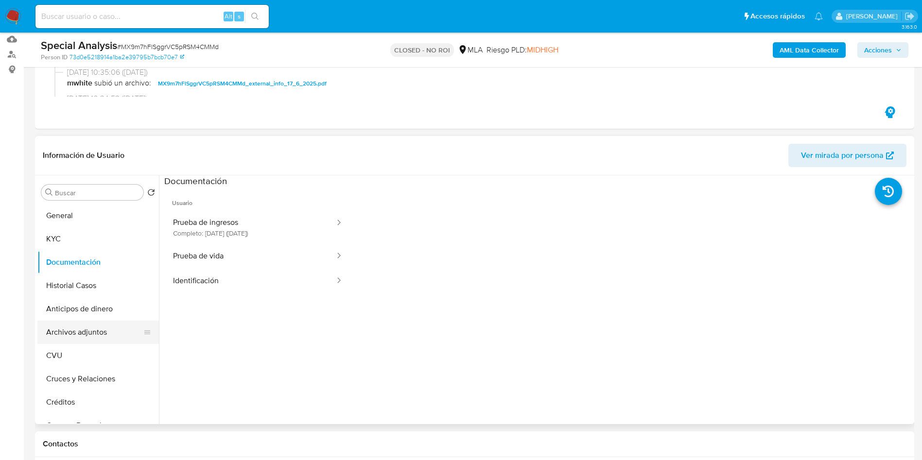
click at [95, 332] on button "Archivos adjuntos" at bounding box center [94, 332] width 114 height 23
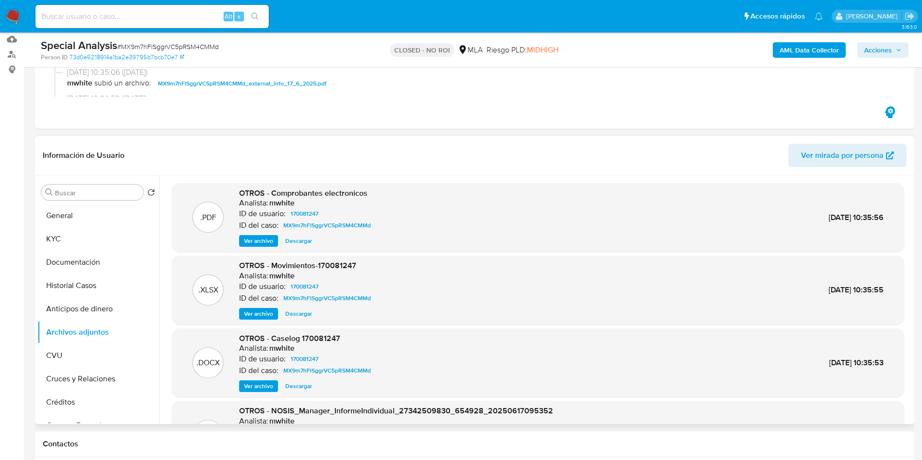
click at [260, 389] on span "Ver archivo" at bounding box center [258, 386] width 29 height 10
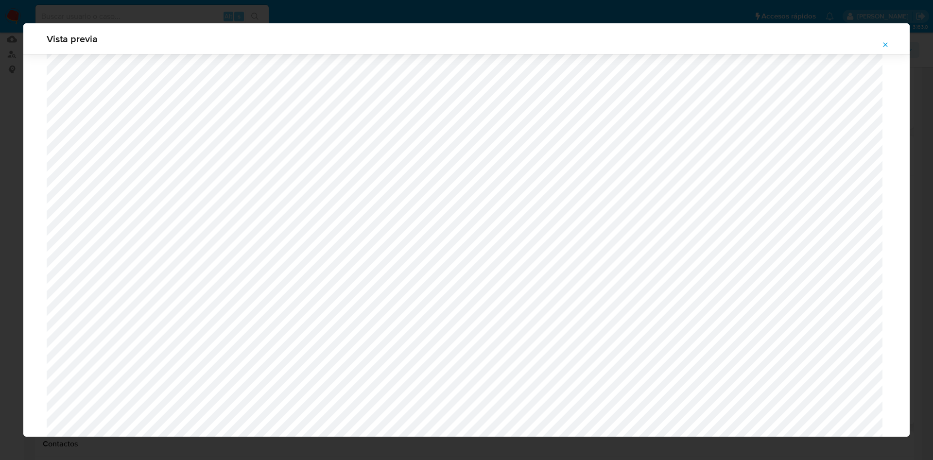
scroll to position [637, 0]
click at [883, 45] on icon "Attachment preview" at bounding box center [885, 45] width 8 height 8
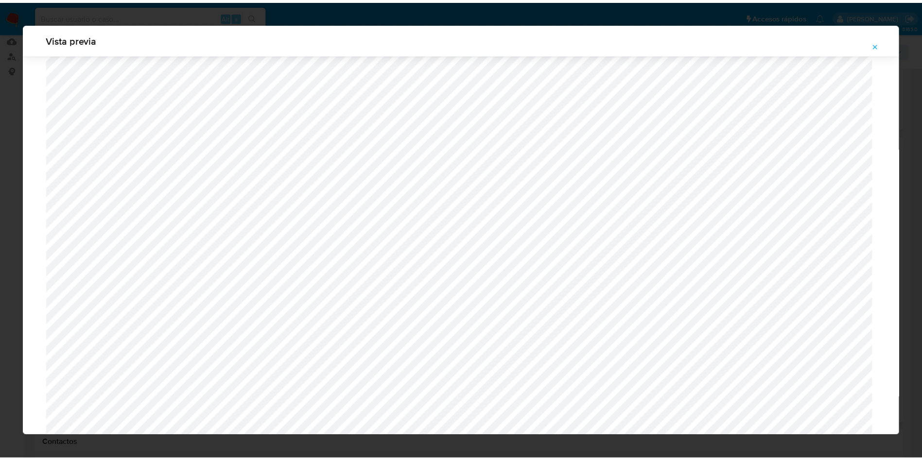
scroll to position [0, 0]
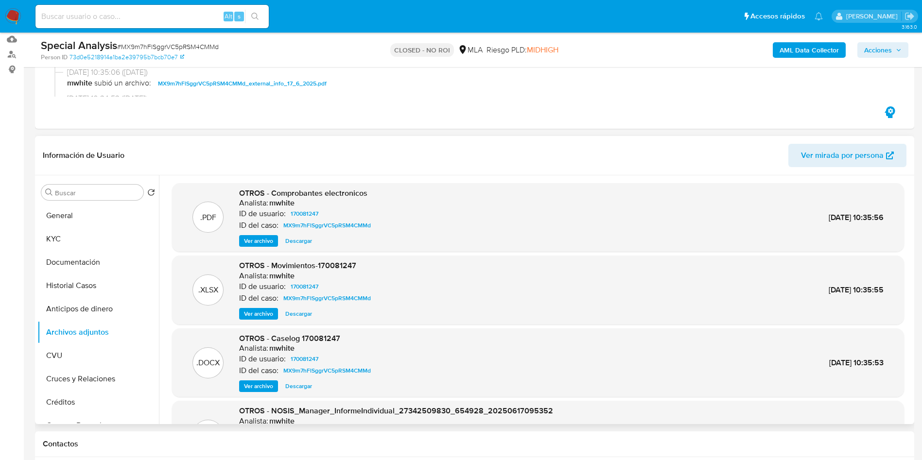
click at [130, 14] on input at bounding box center [151, 16] width 233 height 13
paste input "bxuIZpd6MYPwIa0gRPj1Rcgs"
type input "bxuIZpd6MYPwIa0gRPj1Rcgs"
click at [255, 18] on icon "search-icon" at bounding box center [255, 17] width 8 height 8
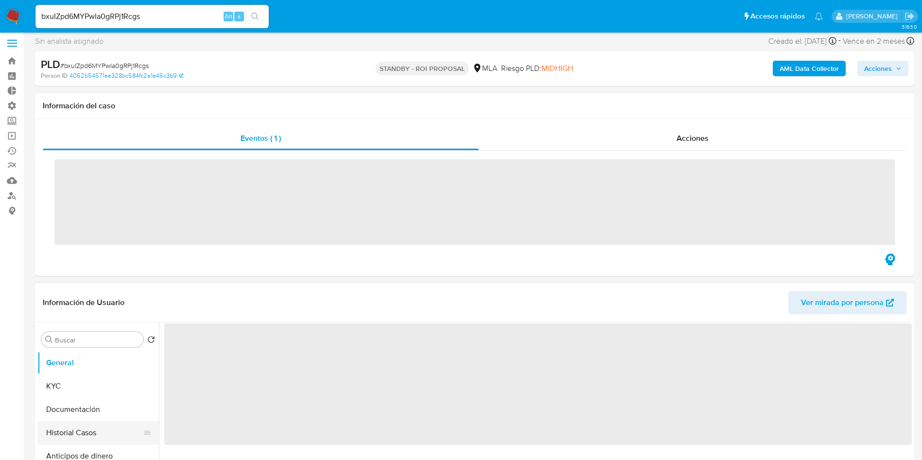
scroll to position [146, 0]
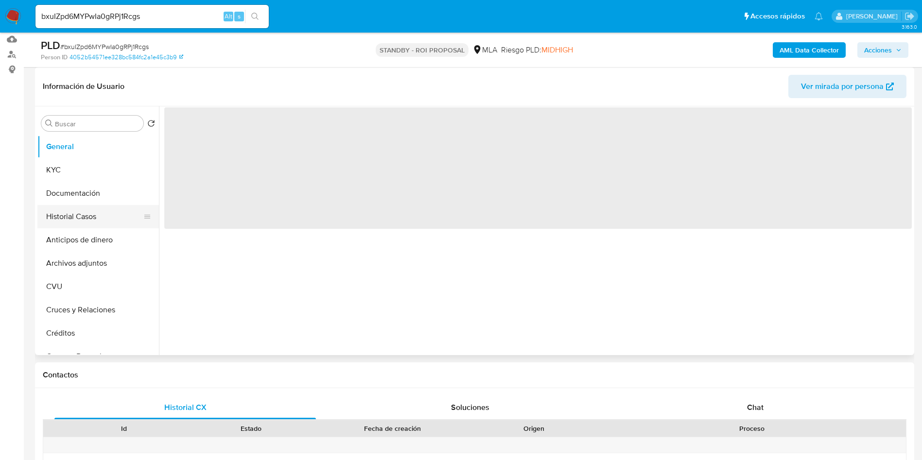
click at [85, 214] on button "Historial Casos" at bounding box center [94, 216] width 114 height 23
select select "10"
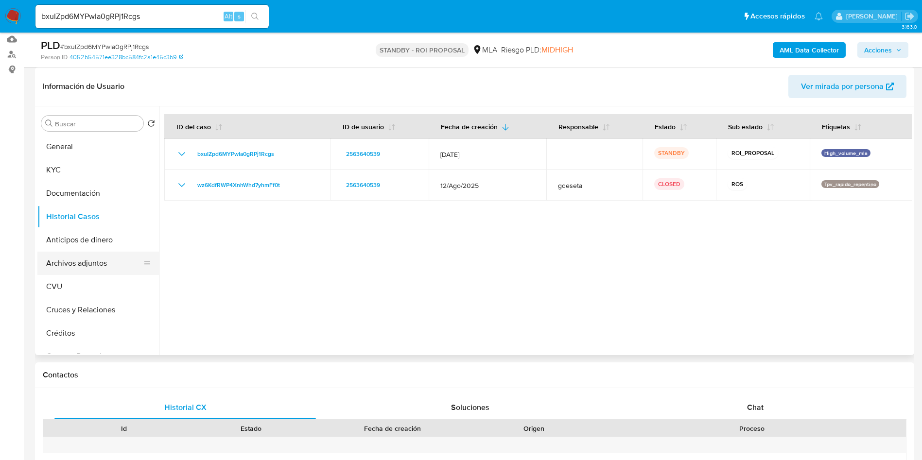
click at [84, 265] on button "Archivos adjuntos" at bounding box center [94, 263] width 114 height 23
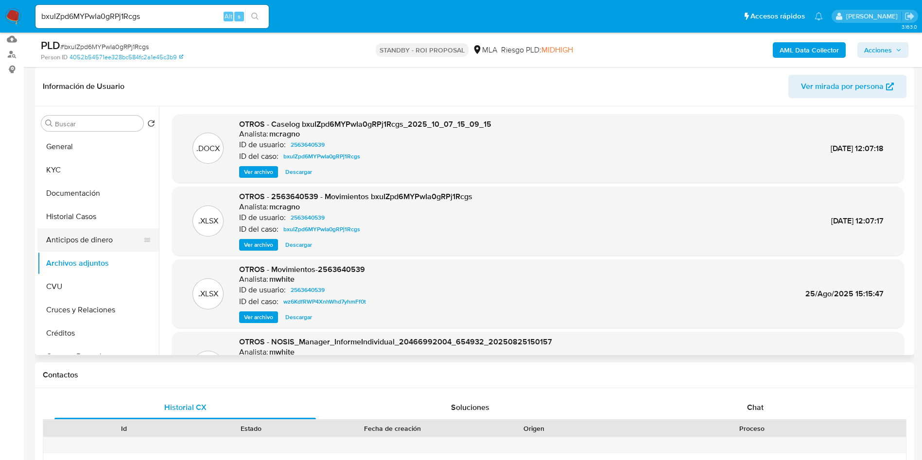
drag, startPoint x: 84, startPoint y: 212, endPoint x: 84, endPoint y: 229, distance: 17.5
click at [84, 212] on button "Historial Casos" at bounding box center [97, 216] width 121 height 23
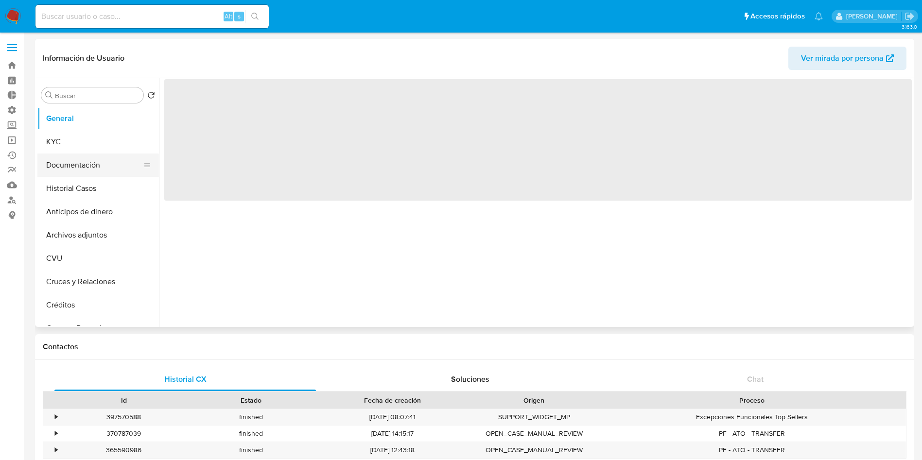
click at [84, 159] on button "Documentación" at bounding box center [94, 165] width 114 height 23
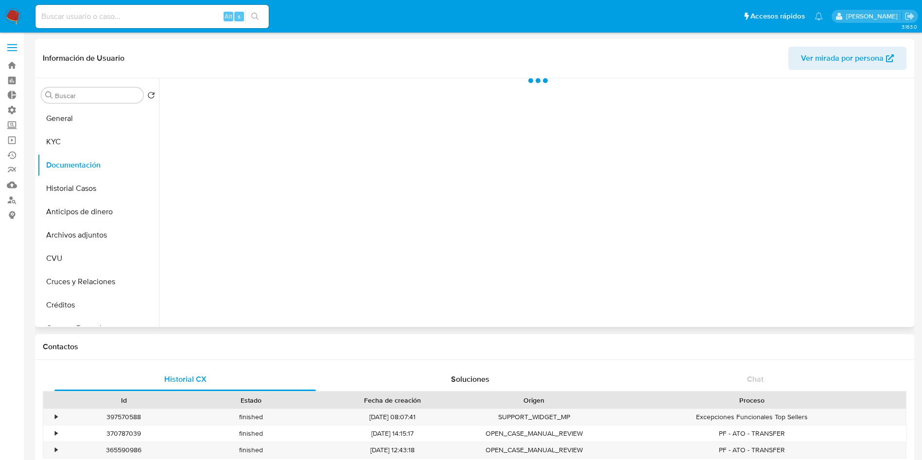
select select "10"
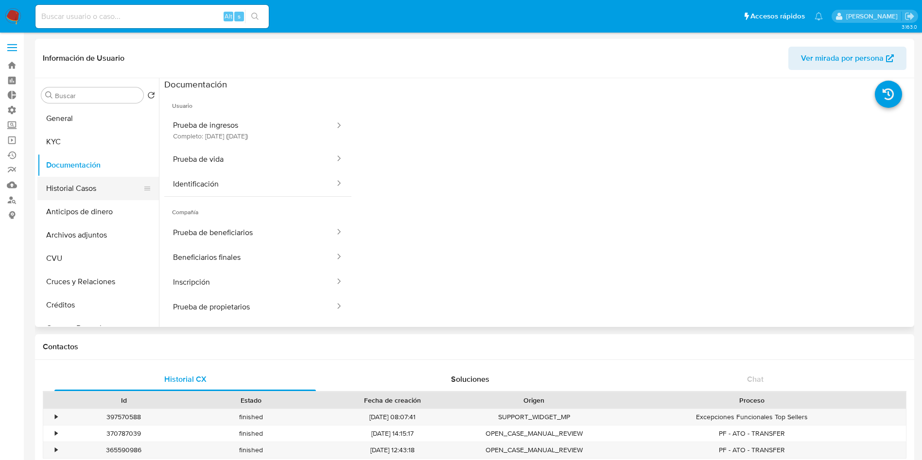
click at [68, 186] on button "Historial Casos" at bounding box center [94, 188] width 114 height 23
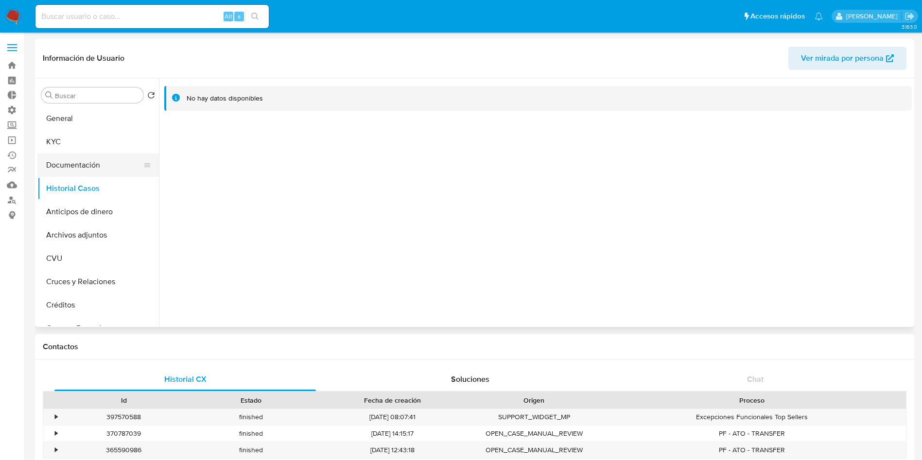
click at [102, 159] on button "Documentación" at bounding box center [94, 165] width 114 height 23
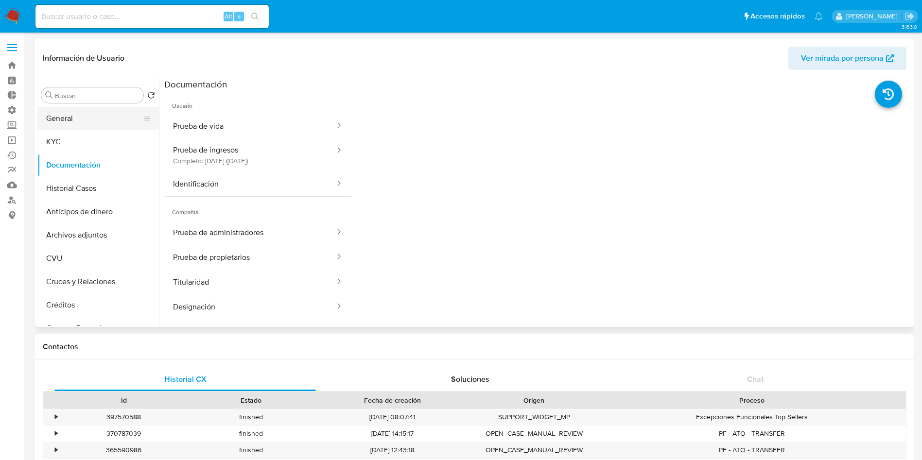
click at [76, 112] on button "General" at bounding box center [94, 118] width 114 height 23
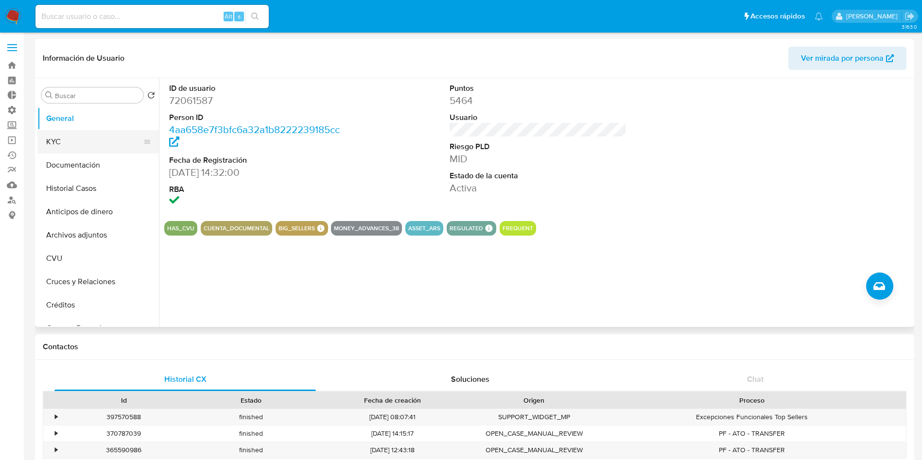
click at [71, 146] on button "KYC" at bounding box center [94, 141] width 114 height 23
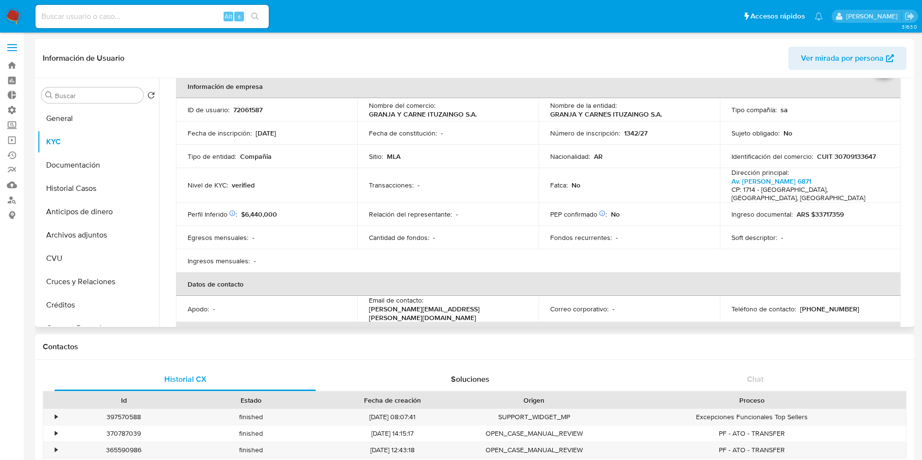
scroll to position [73, 0]
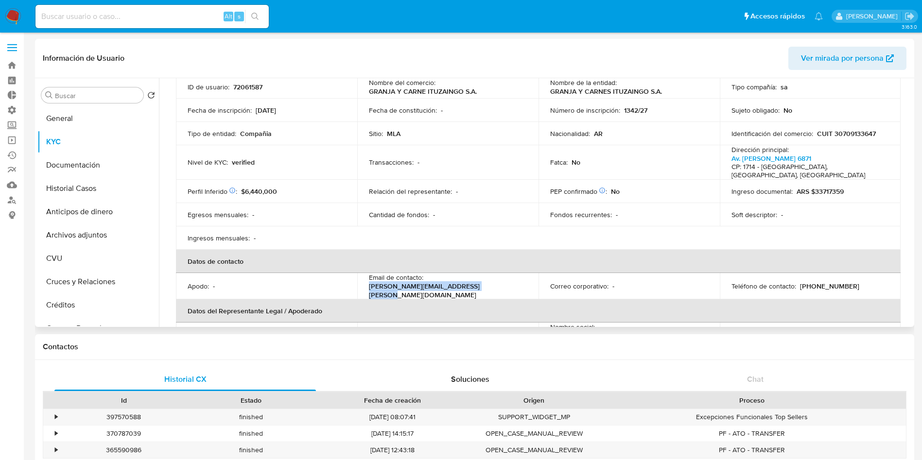
drag, startPoint x: 495, startPoint y: 279, endPoint x: 367, endPoint y: 280, distance: 127.8
click at [367, 280] on td "Email de contacto : roxana.santos@granja2cunados.com.ar" at bounding box center [447, 286] width 181 height 26
copy p "roxana.santos@granja2cunados.com.ar"
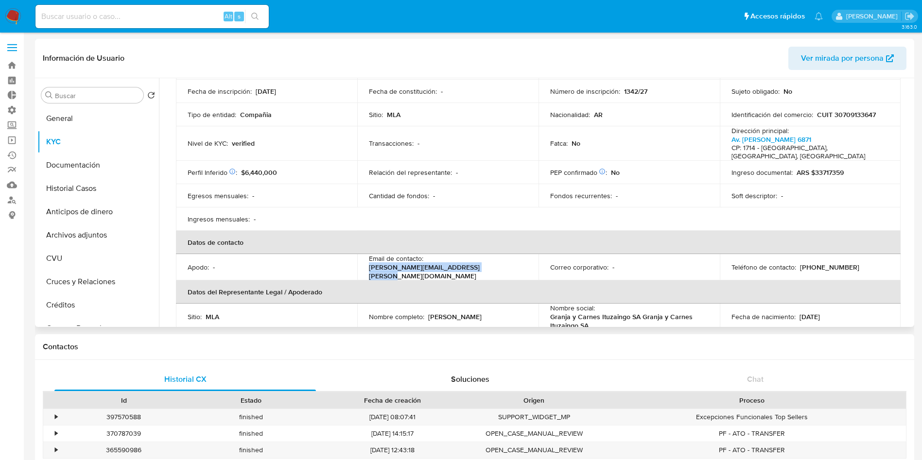
scroll to position [146, 0]
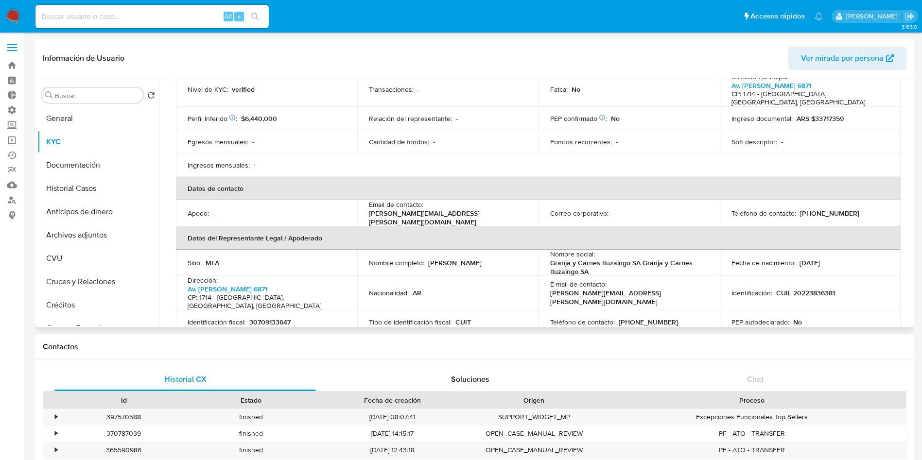
click at [814, 289] on p "CUIL 20223836381" at bounding box center [805, 293] width 59 height 9
copy p "20223836381"
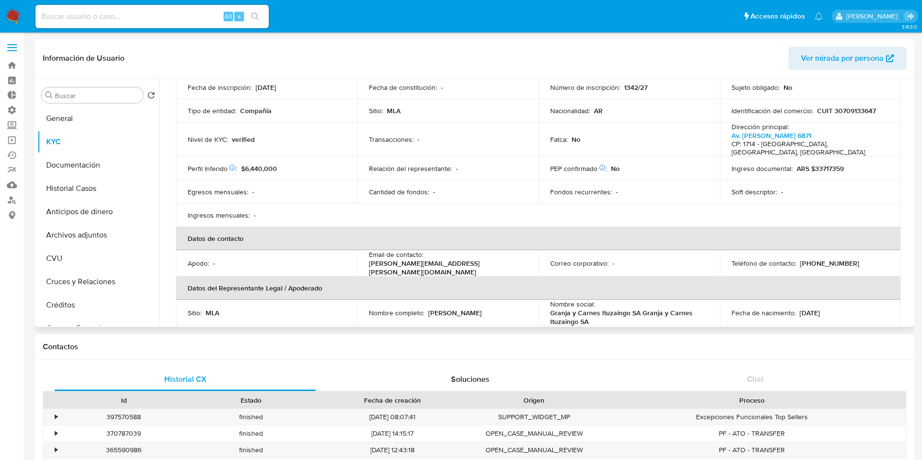
scroll to position [73, 0]
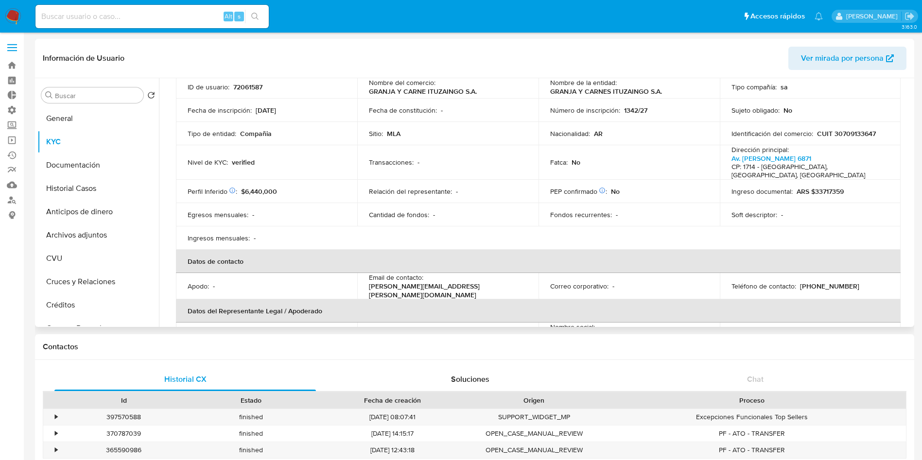
click at [836, 130] on p "CUIT 30709133647" at bounding box center [846, 133] width 59 height 9
copy p "30709133647"
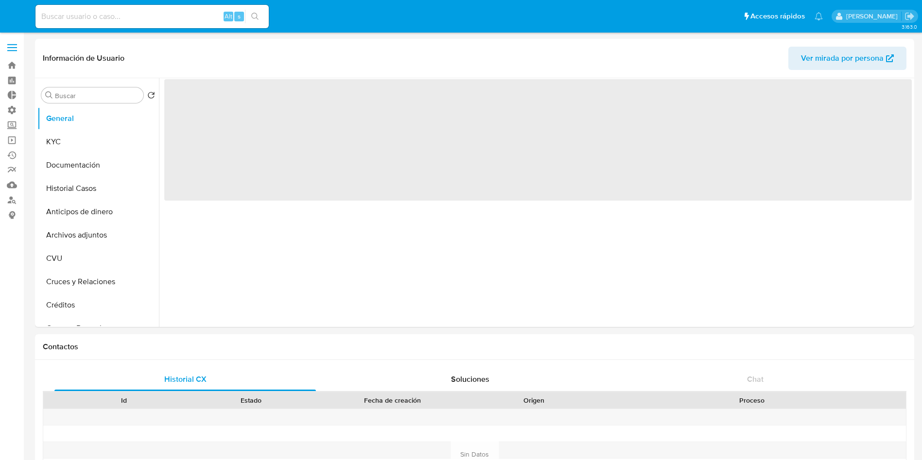
select select "10"
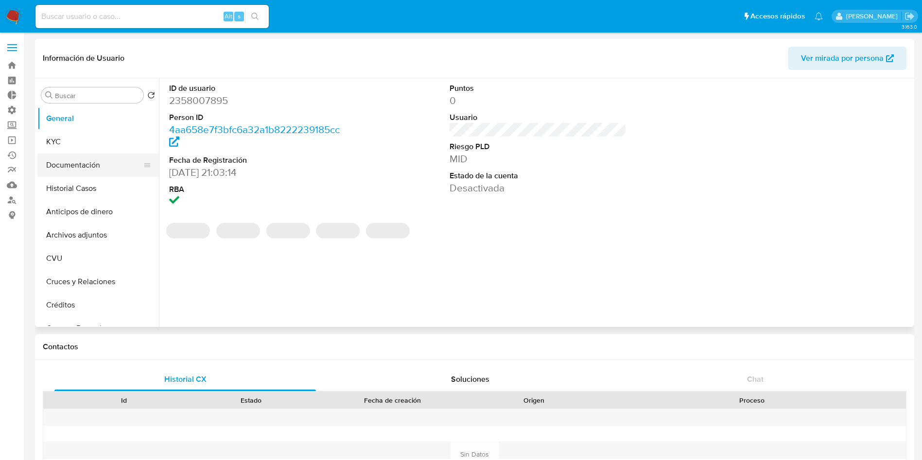
click at [87, 171] on button "Documentación" at bounding box center [94, 165] width 114 height 23
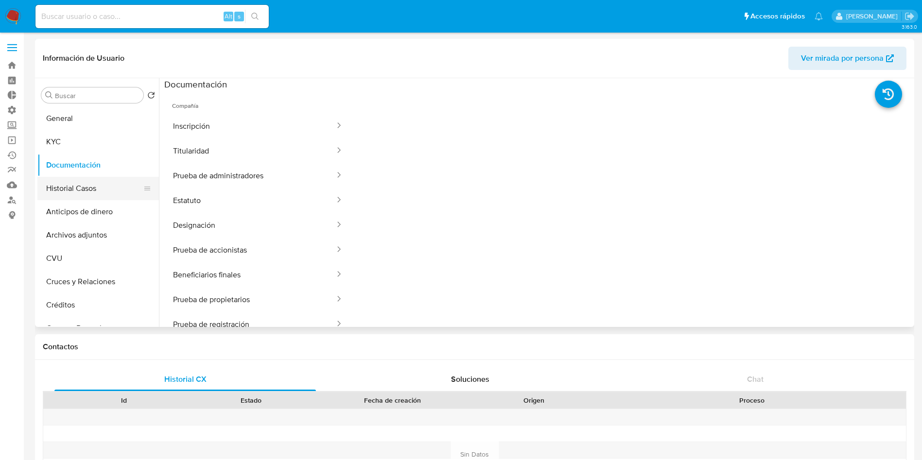
click at [83, 188] on button "Historial Casos" at bounding box center [94, 188] width 114 height 23
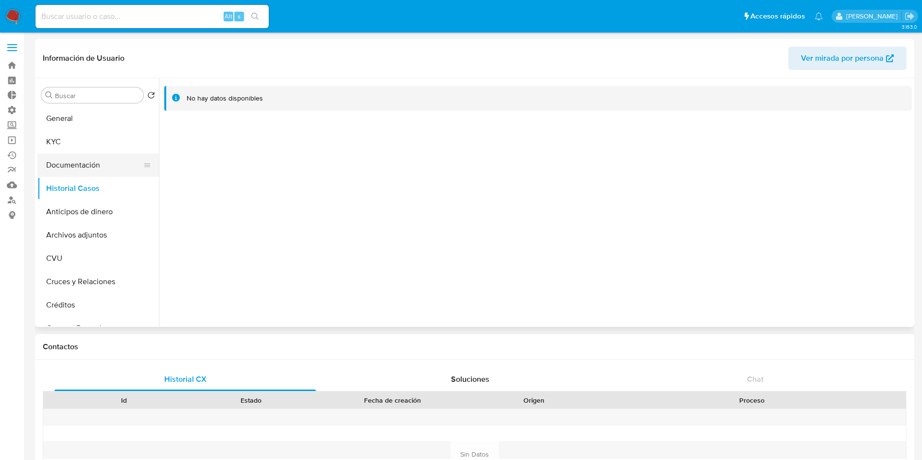
click at [81, 163] on button "Documentación" at bounding box center [94, 165] width 114 height 23
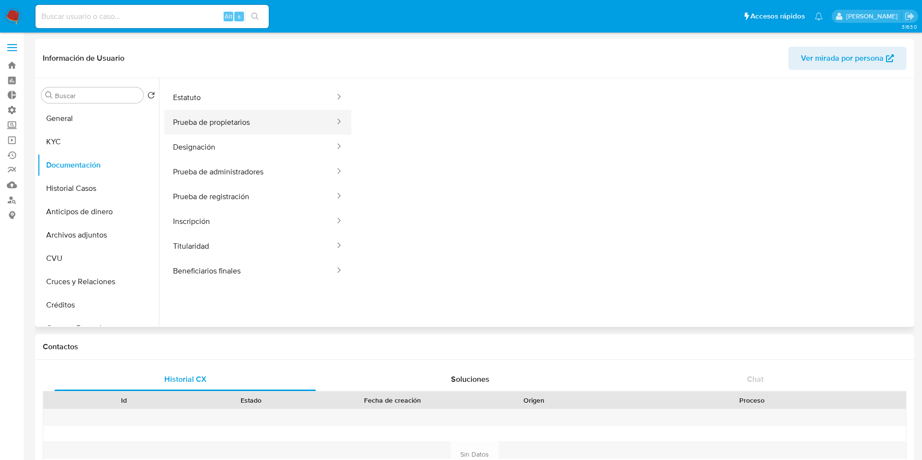
scroll to position [73, 0]
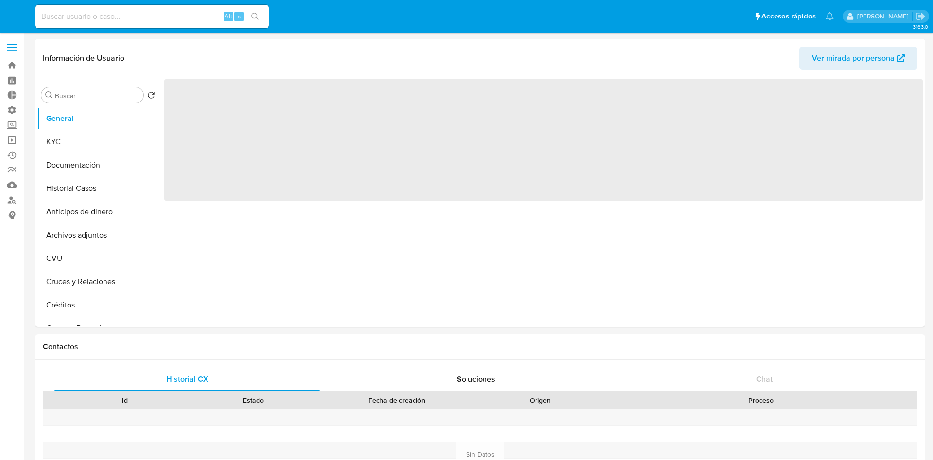
select select "10"
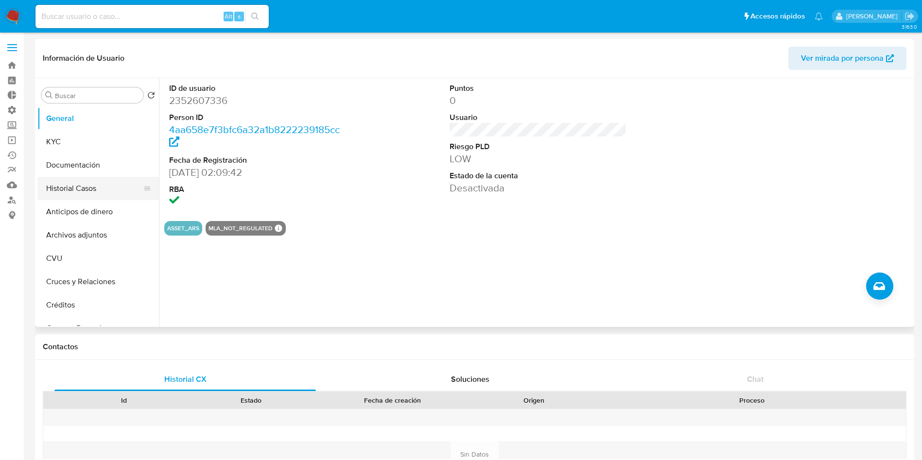
click at [69, 185] on button "Historial Casos" at bounding box center [94, 188] width 114 height 23
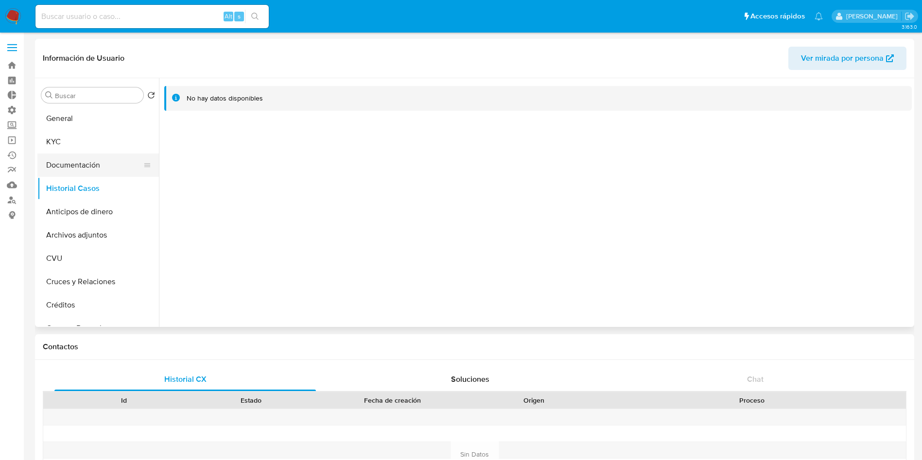
click at [70, 163] on button "Documentación" at bounding box center [94, 165] width 114 height 23
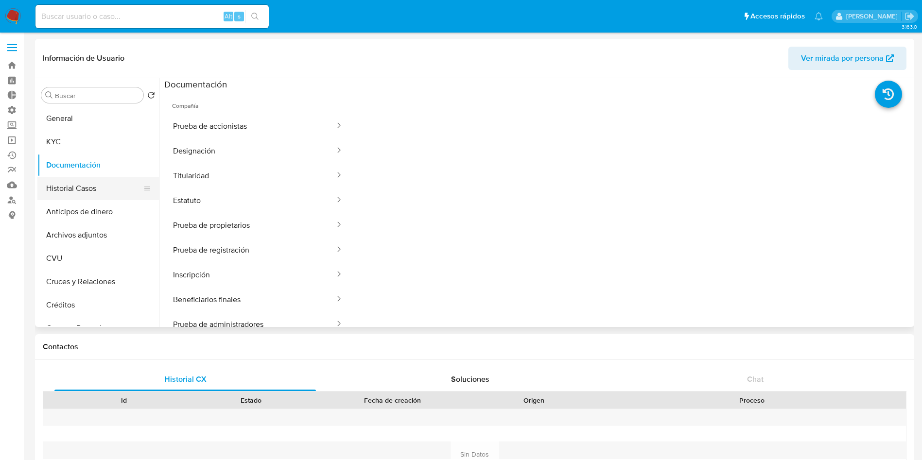
click at [80, 189] on button "Historial Casos" at bounding box center [94, 188] width 114 height 23
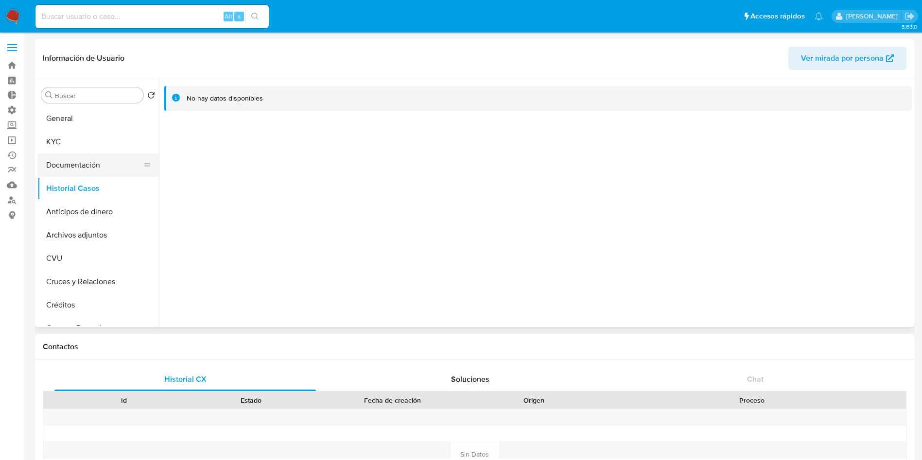
click at [80, 167] on button "Documentación" at bounding box center [94, 165] width 114 height 23
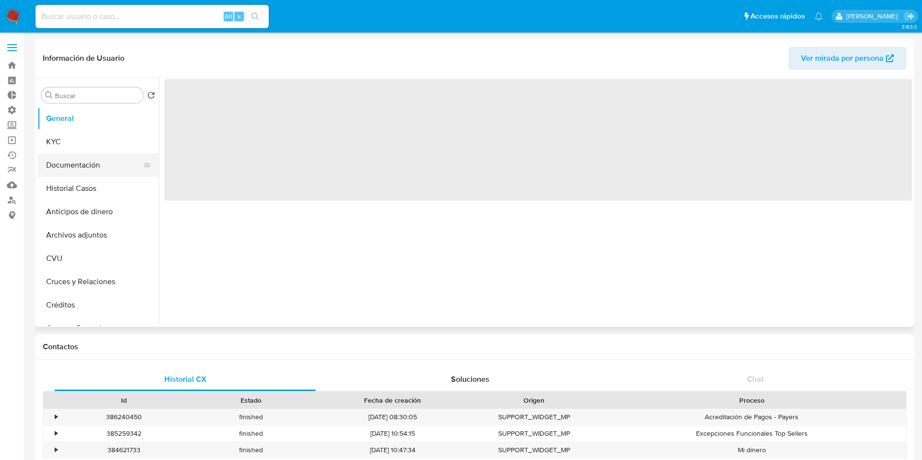
click at [67, 163] on button "Documentación" at bounding box center [94, 165] width 114 height 23
select select "10"
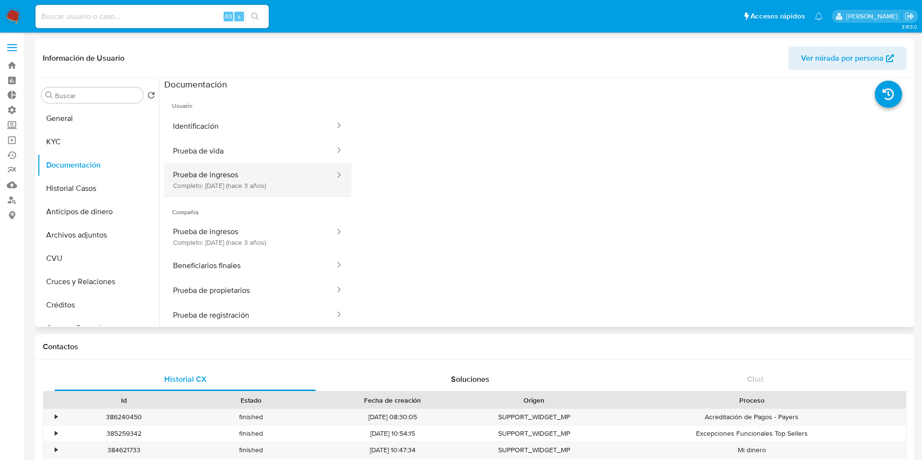
click at [236, 191] on button "Prueba de ingresos Completo: [DATE] (hace 3 años)" at bounding box center [250, 179] width 172 height 33
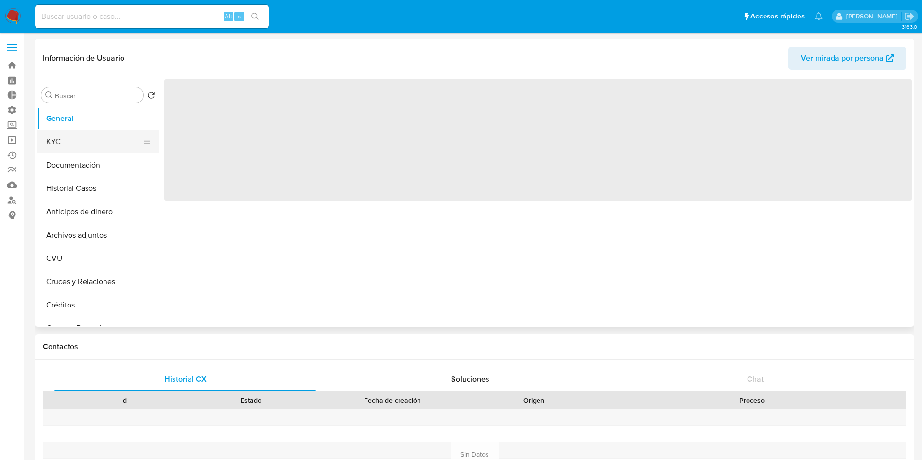
select select "10"
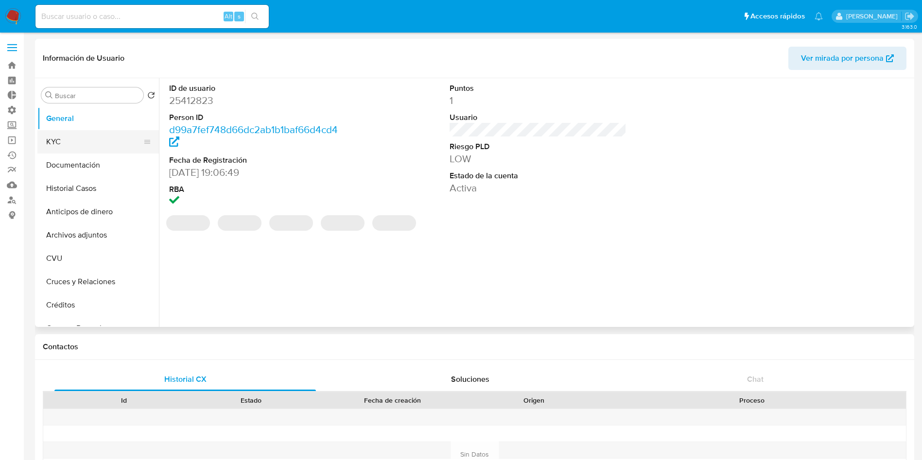
click at [61, 143] on button "KYC" at bounding box center [94, 141] width 114 height 23
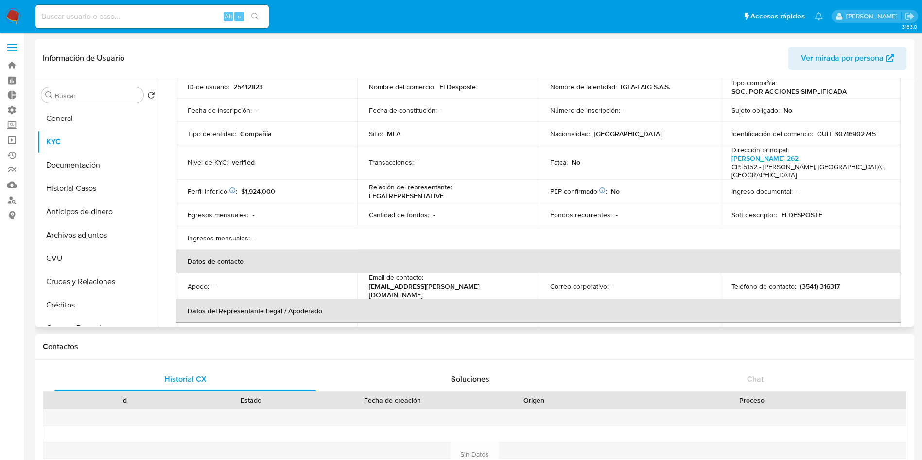
scroll to position [146, 0]
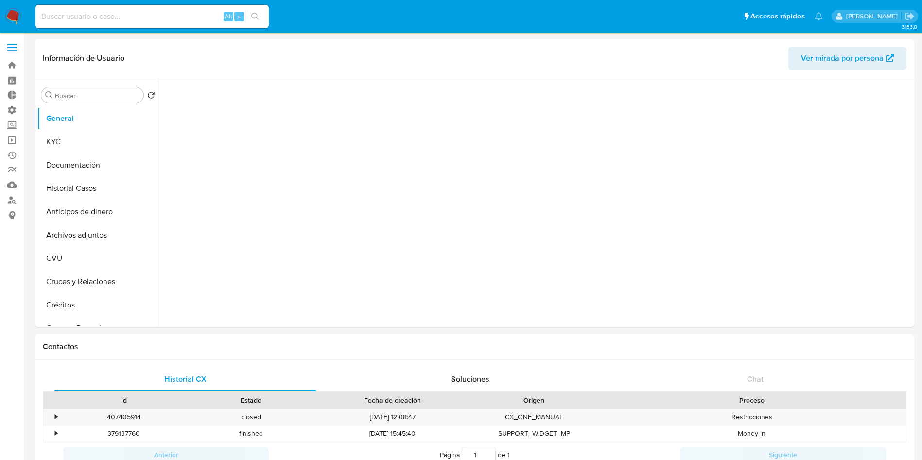
select select "10"
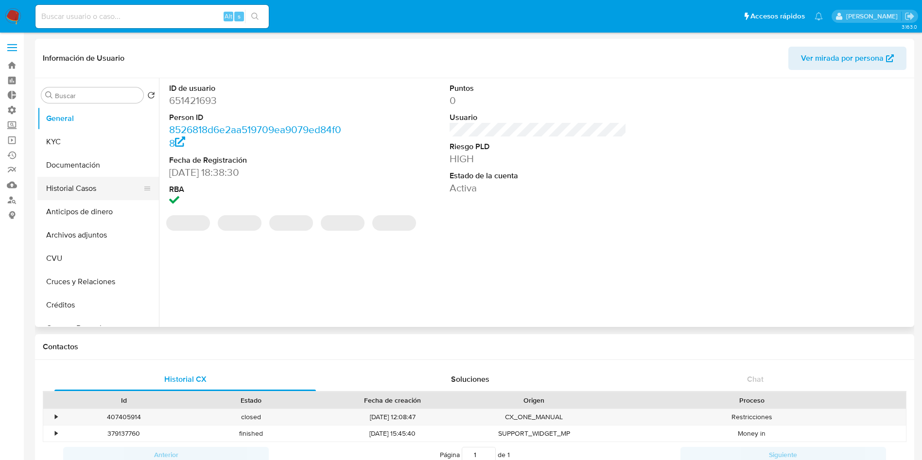
click at [87, 187] on button "Historial Casos" at bounding box center [94, 188] width 114 height 23
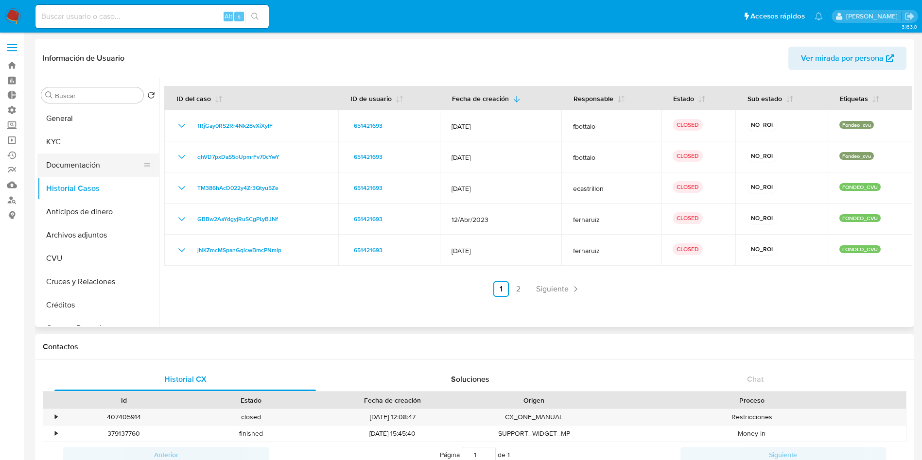
click at [98, 171] on button "Documentación" at bounding box center [94, 165] width 114 height 23
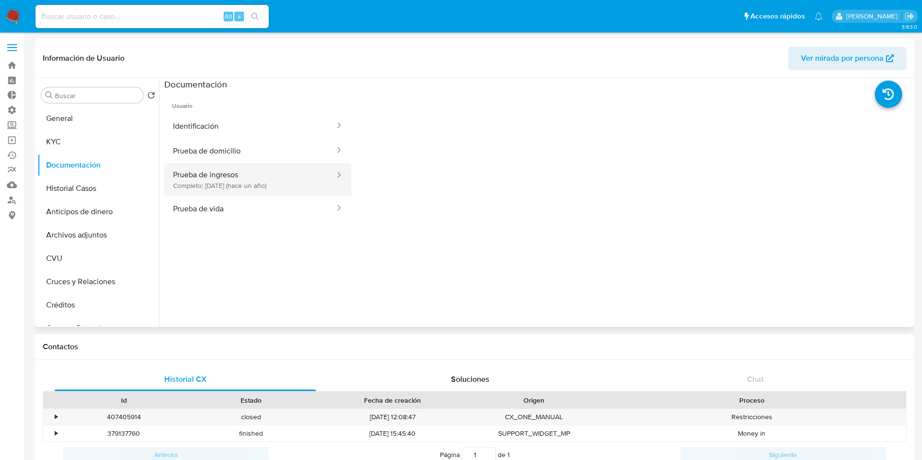
click at [279, 190] on button "Prueba de ingresos Completo: 27/07/2024 (hace un año)" at bounding box center [250, 179] width 172 height 33
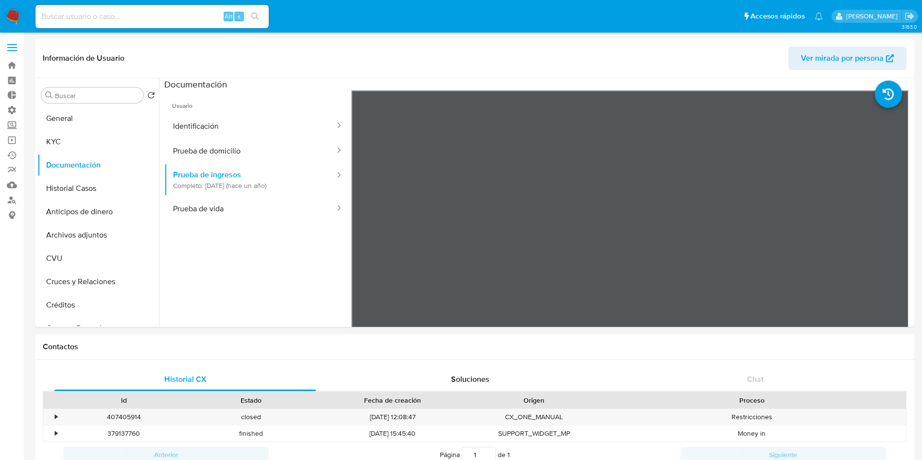
click at [144, 24] on div "Alt s" at bounding box center [151, 16] width 233 height 23
click at [149, 17] on input at bounding box center [151, 16] width 233 height 13
paste input "umSN1NacWPdJPjjnr3DvoIIn"
type input "umSN1NacWPdJPjjnr3DvoIIn"
click at [255, 13] on icon "search-icon" at bounding box center [255, 17] width 8 height 8
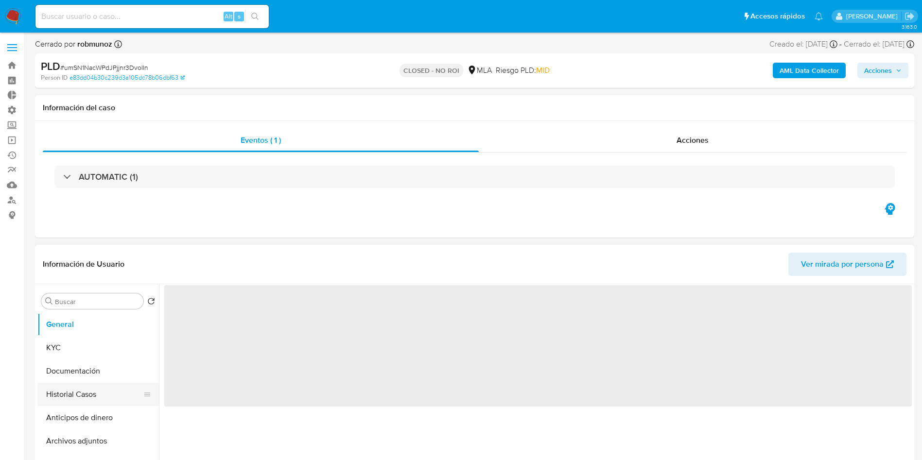
select select "10"
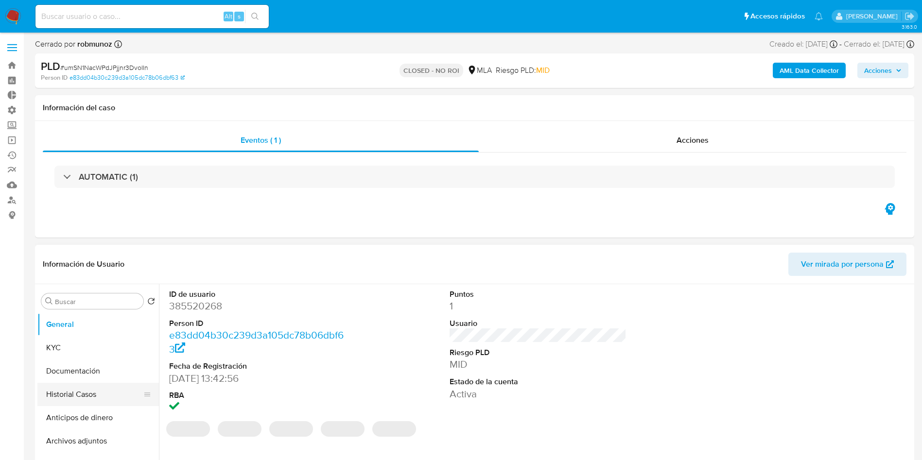
click at [87, 386] on button "Historial Casos" at bounding box center [94, 394] width 114 height 23
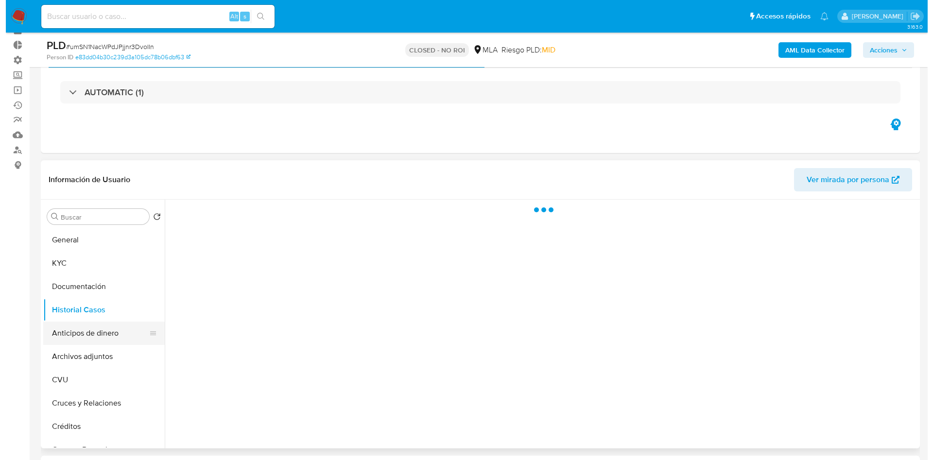
scroll to position [73, 0]
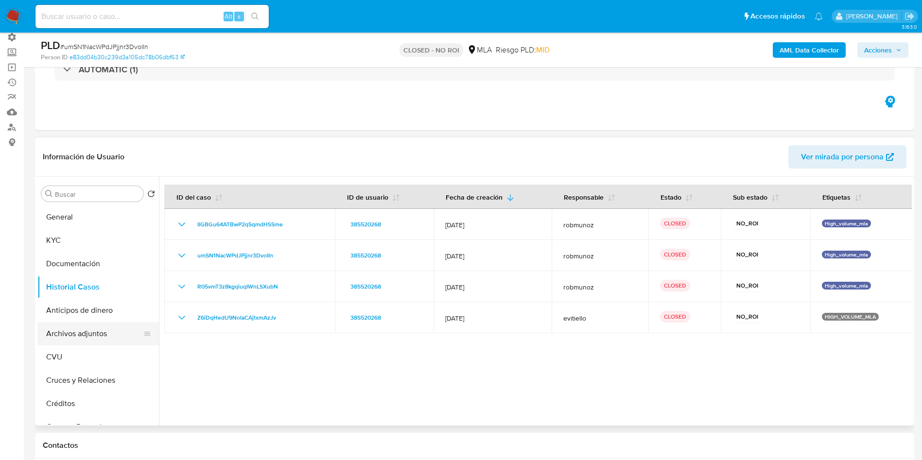
click at [101, 337] on button "Archivos adjuntos" at bounding box center [94, 333] width 114 height 23
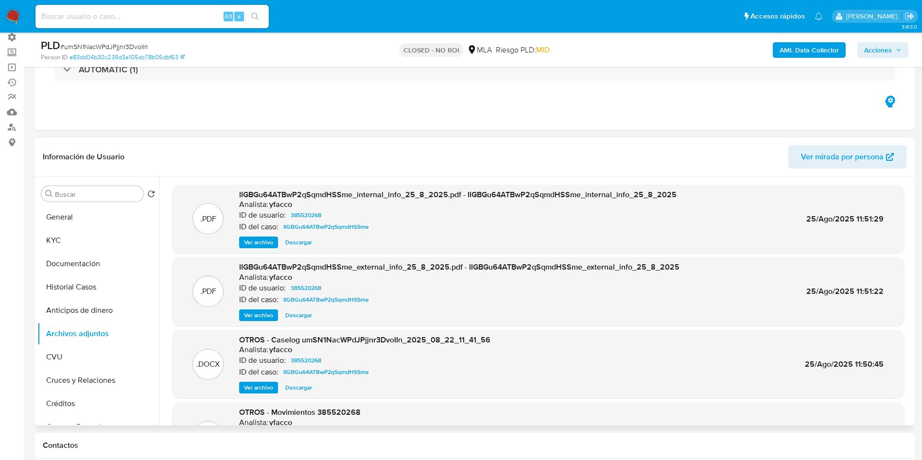
click at [254, 391] on span "Ver archivo" at bounding box center [258, 388] width 29 height 10
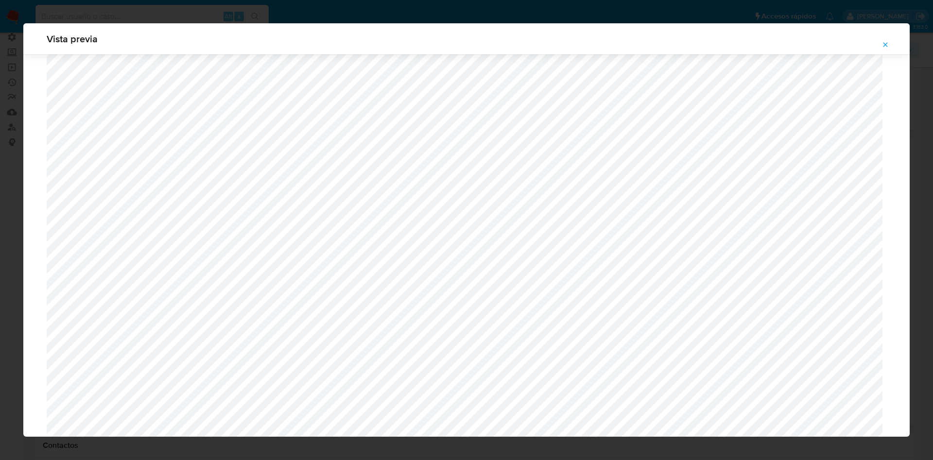
scroll to position [963, 0]
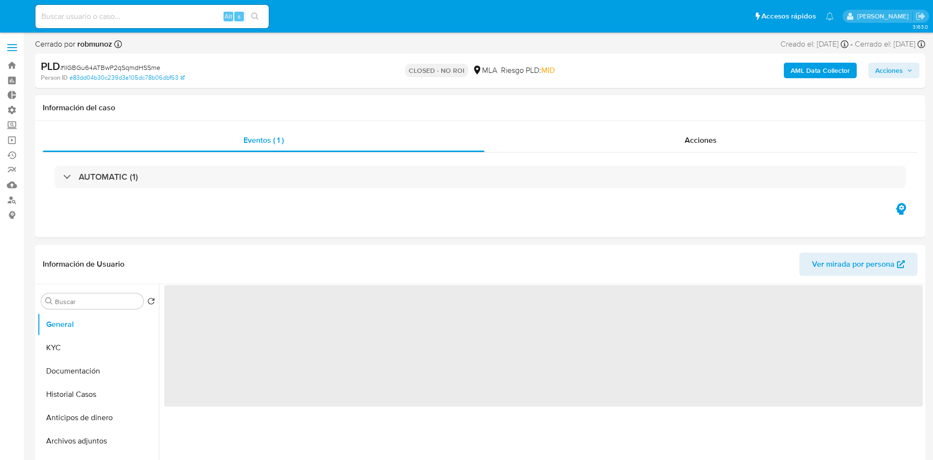
select select "10"
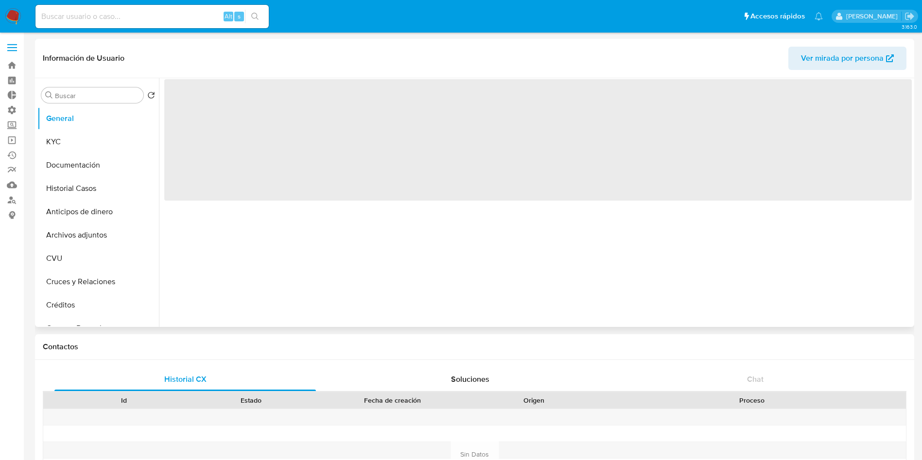
select select "10"
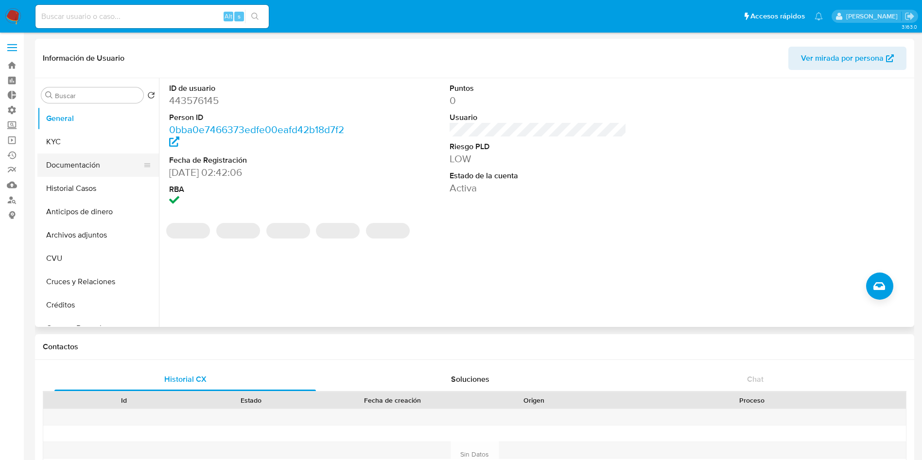
click at [69, 163] on button "Documentación" at bounding box center [94, 165] width 114 height 23
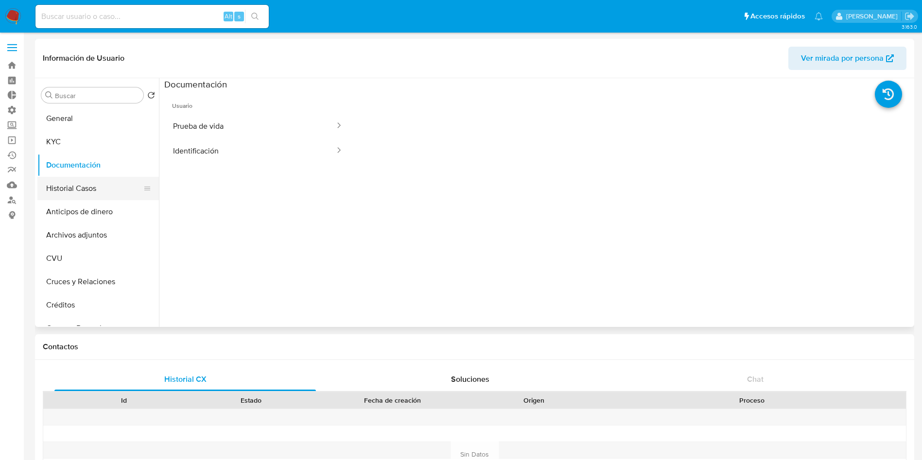
click at [72, 193] on button "Historial Casos" at bounding box center [94, 188] width 114 height 23
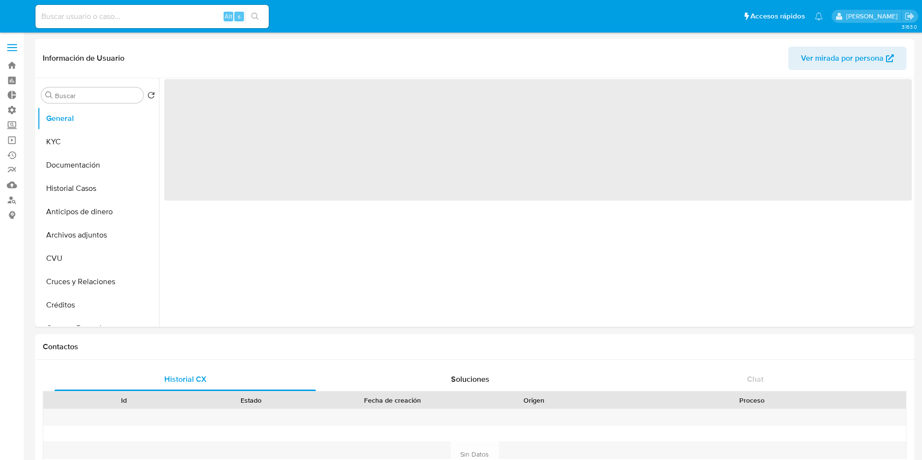
select select "10"
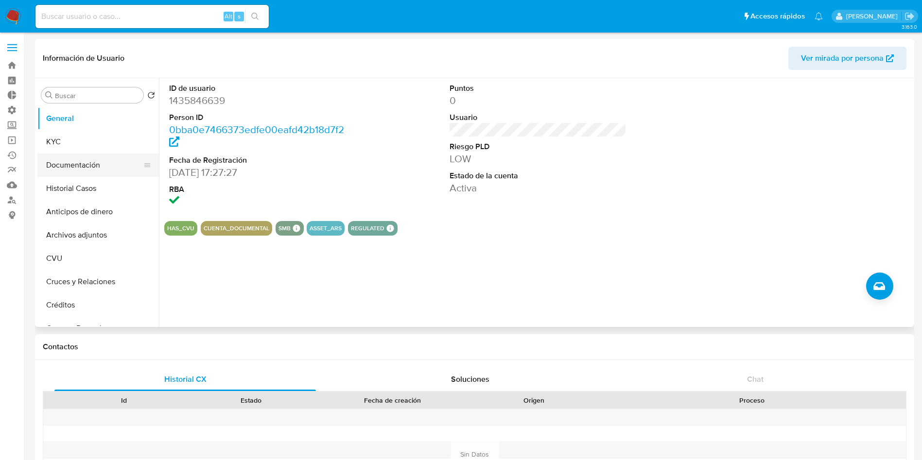
click at [86, 156] on button "Documentación" at bounding box center [94, 165] width 114 height 23
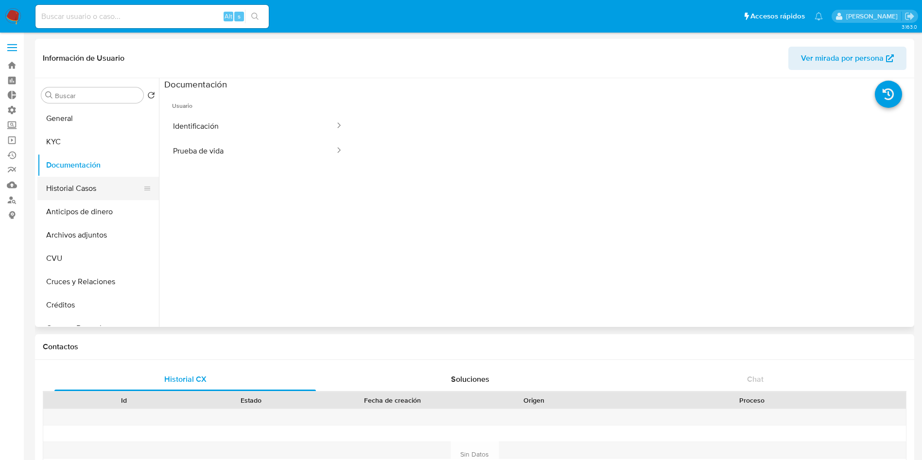
click at [81, 187] on button "Historial Casos" at bounding box center [94, 188] width 114 height 23
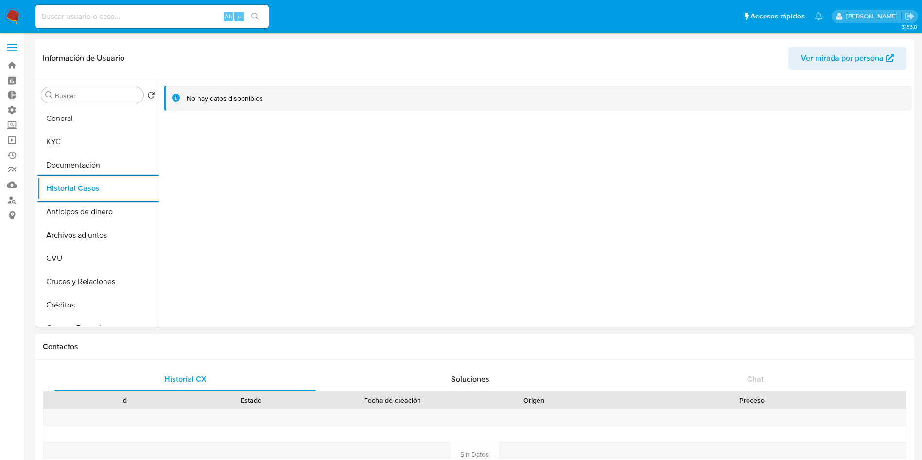
click at [166, 20] on input at bounding box center [151, 16] width 233 height 13
paste input "jnzoND5e4oSU5WVK9bTF2v58"
type input "jnzoND5e4oSU5WVK9bTF2v58"
click at [264, 13] on button "search-icon" at bounding box center [255, 17] width 20 height 14
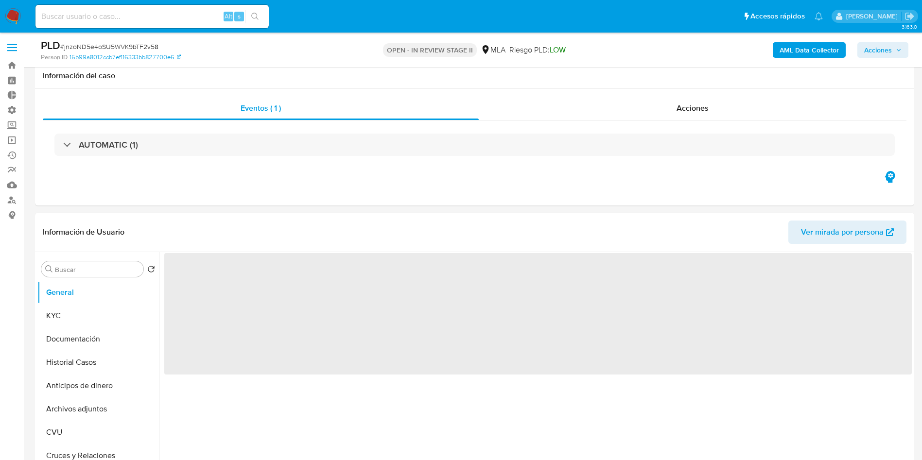
scroll to position [73, 0]
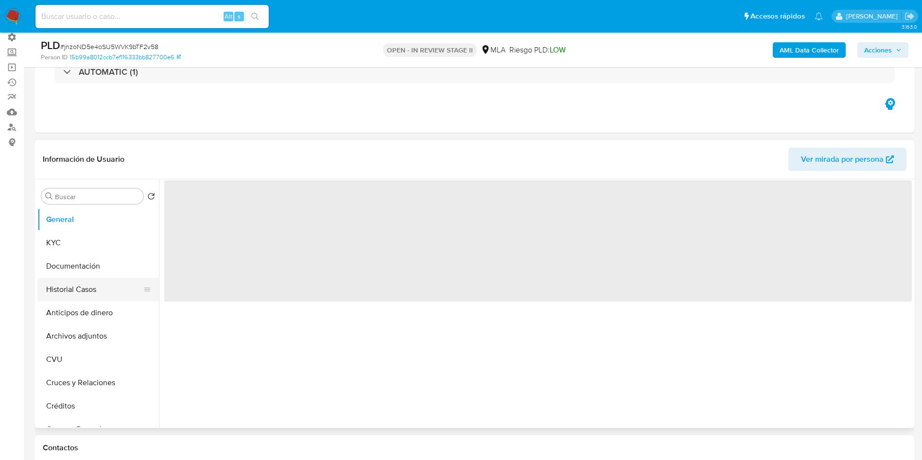
click at [83, 285] on button "Historial Casos" at bounding box center [94, 289] width 114 height 23
select select "10"
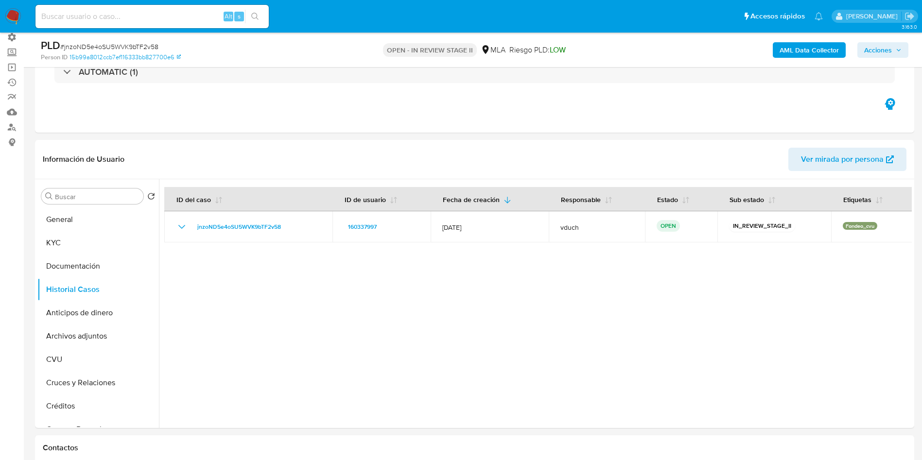
click at [138, 16] on input at bounding box center [151, 16] width 233 height 13
paste input "nqcAGyXlTIqgWNXv7ig52GBJ"
type input "nqcAGyXlTIqgWNXv7ig52GBJ"
click at [257, 18] on icon "search-icon" at bounding box center [255, 17] width 8 height 8
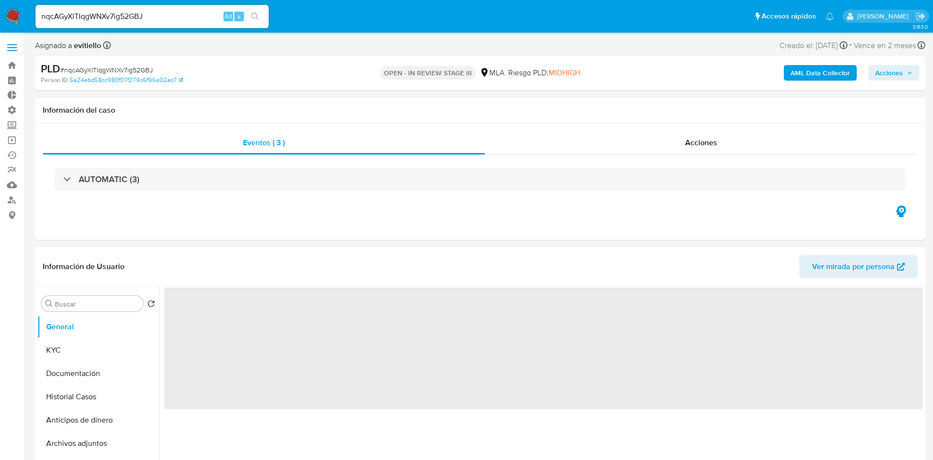
select select "10"
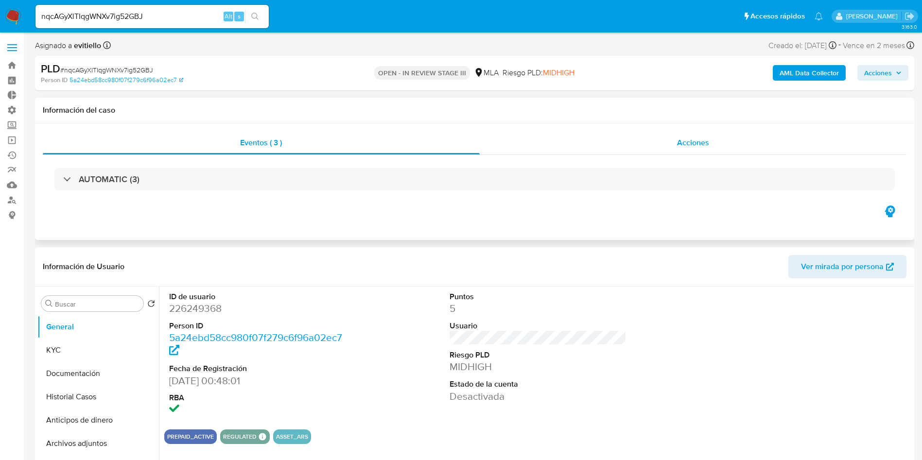
click at [676, 137] on div "Acciones" at bounding box center [693, 142] width 427 height 23
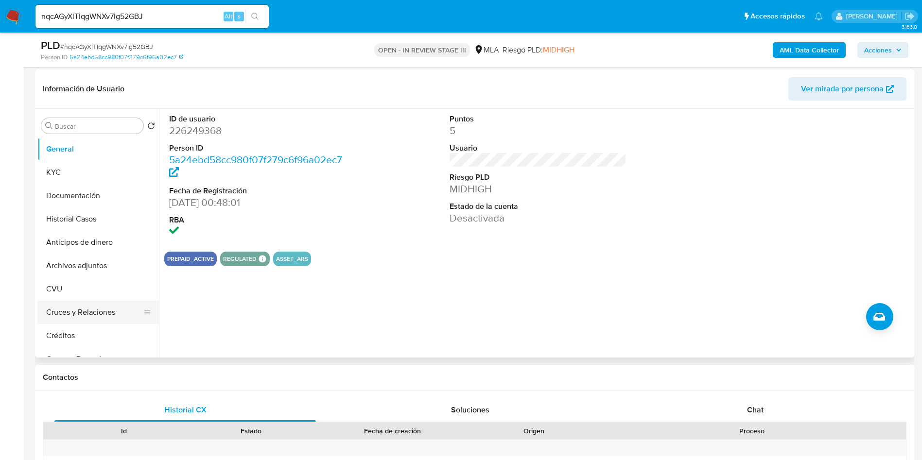
scroll to position [219, 0]
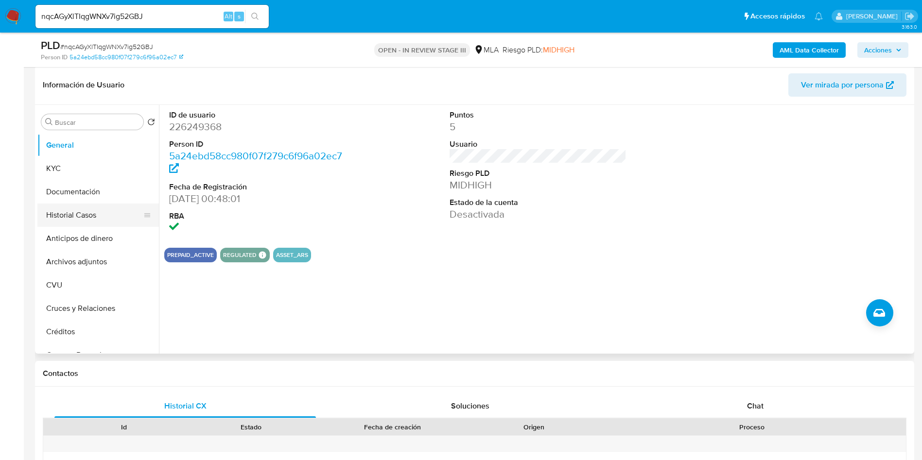
click at [90, 217] on button "Historial Casos" at bounding box center [94, 215] width 114 height 23
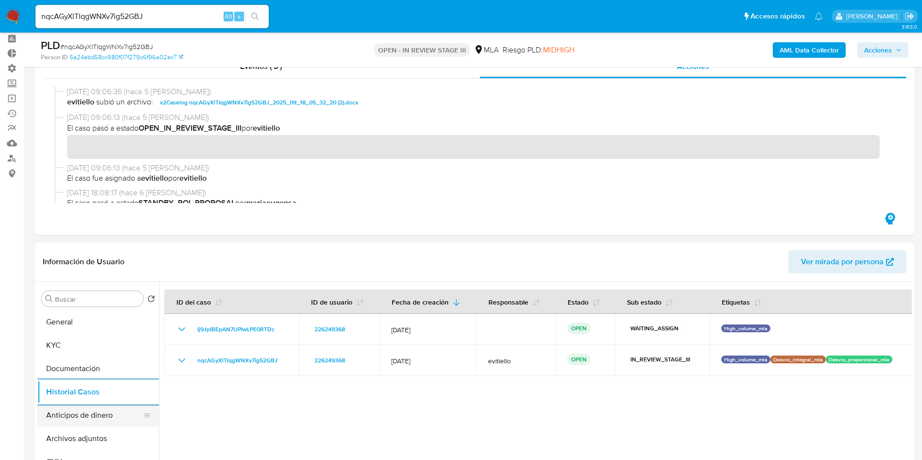
scroll to position [73, 0]
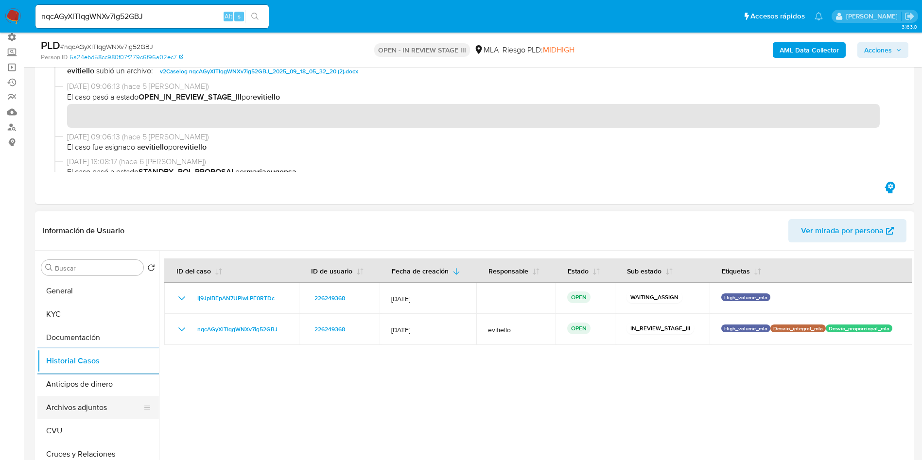
click at [110, 403] on button "Archivos adjuntos" at bounding box center [94, 407] width 114 height 23
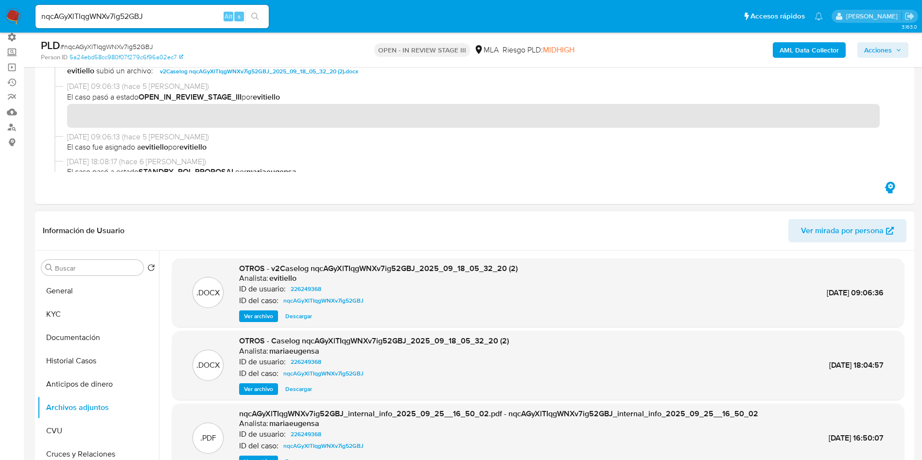
click at [273, 319] on span "Ver archivo" at bounding box center [258, 316] width 29 height 10
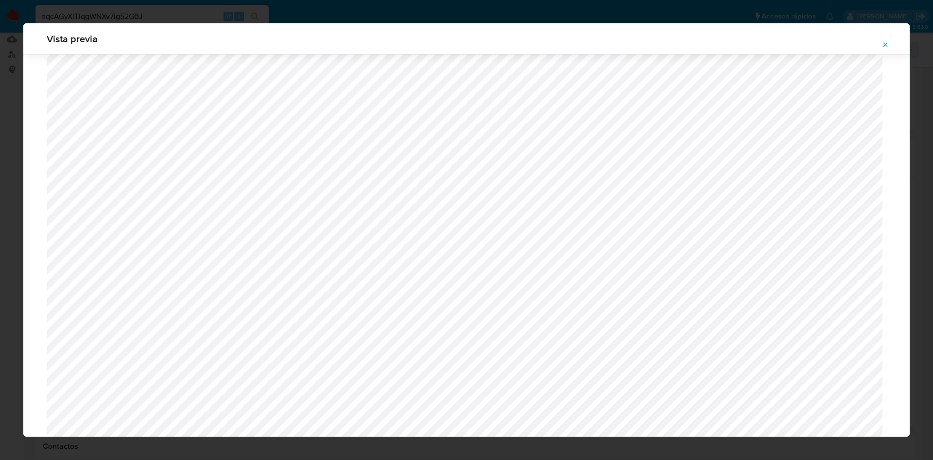
scroll to position [855, 0]
click at [887, 41] on icon "Attachment preview" at bounding box center [885, 45] width 8 height 8
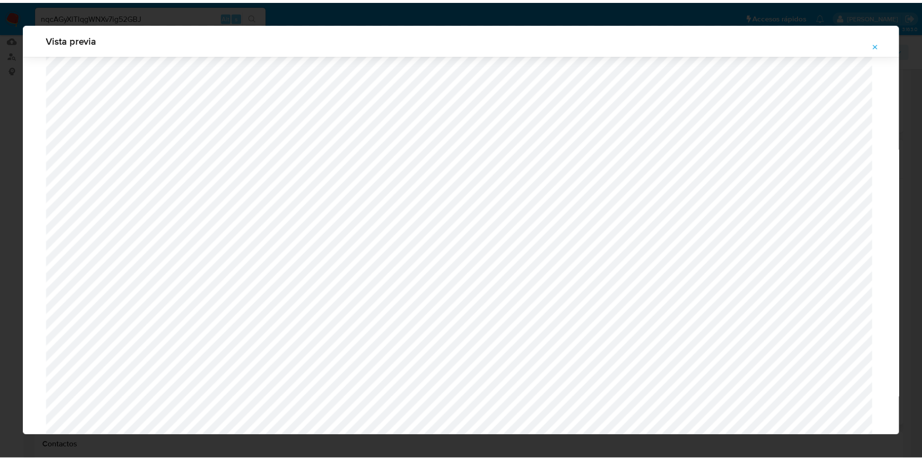
scroll to position [0, 0]
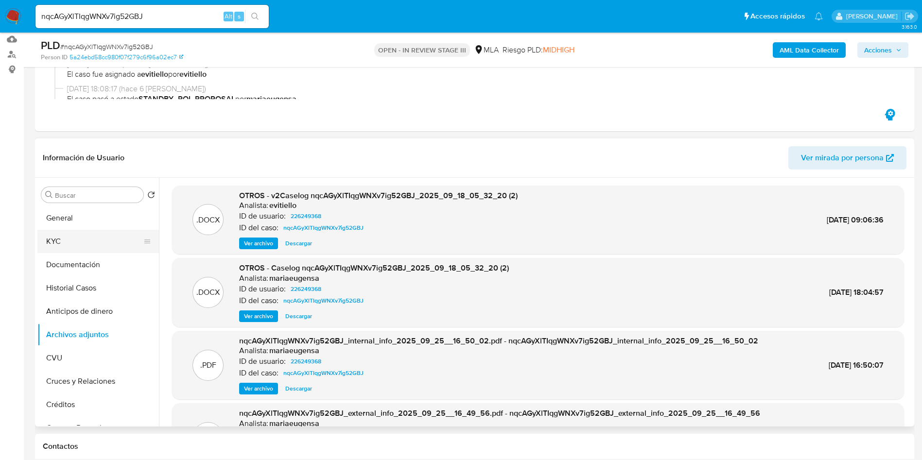
click at [72, 239] on button "KYC" at bounding box center [94, 241] width 114 height 23
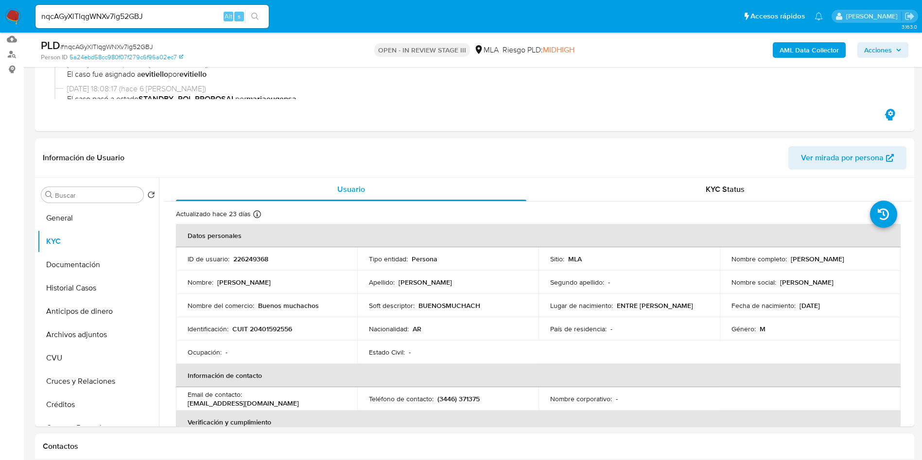
click at [126, 9] on div "nqcAGyXlTIqgWNXv7ig52GBJ Alt s" at bounding box center [151, 16] width 233 height 23
click at [126, 8] on div "nqcAGyXlTIqgWNXv7ig52GBJ Alt s" at bounding box center [151, 16] width 233 height 23
click at [133, 12] on input "nqcAGyXlTIqgWNXv7ig52GBJ" at bounding box center [151, 16] width 233 height 13
paste input "jnzoND5e4oSU5WVK9bTF2v58"
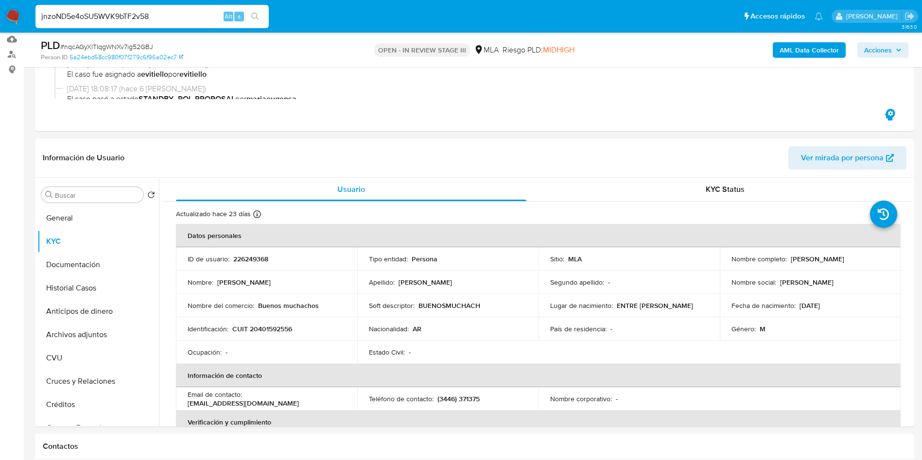
type input "jnzoND5e4oSU5WVK9bTF2v58"
click at [255, 14] on icon "search-icon" at bounding box center [255, 17] width 8 height 8
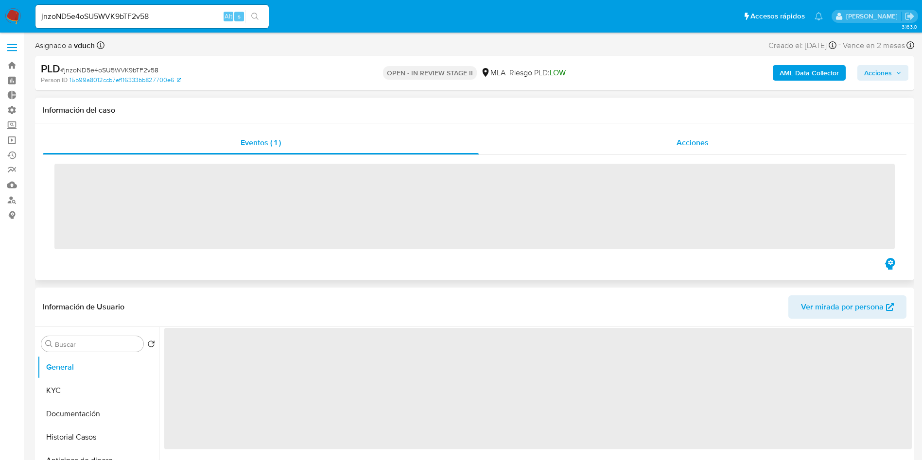
click at [696, 149] on div "Acciones" at bounding box center [693, 142] width 428 height 23
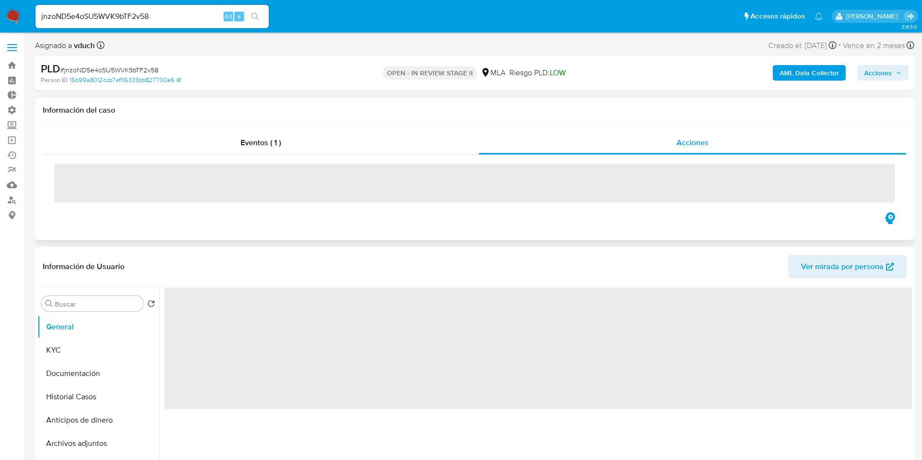
select select "10"
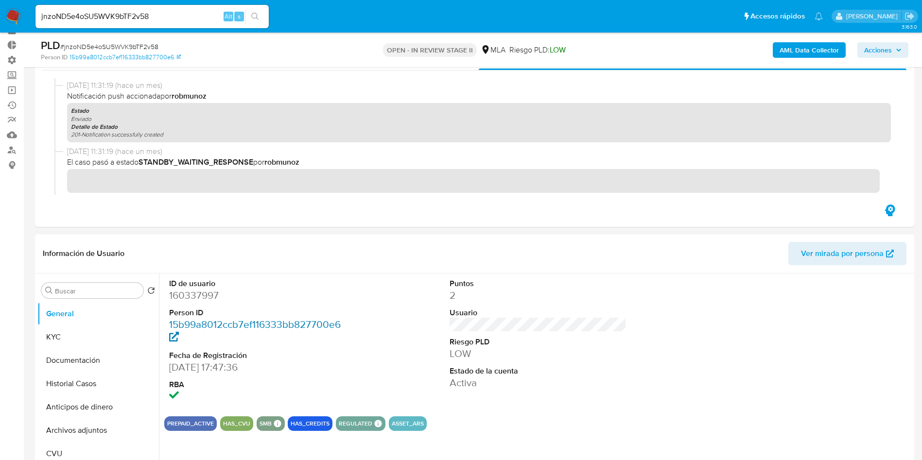
scroll to position [73, 0]
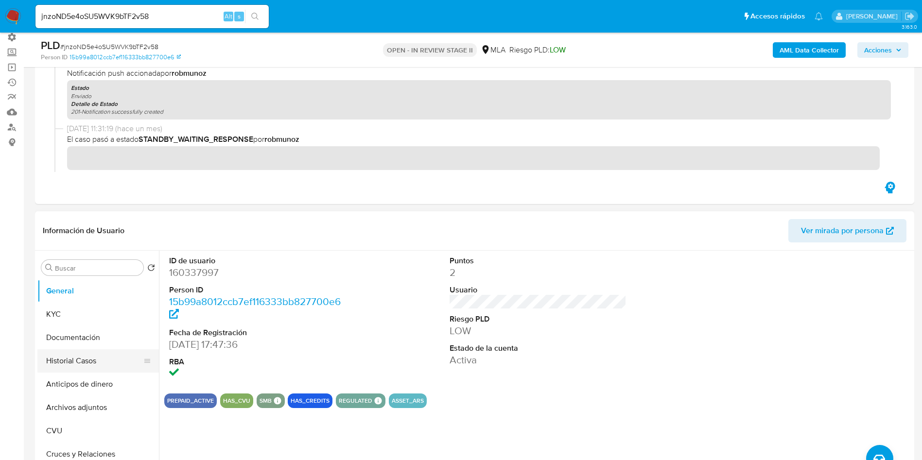
click at [81, 356] on button "Historial Casos" at bounding box center [94, 360] width 114 height 23
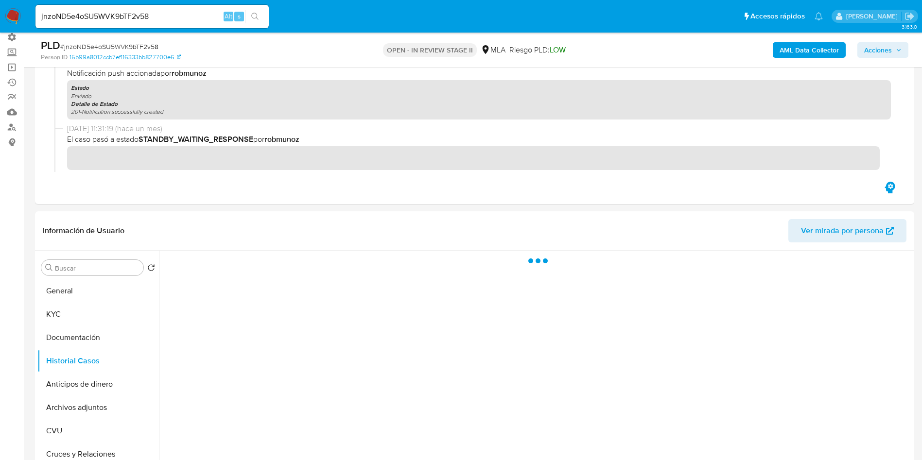
scroll to position [146, 0]
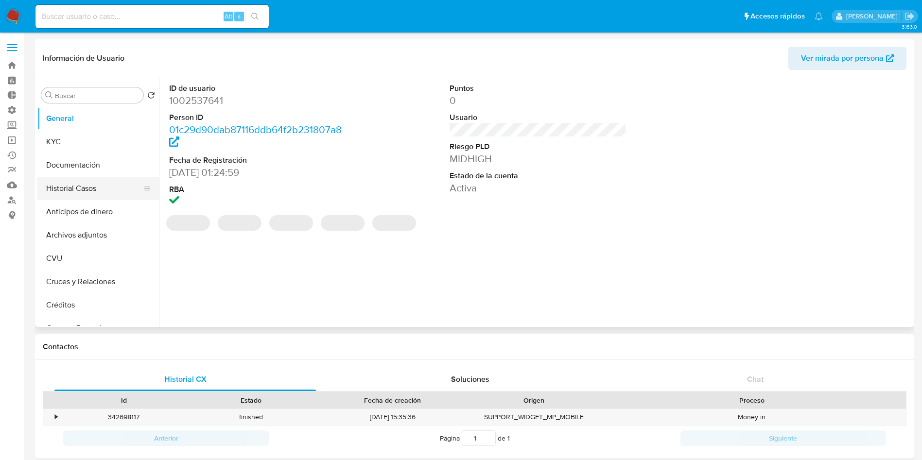
select select "10"
click at [79, 143] on button "KYC" at bounding box center [94, 141] width 114 height 23
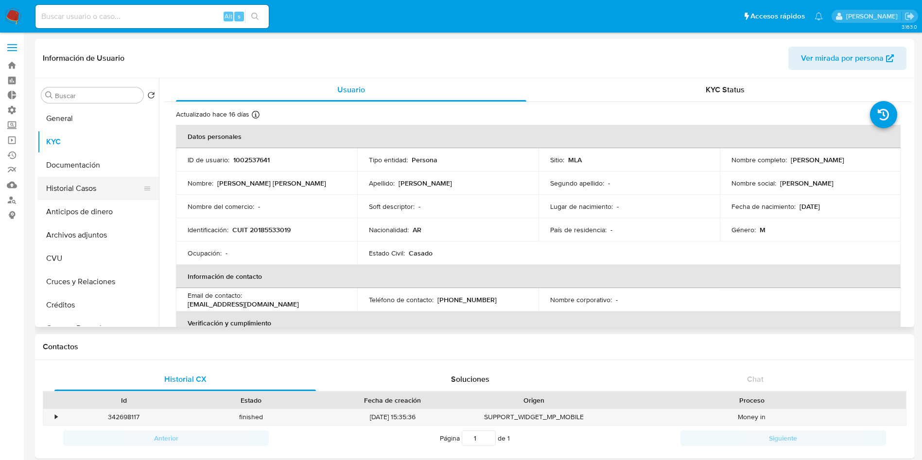
click at [109, 190] on button "Historial Casos" at bounding box center [94, 188] width 114 height 23
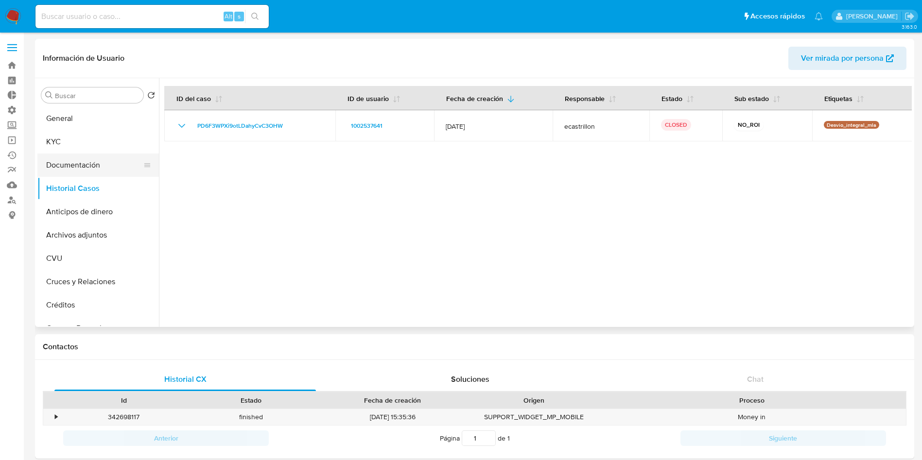
click at [93, 167] on button "Documentación" at bounding box center [94, 165] width 114 height 23
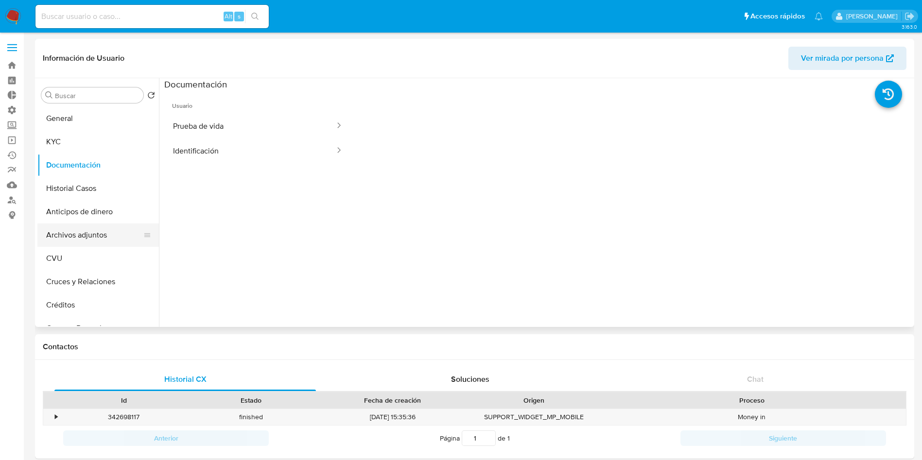
click at [90, 225] on button "Archivos adjuntos" at bounding box center [94, 235] width 114 height 23
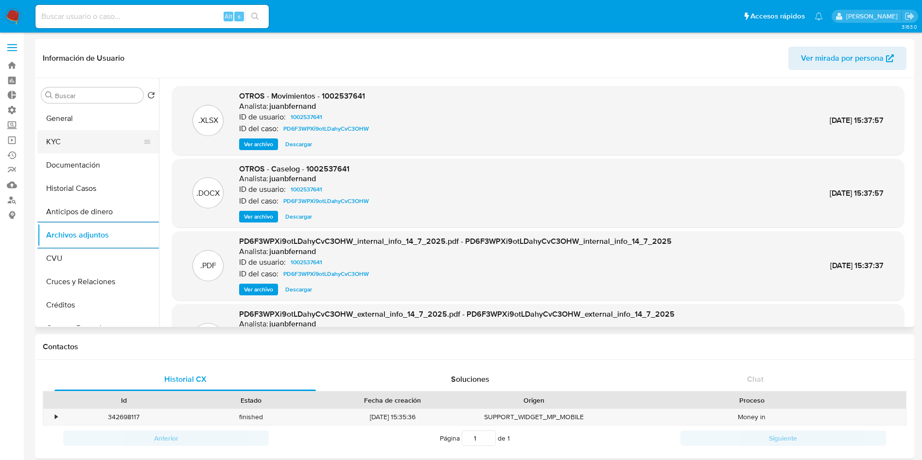
click at [87, 148] on button "KYC" at bounding box center [94, 141] width 114 height 23
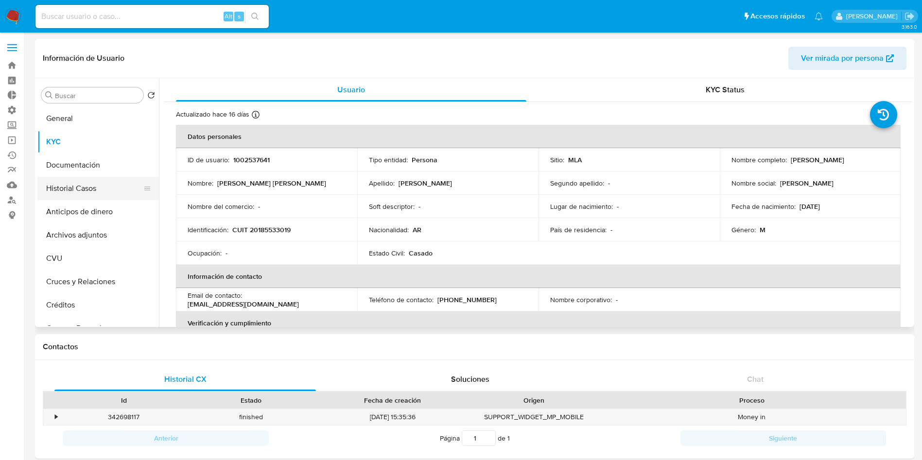
click at [96, 188] on button "Historial Casos" at bounding box center [94, 188] width 114 height 23
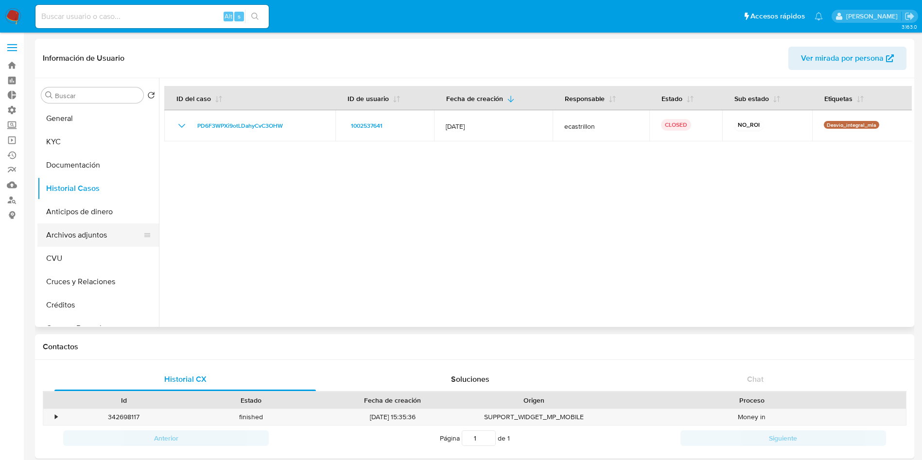
click at [82, 237] on button "Archivos adjuntos" at bounding box center [94, 235] width 114 height 23
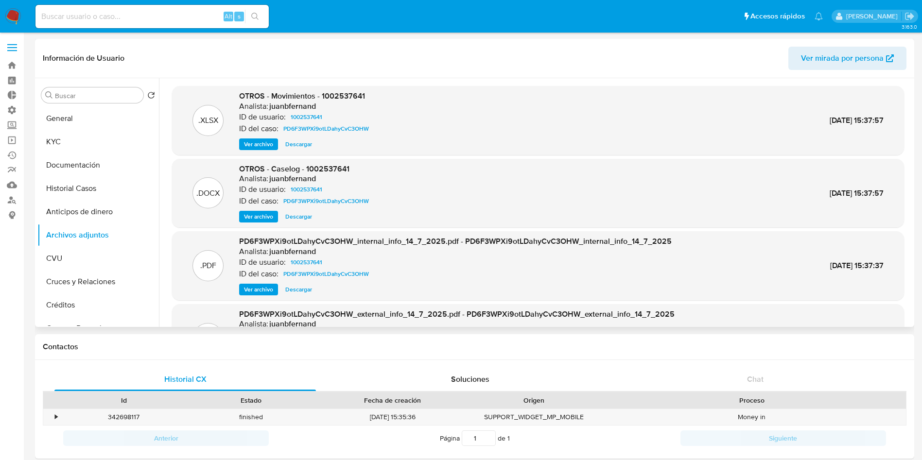
click at [262, 219] on span "Ver archivo" at bounding box center [258, 217] width 29 height 10
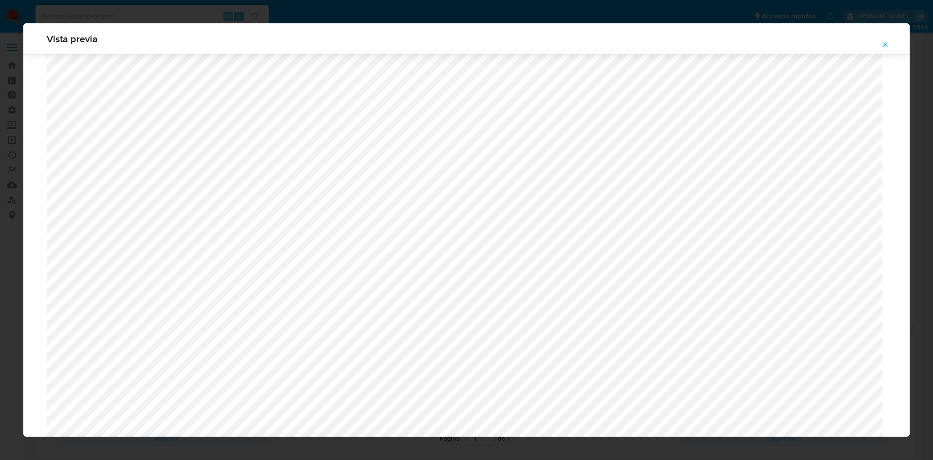
scroll to position [782, 0]
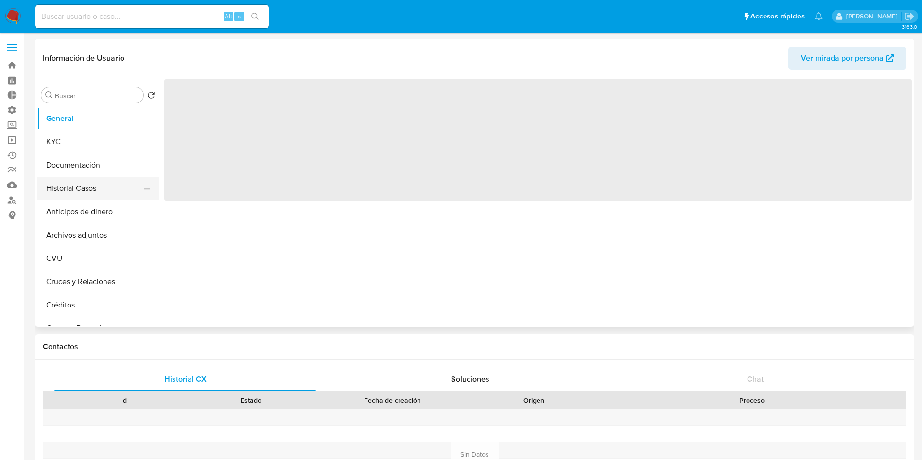
click at [78, 187] on button "Historial Casos" at bounding box center [94, 188] width 114 height 23
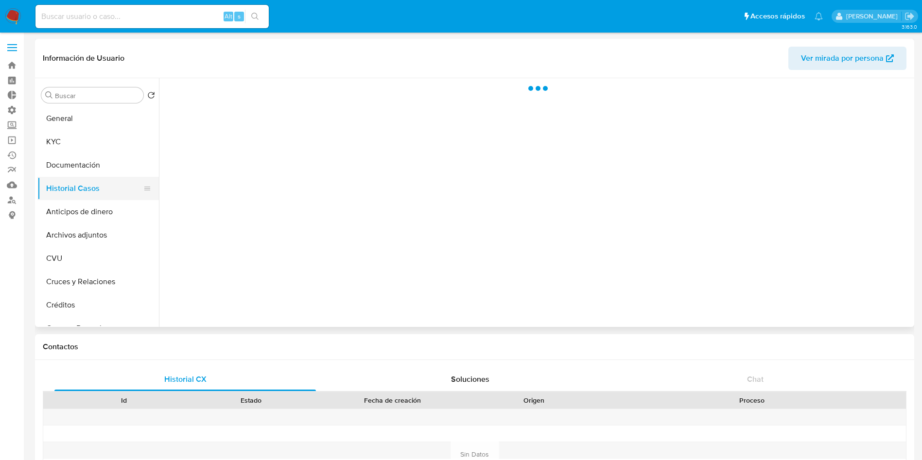
select select "10"
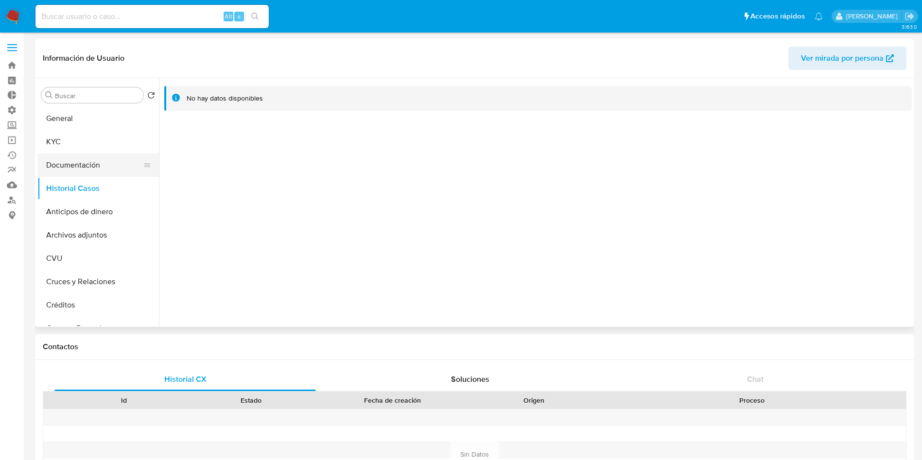
click at [64, 163] on button "Documentación" at bounding box center [94, 165] width 114 height 23
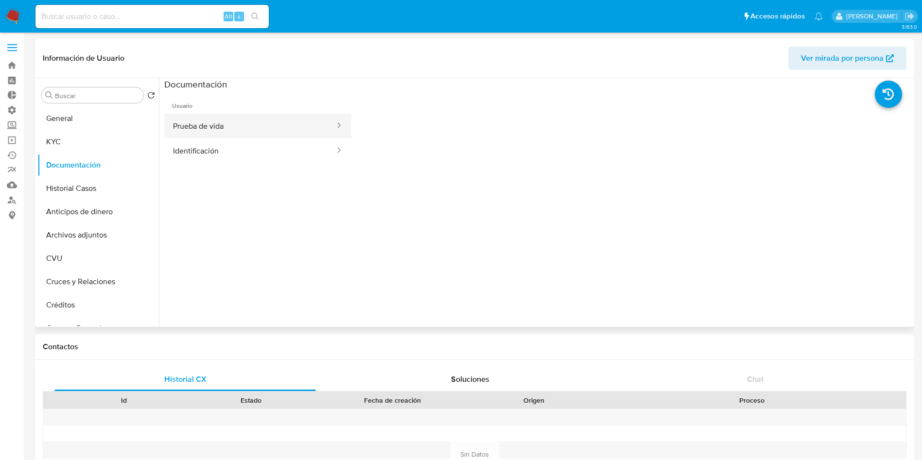
click at [220, 126] on button "Prueba de vida" at bounding box center [250, 126] width 172 height 25
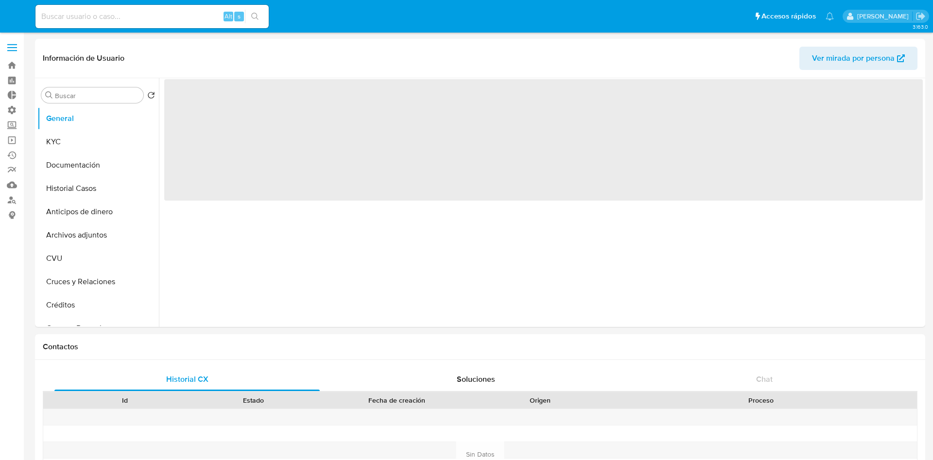
select select "10"
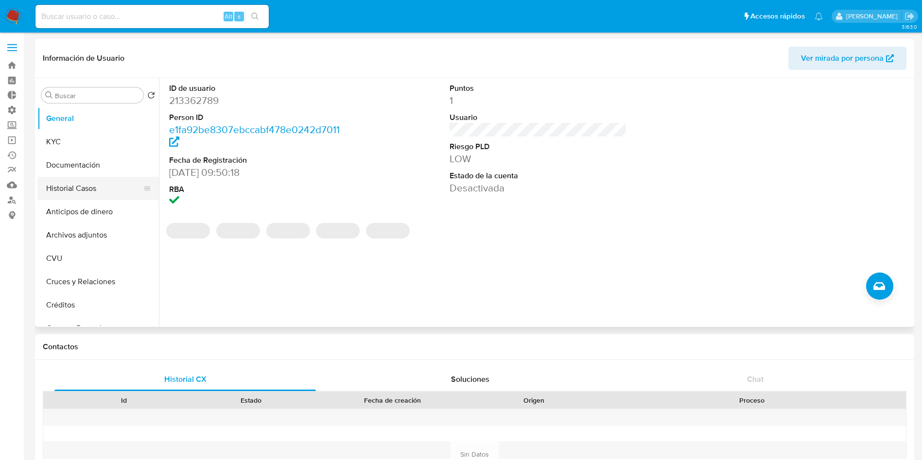
click at [72, 184] on button "Historial Casos" at bounding box center [94, 188] width 114 height 23
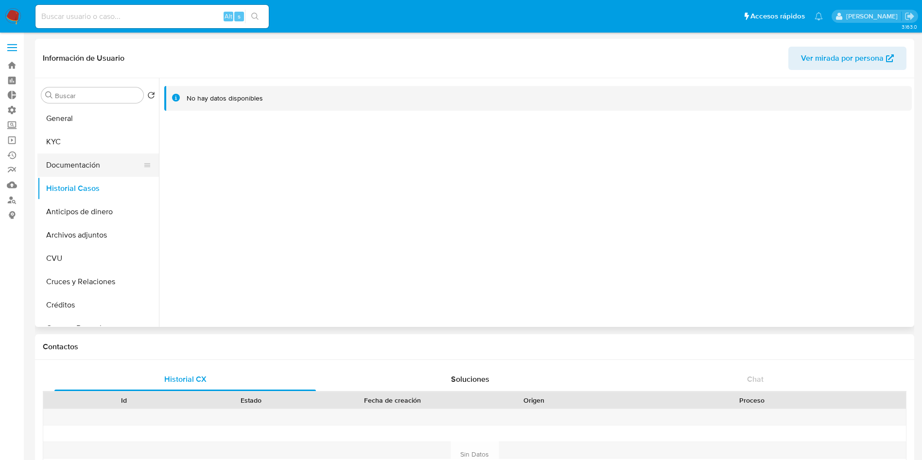
click at [76, 166] on button "Documentación" at bounding box center [94, 165] width 114 height 23
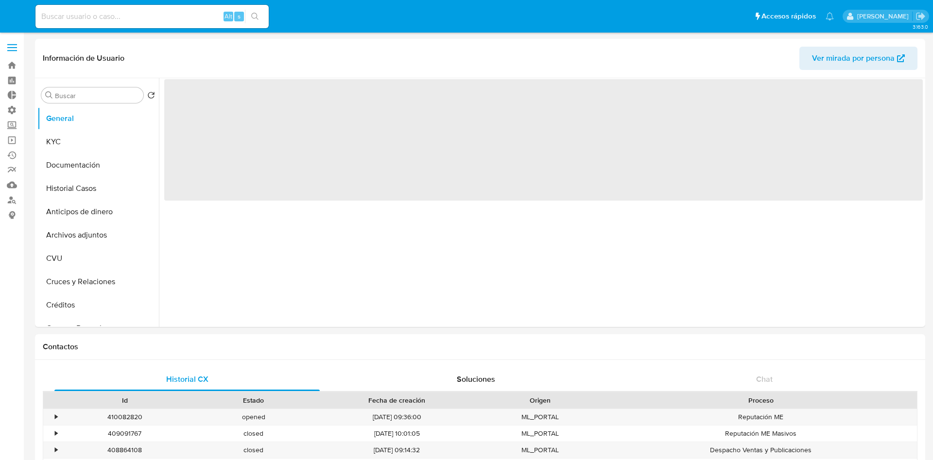
select select "10"
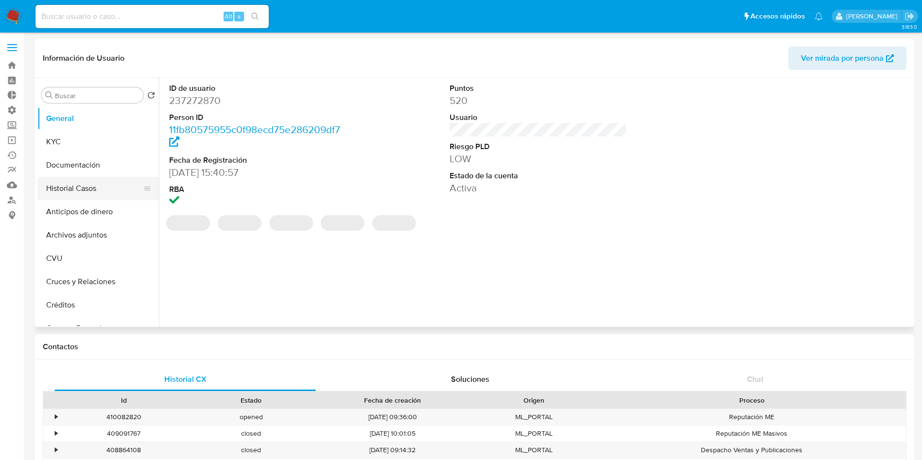
click at [77, 188] on button "Historial Casos" at bounding box center [94, 188] width 114 height 23
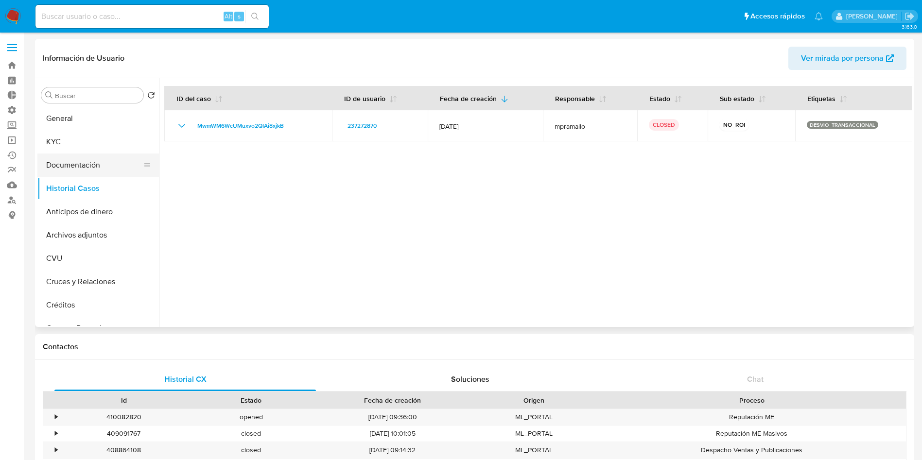
click at [76, 158] on button "Documentación" at bounding box center [94, 165] width 114 height 23
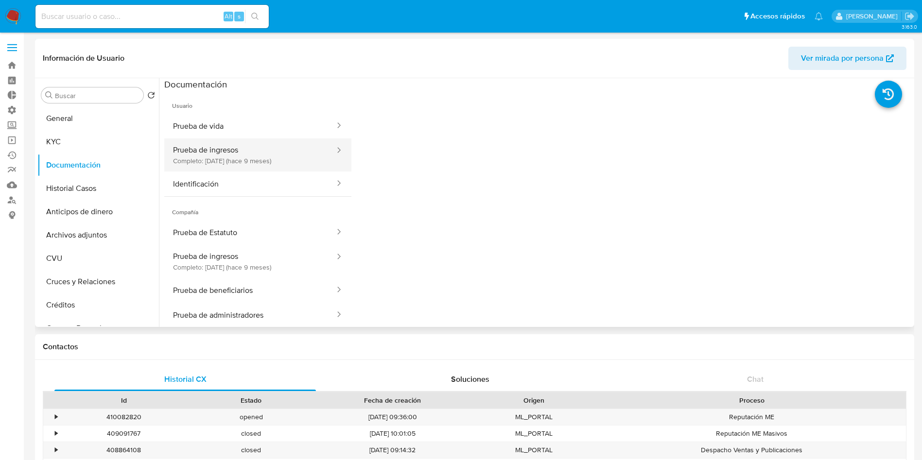
click at [258, 156] on button "Prueba de ingresos Completo: [DATE] (hace 9 meses)" at bounding box center [250, 154] width 172 height 33
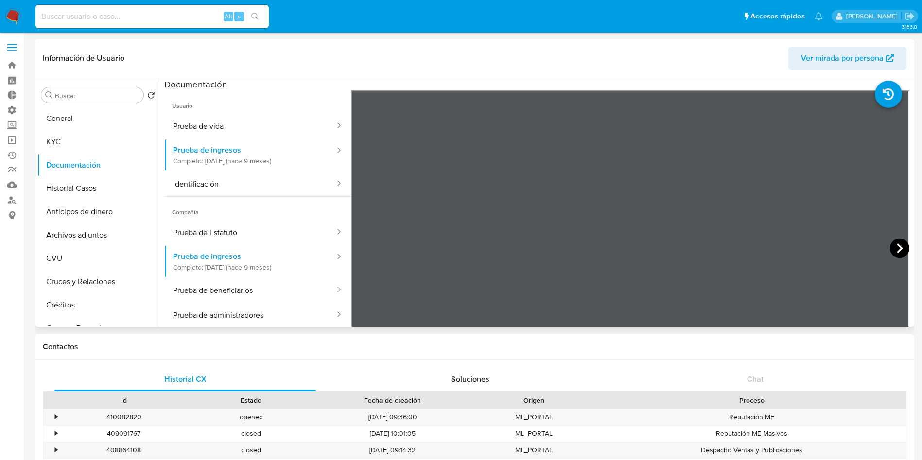
click at [892, 249] on icon at bounding box center [899, 248] width 19 height 19
click at [891, 248] on icon at bounding box center [899, 248] width 19 height 19
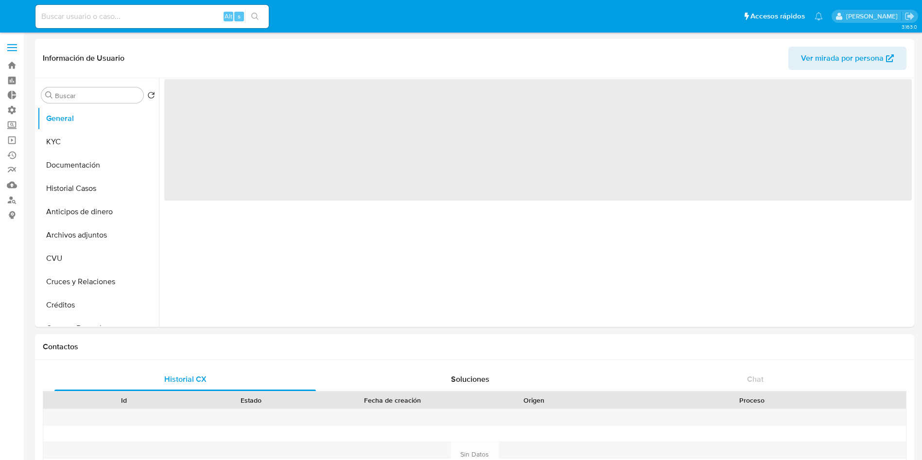
select select "10"
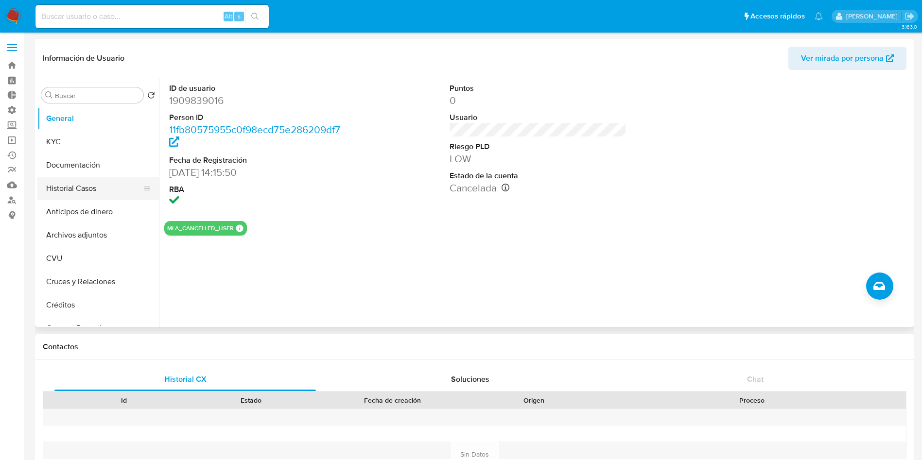
click at [80, 186] on button "Historial Casos" at bounding box center [94, 188] width 114 height 23
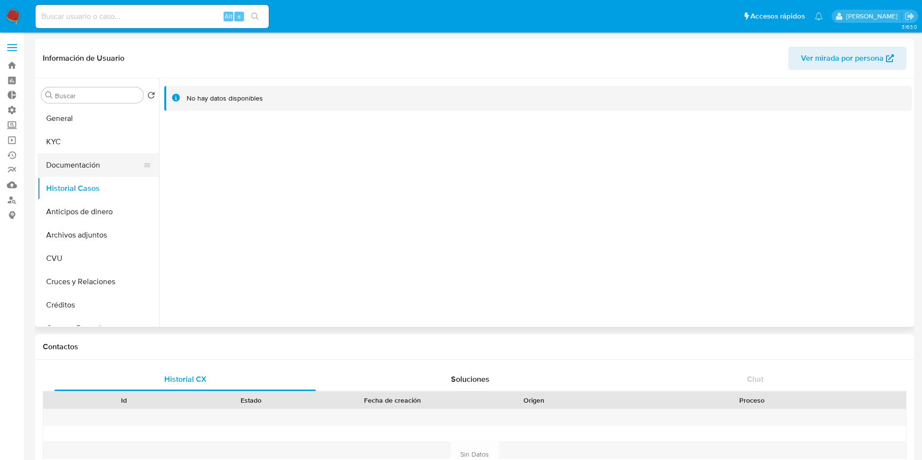
click at [85, 173] on button "Documentación" at bounding box center [94, 165] width 114 height 23
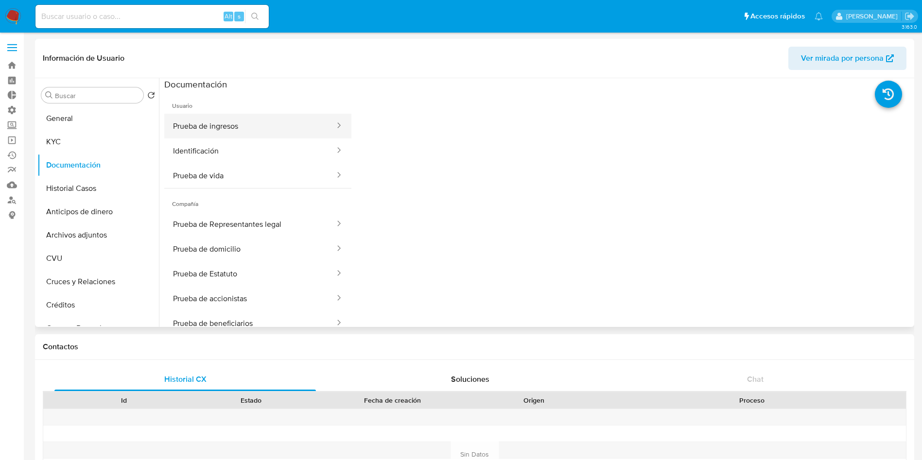
click at [236, 120] on button "Prueba de ingresos" at bounding box center [250, 126] width 172 height 25
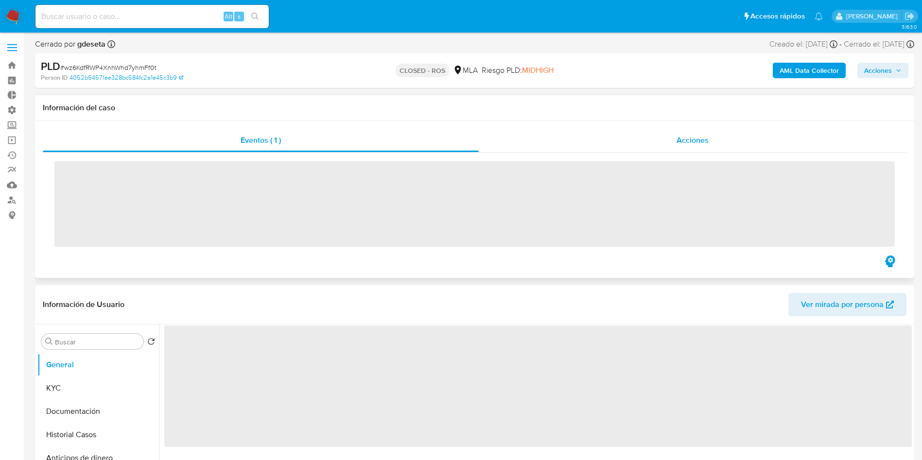
click at [707, 143] on span "Acciones" at bounding box center [692, 140] width 32 height 11
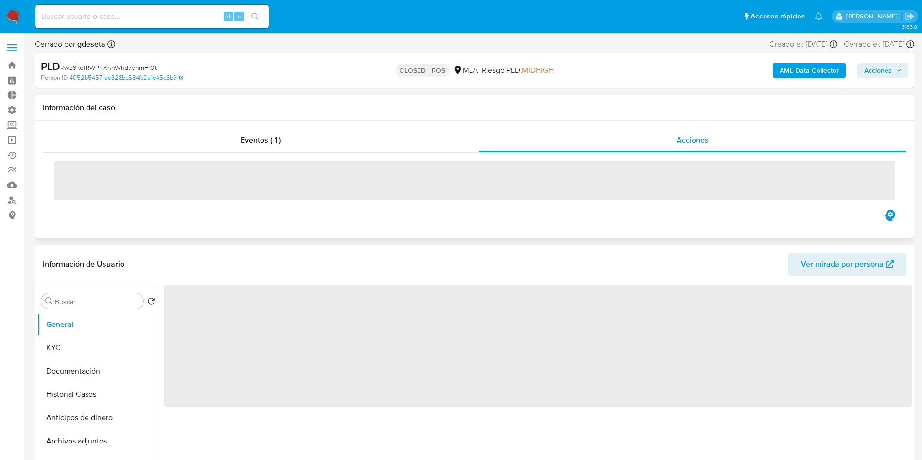
select select "10"
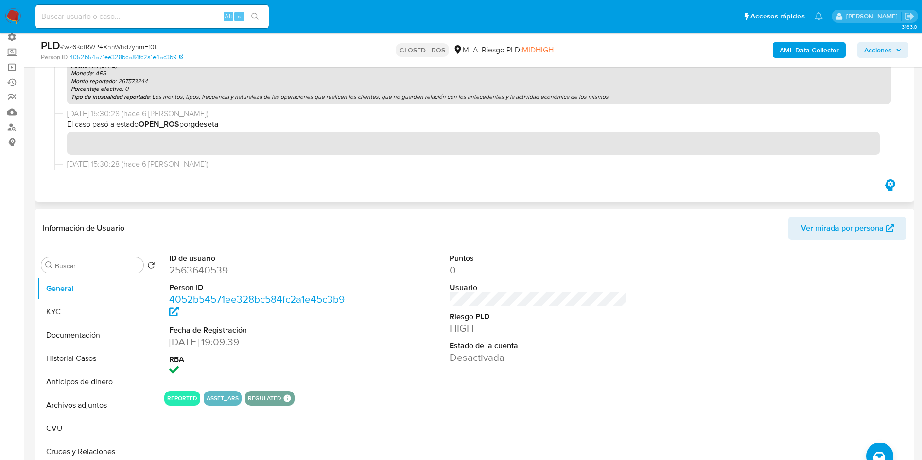
scroll to position [146, 0]
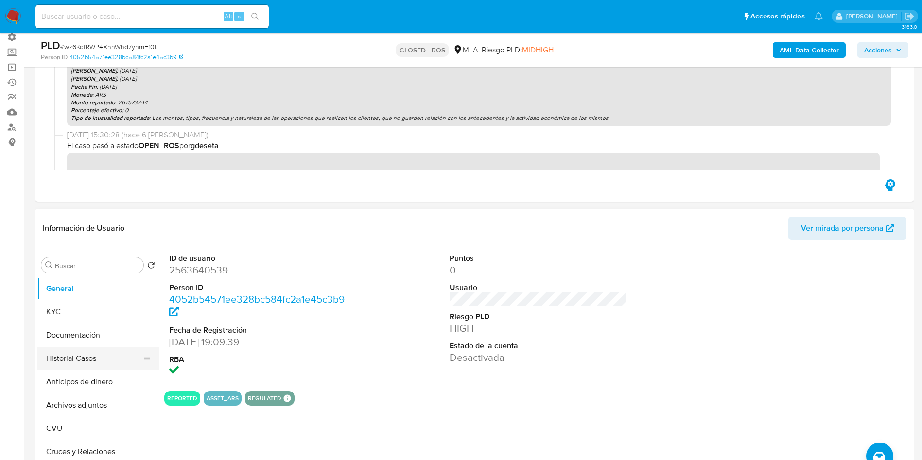
click at [75, 357] on button "Historial Casos" at bounding box center [94, 358] width 114 height 23
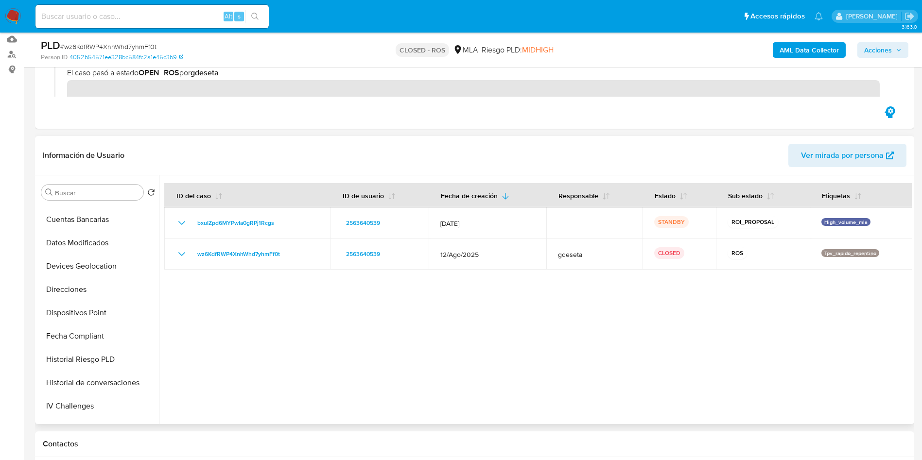
scroll to position [510, 0]
click at [102, 308] on button "Restricciones Nuevo Mundo" at bounding box center [94, 311] width 114 height 23
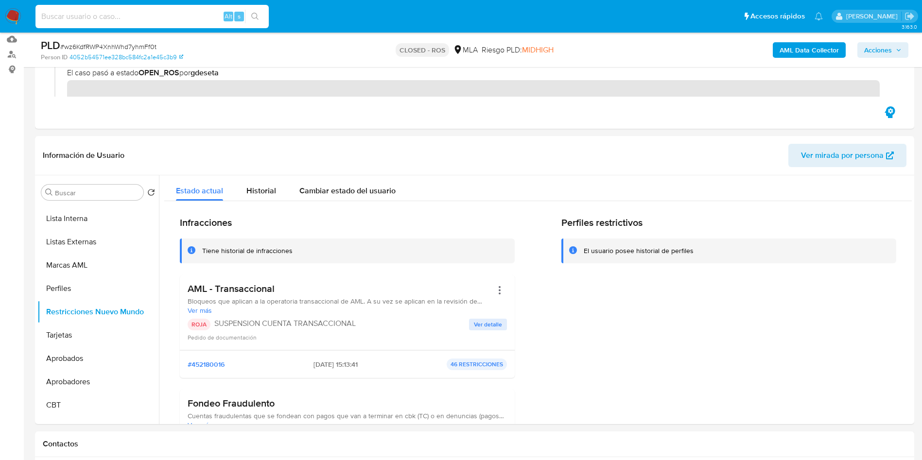
click at [168, 16] on input at bounding box center [151, 16] width 233 height 13
paste input "SVy2PP6CLctJEqBMoNGkxgsn"
type input "SVy2PP6CLctJEqBMoNGkxgsn"
click at [256, 13] on icon "search-icon" at bounding box center [255, 17] width 8 height 8
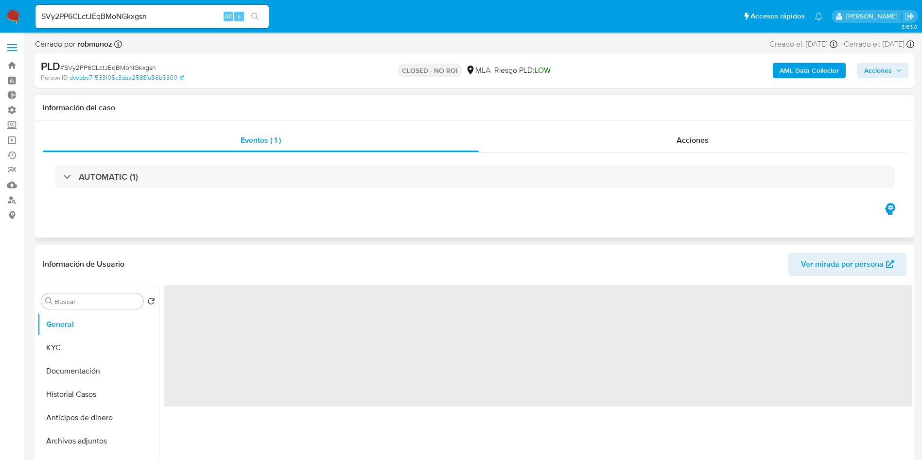
select select "10"
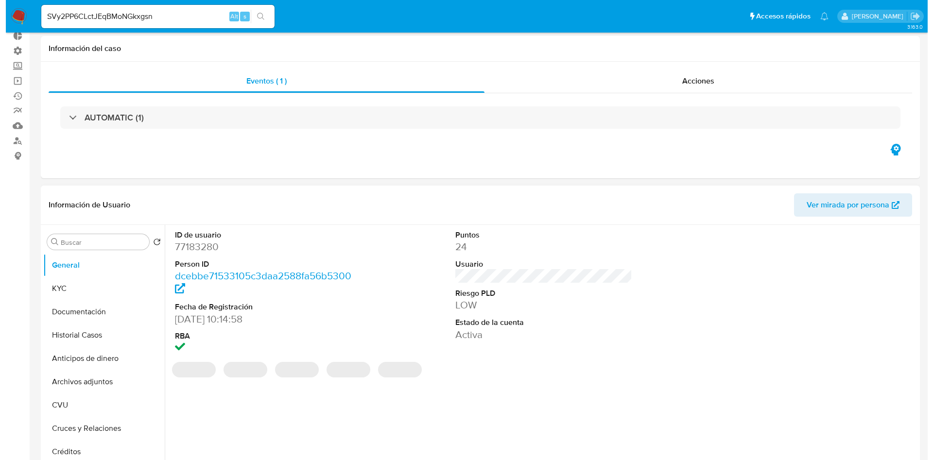
scroll to position [73, 0]
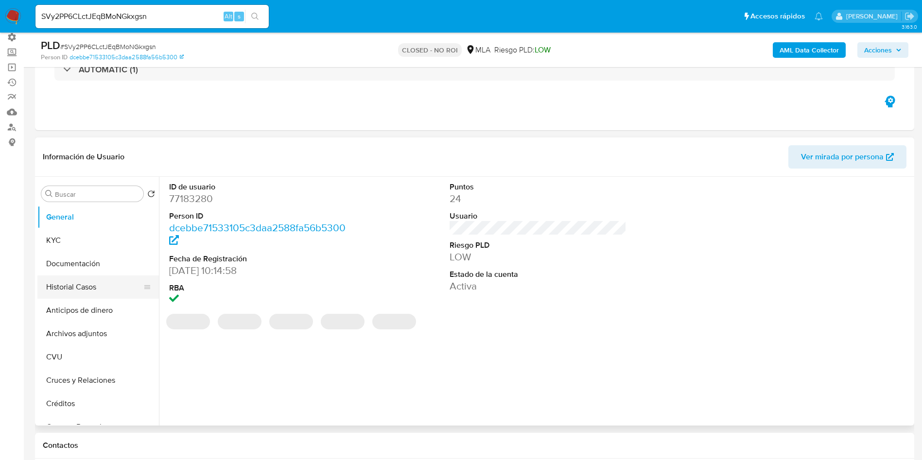
click at [79, 288] on button "Historial Casos" at bounding box center [94, 287] width 114 height 23
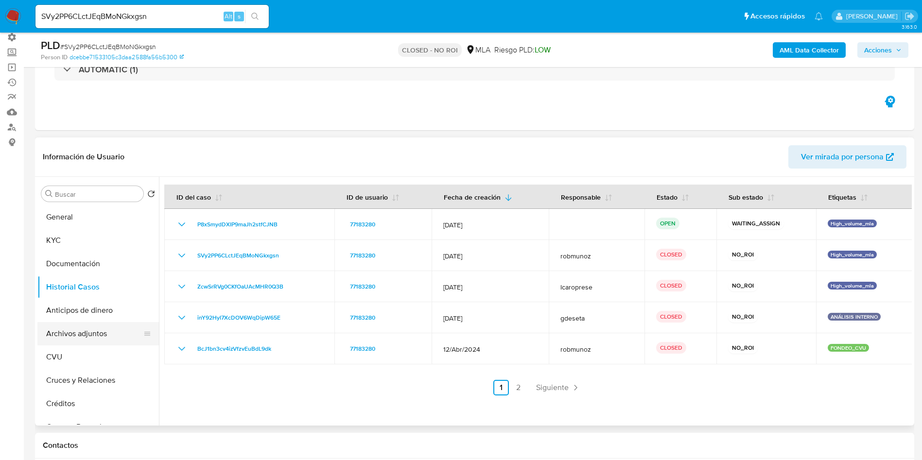
click at [102, 331] on button "Archivos adjuntos" at bounding box center [94, 333] width 114 height 23
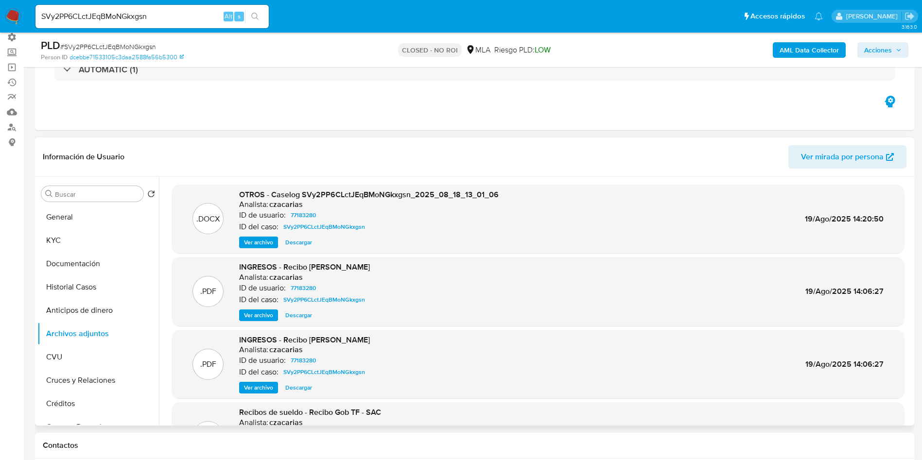
click at [265, 241] on span "Ver archivo" at bounding box center [258, 243] width 29 height 10
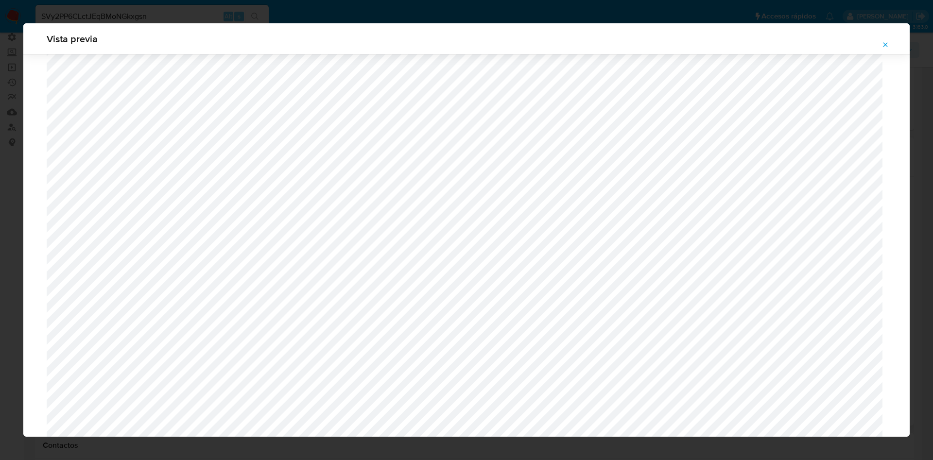
scroll to position [928, 0]
click at [886, 41] on icon "Attachment preview" at bounding box center [885, 45] width 8 height 8
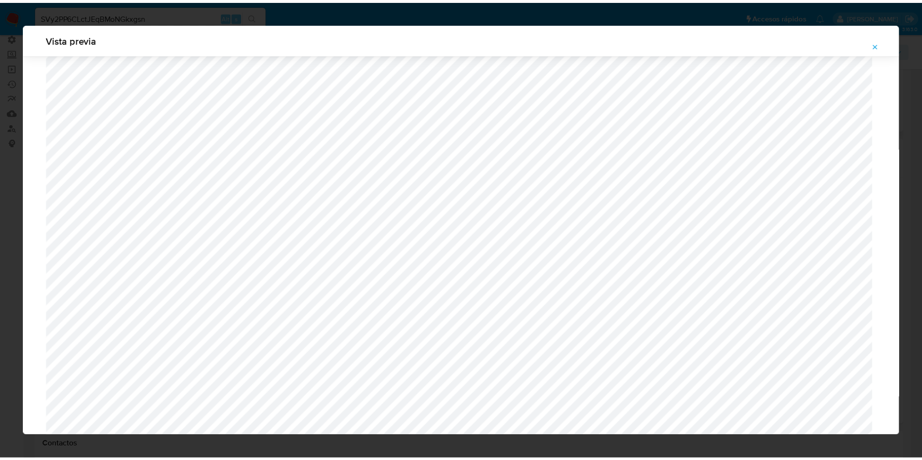
scroll to position [0, 0]
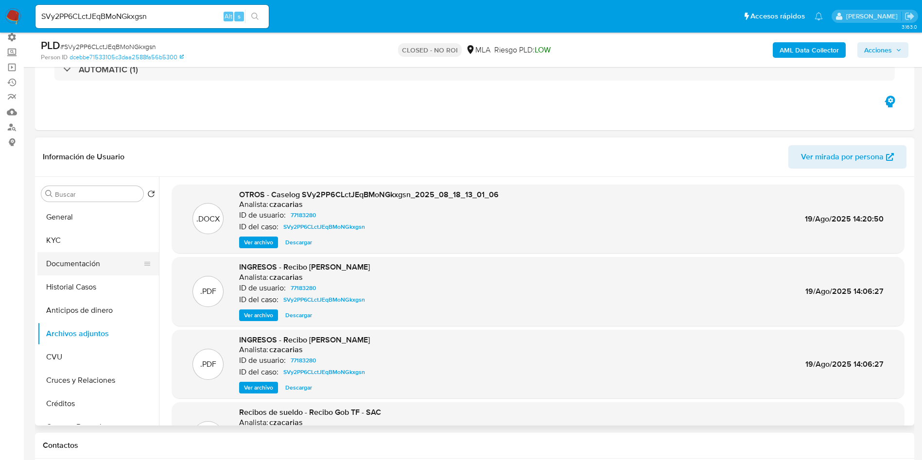
click at [88, 261] on button "Documentación" at bounding box center [94, 263] width 114 height 23
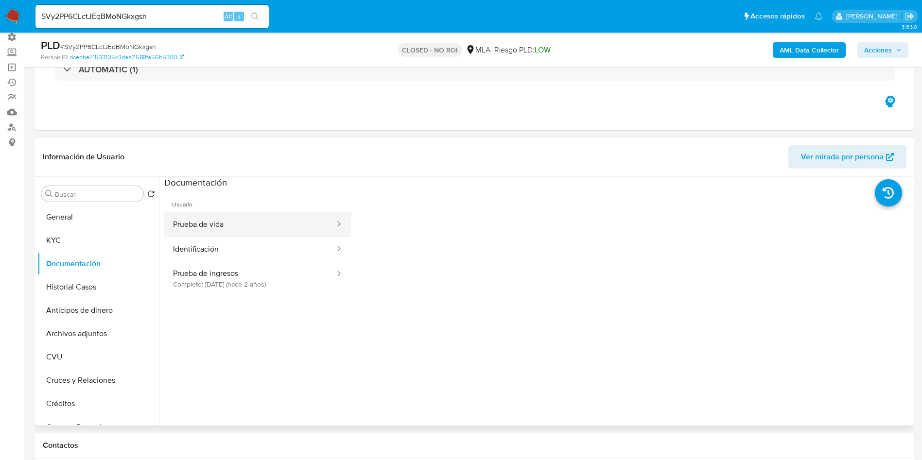
click at [234, 229] on button "Prueba de vida" at bounding box center [250, 224] width 172 height 25
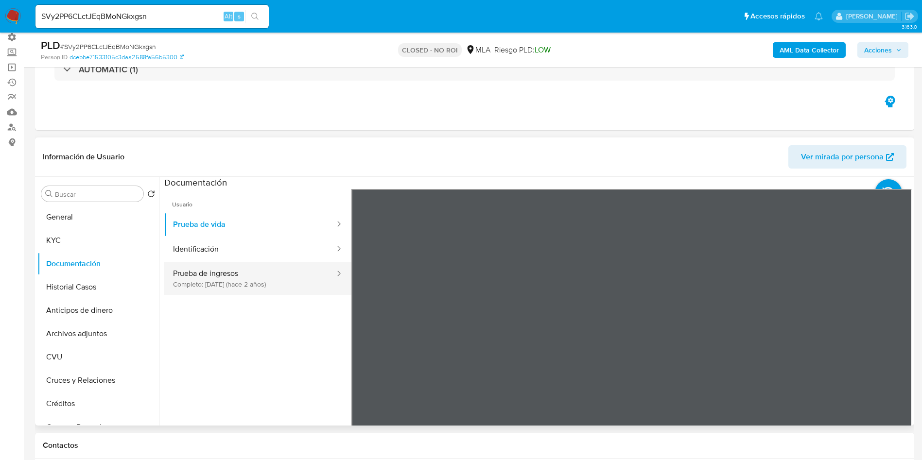
click at [189, 282] on button "Prueba de ingresos Completo: 17/08/2023 (hace 2 años)" at bounding box center [250, 278] width 172 height 33
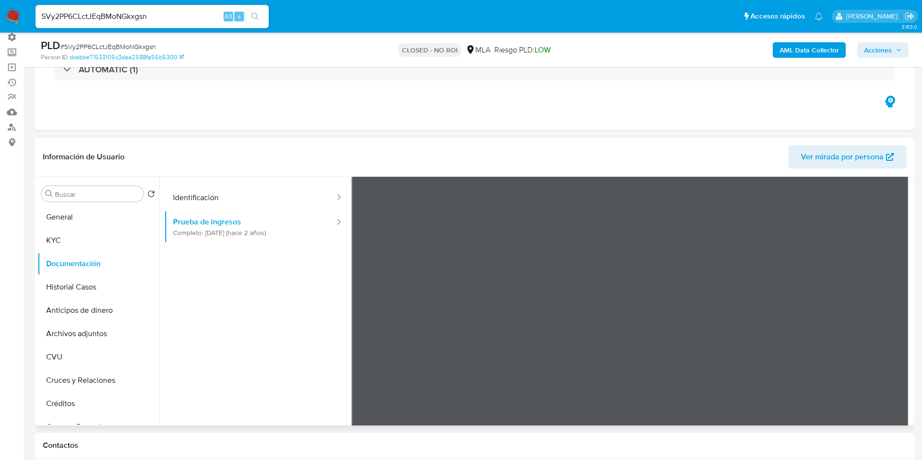
scroll to position [73, 0]
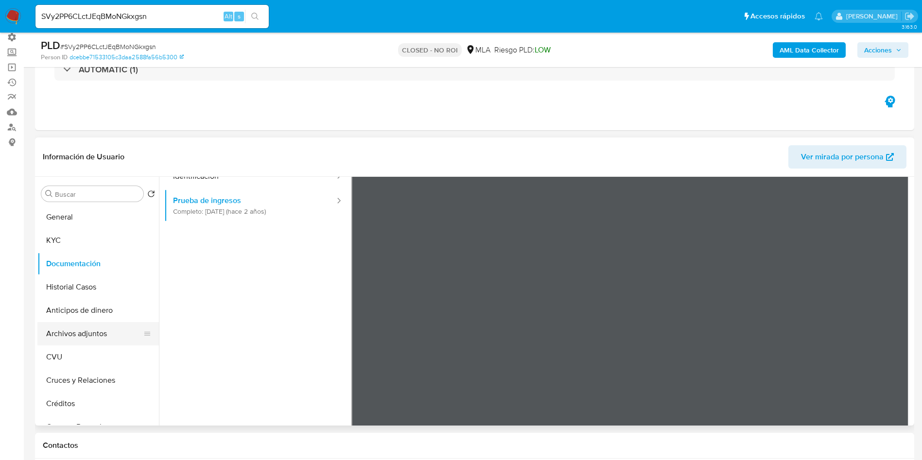
click at [65, 341] on button "Archivos adjuntos" at bounding box center [94, 333] width 114 height 23
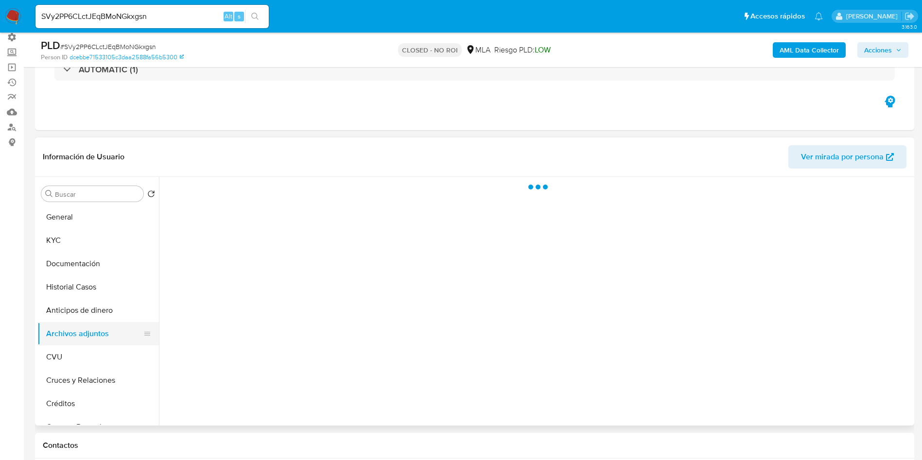
scroll to position [0, 0]
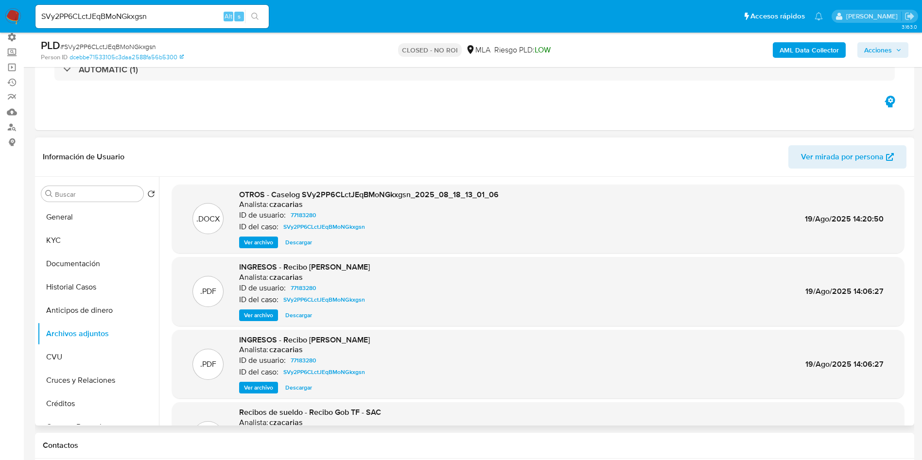
click at [255, 315] on span "Ver archivo" at bounding box center [258, 315] width 29 height 10
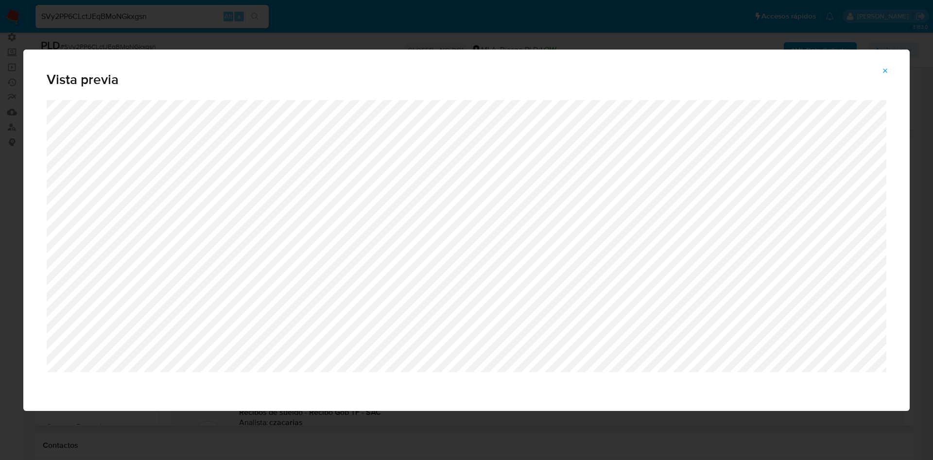
click at [890, 70] on button "Attachment preview" at bounding box center [885, 71] width 21 height 16
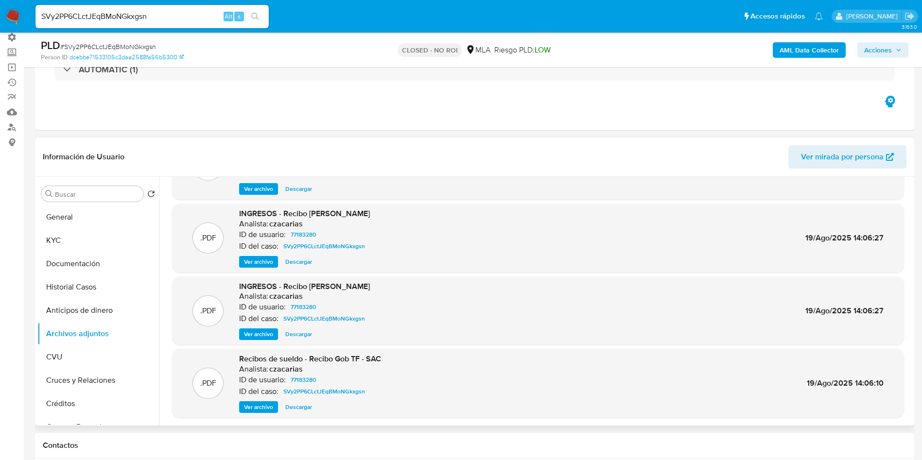
scroll to position [73, 0]
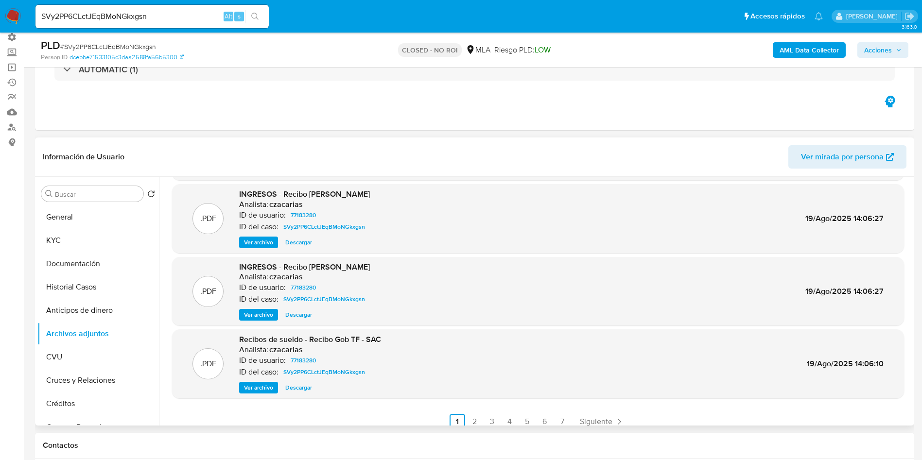
click at [256, 390] on span "Ver archivo" at bounding box center [258, 388] width 29 height 10
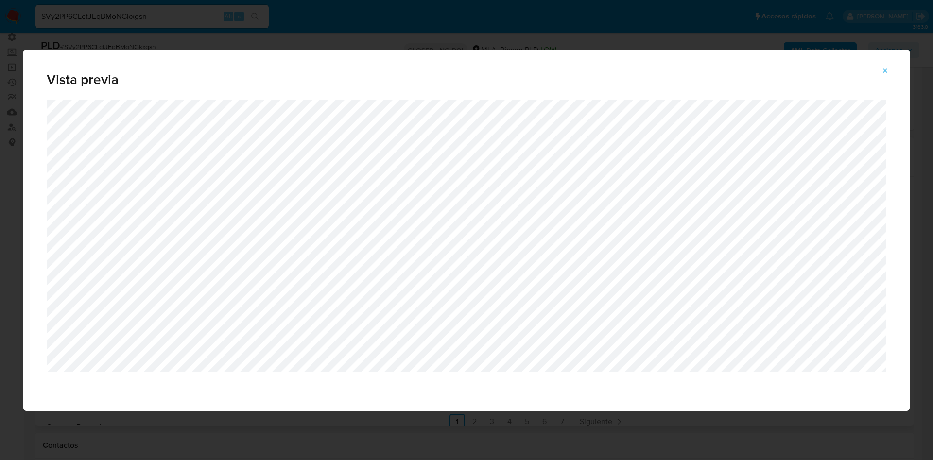
click at [889, 66] on button "Attachment preview" at bounding box center [885, 71] width 21 height 16
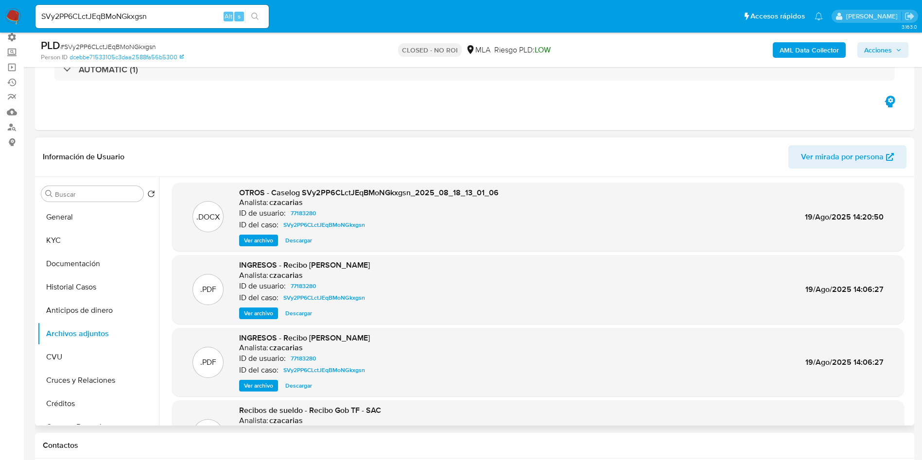
scroll to position [0, 0]
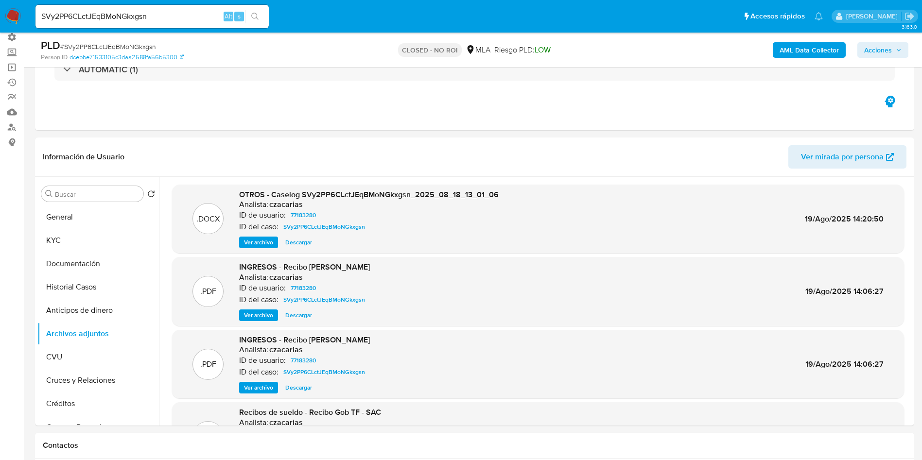
click at [129, 17] on input "SVy2PP6CLctJEqBMoNGkxgsn" at bounding box center [151, 16] width 233 height 13
drag, startPoint x: 129, startPoint y: 17, endPoint x: 139, endPoint y: 20, distance: 11.2
click at [129, 16] on input "SVy2PP6CLctJEqBMoNGkxgsn" at bounding box center [151, 16] width 233 height 13
paste input "TOfUXJ04MaaPfroFby8VsfKo"
type input "TOfUXJ04MaaPfroFby8VsfKo"
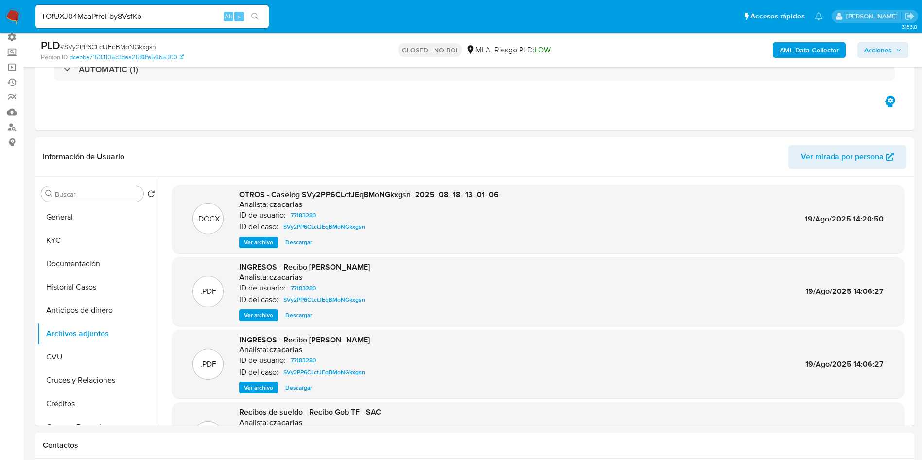
click at [252, 13] on icon "search-icon" at bounding box center [255, 17] width 8 height 8
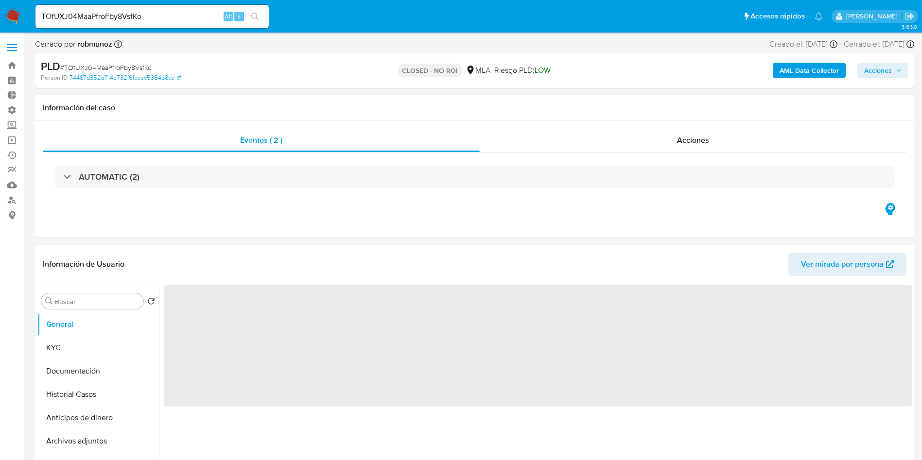
select select "10"
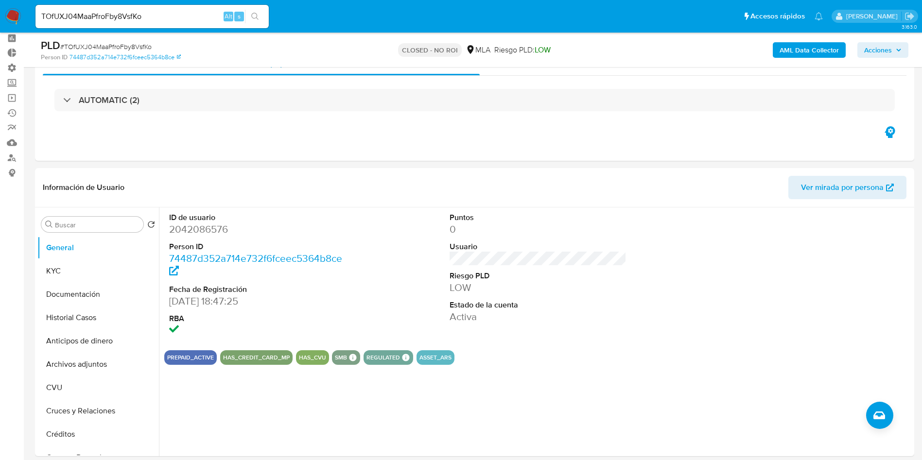
scroll to position [146, 0]
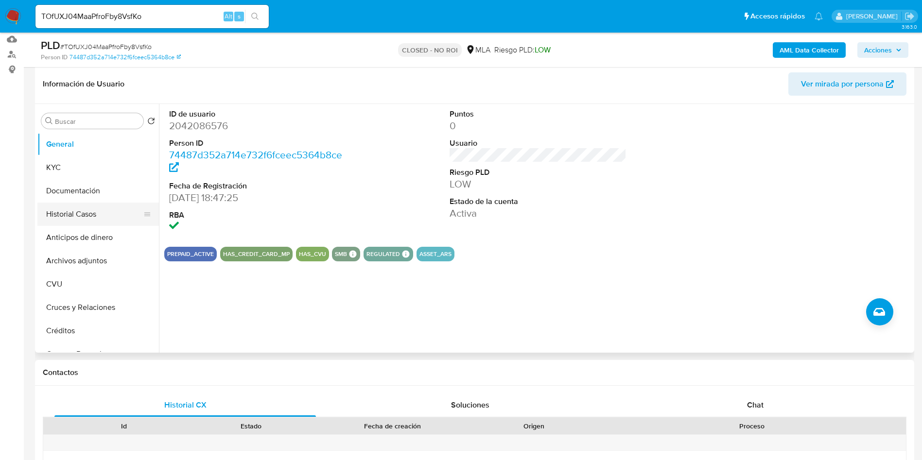
click at [65, 212] on button "Historial Casos" at bounding box center [94, 214] width 114 height 23
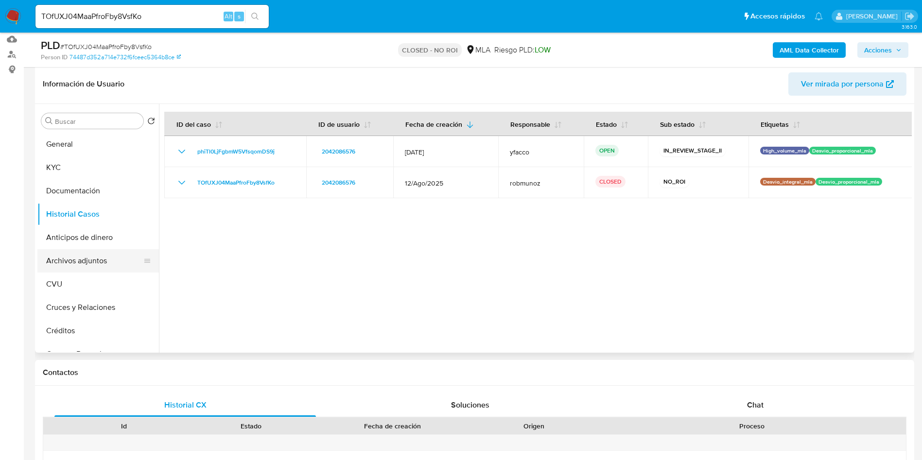
click at [95, 261] on button "Archivos adjuntos" at bounding box center [94, 260] width 114 height 23
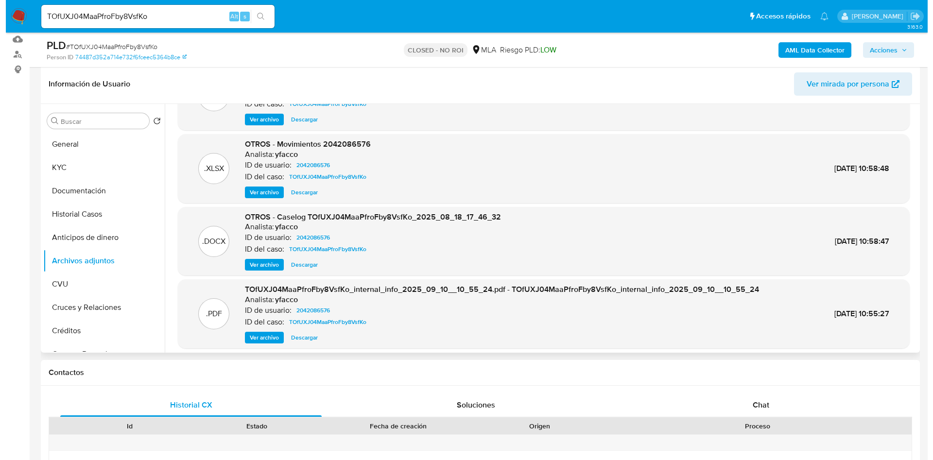
scroll to position [73, 0]
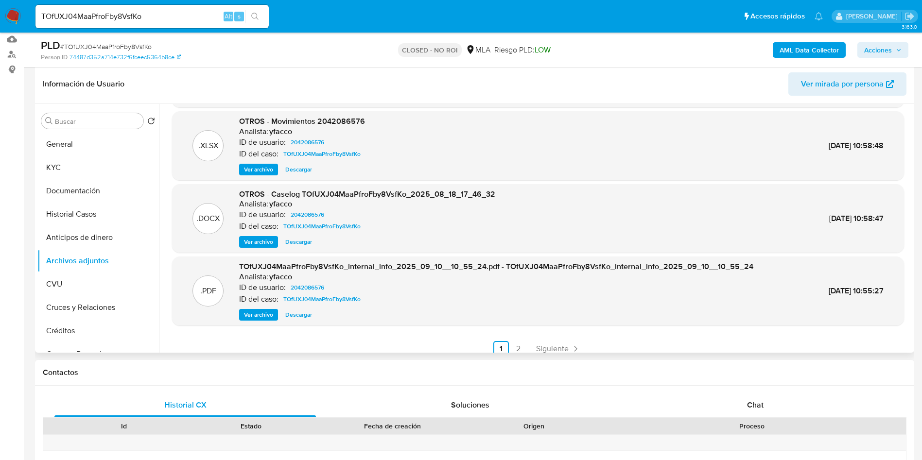
click at [268, 246] on span "Ver archivo" at bounding box center [258, 242] width 29 height 10
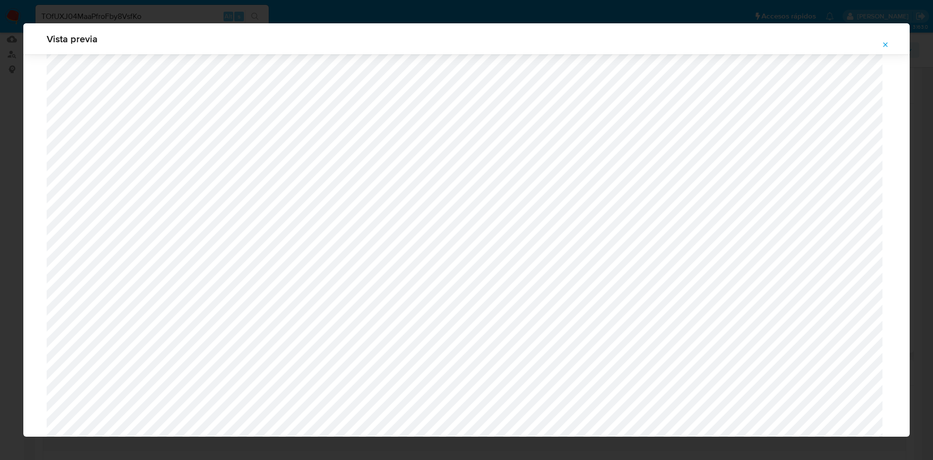
scroll to position [564, 0]
click at [880, 43] on button "Attachment preview" at bounding box center [885, 45] width 21 height 16
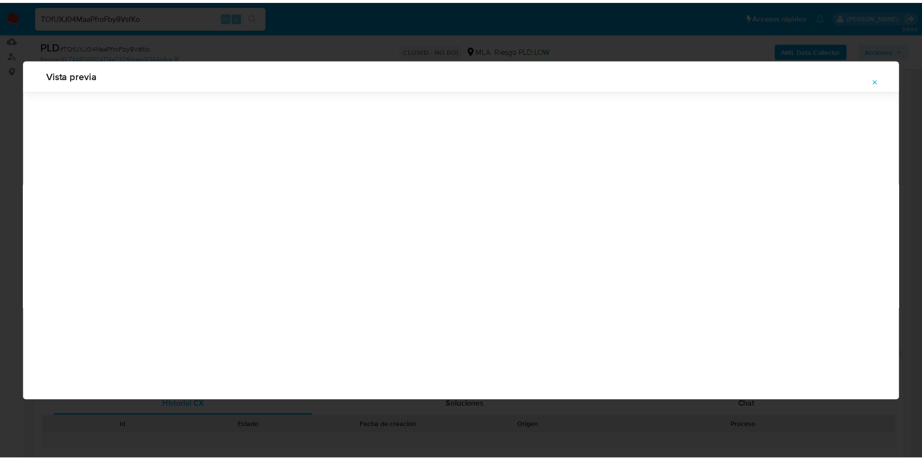
scroll to position [0, 0]
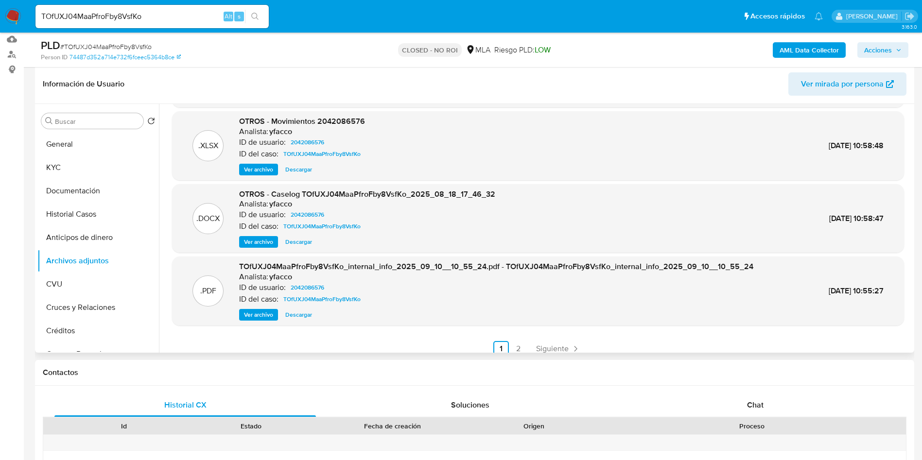
click at [152, 23] on div "TOfUXJ04MaaPfroFby8VsfKo Alt s" at bounding box center [151, 16] width 233 height 23
click at [152, 22] on div "TOfUXJ04MaaPfroFby8VsfKo Alt s" at bounding box center [151, 16] width 233 height 23
click at [152, 14] on input "TOfUXJ04MaaPfroFby8VsfKo" at bounding box center [151, 16] width 233 height 13
paste input "7IWEV63kk2InyUPev1AAu2F9"
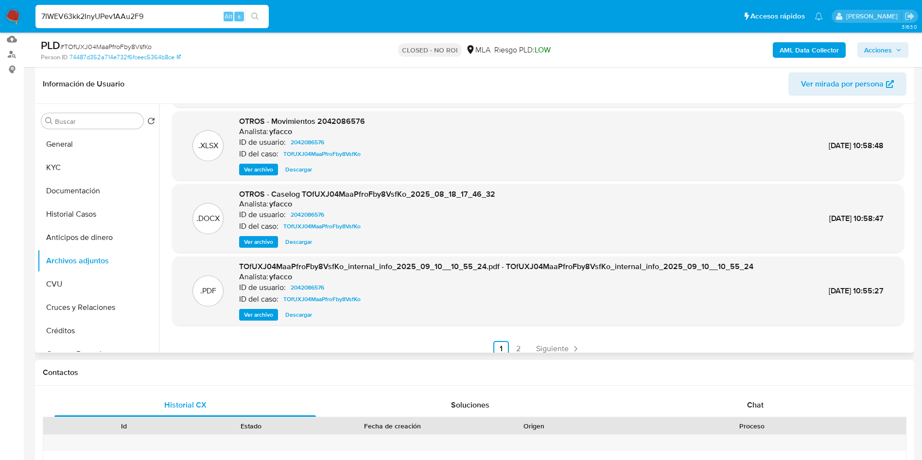
type input "7IWEV63kk2InyUPev1AAu2F9"
click at [260, 16] on button "search-icon" at bounding box center [255, 17] width 20 height 14
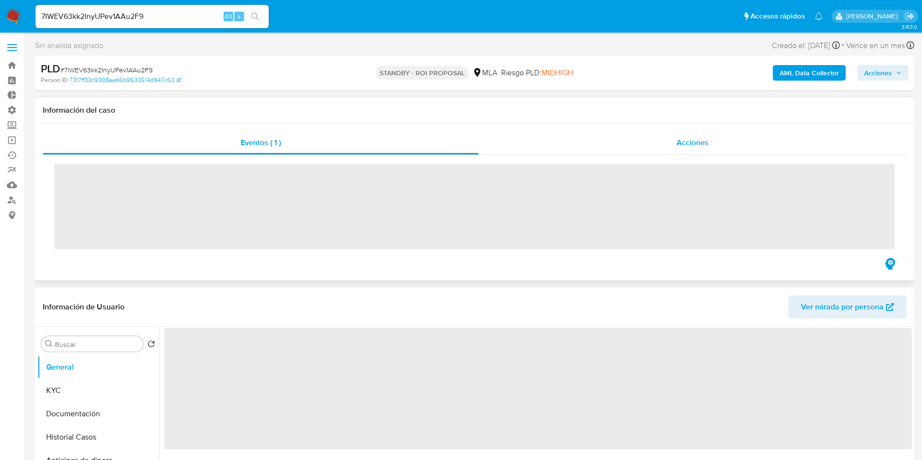
click at [691, 133] on div "Acciones" at bounding box center [693, 142] width 428 height 23
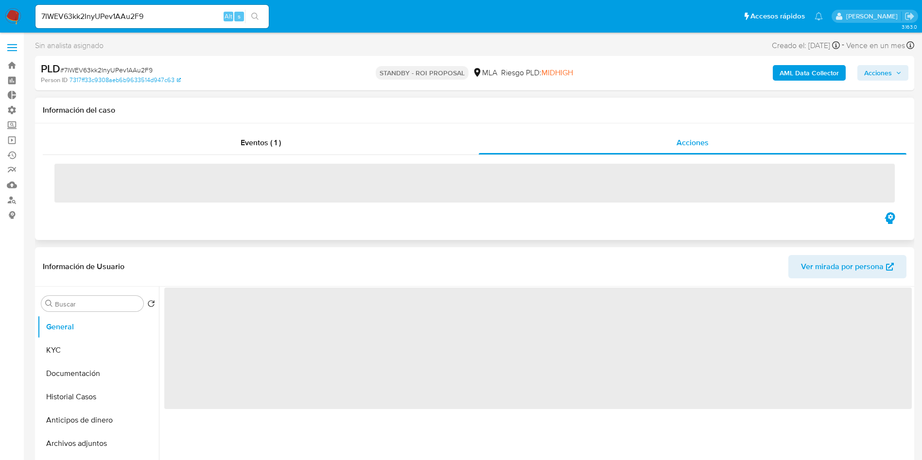
select select "10"
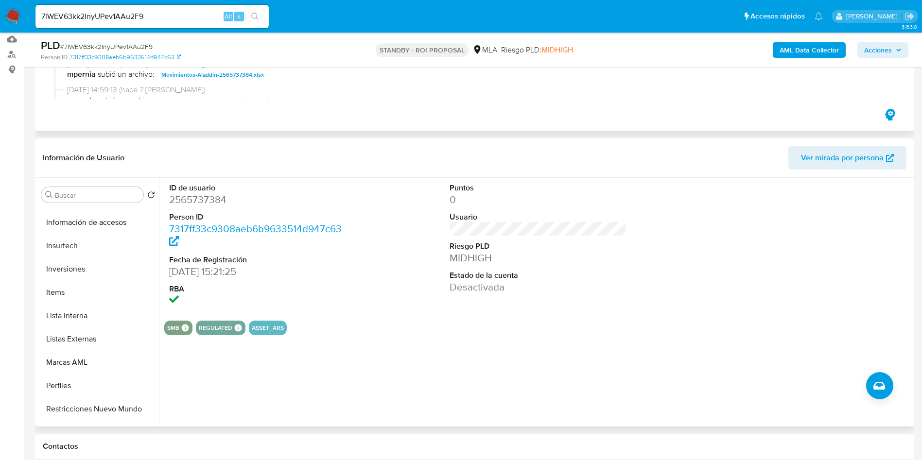
scroll to position [510, 0]
click at [114, 313] on button "Restricciones Nuevo Mundo" at bounding box center [94, 314] width 114 height 23
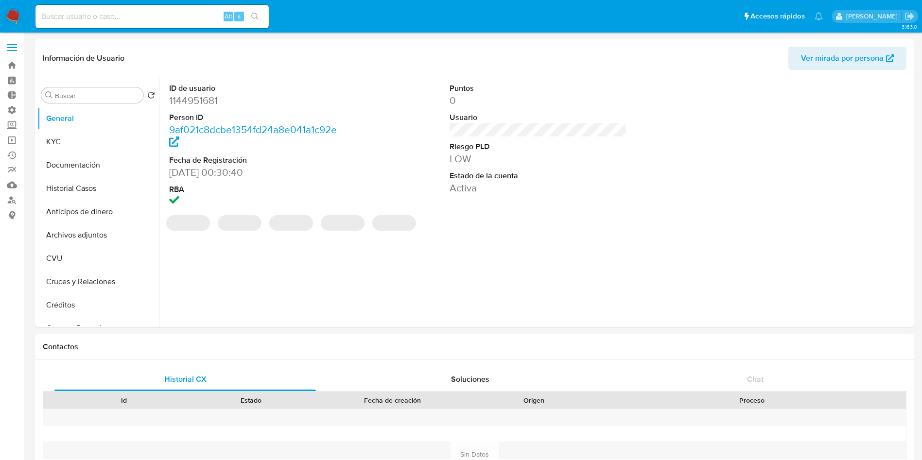
select select "10"
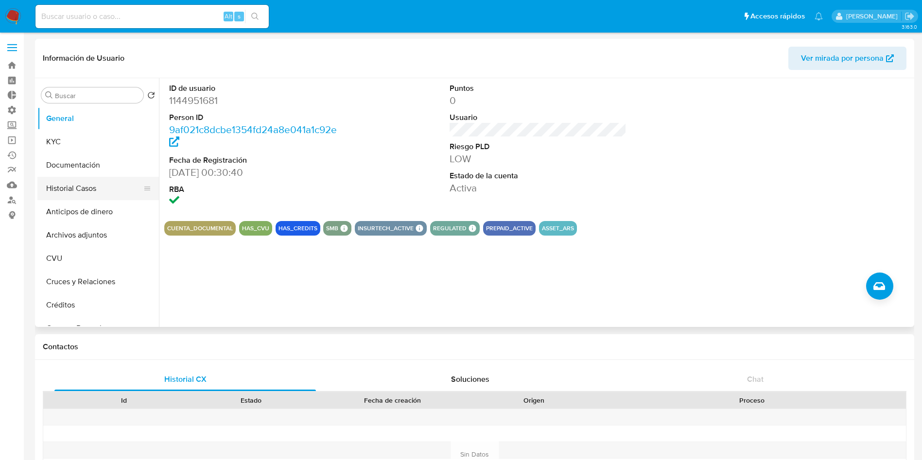
click at [76, 195] on button "Historial Casos" at bounding box center [94, 188] width 114 height 23
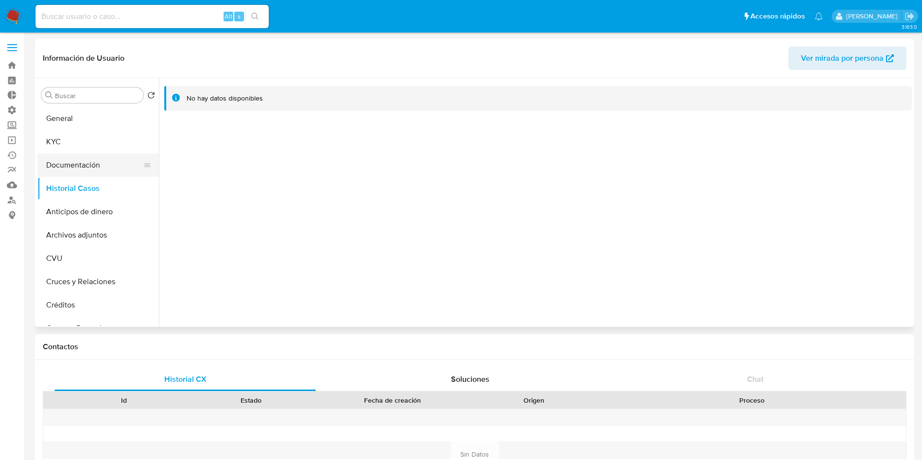
click at [80, 165] on button "Documentación" at bounding box center [94, 165] width 114 height 23
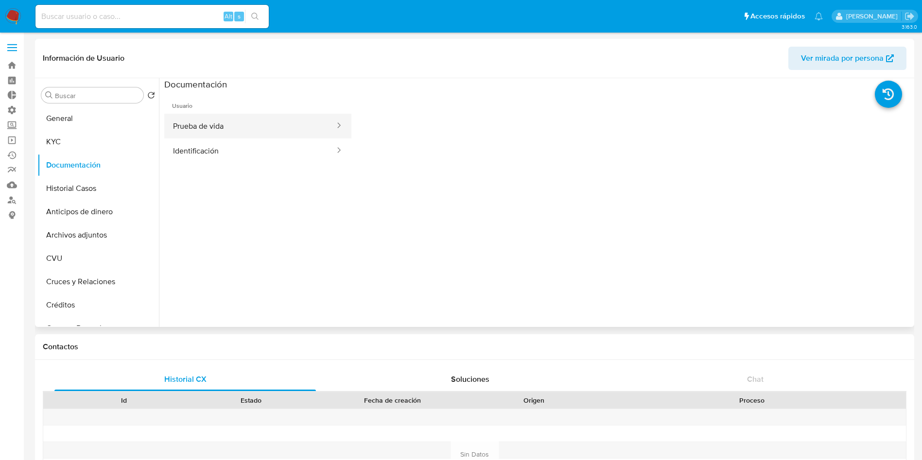
click at [235, 124] on button "Prueba de vida" at bounding box center [250, 126] width 172 height 25
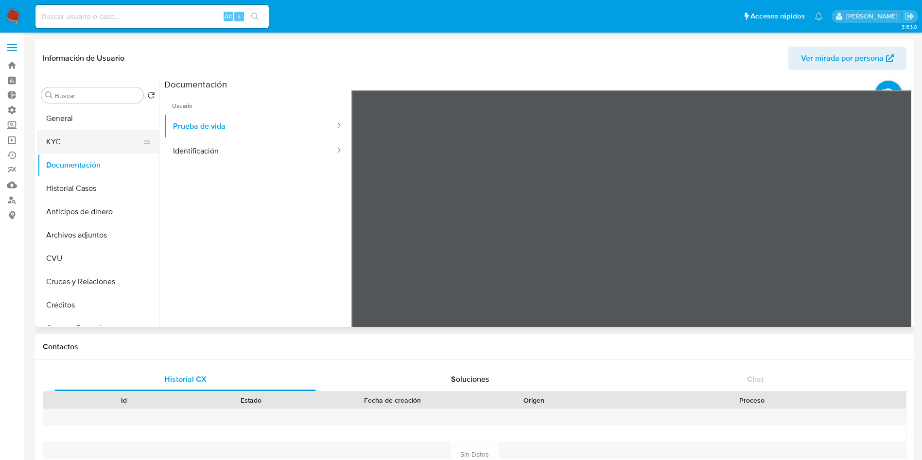
click at [71, 142] on button "KYC" at bounding box center [94, 141] width 114 height 23
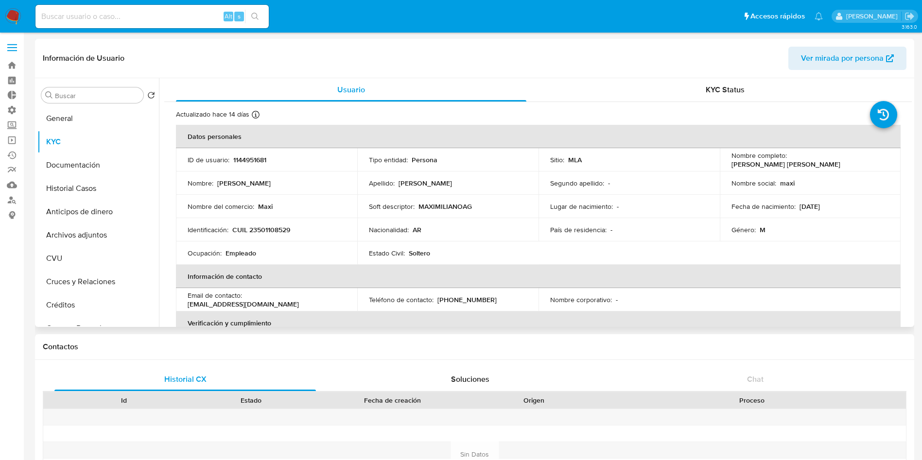
click at [267, 230] on p "CUIL 23501108529" at bounding box center [261, 229] width 58 height 9
copy p "23501108529"
